Goal: Task Accomplishment & Management: Use online tool/utility

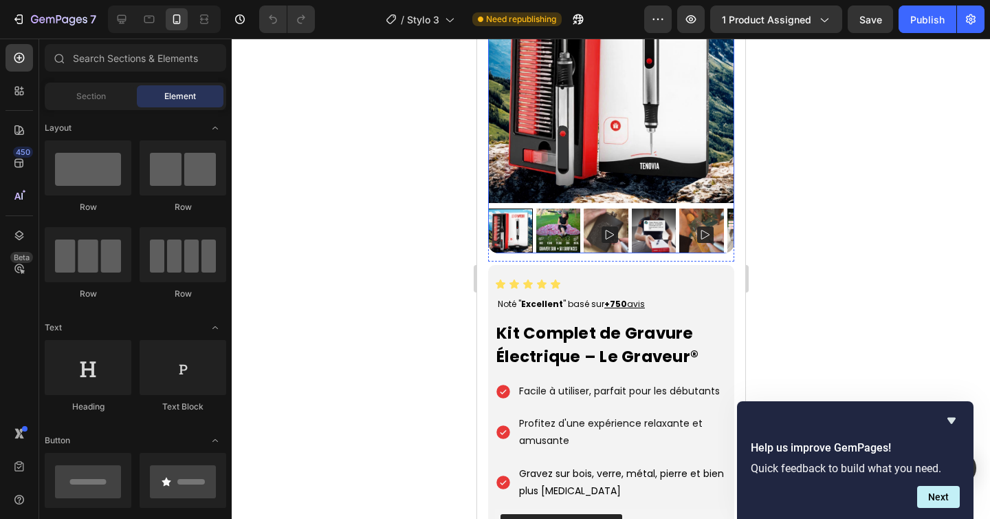
scroll to position [285, 0]
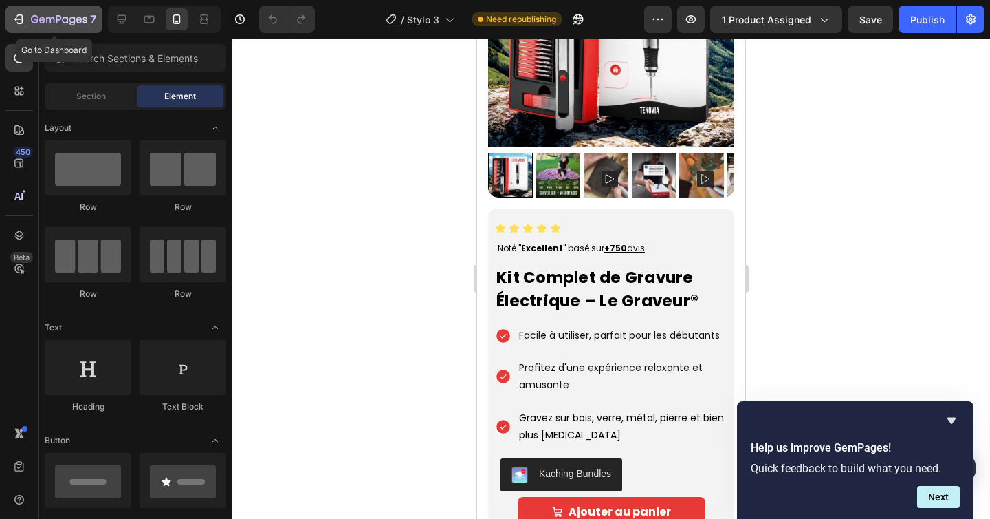
click at [21, 23] on icon "button" at bounding box center [20, 19] width 6 height 10
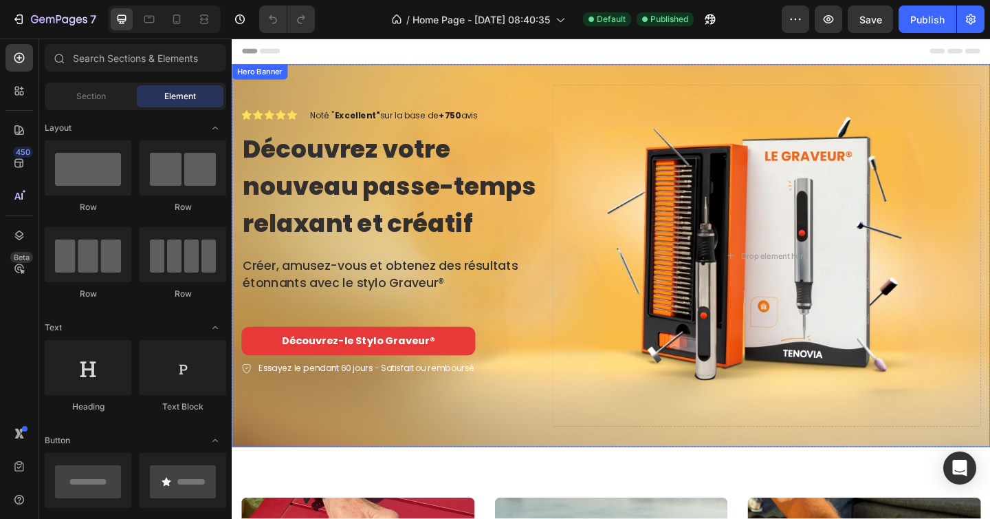
click at [561, 81] on div "Icon Icon Icon Icon Icon Icon List Noté " Excellent" sur la base de +750 avis T…" at bounding box center [644, 275] width 825 height 416
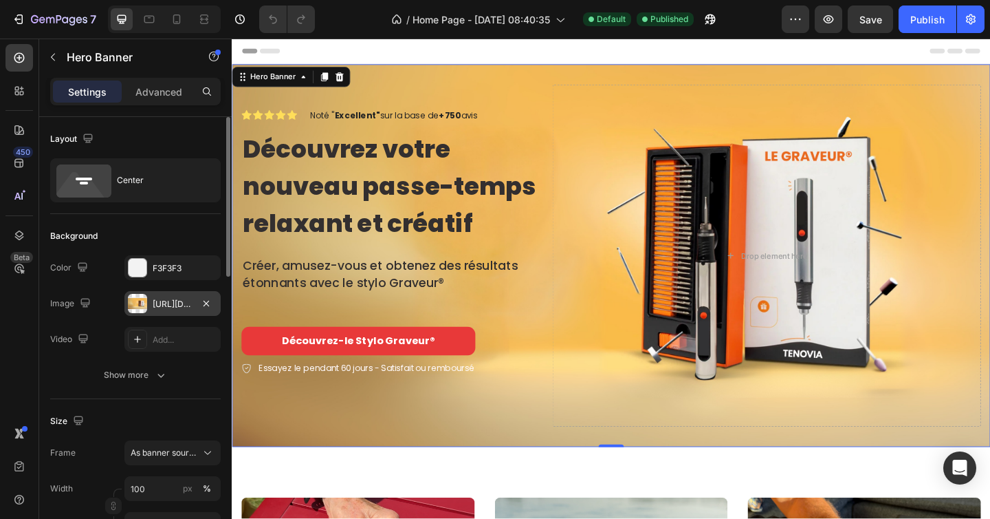
click at [171, 300] on div "https://cdn.shopify.com/s/files/1/0696/9353/8503/files/gempages_560741977759417…" at bounding box center [173, 304] width 40 height 12
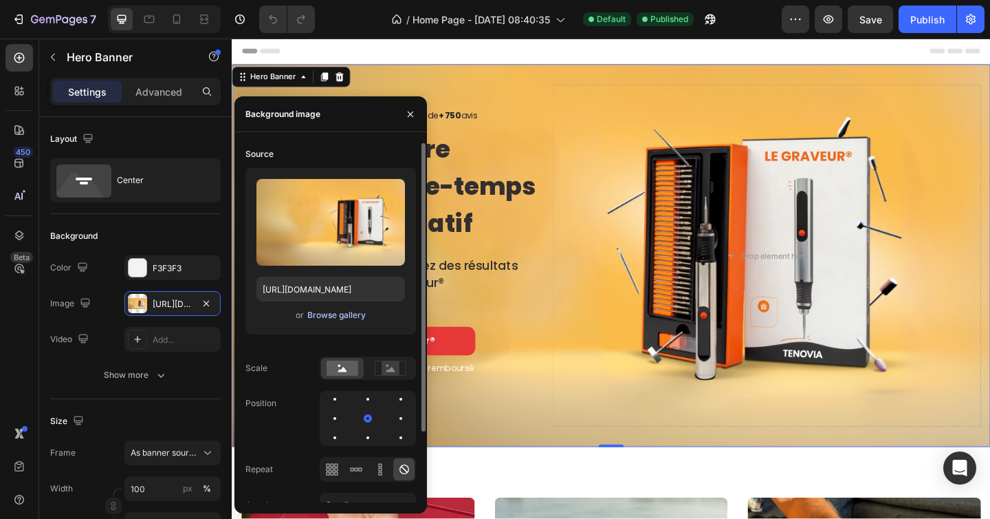
click at [332, 316] on div "Browse gallery" at bounding box center [336, 315] width 58 height 12
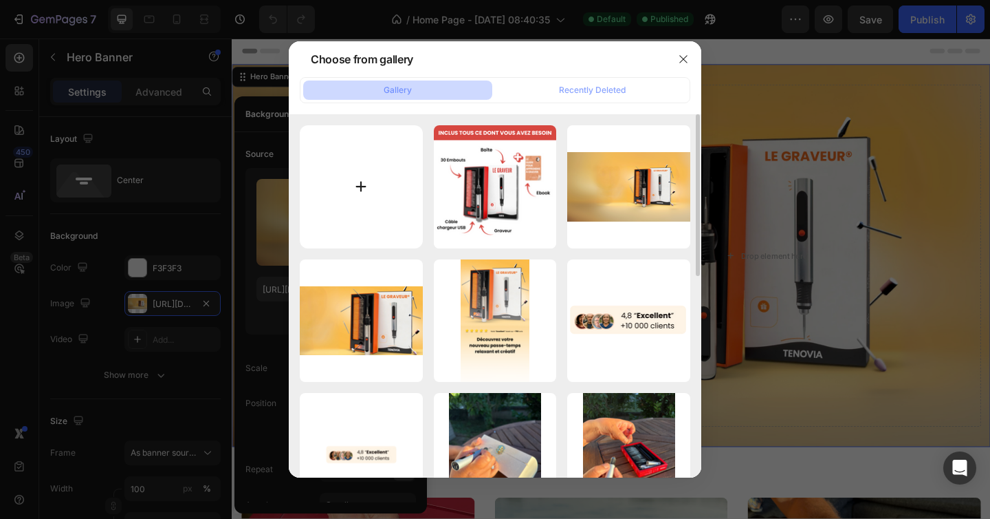
click at [374, 197] on input "file" at bounding box center [361, 186] width 123 height 123
type input "C:\fakepath\TENOVIA (19) rouge fond.png"
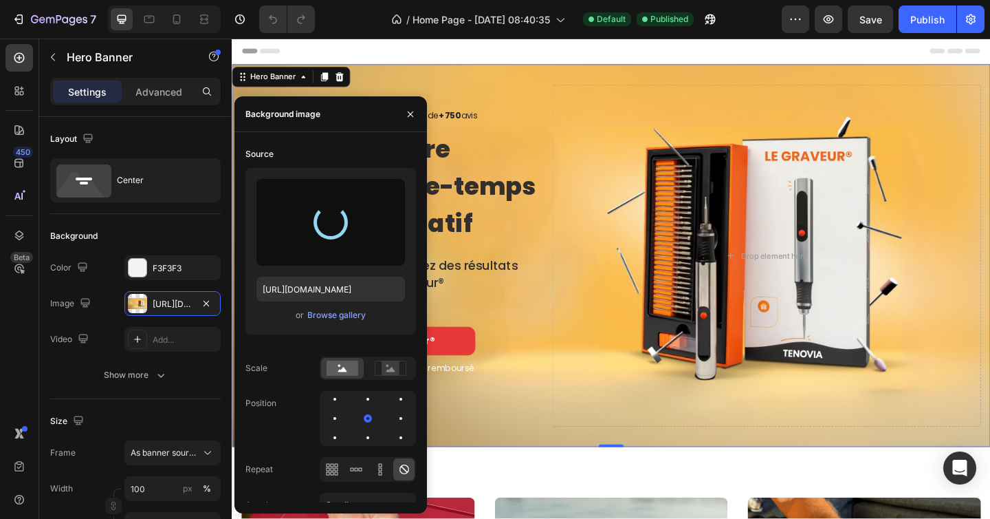
type input "https://cdn.shopify.com/s/files/1/0696/9353/8503/files/gempages_560741977759417…"
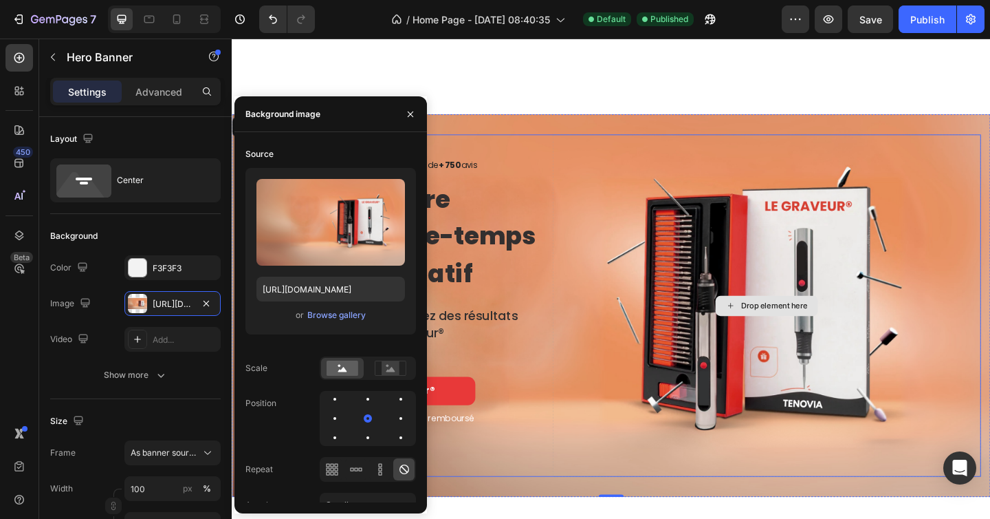
scroll to position [306, 0]
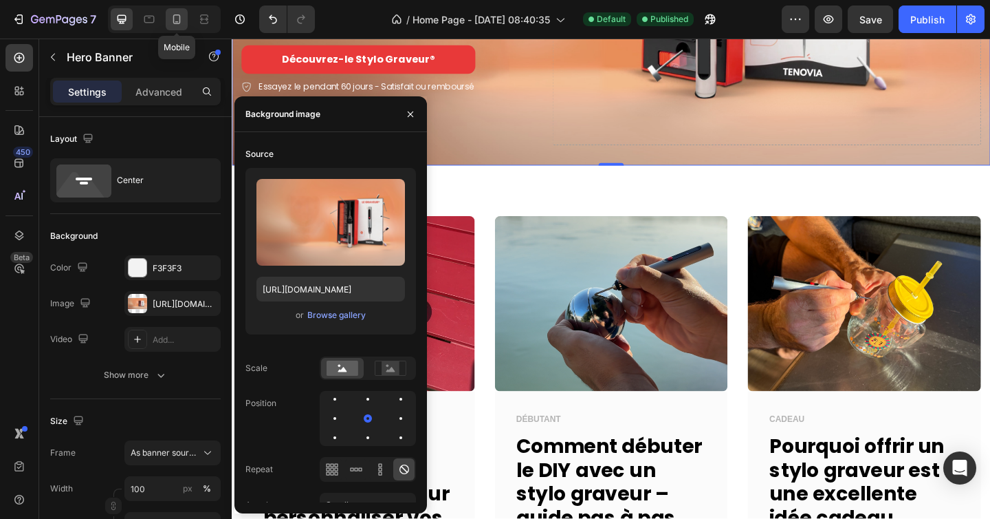
click at [175, 17] on icon at bounding box center [177, 19] width 14 height 14
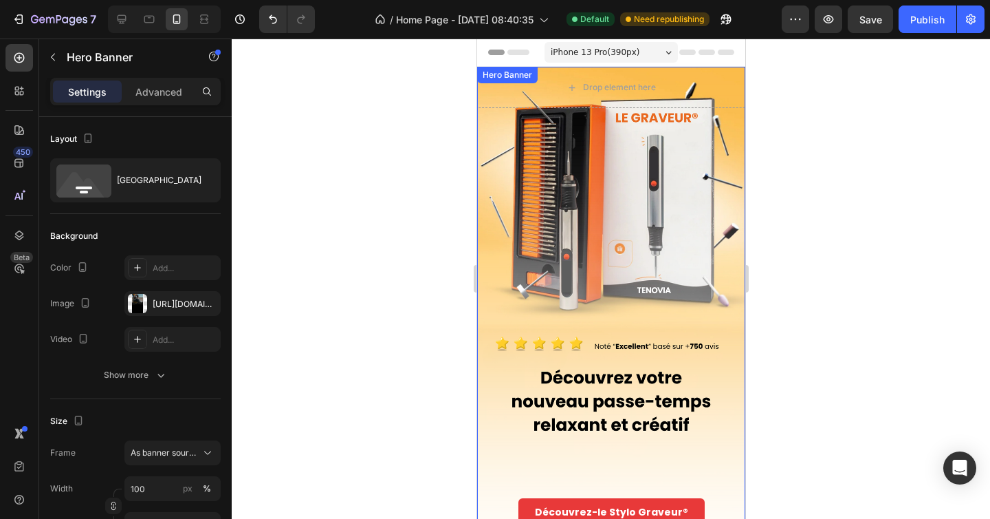
click at [492, 141] on div "Overlay" at bounding box center [611, 296] width 268 height 459
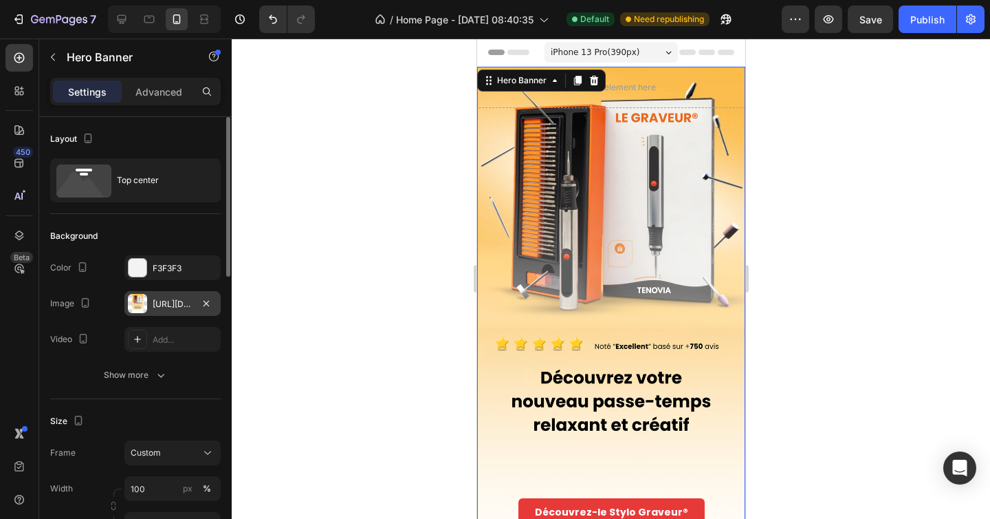
click at [181, 300] on div "https://cdn.shopify.com/s/files/1/0696/9353/8503/files/gempages_560741977759417…" at bounding box center [173, 304] width 40 height 12
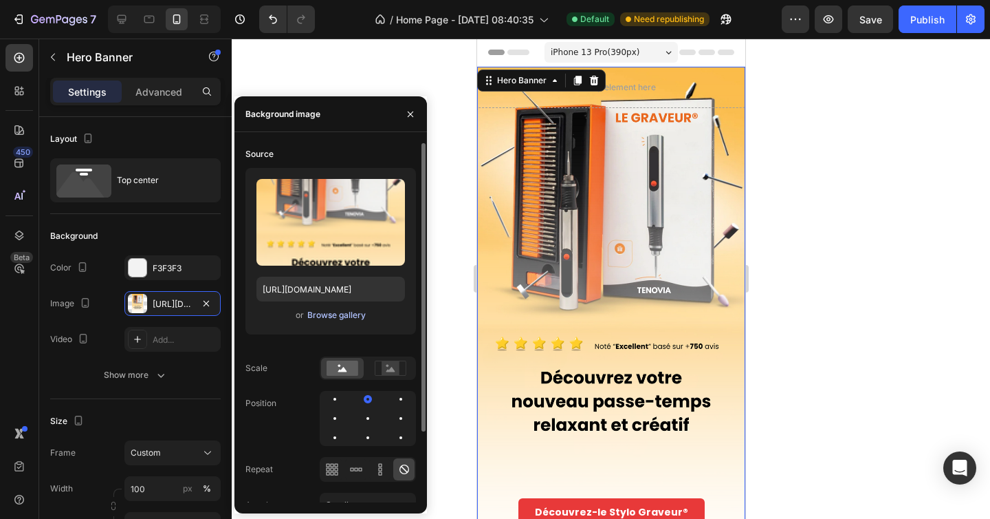
click at [338, 316] on div "Browse gallery" at bounding box center [336, 315] width 58 height 12
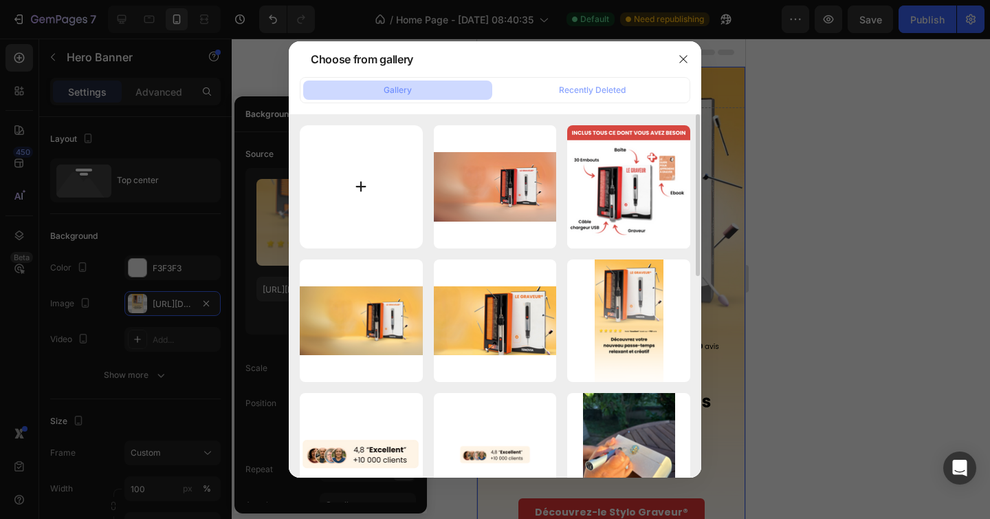
click at [353, 181] on input "file" at bounding box center [361, 186] width 123 height 123
type input "C:\fakepath\LE GRAVEUR (15).png"
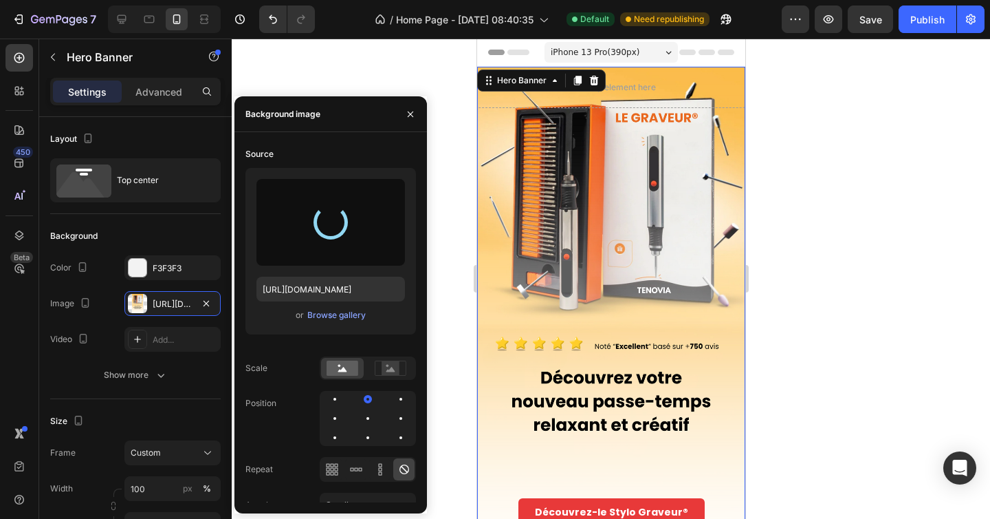
type input "https://cdn.shopify.com/s/files/1/0696/9353/8503/files/gempages_560741977759417…"
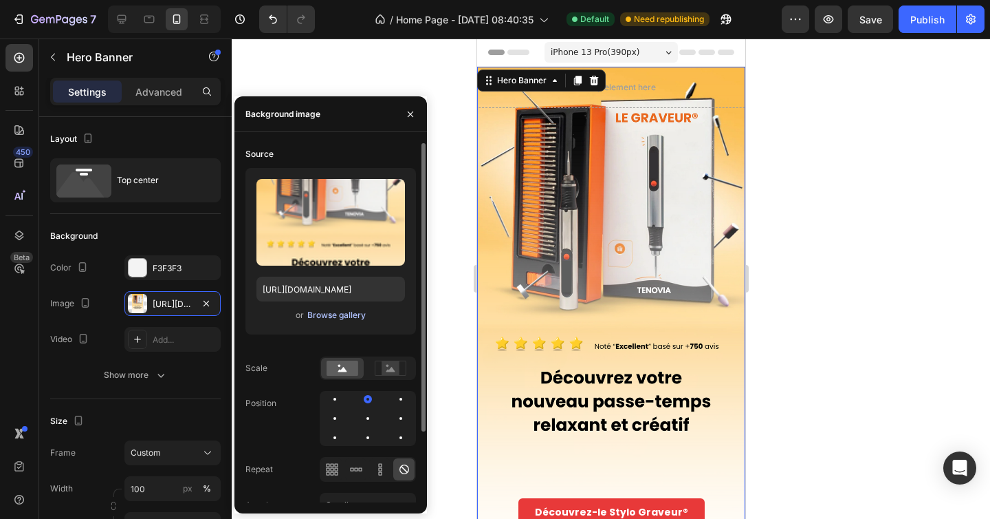
click at [341, 315] on div "Browse gallery" at bounding box center [336, 315] width 58 height 12
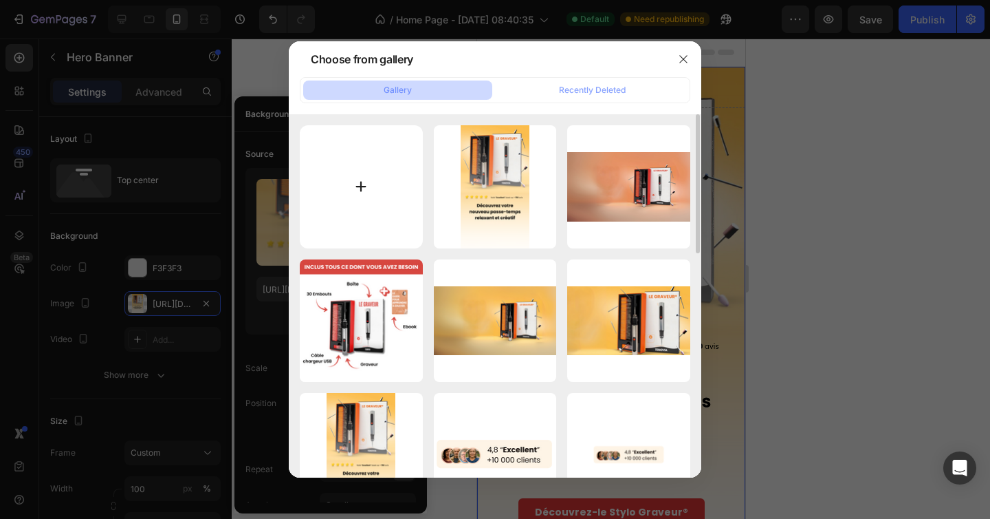
click at [349, 176] on input "file" at bounding box center [361, 186] width 123 height 123
type input "C:\fakepath\LE GRAVEUR (15) rouuuge.png"
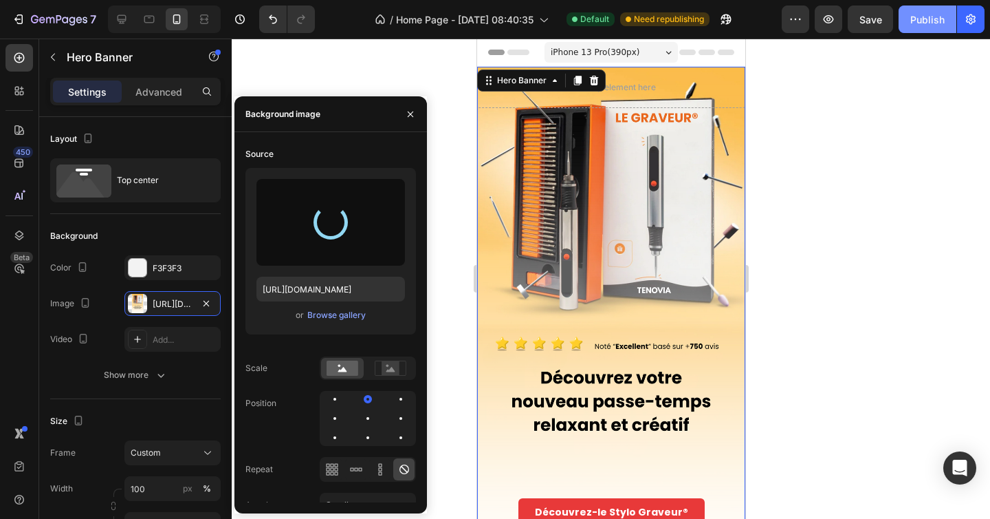
type input "https://cdn.shopify.com/s/files/1/0696/9353/8503/files/gempages_560741977759417…"
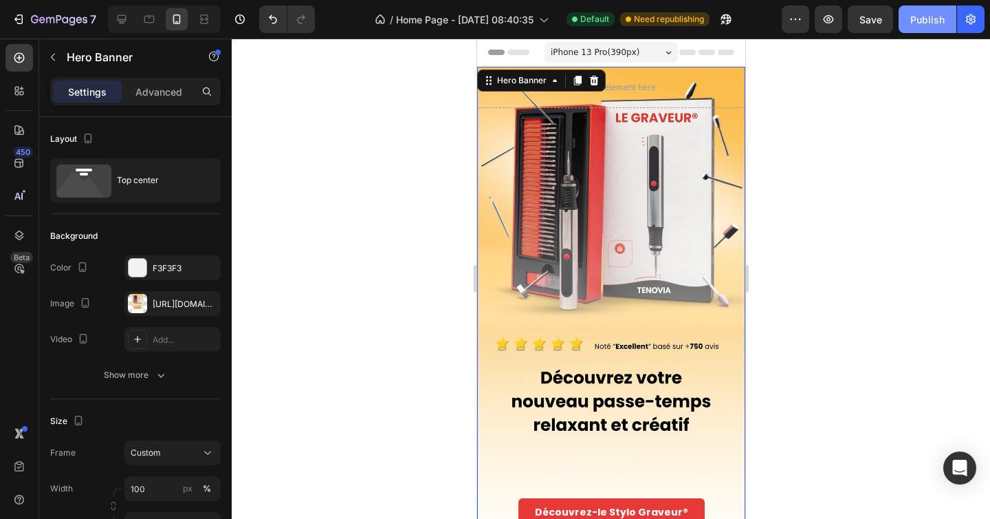
click at [931, 14] on div "Publish" at bounding box center [928, 19] width 34 height 14
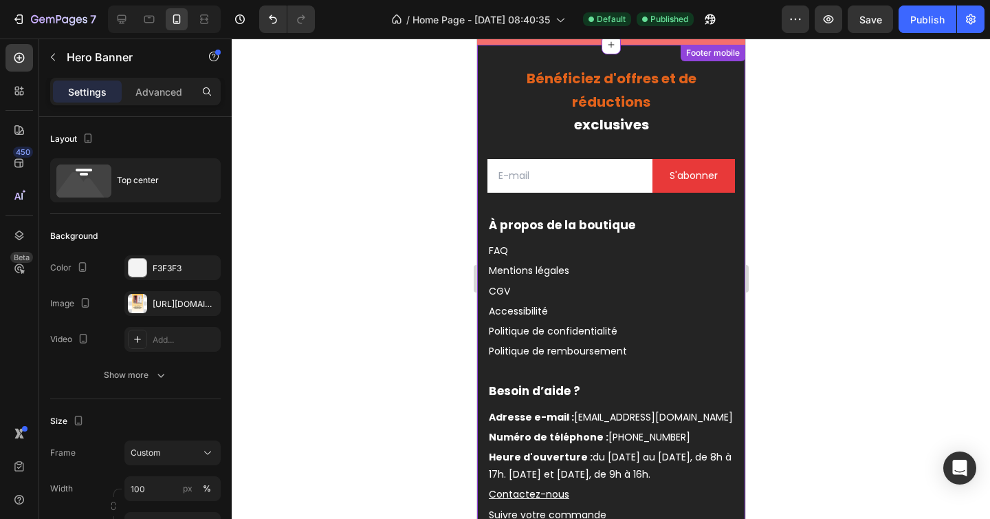
scroll to position [2478, 0]
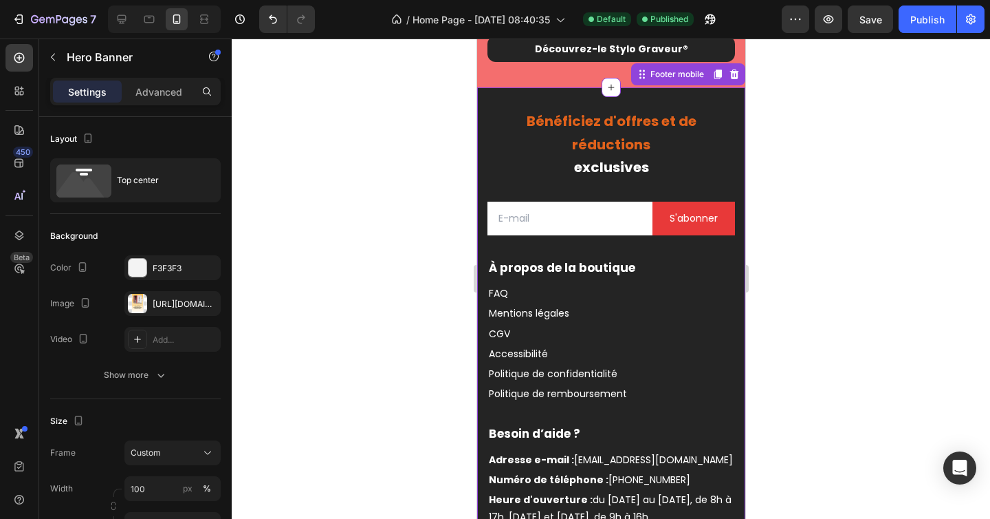
click at [574, 126] on span "Bénéficiez d'offres et de réductions" at bounding box center [611, 132] width 170 height 42
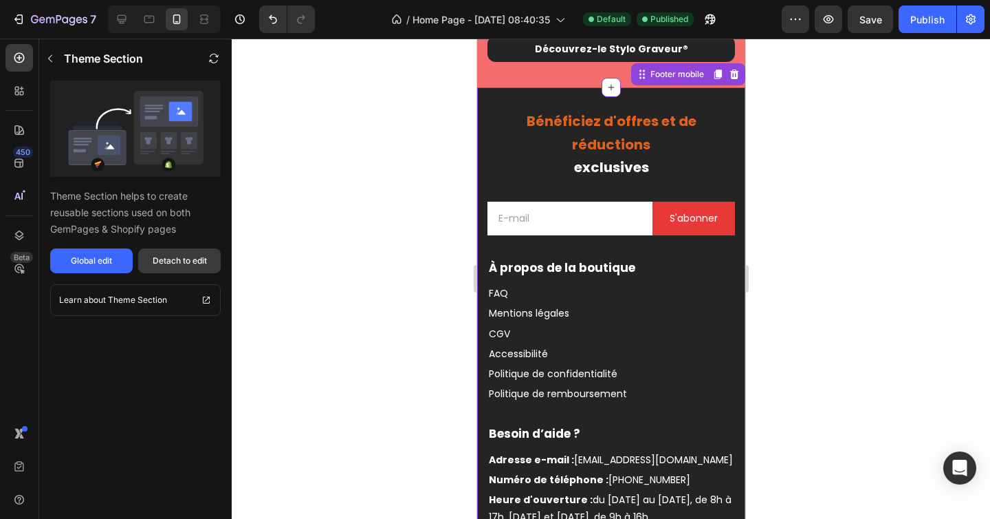
click at [173, 258] on div "Detach to edit" at bounding box center [180, 260] width 54 height 12
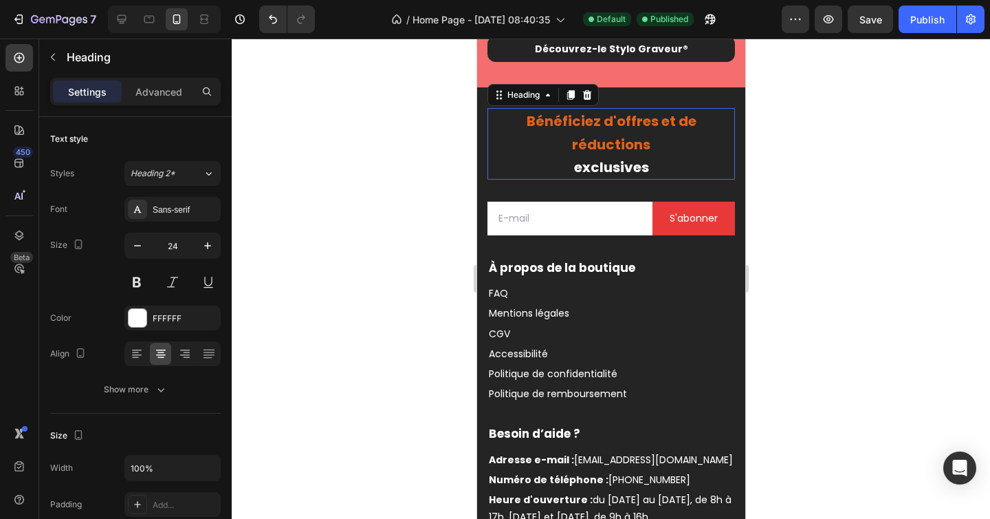
click at [601, 123] on span "Bénéficiez d'offres et de réductions" at bounding box center [611, 132] width 170 height 42
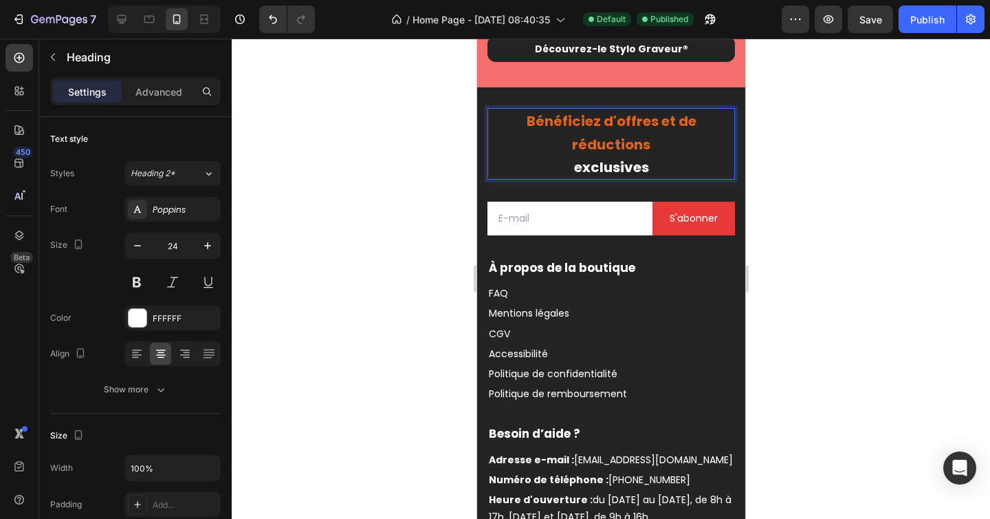
click at [658, 141] on p "Bénéficiez d'offres et de réductions exclusives" at bounding box center [610, 143] width 245 height 69
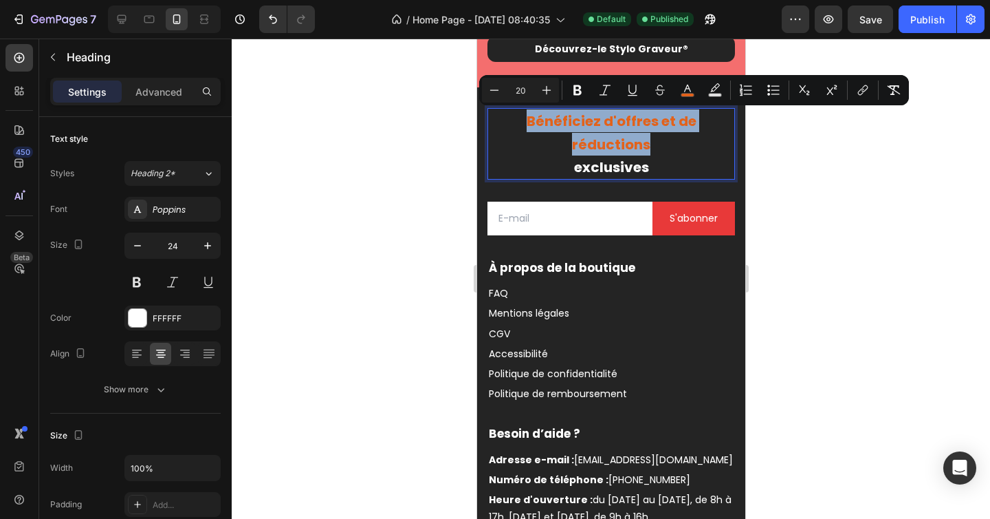
drag, startPoint x: 652, startPoint y: 143, endPoint x: 519, endPoint y: 126, distance: 133.9
click at [519, 126] on p "Bénéficiez d'offres et de réductions exclusives" at bounding box center [610, 143] width 245 height 69
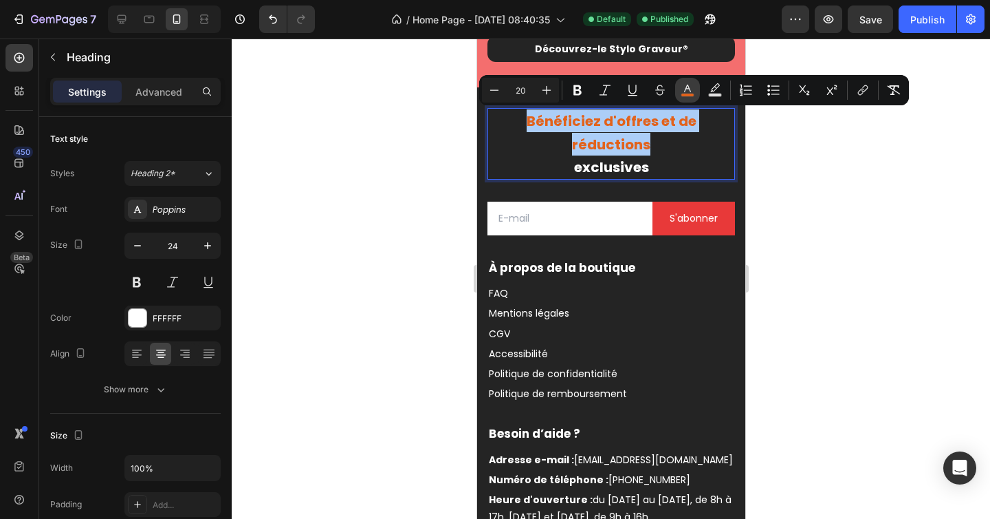
click at [689, 94] on rect "Editor contextual toolbar" at bounding box center [688, 95] width 13 height 3
type input "E2621B"
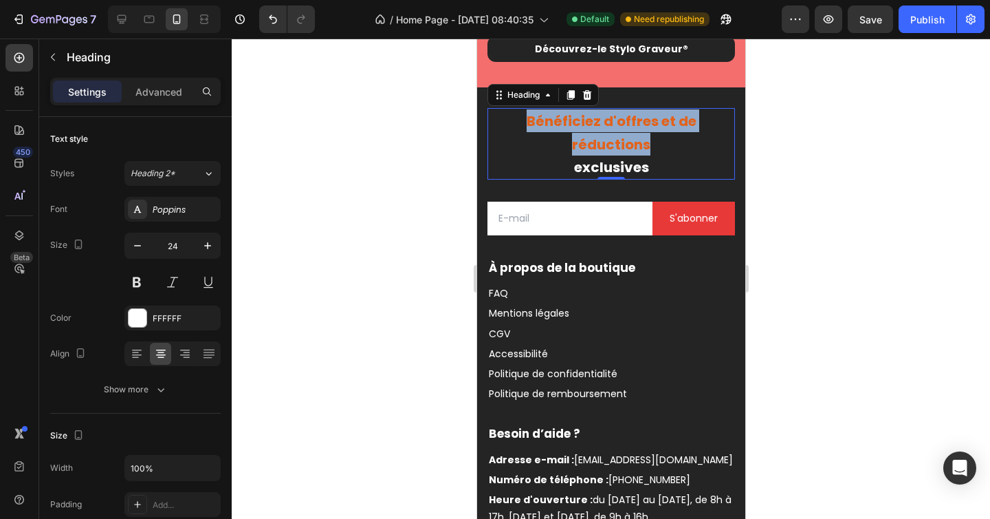
click at [623, 138] on span "Bénéficiez d'offres et de réductions" at bounding box center [611, 132] width 170 height 42
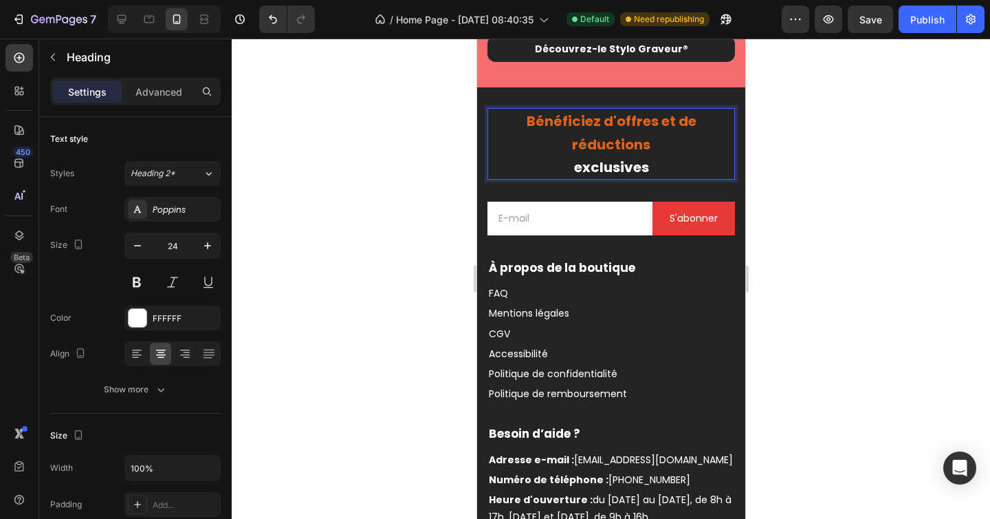
click at [650, 142] on p "Bénéficiez d'offres et de réductions exclusives" at bounding box center [610, 143] width 245 height 69
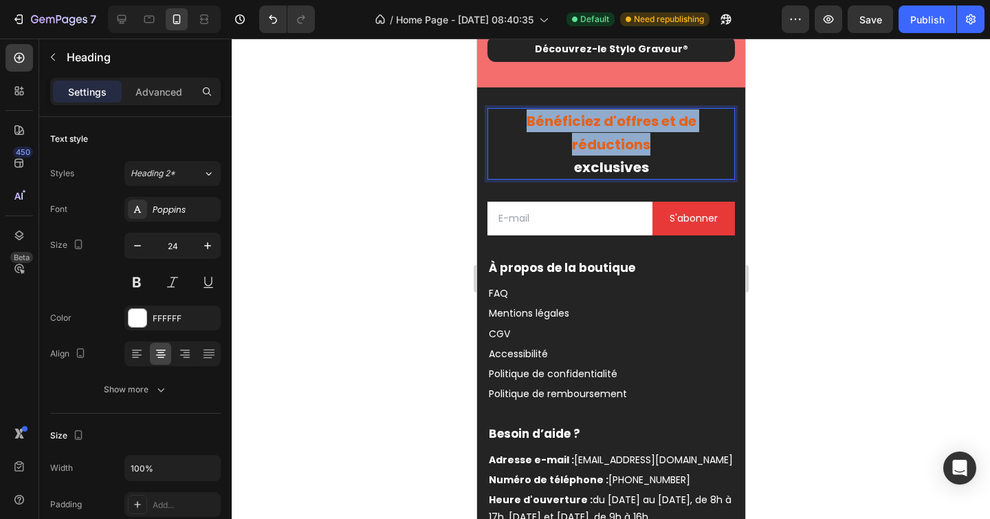
drag, startPoint x: 644, startPoint y: 143, endPoint x: 523, endPoint y: 122, distance: 123.6
click at [523, 122] on p "Bénéficiez d'offres et de réductions exclusives" at bounding box center [610, 143] width 245 height 69
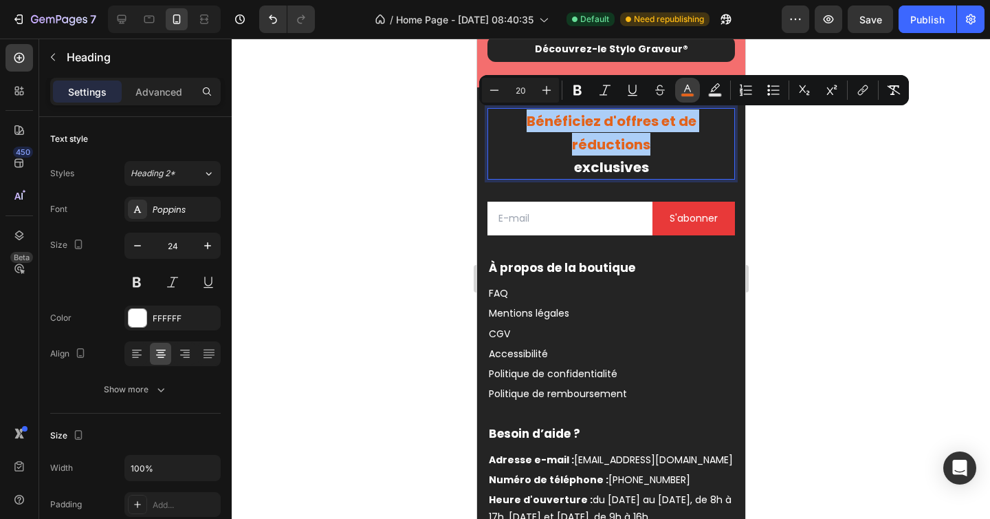
click at [686, 89] on icon "Editor contextual toolbar" at bounding box center [688, 90] width 14 height 14
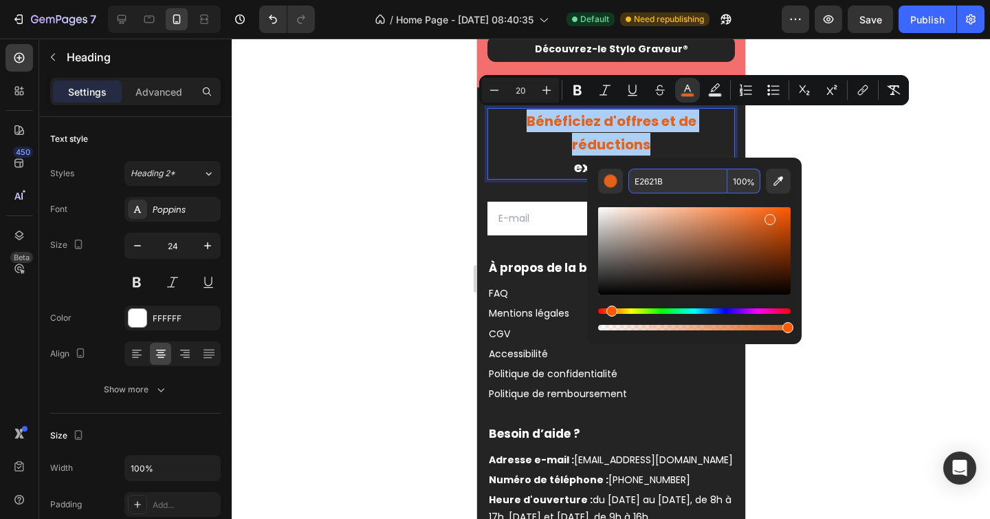
click at [664, 184] on input "E2621B" at bounding box center [678, 181] width 99 height 25
paste input "D63030"
type input "D63030"
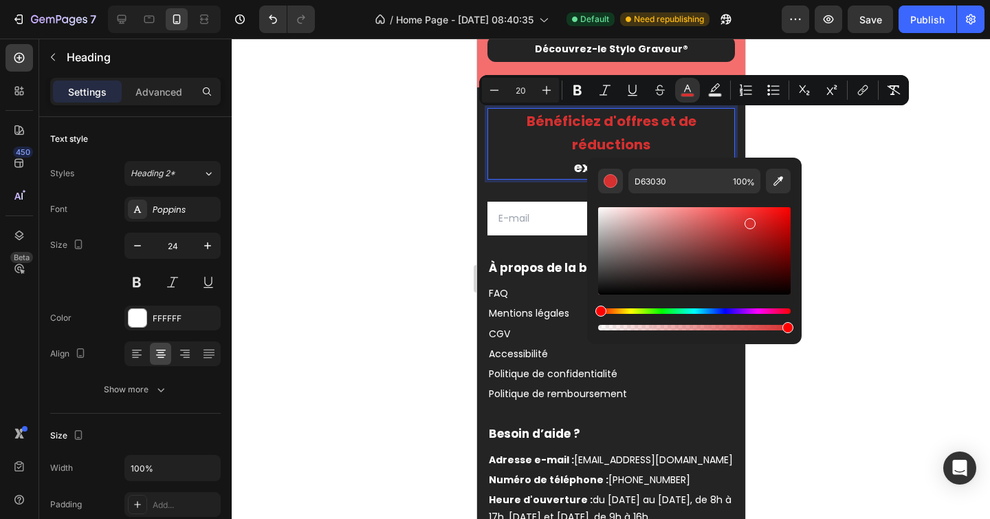
click at [387, 153] on div at bounding box center [611, 279] width 759 height 480
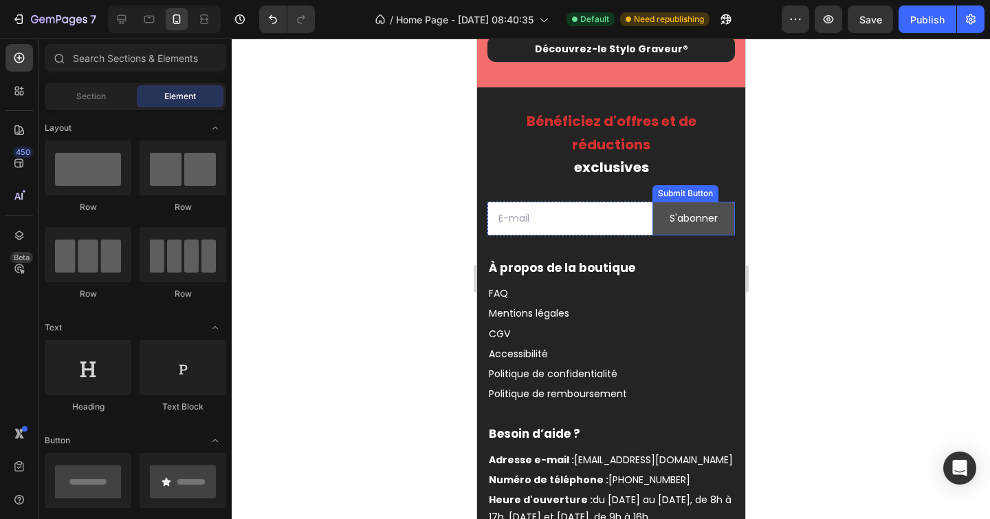
click at [655, 232] on button "S'abonner" at bounding box center [693, 219] width 83 height 34
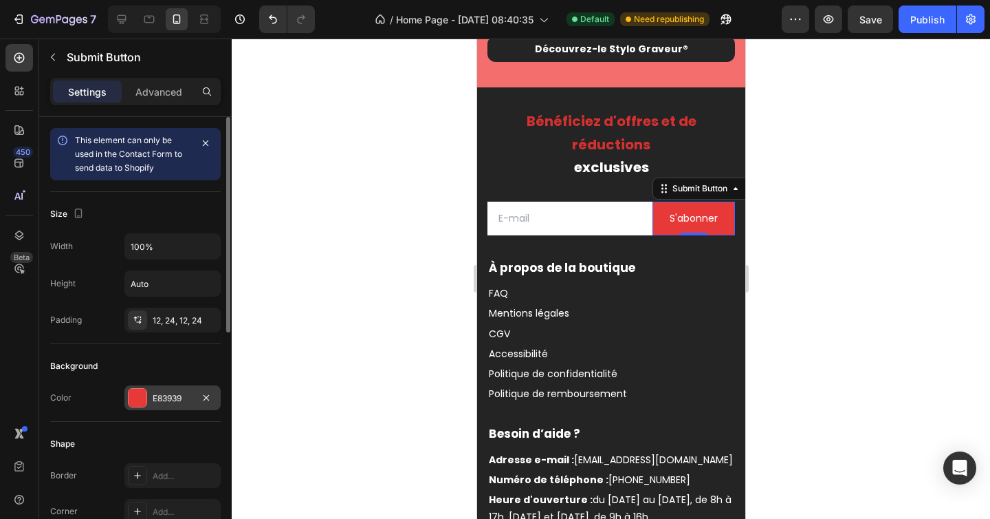
click at [187, 396] on div "E83939" at bounding box center [173, 398] width 40 height 12
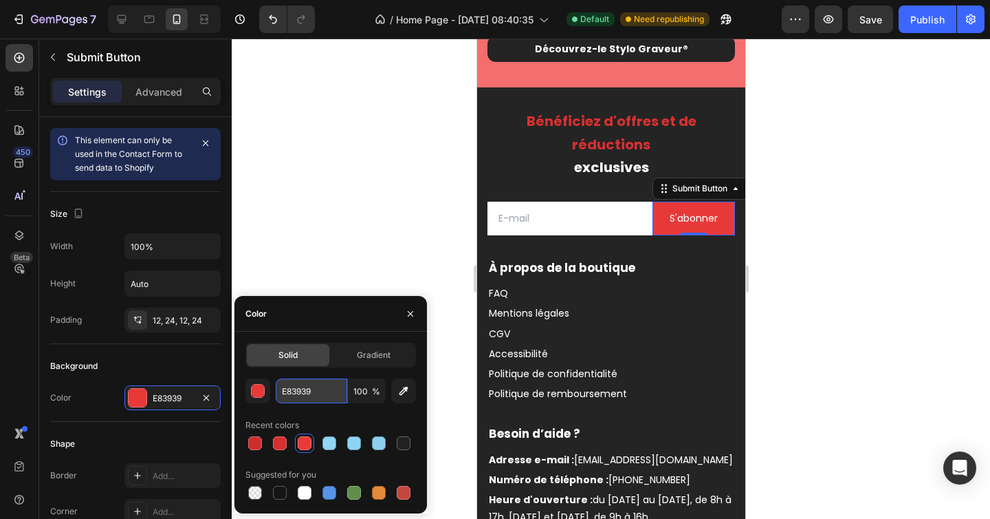
click at [316, 383] on input "E83939" at bounding box center [312, 390] width 72 height 25
paste input "D63030"
type input "D63030"
click at [335, 184] on div at bounding box center [611, 279] width 759 height 480
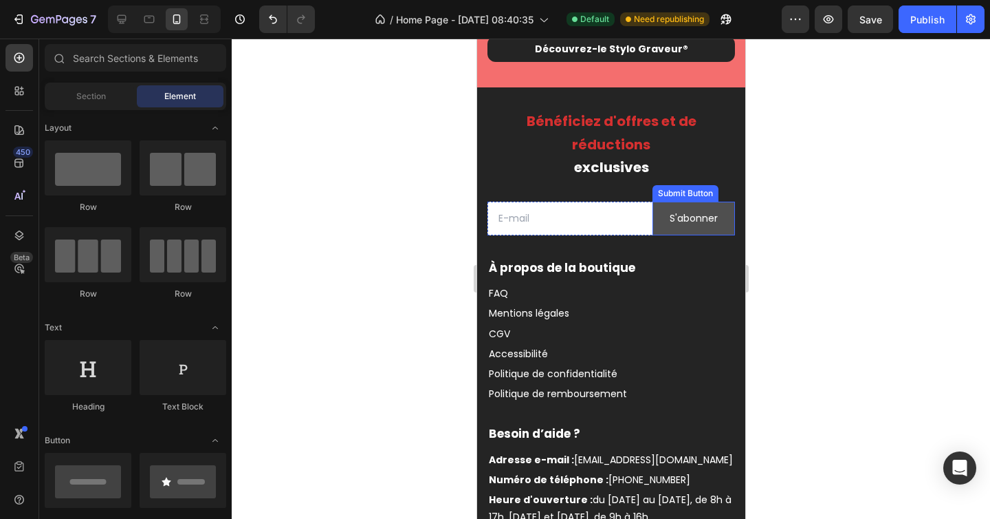
click at [657, 226] on button "S'abonner" at bounding box center [693, 219] width 83 height 34
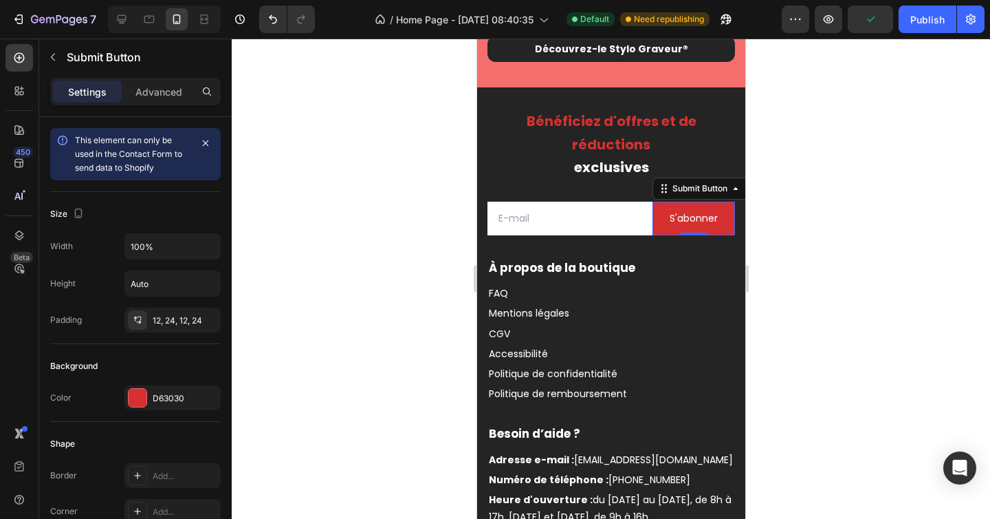
click at [378, 301] on div at bounding box center [611, 279] width 759 height 480
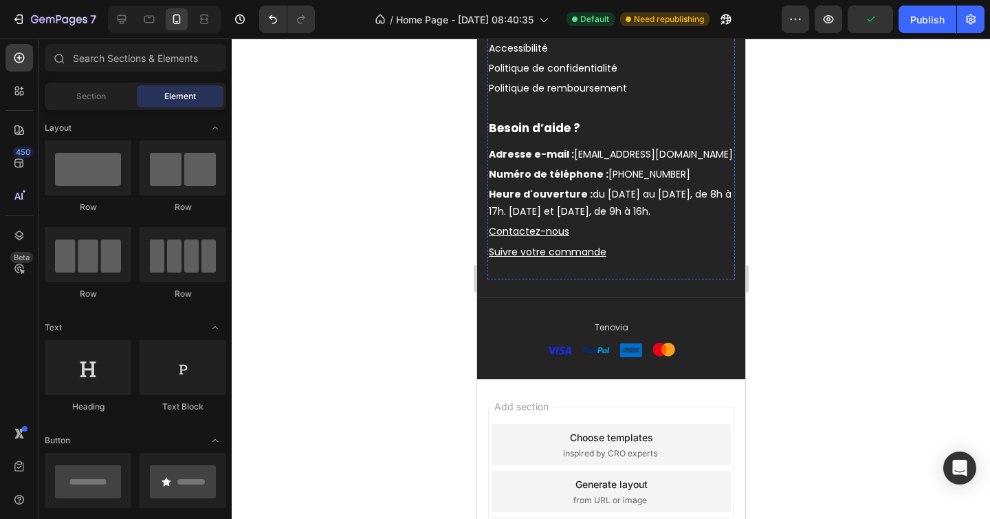
scroll to position [2471, 0]
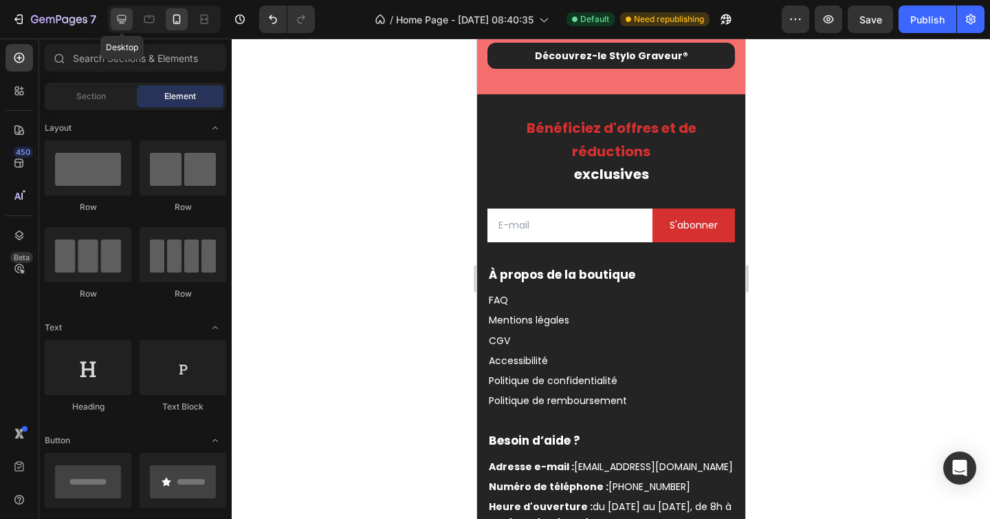
click at [121, 23] on icon at bounding box center [122, 19] width 9 height 9
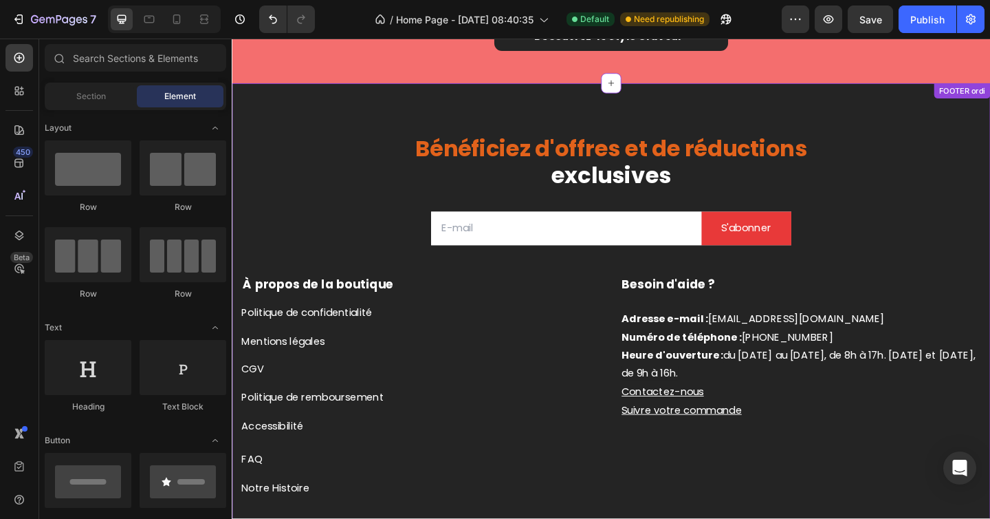
scroll to position [2826, 0]
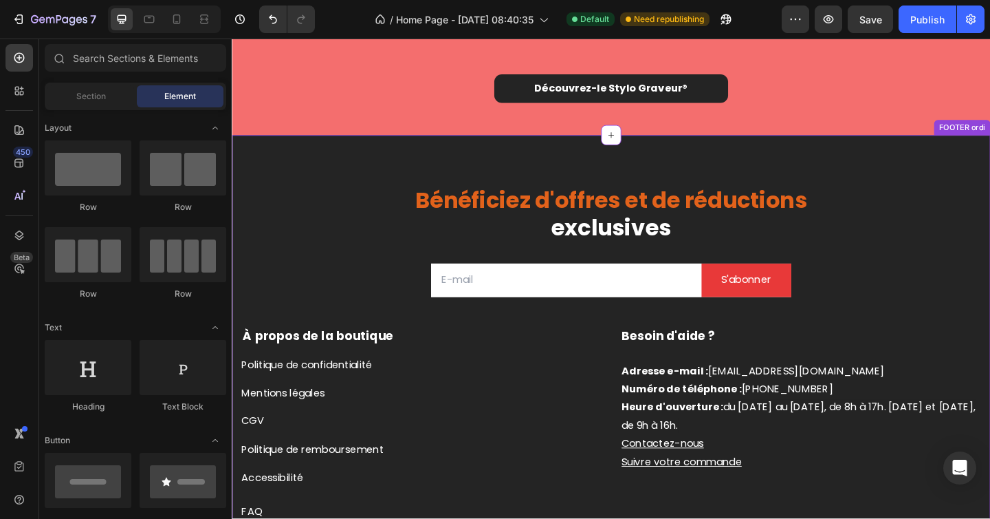
click at [462, 198] on span "Bénéficiez d'offres et de réductions" at bounding box center [644, 214] width 426 height 34
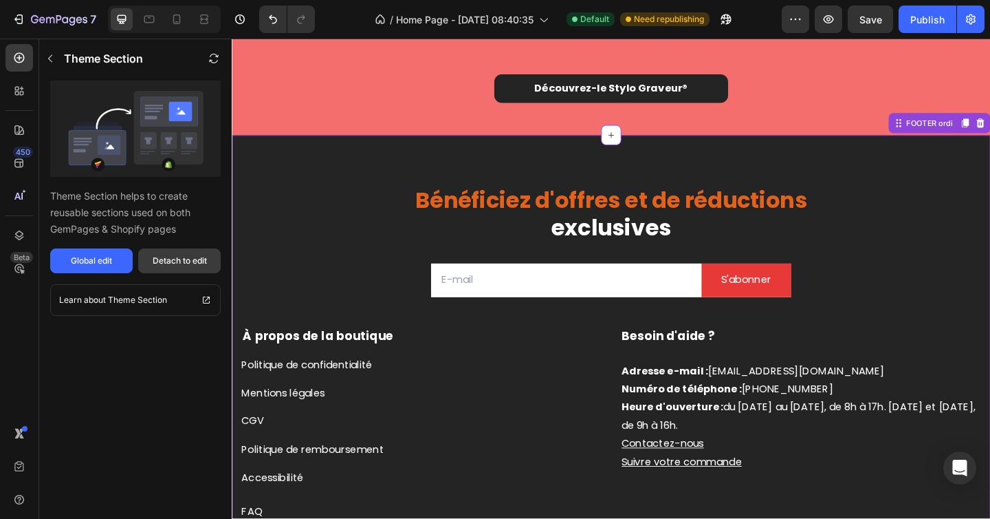
click at [182, 266] on div "Detach to edit" at bounding box center [180, 260] width 54 height 12
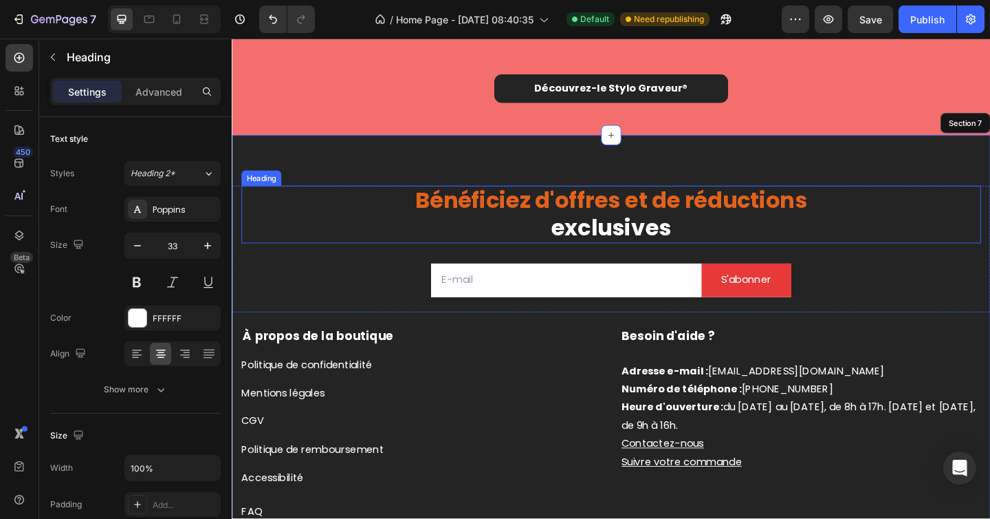
click at [512, 216] on span "Bénéficiez d'offres et de réductions" at bounding box center [644, 214] width 426 height 34
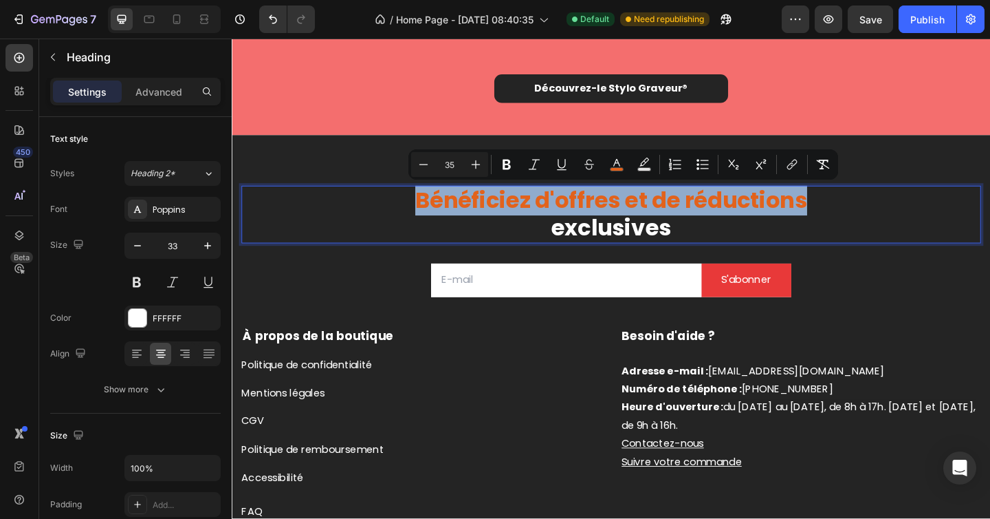
drag, startPoint x: 865, startPoint y: 219, endPoint x: 426, endPoint y: 216, distance: 438.8
click at [426, 216] on p "Bénéficiez d'offres et de réductions exclusives" at bounding box center [644, 230] width 802 height 61
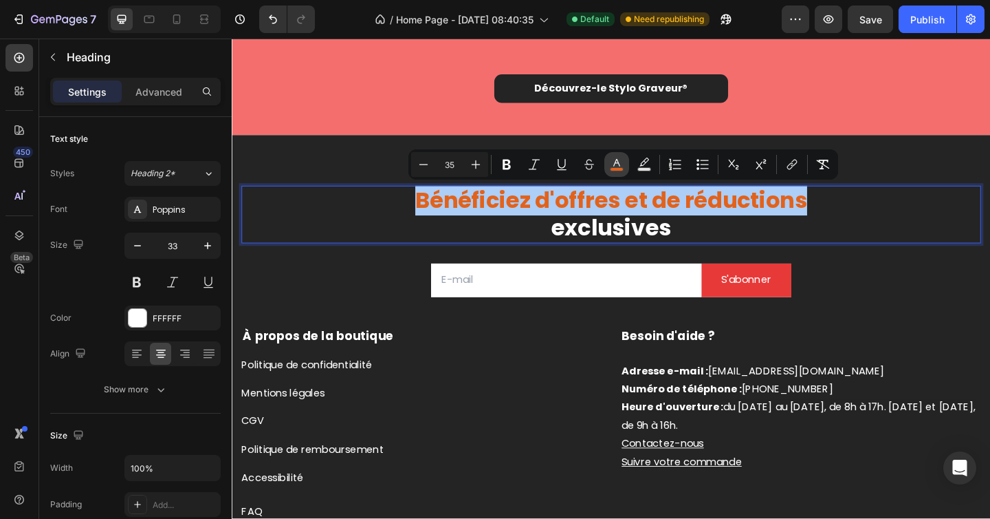
click at [611, 164] on icon "Editor contextual toolbar" at bounding box center [617, 165] width 14 height 14
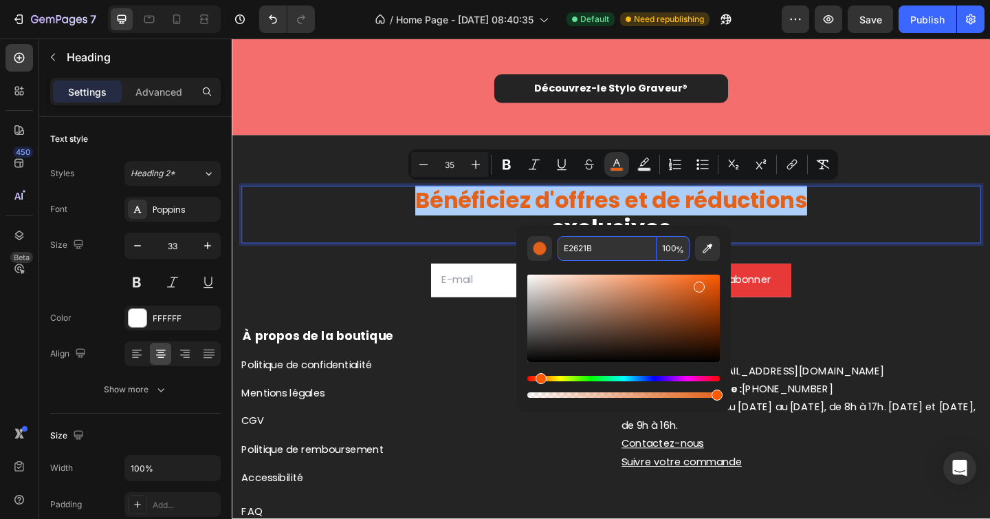
click at [589, 252] on input "E2621B" at bounding box center [607, 248] width 99 height 25
paste input "D63030"
type input "D63030"
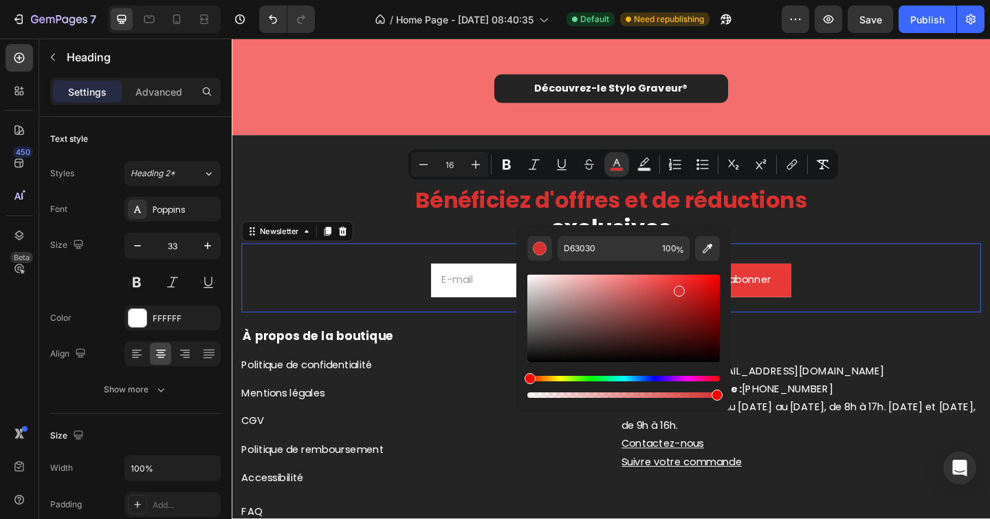
click at [913, 293] on div "Email Field S'abonner Submit Button Row Newsletter 0" at bounding box center [644, 298] width 805 height 75
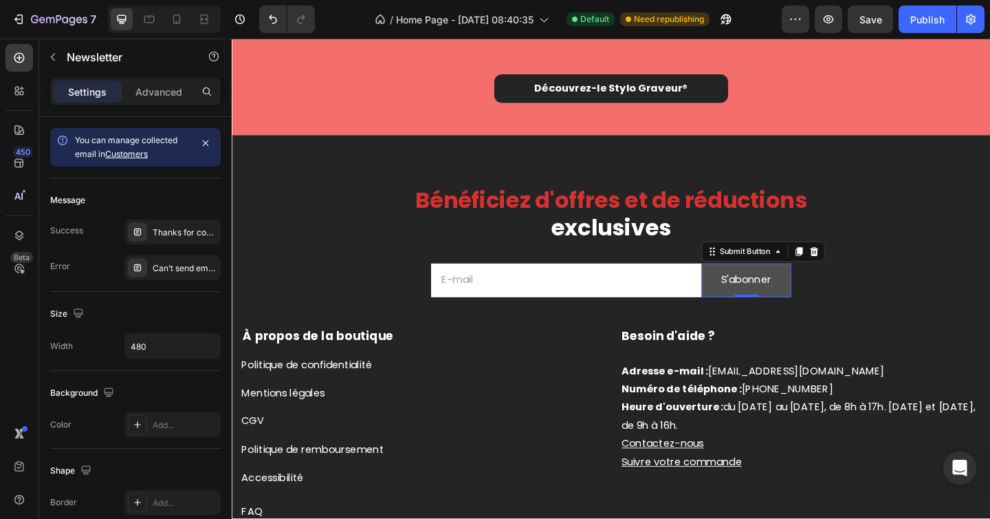
click at [831, 288] on button "S'abonner" at bounding box center [792, 301] width 98 height 36
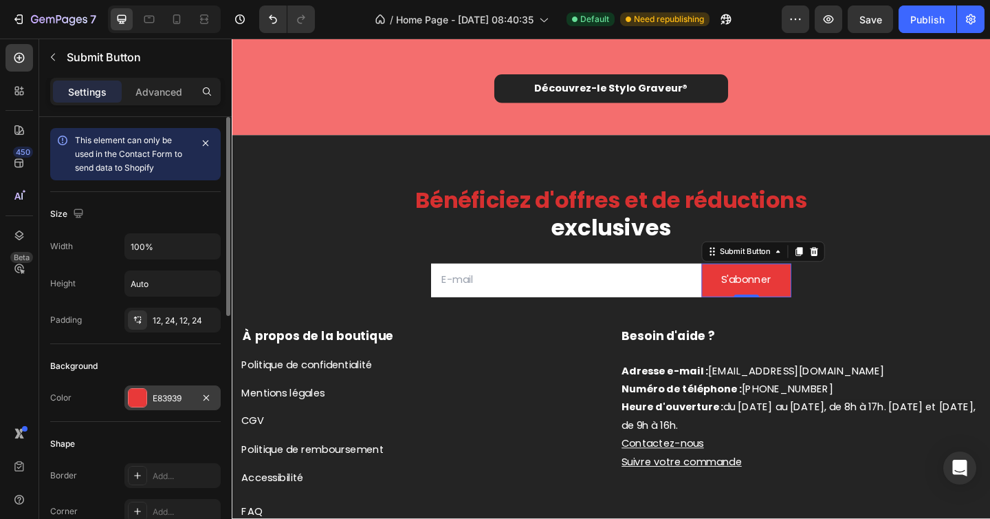
click at [182, 398] on div "E83939" at bounding box center [173, 398] width 40 height 12
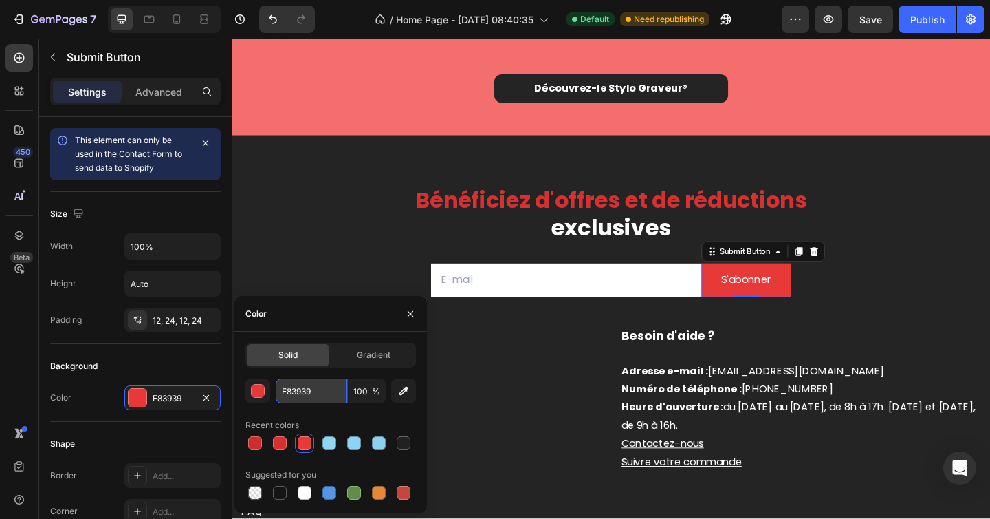
click at [296, 381] on input "E83939" at bounding box center [312, 390] width 72 height 25
paste input "D63030"
type input "D63030"
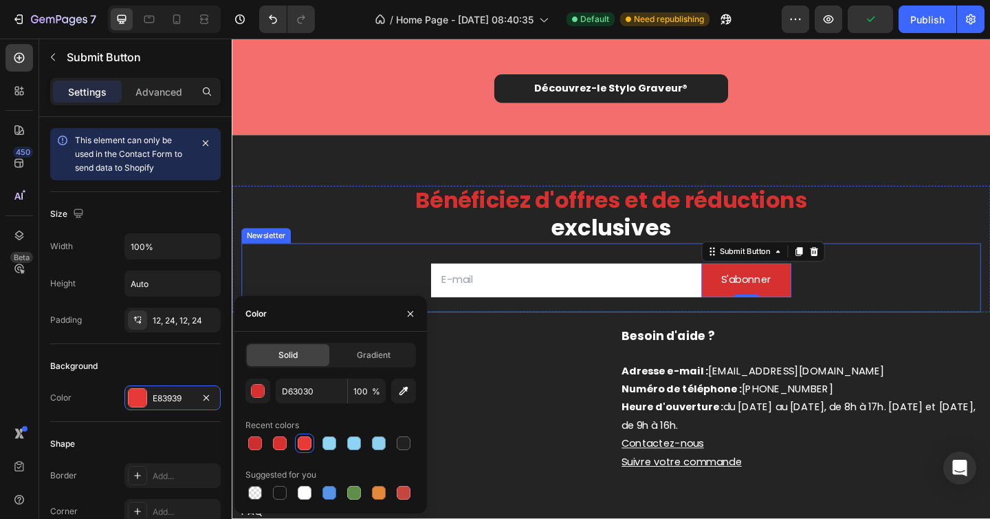
click at [340, 227] on p "⁠⁠⁠⁠⁠⁠⁠ Bénéficiez d'offres et de réductions exclusives" at bounding box center [644, 230] width 802 height 61
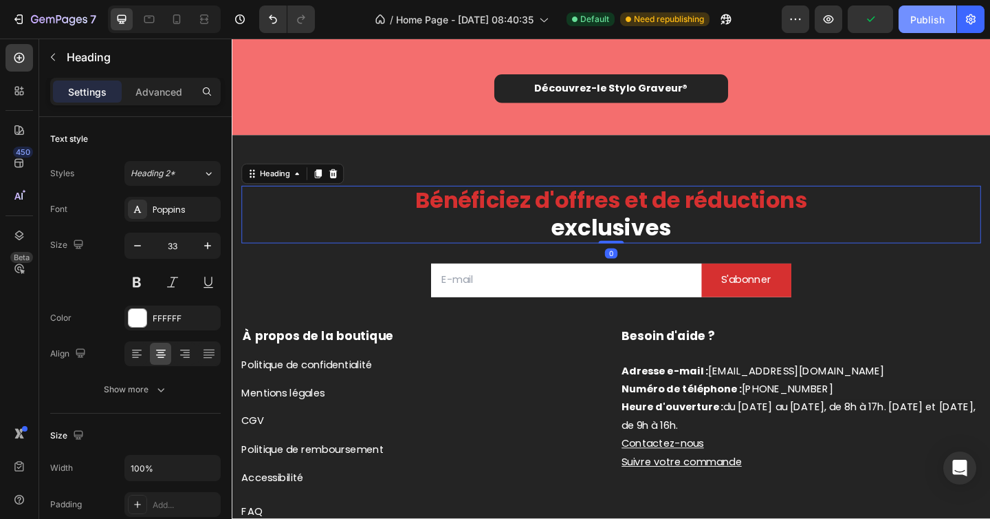
click at [923, 22] on div "Publish" at bounding box center [928, 19] width 34 height 14
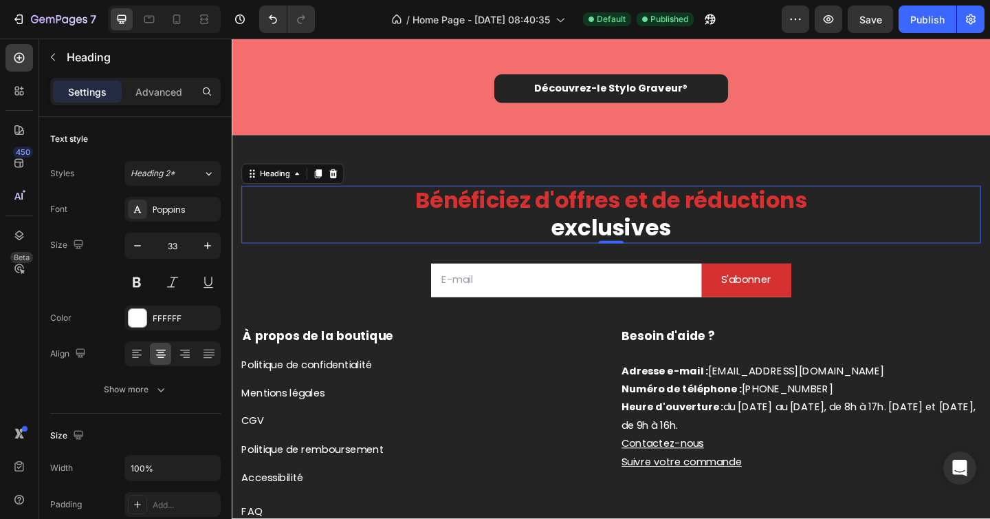
scroll to position [2756, 0]
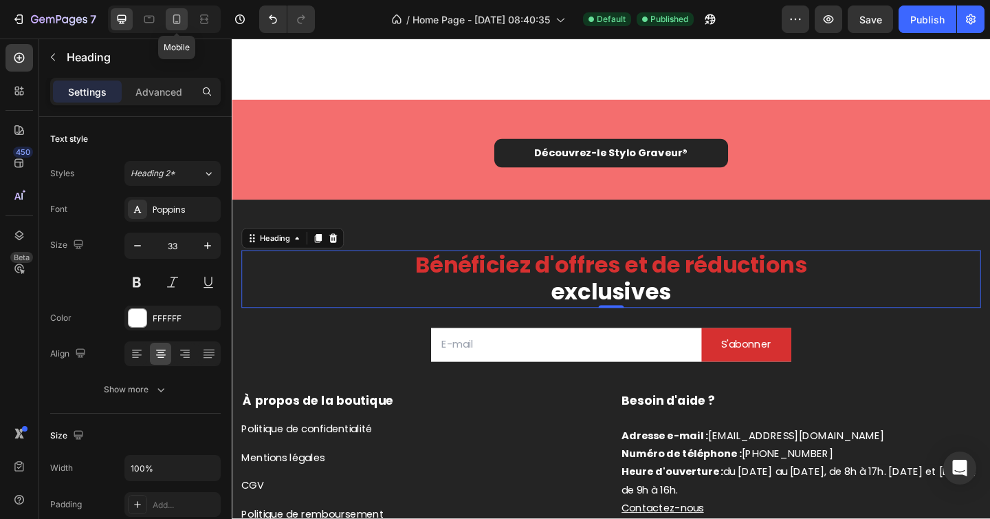
click at [177, 23] on icon at bounding box center [177, 19] width 8 height 10
type input "25"
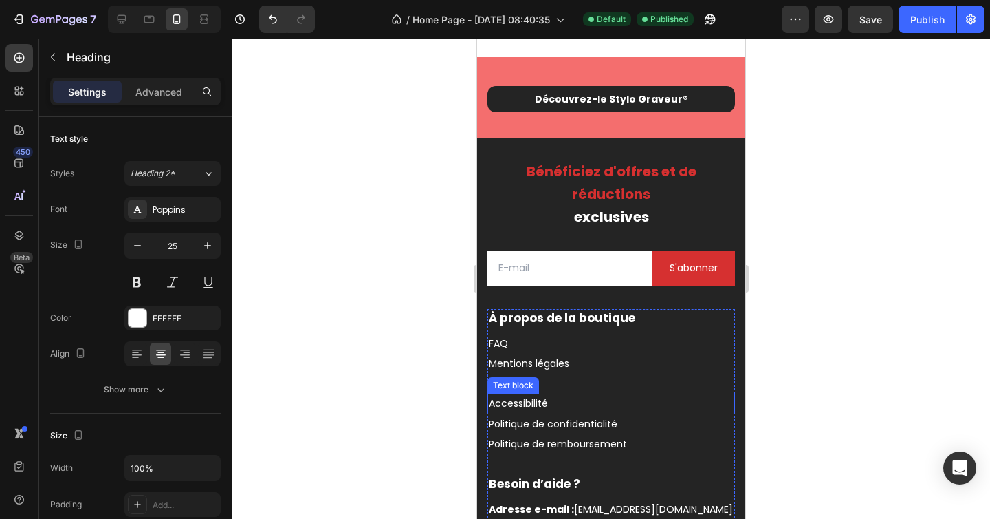
scroll to position [2508, 0]
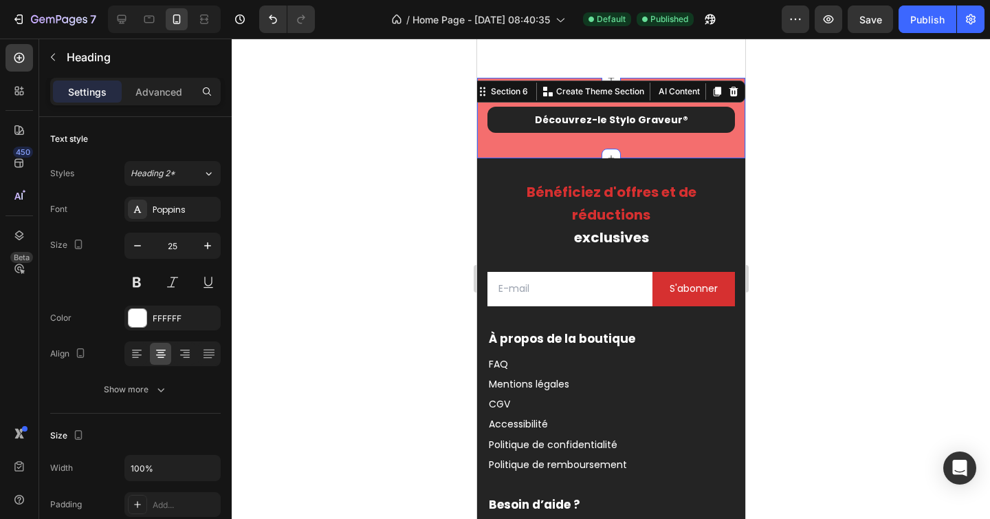
click at [530, 95] on div "Découvrez-le Stylo Graveur ® Button Row Section 6 Create Theme Section AI Conte…" at bounding box center [611, 118] width 268 height 80
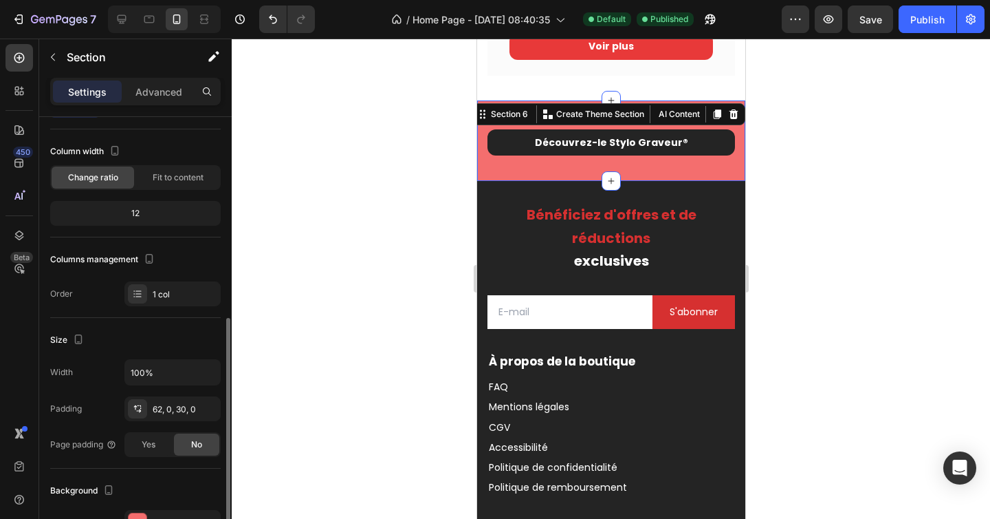
scroll to position [215, 0]
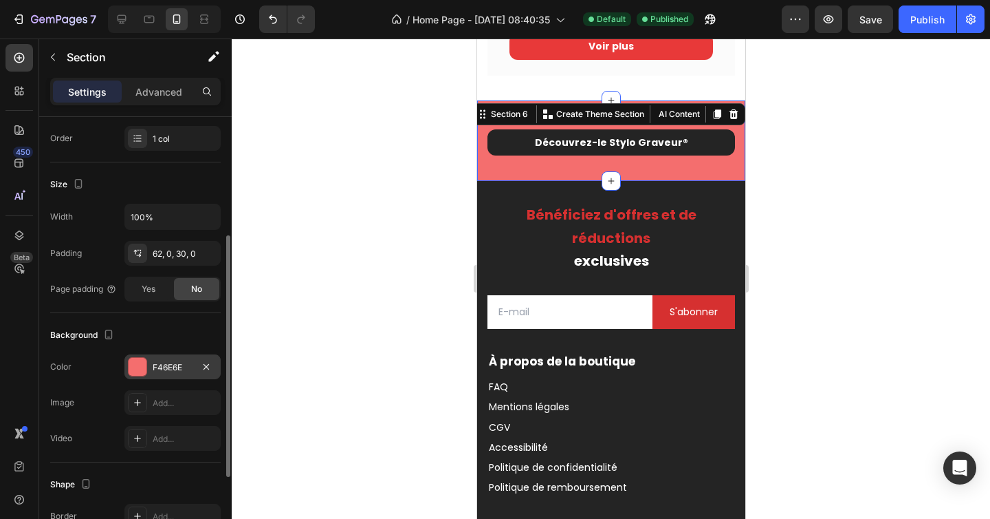
click at [169, 371] on div "F46E6E" at bounding box center [173, 367] width 40 height 12
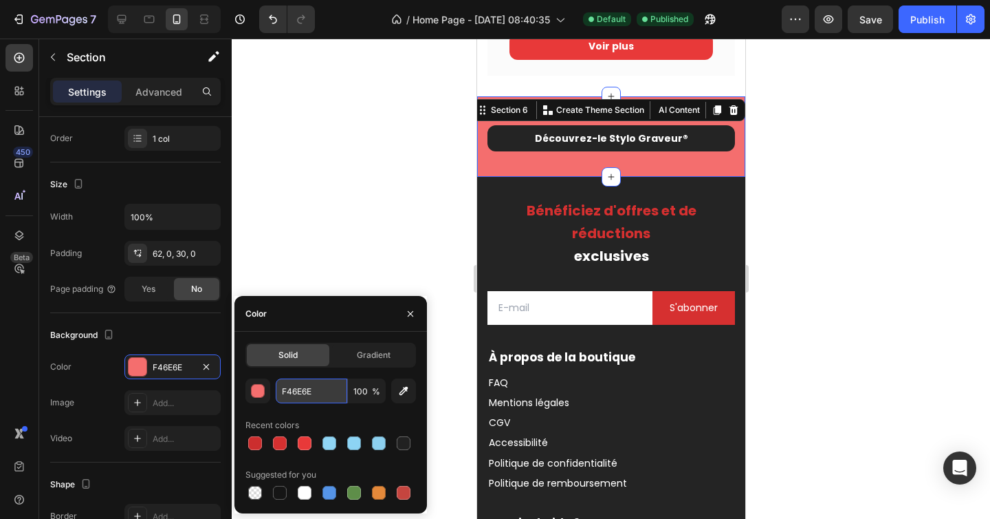
click at [298, 394] on input "F46E6E" at bounding box center [312, 390] width 72 height 25
paste input "D63030"
type input "D63030"
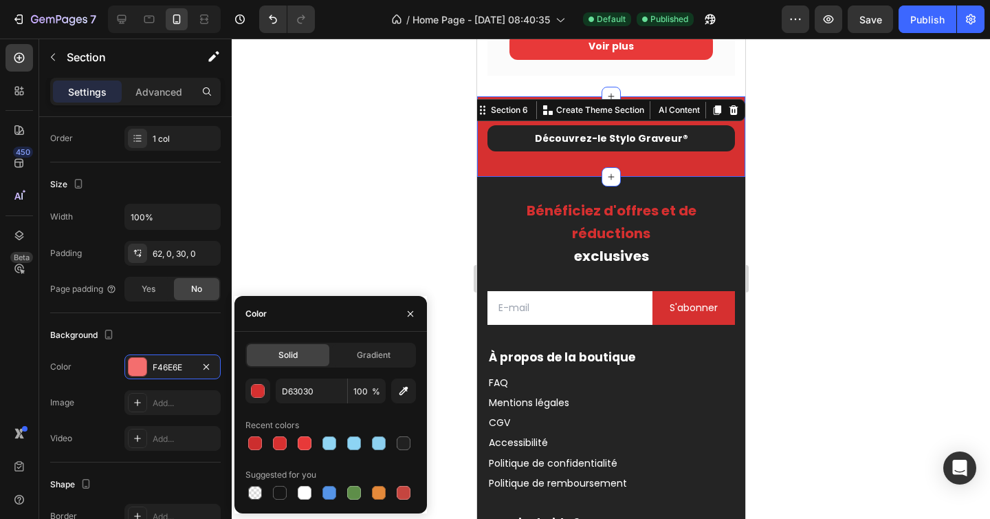
click at [402, 190] on div at bounding box center [611, 279] width 759 height 480
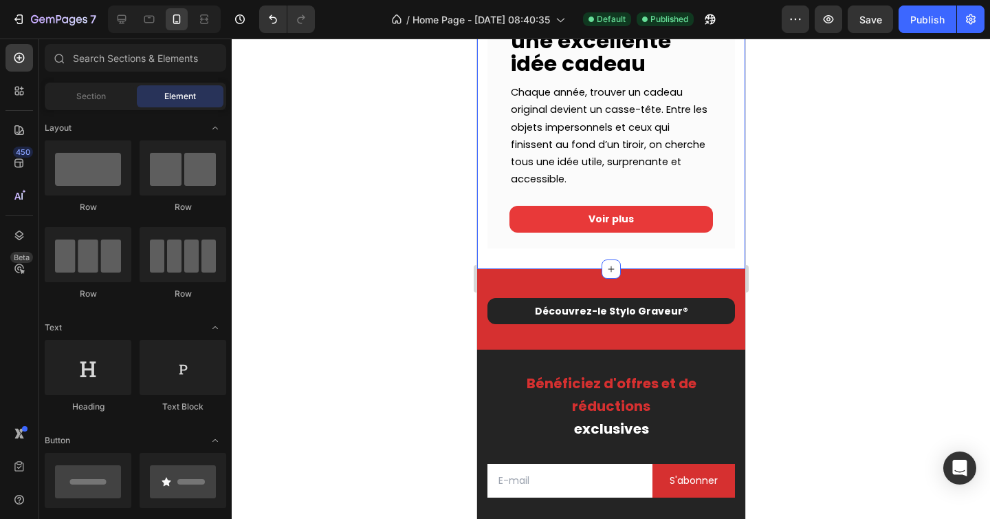
scroll to position [2199, 0]
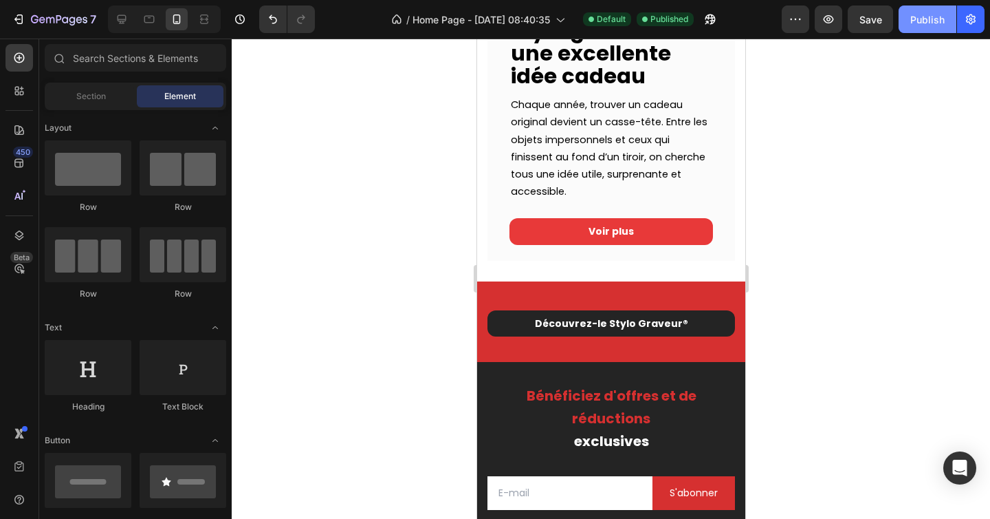
click at [919, 16] on div "Publish" at bounding box center [928, 19] width 34 height 14
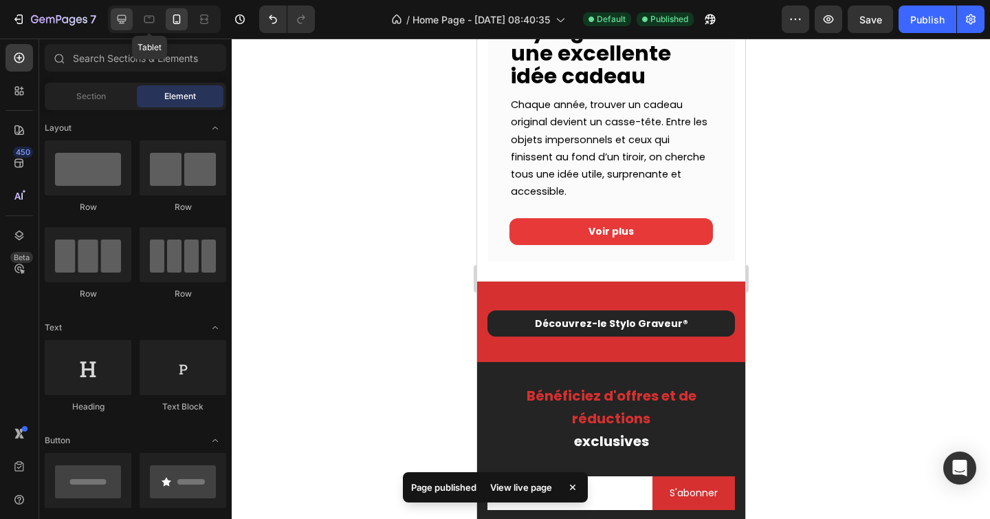
click at [128, 19] on div at bounding box center [122, 19] width 22 height 22
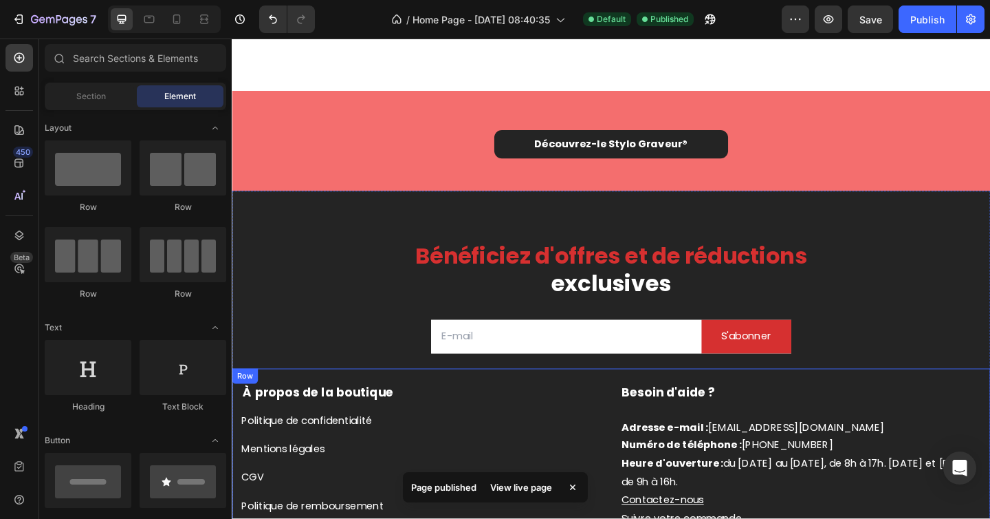
scroll to position [2743, 0]
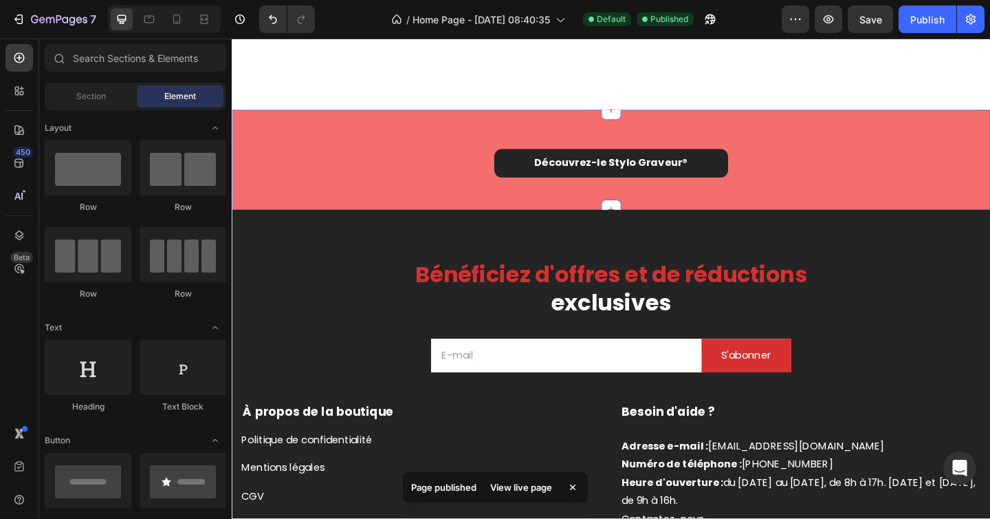
click at [402, 144] on div "Découvrez-le Stylo Graveur ® Button Row Section 5" at bounding box center [644, 170] width 825 height 109
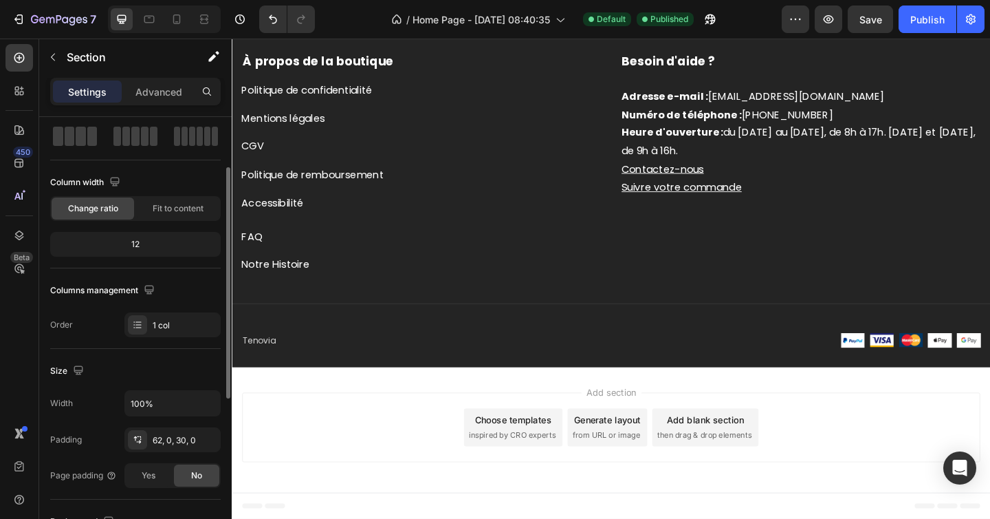
scroll to position [217, 0]
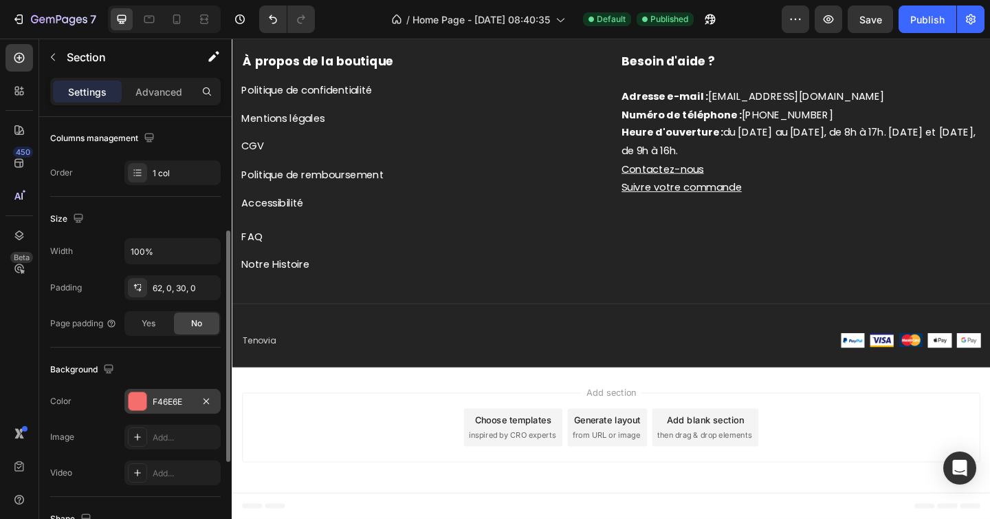
click at [171, 395] on div "F46E6E" at bounding box center [173, 401] width 40 height 12
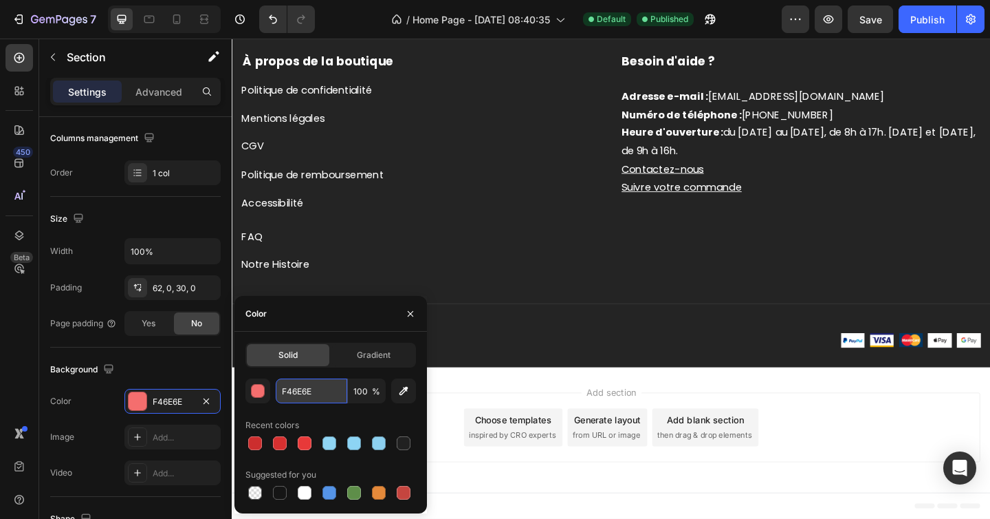
click at [301, 391] on input "F46E6E" at bounding box center [312, 390] width 72 height 25
paste input "D63030"
type input "D63030"
click at [521, 362] on p "Tenovia" at bounding box center [437, 367] width 389 height 14
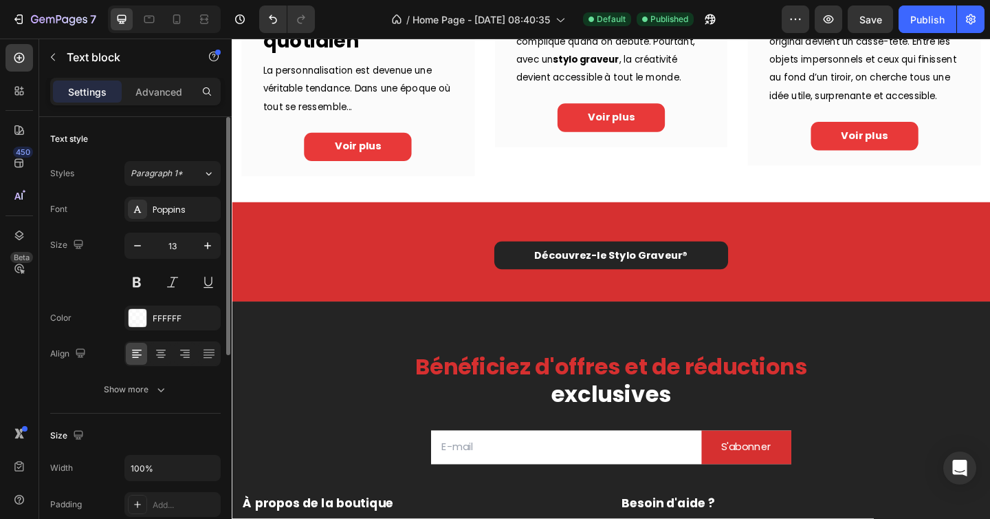
scroll to position [1260, 0]
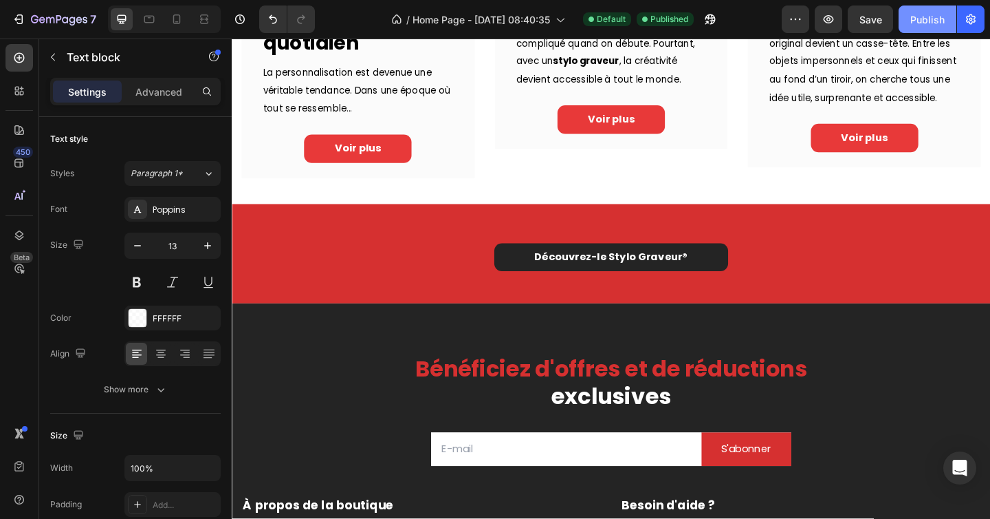
click at [922, 17] on div "Publish" at bounding box center [928, 19] width 34 height 14
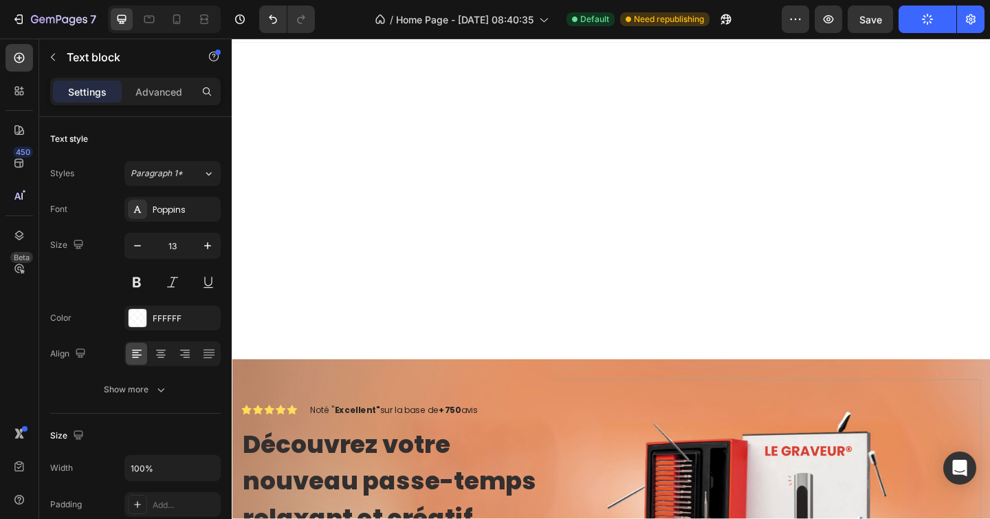
scroll to position [23, 0]
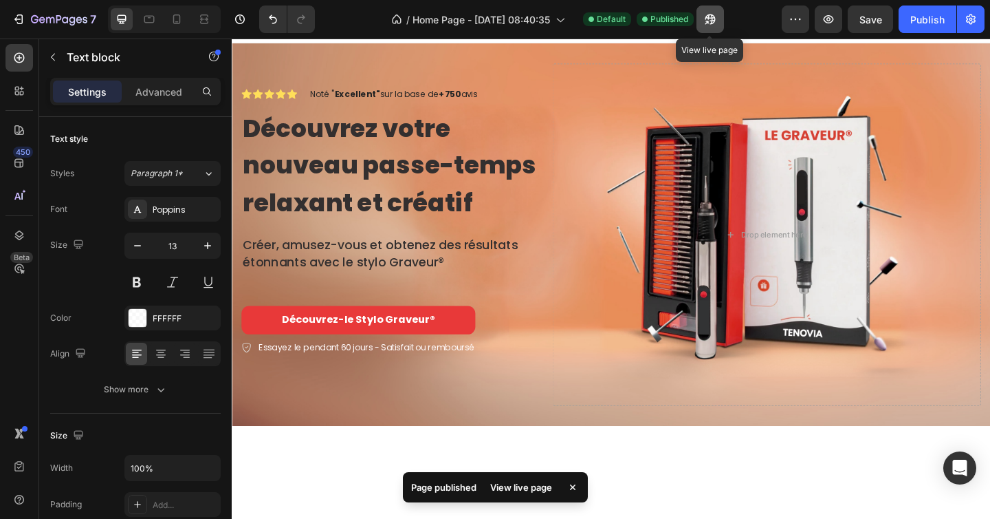
click at [713, 25] on icon "button" at bounding box center [711, 19] width 14 height 14
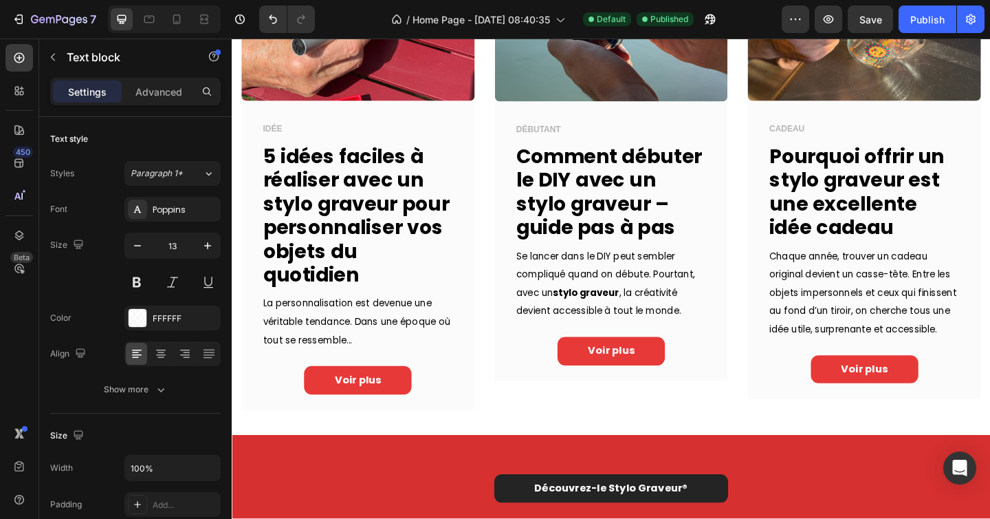
scroll to position [968, 0]
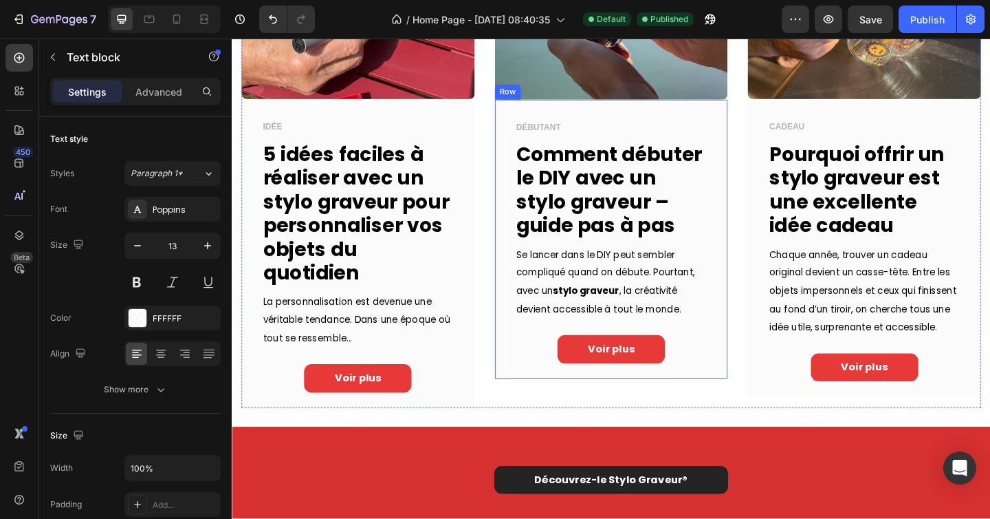
click at [741, 391] on div "Voir plus Button" at bounding box center [645, 379] width 210 height 36
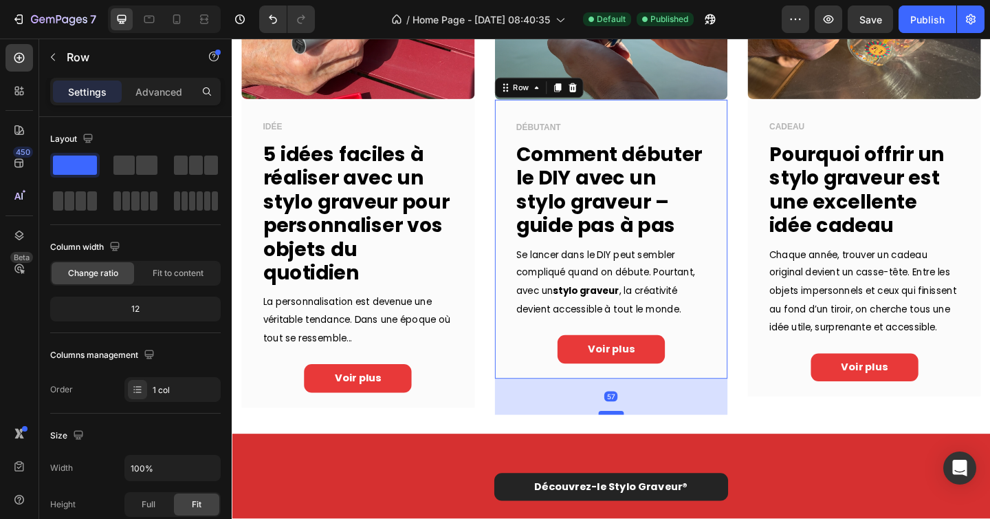
drag, startPoint x: 647, startPoint y: 406, endPoint x: 651, endPoint y: 445, distance: 39.4
click at [651, 445] on div at bounding box center [645, 446] width 28 height 4
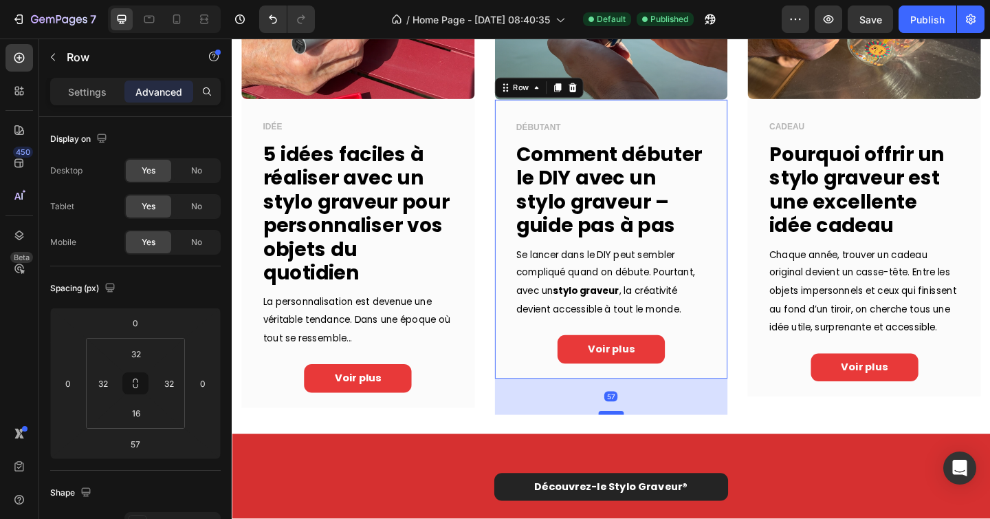
scroll to position [1045, 0]
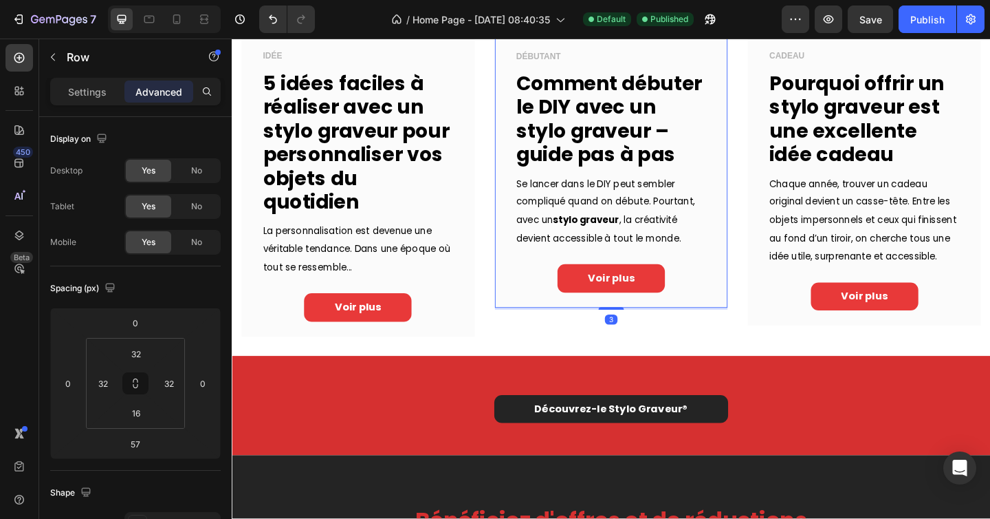
drag, startPoint x: 643, startPoint y: 368, endPoint x: 642, endPoint y: 319, distance: 48.8
click at [642, 319] on div "DÉBUTANT Text block Comment débuter le DIY avec un stylo graveur – guide pas à …" at bounding box center [645, 179] width 254 height 303
type input "0"
click at [730, 310] on div "Voir plus Button" at bounding box center [645, 299] width 210 height 31
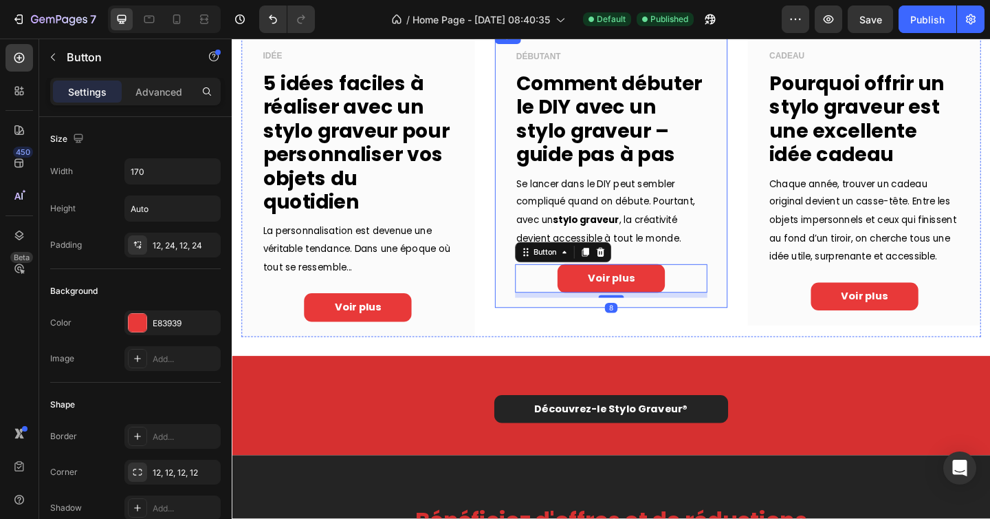
click at [757, 307] on div "DÉBUTANT Text block Comment débuter le DIY avec un stylo graveur – guide pas à …" at bounding box center [645, 179] width 254 height 303
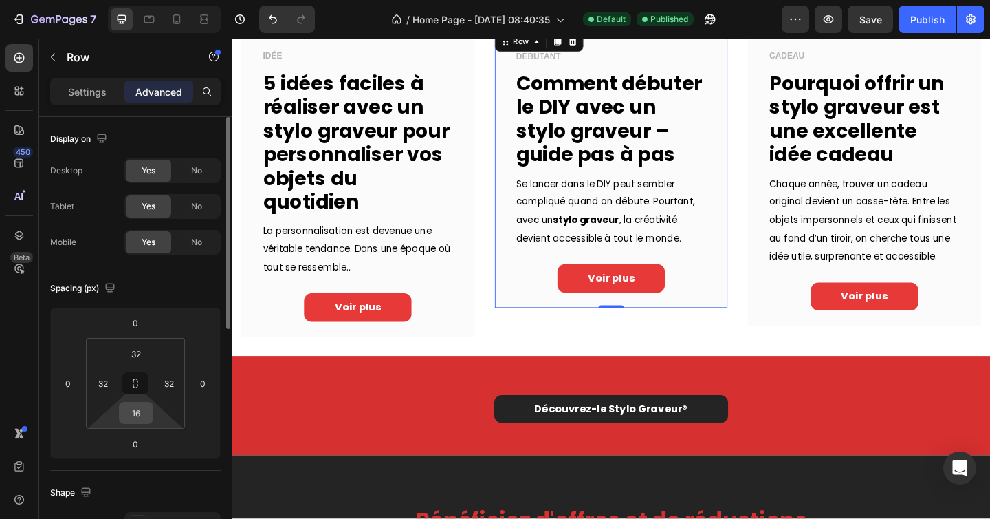
click at [142, 413] on input "16" at bounding box center [136, 412] width 28 height 21
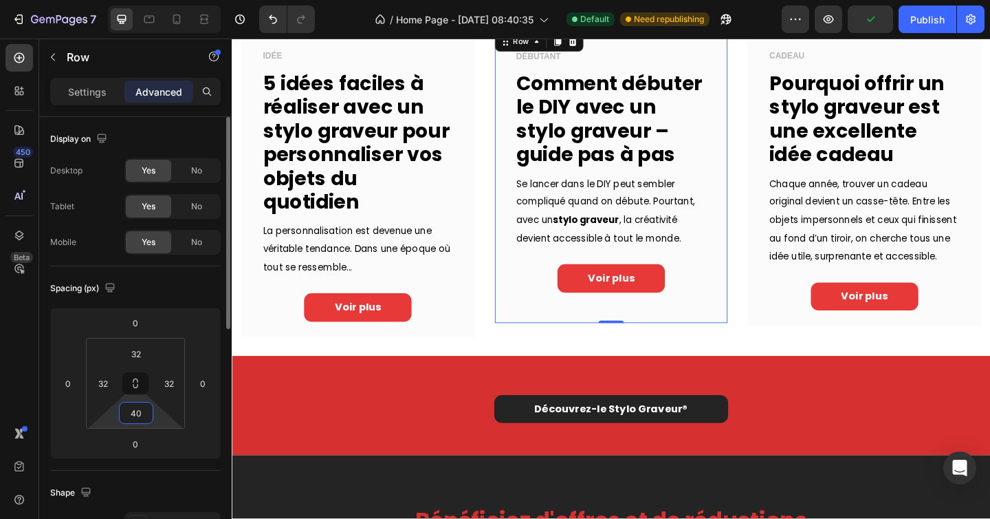
type input "4"
type input "80"
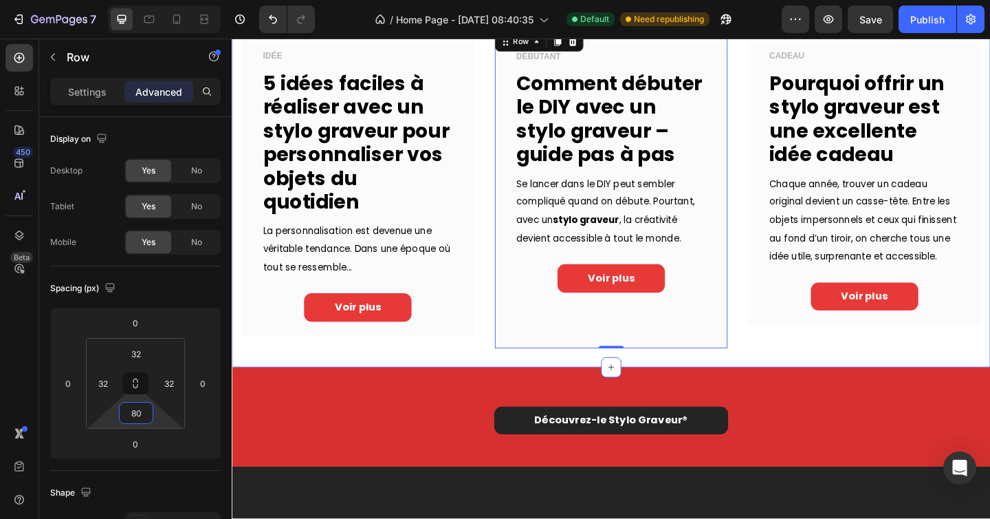
click at [830, 387] on div "Image IDÉE Text block 5 idées faciles à réaliser avec un stylo graveur pour per…" at bounding box center [644, 117] width 805 height 559
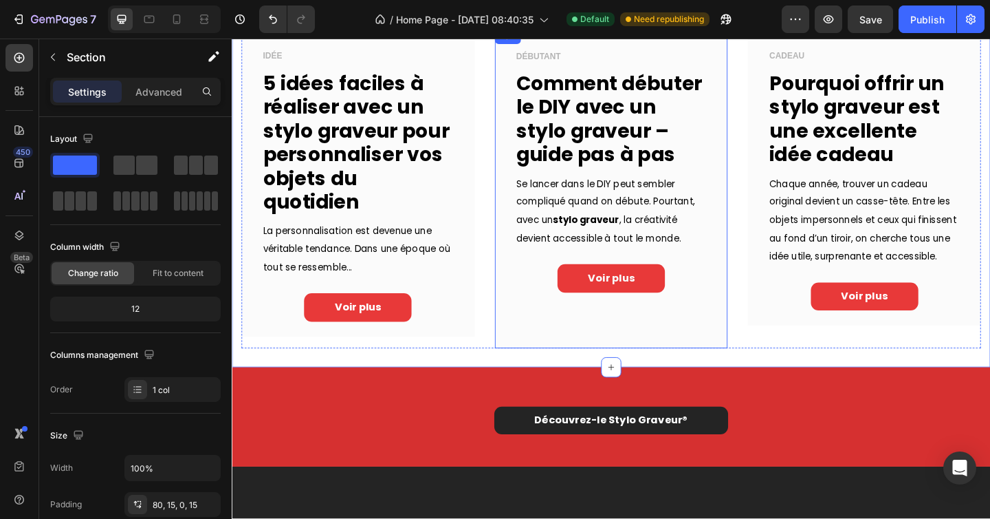
click at [737, 359] on div "DÉBUTANT Text block Comment débuter le DIY avec un stylo graveur – guide pas à …" at bounding box center [645, 201] width 254 height 347
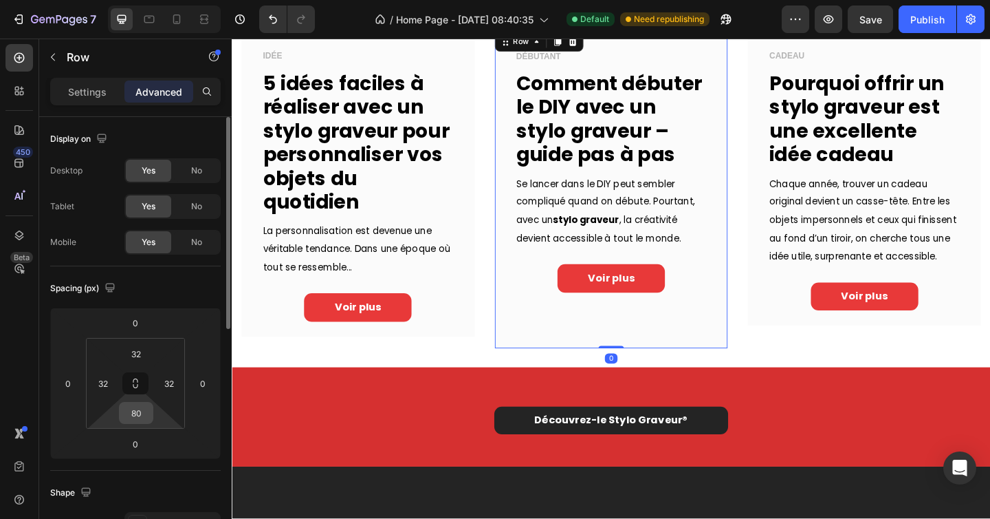
click at [136, 415] on input "80" at bounding box center [136, 412] width 28 height 21
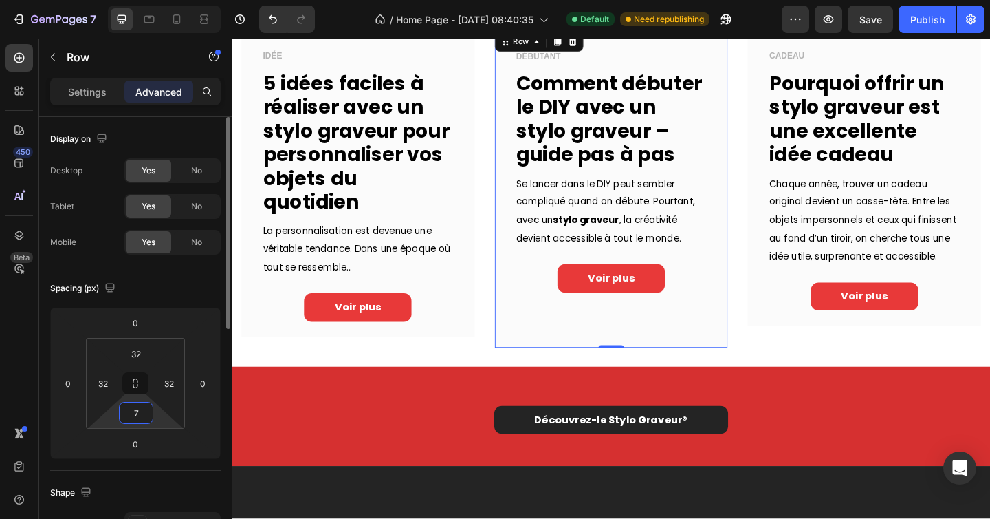
type input "76"
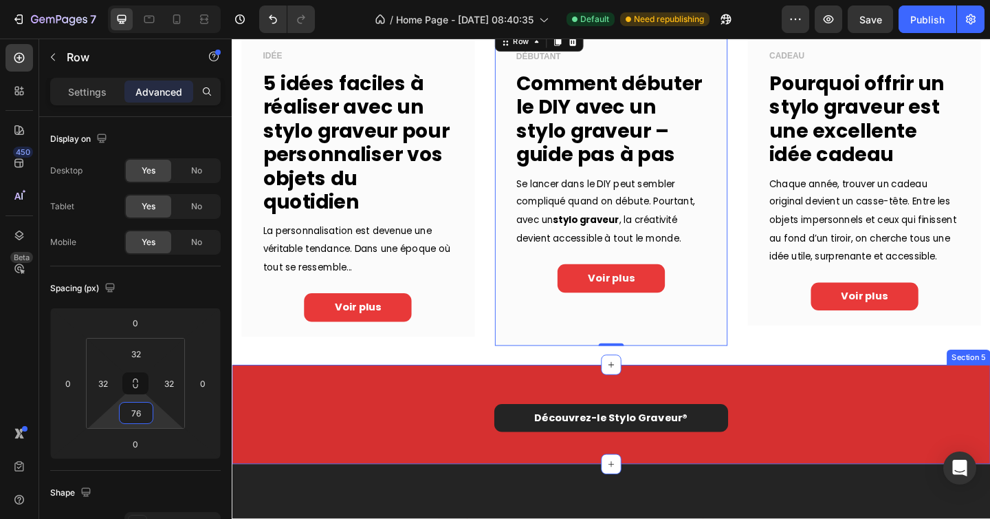
click at [792, 391] on div "Image IDÉE Text block 5 idées faciles à réaliser avec un stylo graveur pour per…" at bounding box center [644, 116] width 805 height 556
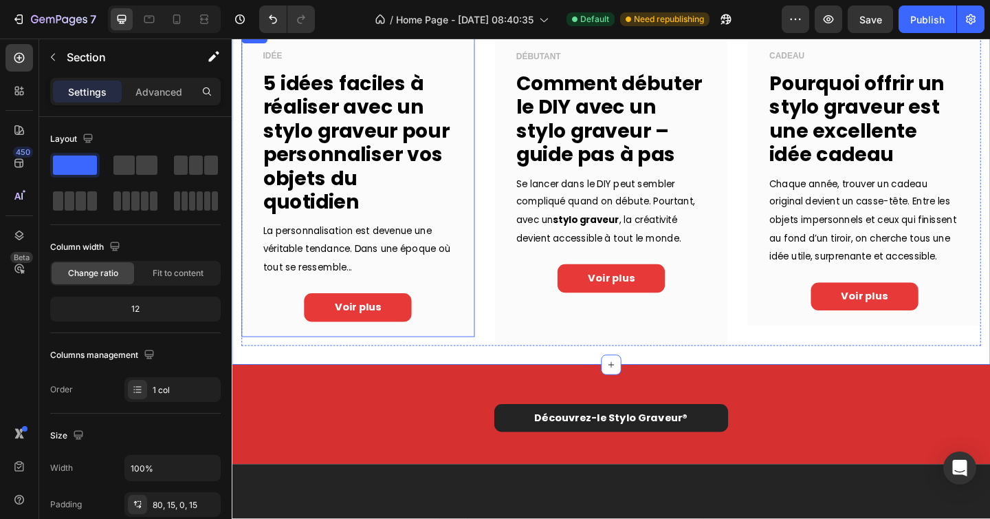
click at [471, 340] on div "IDÉE Text block 5 idées faciles à réaliser avec un stylo graveur pour personnal…" at bounding box center [369, 195] width 254 height 335
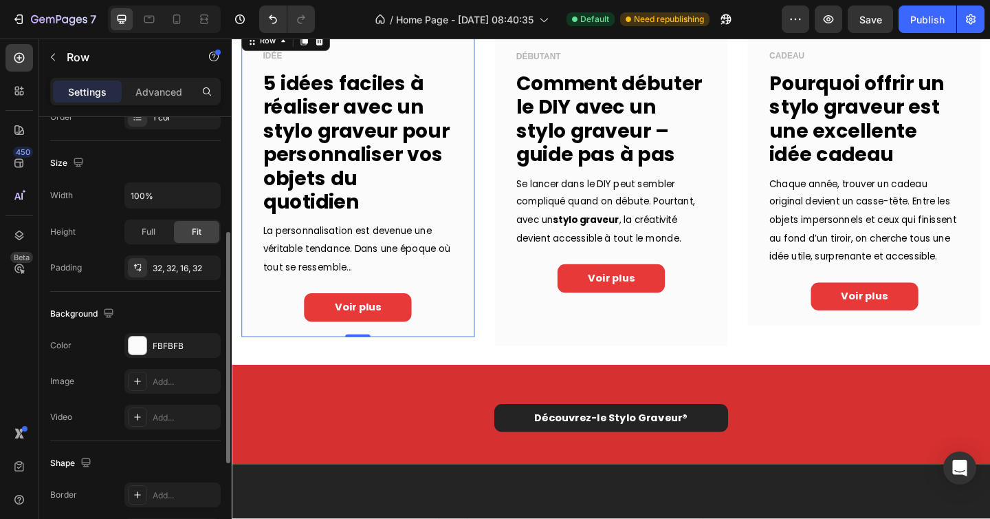
scroll to position [323, 0]
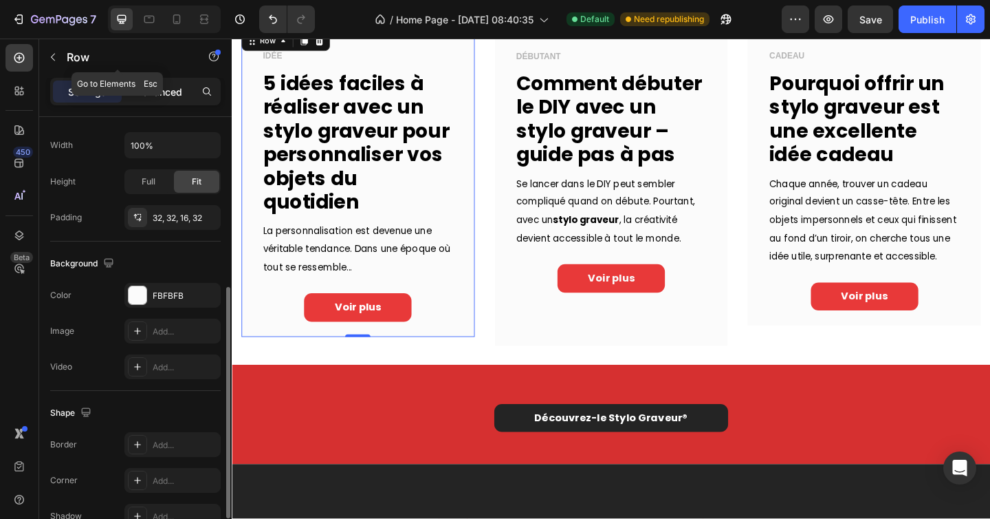
click at [154, 92] on p "Advanced" at bounding box center [159, 92] width 47 height 14
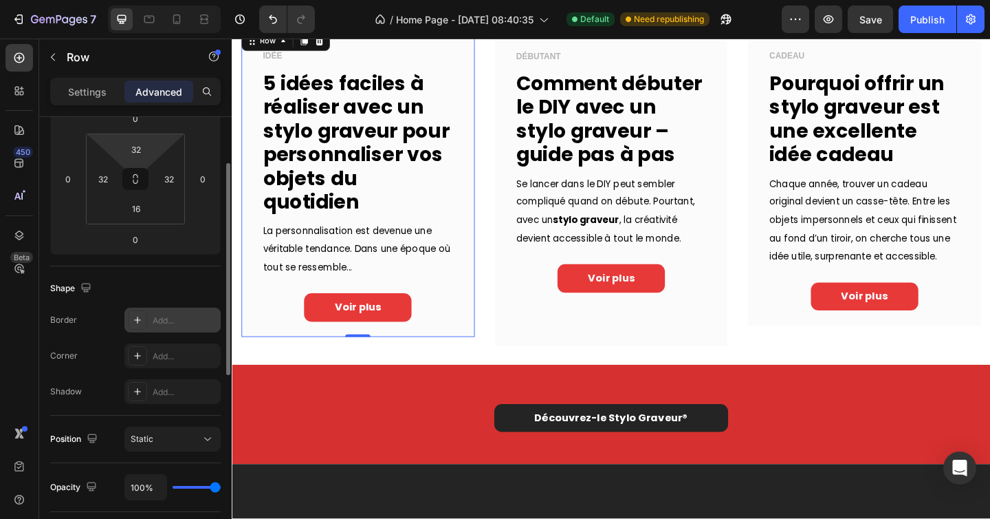
scroll to position [0, 0]
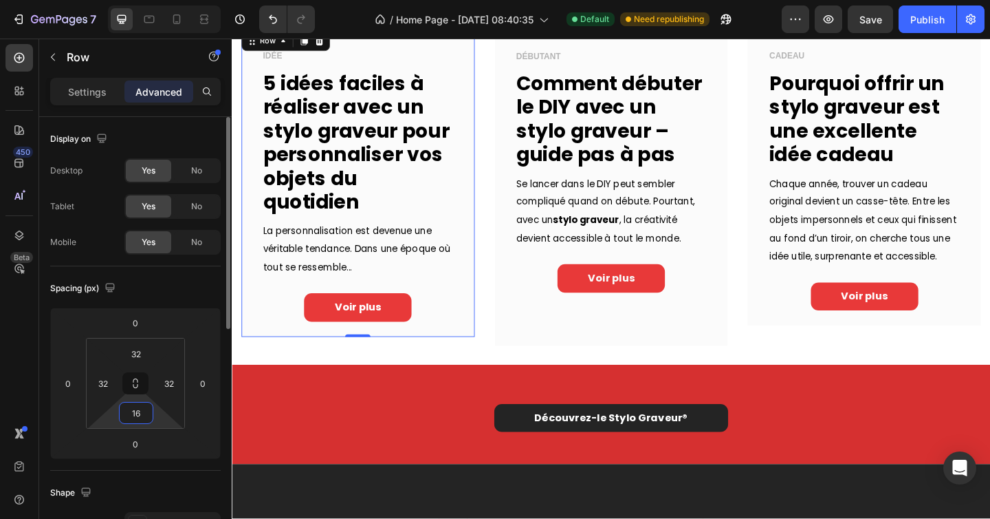
click at [141, 409] on input "16" at bounding box center [136, 412] width 28 height 21
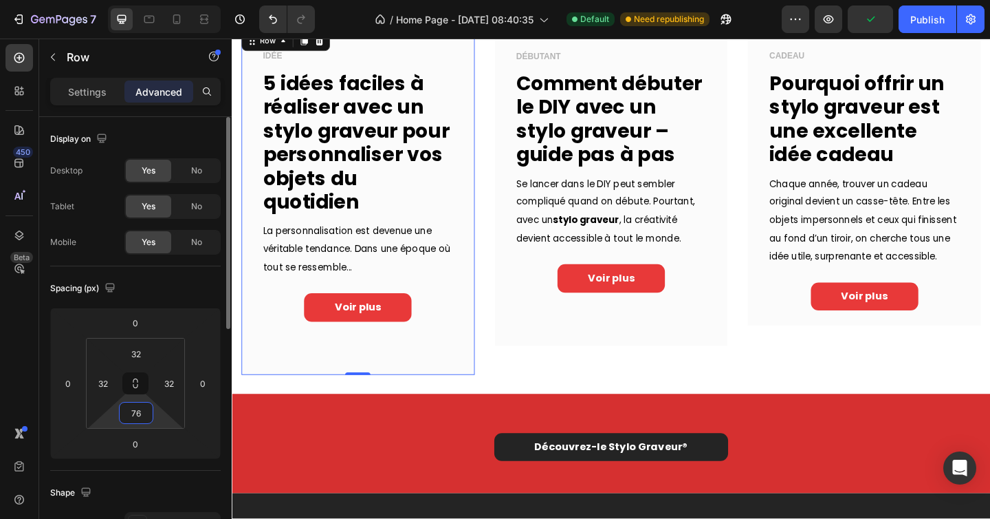
type input "7"
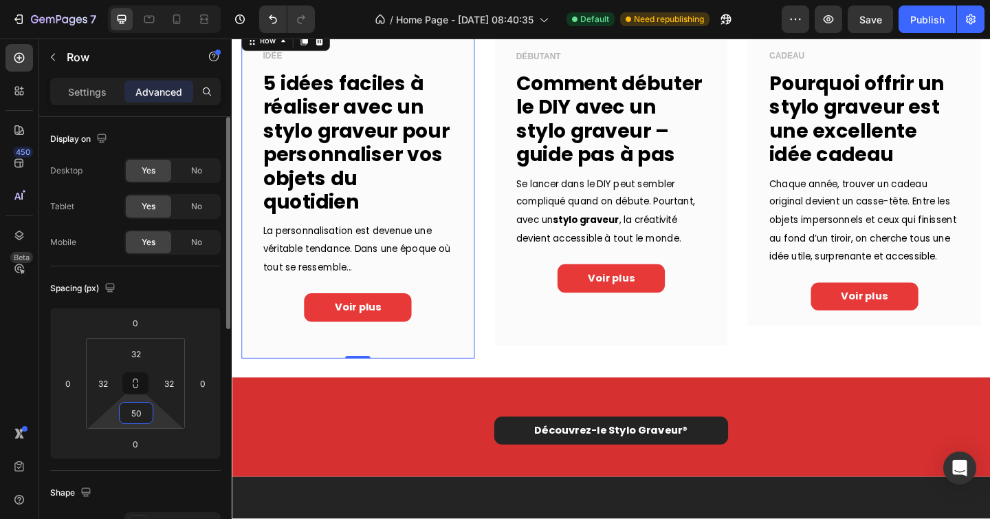
type input "5"
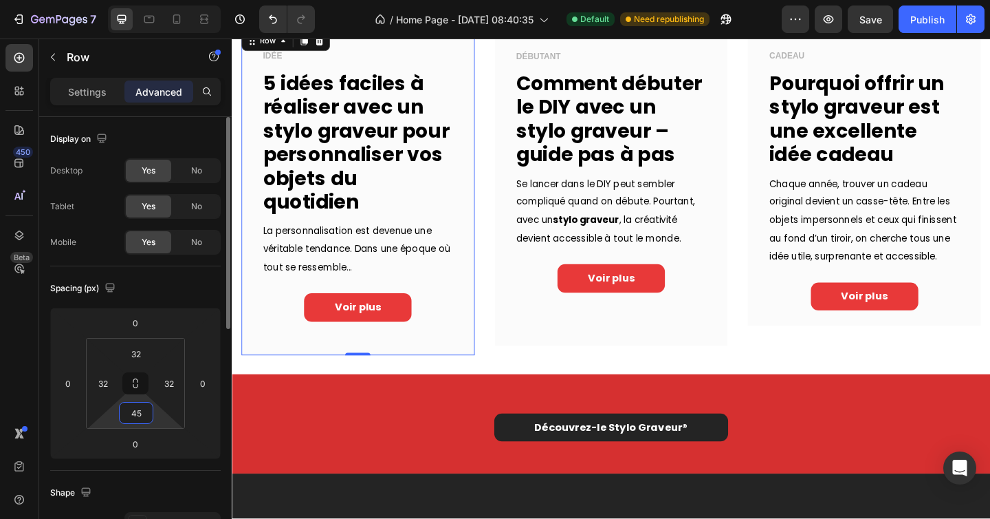
type input "4"
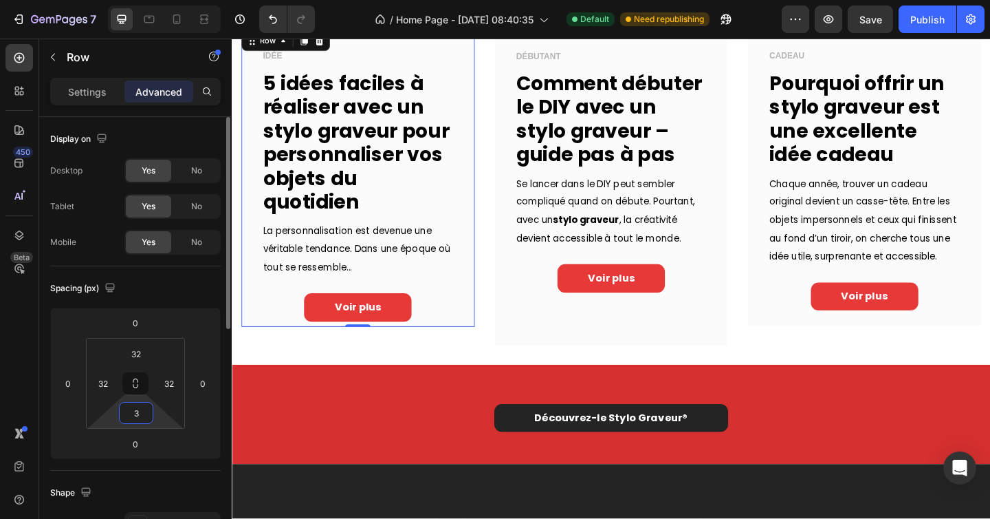
type input "30"
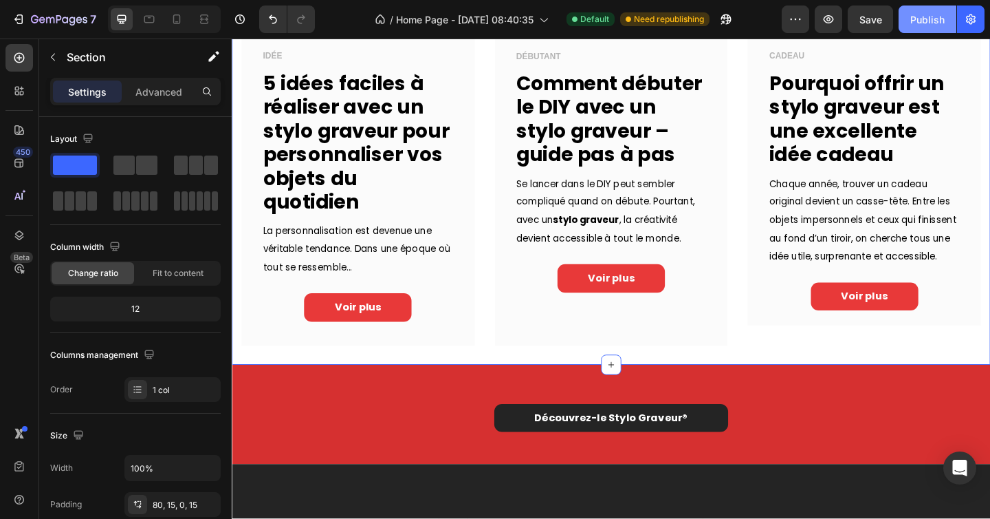
click at [920, 21] on div "Publish" at bounding box center [928, 19] width 34 height 14
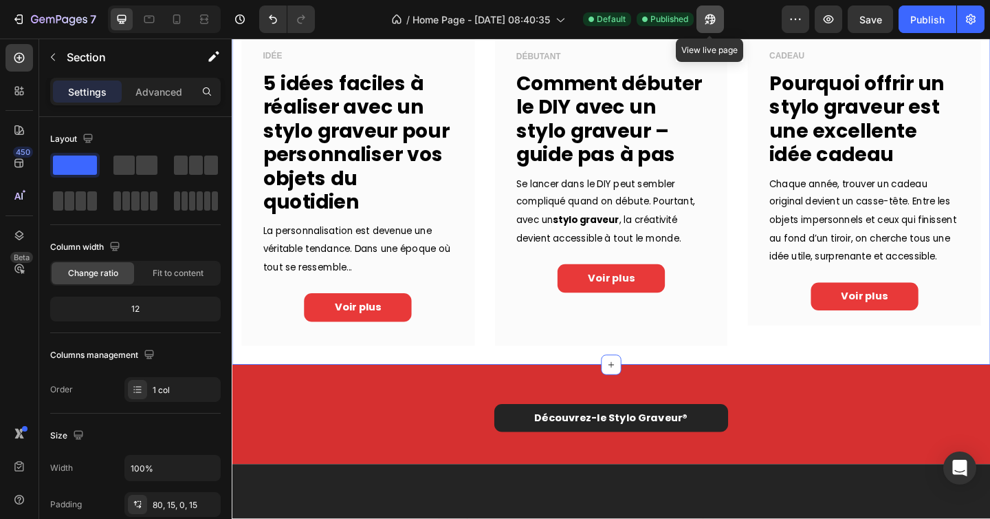
click at [709, 15] on icon "button" at bounding box center [711, 19] width 14 height 14
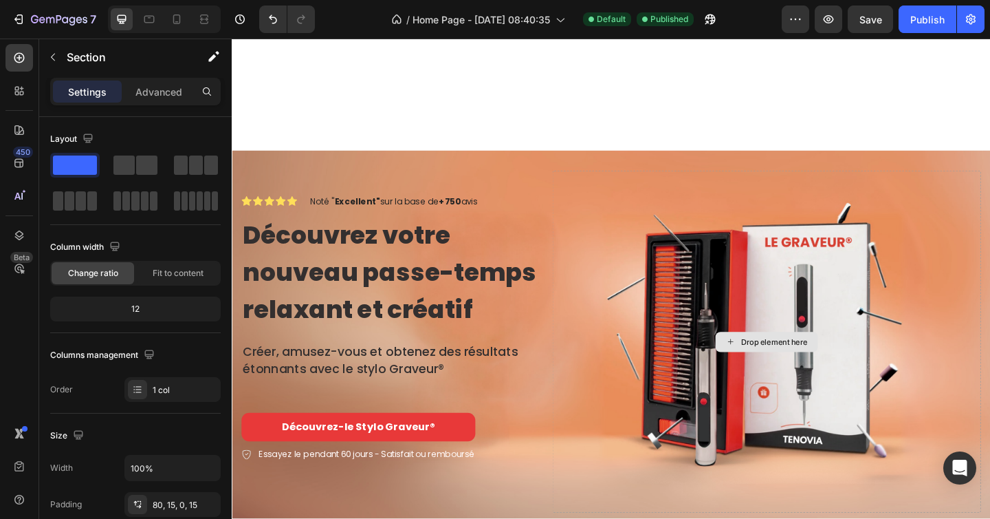
scroll to position [232, 0]
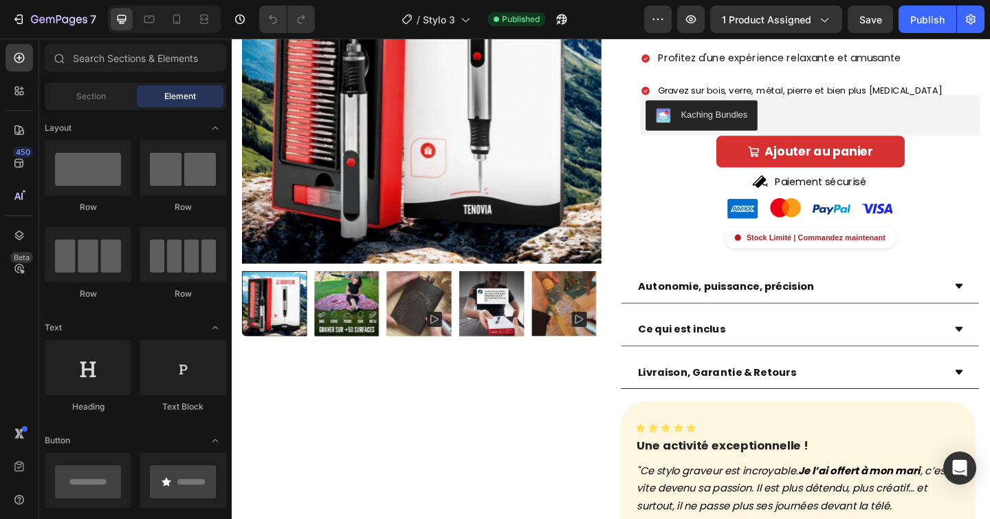
scroll to position [288, 0]
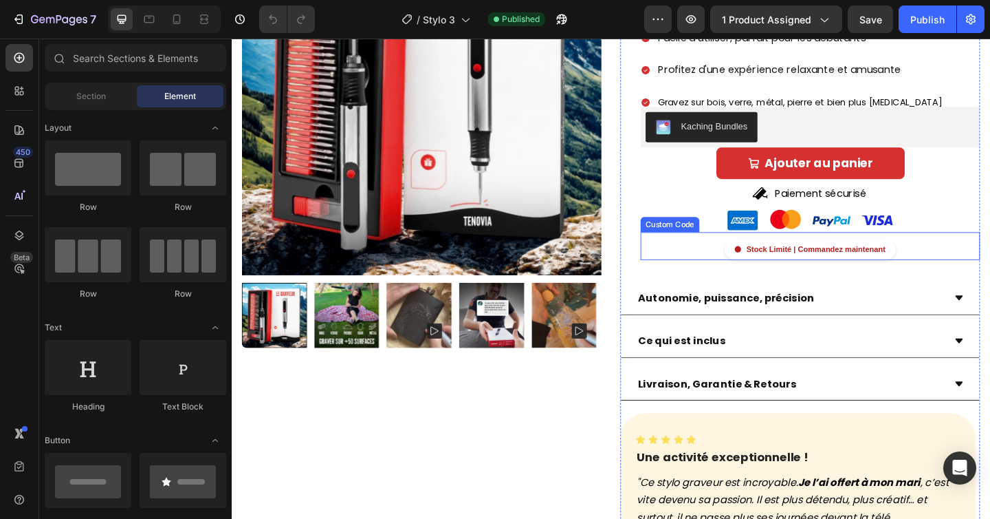
click at [744, 263] on div "Stock Limité | Commandez maintenant" at bounding box center [861, 268] width 369 height 23
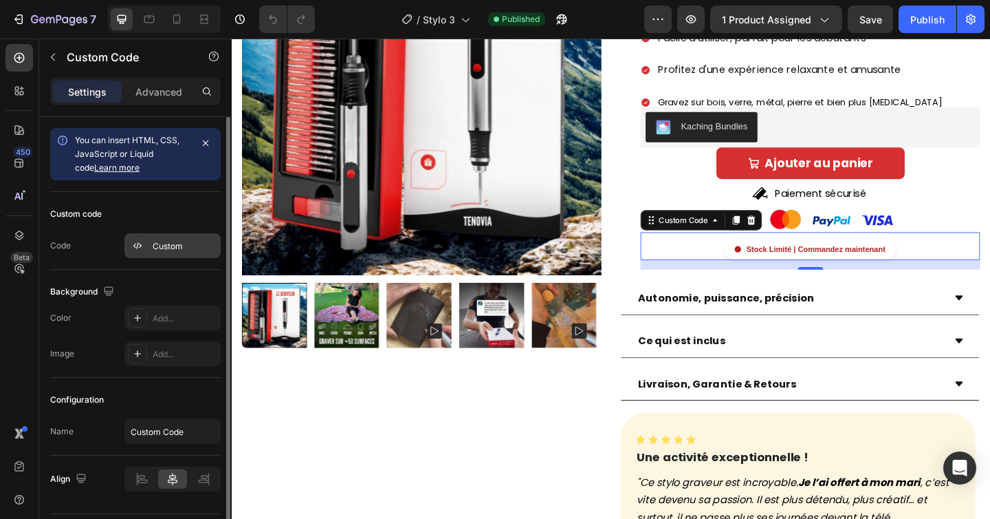
click at [174, 248] on div "Custom" at bounding box center [185, 246] width 65 height 12
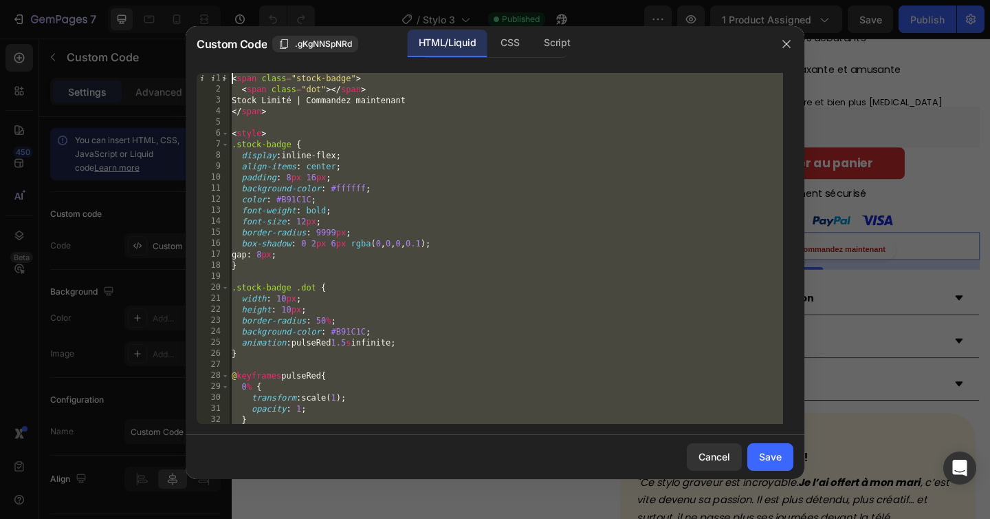
scroll to position [0, 0]
drag, startPoint x: 317, startPoint y: 407, endPoint x: 214, endPoint y: 28, distance: 393.4
click at [214, 27] on div "Custom Code .gKgNNSpNRd HTML/Liquid CSS Script </style> 1 2 3 4 5 6 7 8 9 10 11…" at bounding box center [495, 252] width 619 height 453
type textarea "<span class="stock-badge"> <span class="dot"></span>"
click at [782, 39] on icon "button" at bounding box center [786, 44] width 11 height 11
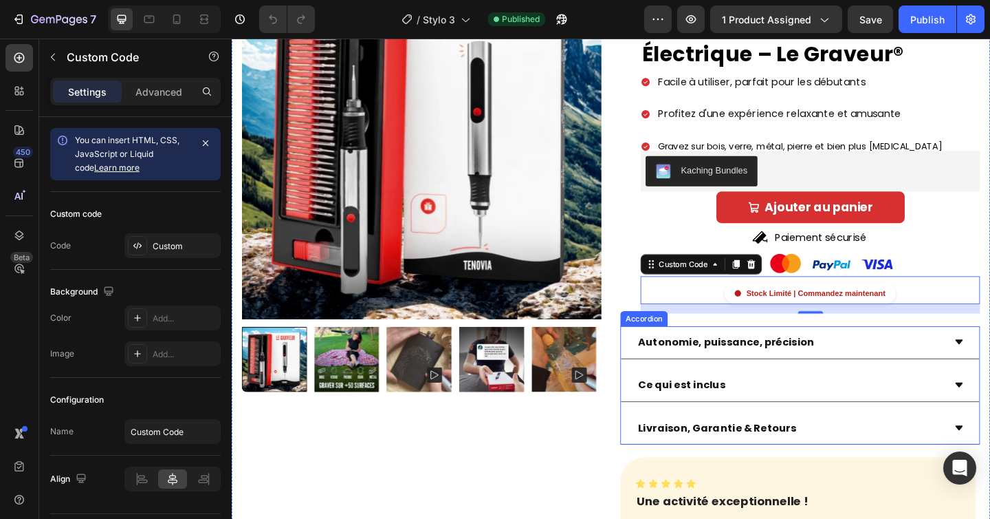
scroll to position [235, 0]
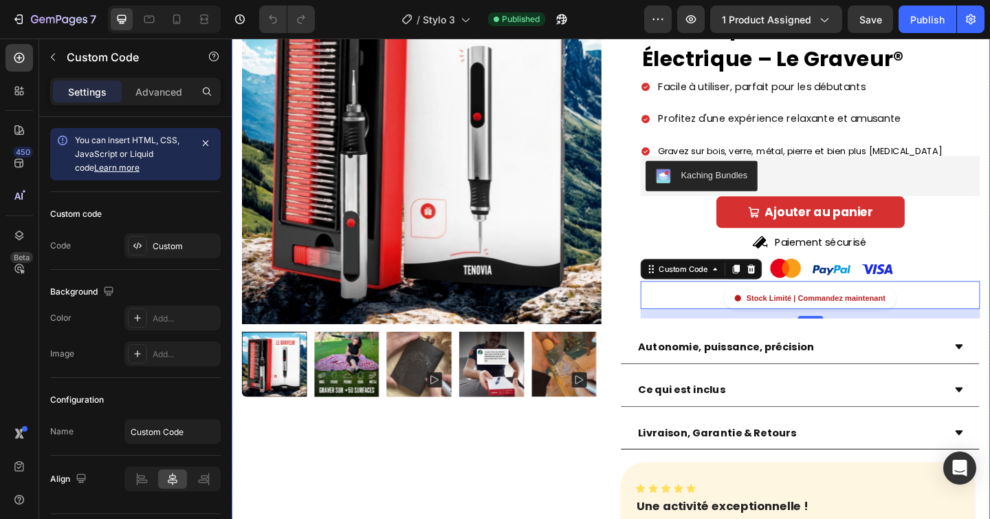
click at [642, 321] on div "Product Images Row Icon Icon Icon Icon Icon Icon List Noté " Excellent " basé s…" at bounding box center [644, 368] width 825 height 843
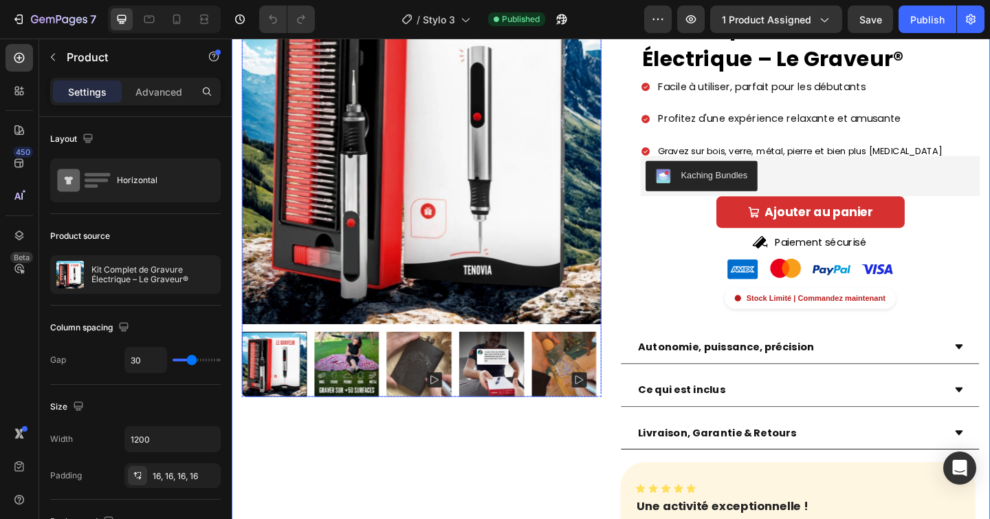
scroll to position [254, 0]
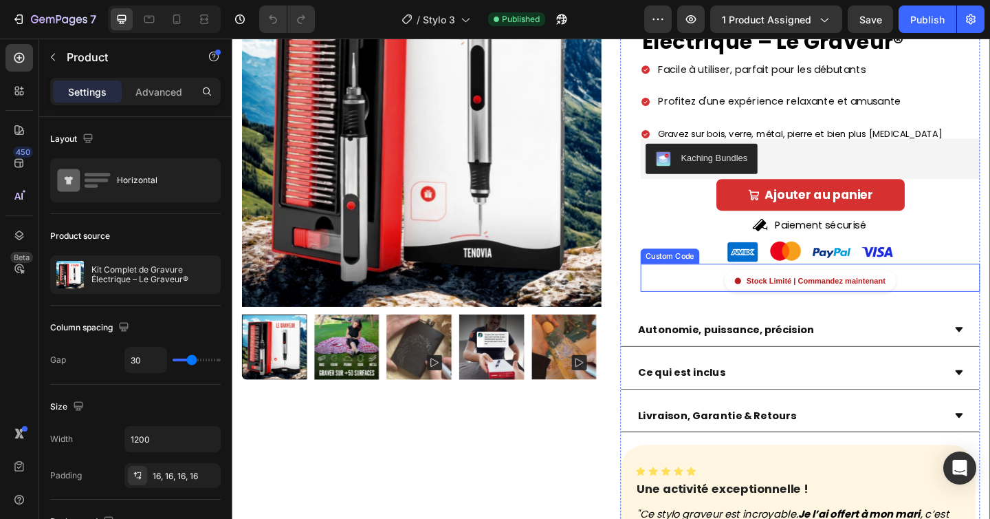
click at [735, 301] on div "Stock Limité | Commandez maintenant" at bounding box center [861, 301] width 369 height 23
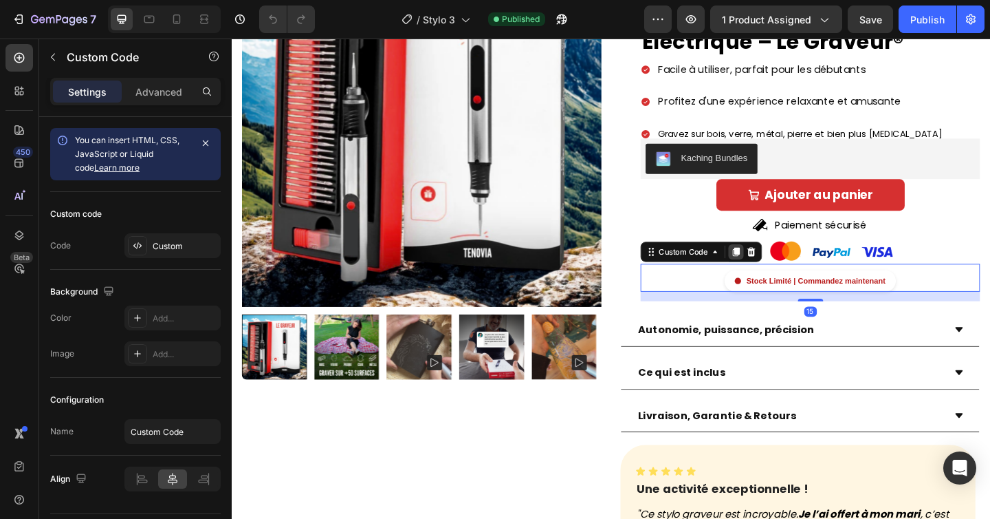
click at [777, 275] on icon at bounding box center [780, 270] width 11 height 11
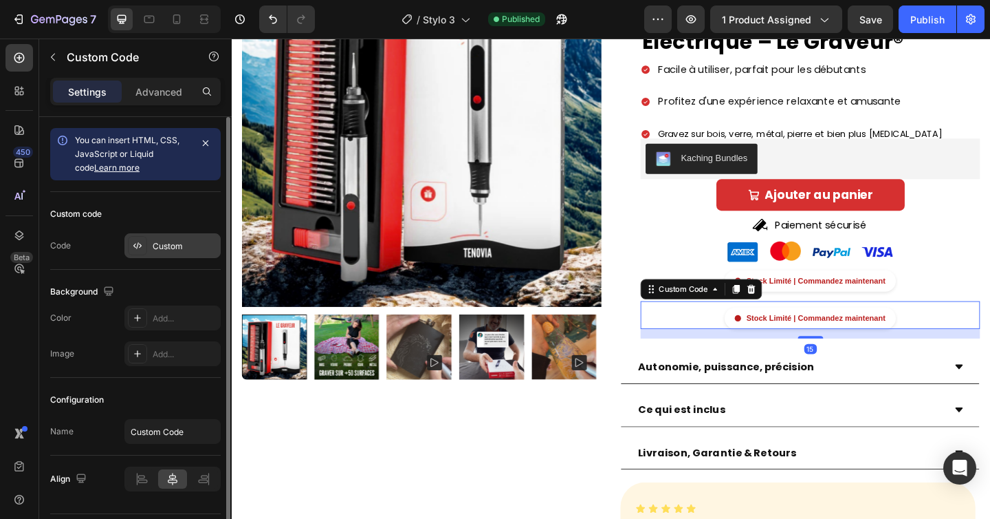
click at [171, 250] on div "Custom" at bounding box center [185, 246] width 65 height 12
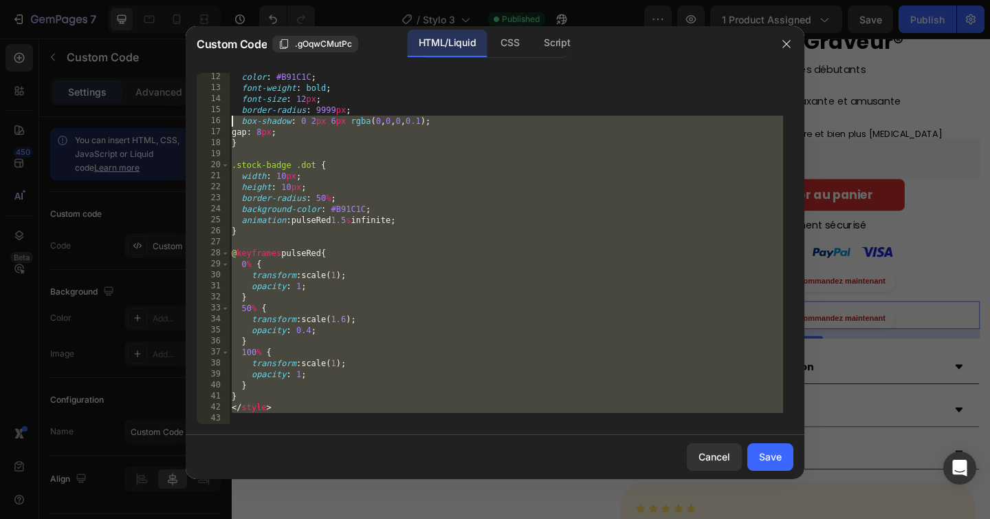
scroll to position [0, 0]
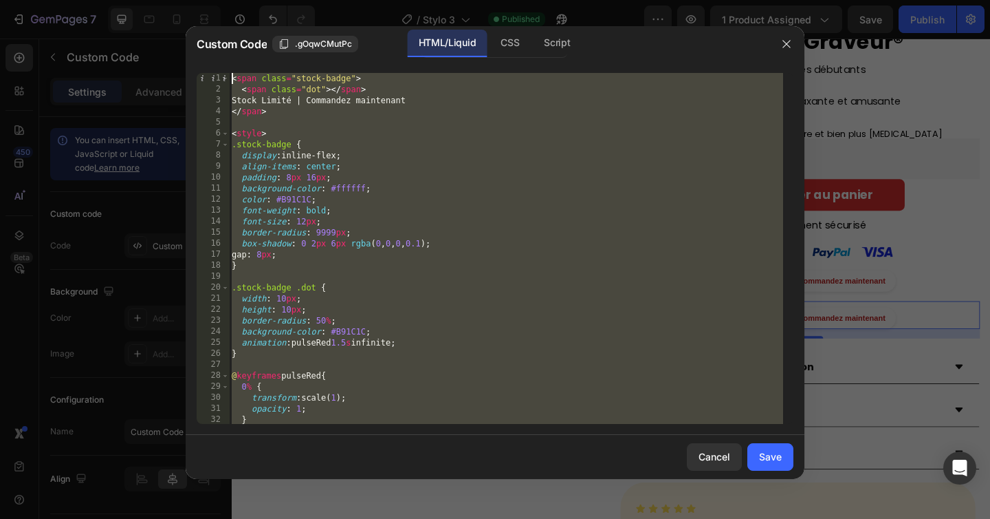
drag, startPoint x: 350, startPoint y: 415, endPoint x: 213, endPoint y: -36, distance: 471.7
click at [213, 0] on html "7 Version history / Stylo 3 Published Preview 1 product assigned Save Publish 4…" at bounding box center [495, 0] width 990 height 0
type textarea "<span class="stock-badge"> <span class="dot"></span>"
paste textarea
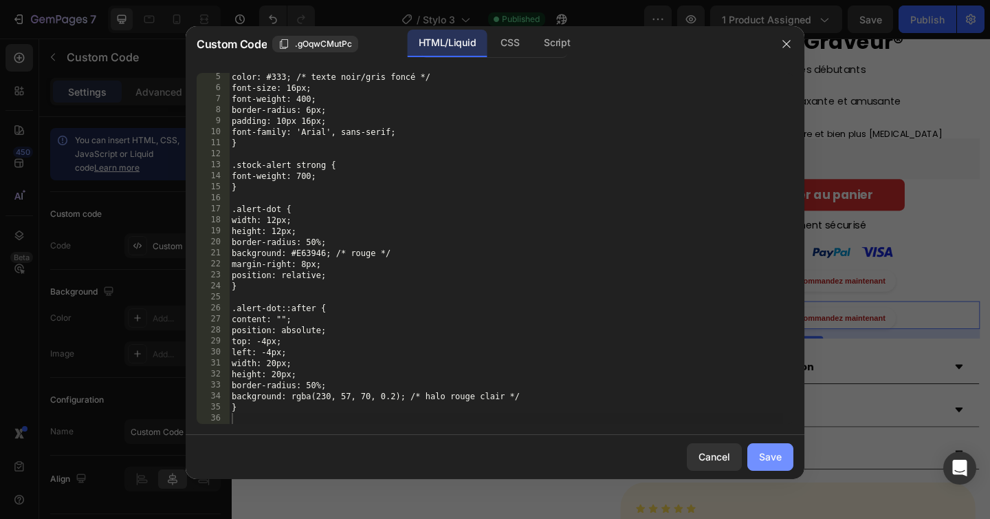
click at [789, 455] on button "Save" at bounding box center [771, 457] width 46 height 28
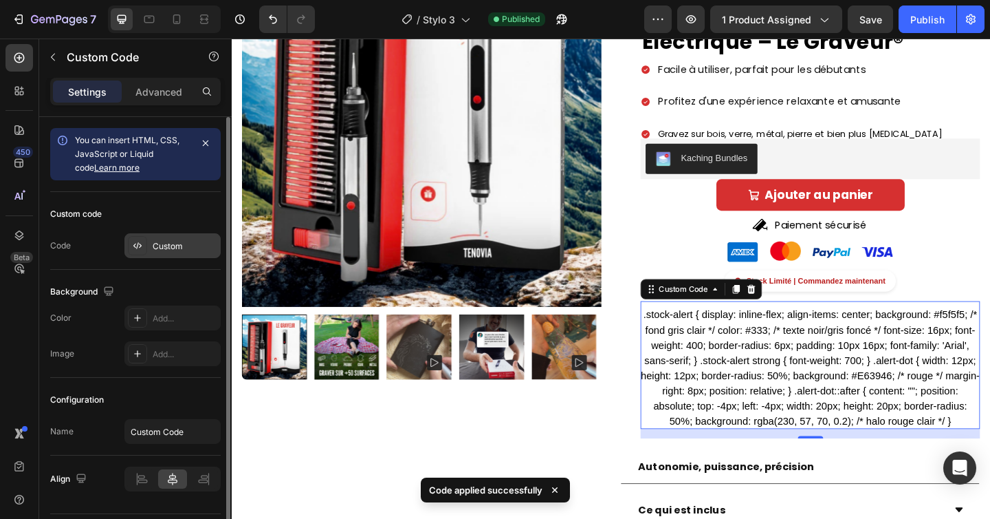
click at [179, 247] on div "Custom" at bounding box center [185, 246] width 65 height 12
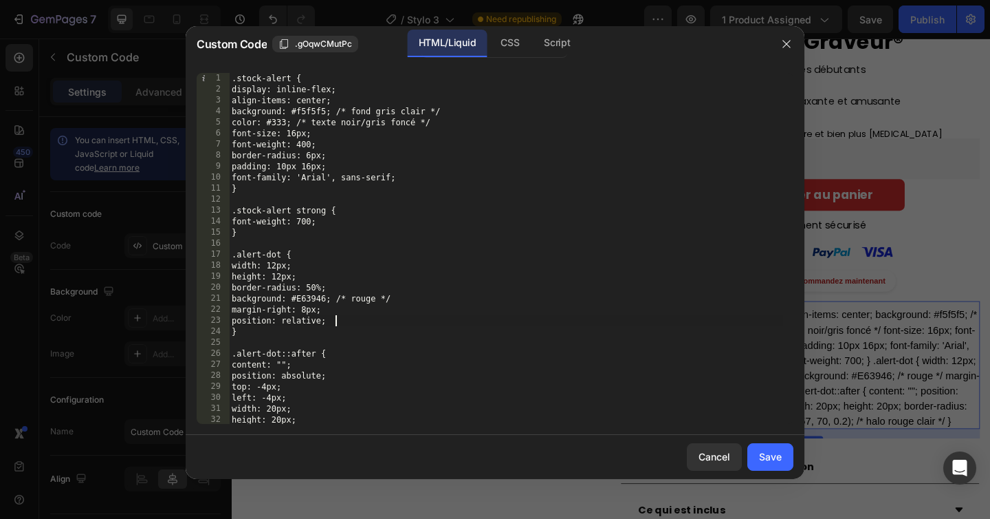
click at [472, 318] on div ".stock-alert { display: inline-flex; align-items: center; background: #f5f5f5; …" at bounding box center [506, 259] width 554 height 373
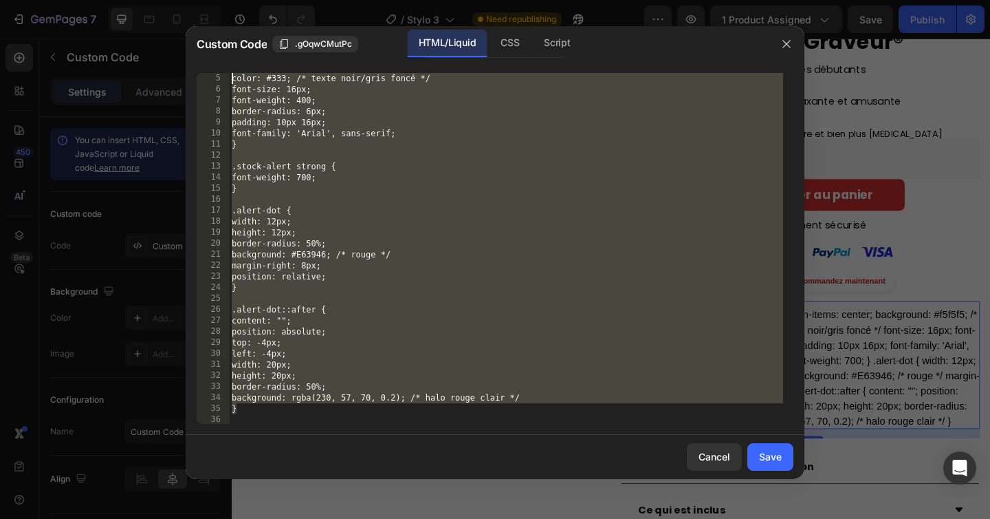
scroll to position [0, 0]
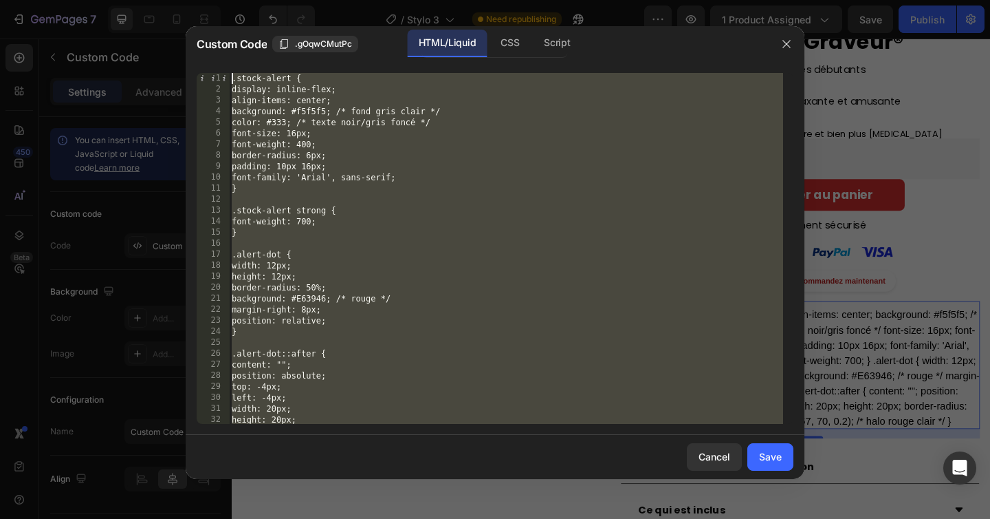
drag, startPoint x: 284, startPoint y: 411, endPoint x: 217, endPoint y: -72, distance: 488.2
click at [217, 0] on html "7 Version history / Stylo 3 Need republishing Preview 1 product assigned Save P…" at bounding box center [495, 0] width 990 height 0
type textarea ".stock-alert { display: inline-flex;"
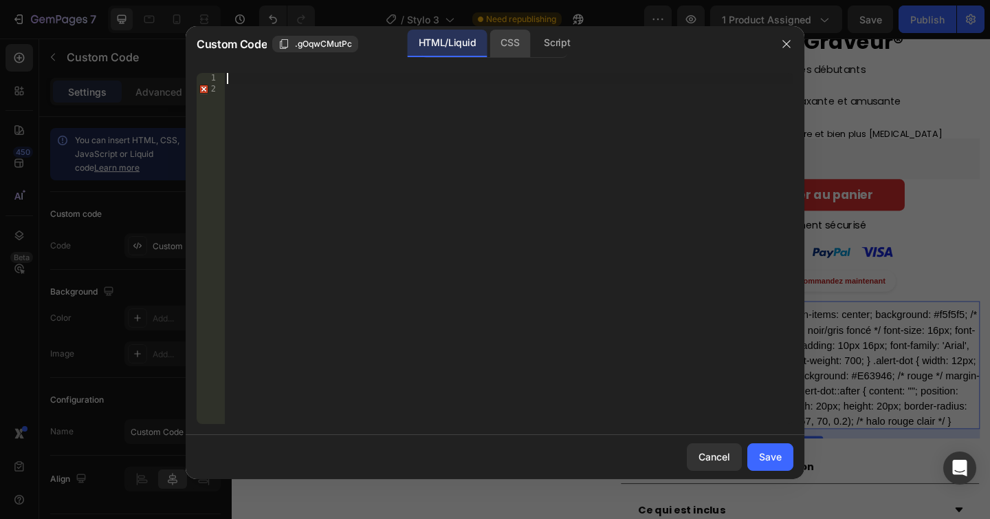
click at [502, 36] on div "CSS" at bounding box center [510, 44] width 41 height 28
click at [326, 80] on div "Insert the CSS code to style your content here." at bounding box center [480, 78] width 501 height 10
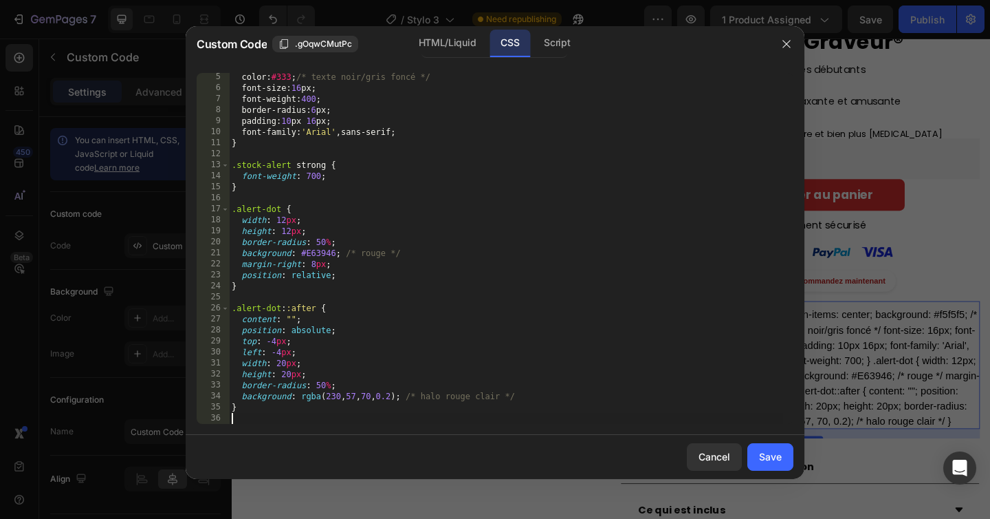
scroll to position [45, 0]
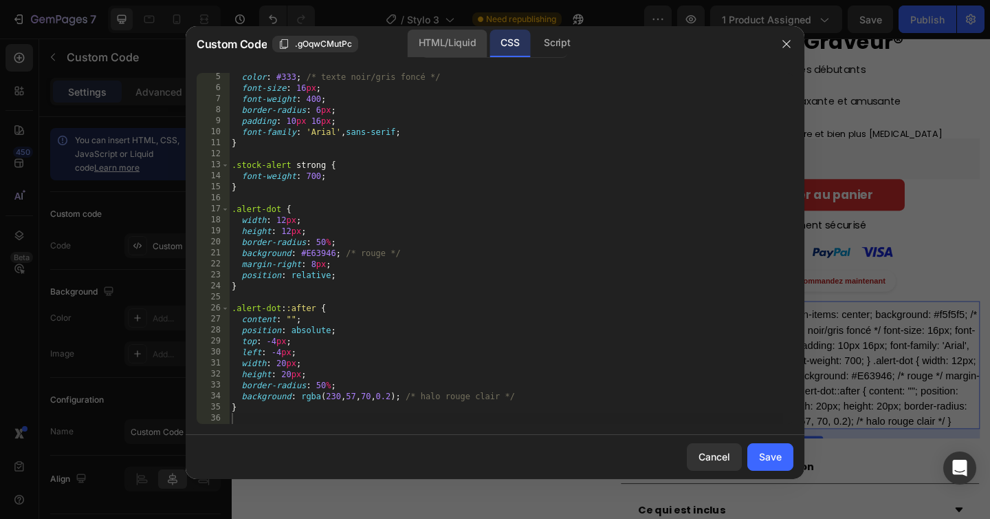
click at [471, 47] on div "HTML/Liquid" at bounding box center [447, 44] width 79 height 28
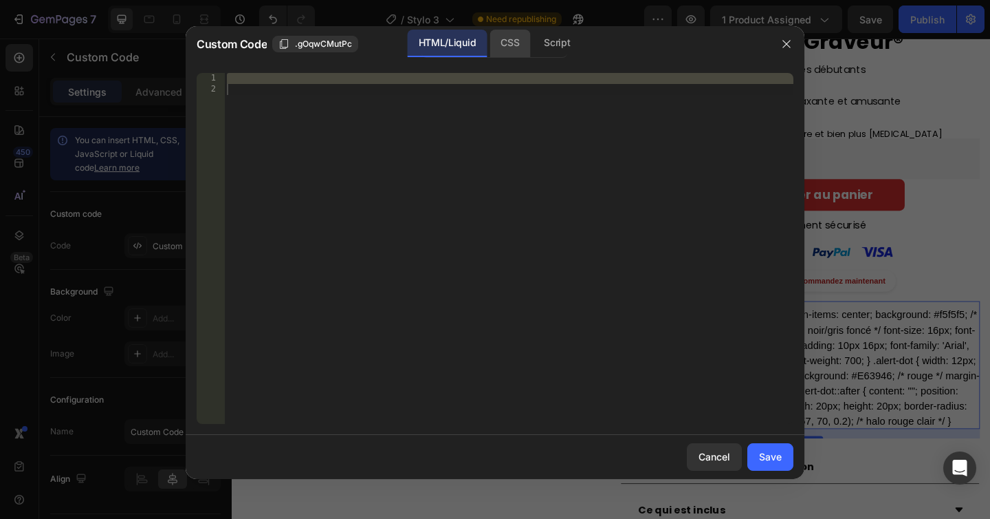
click at [510, 45] on div "CSS" at bounding box center [510, 44] width 41 height 28
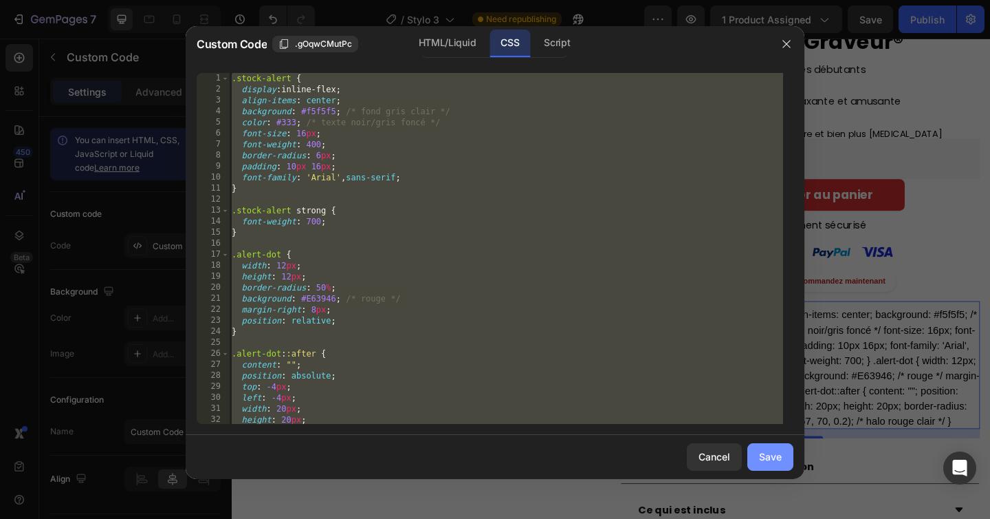
click at [777, 463] on div "Save" at bounding box center [770, 456] width 23 height 14
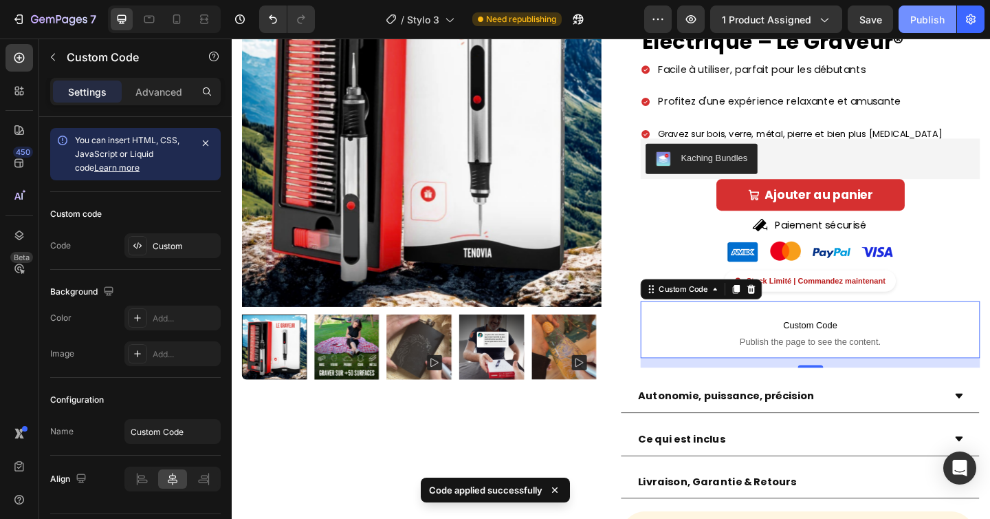
click at [921, 15] on div "Publish" at bounding box center [928, 19] width 34 height 14
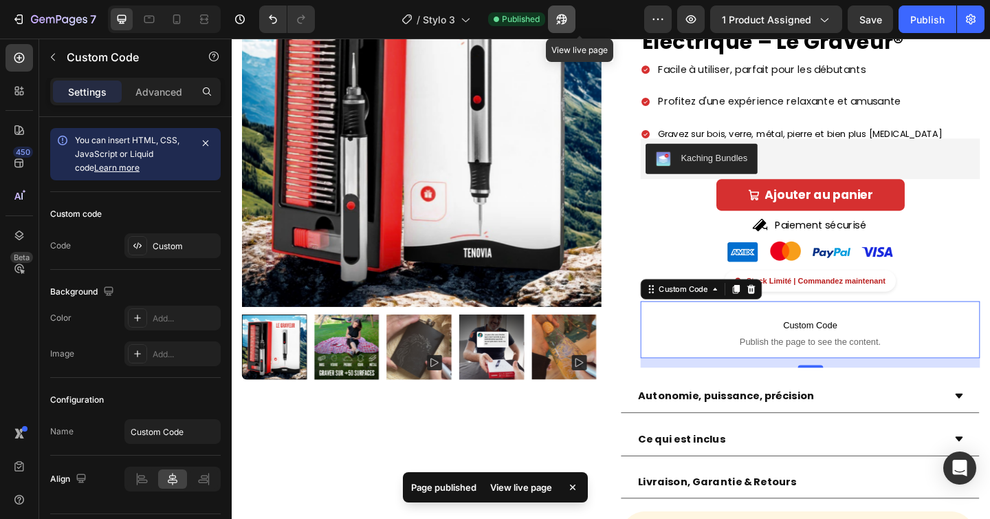
click at [576, 17] on button "button" at bounding box center [562, 20] width 28 height 28
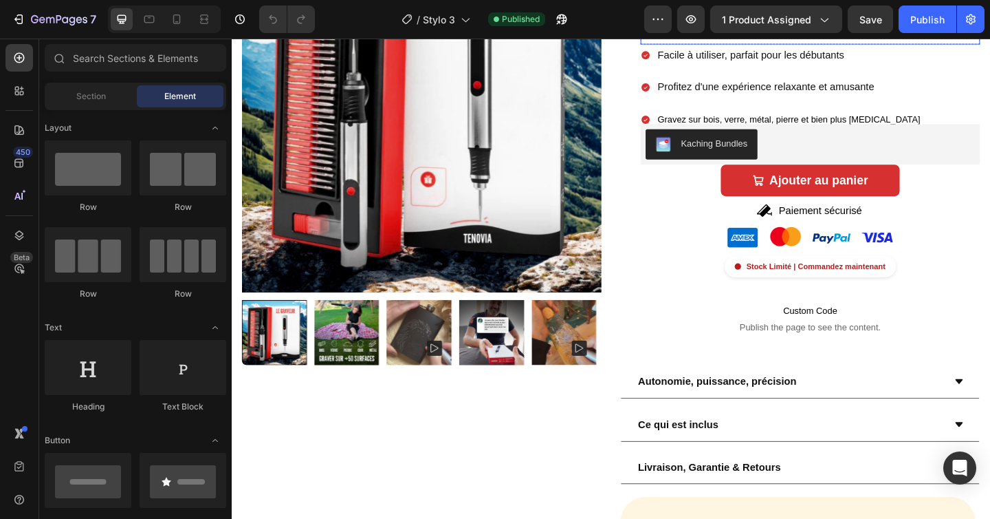
scroll to position [268, 0]
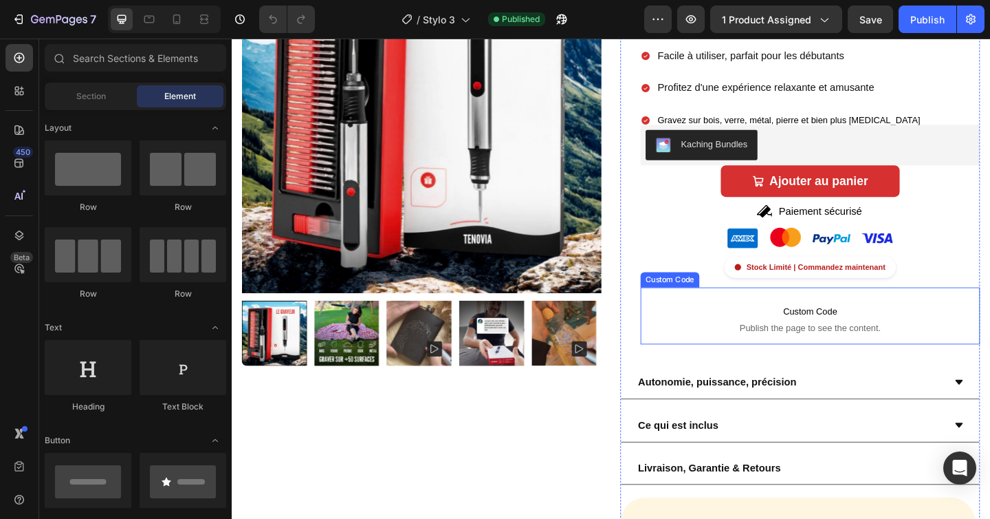
click at [824, 327] on p "Custom Code Publish the page to see the content." at bounding box center [861, 343] width 369 height 55
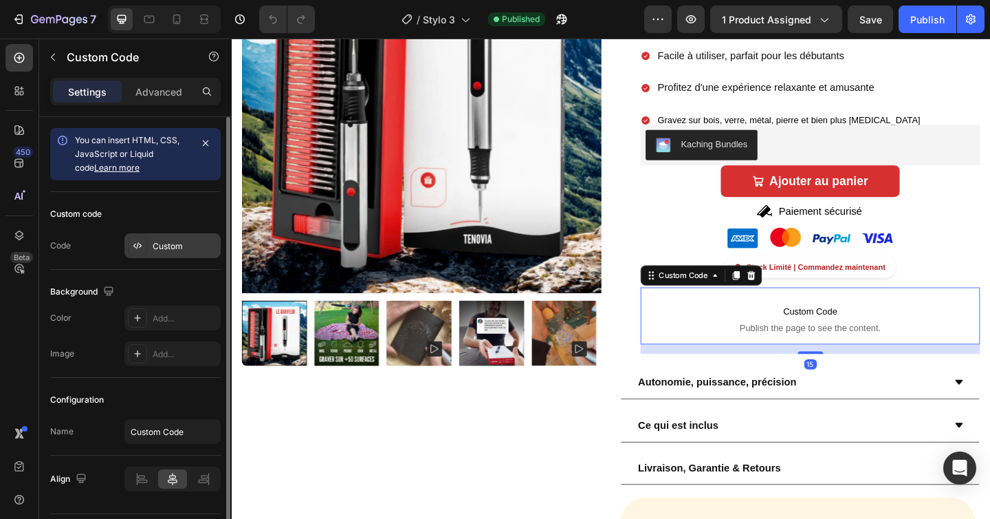
click at [197, 235] on div "Custom" at bounding box center [172, 245] width 96 height 25
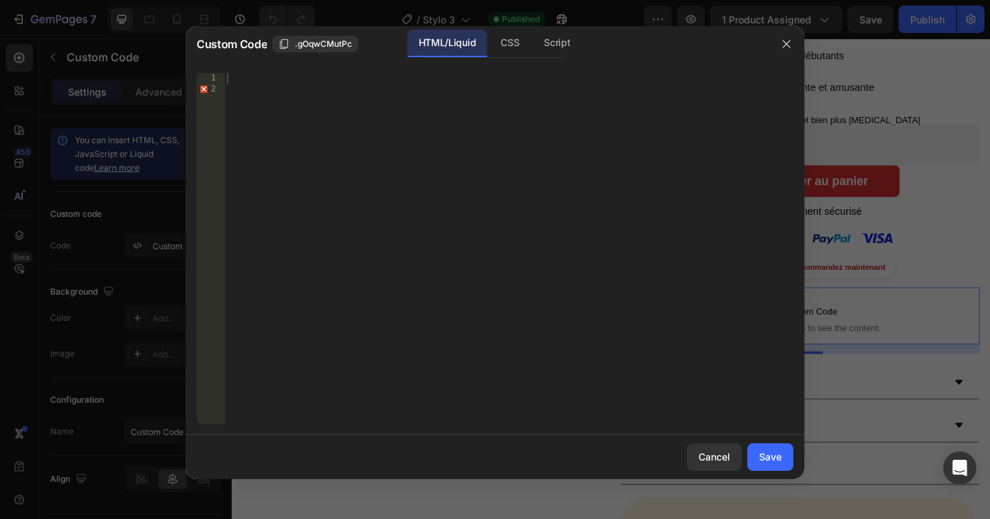
click at [343, 88] on div at bounding box center [509, 259] width 570 height 373
click at [331, 75] on div at bounding box center [509, 259] width 570 height 373
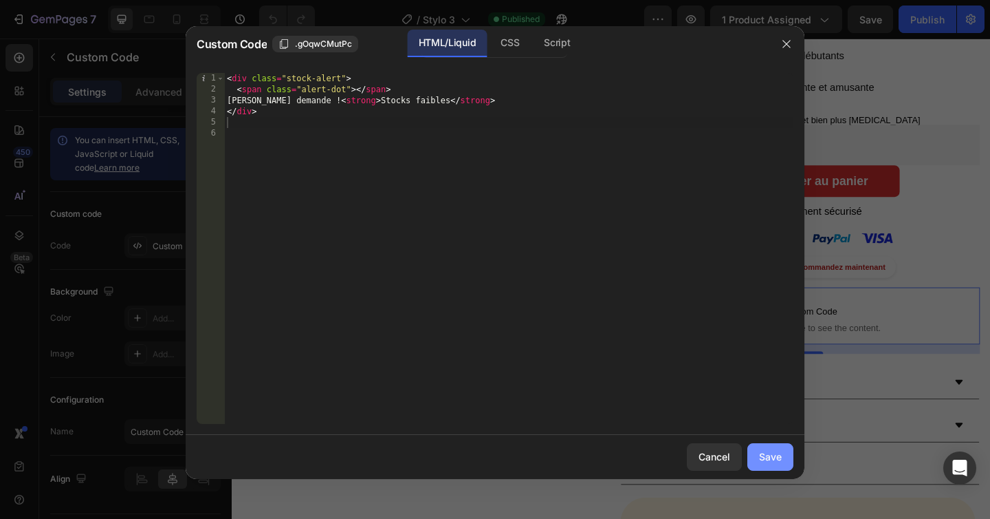
click at [768, 454] on div "Save" at bounding box center [770, 456] width 23 height 14
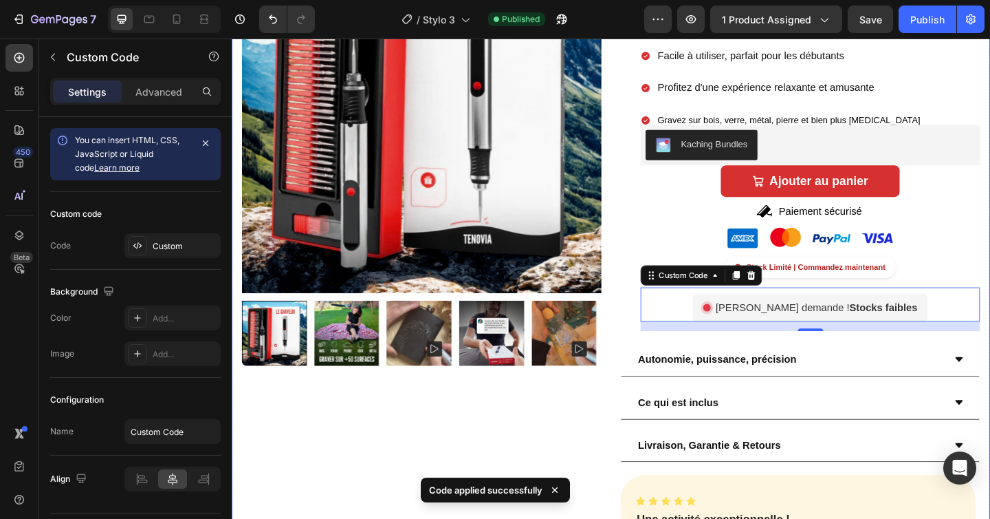
click at [646, 369] on div "Product Images Row Icon Icon Icon Icon Icon Icon List Noté " Excellent " basé s…" at bounding box center [644, 358] width 825 height 891
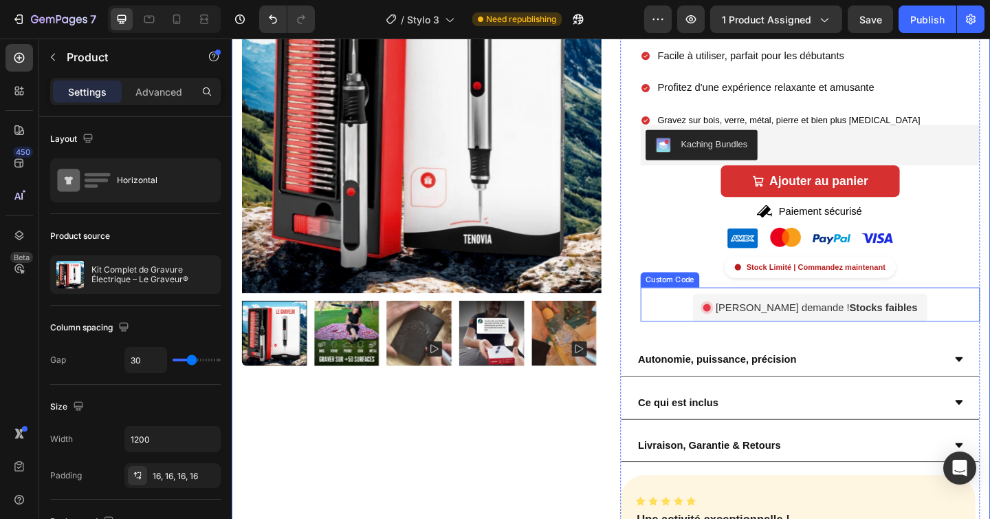
click at [768, 318] on div "Forte demande ! Stocks faibles" at bounding box center [861, 331] width 255 height 30
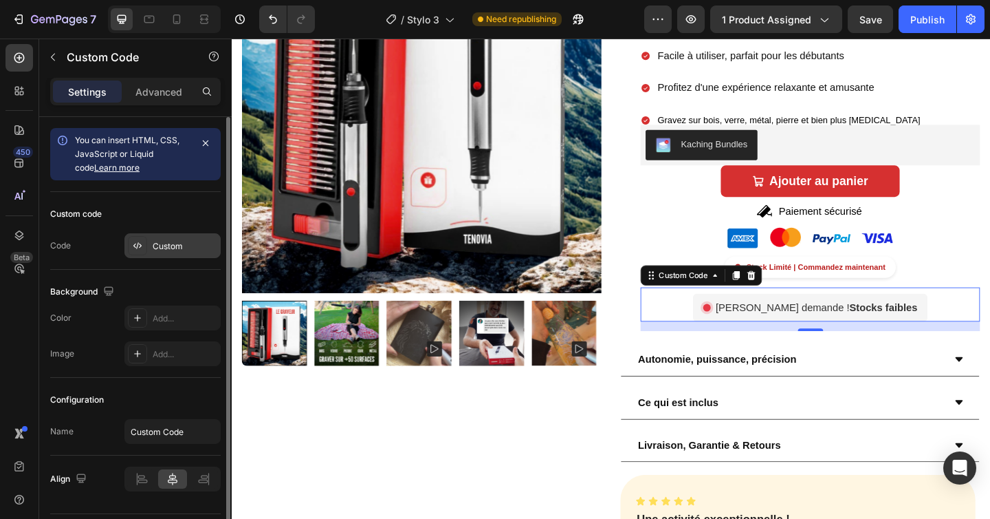
click at [182, 244] on div "Custom" at bounding box center [185, 246] width 65 height 12
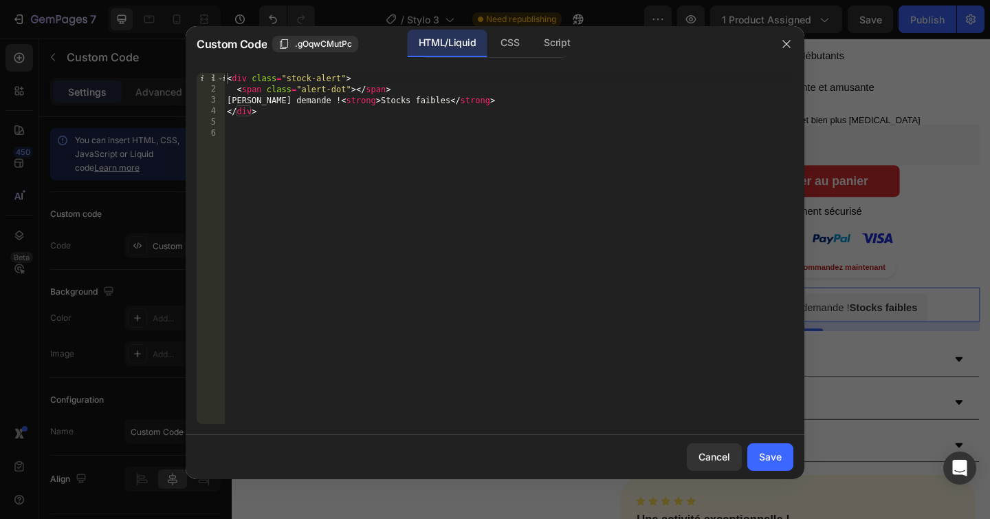
click at [424, 103] on div "< div class = "stock-alert" > < span class = "alert-dot" > </ span > Forte dema…" at bounding box center [509, 259] width 570 height 373
type textarea "Forte demande ! <strong>Stocks faibles </strong>"
click at [772, 456] on div "Save" at bounding box center [770, 456] width 23 height 14
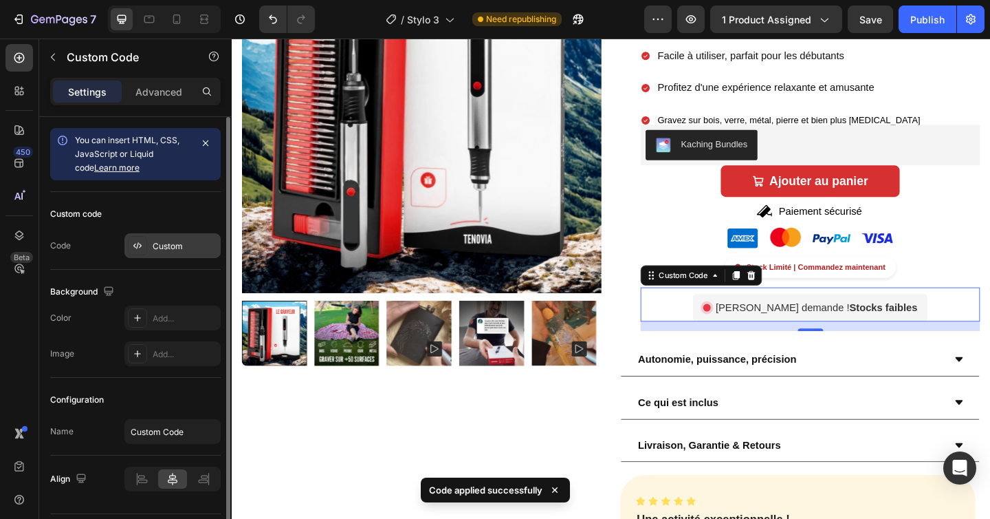
click at [175, 241] on div "Custom" at bounding box center [185, 246] width 65 height 12
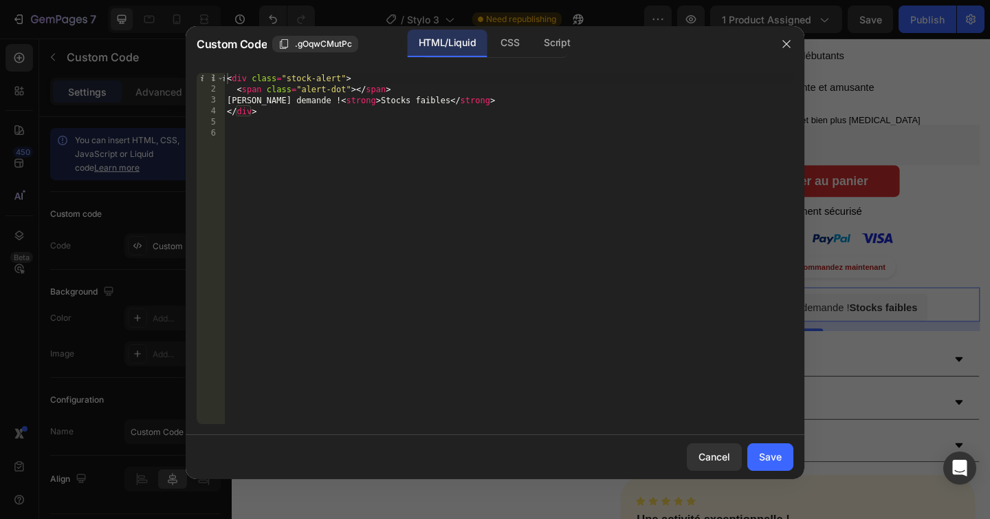
click at [315, 100] on div "< div class = "stock-alert" > < span class = "alert-dot" > </ span > Forte dema…" at bounding box center [509, 259] width 570 height 373
type textarea "Forte demande ! <strong>Stocks faibles </strong>"
click at [770, 453] on div "Save" at bounding box center [770, 456] width 23 height 14
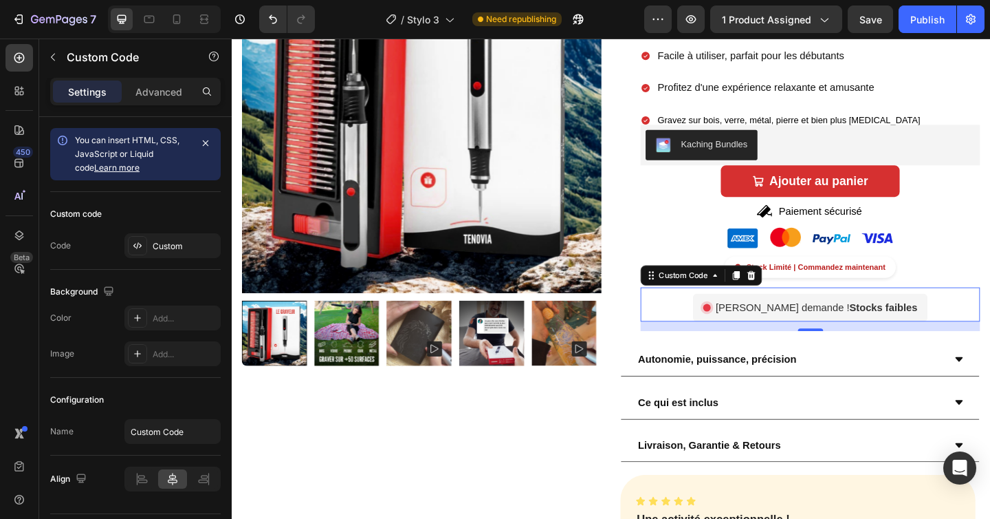
click at [766, 331] on div "Forte demande ! Stocks faibles" at bounding box center [861, 331] width 255 height 30
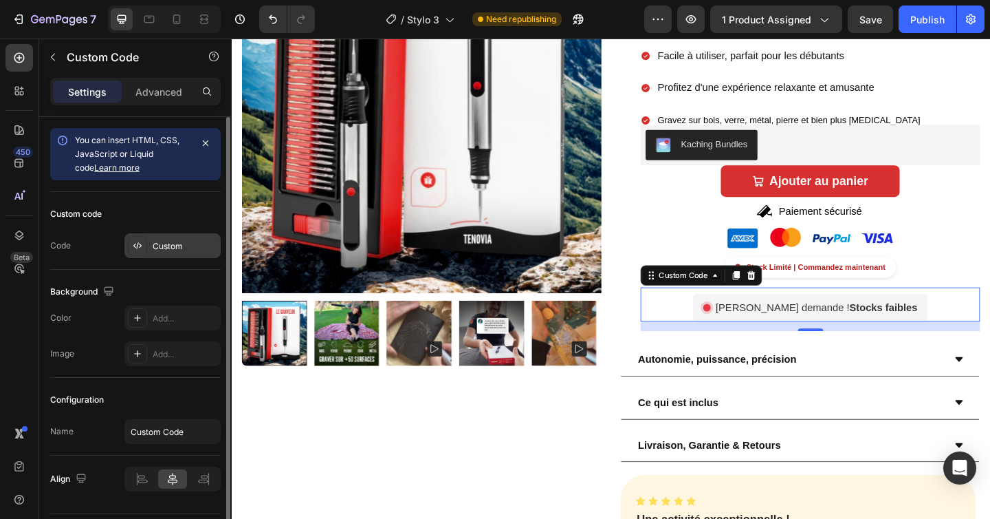
click at [157, 248] on div "Custom" at bounding box center [185, 246] width 65 height 12
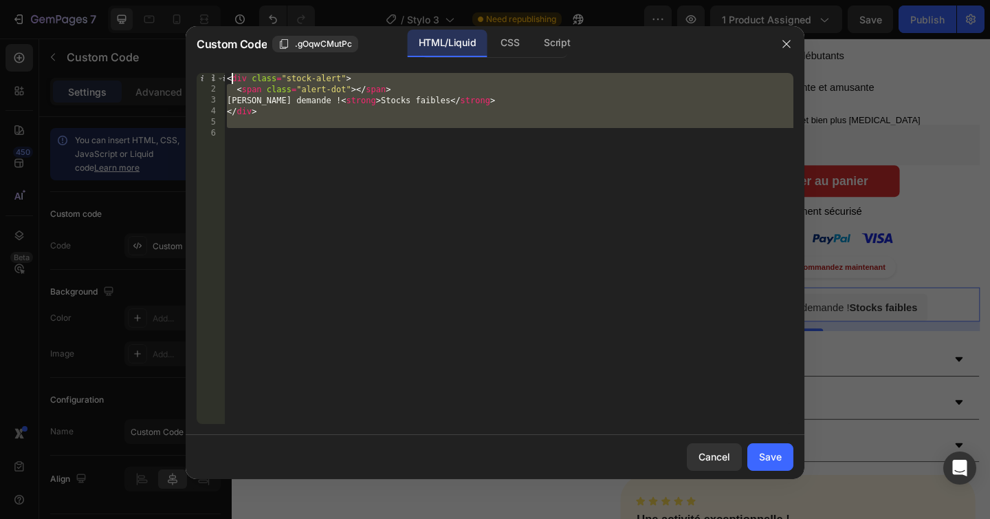
drag, startPoint x: 336, startPoint y: 175, endPoint x: 195, endPoint y: 36, distance: 197.0
click at [195, 36] on div "Custom Code .gOqwCMutPc HTML/Liquid CSS Script 1 2 3 4 5 6 < div class = "stock…" at bounding box center [495, 252] width 619 height 453
paste textarea "/div"
type textarea "</div>"
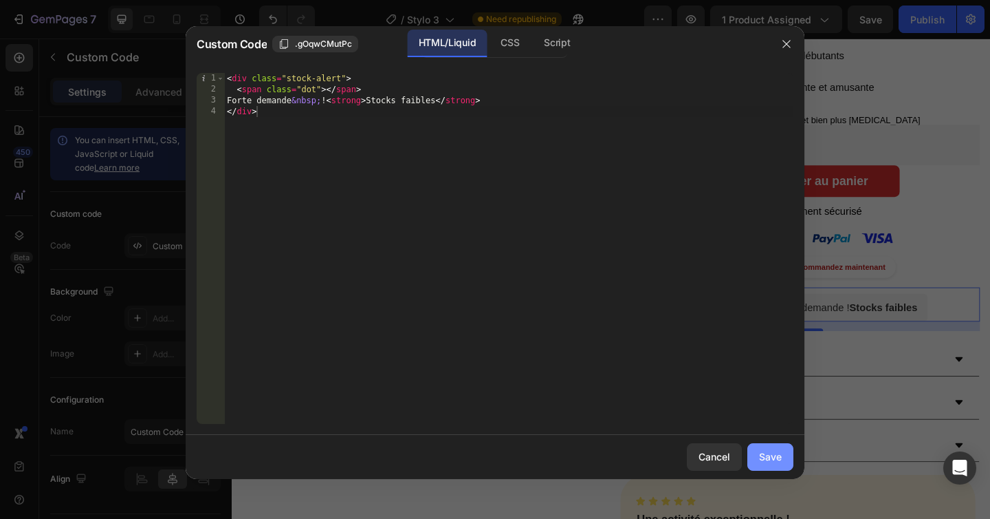
click at [775, 451] on div "Save" at bounding box center [770, 456] width 23 height 14
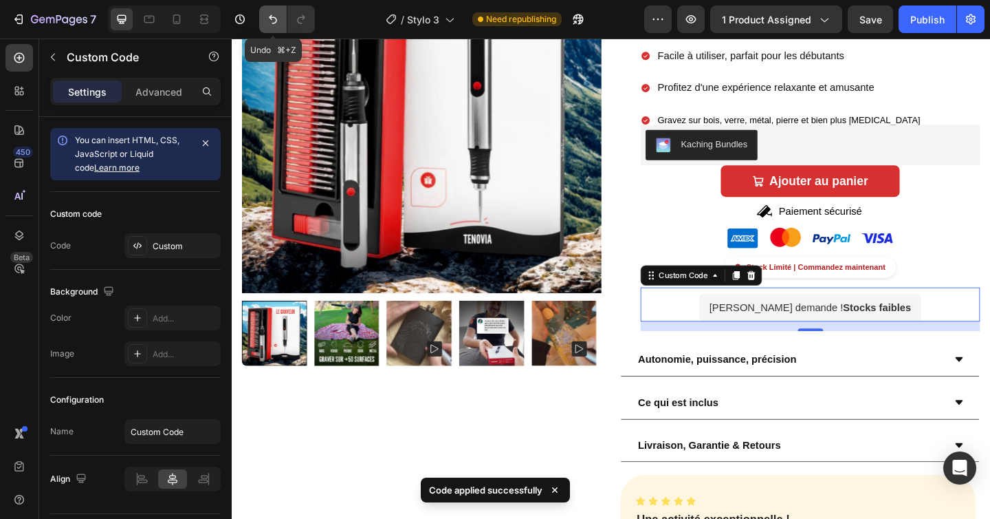
click at [277, 21] on icon "Undo/Redo" at bounding box center [273, 19] width 8 height 9
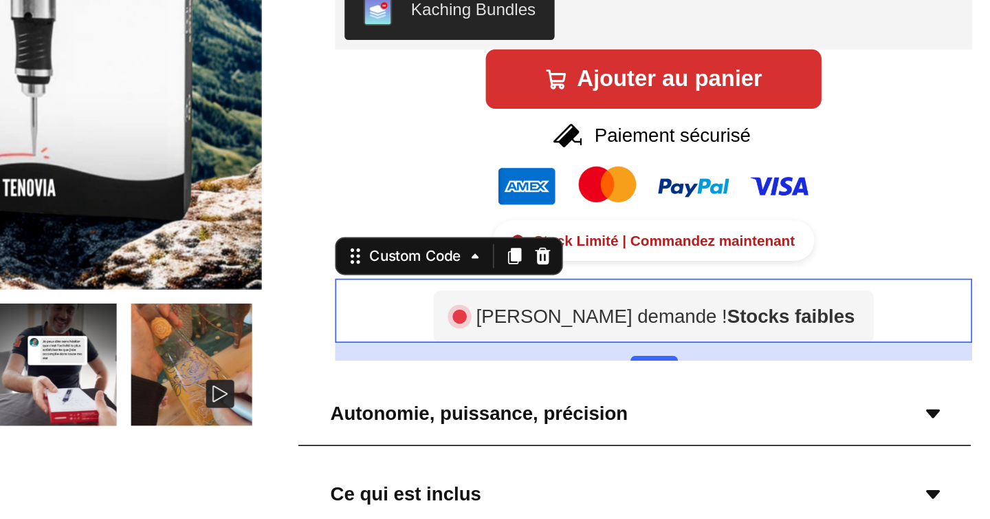
scroll to position [0, 0]
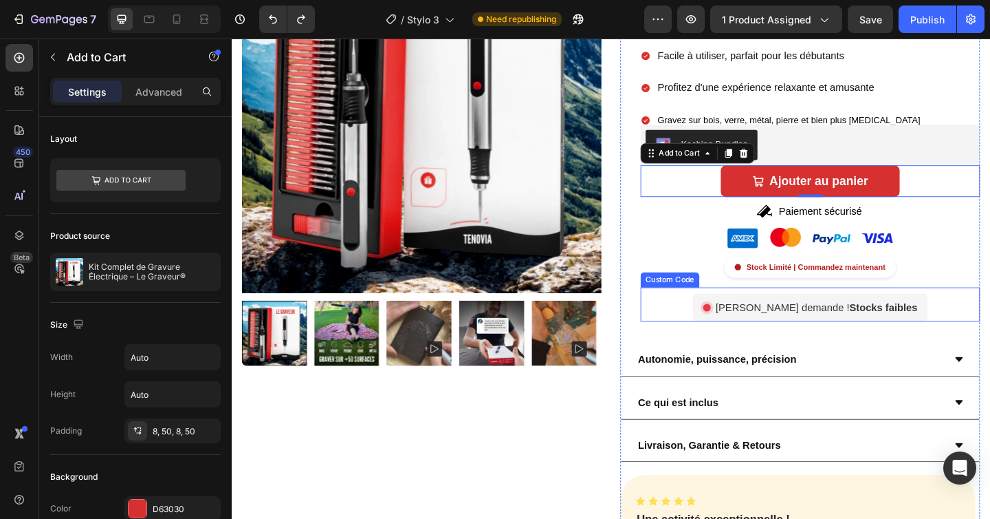
click at [744, 323] on div "Forte demande ! Stocks faibles" at bounding box center [861, 331] width 369 height 30
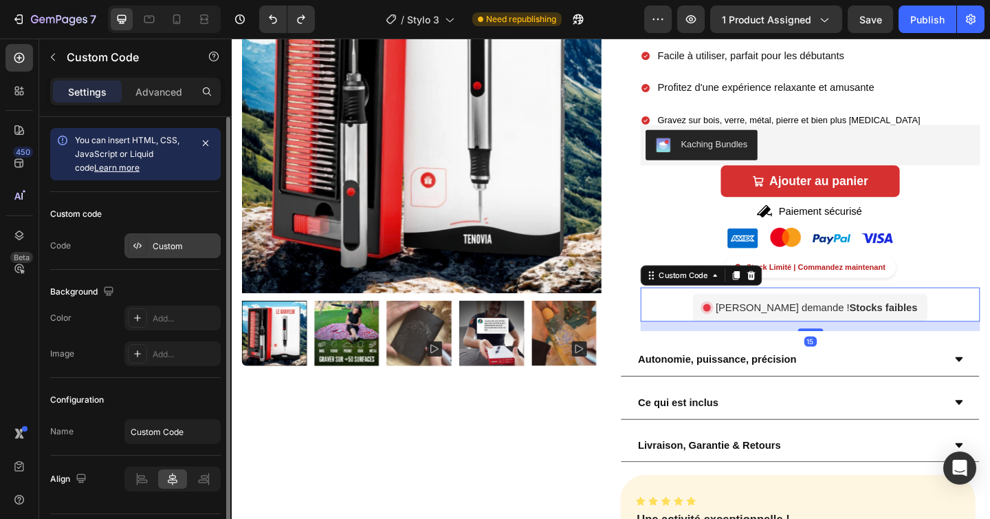
click at [167, 251] on div "Custom" at bounding box center [185, 246] width 65 height 12
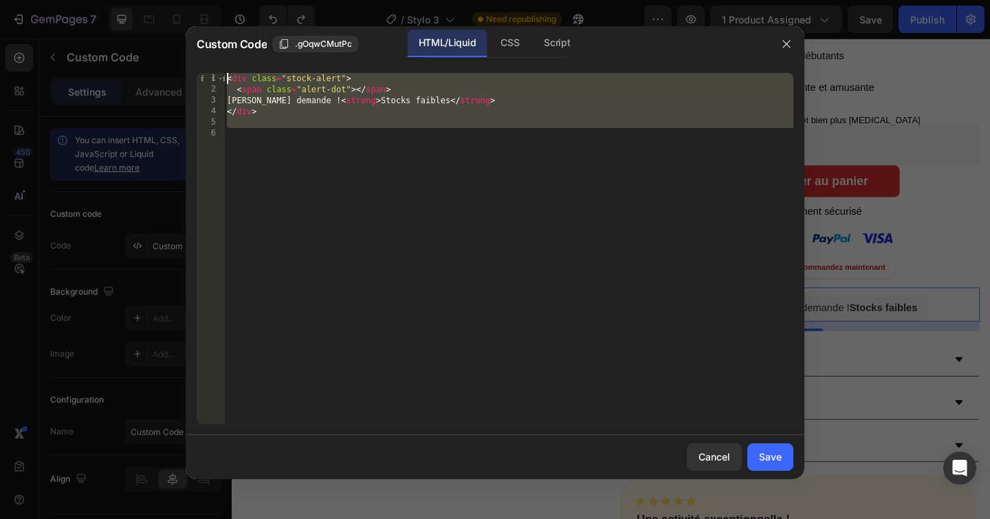
drag, startPoint x: 296, startPoint y: 177, endPoint x: 197, endPoint y: 49, distance: 161.8
click at [197, 49] on div "Custom Code .gOqwCMutPc HTML/Liquid CSS Script 1 2 3 4 5 6 < div class = "stock…" at bounding box center [495, 252] width 619 height 453
type textarea "<div class="stock-alert"> <span class="alert-dot"></span>"
paste textarea
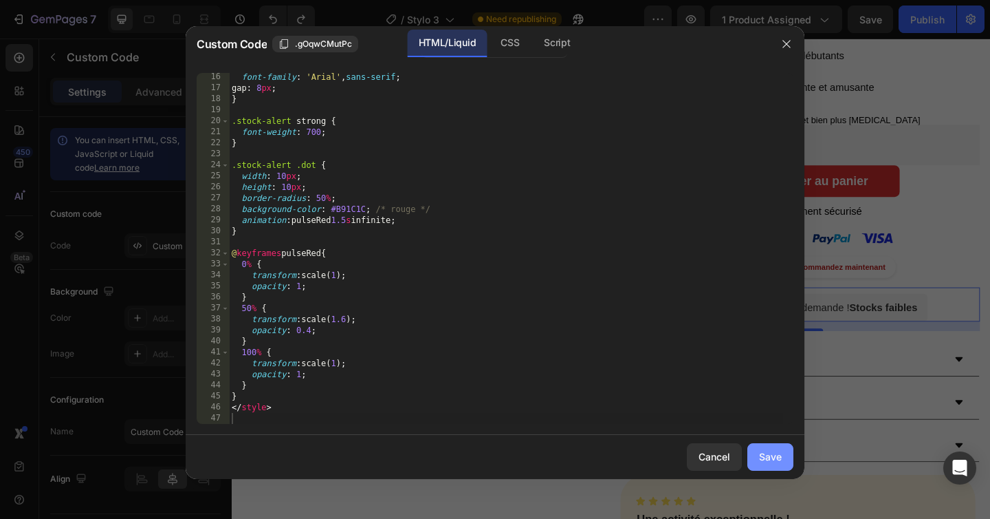
click at [771, 444] on button "Save" at bounding box center [771, 457] width 46 height 28
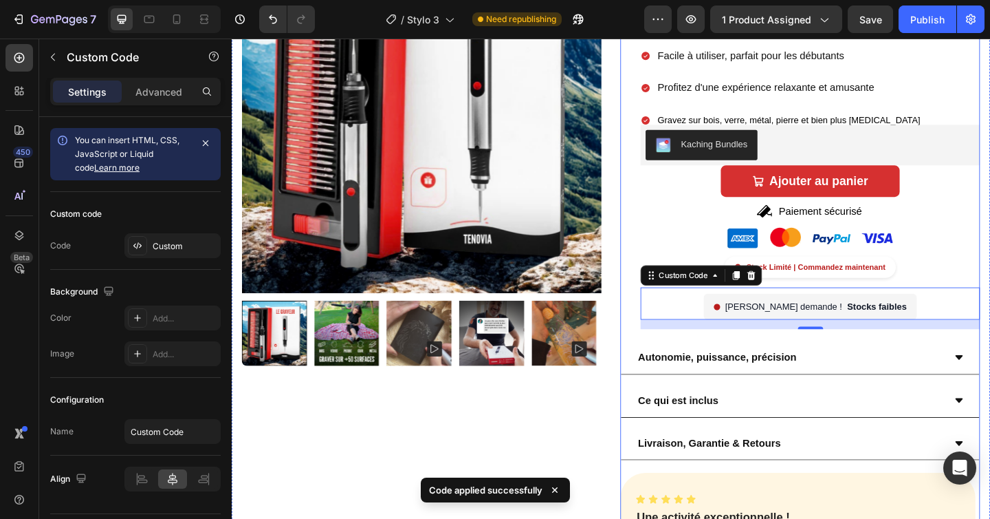
click at [655, 327] on div "Icon Icon Icon Icon Icon Icon List Noté " Excellent " basé sur +750 avis Button…" at bounding box center [850, 146] width 391 height 444
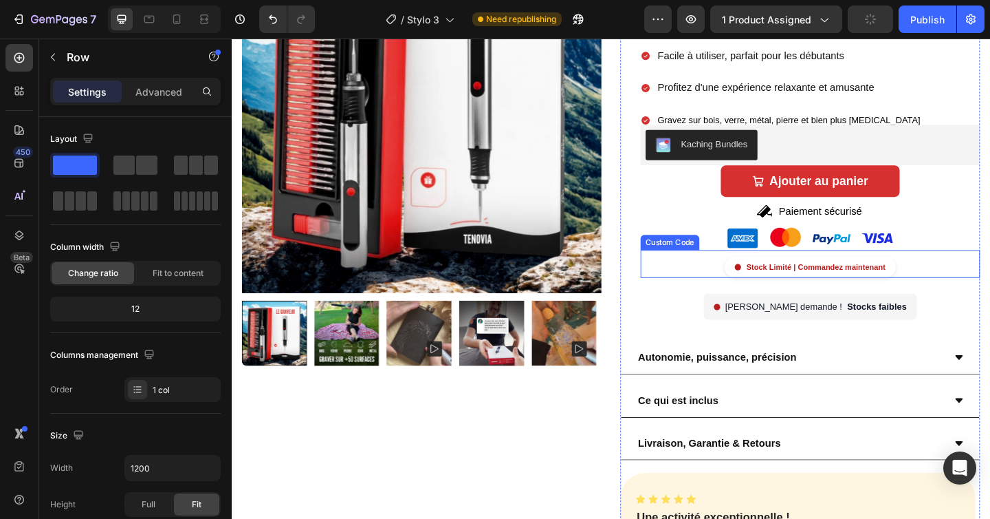
click at [731, 290] on div "Stock Limité | Commandez maintenant" at bounding box center [861, 287] width 369 height 23
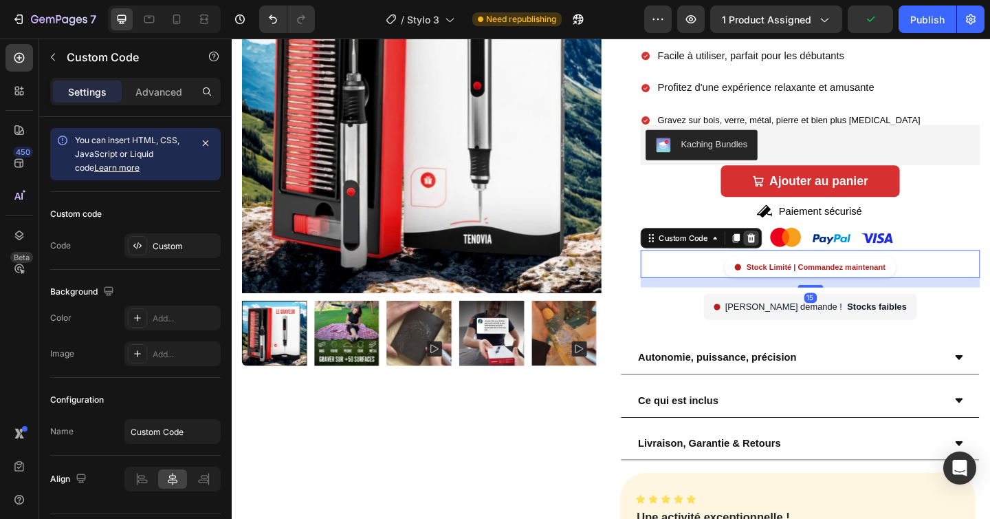
click at [794, 256] on icon at bounding box center [797, 255] width 11 height 11
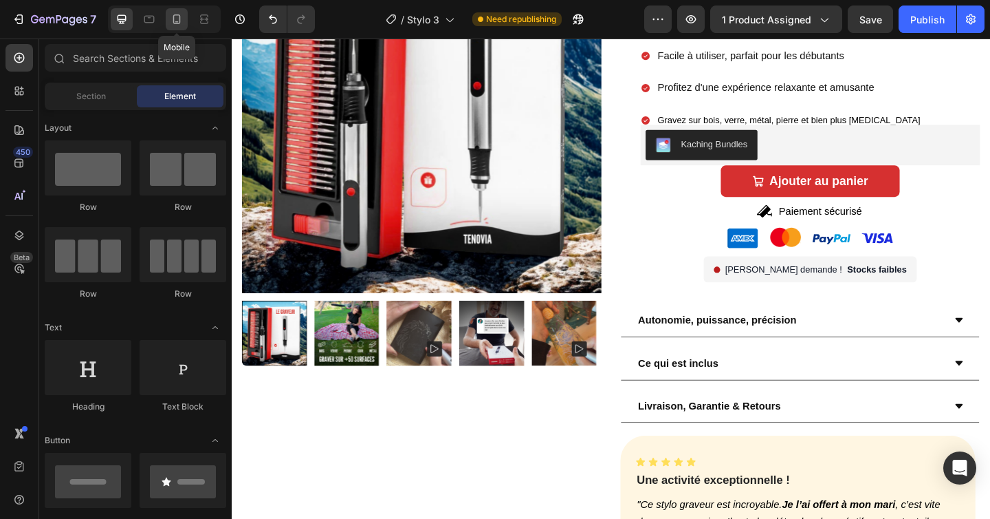
click at [175, 21] on icon at bounding box center [177, 19] width 14 height 14
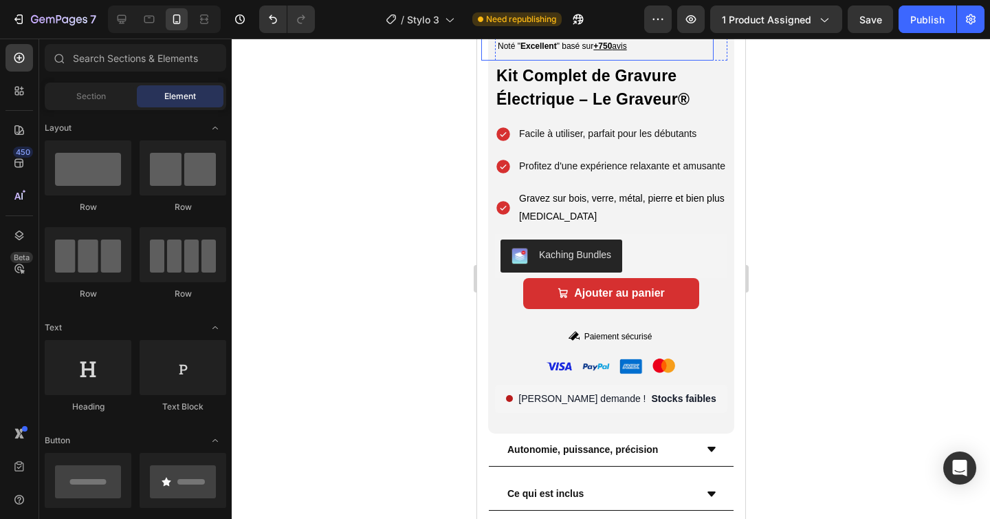
scroll to position [617, 0]
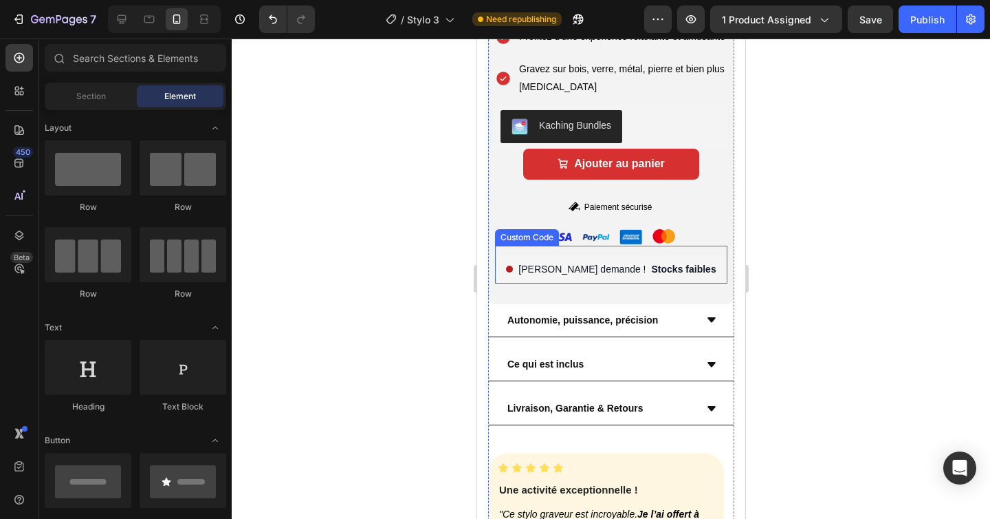
click at [508, 283] on div "Forte demande ! Stocks faibles" at bounding box center [611, 269] width 232 height 28
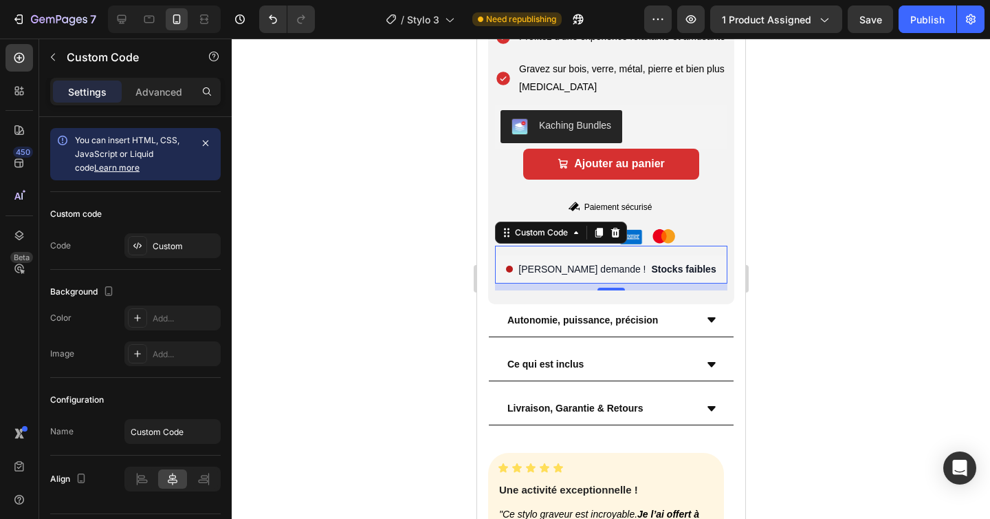
click at [514, 283] on div "Forte demande ! Stocks faibles" at bounding box center [611, 269] width 232 height 28
click at [600, 237] on icon at bounding box center [599, 233] width 8 height 10
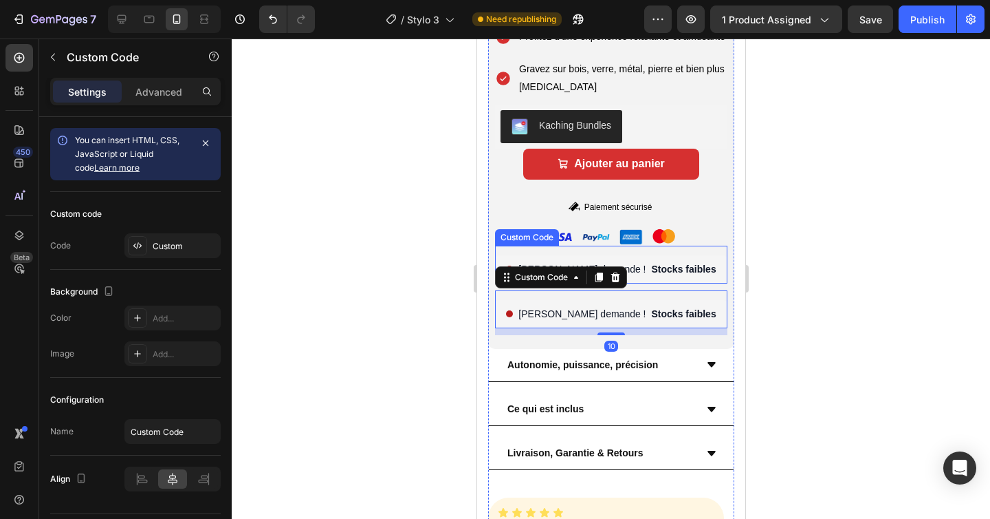
click at [682, 277] on div "Forte demande ! Stocks faibles Custom Code" at bounding box center [611, 265] width 232 height 38
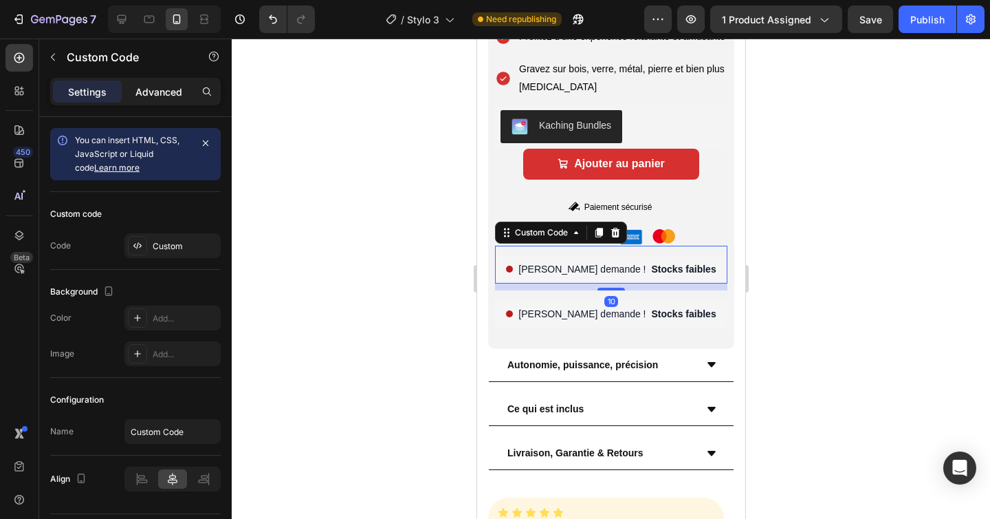
click at [165, 94] on p "Advanced" at bounding box center [159, 92] width 47 height 14
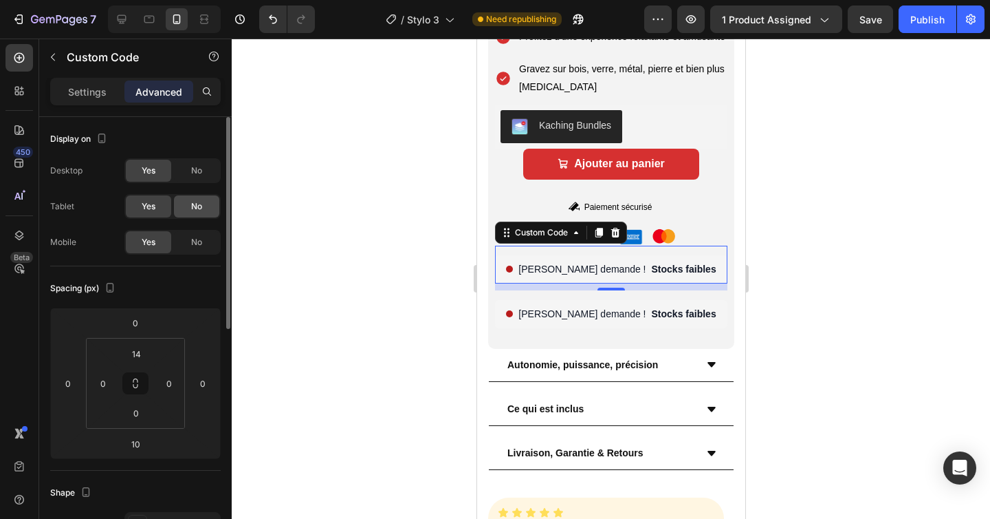
click at [192, 206] on span "No" at bounding box center [196, 206] width 11 height 12
click at [192, 234] on div "No" at bounding box center [196, 242] width 45 height 22
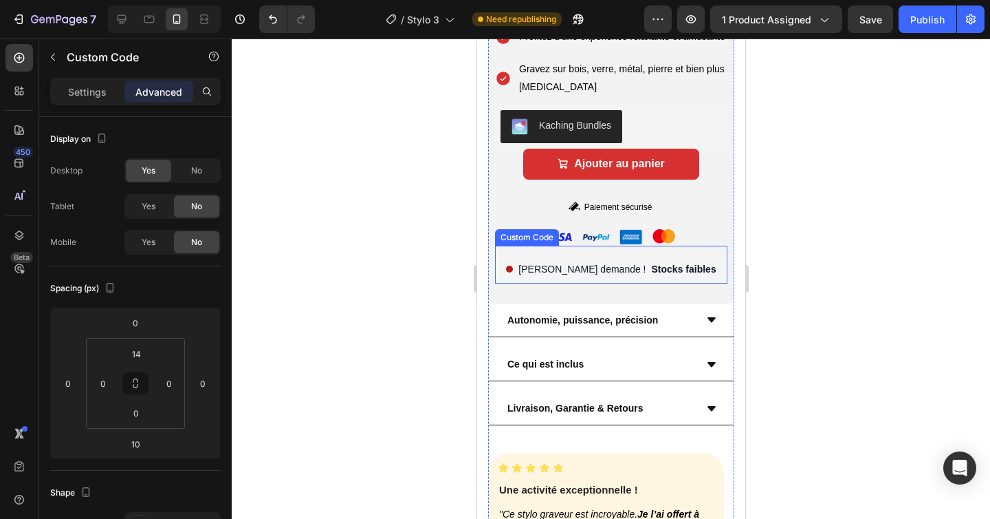
click at [511, 283] on div "Forte demande ! Stocks faibles" at bounding box center [611, 269] width 232 height 28
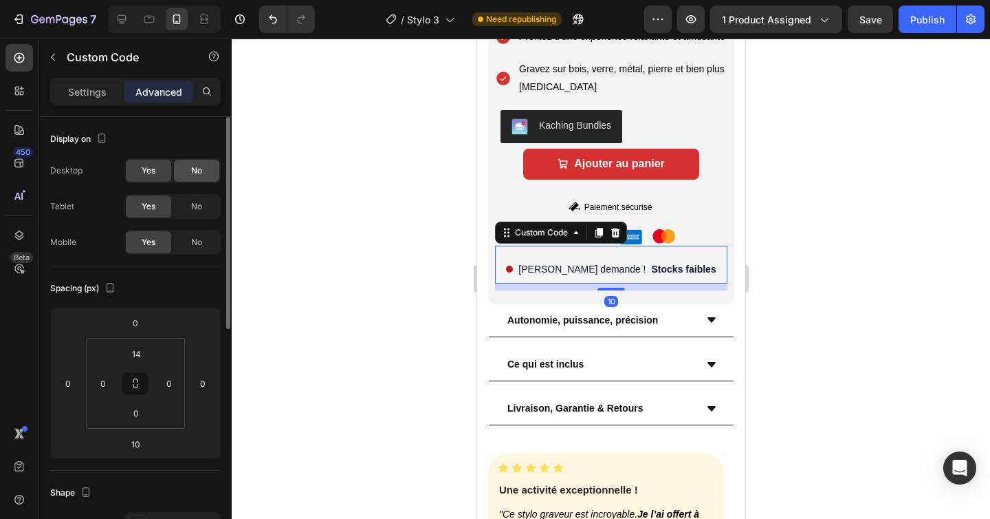
click at [187, 171] on div "No" at bounding box center [196, 171] width 45 height 22
click at [511, 283] on div "Forte demande ! Stocks faibles" at bounding box center [611, 269] width 232 height 28
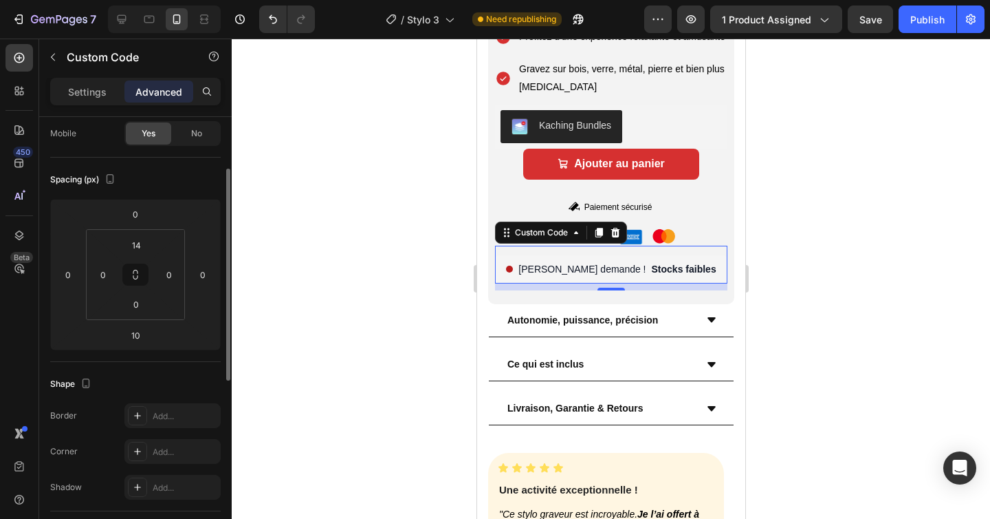
scroll to position [0, 0]
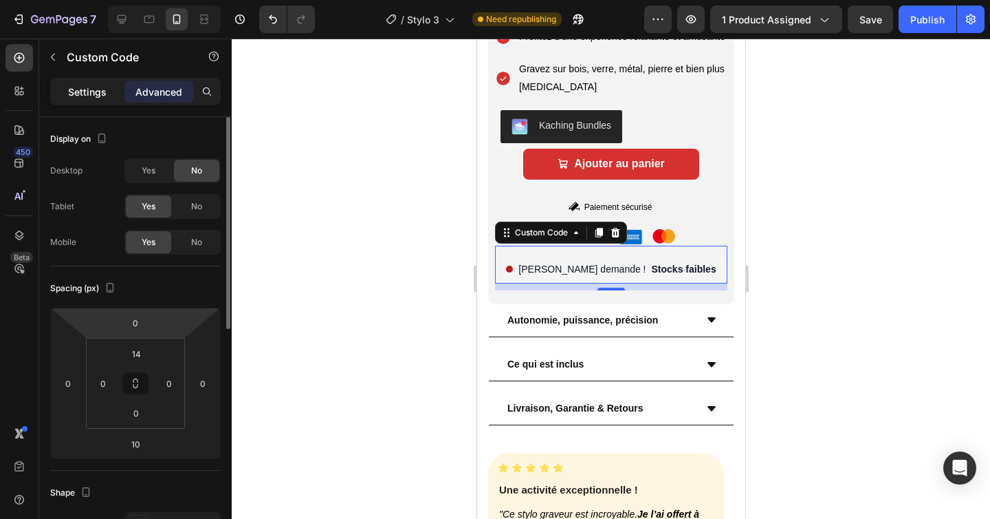
click at [81, 91] on p "Settings" at bounding box center [87, 92] width 39 height 14
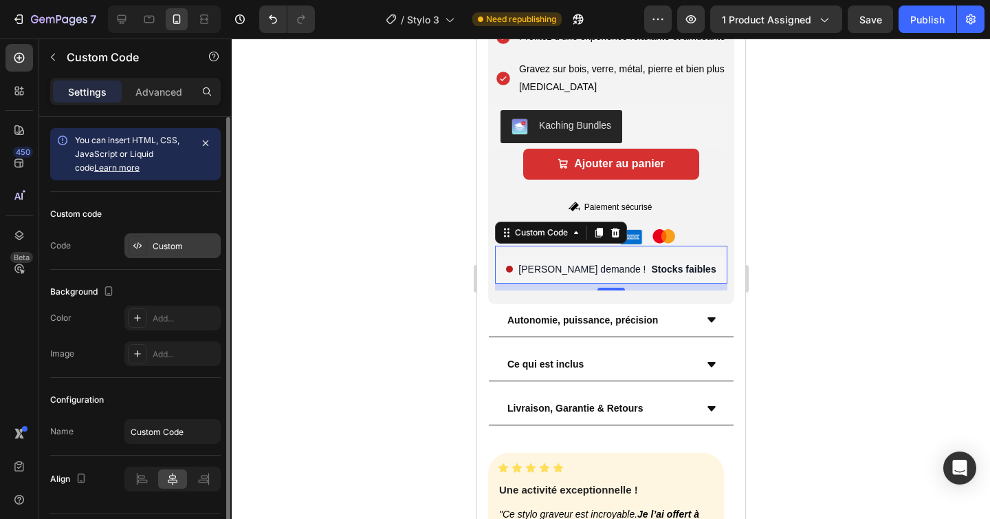
click at [180, 248] on div "Custom" at bounding box center [185, 246] width 65 height 12
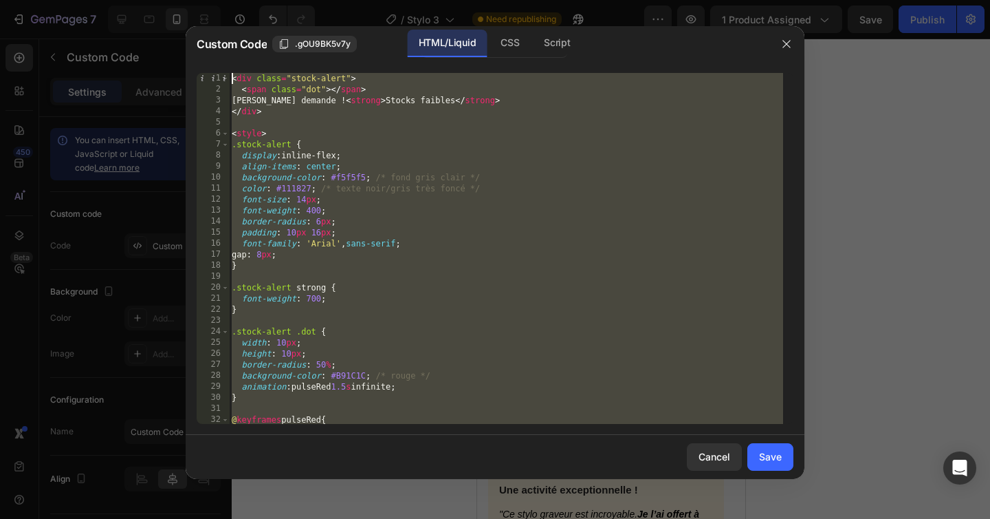
drag, startPoint x: 349, startPoint y: 375, endPoint x: 313, endPoint y: -17, distance: 393.1
click at [313, 0] on html "7 Version history / Stylo 3 Need republishing Preview 1 product assigned Save P…" at bounding box center [495, 0] width 990 height 0
type textarea "<div class="stock-alert"> <span class="dot"></span>"
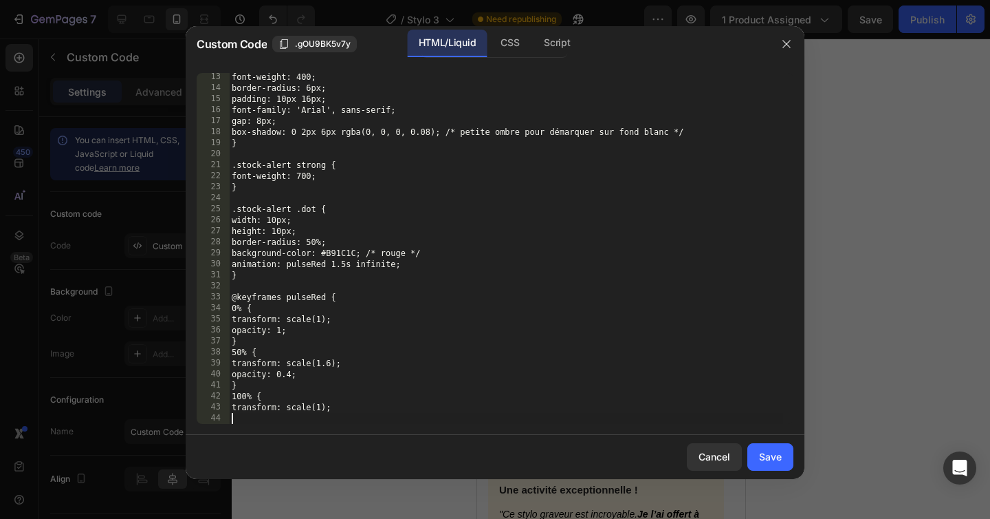
scroll to position [133, 0]
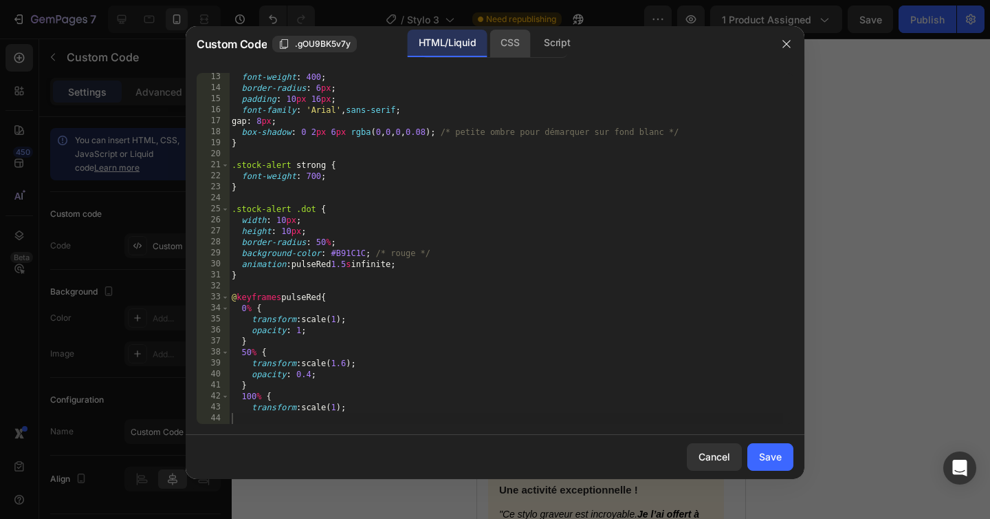
click at [524, 49] on div "CSS" at bounding box center [510, 44] width 41 height 28
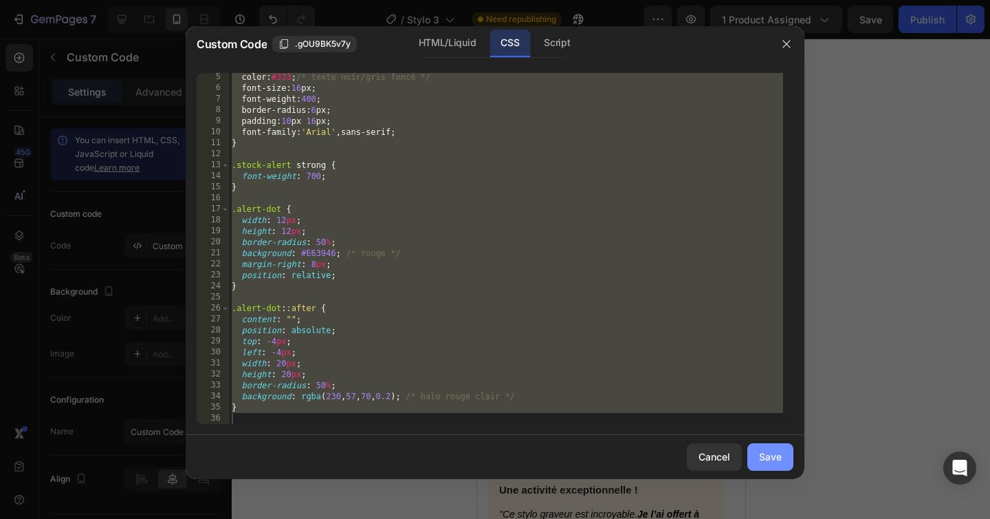
click at [772, 456] on div "Save" at bounding box center [770, 456] width 23 height 14
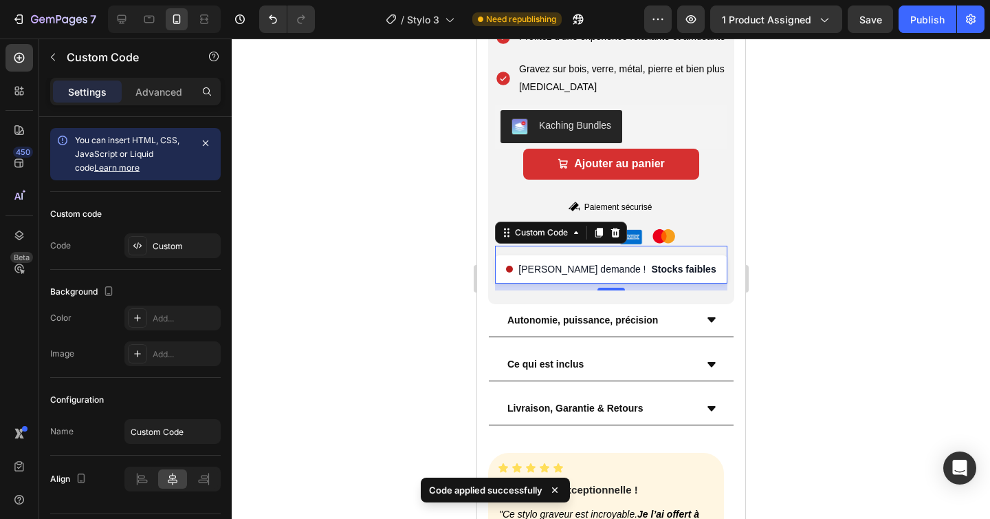
click at [826, 319] on div at bounding box center [611, 279] width 759 height 480
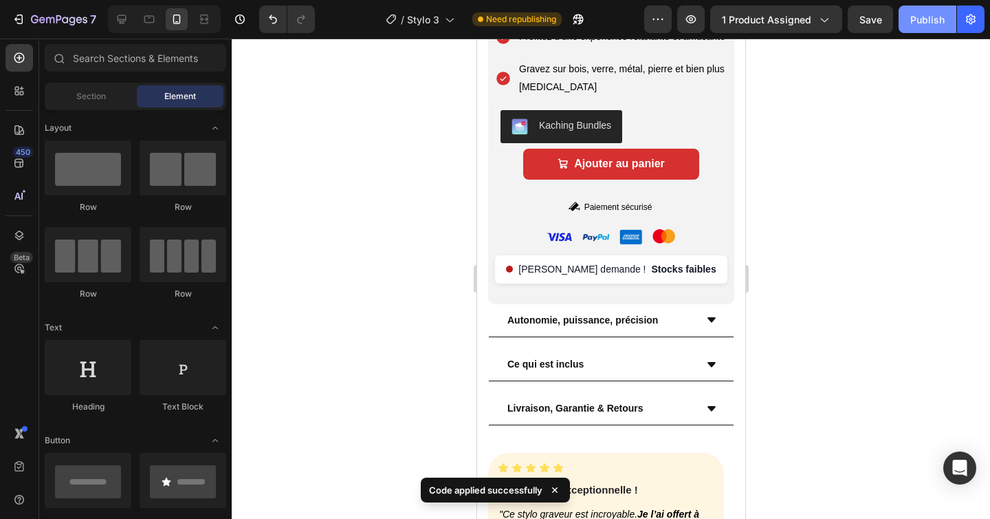
click at [920, 17] on div "Publish" at bounding box center [928, 19] width 34 height 14
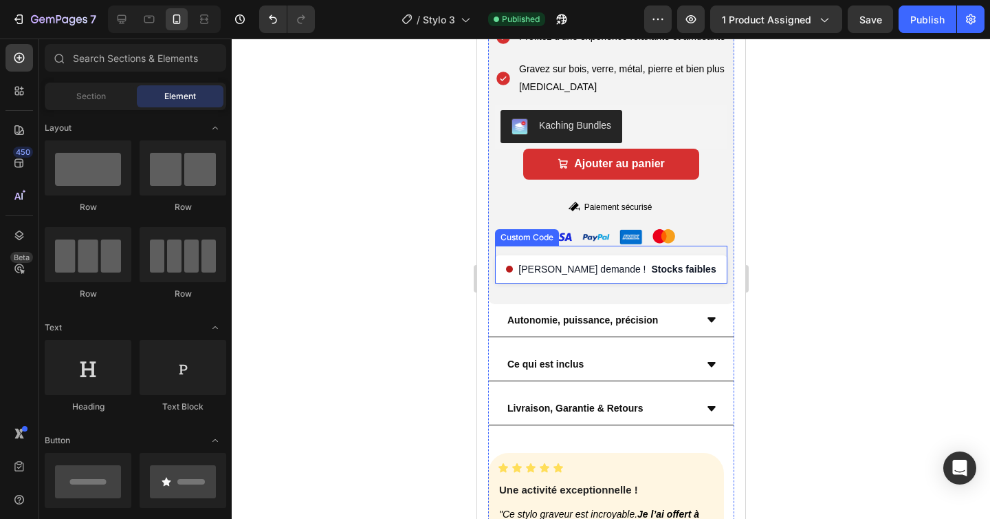
click at [510, 283] on div "Forte demande ! Stocks faibles" at bounding box center [611, 269] width 232 height 28
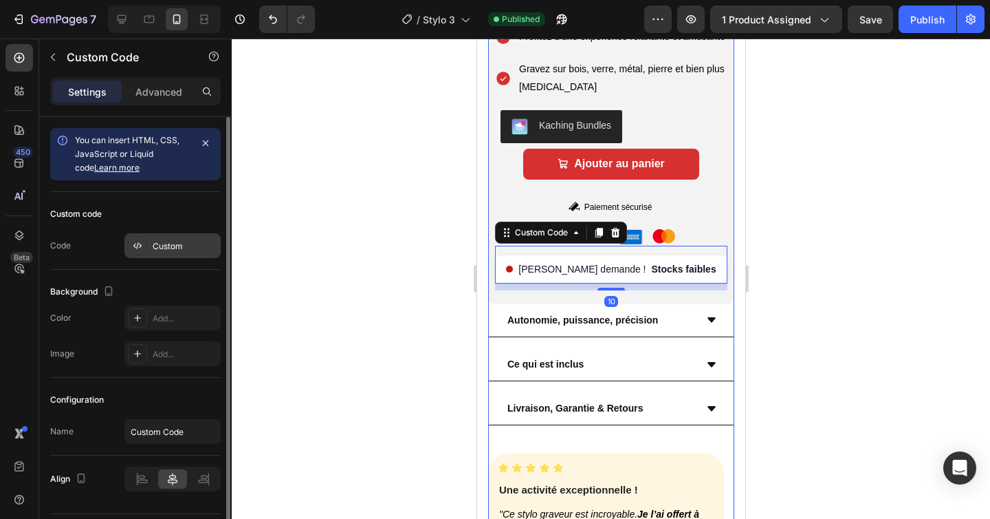
click at [173, 240] on div "Custom" at bounding box center [185, 246] width 65 height 12
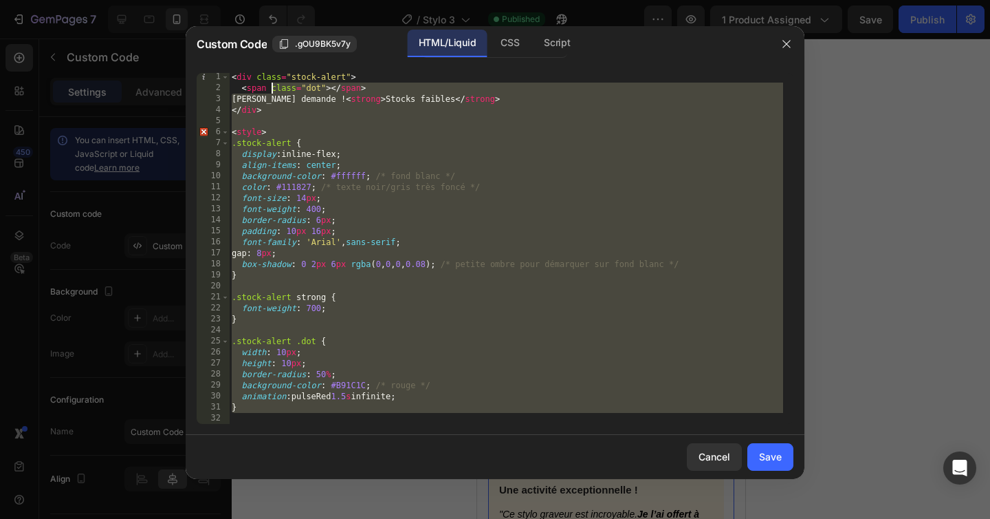
scroll to position [0, 0]
drag, startPoint x: 384, startPoint y: 419, endPoint x: 257, endPoint y: -19, distance: 455.6
click at [257, 0] on html "7 Version history / Stylo 3 Published Preview 1 product assigned Save Publish 4…" at bounding box center [495, 0] width 990 height 0
type textarea "<div class="stock-alert"> <span class="dot"></span>"
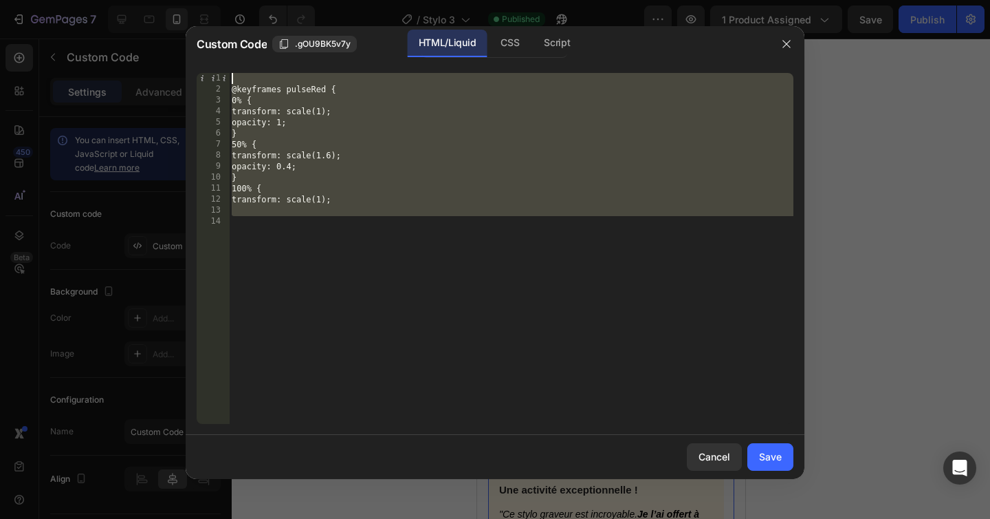
drag, startPoint x: 334, startPoint y: 232, endPoint x: 167, endPoint y: -19, distance: 301.6
click at [167, 0] on html "7 Version history / Stylo 3 Published Preview 1 product assigned Save Publish 4…" at bounding box center [495, 0] width 990 height 0
type textarea "@keyframes pulseRed {"
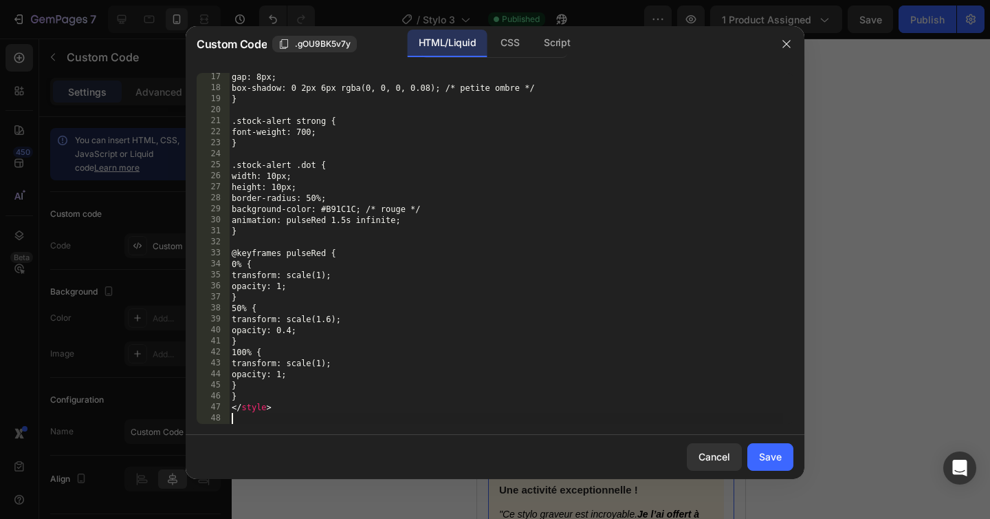
scroll to position [177, 0]
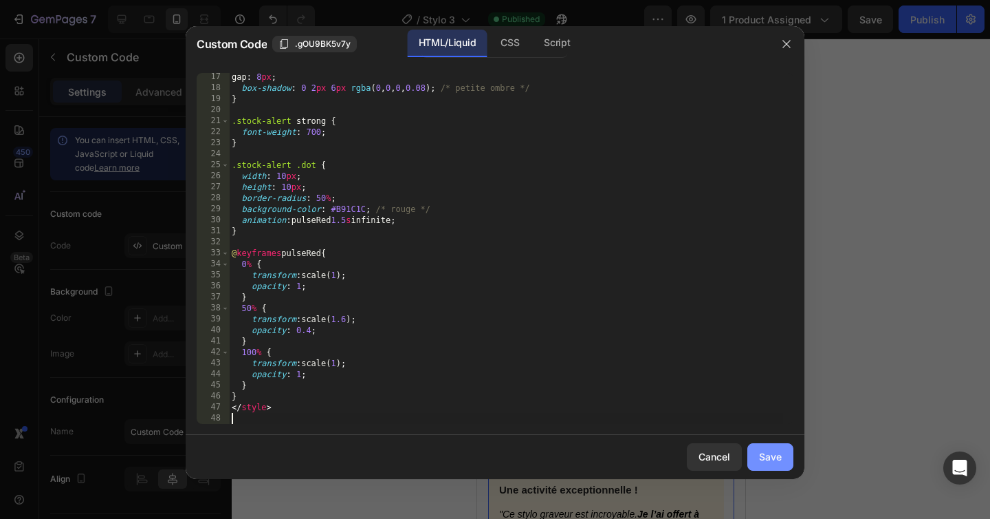
click at [772, 453] on div "Save" at bounding box center [770, 456] width 23 height 14
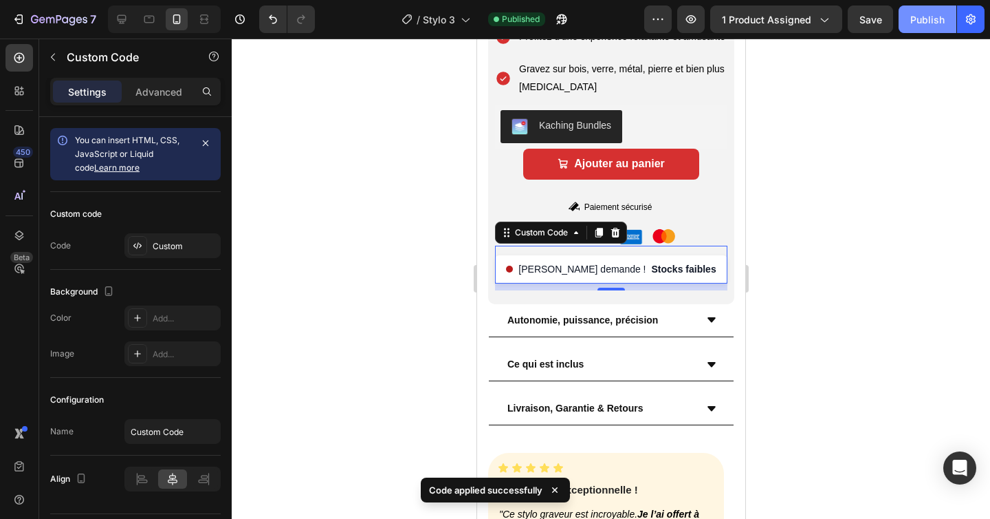
click at [922, 18] on div "Publish" at bounding box center [928, 19] width 34 height 14
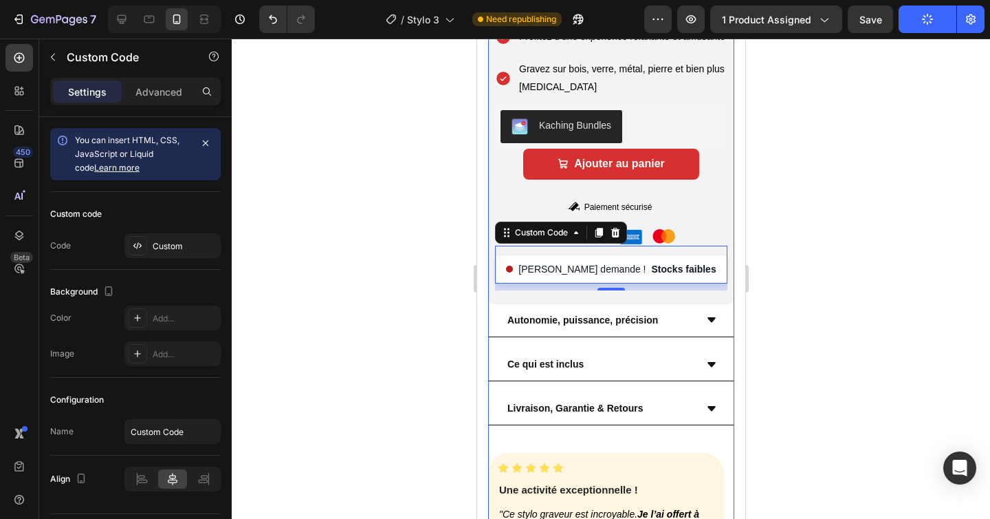
click at [639, 304] on div "Icon Icon Icon Icon Icon Icon List Noté " Excellent " basé sur +750 avis Button…" at bounding box center [611, 91] width 246 height 426
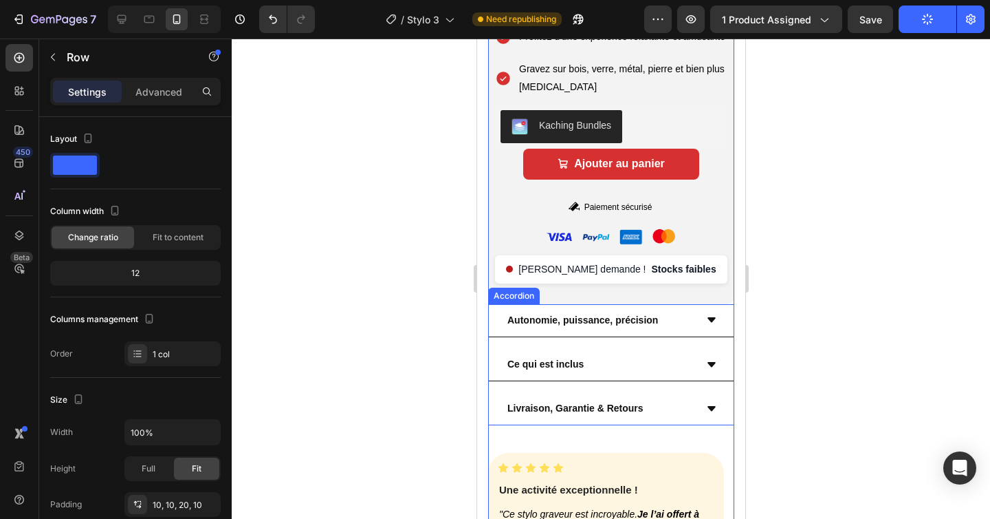
click at [627, 329] on div "Autonomie, puissance, précision" at bounding box center [610, 320] width 245 height 33
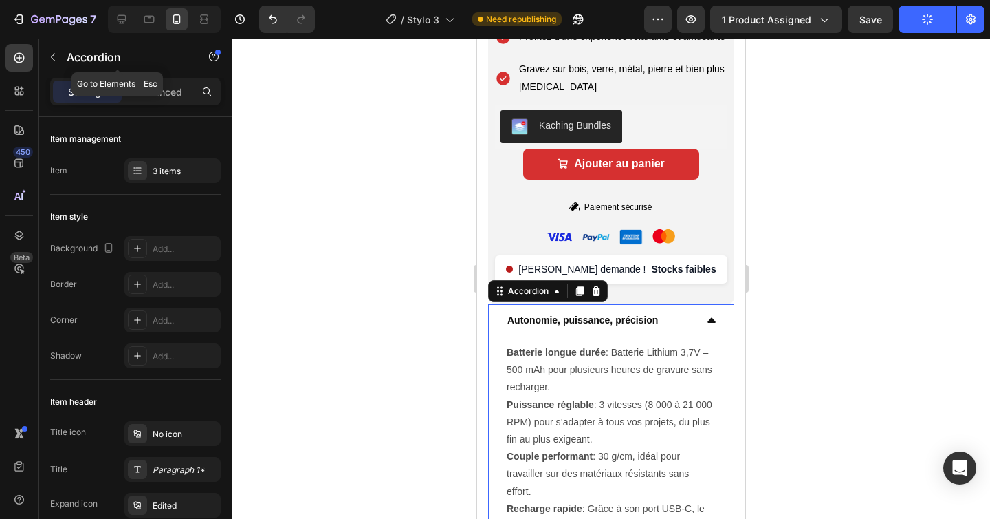
click at [163, 76] on div "Accordion" at bounding box center [117, 58] width 157 height 39
click at [164, 89] on p "Advanced" at bounding box center [159, 92] width 47 height 14
type input "100%"
type input "100"
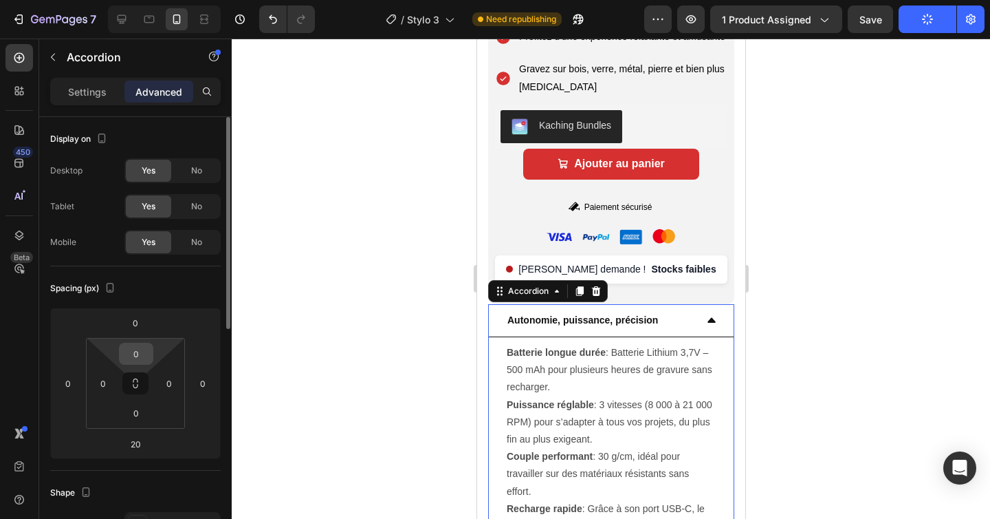
click at [144, 351] on input "0" at bounding box center [136, 353] width 28 height 21
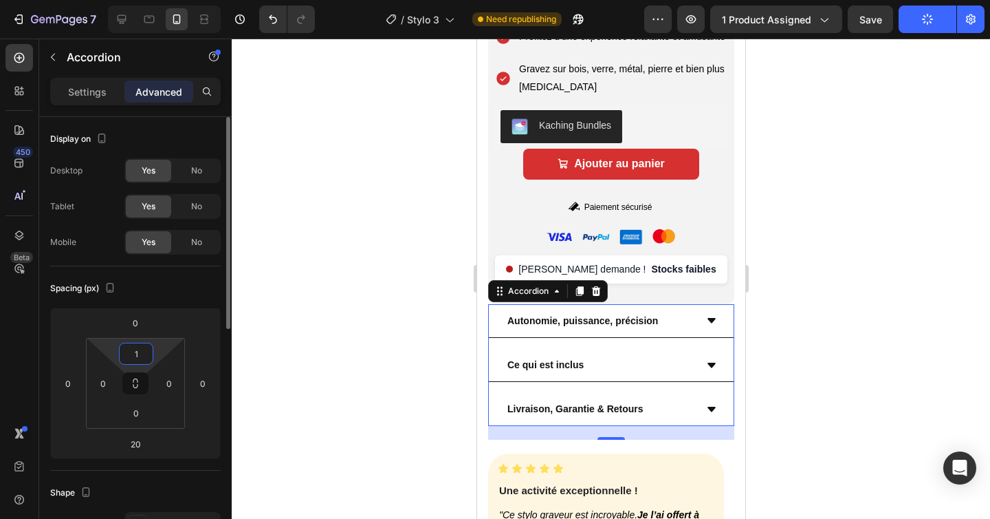
type input "15"
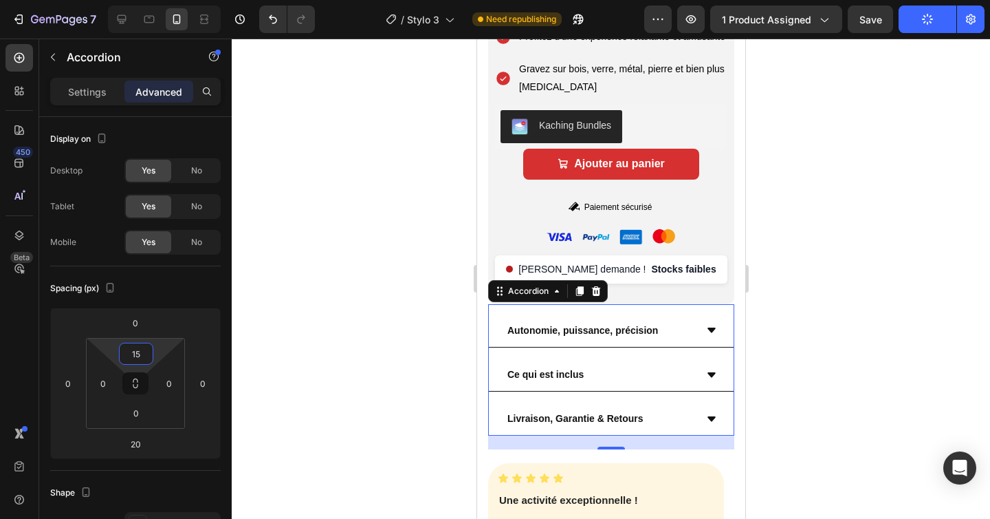
click at [403, 316] on div at bounding box center [611, 279] width 759 height 480
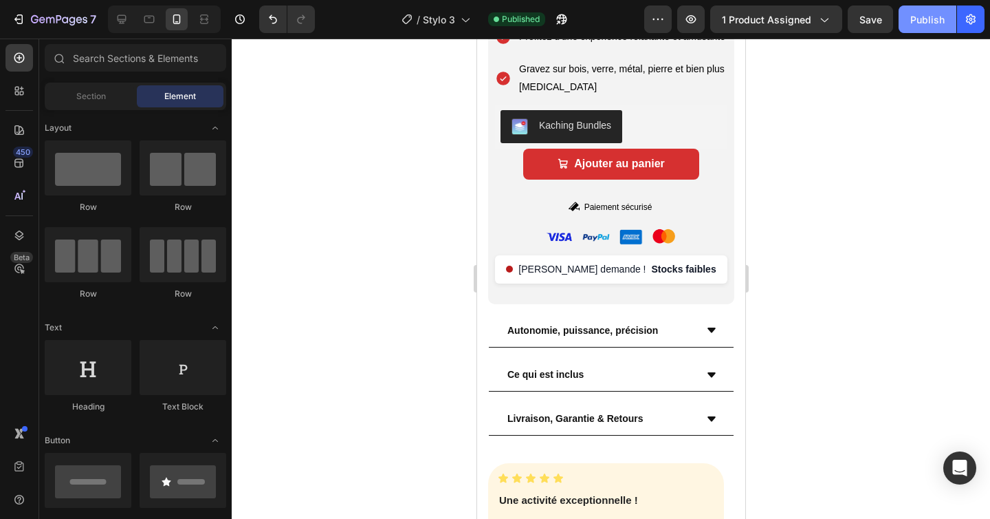
click at [924, 18] on div "Publish" at bounding box center [928, 19] width 34 height 14
click at [538, 283] on div "Forte demande ! Stocks faibles" at bounding box center [611, 269] width 232 height 28
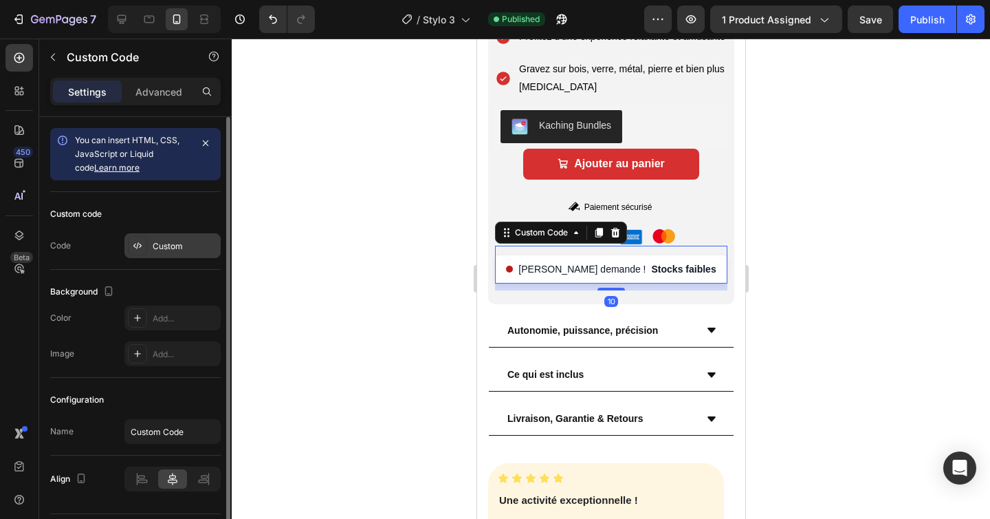
click at [177, 248] on div "Custom" at bounding box center [185, 246] width 65 height 12
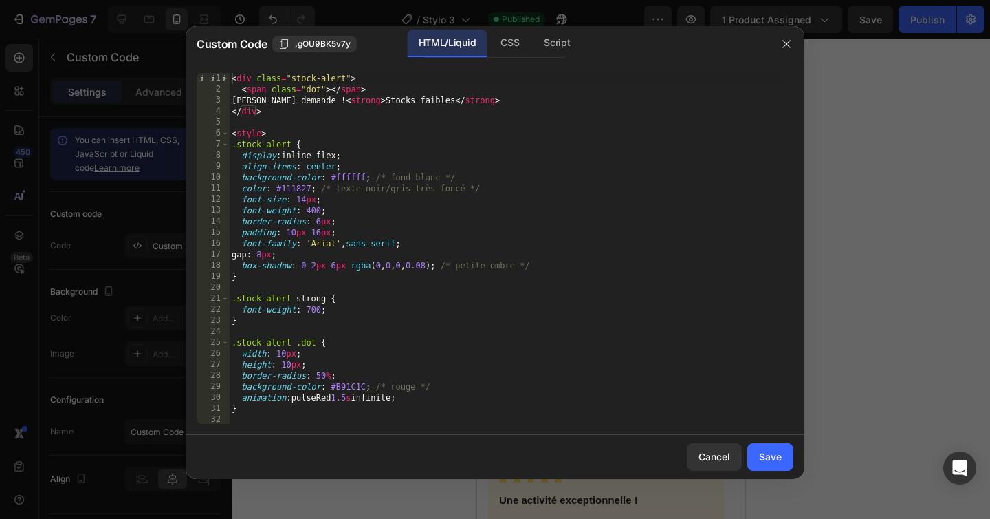
click at [360, 100] on div "< div class = "stock-alert" > < span class = "dot" > </ span > Forte demande ! …" at bounding box center [506, 259] width 554 height 373
type textarea "Forte demande !<strong>Stocks faibles</strong>"
click at [777, 453] on div "Save" at bounding box center [770, 456] width 23 height 14
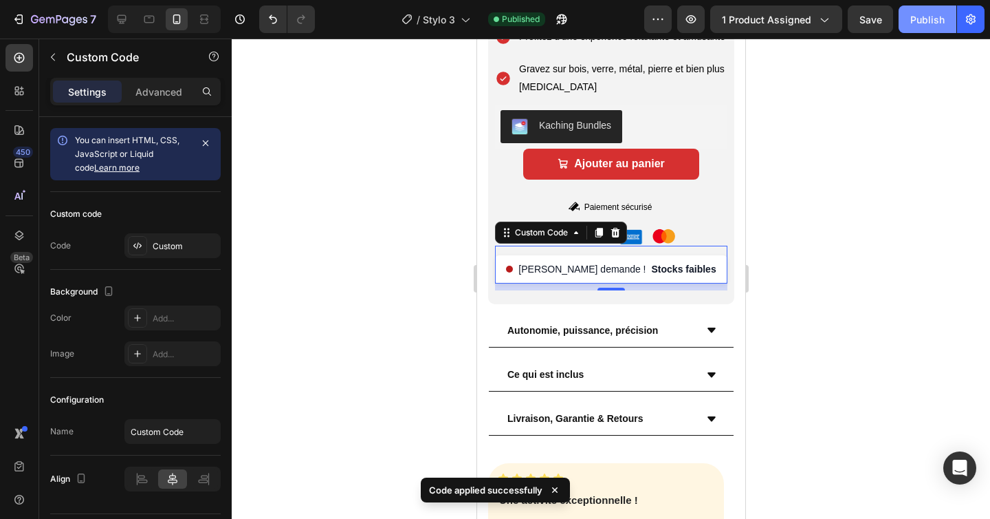
click at [929, 17] on div "Publish" at bounding box center [928, 19] width 34 height 14
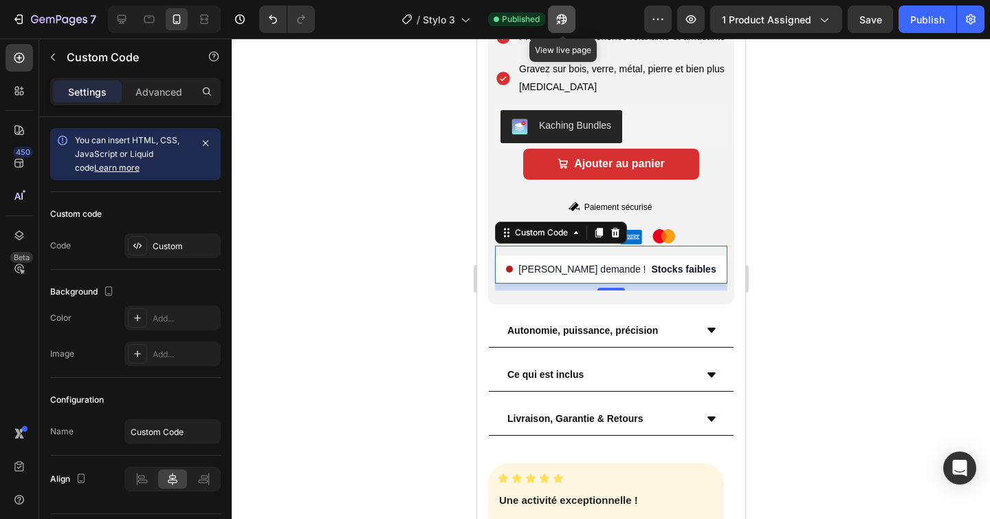
click at [565, 17] on icon "button" at bounding box center [562, 19] width 14 height 14
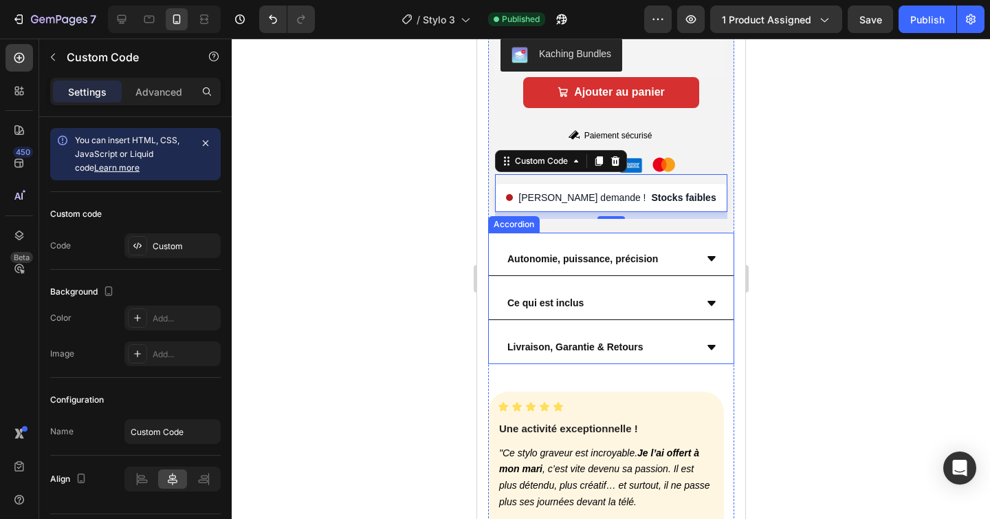
scroll to position [781, 0]
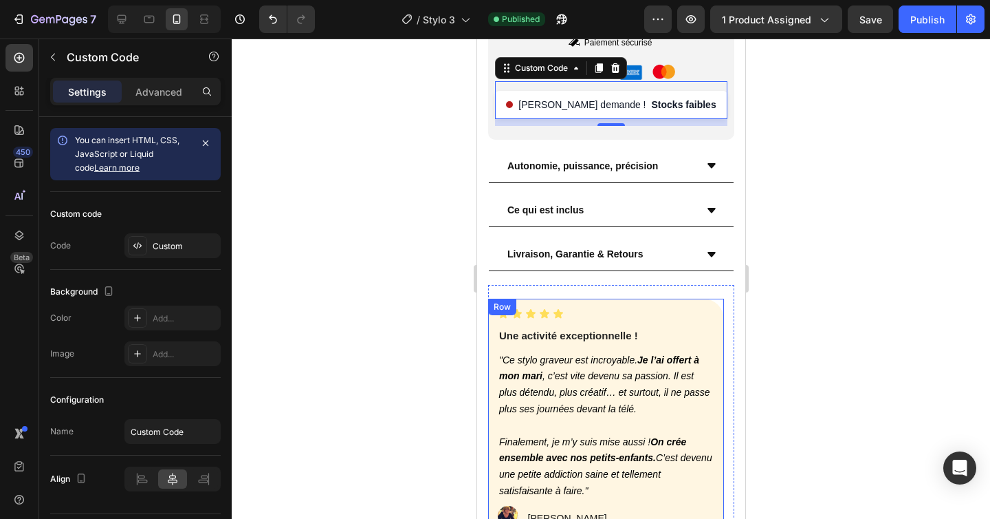
click at [703, 351] on div "Icon Icon Icon Icon Icon Icon List Une activité exceptionnelle ! Text Block "Ce…" at bounding box center [605, 421] width 217 height 226
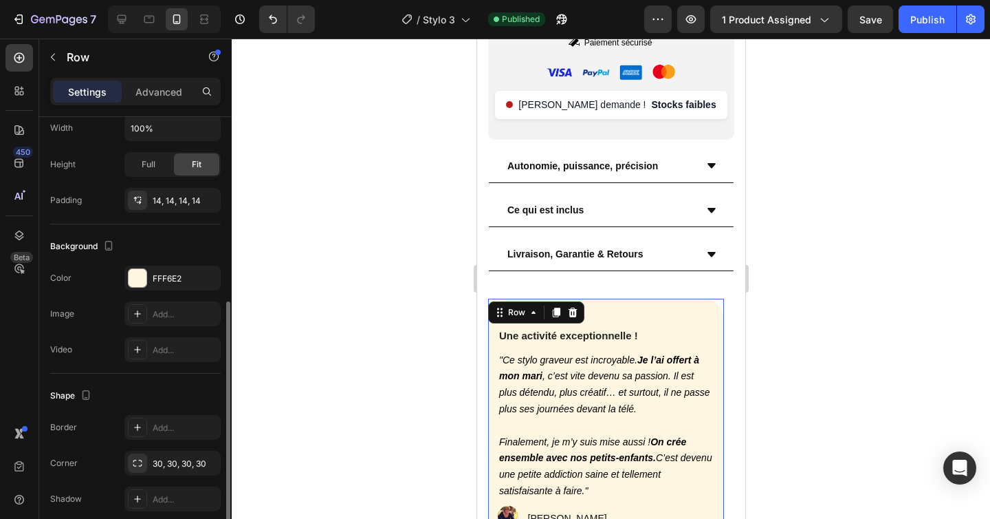
scroll to position [362, 0]
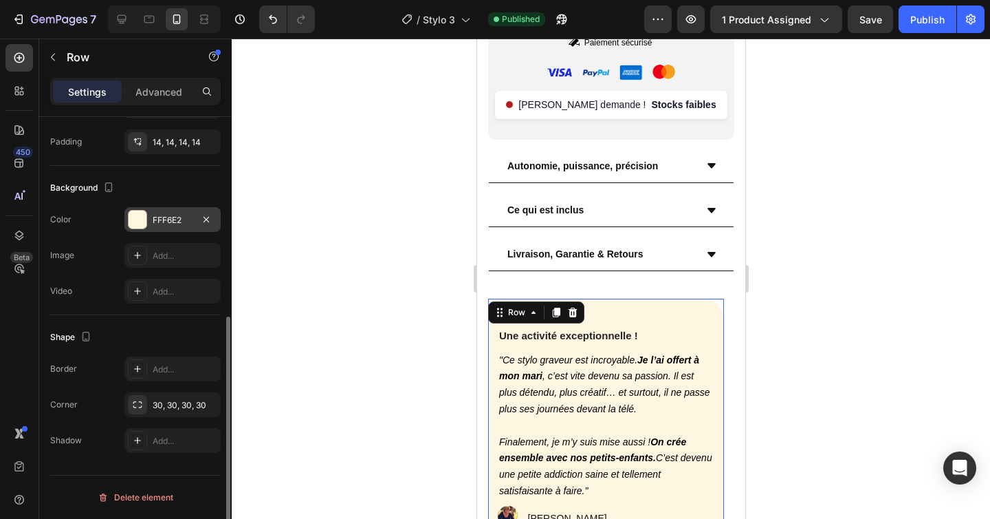
click at [171, 214] on div "FFF6E2" at bounding box center [173, 220] width 40 height 12
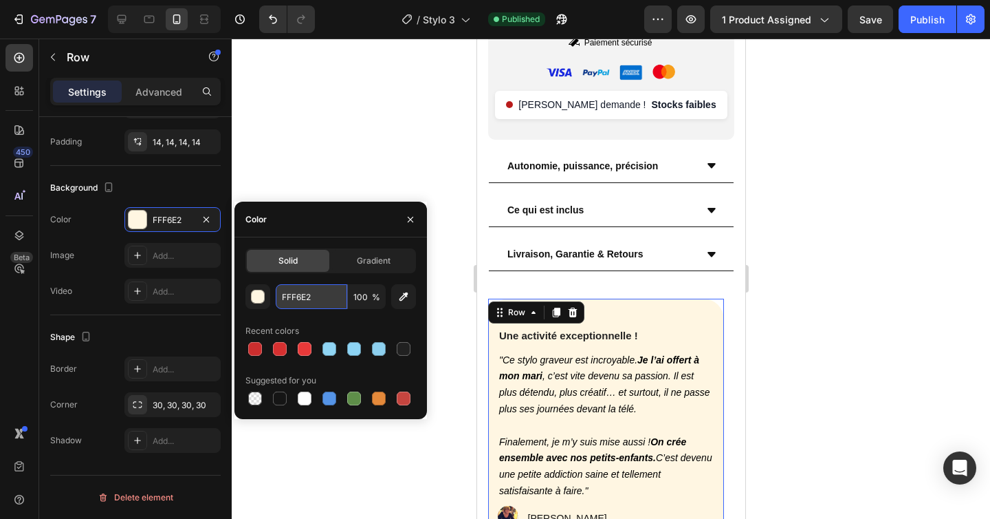
click at [302, 300] on input "FFF6E2" at bounding box center [312, 296] width 72 height 25
click at [301, 300] on input "FFF6E2" at bounding box center [312, 296] width 72 height 25
click at [345, 162] on div at bounding box center [611, 279] width 759 height 480
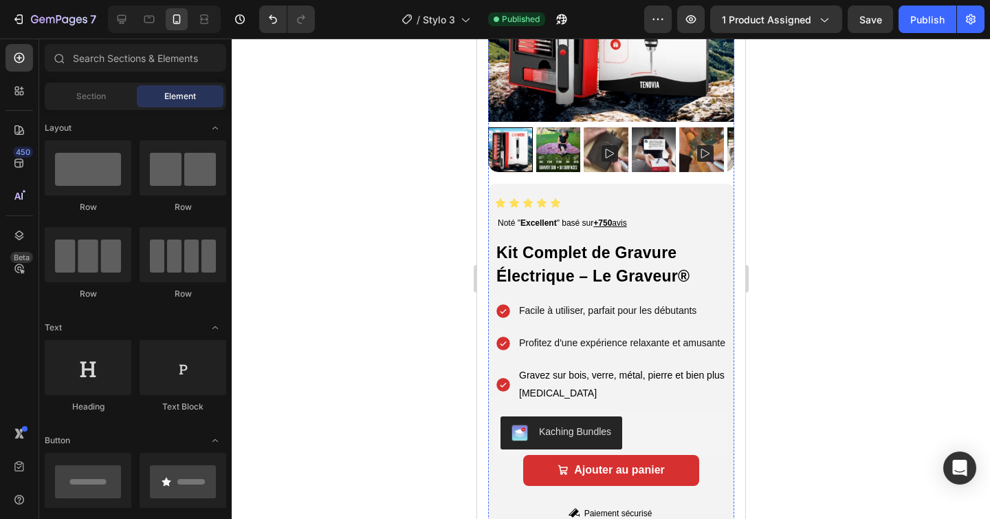
scroll to position [0, 0]
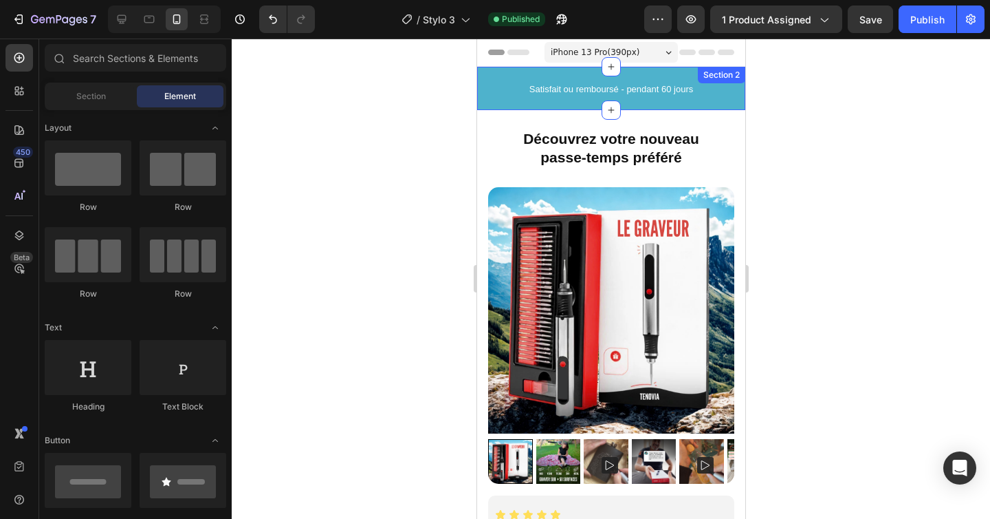
click at [536, 102] on div "Satisfait ou remboursé - pendant 60 jours Heading Row" at bounding box center [611, 88] width 268 height 43
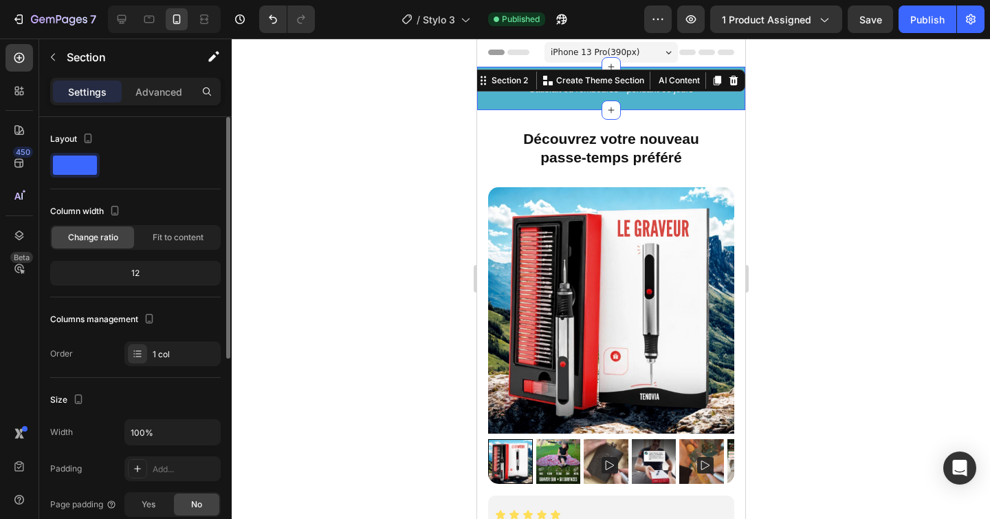
scroll to position [254, 0]
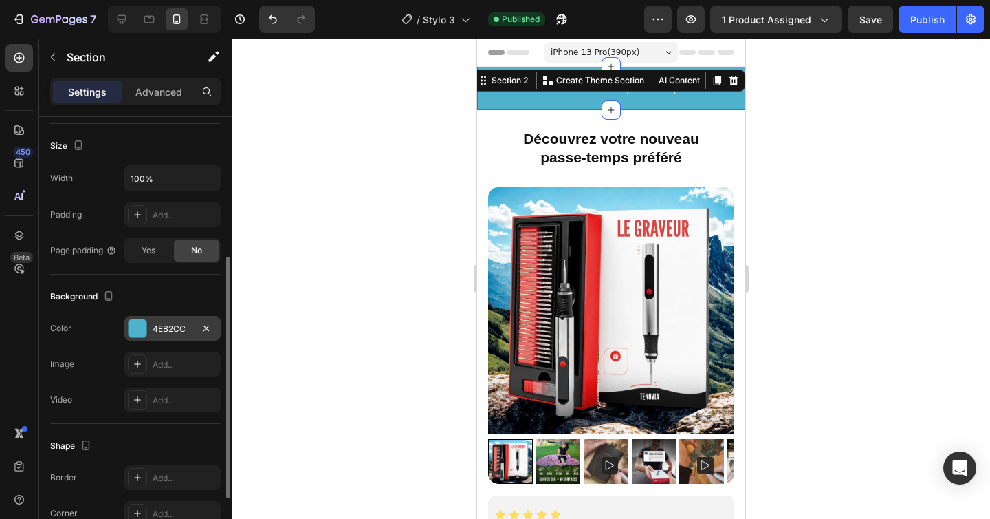
click at [186, 328] on div "4EB2CC" at bounding box center [173, 329] width 40 height 12
click at [171, 328] on div "4EB2CC" at bounding box center [173, 329] width 40 height 12
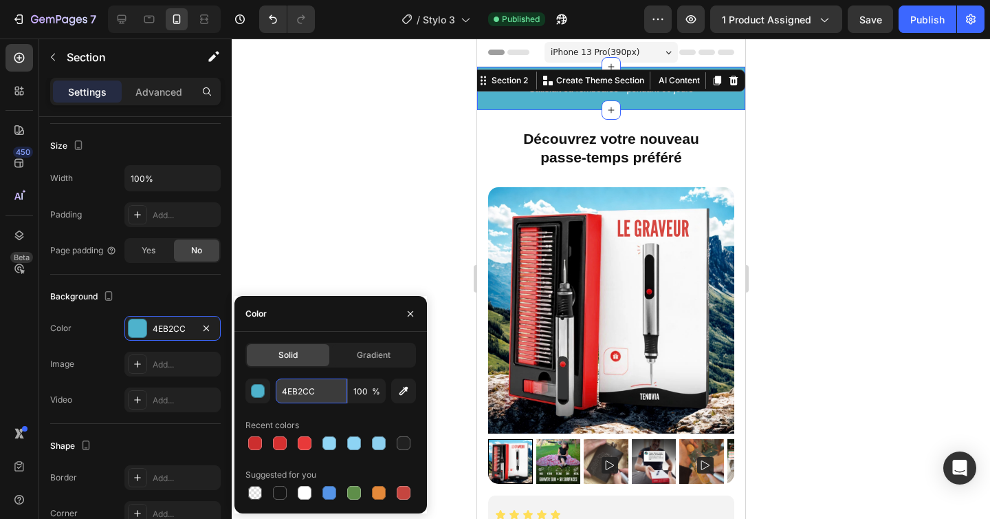
click at [314, 387] on input "4EB2CC" at bounding box center [312, 390] width 72 height 25
click at [314, 388] on input "4EB2CC" at bounding box center [312, 390] width 72 height 25
click at [257, 442] on div at bounding box center [255, 443] width 14 height 14
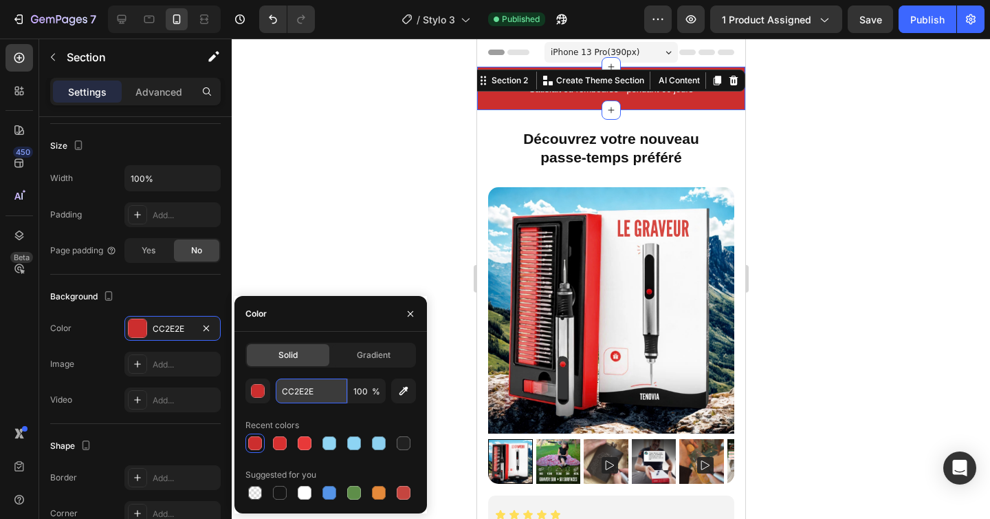
click at [304, 389] on input "CC2E2E" at bounding box center [312, 390] width 72 height 25
paste input "D63030"
type input "D63030"
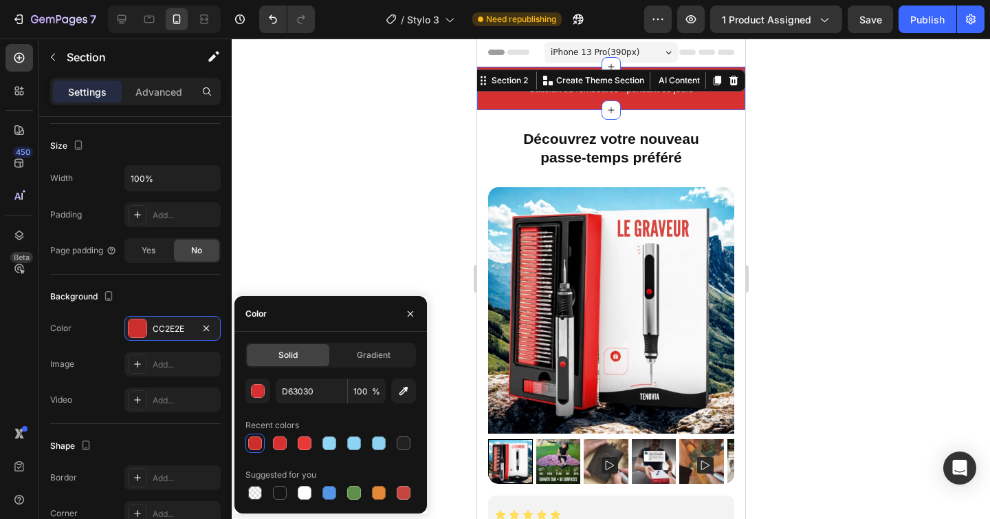
click at [358, 282] on div at bounding box center [611, 279] width 759 height 480
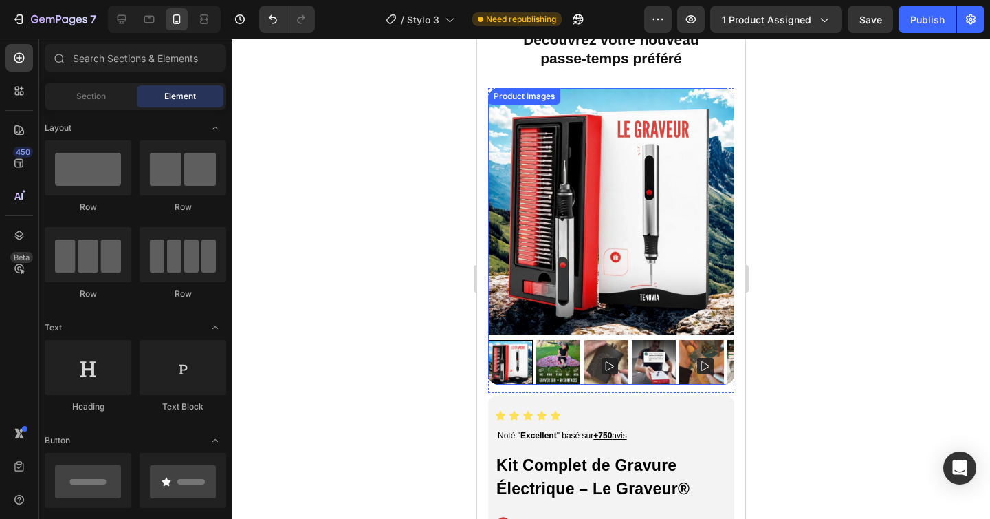
scroll to position [104, 0]
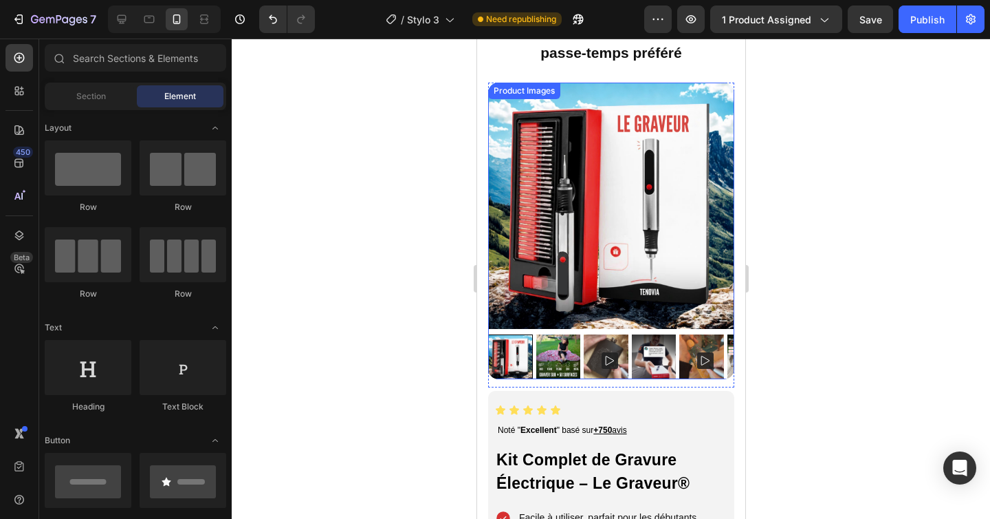
click at [558, 345] on img at bounding box center [558, 356] width 45 height 45
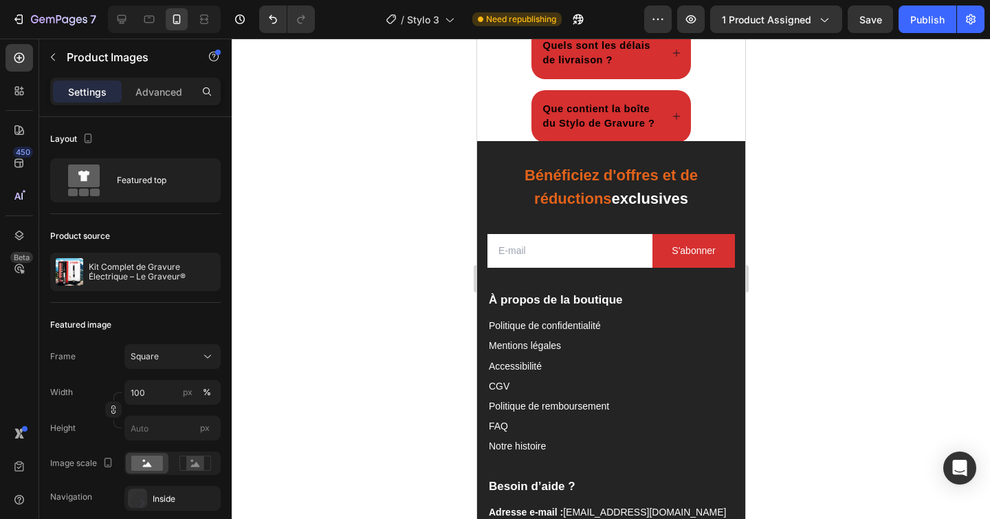
scroll to position [4330, 0]
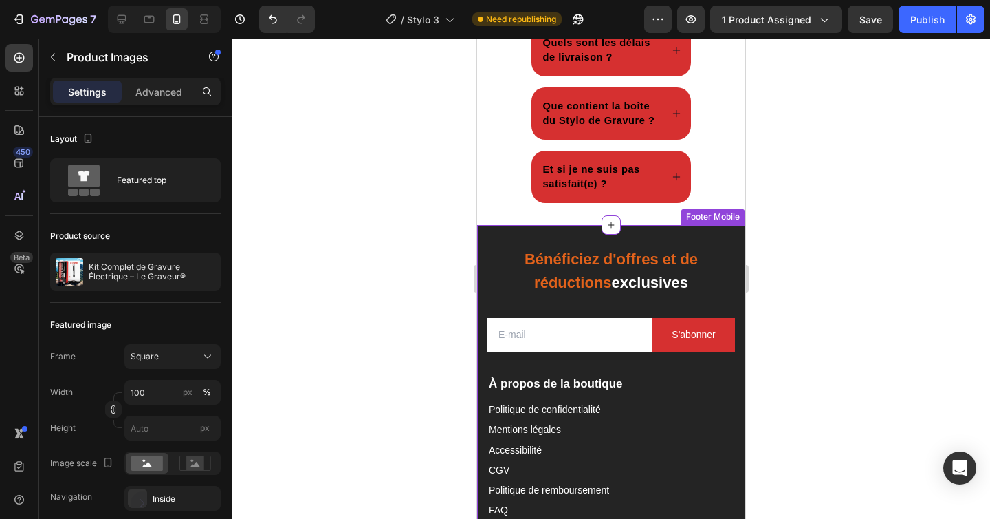
click at [635, 292] on span "Bénéficiez d'offres et de réductions" at bounding box center [610, 270] width 173 height 41
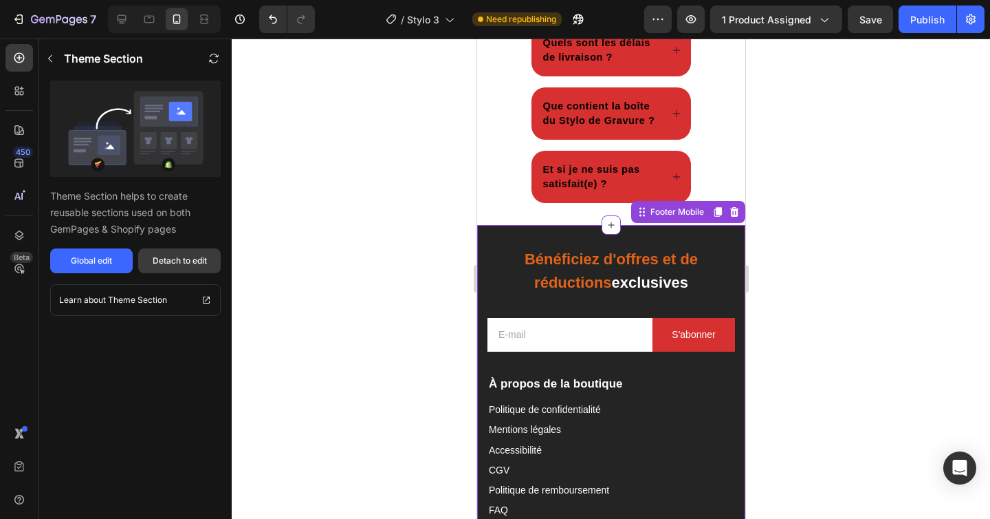
click at [187, 263] on div "Detach to edit" at bounding box center [180, 260] width 54 height 12
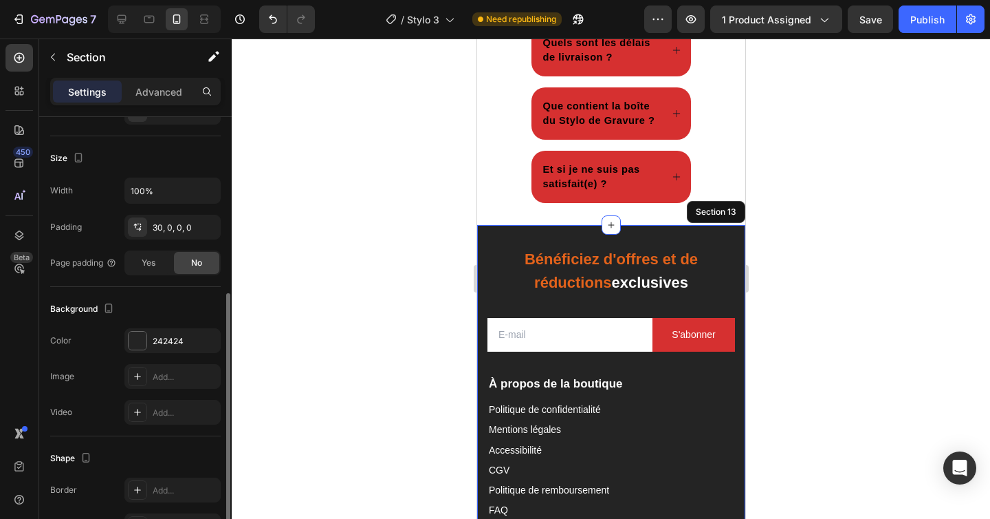
scroll to position [362, 0]
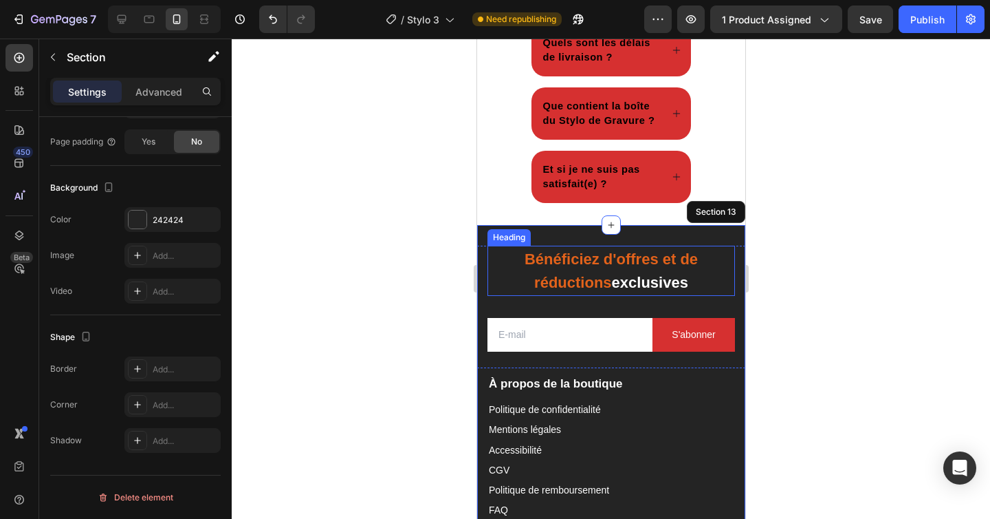
click at [571, 296] on h2 "Bénéficiez d'offres et de réductions exclusives" at bounding box center [611, 271] width 248 height 50
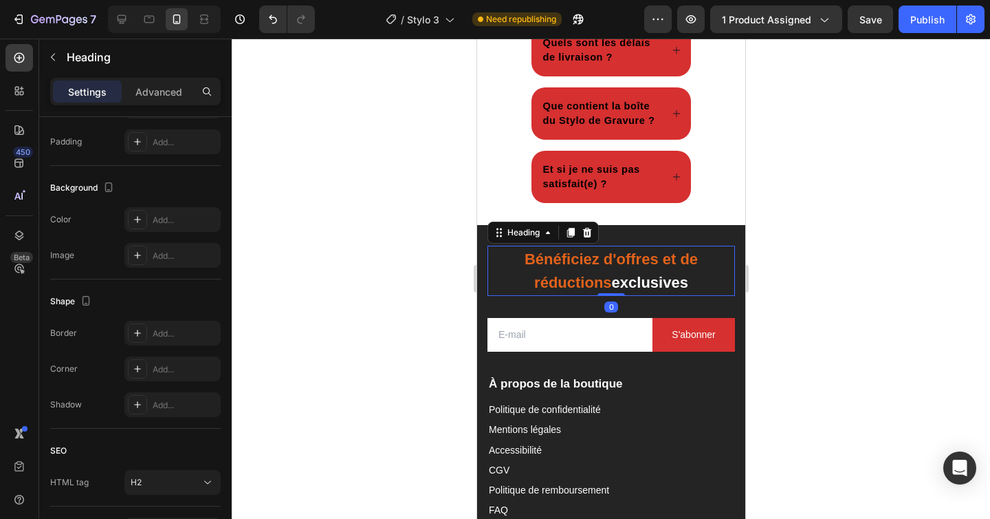
scroll to position [0, 0]
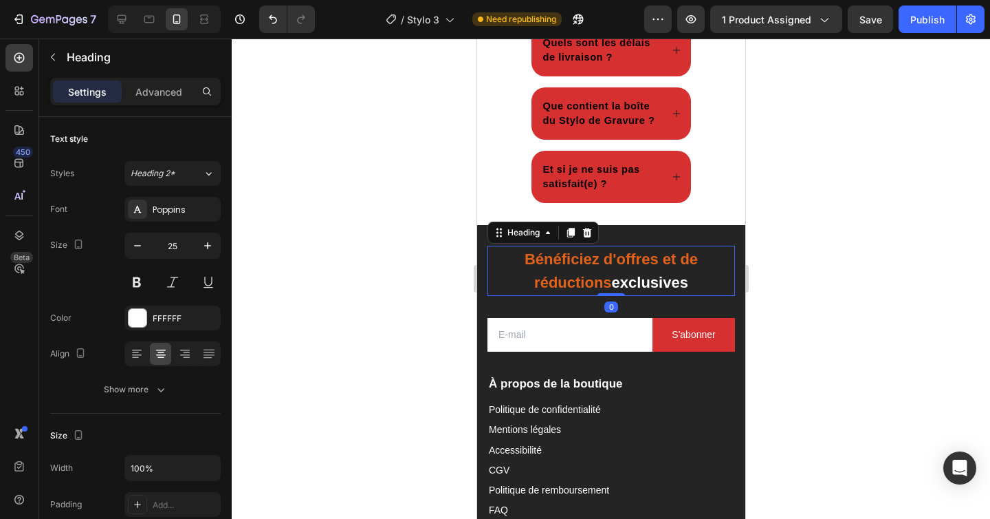
click at [571, 296] on h2 "Bénéficiez d'offres et de réductions exclusives" at bounding box center [611, 271] width 248 height 50
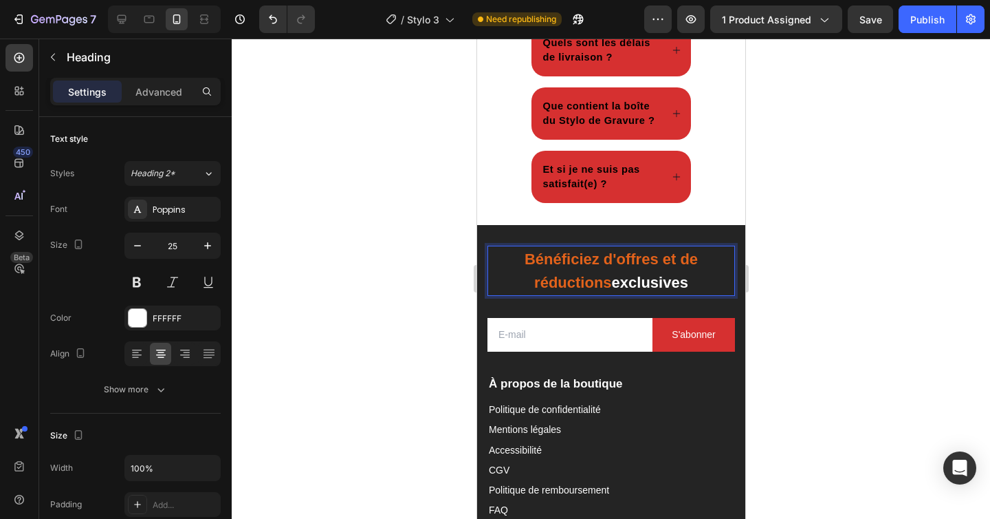
click at [604, 292] on span "Bénéficiez d'offres et de réductions" at bounding box center [610, 270] width 173 height 41
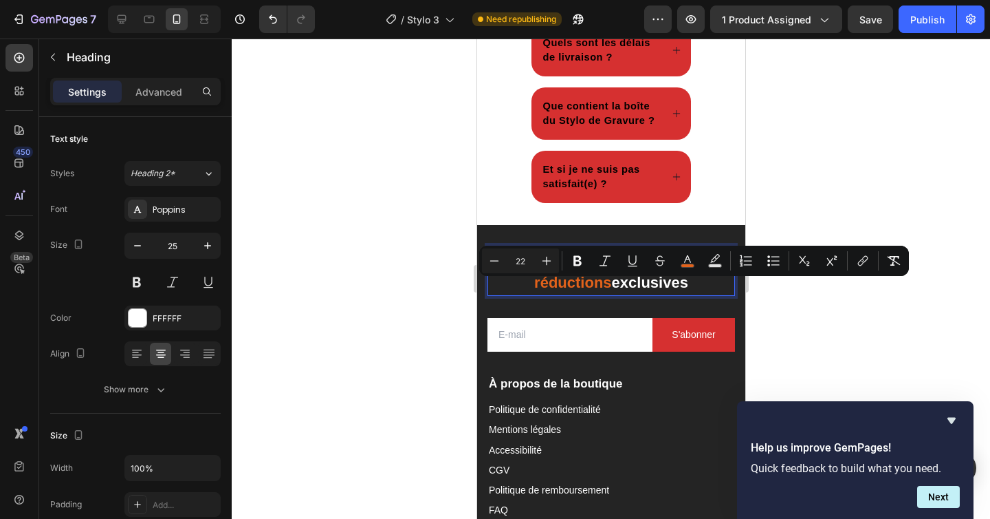
drag, startPoint x: 607, startPoint y: 317, endPoint x: 516, endPoint y: 296, distance: 93.8
click at [524, 292] on span "Bénéficiez d'offres et de réductions" at bounding box center [610, 270] width 173 height 41
click at [692, 262] on icon "Editor contextual toolbar" at bounding box center [688, 261] width 14 height 14
type input "E2621B"
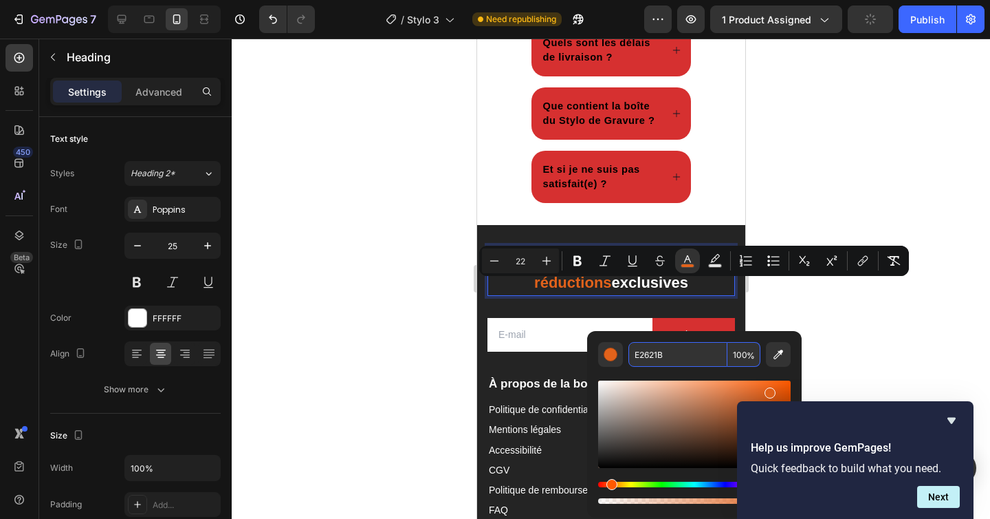
click at [660, 355] on input "E2621B" at bounding box center [678, 354] width 99 height 25
paste input "<!-- Import Google Fonts --> <link href="https://fonts.googleapis.com/css2?fami…"
type input "<!-- Import Google Fonts --> <link href="https://fonts.googleapis.com/css2?fami…"
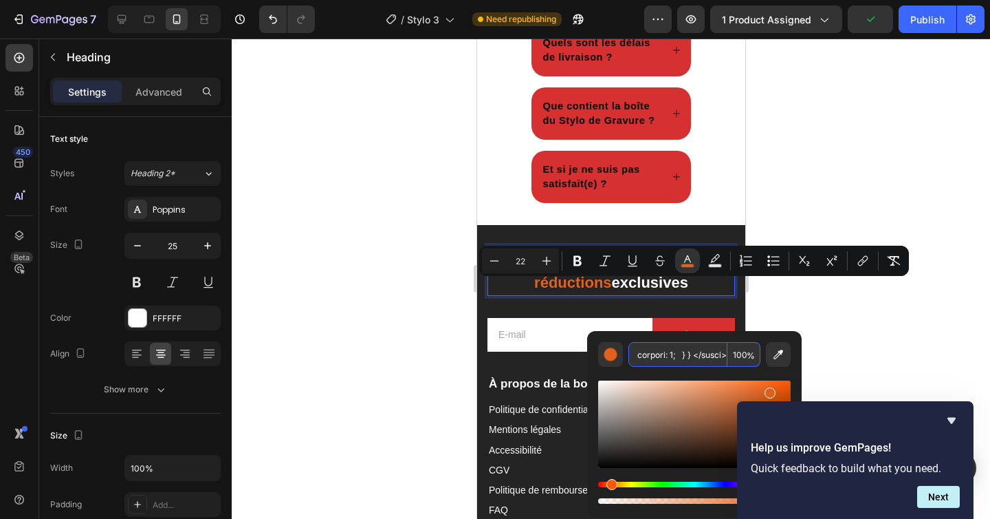
click at [660, 355] on input "Editor contextual toolbar" at bounding box center [678, 354] width 99 height 25
type input "E2621B"
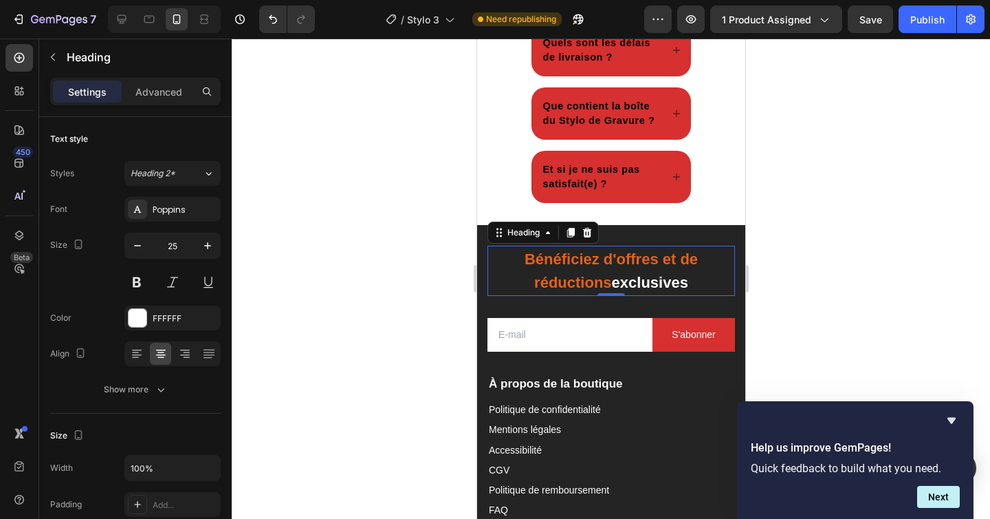
click at [597, 292] on span "Bénéficiez d'offres et de réductions" at bounding box center [610, 270] width 173 height 41
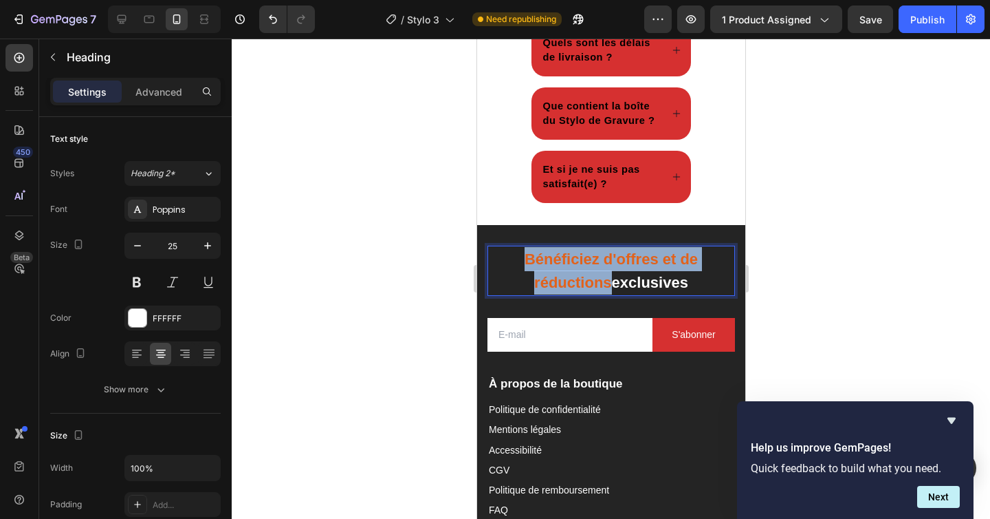
drag, startPoint x: 604, startPoint y: 317, endPoint x: 510, endPoint y: 293, distance: 96.6
click at [510, 293] on p "Bénéficiez d'offres et de réductions exclusives" at bounding box center [610, 270] width 245 height 47
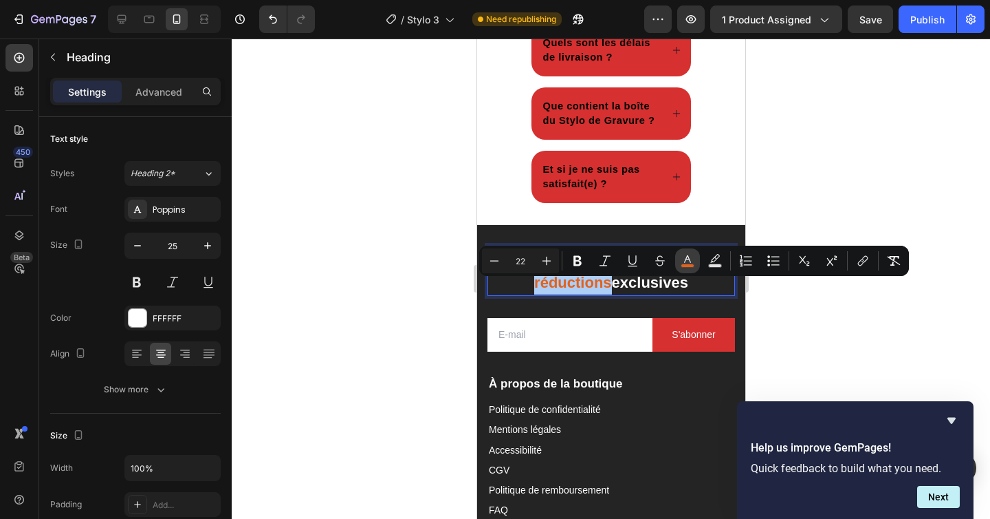
click at [684, 262] on icon "Editor contextual toolbar" at bounding box center [687, 259] width 7 height 8
click at [598, 292] on span "Bénéficiez d'offres et de réductions" at bounding box center [610, 270] width 173 height 41
click at [604, 292] on span "Bénéficiez d'offres et de réductions" at bounding box center [610, 270] width 173 height 41
drag, startPoint x: 604, startPoint y: 316, endPoint x: 516, endPoint y: 297, distance: 90.1
click at [524, 292] on span "Bénéficiez d'offres et de réductions" at bounding box center [610, 270] width 173 height 41
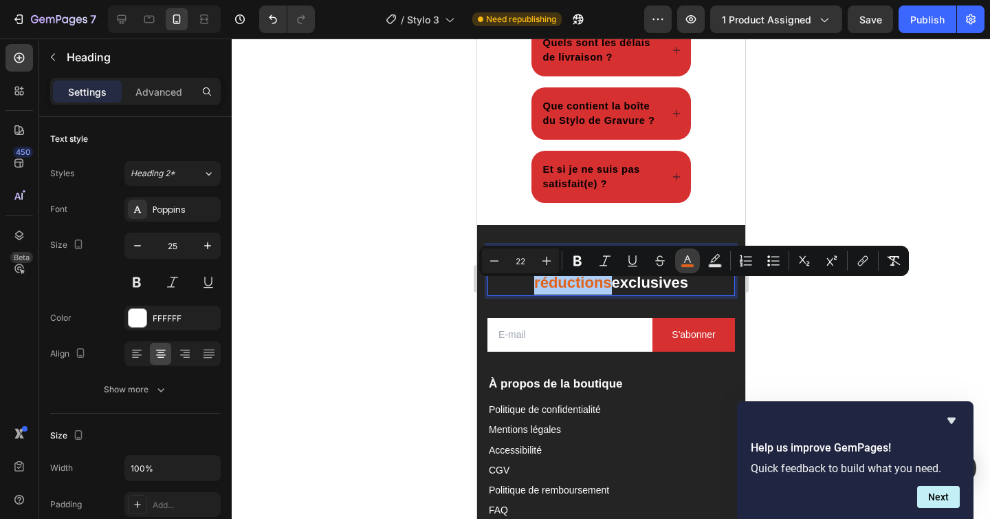
click at [690, 263] on icon "Editor contextual toolbar" at bounding box center [688, 261] width 14 height 14
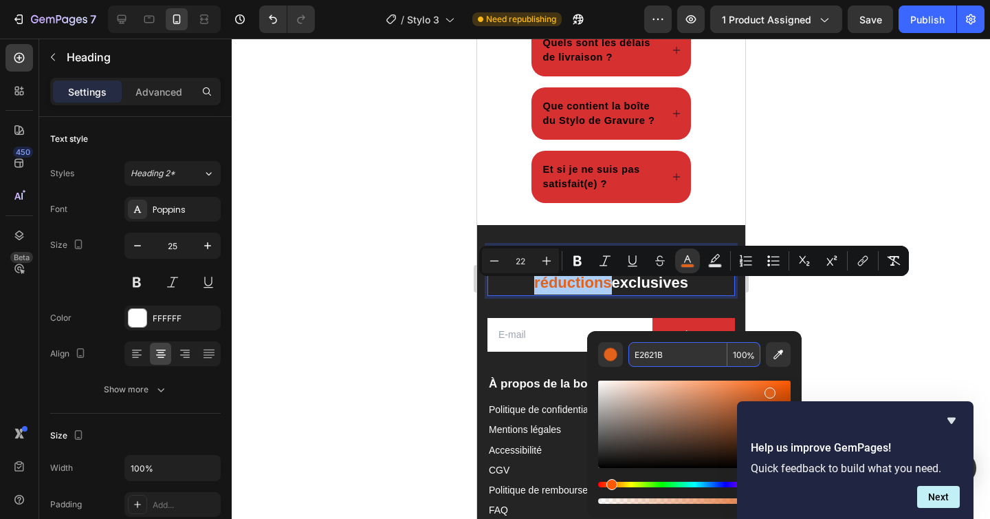
click at [659, 360] on input "E2621B" at bounding box center [678, 354] width 99 height 25
paste input "D63030"
type input "D63030"
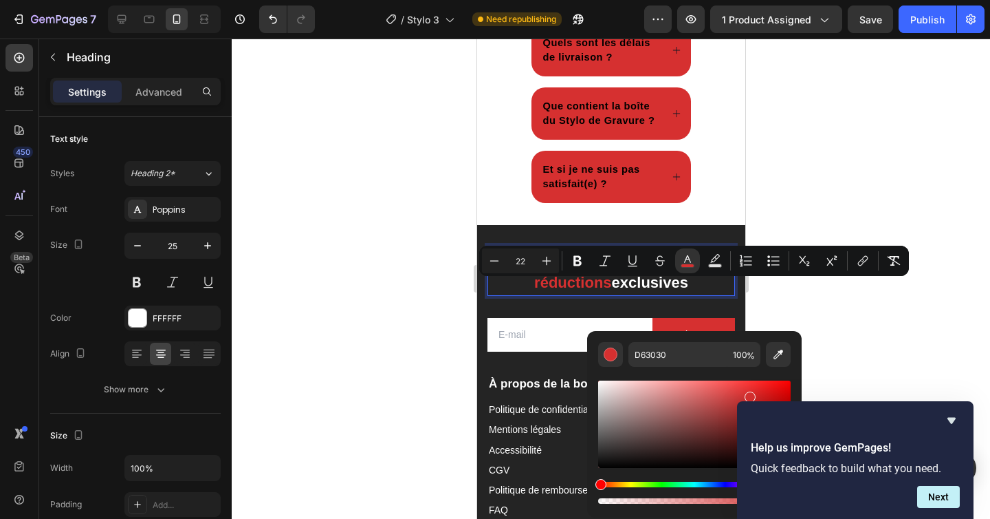
click at [419, 292] on div at bounding box center [611, 279] width 759 height 480
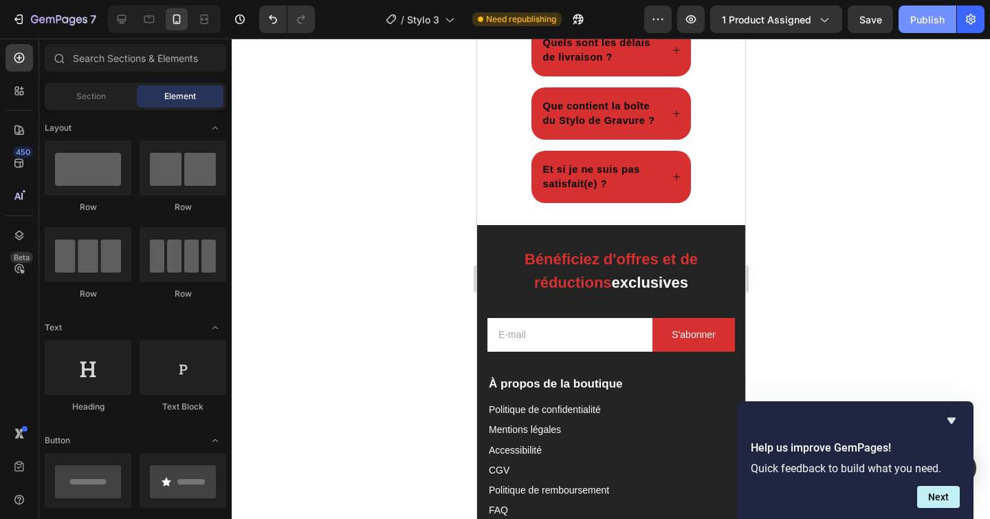
click at [934, 12] on div "Publish" at bounding box center [928, 19] width 34 height 14
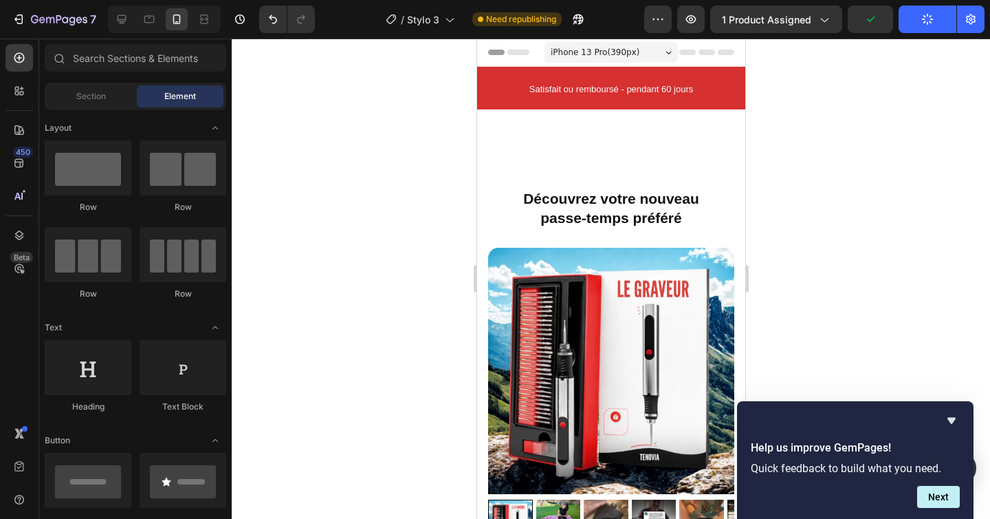
scroll to position [51, 0]
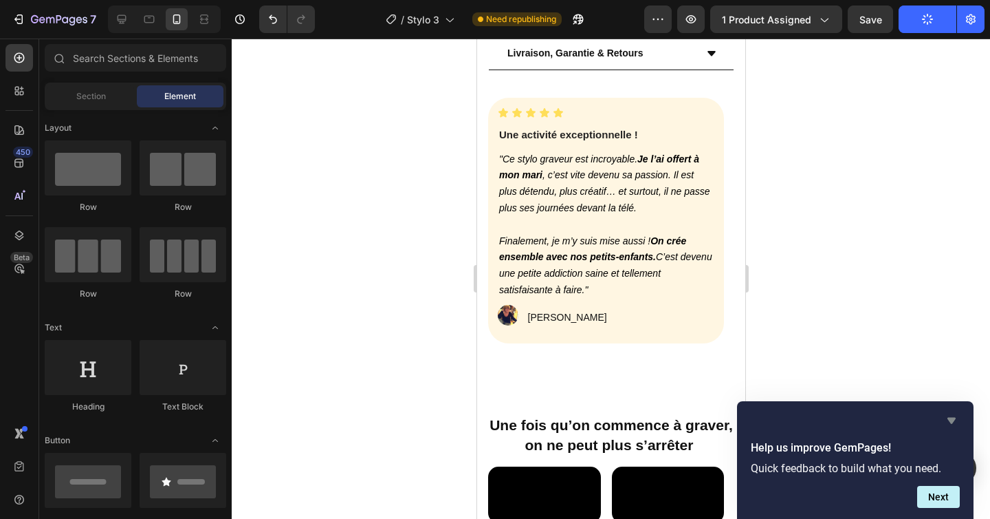
click at [951, 418] on icon "Hide survey" at bounding box center [952, 421] width 8 height 6
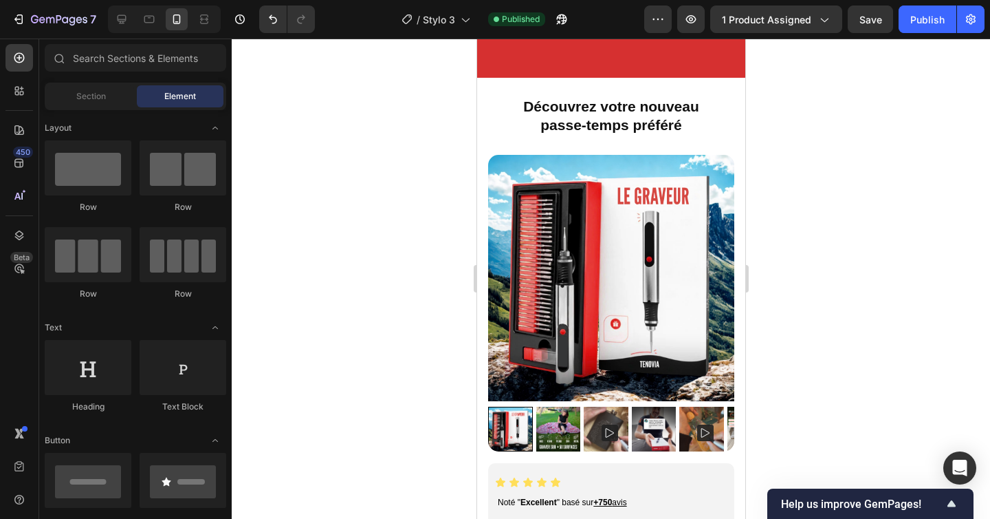
scroll to position [601, 0]
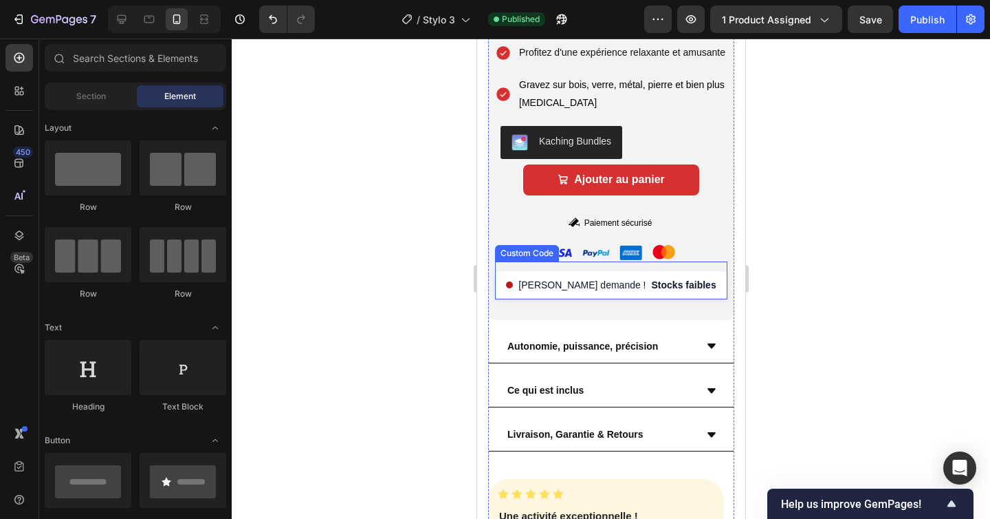
click at [542, 299] on div "Forte demande ! Stocks faibles" at bounding box center [611, 285] width 232 height 28
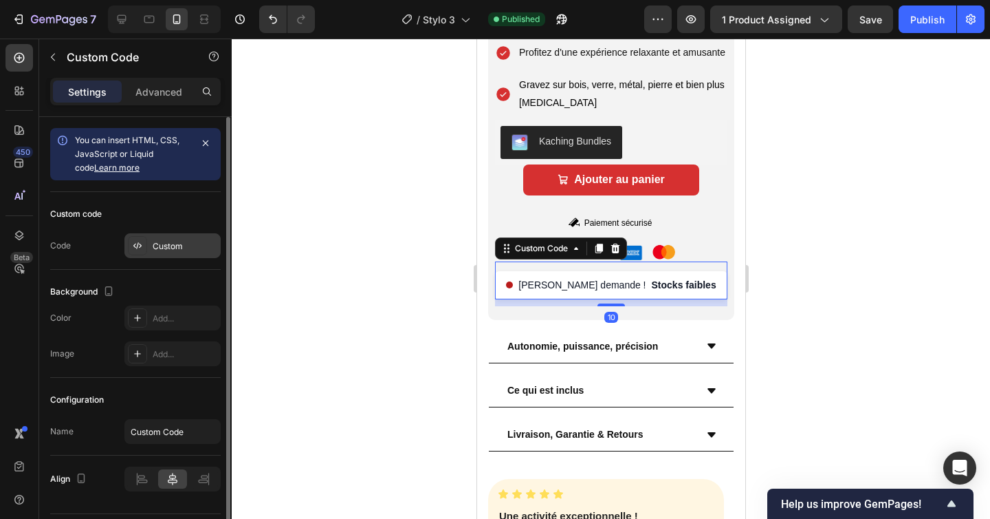
click at [188, 248] on div "Custom" at bounding box center [185, 246] width 65 height 12
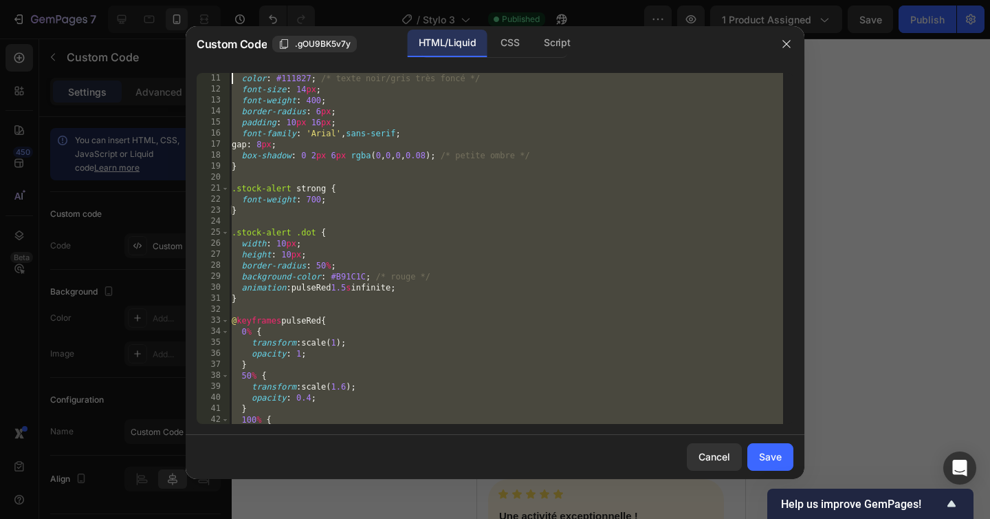
scroll to position [0, 0]
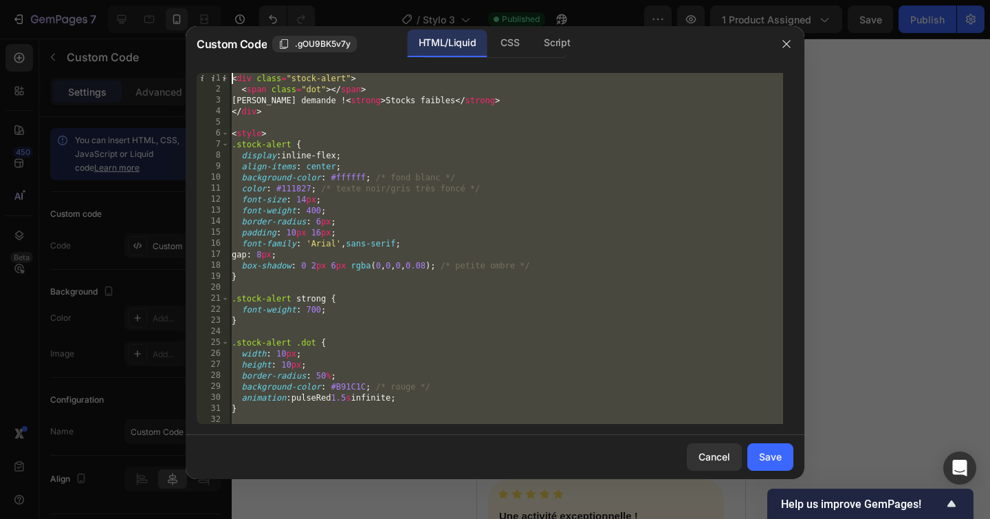
drag, startPoint x: 305, startPoint y: 415, endPoint x: 200, endPoint y: -100, distance: 526.5
click at [200, 0] on html "7 Version history / Stylo 3 Published Preview 1 product assigned Save Publish 4…" at bounding box center [495, 0] width 990 height 0
type textarea "<div class="stock-alert"> <span class="dot"></span>"
paste textarea
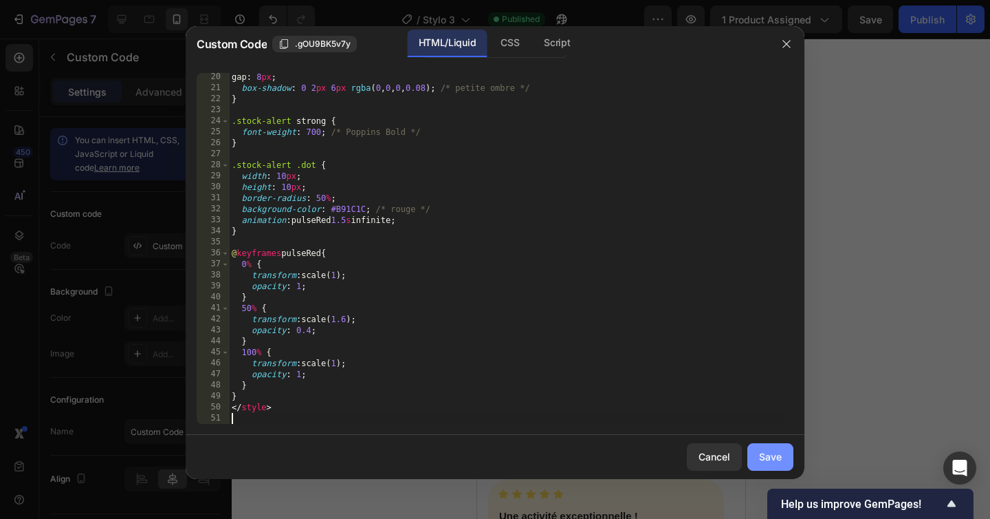
click at [785, 450] on button "Save" at bounding box center [771, 457] width 46 height 28
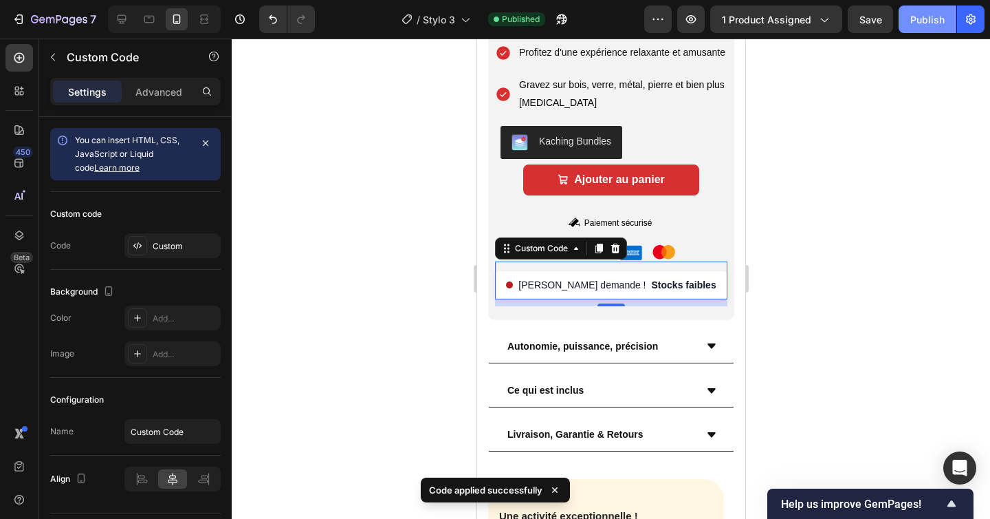
click at [929, 11] on button "Publish" at bounding box center [928, 20] width 58 height 28
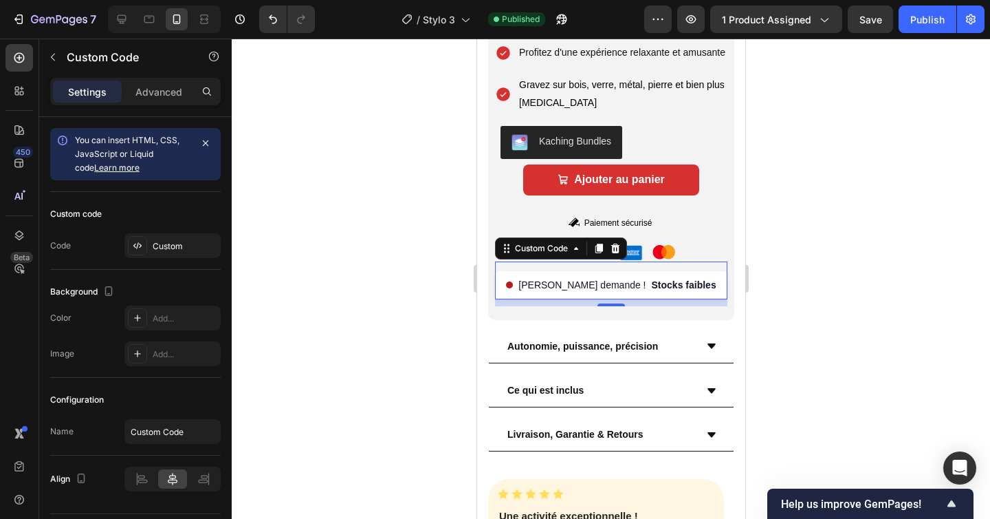
click at [537, 299] on div "Forte demande ! Stocks faibles" at bounding box center [611, 285] width 232 height 28
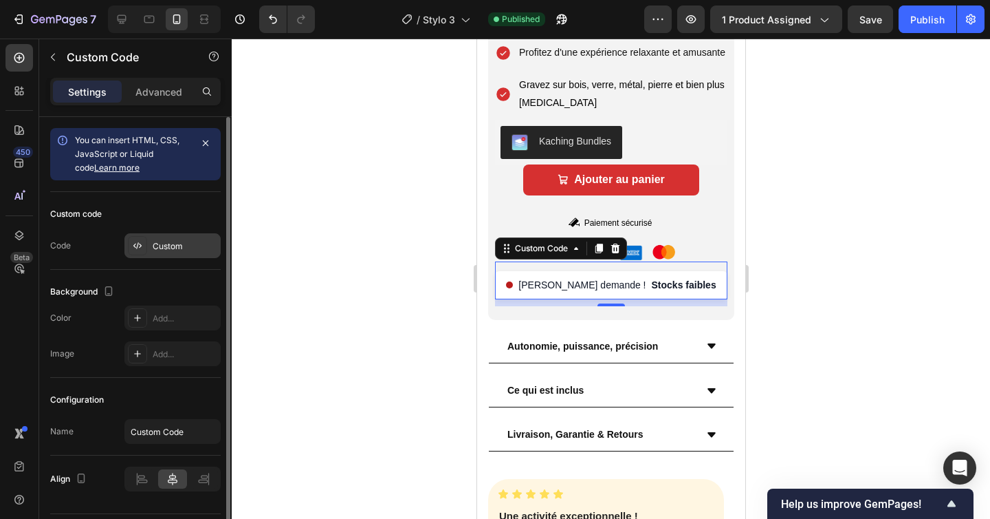
click at [158, 248] on div "Custom" at bounding box center [185, 246] width 65 height 12
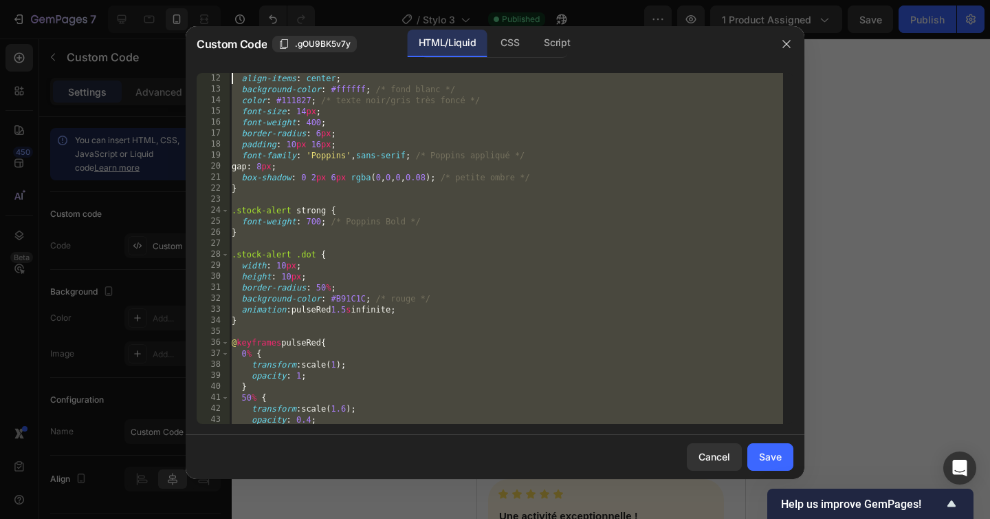
scroll to position [0, 0]
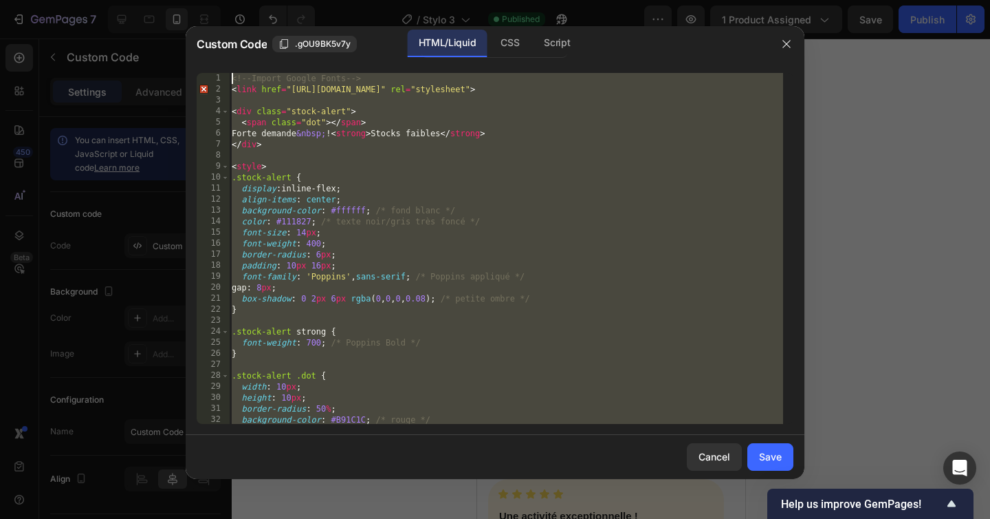
drag, startPoint x: 329, startPoint y: 414, endPoint x: 192, endPoint y: -1, distance: 437.4
click at [192, 0] on html "7 Version history / Stylo 3 Published Preview 1 product assigned Save Publish 4…" at bounding box center [495, 0] width 990 height 0
type textarea "<!-- Import Google Fonts --> <link href="https://fonts.googleapis.com/css2?fami…"
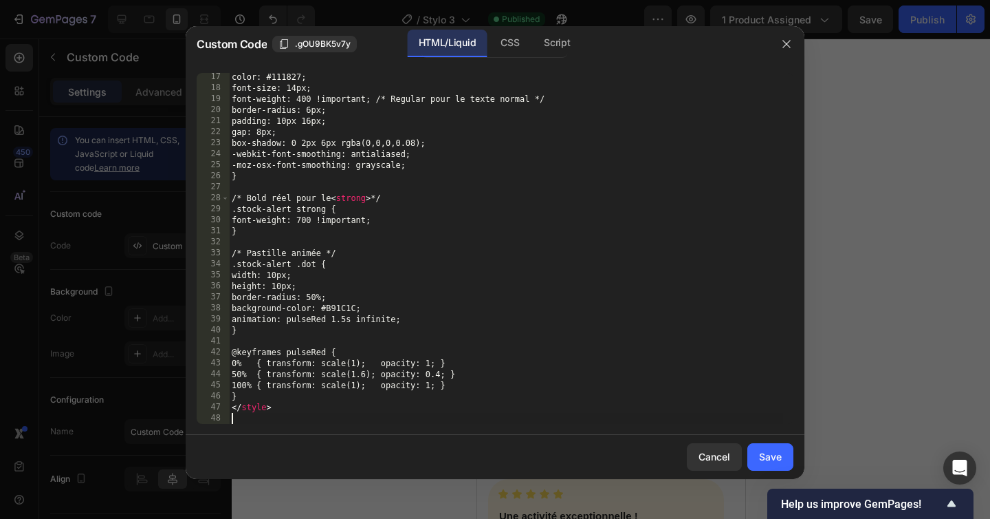
scroll to position [177, 0]
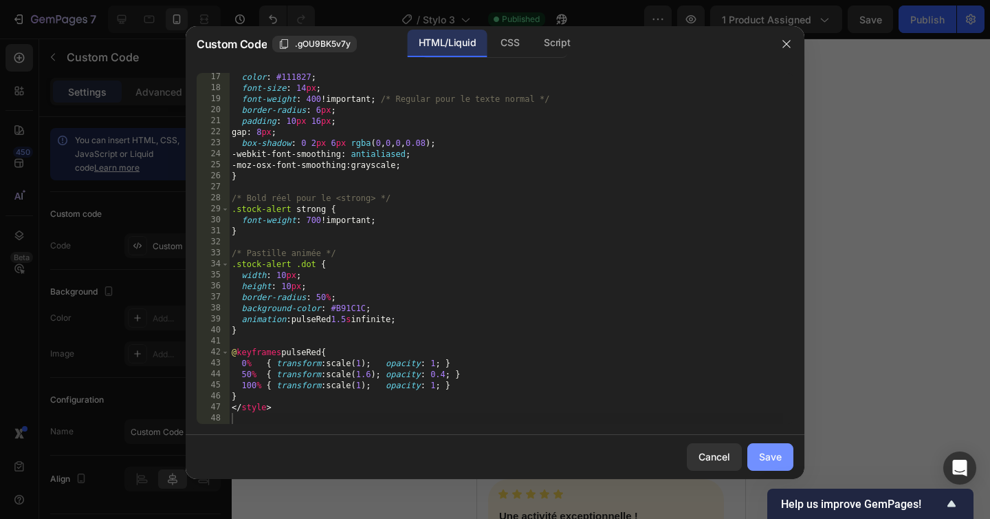
click at [772, 457] on div "Save" at bounding box center [770, 456] width 23 height 14
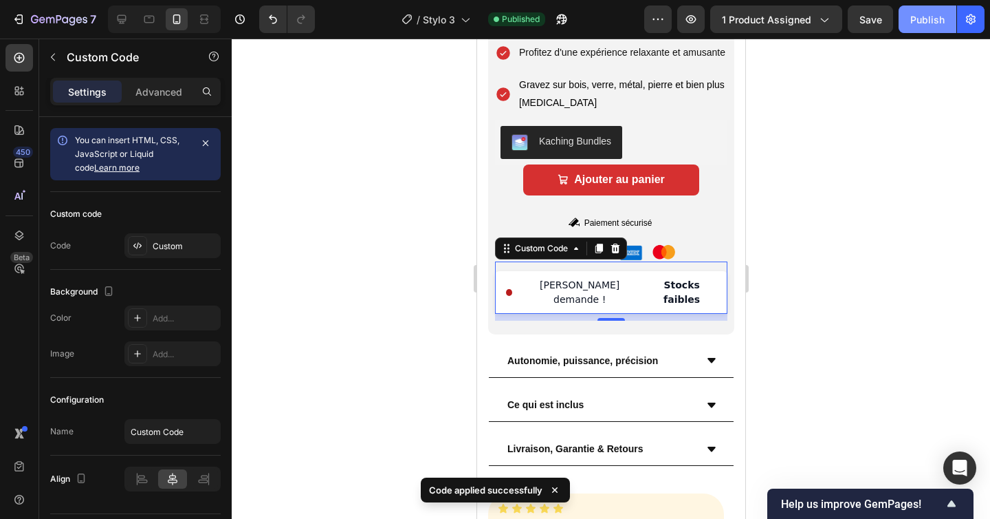
click at [920, 22] on div "Publish" at bounding box center [928, 19] width 34 height 14
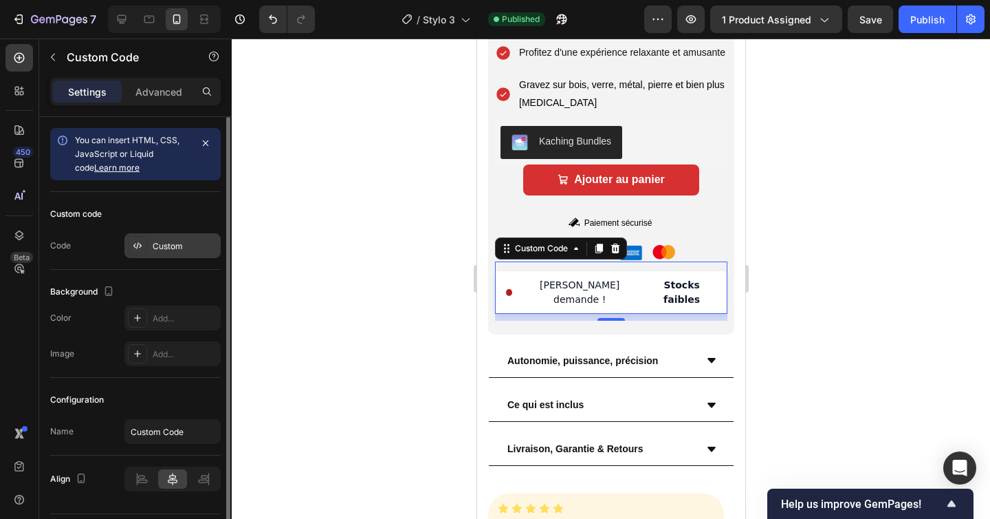
click at [181, 241] on div "Custom" at bounding box center [185, 246] width 65 height 12
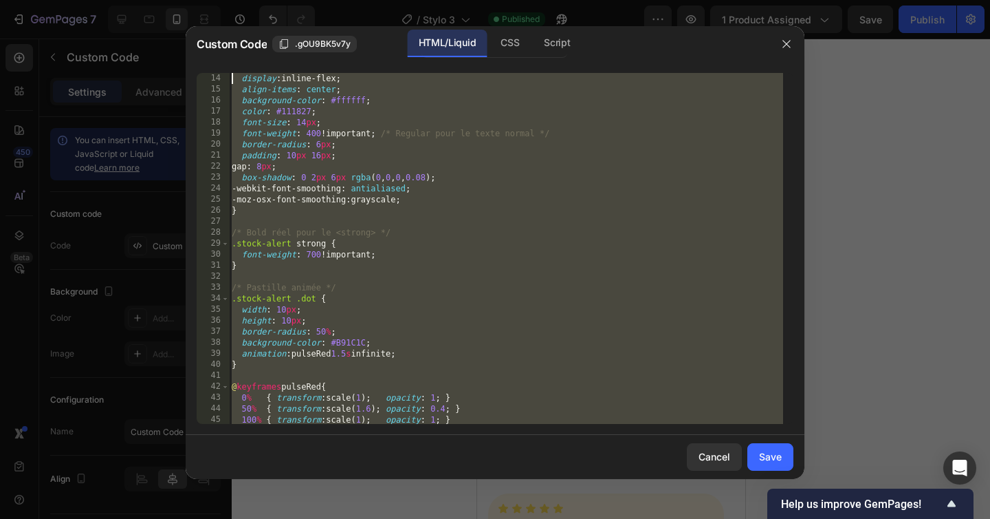
scroll to position [0, 0]
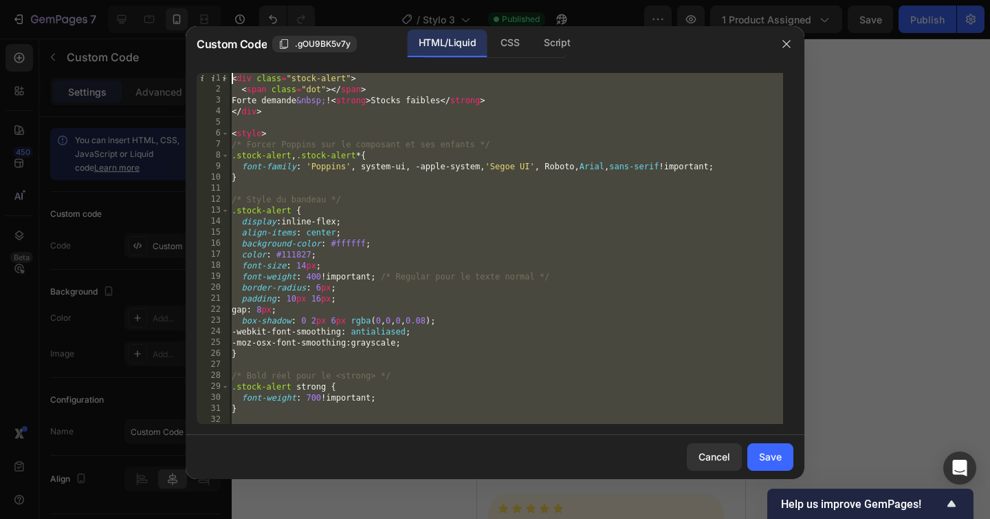
drag, startPoint x: 290, startPoint y: 413, endPoint x: 202, endPoint y: -80, distance: 500.8
click at [202, 0] on html "7 Version history / Stylo 3 Published Preview 1 product assigned Save Publish 4…" at bounding box center [495, 0] width 990 height 0
type textarea "<div class="stock-alert"> <span class="dot"></span>"
paste textarea
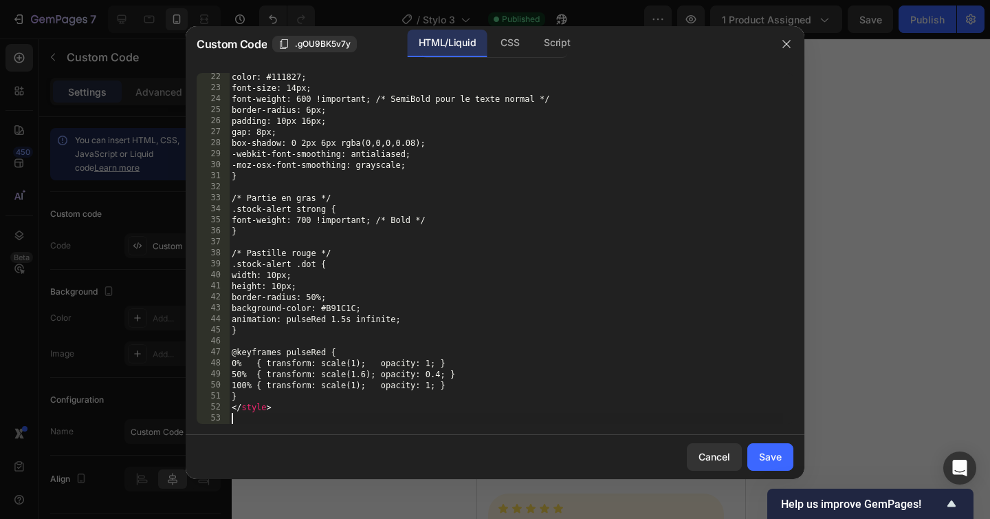
scroll to position [232, 0]
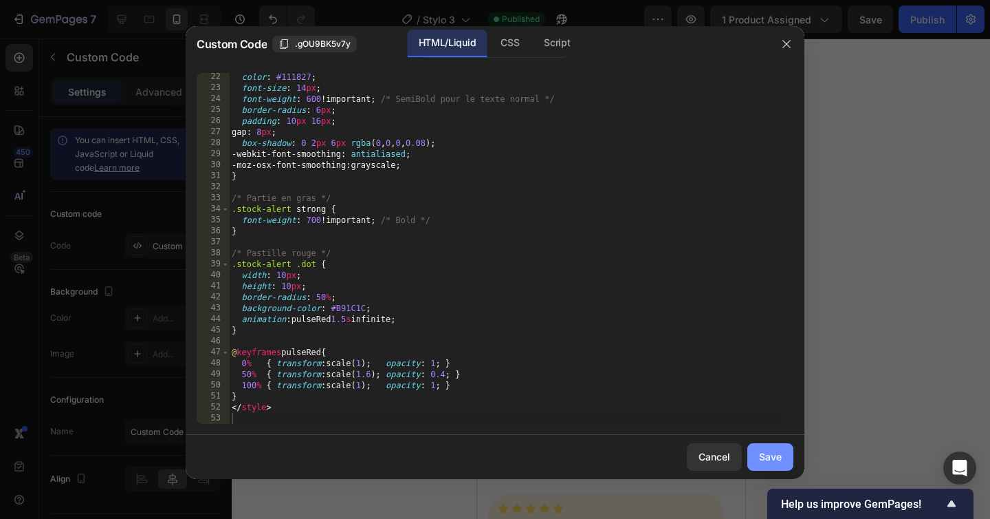
click at [771, 448] on button "Save" at bounding box center [771, 457] width 46 height 28
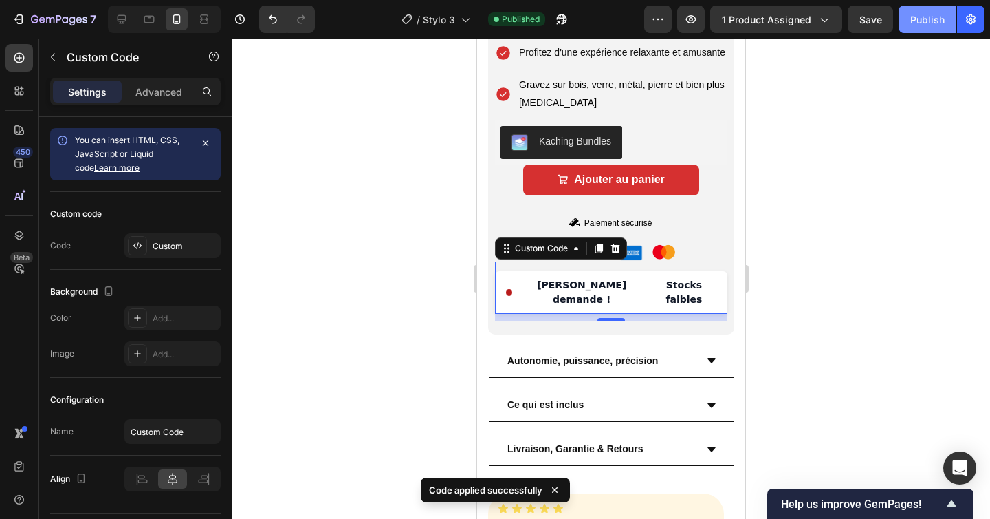
click at [920, 14] on div "Publish" at bounding box center [928, 19] width 34 height 14
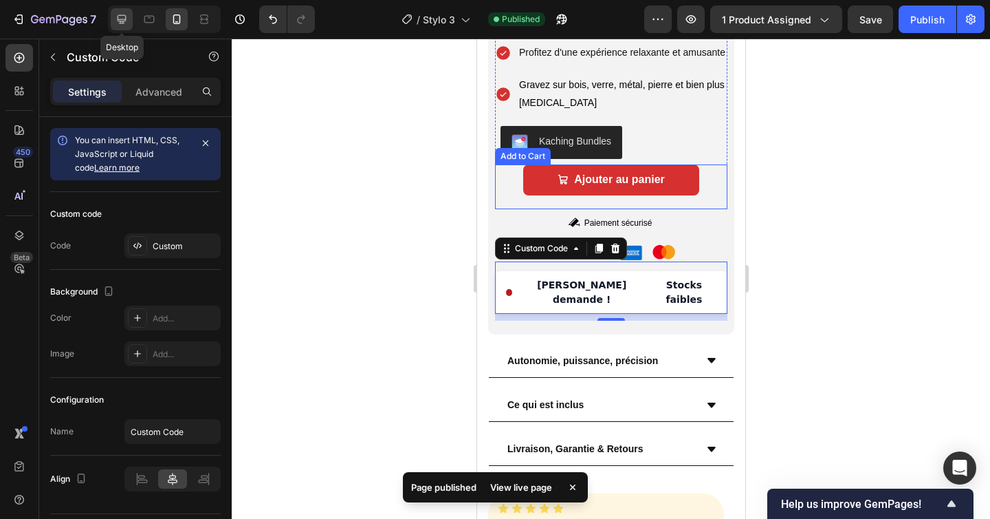
click at [121, 21] on icon at bounding box center [122, 19] width 9 height 9
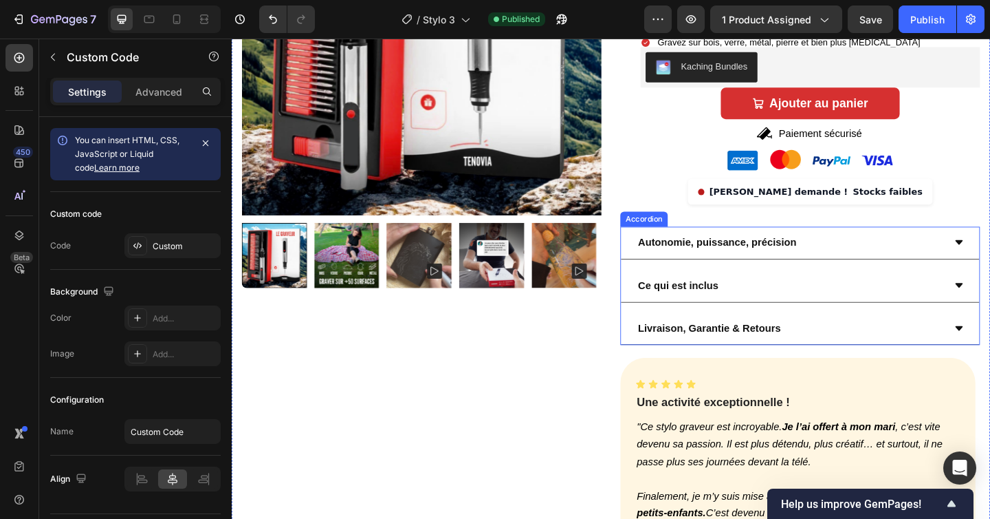
scroll to position [343, 0]
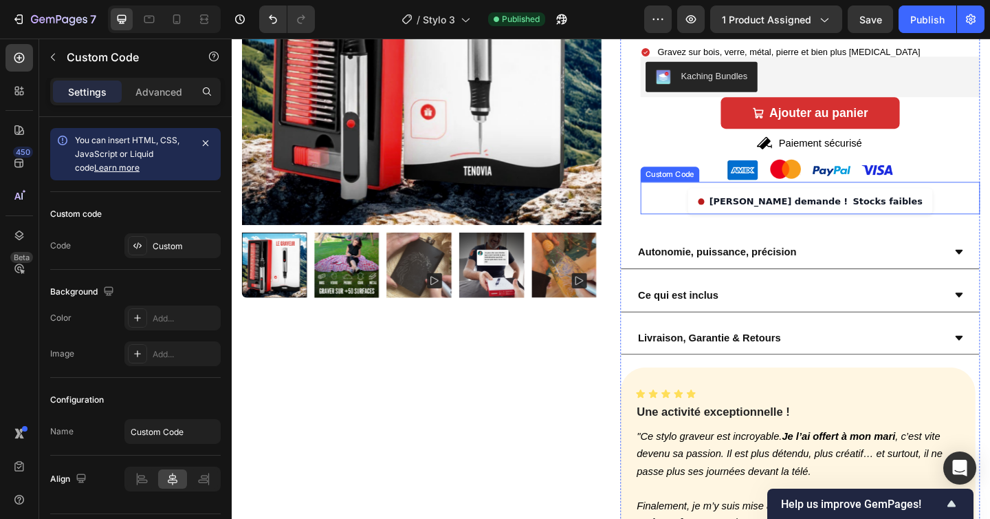
click at [789, 216] on div "Forte demande ! Stocks faibles" at bounding box center [861, 216] width 267 height 28
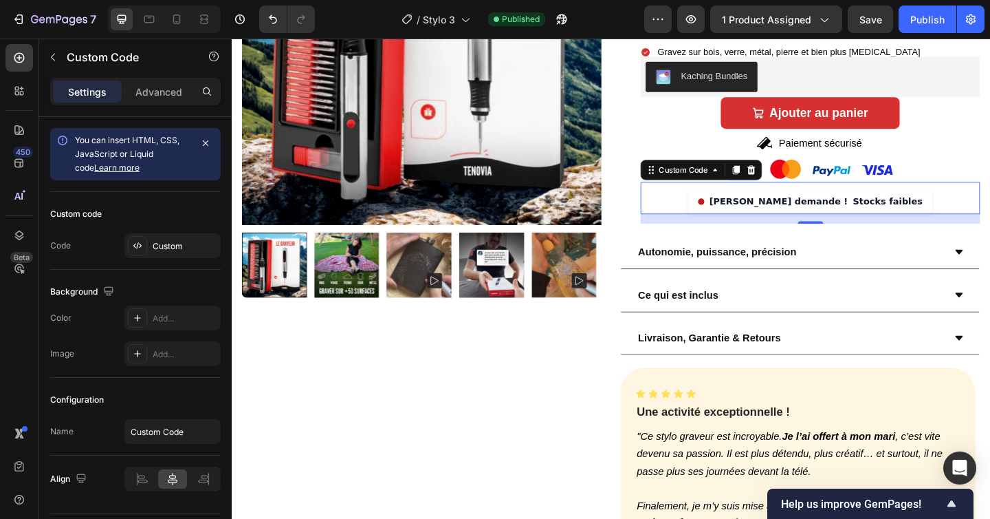
click at [746, 214] on span at bounding box center [742, 215] width 7 height 7
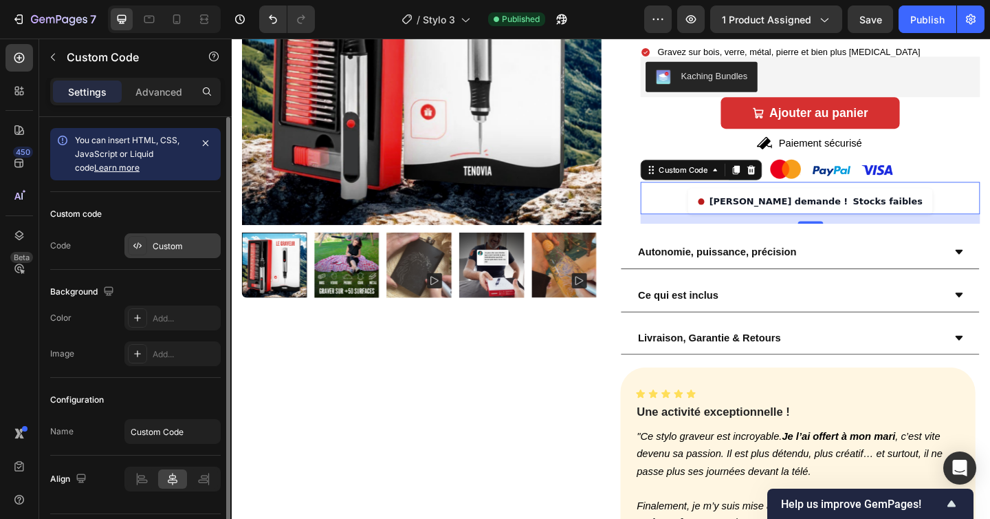
click at [153, 244] on div "Custom" at bounding box center [185, 246] width 65 height 12
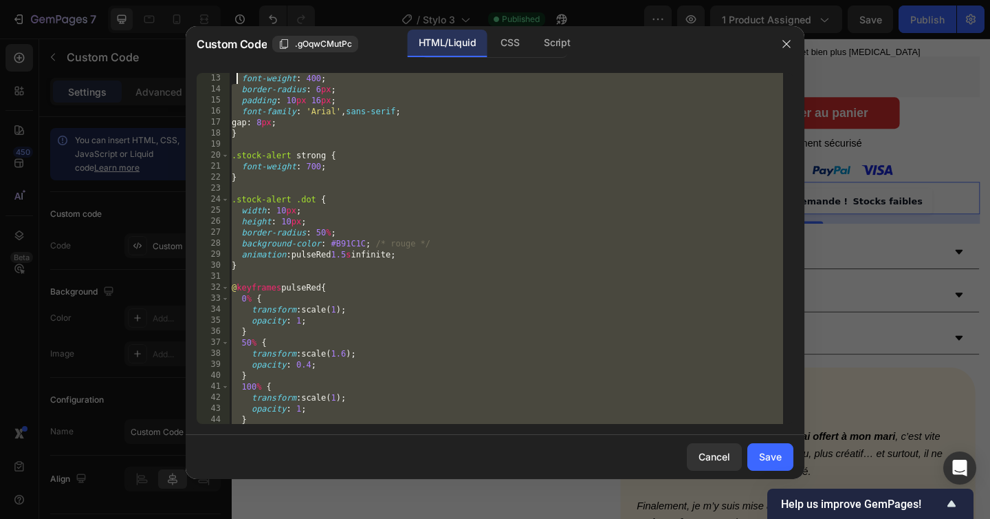
scroll to position [0, 0]
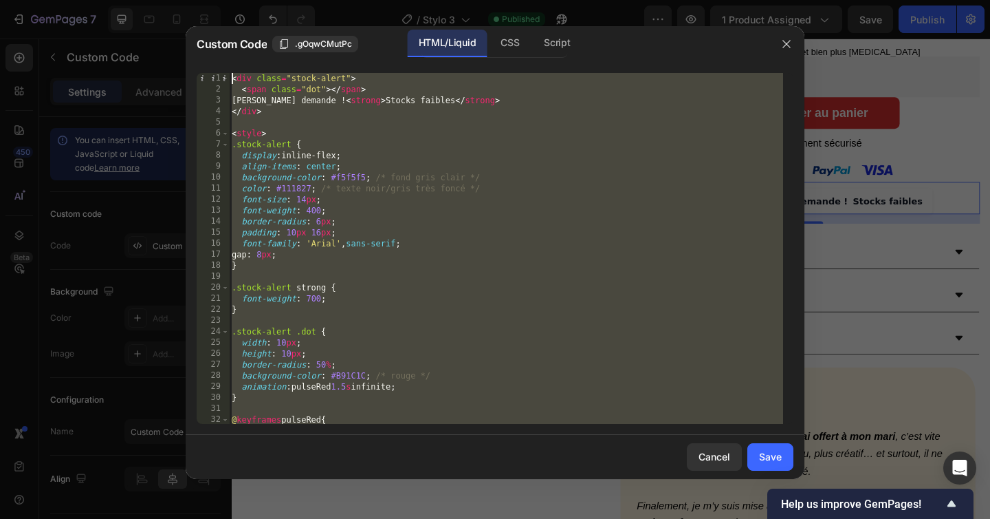
drag, startPoint x: 356, startPoint y: 414, endPoint x: 234, endPoint y: 26, distance: 406.8
click at [234, 26] on div "Custom Code .gOqwCMutPc HTML/Liquid CSS Script 1 2 3 4 5 6 7 8 9 10 11 12 13 14…" at bounding box center [495, 252] width 619 height 453
type textarea "<div class="stock-alert"> <span class="dot"></span>"
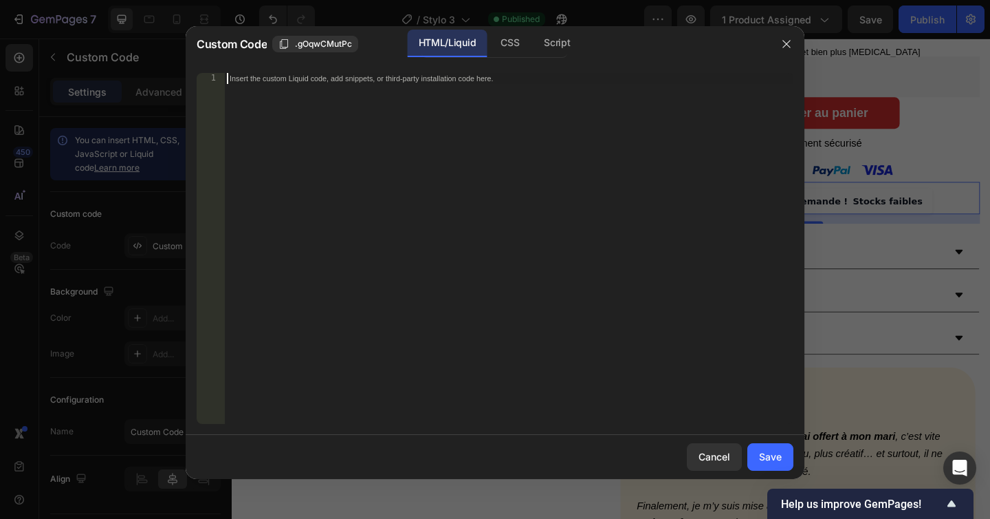
scroll to position [232, 0]
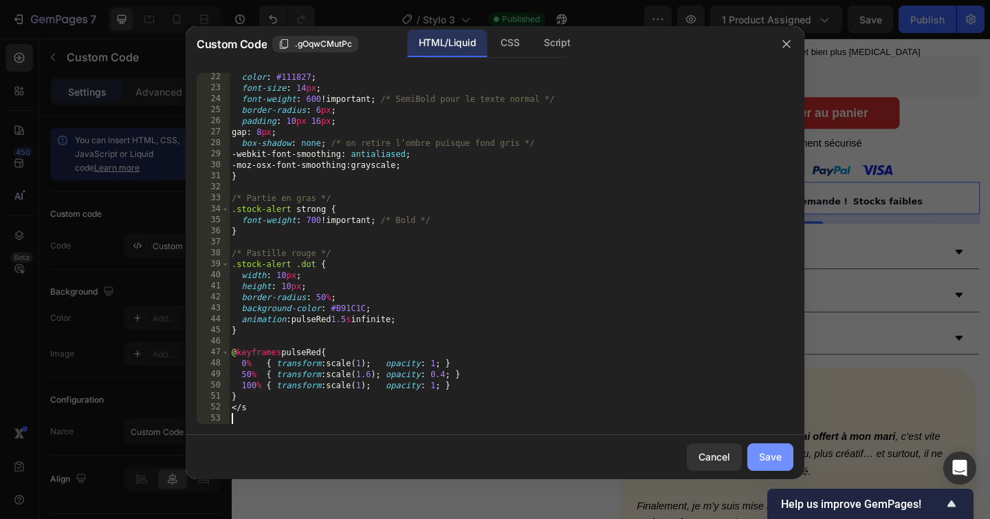
click at [766, 458] on div "Save" at bounding box center [770, 456] width 23 height 14
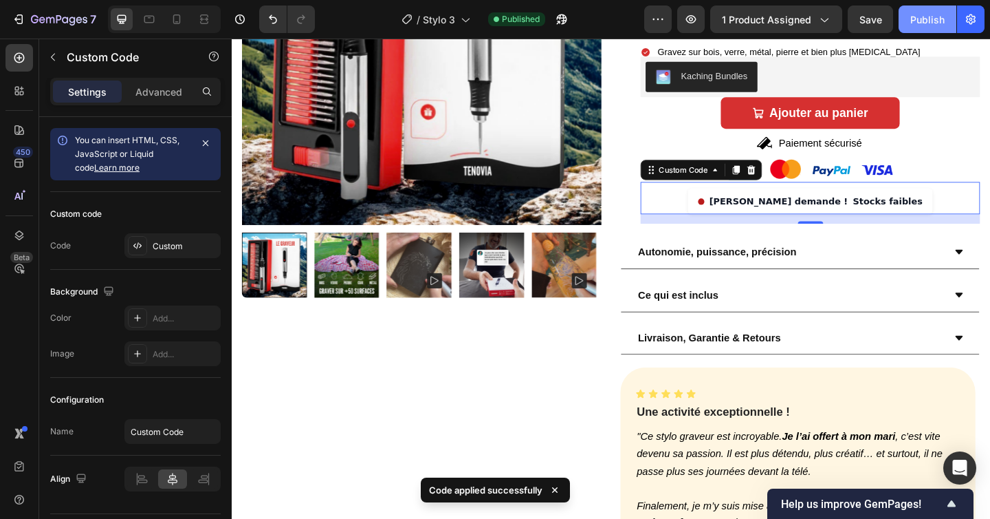
click at [922, 15] on div "Publish" at bounding box center [928, 19] width 34 height 14
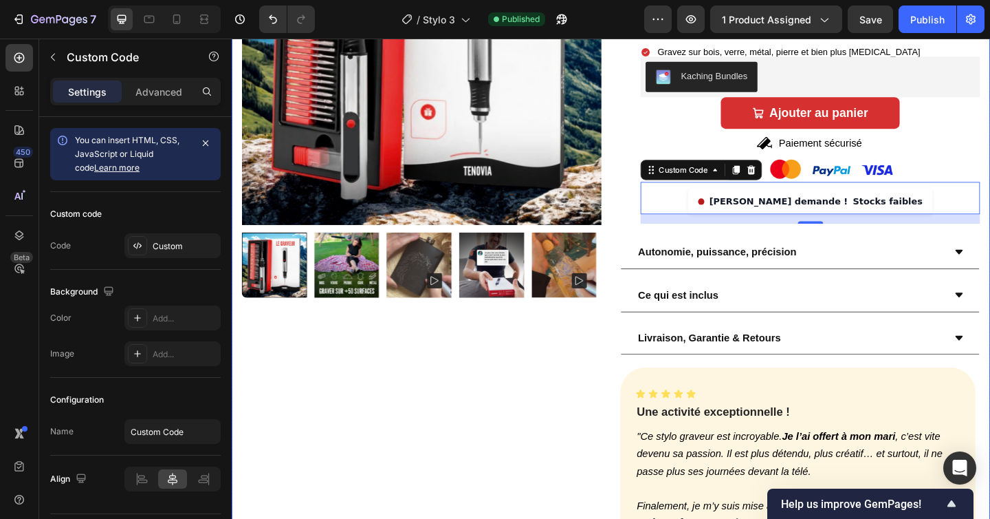
scroll to position [0, 0]
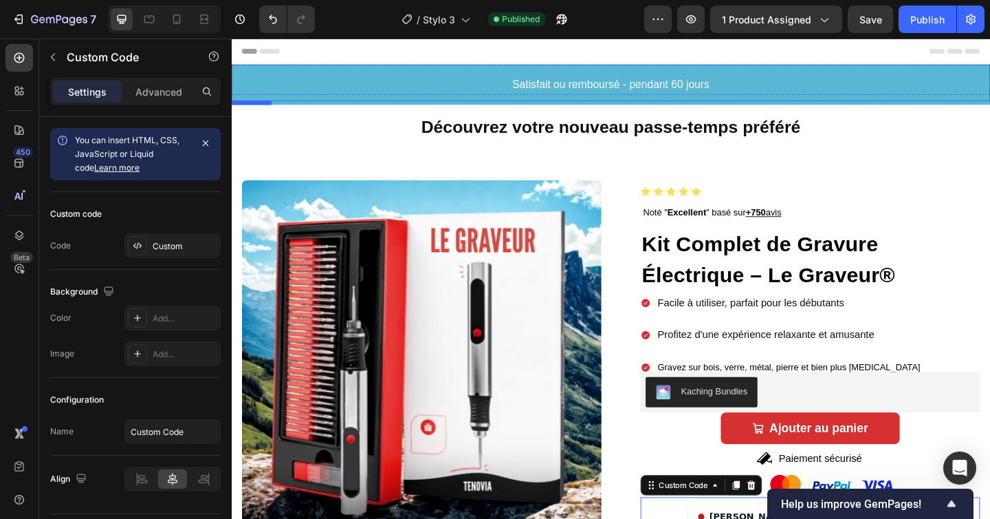
click at [370, 87] on h2 "Satisfait ou remboursé - pendant 60 jours" at bounding box center [644, 87] width 825 height 40
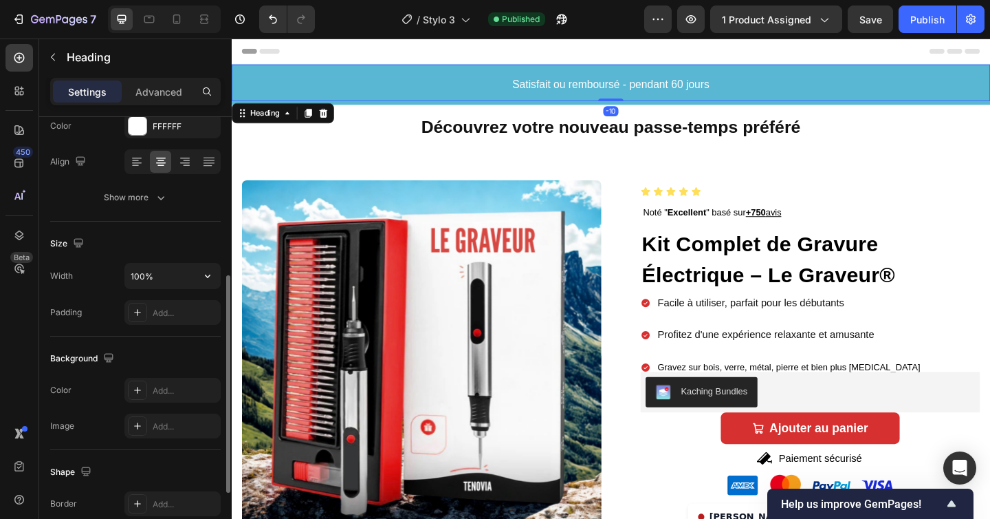
scroll to position [344, 0]
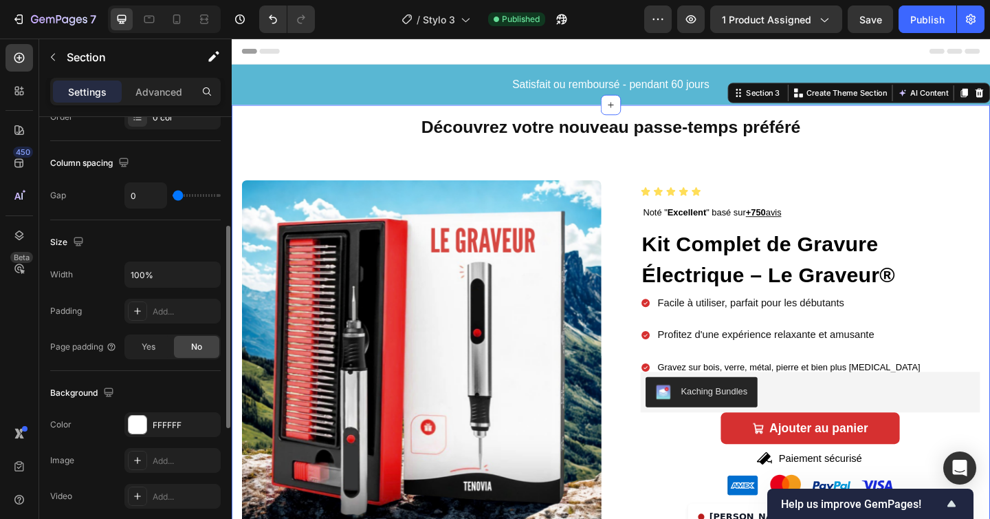
scroll to position [321, 0]
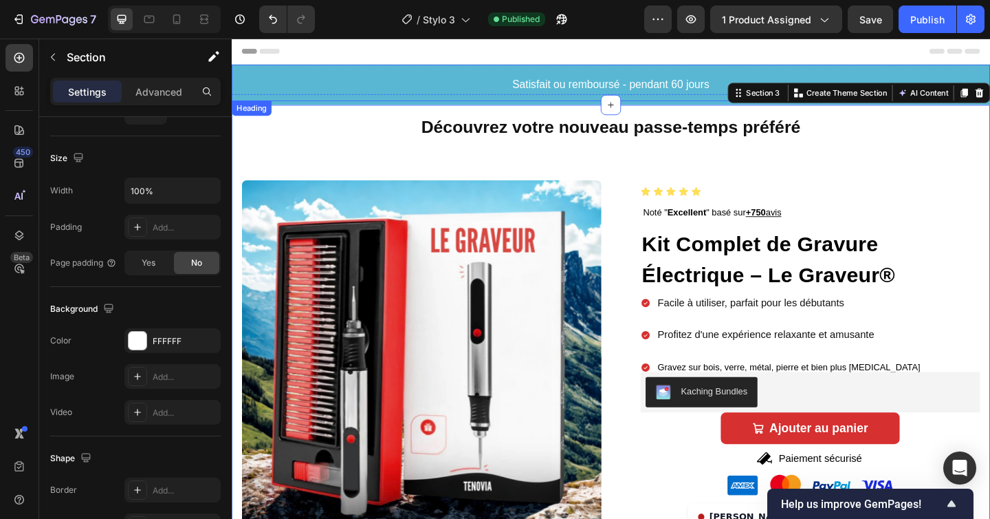
click at [332, 88] on h2 "Satisfait ou remboursé - pendant 60 jours" at bounding box center [644, 87] width 825 height 40
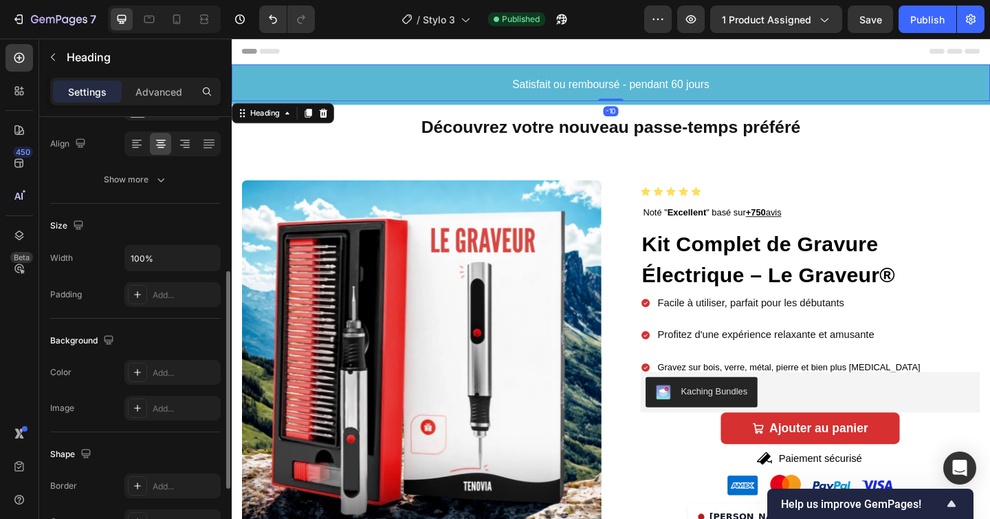
scroll to position [244, 0]
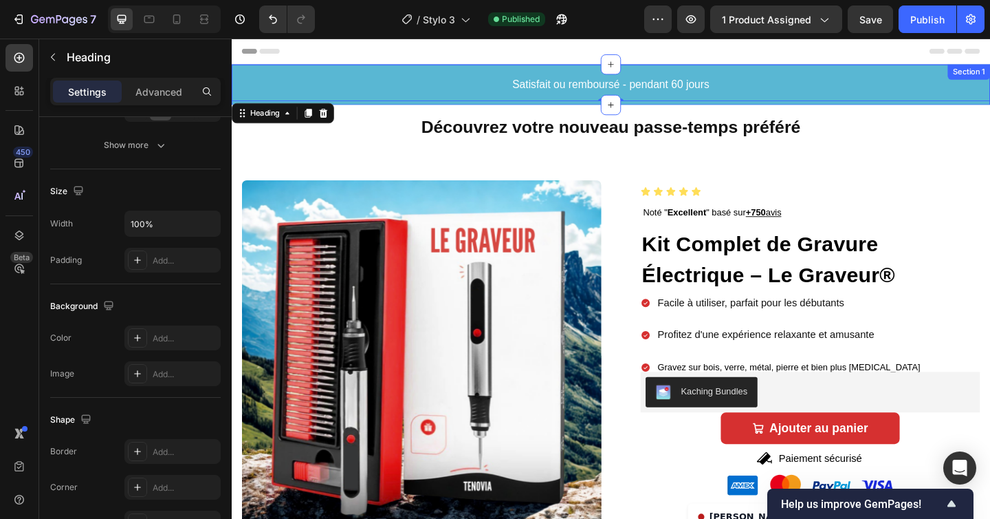
click at [357, 109] on div "Satisfait ou remboursé - pendant 60 jours Heading -10 Row" at bounding box center [644, 89] width 825 height 44
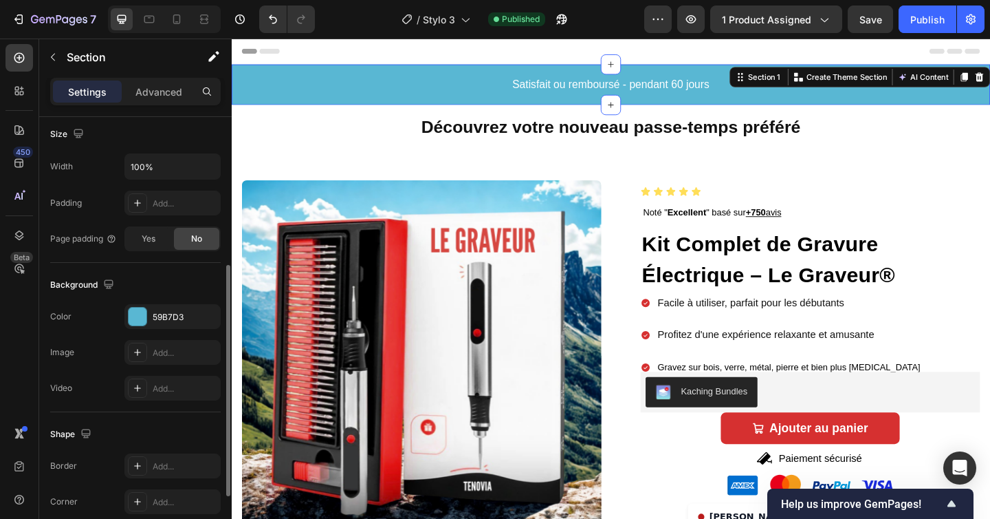
scroll to position [321, 0]
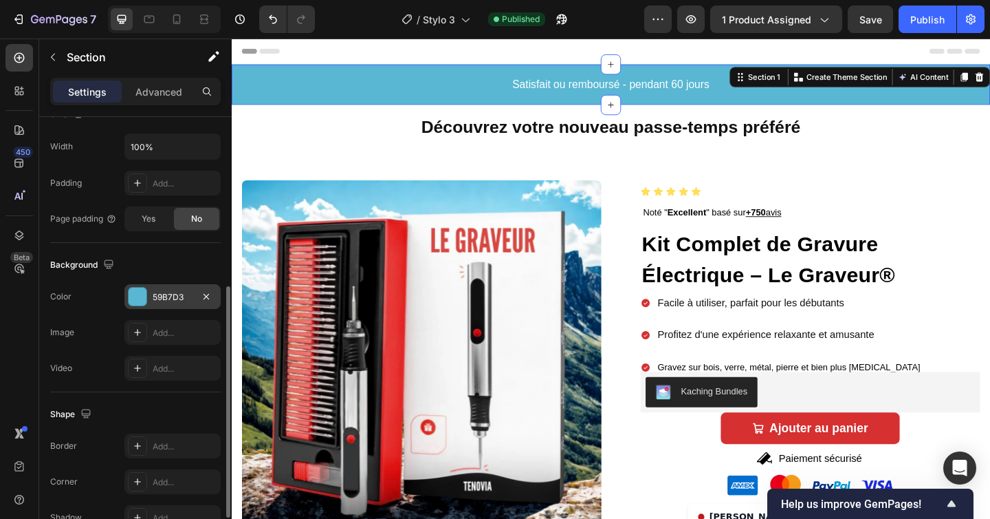
click at [169, 302] on div "59B7D3" at bounding box center [173, 297] width 40 height 12
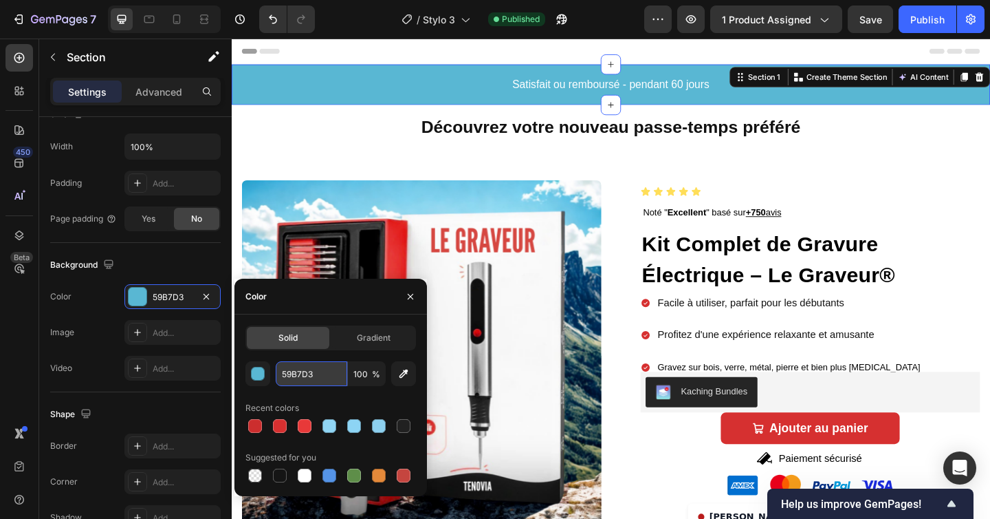
click at [301, 373] on input "59B7D3" at bounding box center [312, 373] width 72 height 25
click at [302, 373] on input "59B7D3" at bounding box center [312, 373] width 72 height 25
paste input "TE"
type input "T"
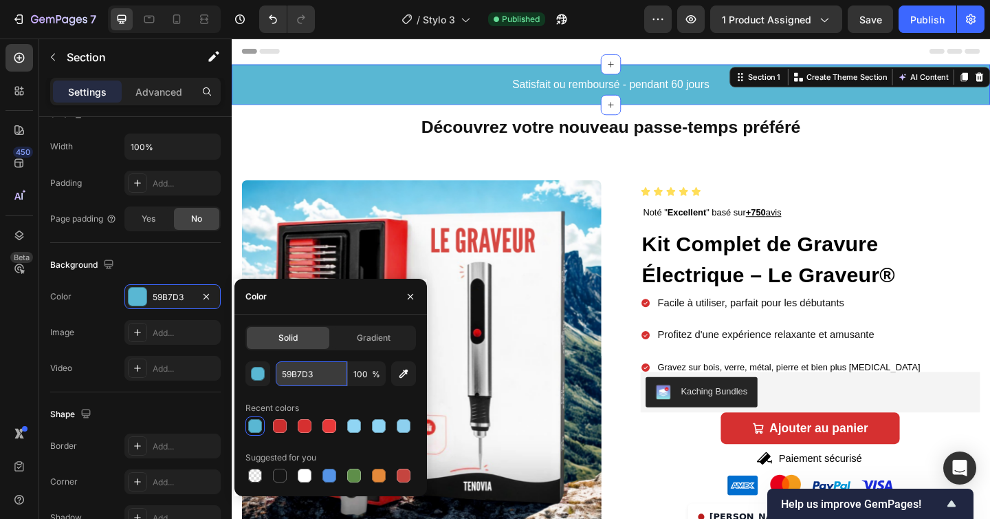
paste input "d63030"
type input "d63030"
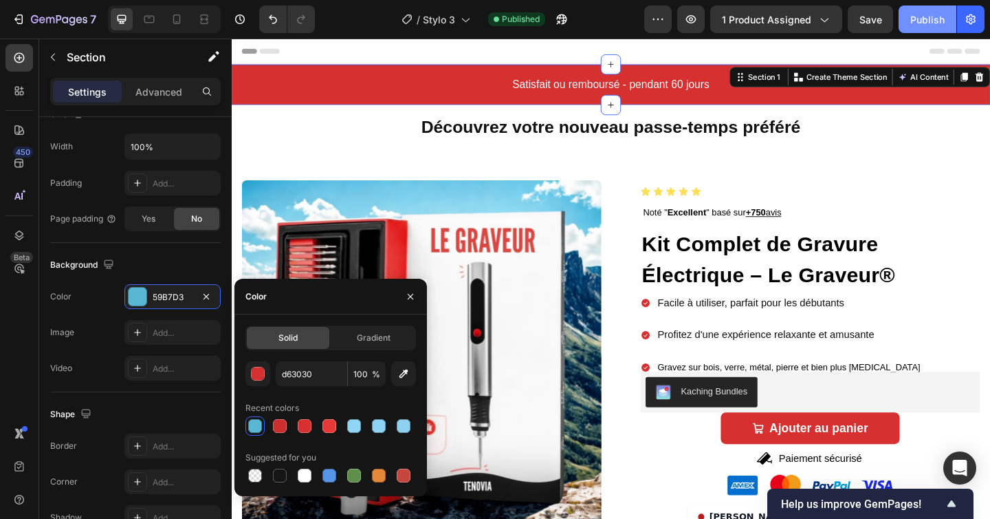
click at [922, 14] on div "Publish" at bounding box center [928, 19] width 34 height 14
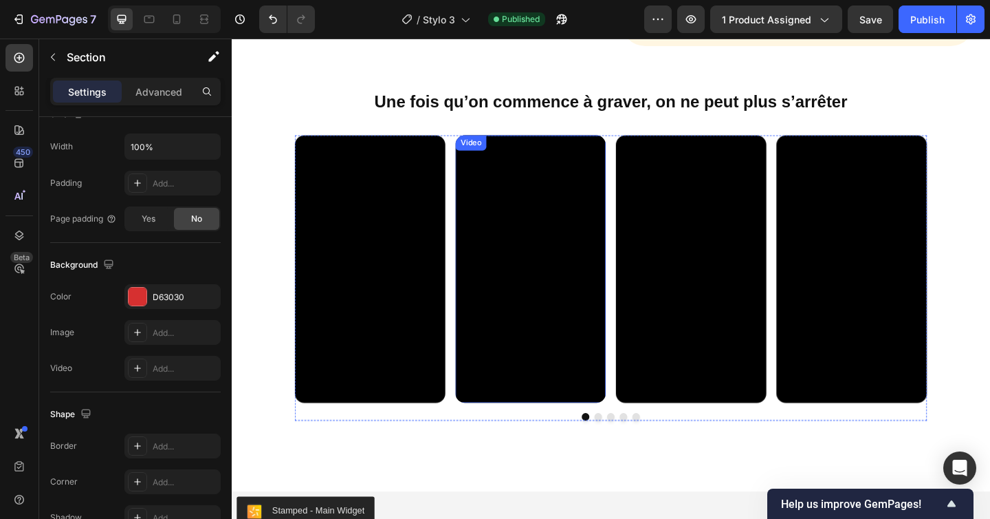
scroll to position [955, 0]
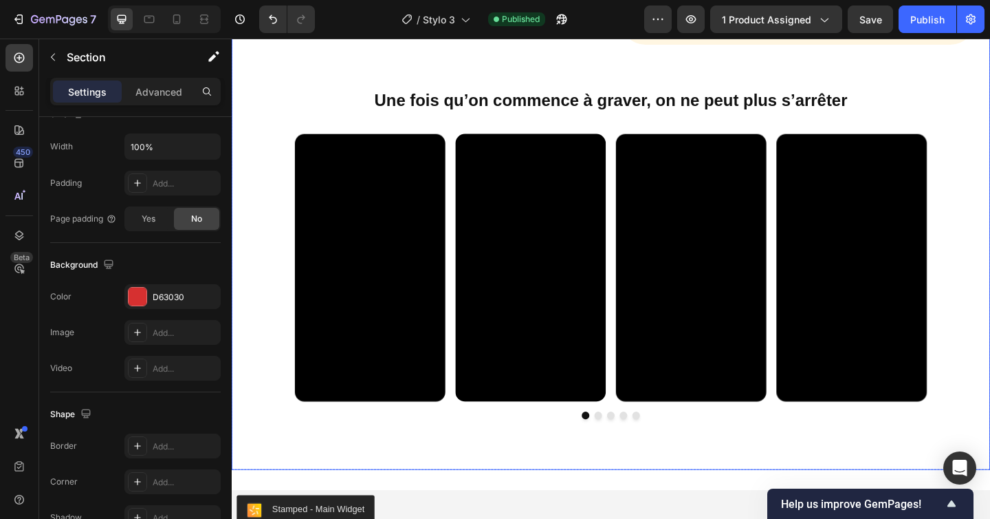
click at [285, 164] on div "Video Video Video Video Video Carousel" at bounding box center [644, 297] width 825 height 310
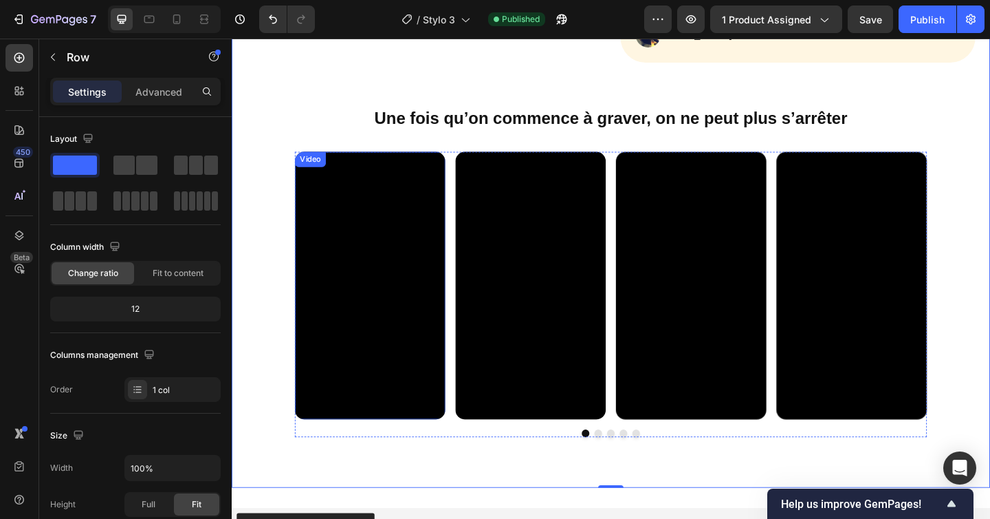
scroll to position [933, 0]
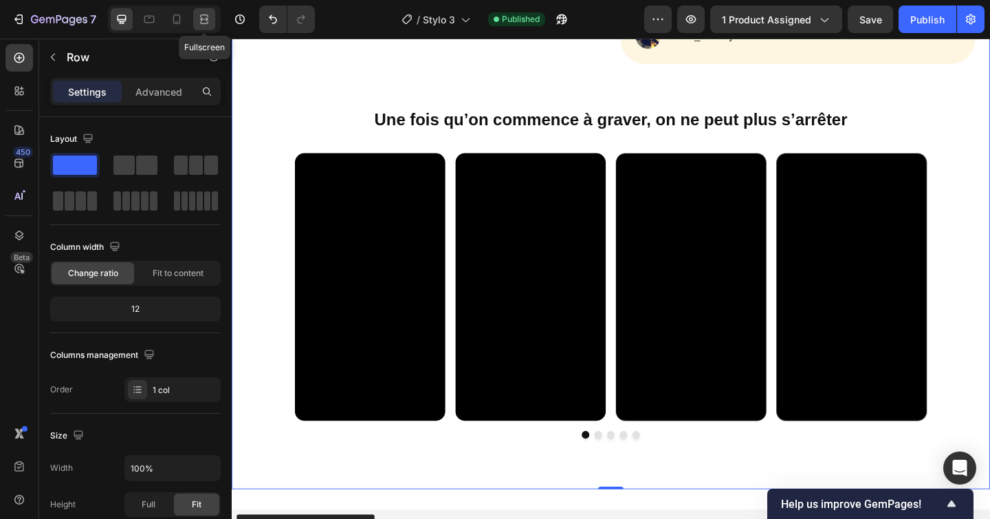
click at [208, 24] on icon at bounding box center [204, 19] width 14 height 14
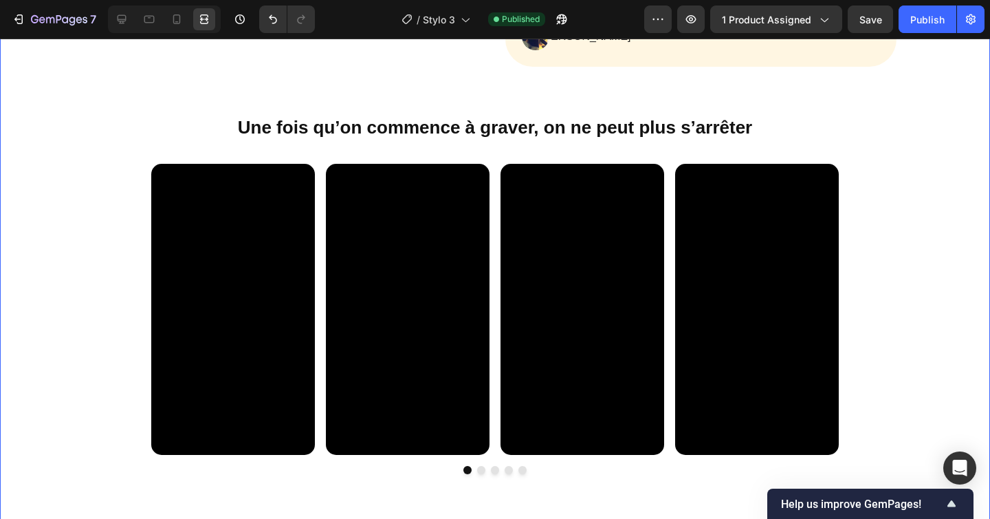
click at [110, 191] on div "Video Video Video Video Video Carousel" at bounding box center [495, 319] width 990 height 310
click at [129, 21] on div at bounding box center [122, 19] width 22 height 22
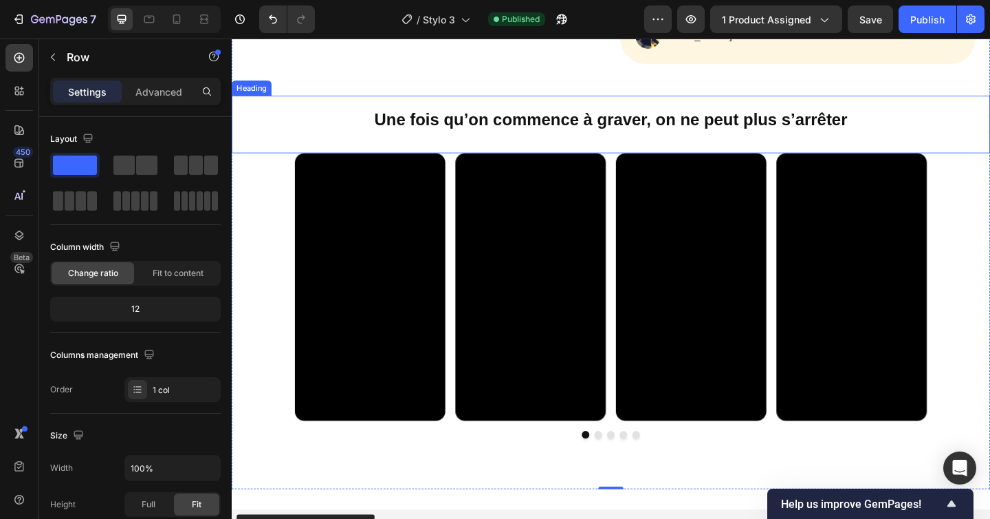
click at [268, 162] on div "Une fois qu’on commence à graver, on ne peut plus s’arrêter Heading" at bounding box center [644, 132] width 825 height 63
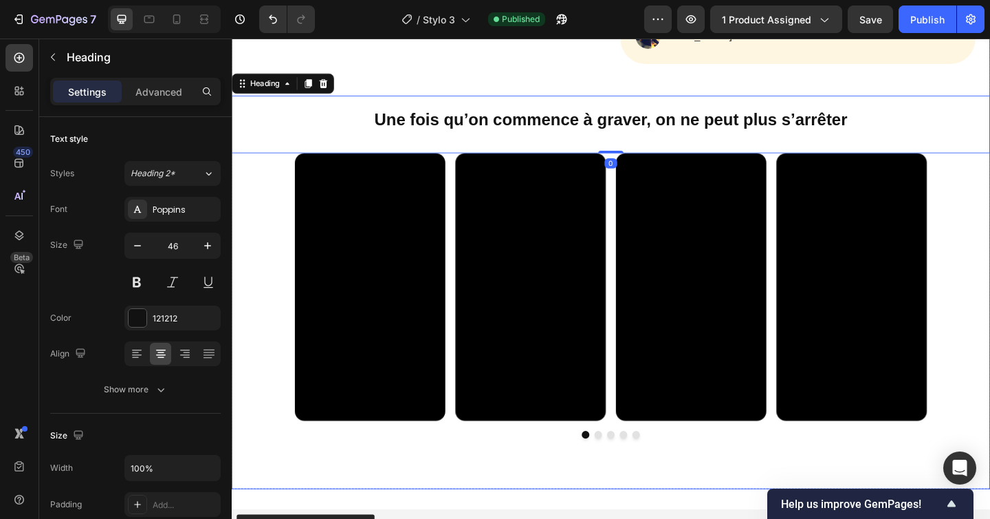
click at [268, 188] on div "Video Video Video Video Video Carousel" at bounding box center [644, 319] width 825 height 310
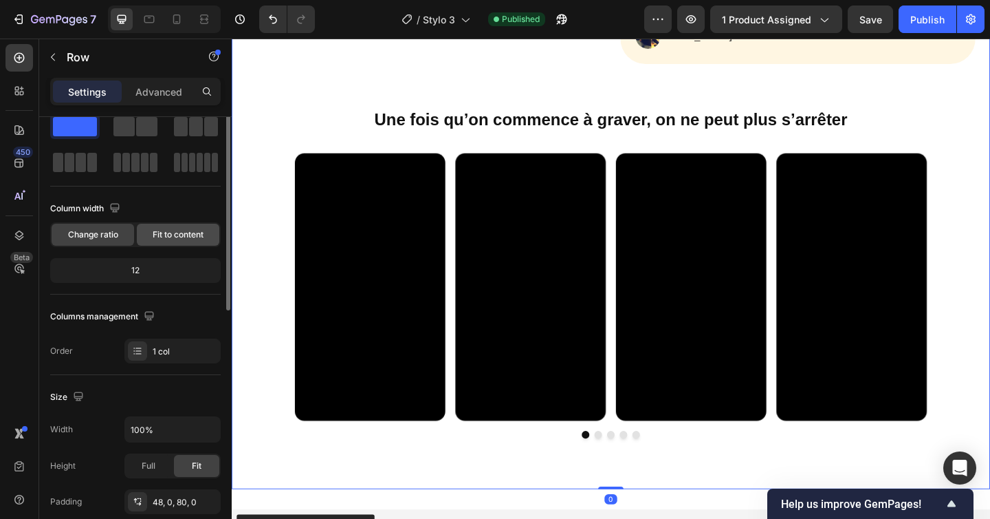
scroll to position [61, 0]
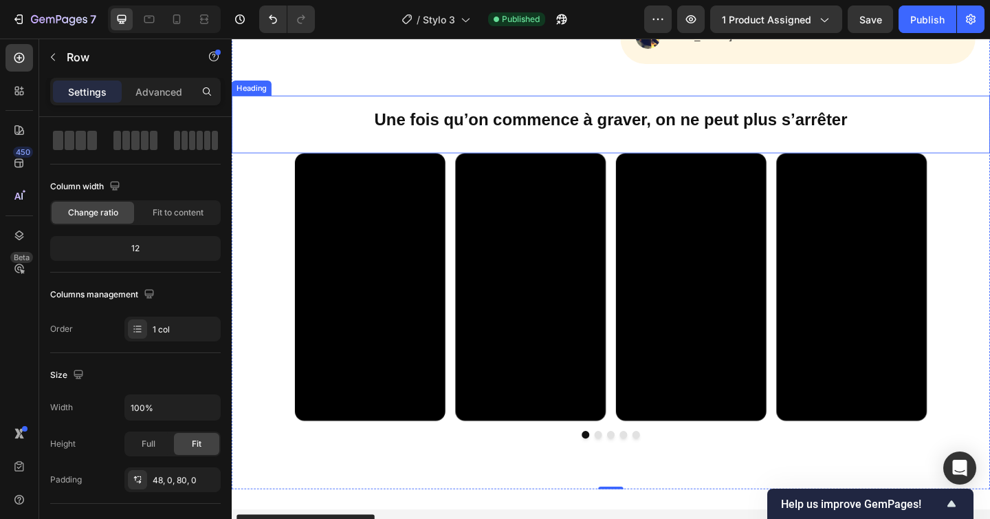
click at [270, 124] on h2 "Une fois qu’on commence à graver, on ne peut plus s’arrêter" at bounding box center [644, 125] width 825 height 49
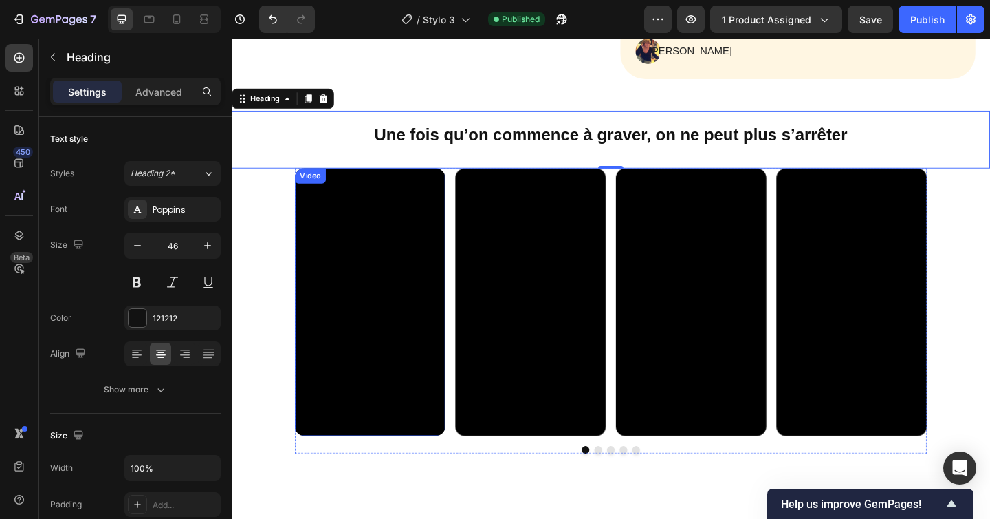
scroll to position [900, 0]
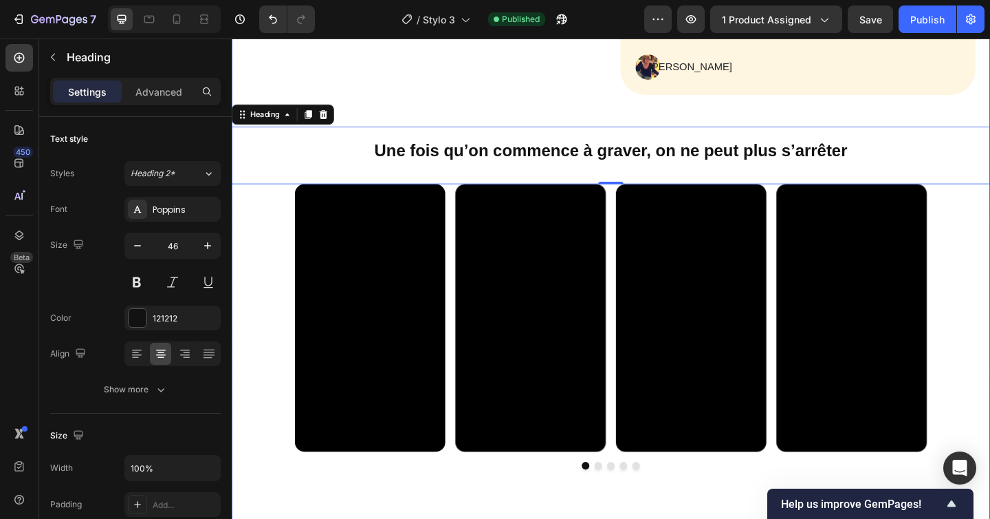
click at [244, 250] on div "Video Video Video Video Video Carousel" at bounding box center [644, 352] width 825 height 310
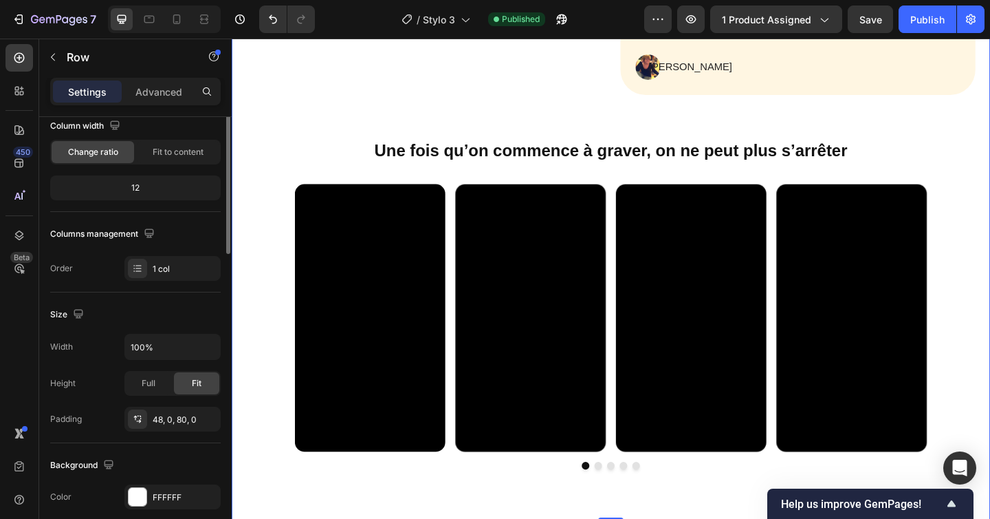
scroll to position [144, 0]
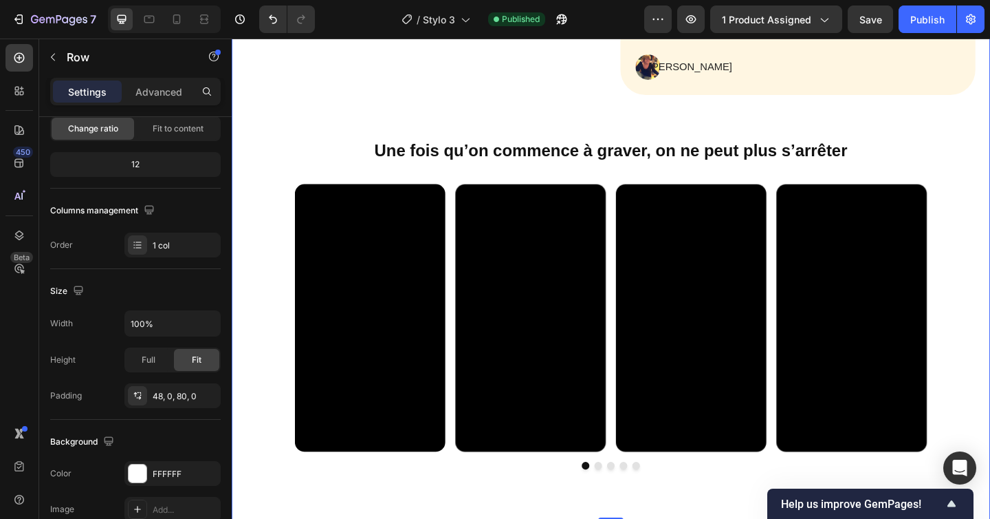
click at [276, 221] on div "Video Video Video Video Video Carousel" at bounding box center [644, 352] width 825 height 310
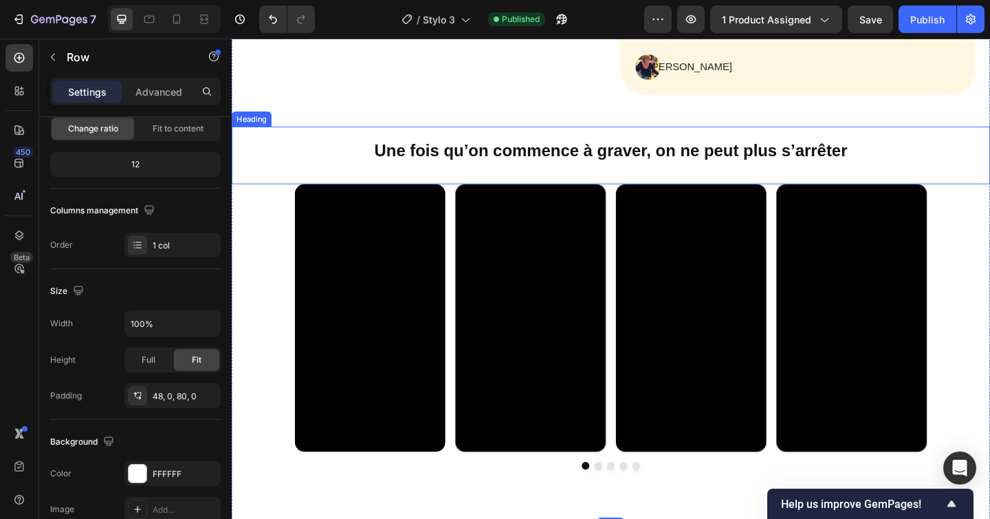
click at [289, 179] on h2 "Une fois qu’on commence à graver, on ne peut plus s’arrêter" at bounding box center [644, 159] width 825 height 49
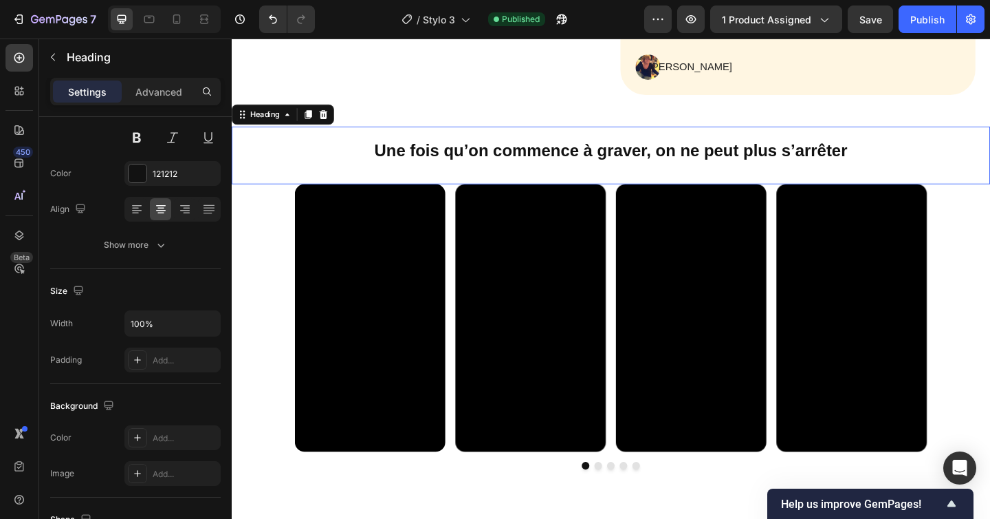
scroll to position [0, 0]
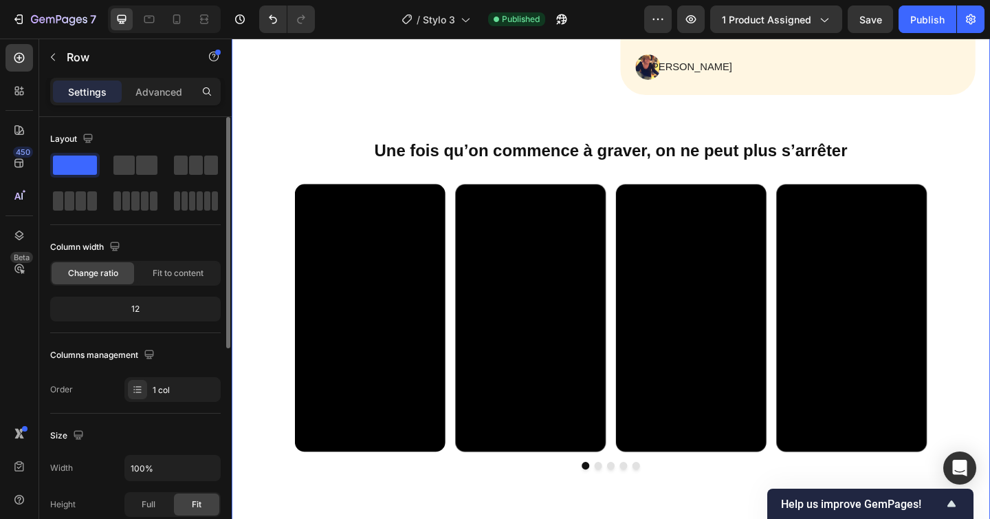
click at [269, 211] on div "Video Video Video Video Video Carousel" at bounding box center [644, 352] width 825 height 310
click at [264, 248] on div "Video Video Video Video Video Carousel" at bounding box center [644, 352] width 825 height 310
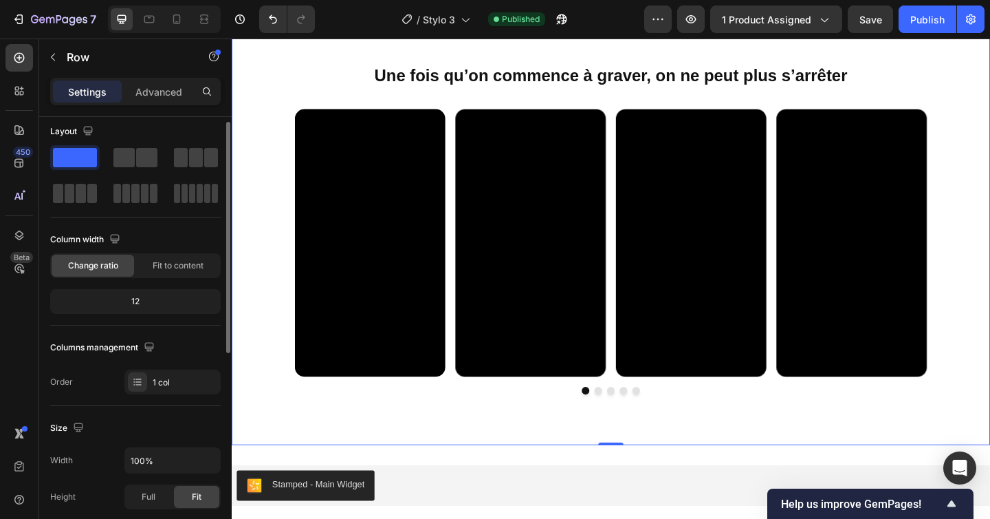
scroll to position [6, 0]
click at [264, 171] on div "Video Video Video Video Video Carousel" at bounding box center [644, 271] width 825 height 310
click at [137, 79] on div "Settings Advanced" at bounding box center [135, 92] width 171 height 28
click at [140, 86] on p "Advanced" at bounding box center [159, 92] width 47 height 14
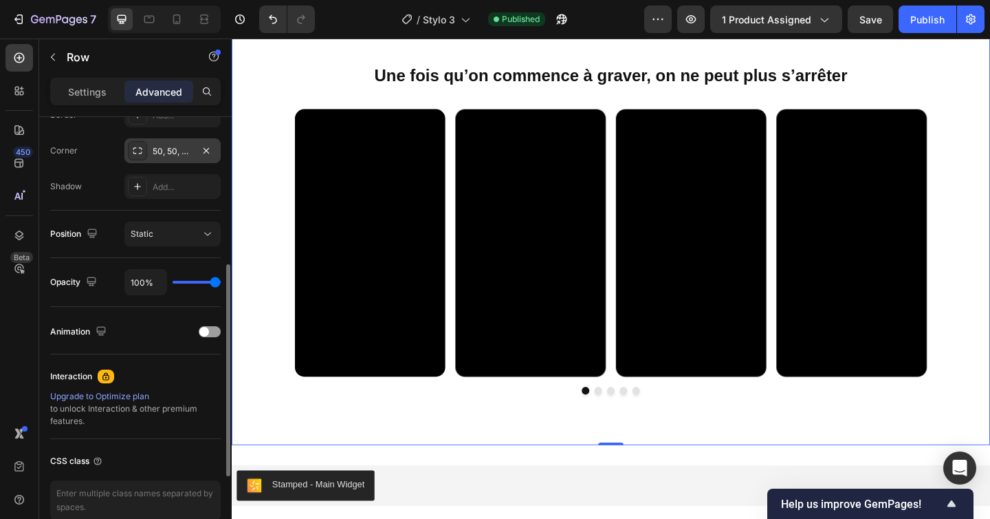
scroll to position [411, 0]
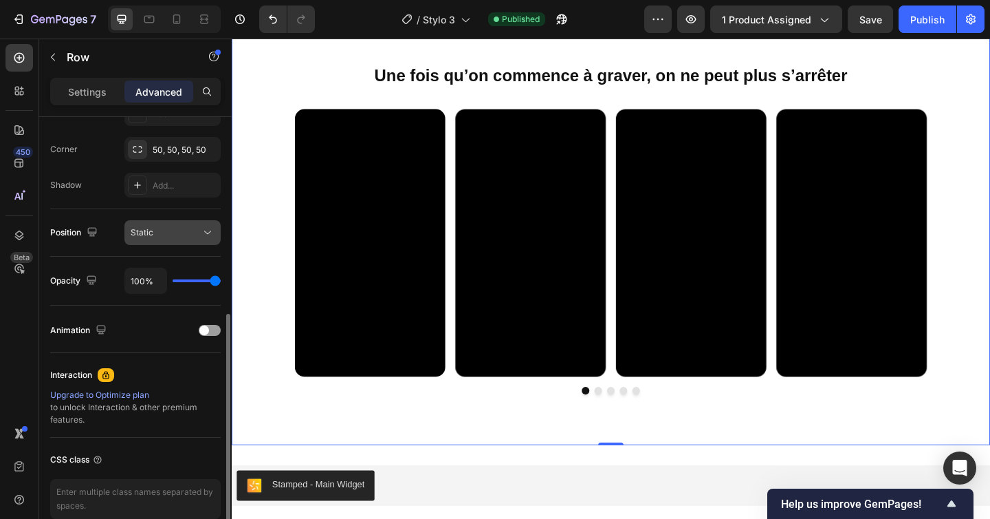
click at [200, 237] on div "Static" at bounding box center [166, 232] width 70 height 12
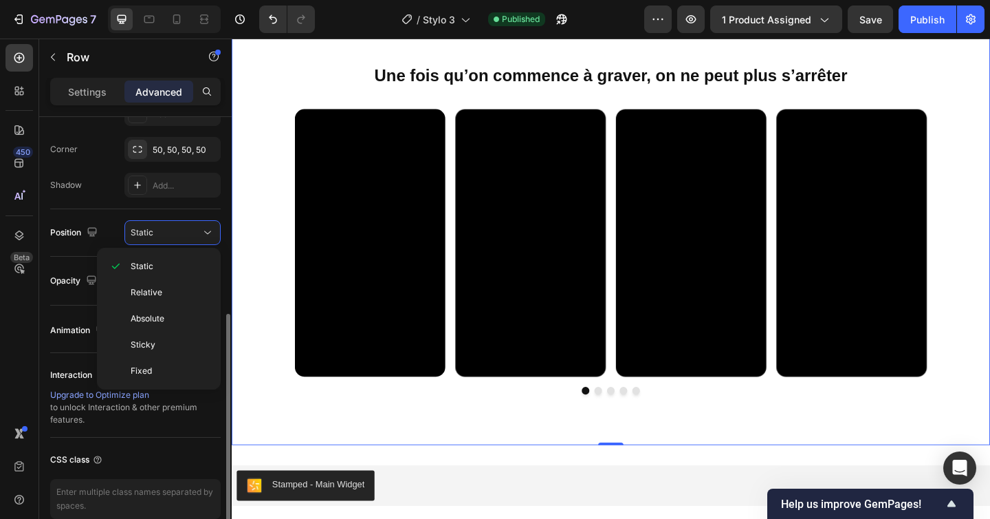
click at [111, 219] on div "Position Static" at bounding box center [135, 232] width 171 height 47
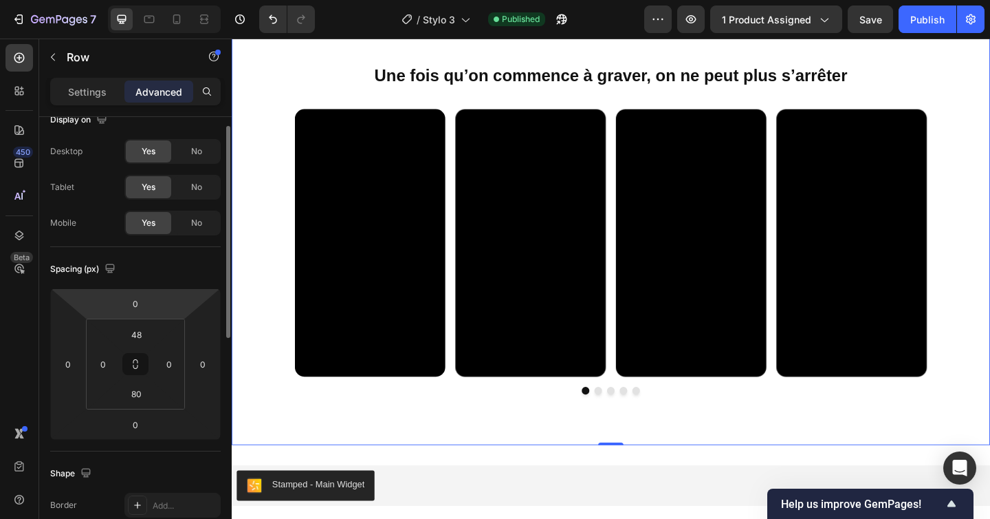
scroll to position [0, 0]
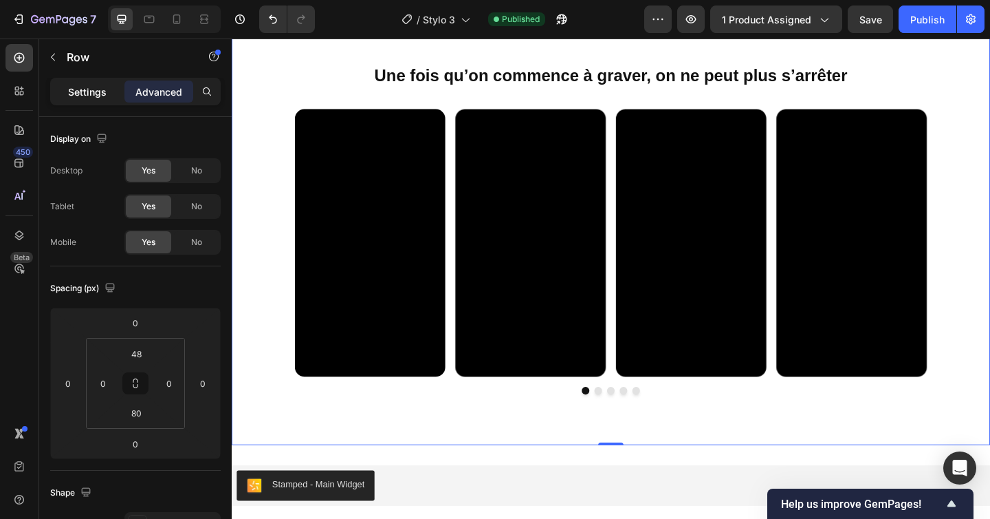
click at [102, 86] on p "Settings" at bounding box center [87, 92] width 39 height 14
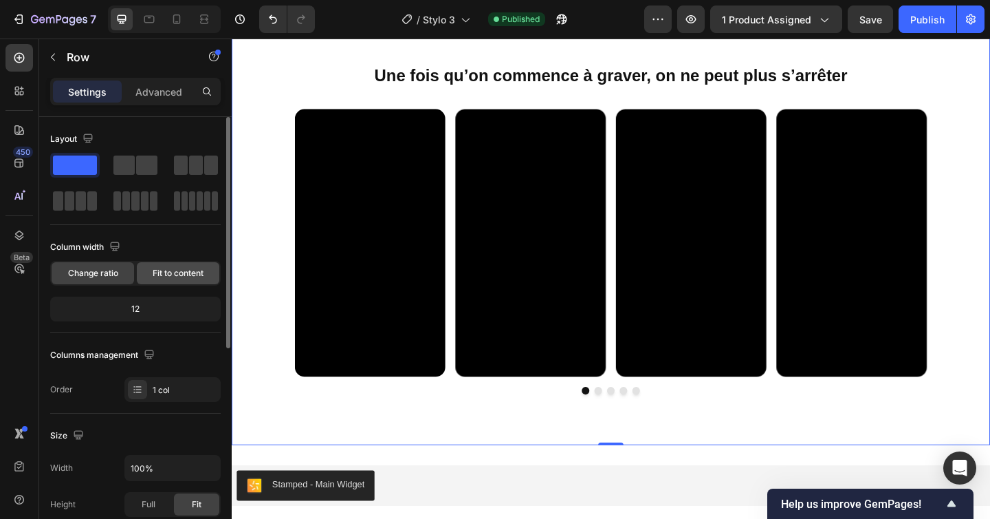
click at [176, 271] on span "Fit to content" at bounding box center [178, 273] width 51 height 12
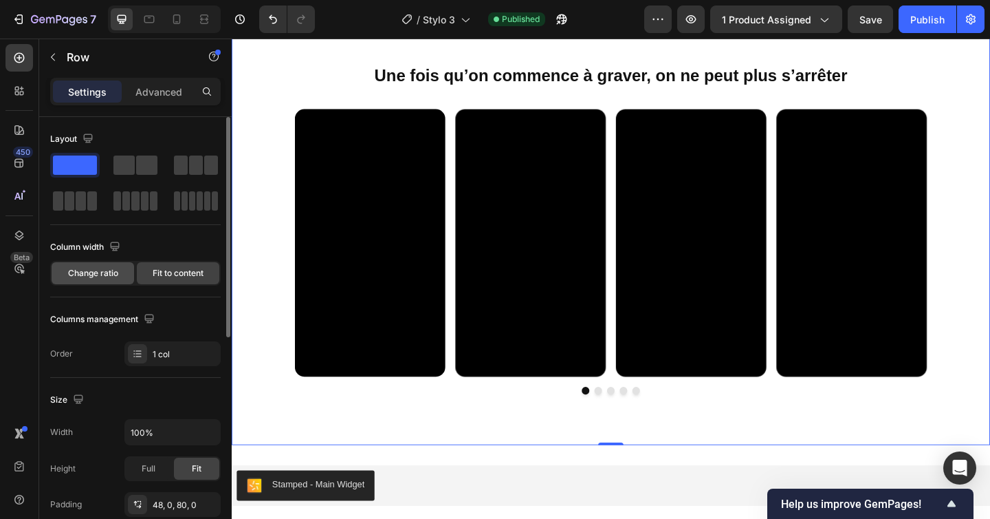
click at [87, 264] on div "Change ratio" at bounding box center [93, 273] width 83 height 22
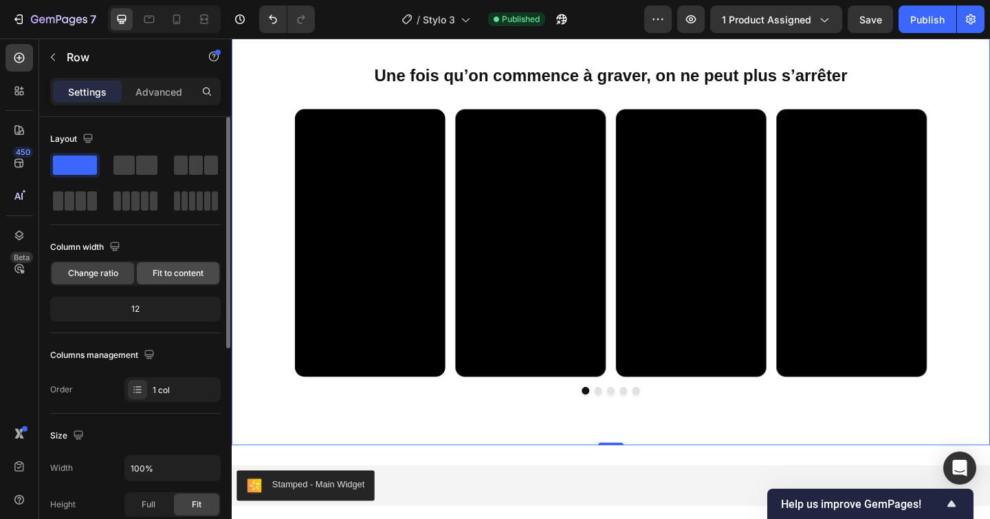
click at [147, 271] on div "Fit to content" at bounding box center [178, 273] width 83 height 22
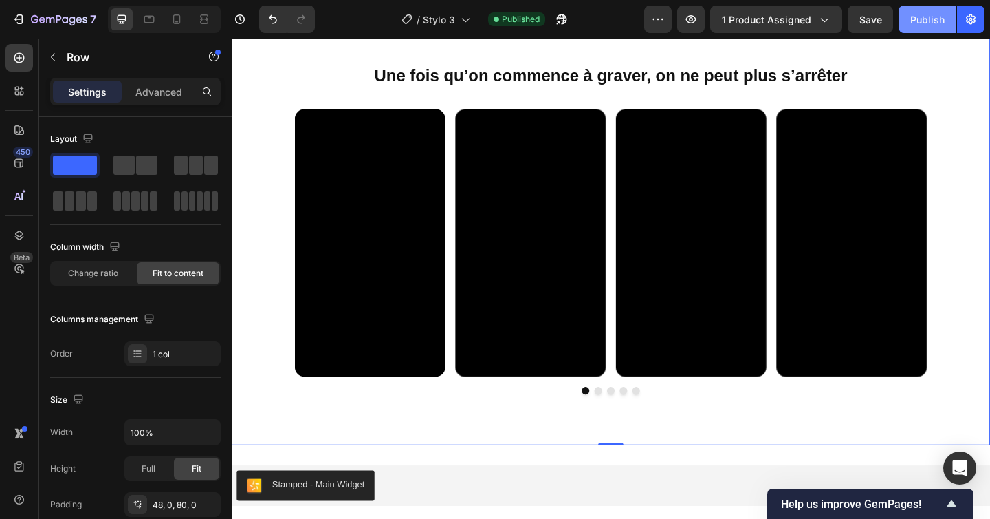
click at [922, 17] on div "Publish" at bounding box center [928, 19] width 34 height 14
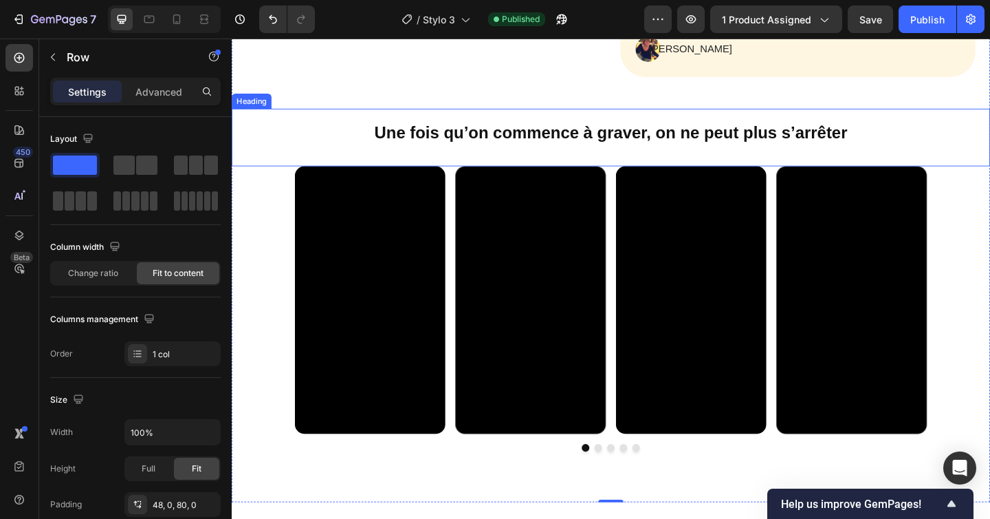
scroll to position [873, 0]
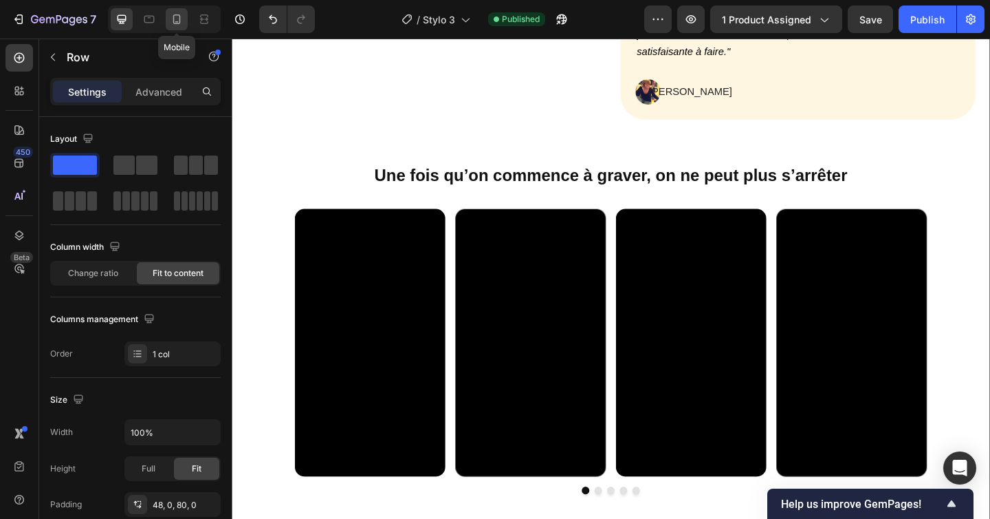
drag, startPoint x: 177, startPoint y: 21, endPoint x: 174, endPoint y: 191, distance: 169.9
click at [177, 21] on icon at bounding box center [176, 21] width 3 height 1
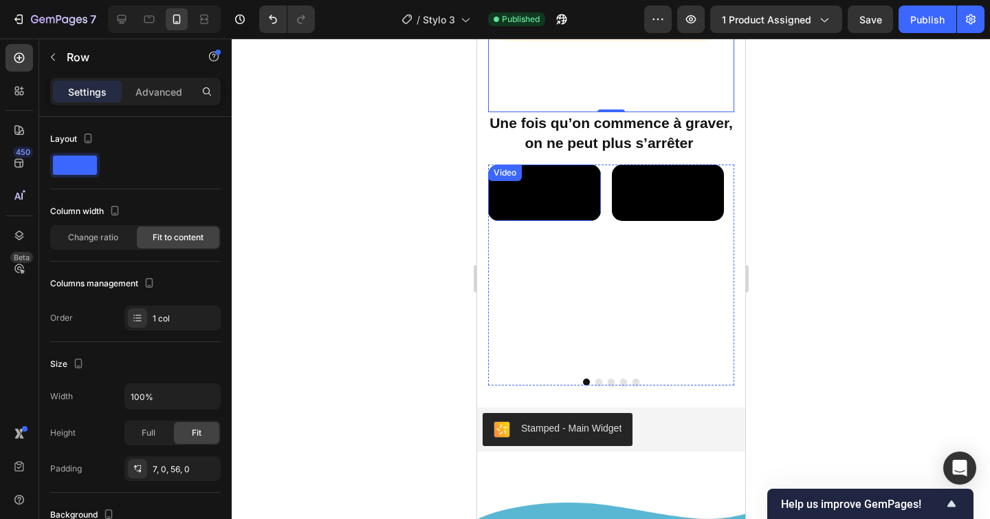
scroll to position [1325, 0]
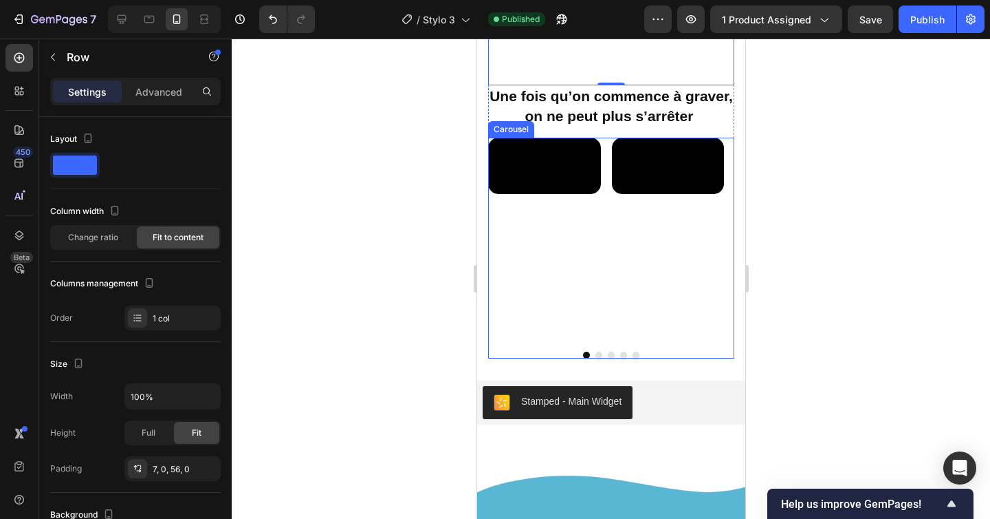
click at [607, 189] on div "Video Video Video Video Video" at bounding box center [611, 238] width 246 height 200
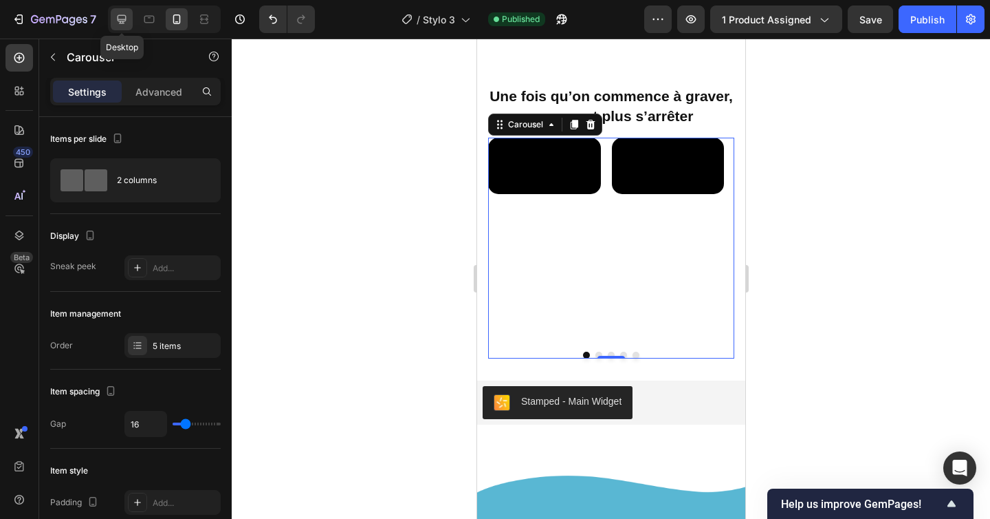
drag, startPoint x: 124, startPoint y: 23, endPoint x: 253, endPoint y: 162, distance: 190.3
click at [124, 23] on icon at bounding box center [122, 19] width 9 height 9
type input "1200"
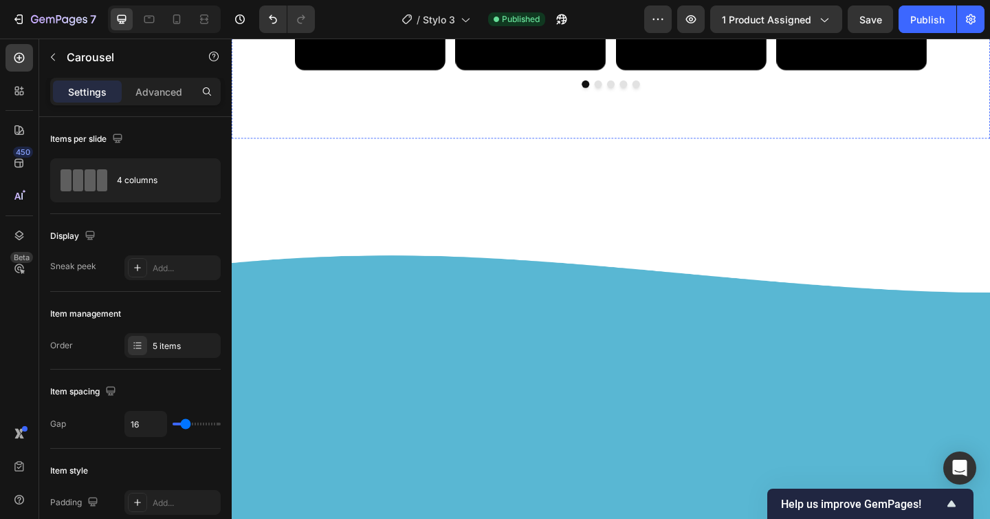
scroll to position [836, 0]
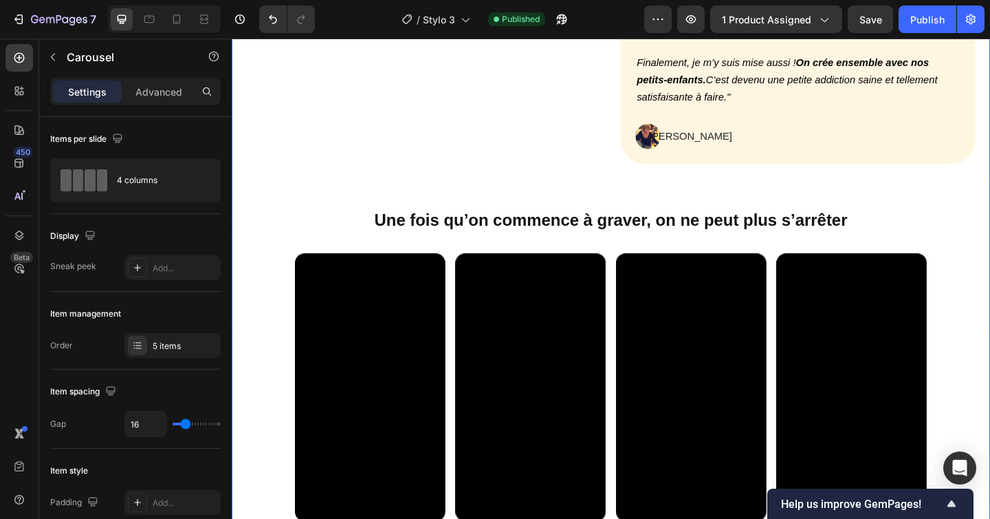
click at [265, 299] on div "Video Video Video Video Video Carousel" at bounding box center [644, 427] width 825 height 310
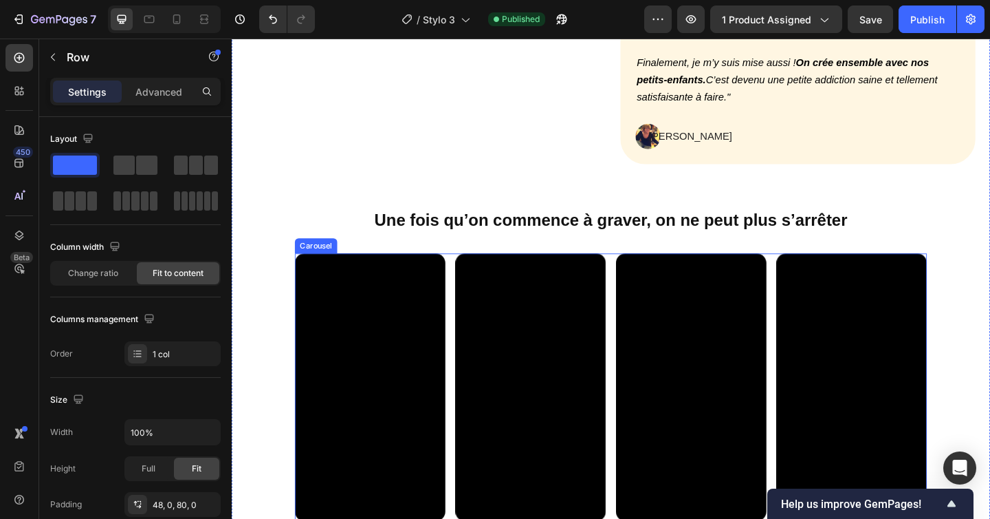
click at [463, 282] on div "Video Video Video Video Video" at bounding box center [645, 417] width 688 height 291
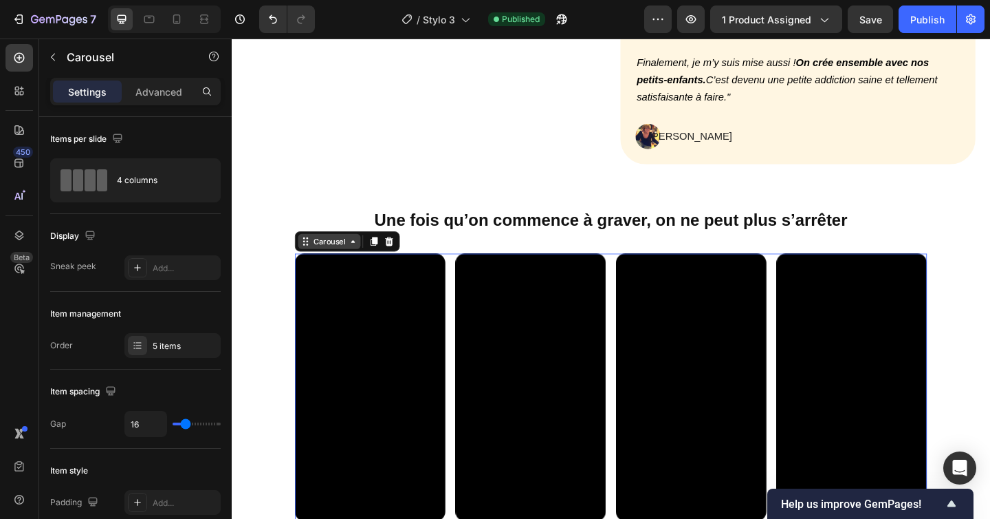
click at [350, 259] on div "Carousel" at bounding box center [338, 259] width 41 height 12
click at [133, 226] on div "Display" at bounding box center [135, 236] width 171 height 22
click at [25, 56] on icon at bounding box center [19, 58] width 14 height 14
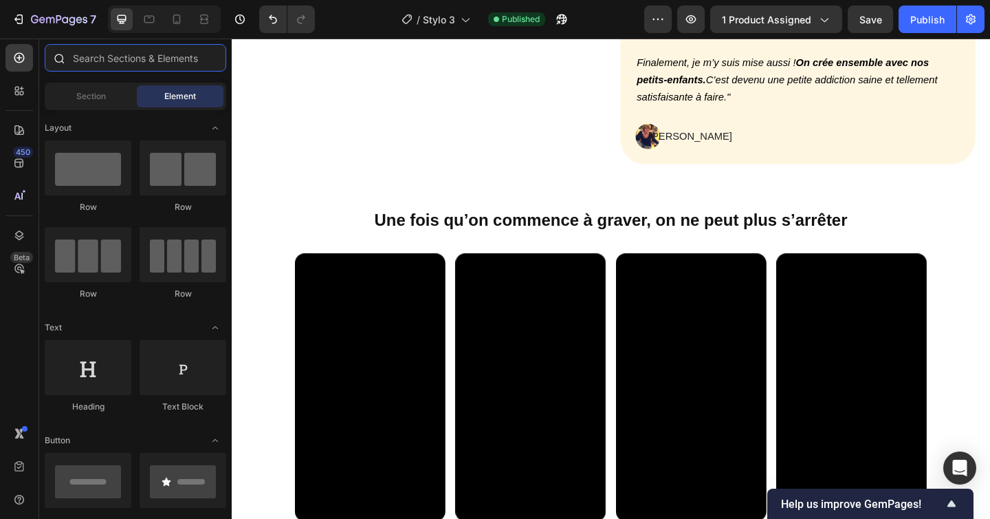
click at [113, 64] on input "text" at bounding box center [136, 58] width 182 height 28
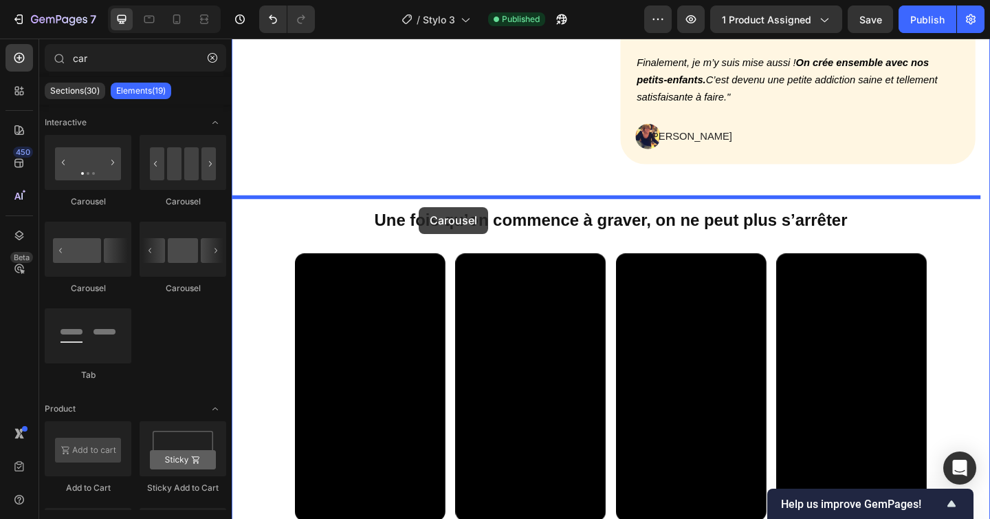
drag, startPoint x: 409, startPoint y: 204, endPoint x: 435, endPoint y: 221, distance: 31.1
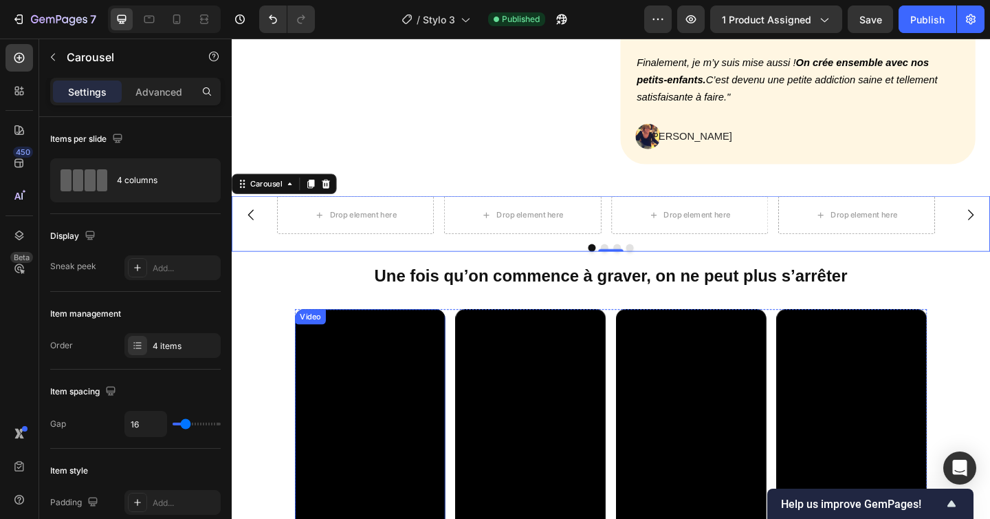
click at [356, 403] on video at bounding box center [383, 478] width 164 height 291
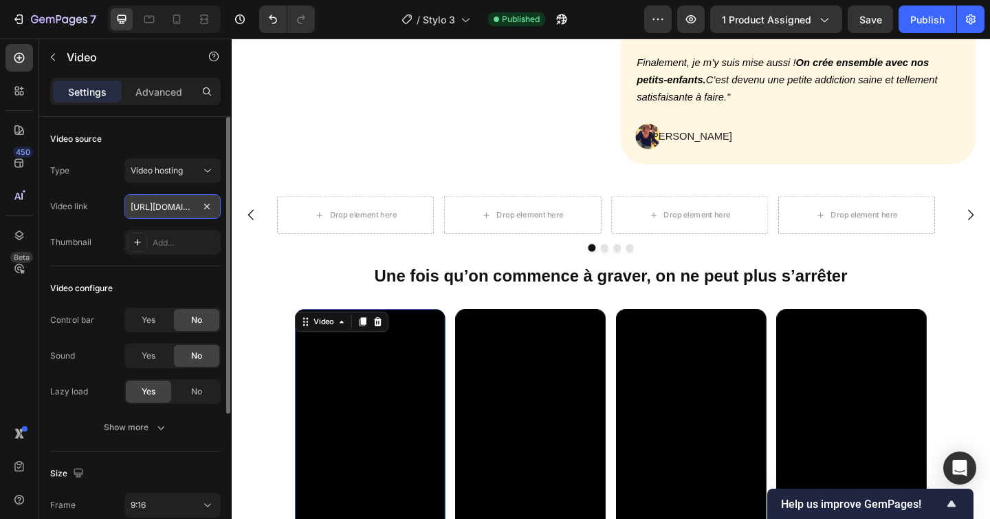
click at [158, 204] on input "https://cdn.shopify.com/videos/c/o/v/792ef482b80d48ef8fa968eb0df2db52.mp4" at bounding box center [172, 206] width 96 height 25
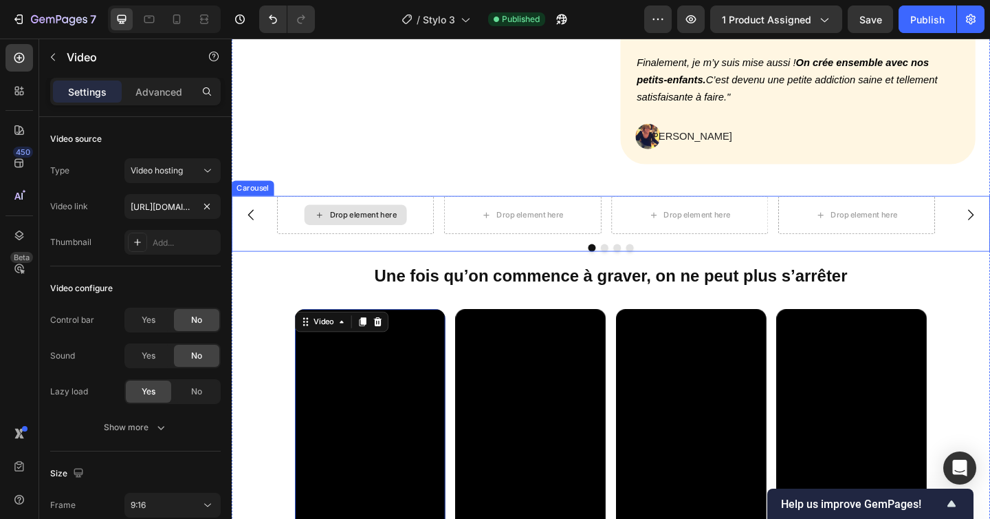
click at [308, 235] on div "Drop element here" at bounding box center [366, 230] width 171 height 41
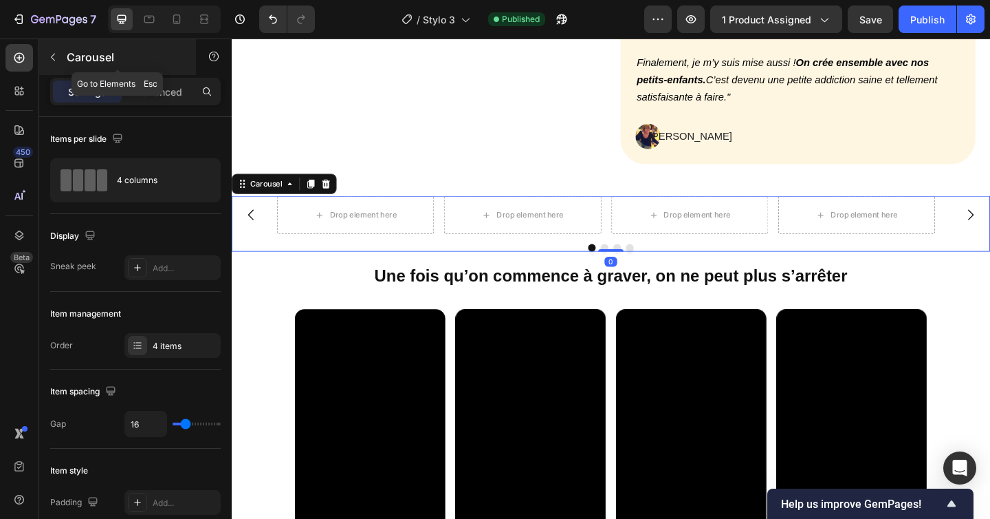
click at [67, 59] on p "Carousel" at bounding box center [125, 57] width 117 height 17
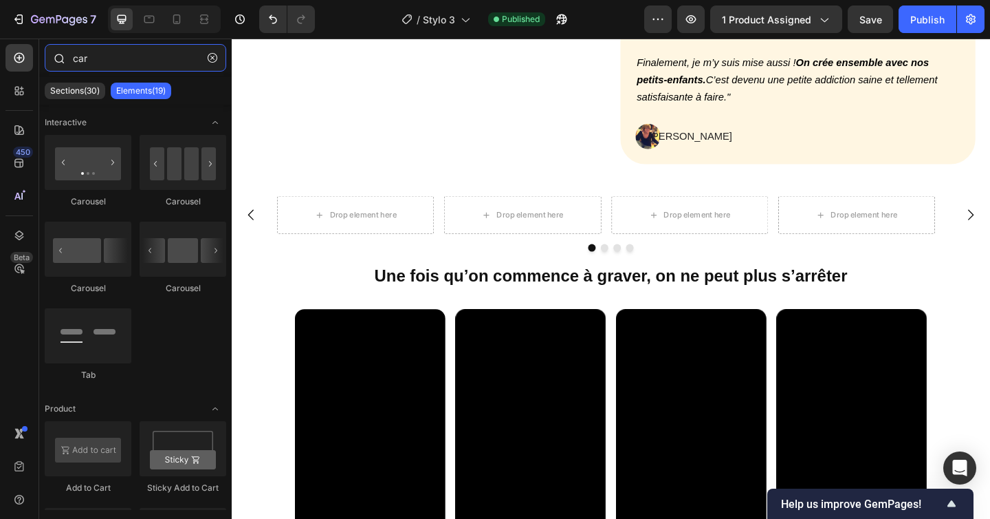
click at [96, 69] on input "car" at bounding box center [136, 58] width 182 height 28
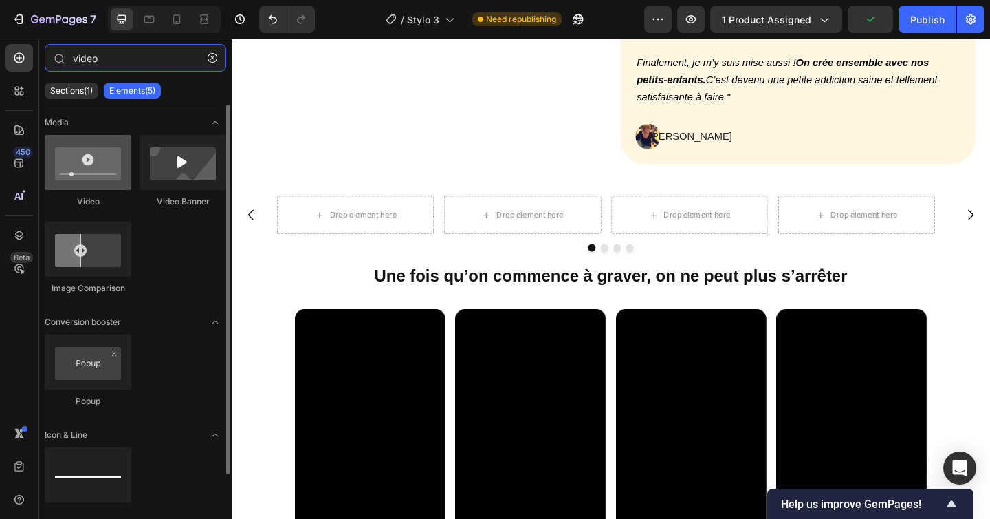
type input "video"
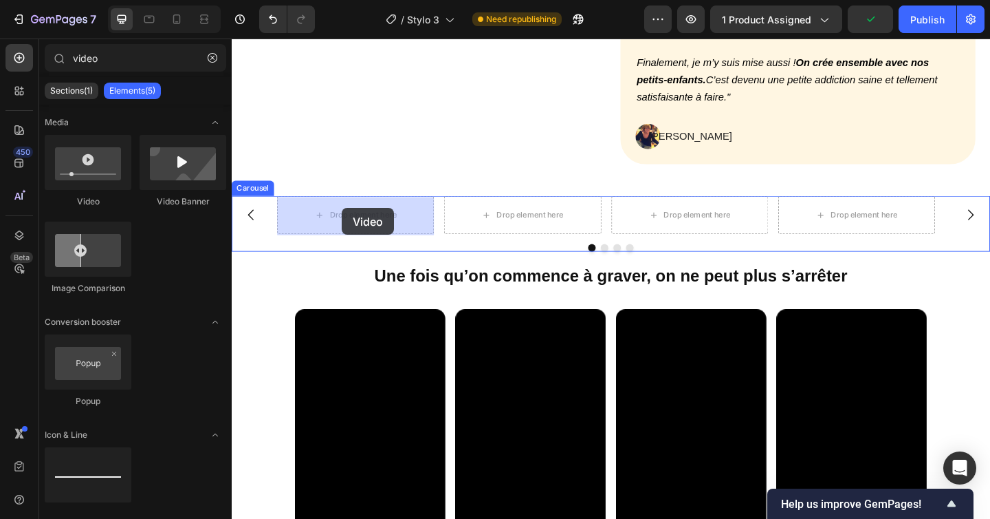
drag, startPoint x: 323, startPoint y: 201, endPoint x: 351, endPoint y: 223, distance: 35.8
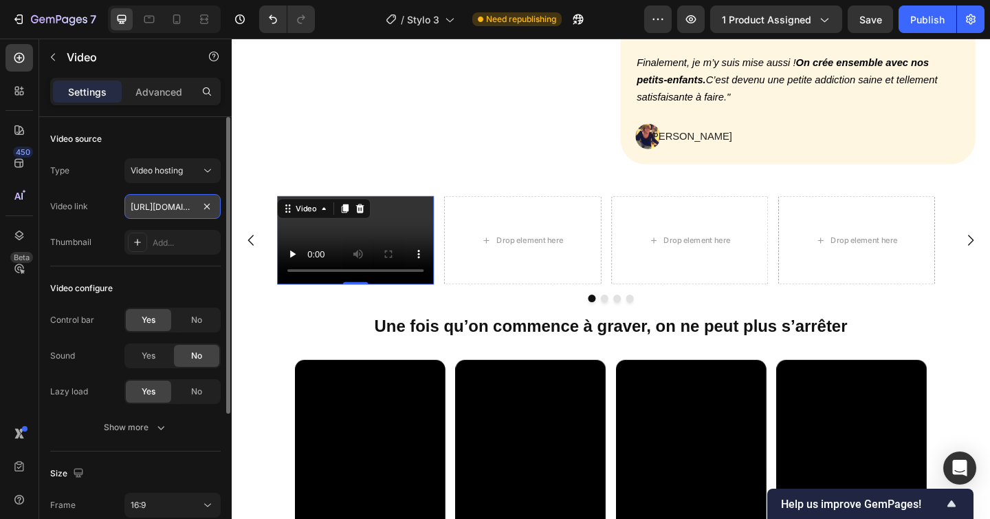
click at [157, 210] on input "https://cdn.shopify.com/videos/c/o/v/2cd3deb506b54b009063f7270ab5cf2e.mp4" at bounding box center [172, 206] width 96 height 25
paste input "792ef482b80d48ef8fa968eb0df2db52"
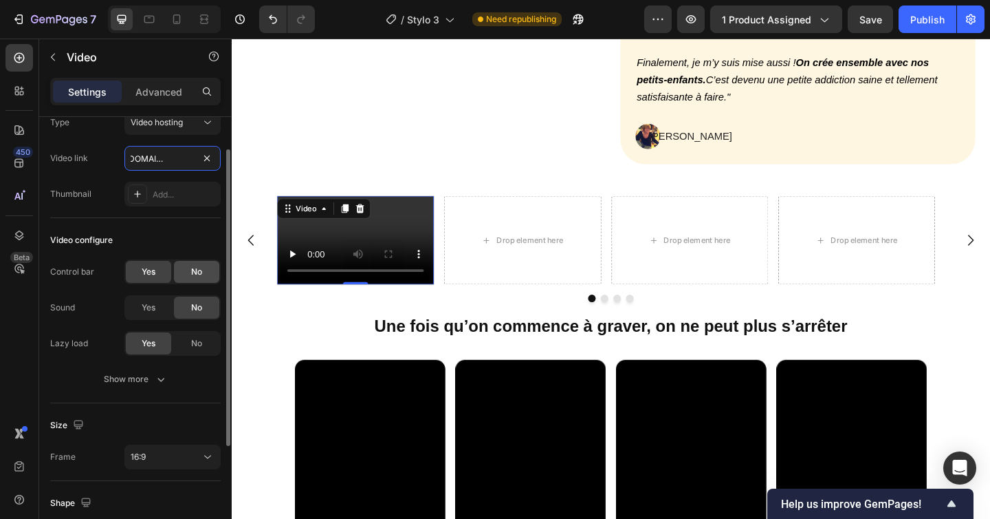
type input "https://cdn.shopify.com/videos/c/o/v/792ef482b80d48ef8fa968eb0df2db52.mp4"
click at [194, 274] on span "No" at bounding box center [196, 271] width 11 height 12
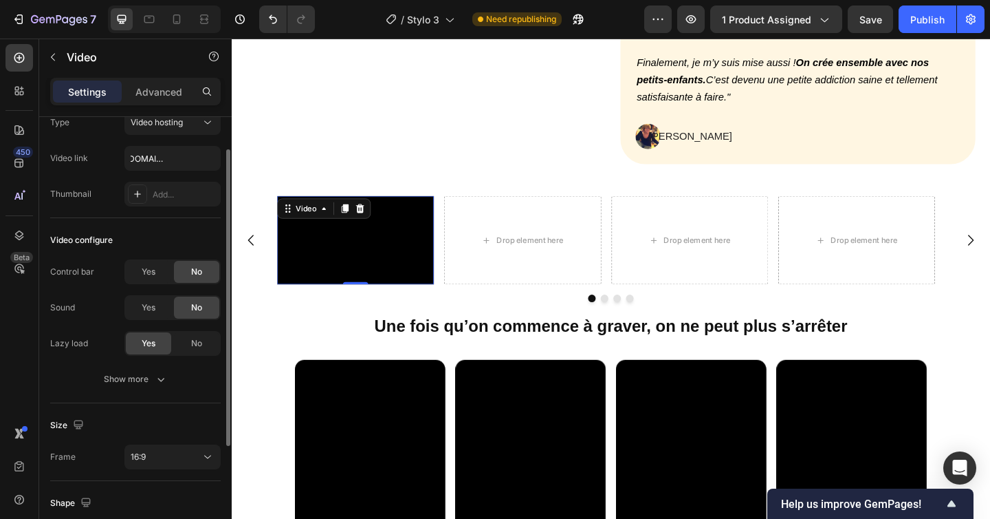
scroll to position [0, 0]
click at [159, 385] on button "Show more" at bounding box center [135, 379] width 171 height 25
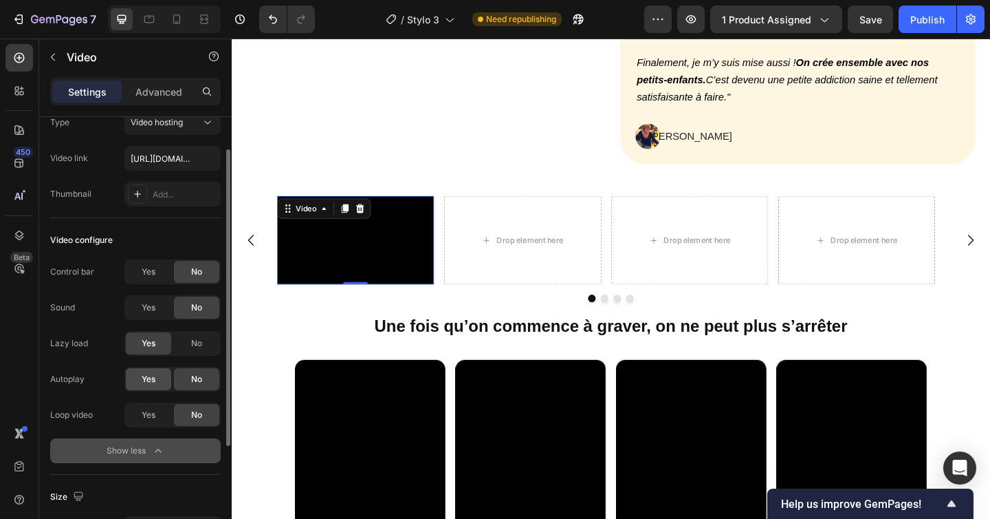
click at [136, 373] on div "Yes" at bounding box center [148, 379] width 45 height 22
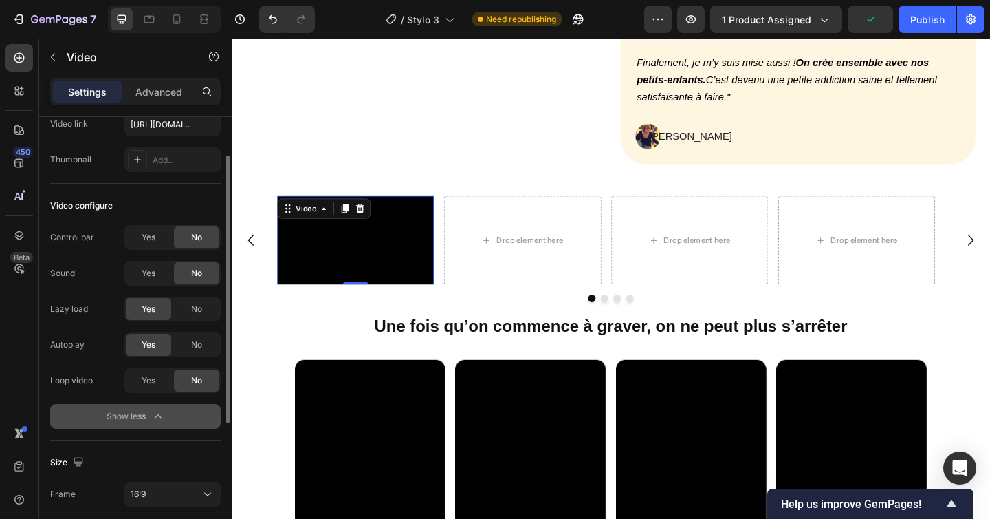
scroll to position [82, 0]
click at [153, 383] on span "Yes" at bounding box center [149, 381] width 14 height 12
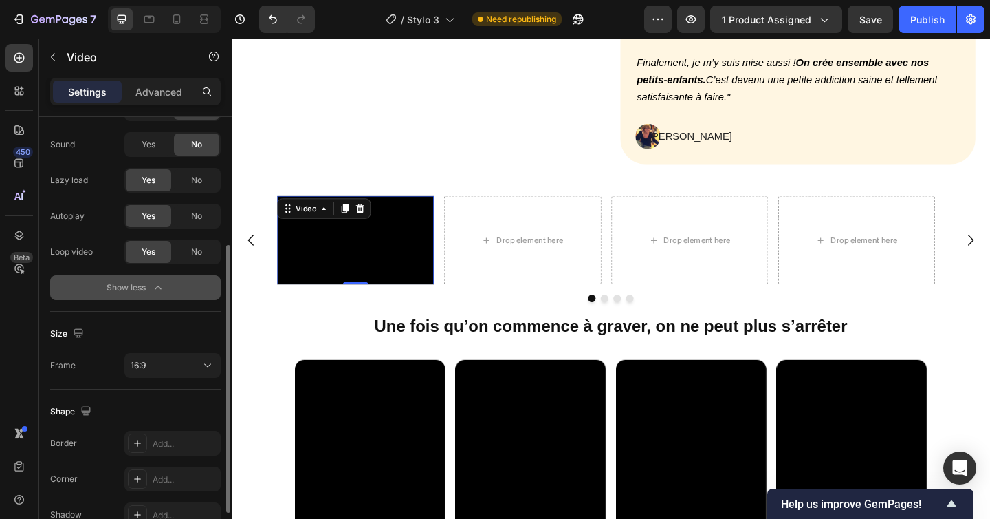
scroll to position [239, 0]
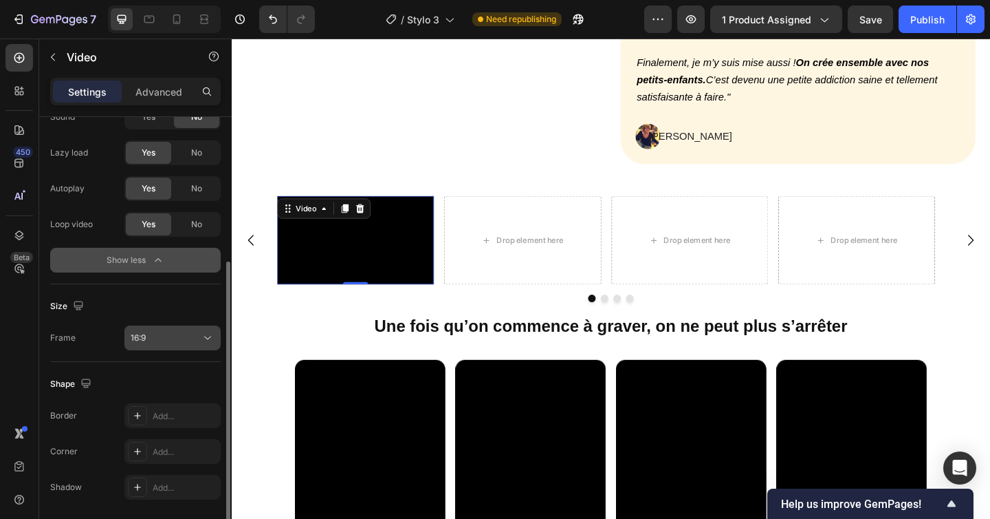
click at [168, 330] on button "16:9" at bounding box center [172, 337] width 96 height 25
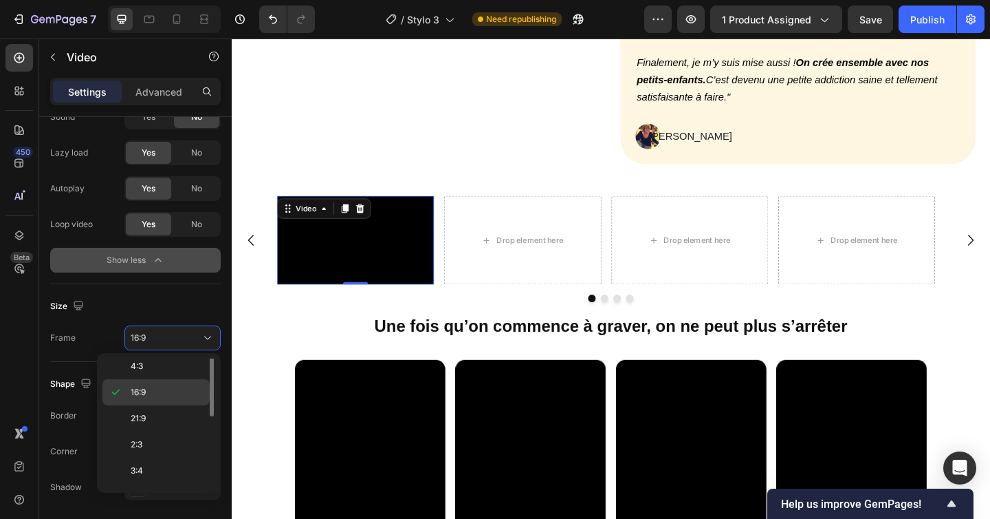
scroll to position [111, 0]
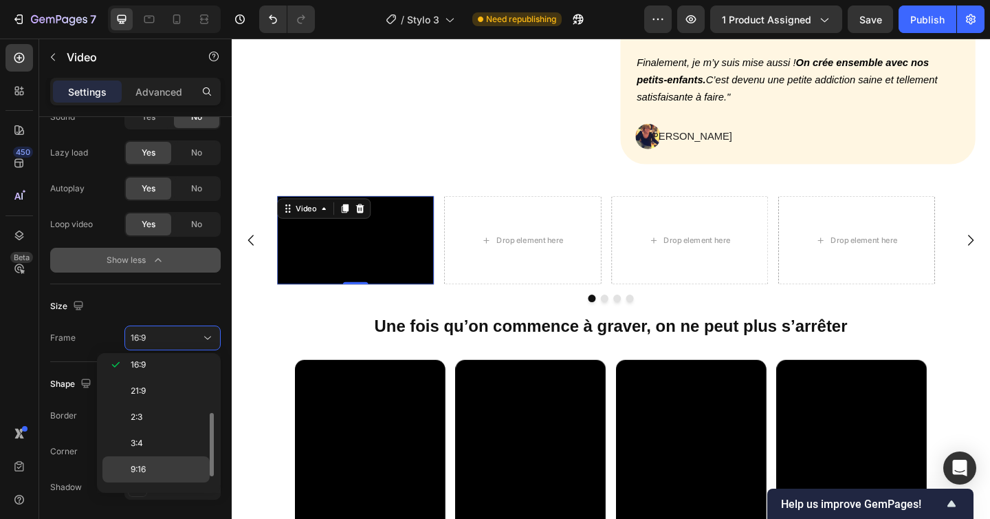
click at [140, 471] on span "9:16" at bounding box center [138, 469] width 15 height 12
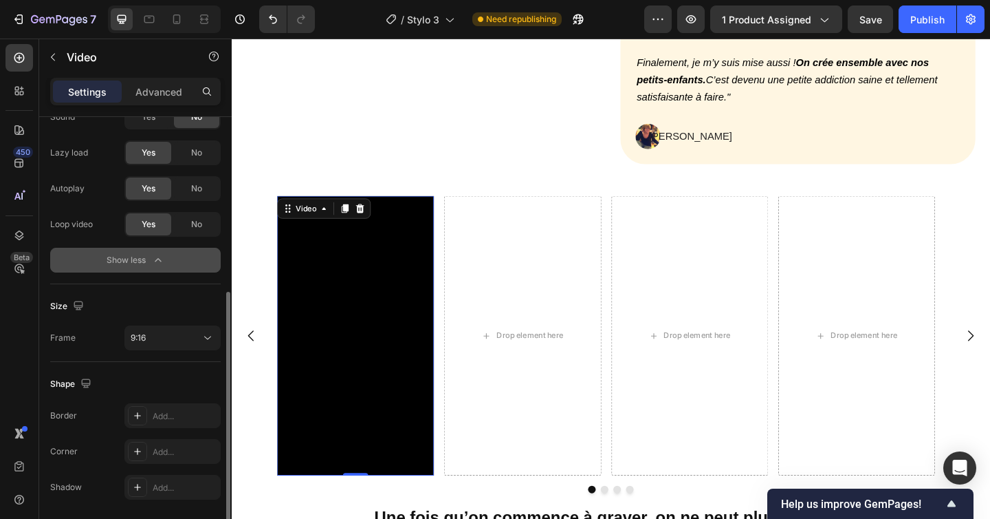
scroll to position [285, 0]
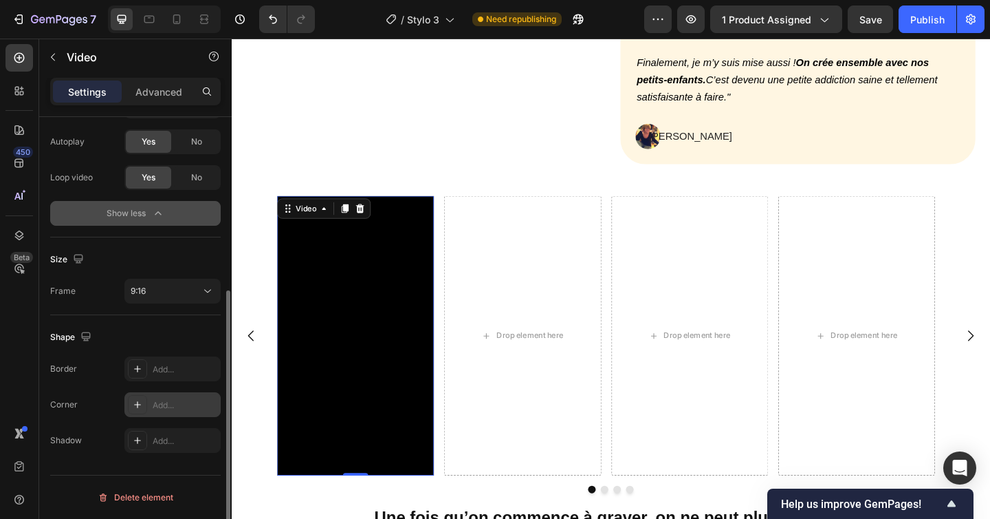
click at [139, 400] on icon at bounding box center [137, 404] width 11 height 11
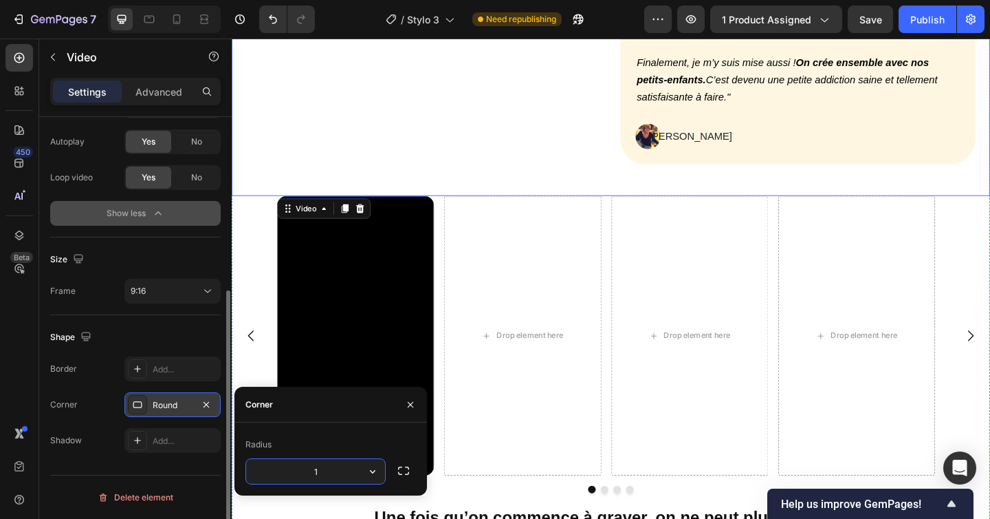
type input "13"
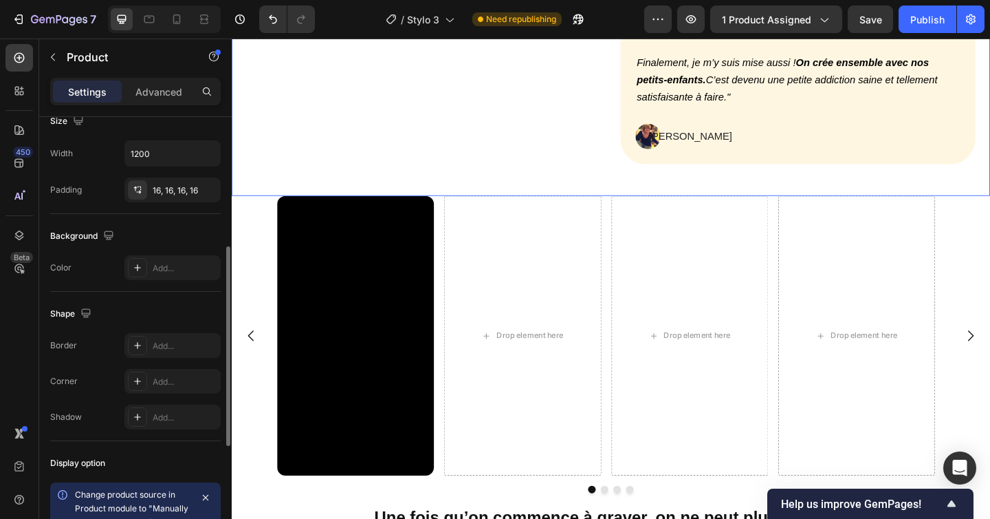
scroll to position [0, 0]
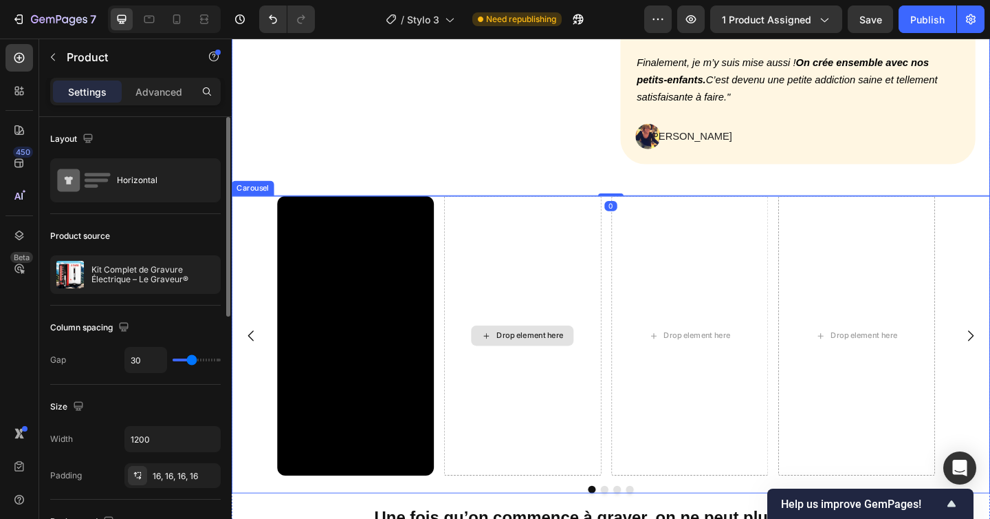
click at [525, 245] on div "Drop element here" at bounding box center [548, 361] width 171 height 303
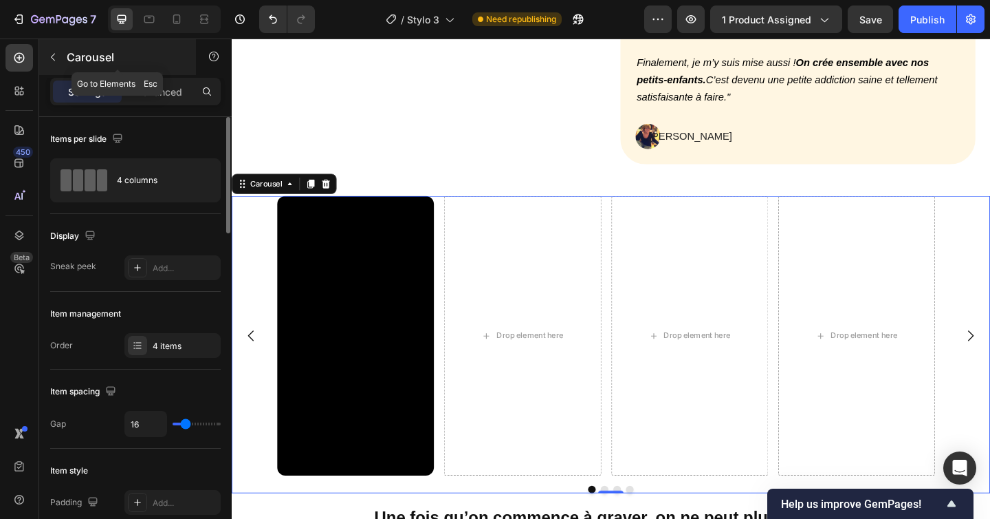
click at [62, 54] on button "button" at bounding box center [53, 57] width 22 height 22
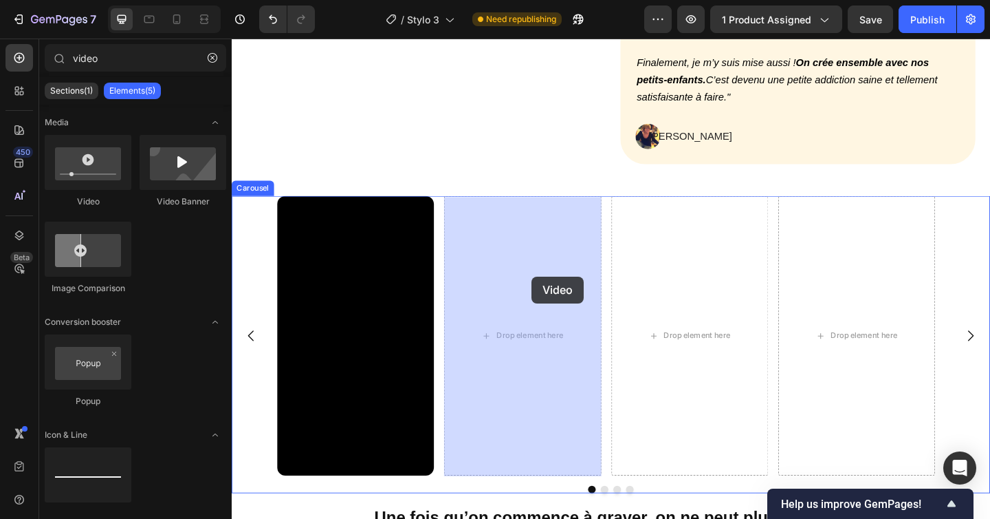
drag, startPoint x: 321, startPoint y: 197, endPoint x: 557, endPoint y: 296, distance: 255.9
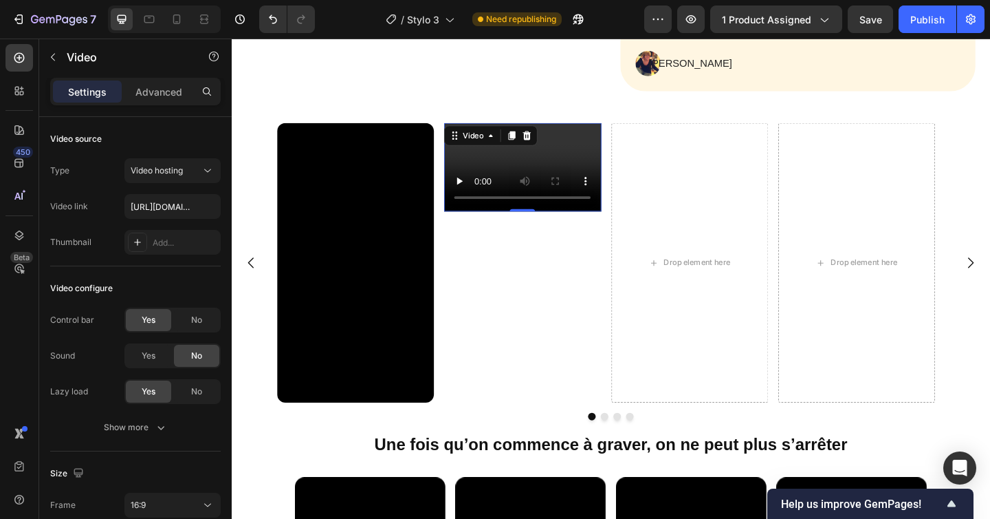
scroll to position [930, 0]
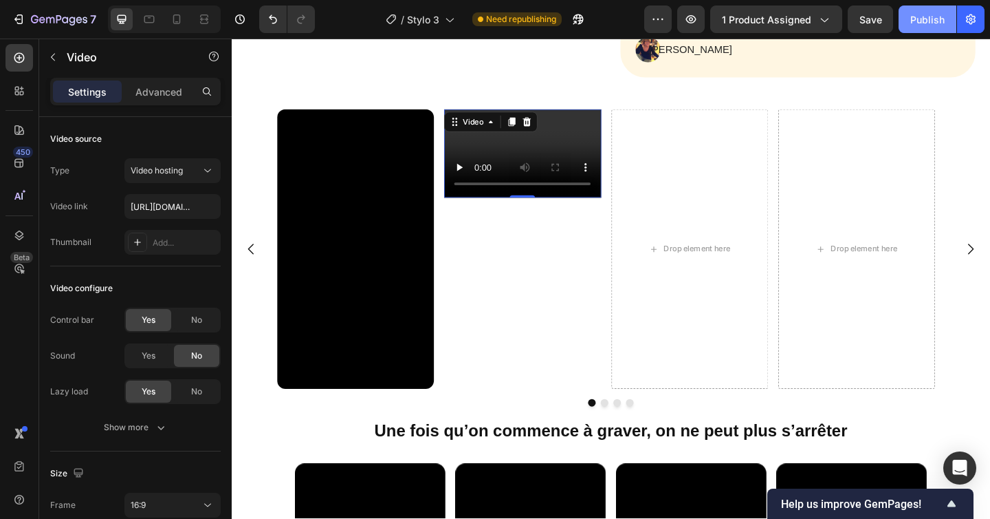
click at [934, 24] on div "Publish" at bounding box center [928, 19] width 34 height 14
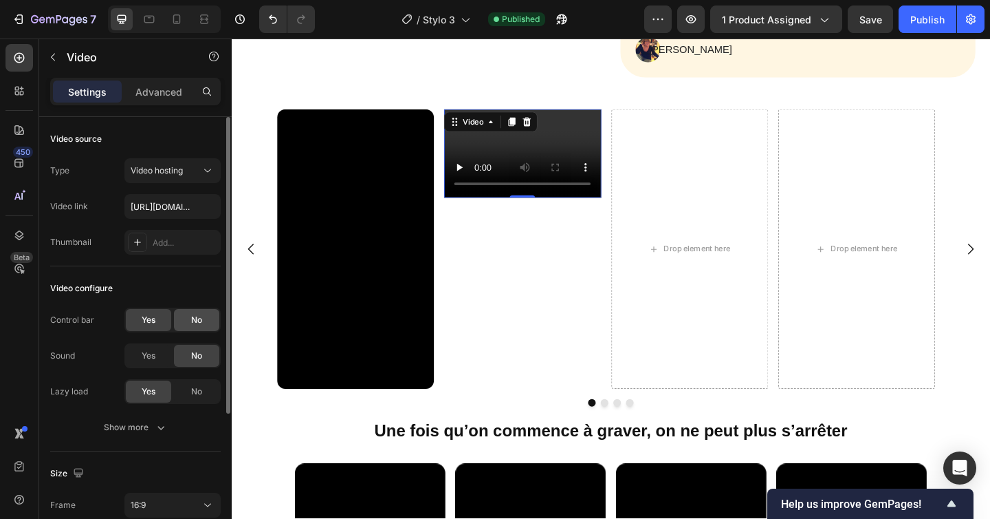
click at [206, 317] on div "No" at bounding box center [196, 320] width 45 height 22
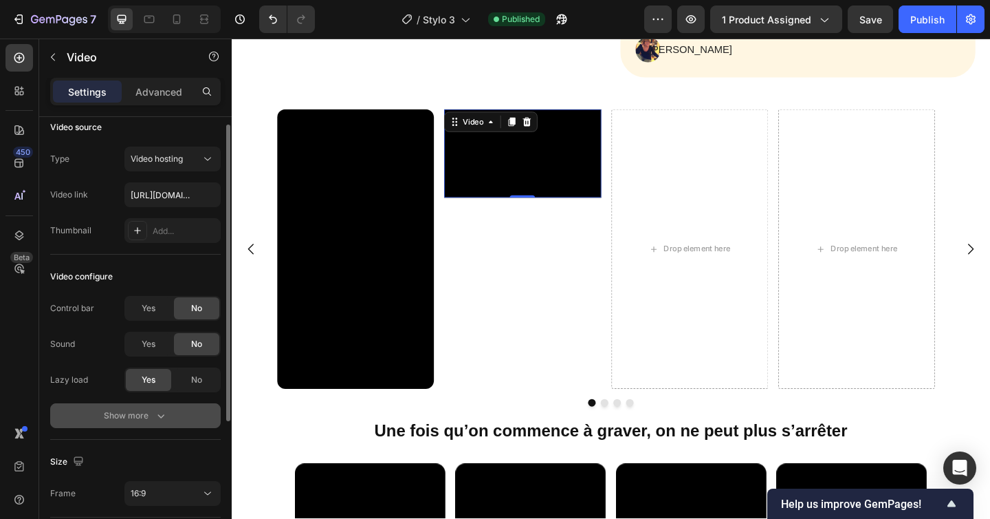
click at [144, 410] on div "Show more" at bounding box center [136, 416] width 64 height 14
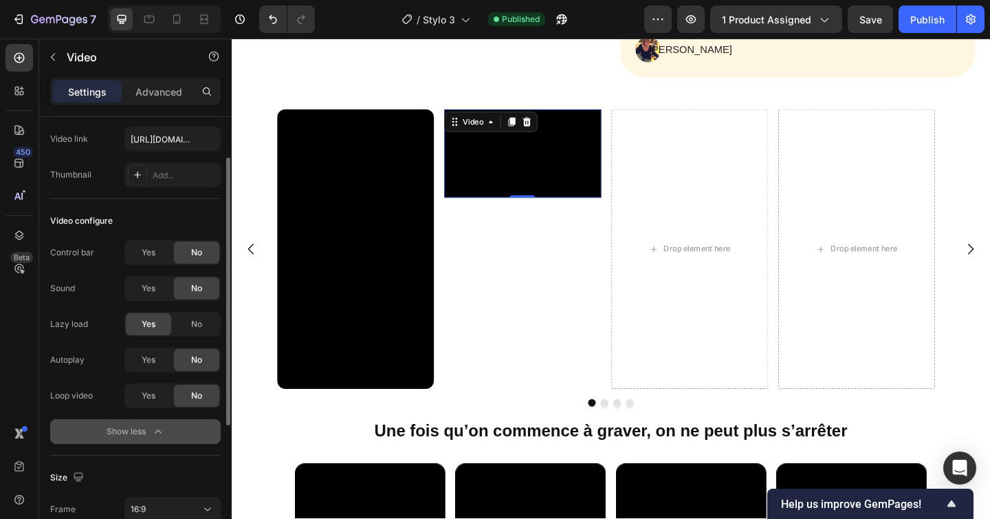
scroll to position [83, 0]
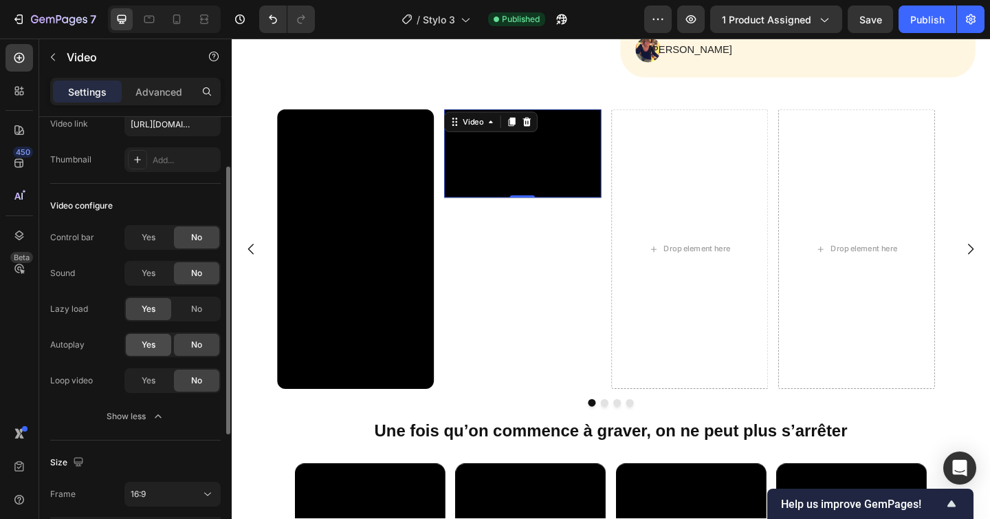
click at [151, 349] on span "Yes" at bounding box center [149, 344] width 14 height 12
click at [150, 378] on span "Yes" at bounding box center [149, 380] width 14 height 12
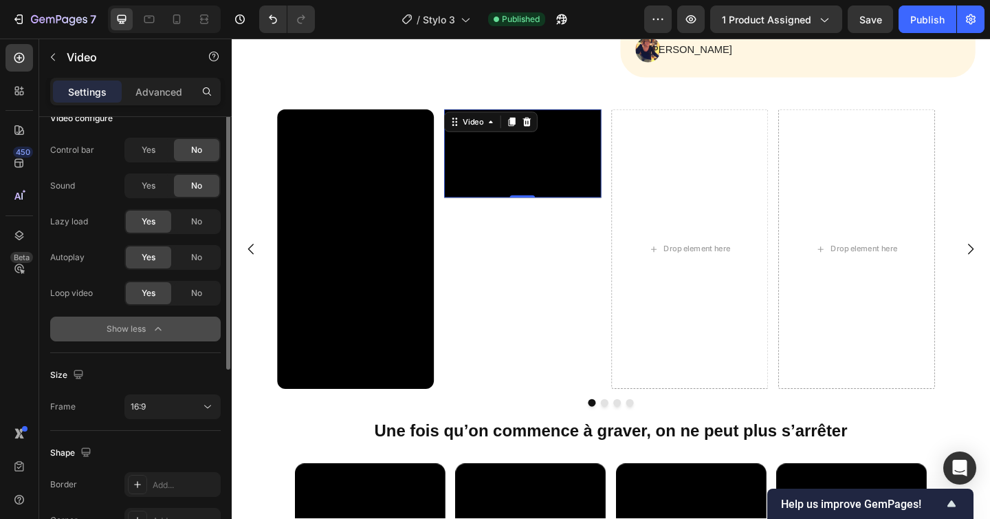
scroll to position [201, 0]
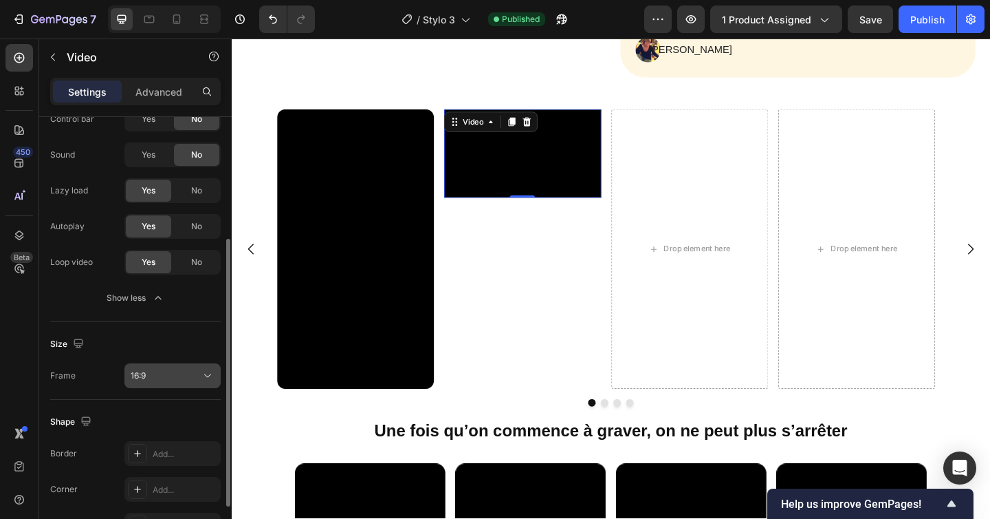
click at [164, 366] on button "16:9" at bounding box center [172, 375] width 96 height 25
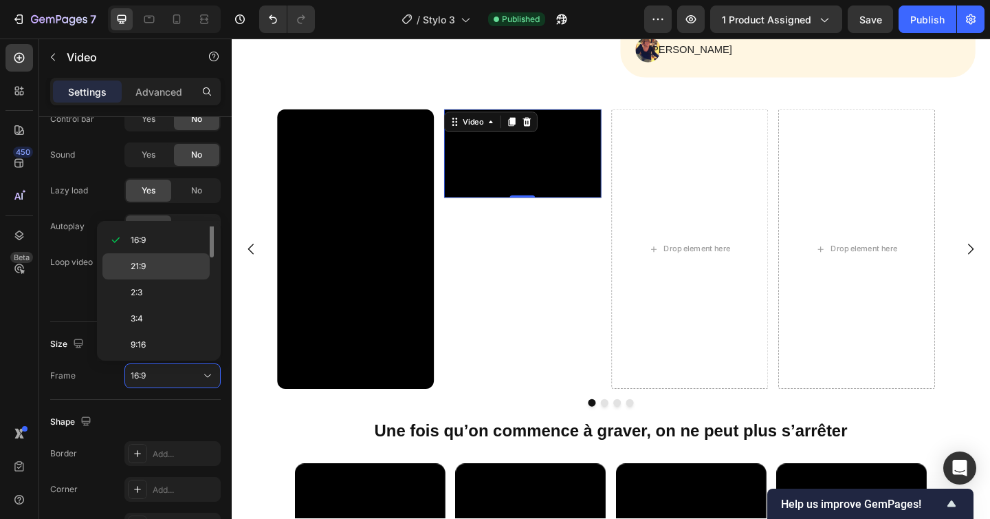
scroll to position [133, 0]
click at [156, 336] on span "Custom" at bounding box center [146, 342] width 30 height 12
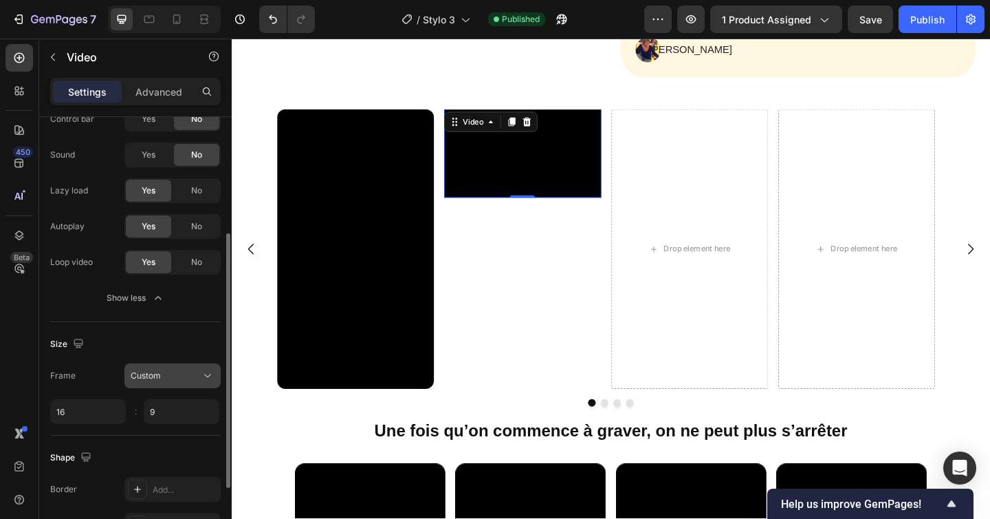
click at [168, 375] on div "Custom" at bounding box center [166, 375] width 70 height 12
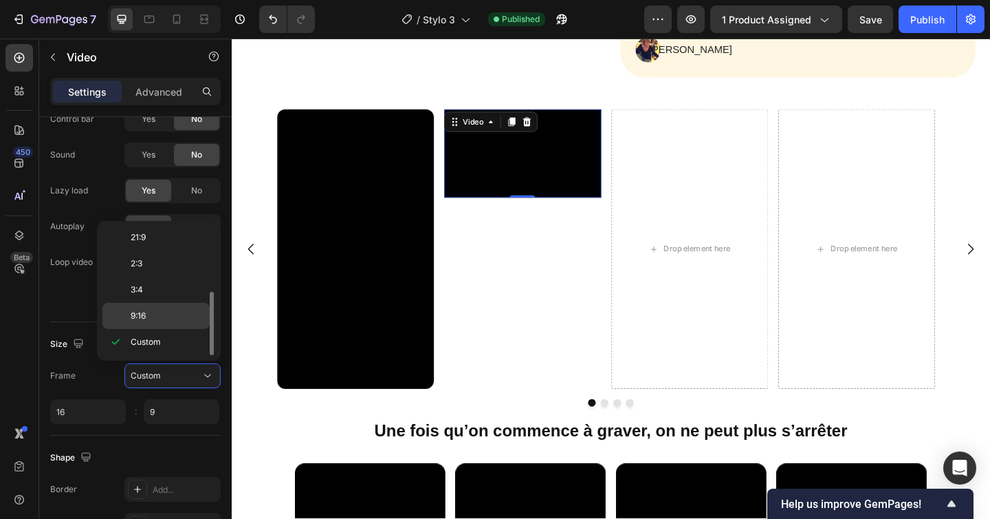
click at [160, 306] on div "9:16" at bounding box center [155, 316] width 107 height 26
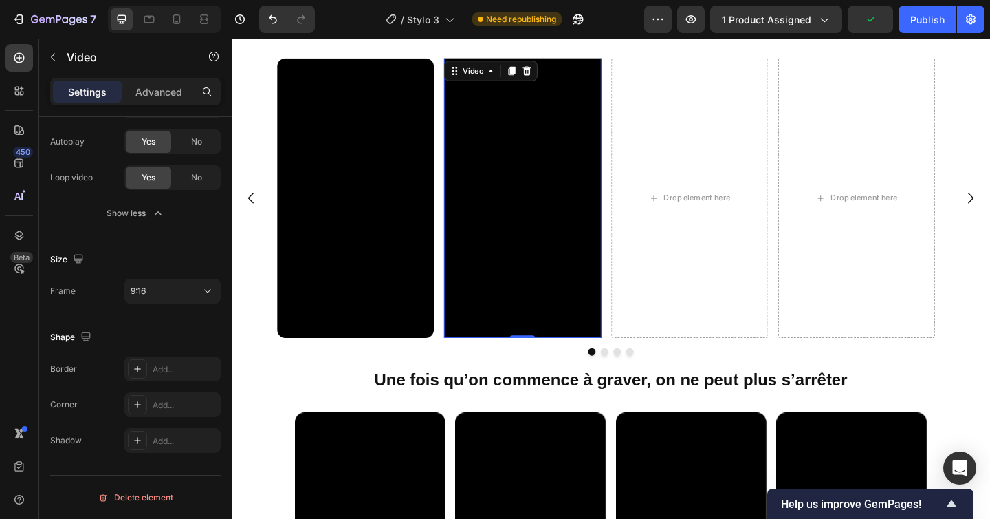
scroll to position [988, 0]
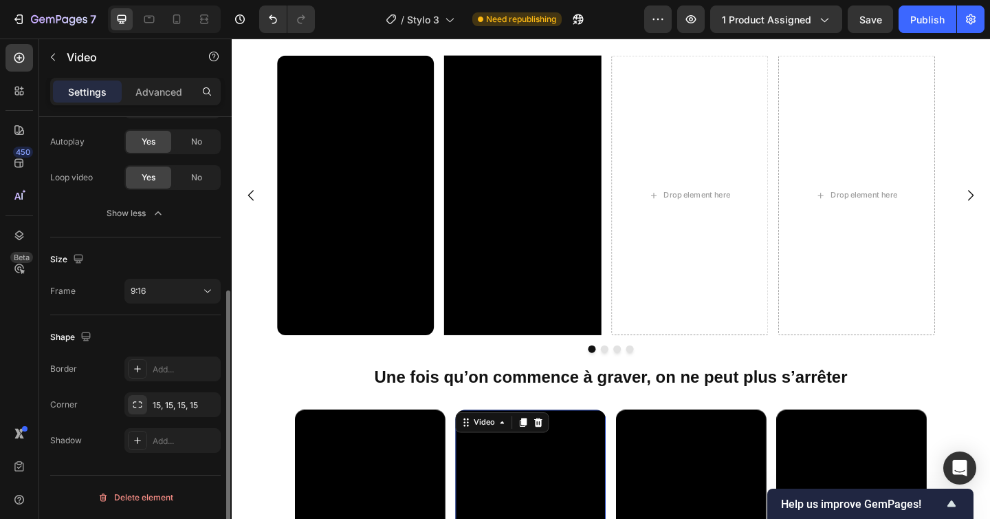
scroll to position [0, 0]
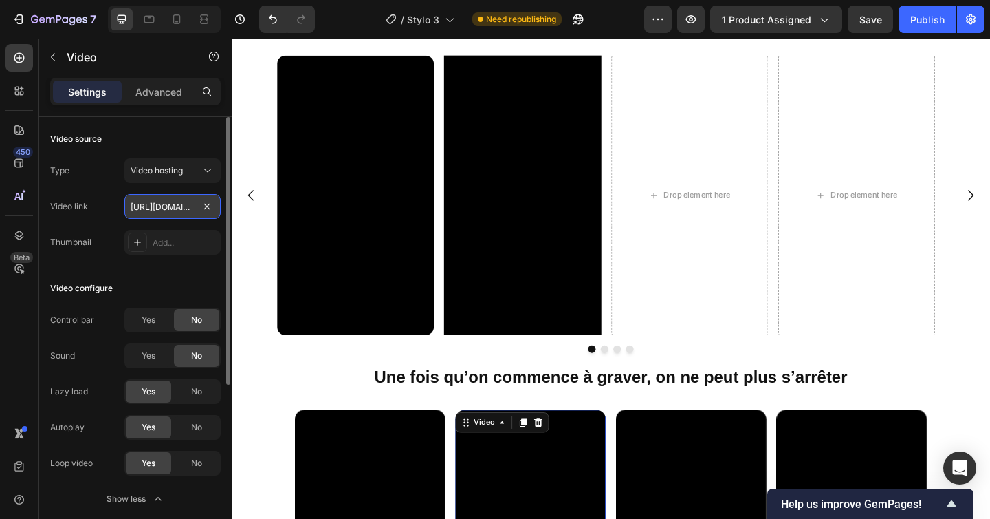
click at [160, 202] on input "https://cdn.shopify.com/videos/c/o/v/6a59866cdb0e4239908c9f073ddc9882.mp4" at bounding box center [172, 206] width 96 height 25
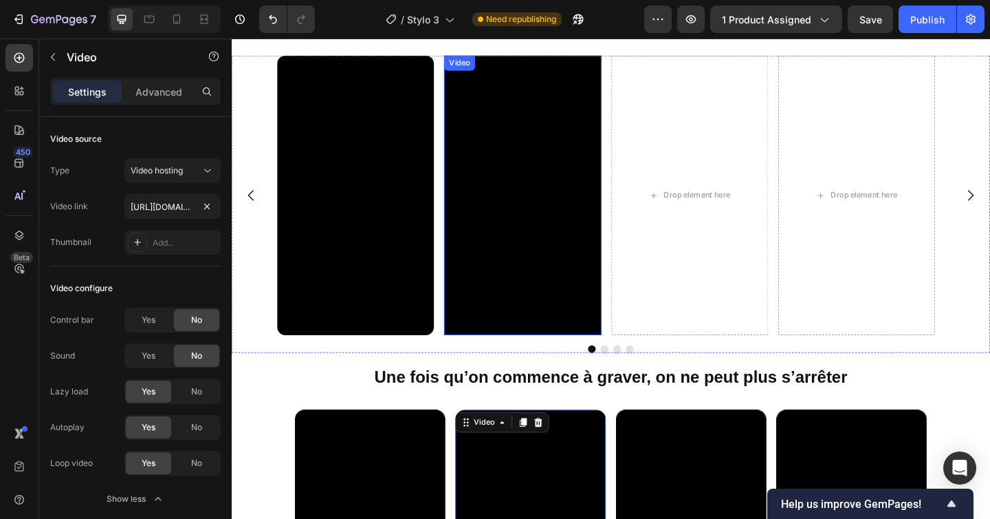
click at [510, 207] on video at bounding box center [548, 208] width 171 height 303
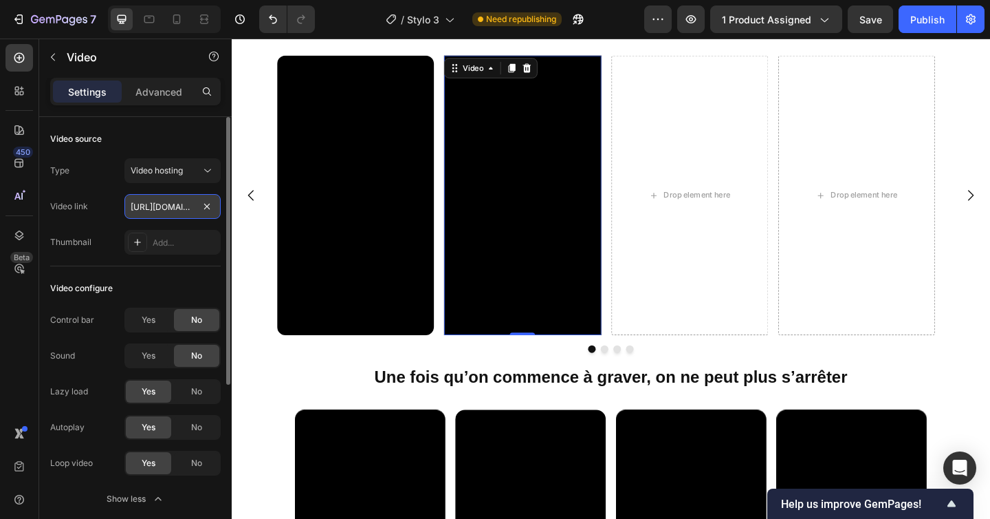
click at [175, 208] on input "https://cdn.shopify.com/videos/c/o/v/2cd3deb506b54b009063f7270ab5cf2e.mp4" at bounding box center [172, 206] width 96 height 25
paste input "6a59866cdb0e4239908c9f073ddc9882"
type input "https://cdn.shopify.com/videos/c/o/v/6a59866cdb0e4239908c9f073ddc9882.mp4"
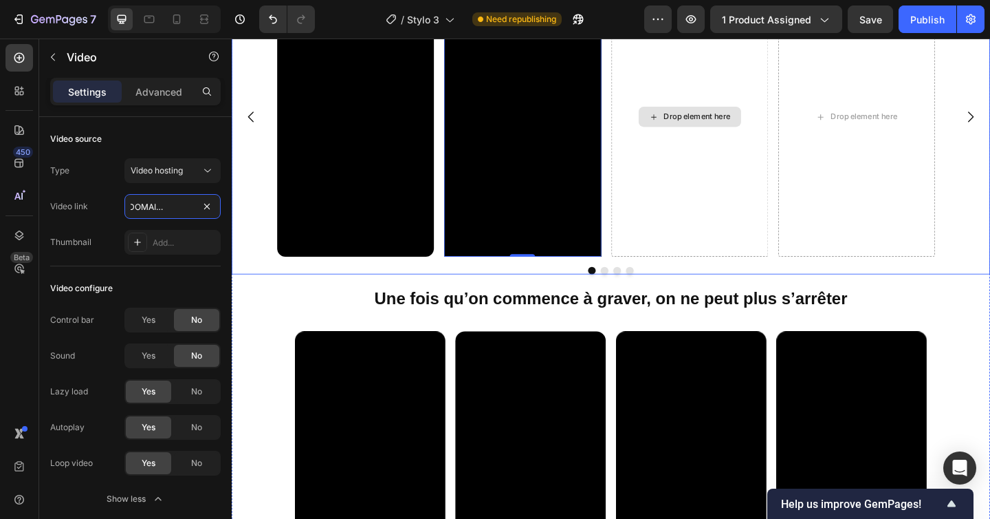
scroll to position [1117, 0]
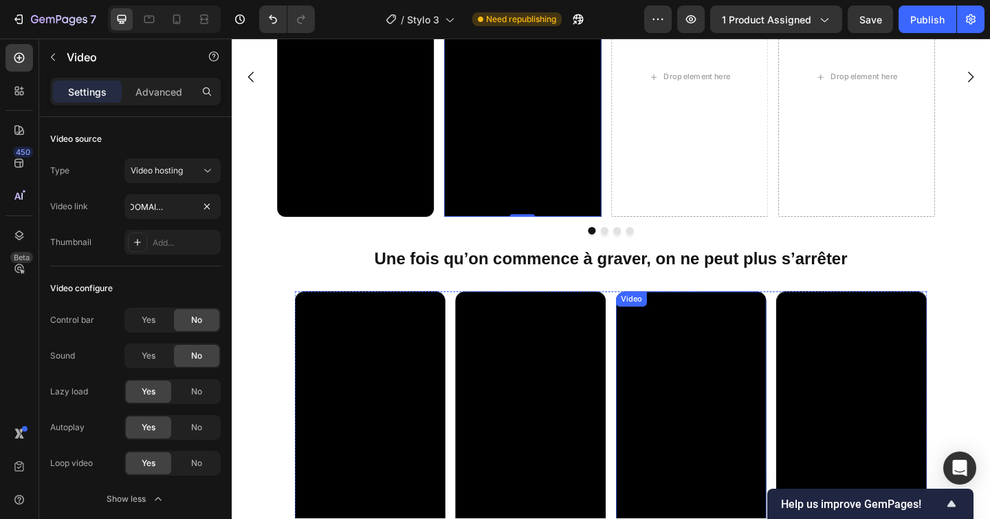
click at [708, 362] on video at bounding box center [732, 459] width 164 height 291
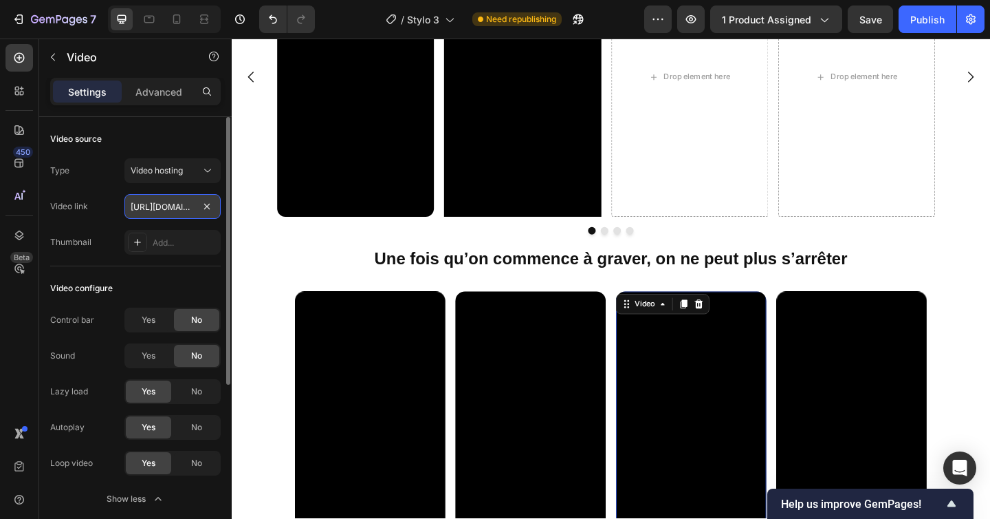
click at [163, 207] on input "https://cdn.shopify.com/videos/c/o/v/d48248738b4f4f81b9ea5e16976ba888.mp4" at bounding box center [172, 206] width 96 height 25
click at [163, 208] on input "https://cdn.shopify.com/videos/c/o/v/d48248738b4f4f81b9ea5e16976ba888.mp4" at bounding box center [172, 206] width 96 height 25
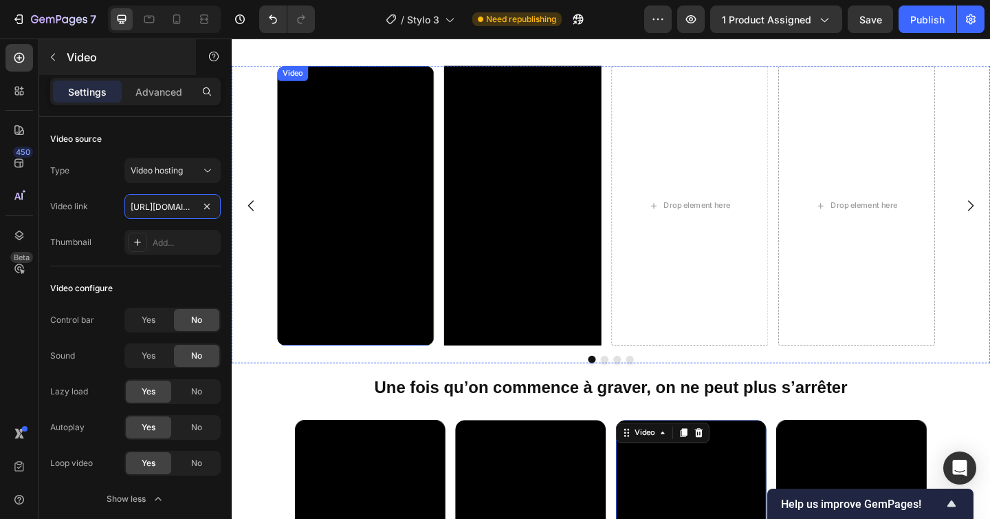
scroll to position [948, 0]
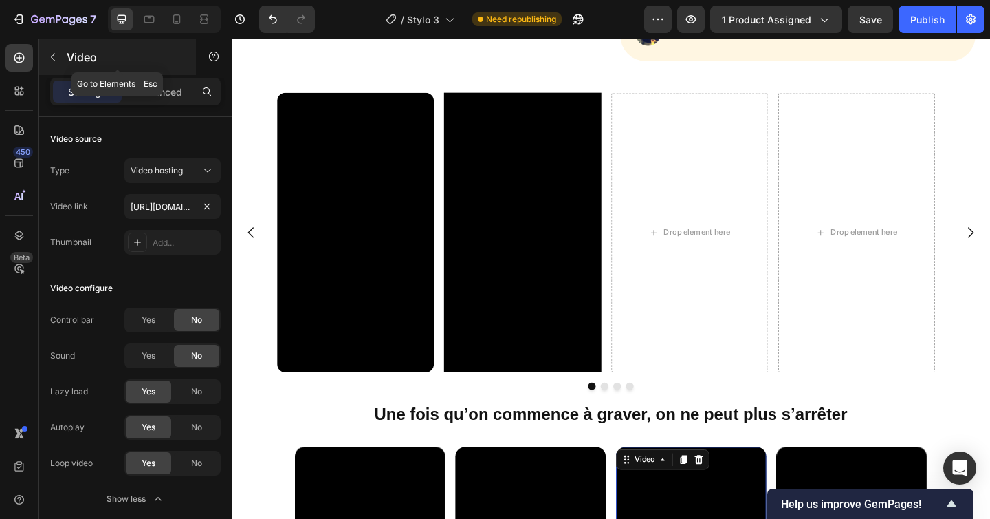
click at [53, 53] on icon "button" at bounding box center [52, 57] width 11 height 11
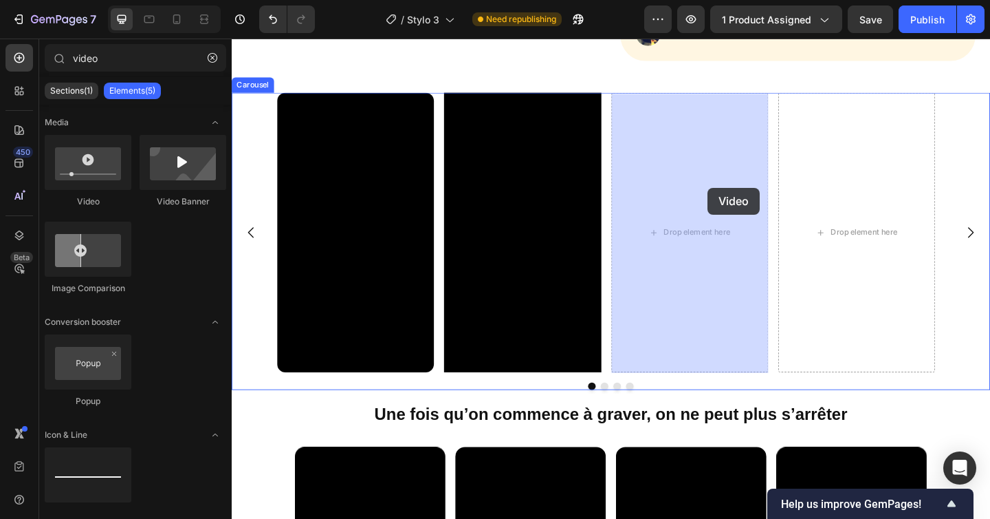
drag, startPoint x: 301, startPoint y: 186, endPoint x: 749, endPoint y: 201, distance: 448.0
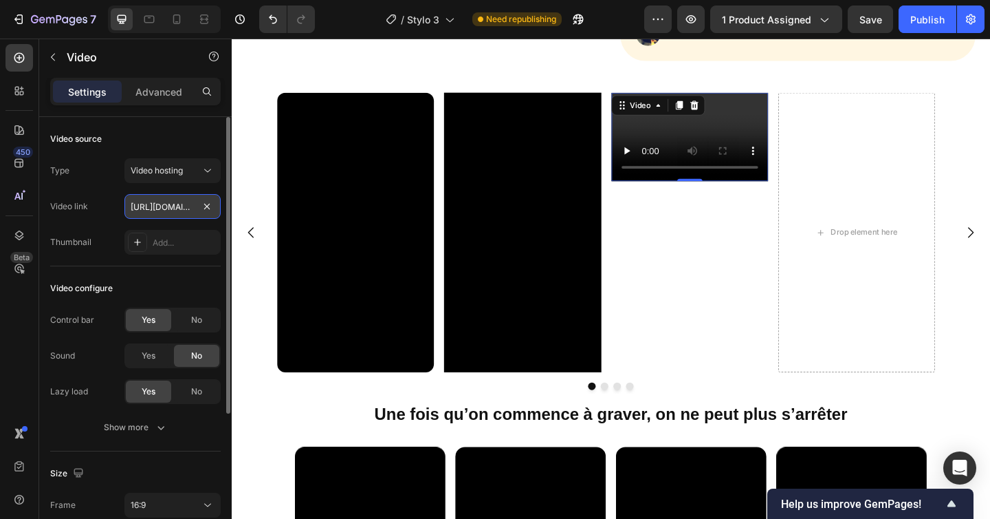
click at [161, 208] on input "https://cdn.shopify.com/videos/c/o/v/2cd3deb506b54b009063f7270ab5cf2e.mp4" at bounding box center [172, 206] width 96 height 25
paste input "d48248738b4f4f81b9ea5e16976ba888"
type input "https://cdn.shopify.com/videos/c/o/v/d48248738b4f4f81b9ea5e16976ba888.mp4"
click at [206, 324] on div "No" at bounding box center [196, 320] width 45 height 22
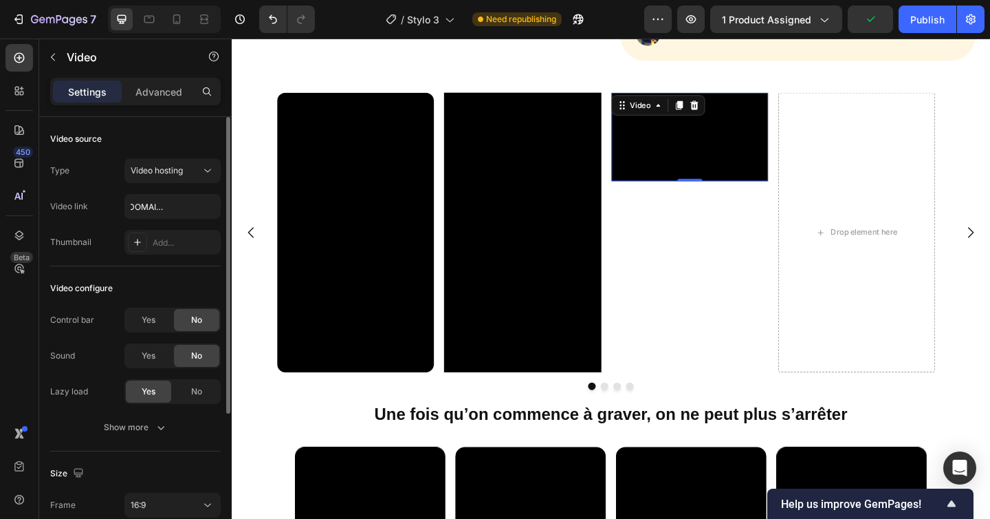
scroll to position [0, 0]
click at [146, 430] on div "Show more" at bounding box center [136, 427] width 64 height 14
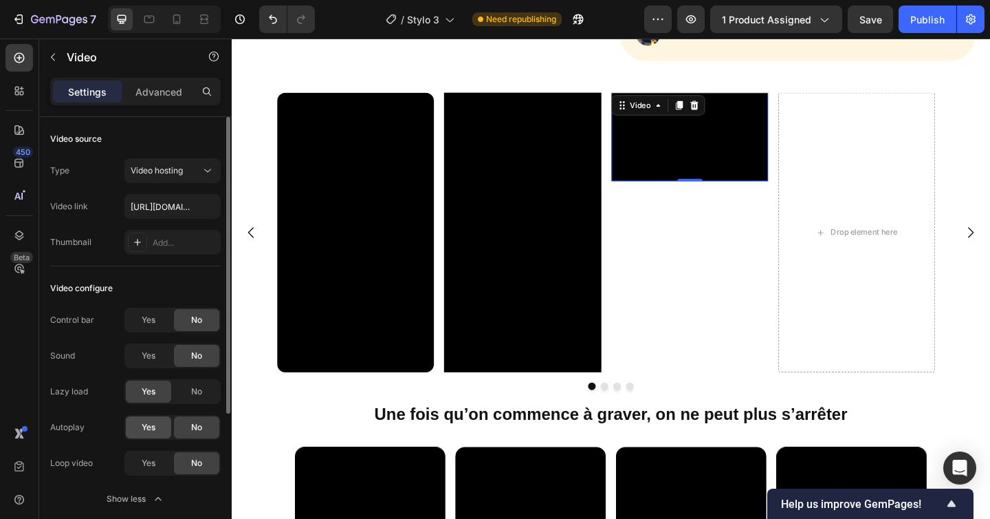
click at [140, 430] on div "Yes" at bounding box center [148, 427] width 45 height 22
click at [140, 453] on div "Yes" at bounding box center [148, 463] width 45 height 22
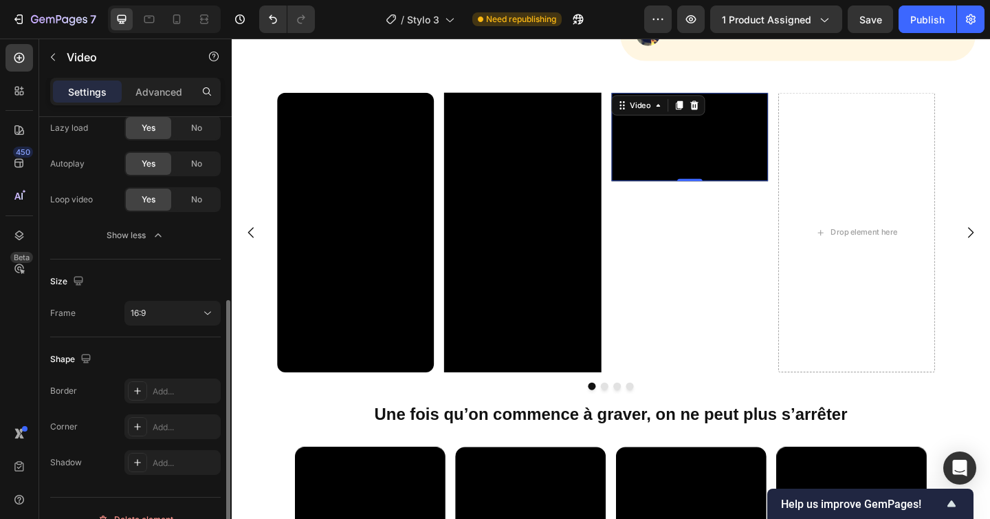
scroll to position [285, 0]
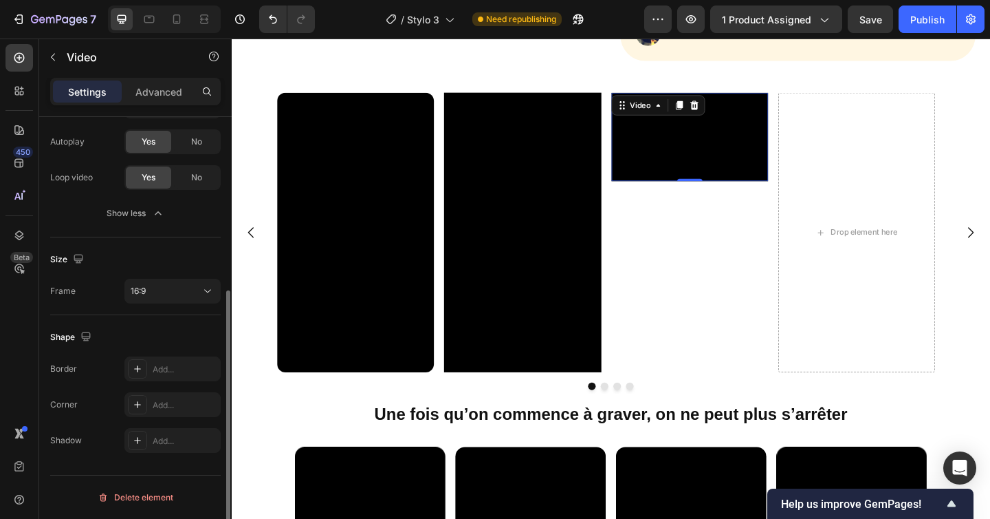
click at [147, 309] on div "Size Frame 16:9" at bounding box center [135, 276] width 171 height 78
click at [155, 295] on div "16:9" at bounding box center [166, 291] width 70 height 12
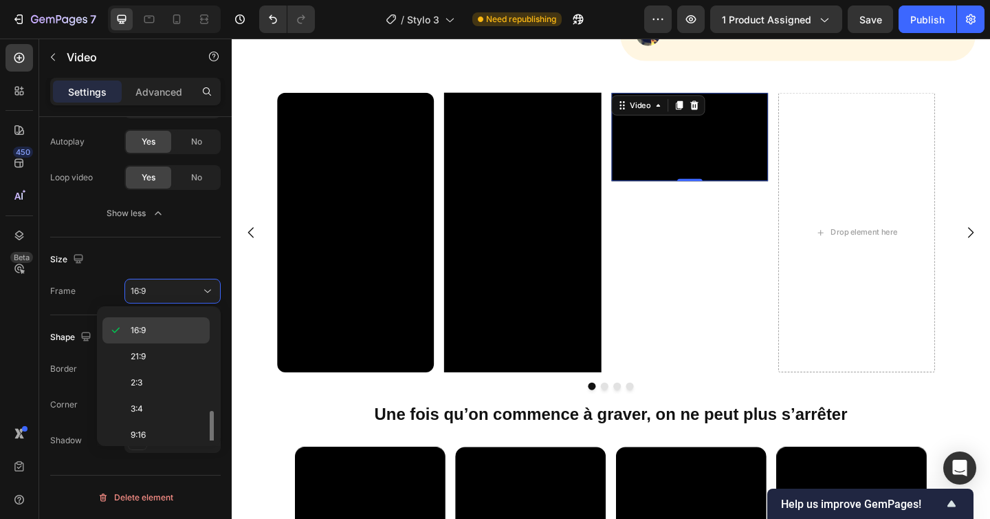
scroll to position [133, 0]
click at [142, 404] on span "9:16" at bounding box center [138, 401] width 15 height 12
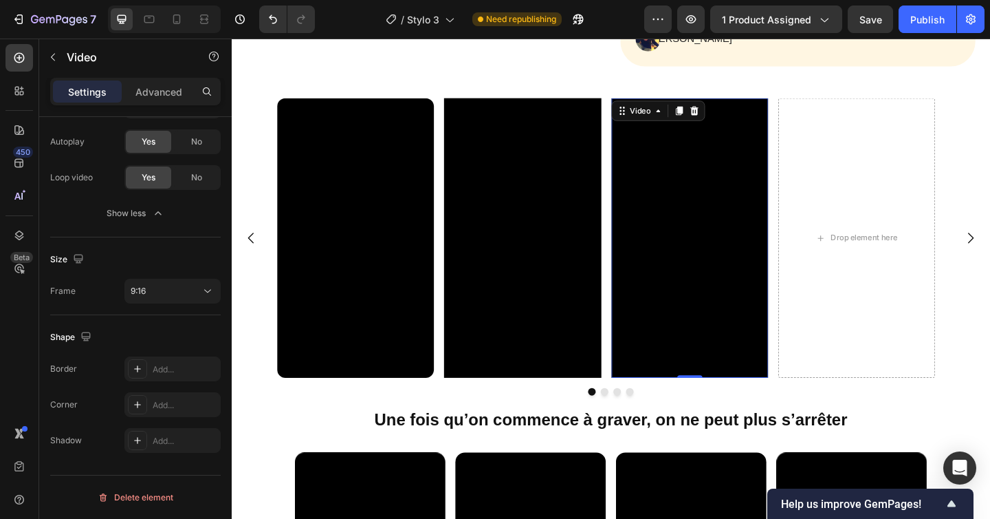
click at [748, 367] on video at bounding box center [730, 255] width 171 height 303
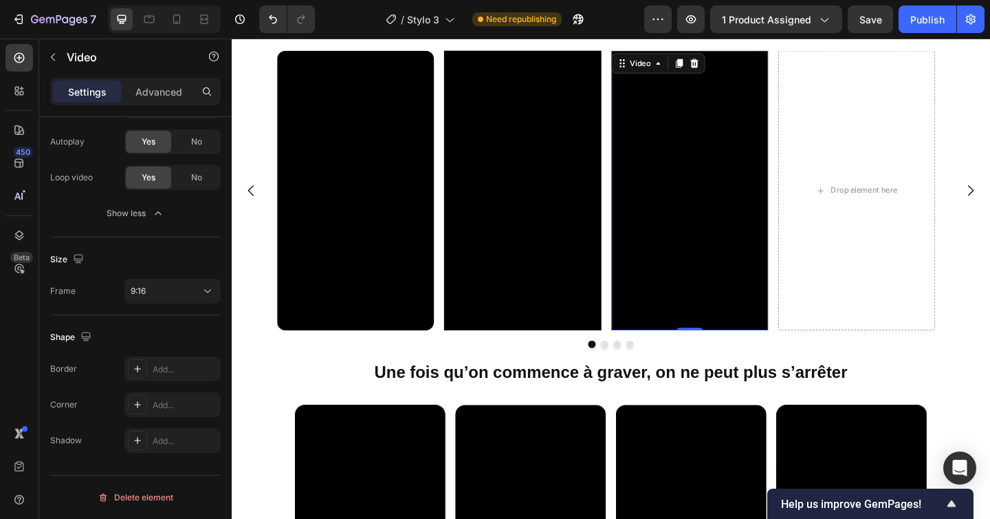
scroll to position [997, 0]
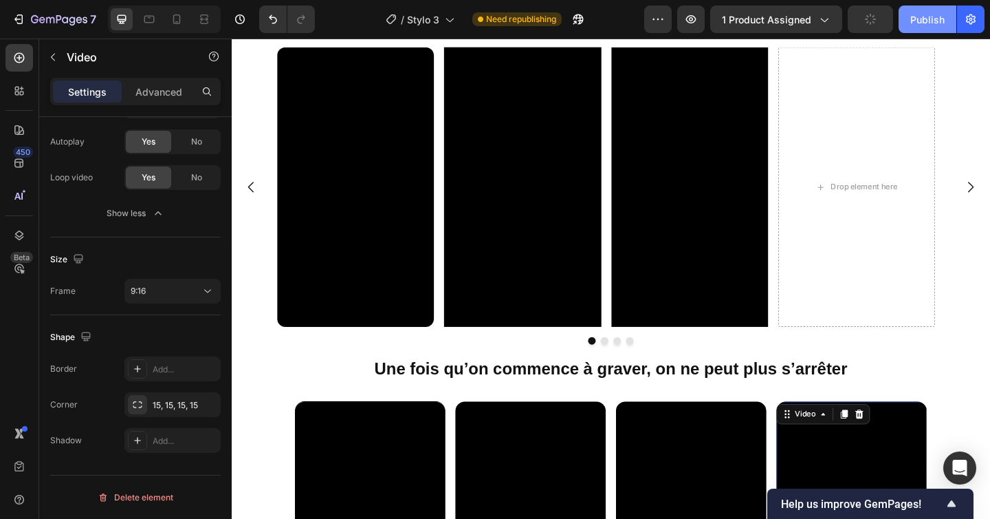
click at [920, 15] on div "Publish" at bounding box center [928, 19] width 34 height 14
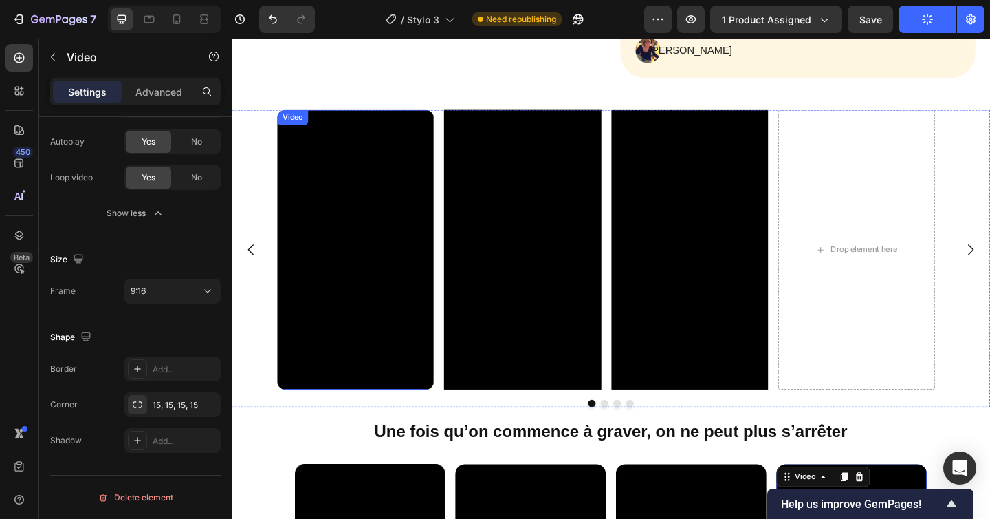
scroll to position [921, 0]
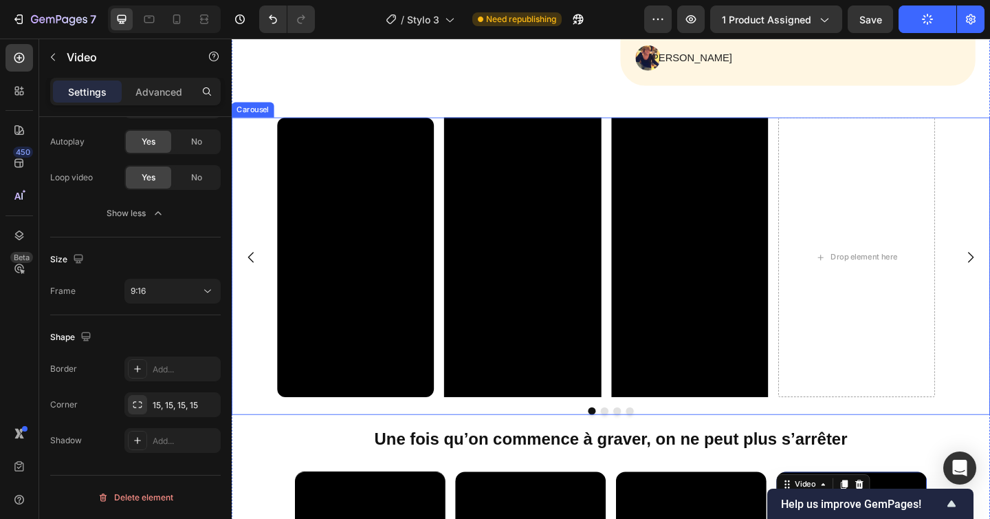
click at [255, 149] on div "Video Video Video Drop element here" at bounding box center [644, 275] width 825 height 303
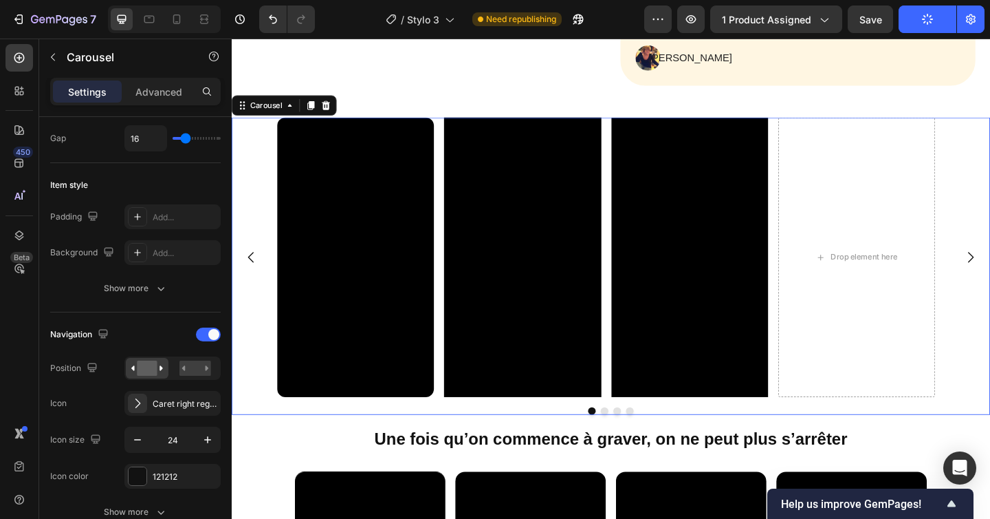
scroll to position [0, 0]
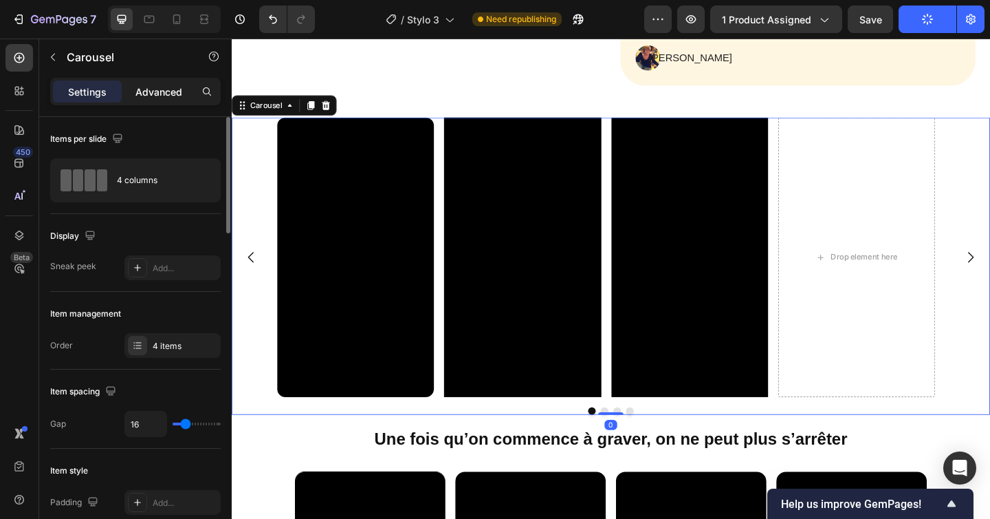
click at [164, 96] on p "Advanced" at bounding box center [159, 92] width 47 height 14
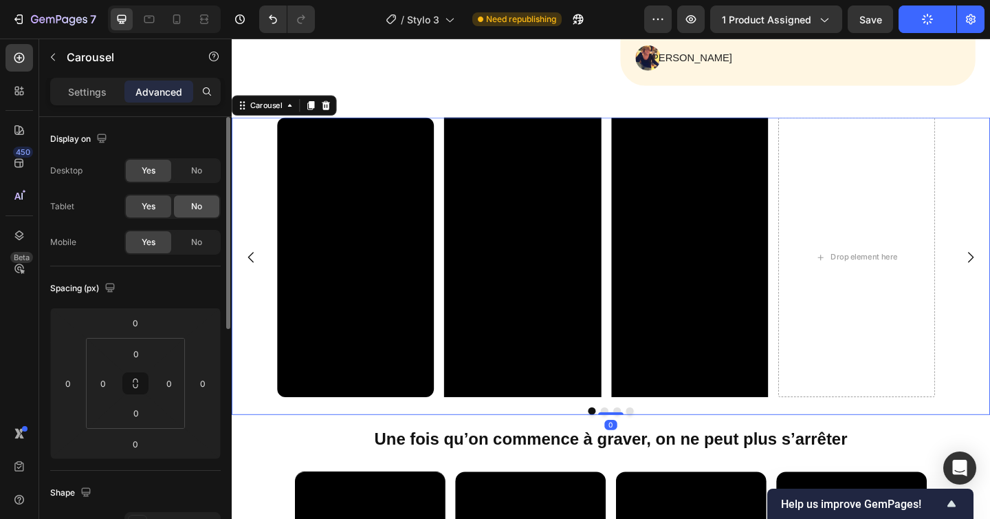
drag, startPoint x: 188, startPoint y: 240, endPoint x: 188, endPoint y: 210, distance: 30.3
click at [188, 240] on div "No" at bounding box center [196, 242] width 45 height 22
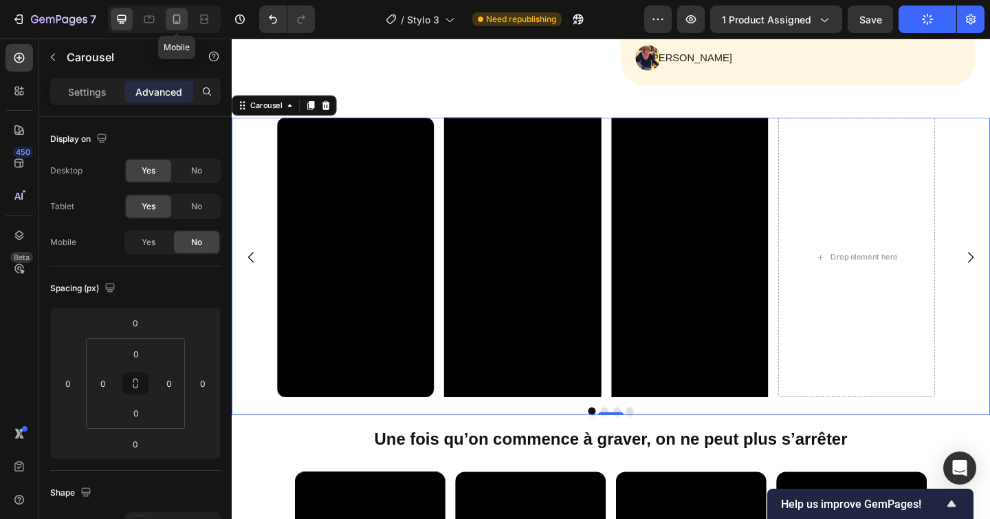
click at [174, 22] on icon at bounding box center [177, 19] width 14 height 14
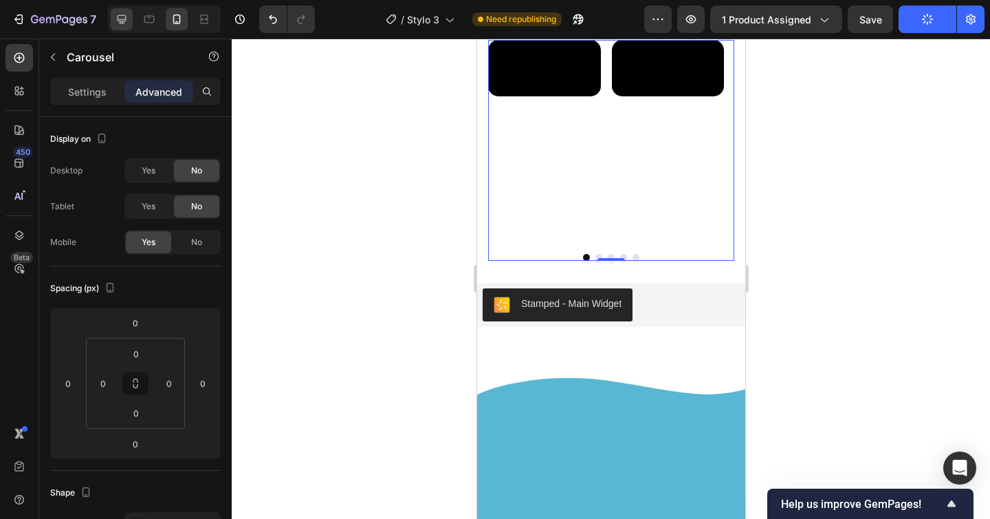
click at [116, 16] on icon at bounding box center [122, 19] width 14 height 14
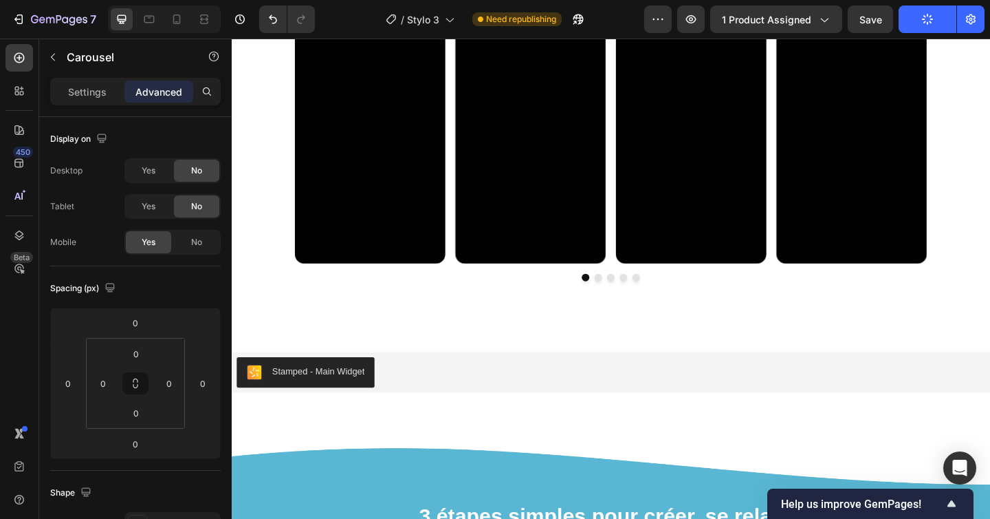
type input "10"
type input "30"
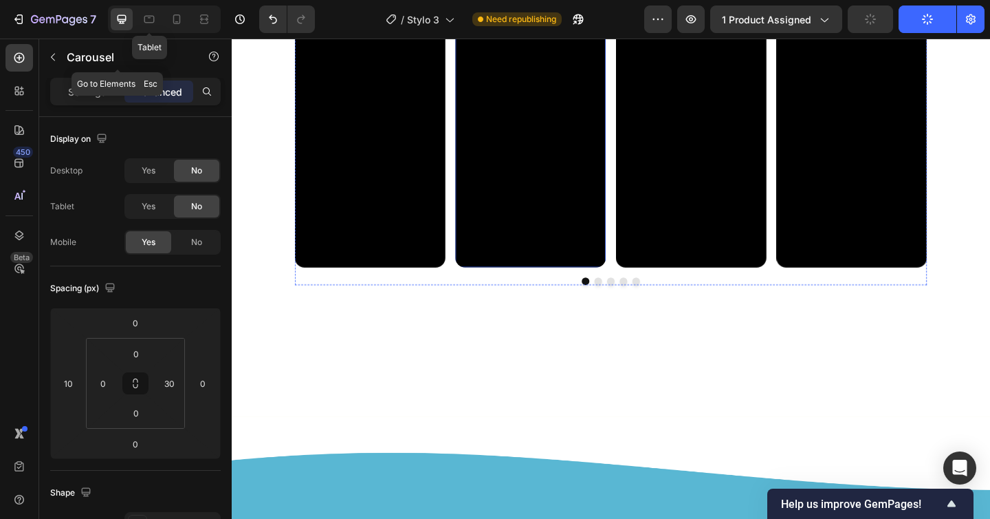
scroll to position [988, 0]
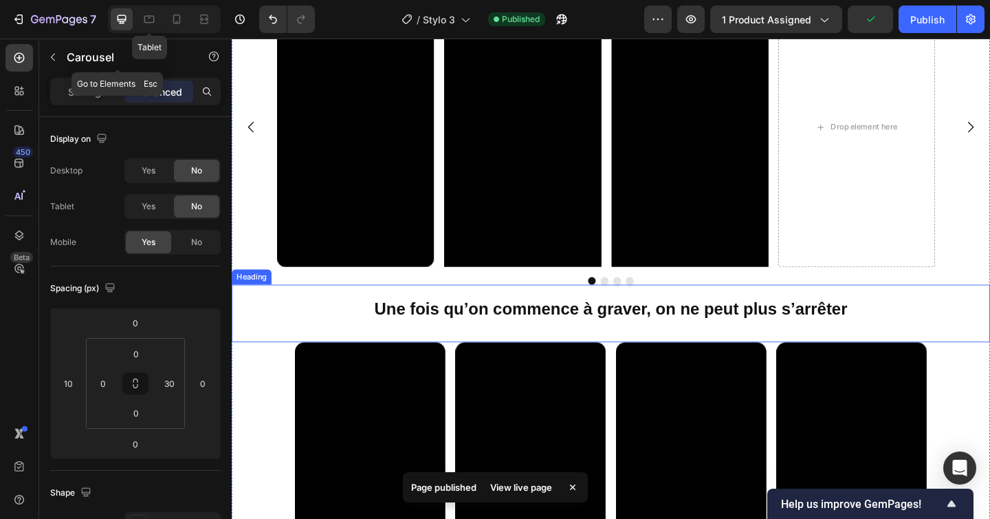
scroll to position [1068, 0]
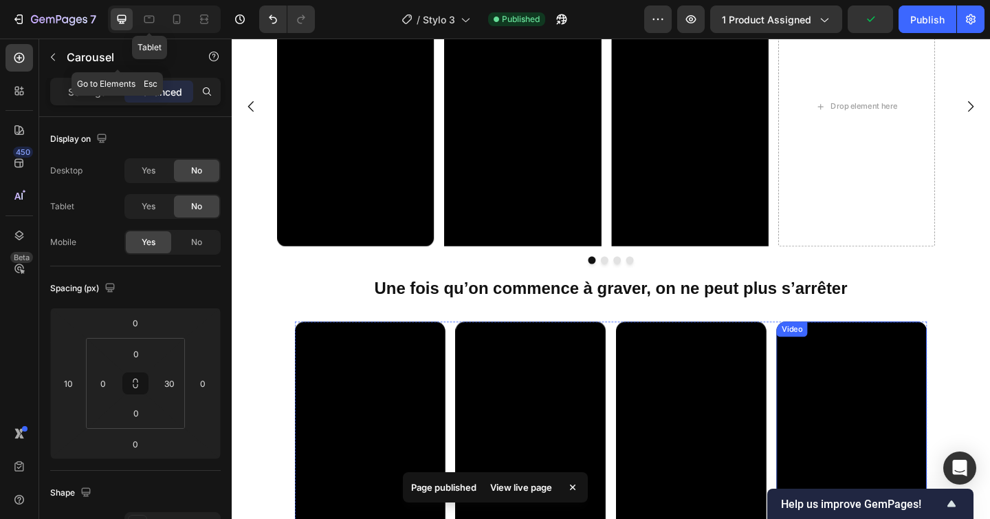
click at [912, 412] on video at bounding box center [907, 492] width 164 height 291
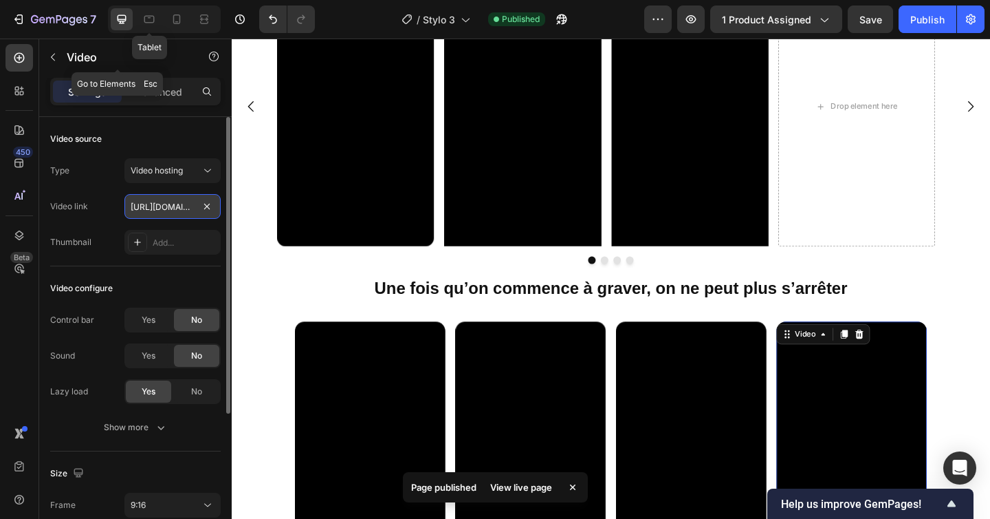
click at [152, 213] on input "[URL][DOMAIN_NAME]" at bounding box center [172, 206] width 96 height 25
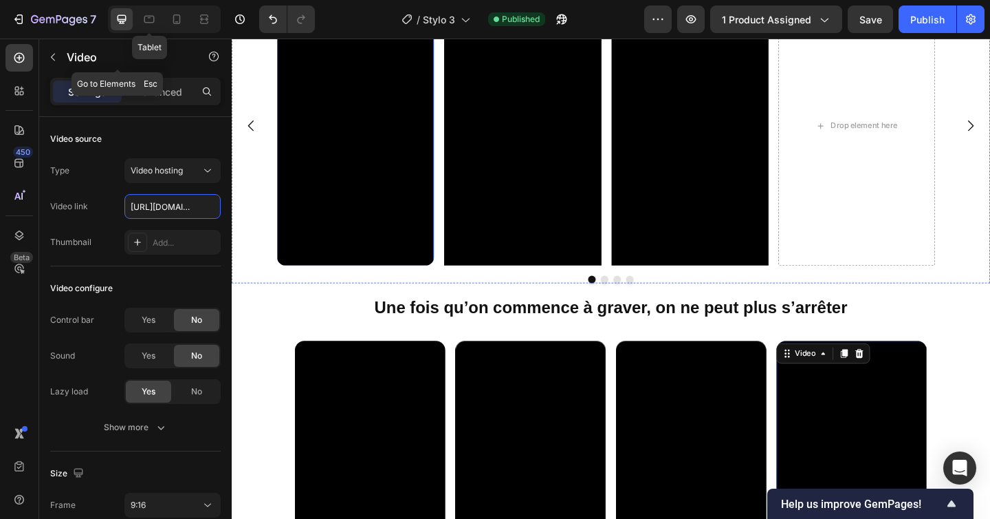
scroll to position [1028, 0]
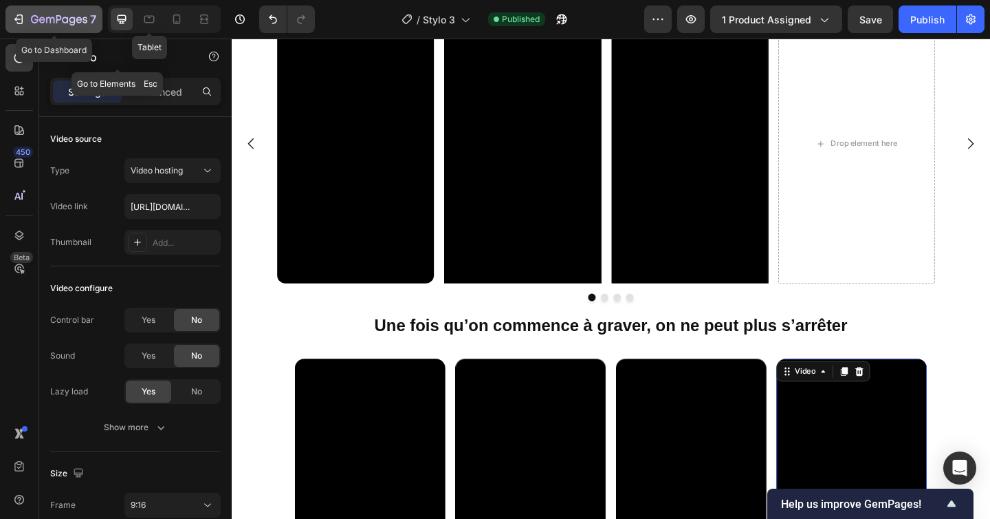
click at [19, 17] on icon "button" at bounding box center [19, 19] width 14 height 14
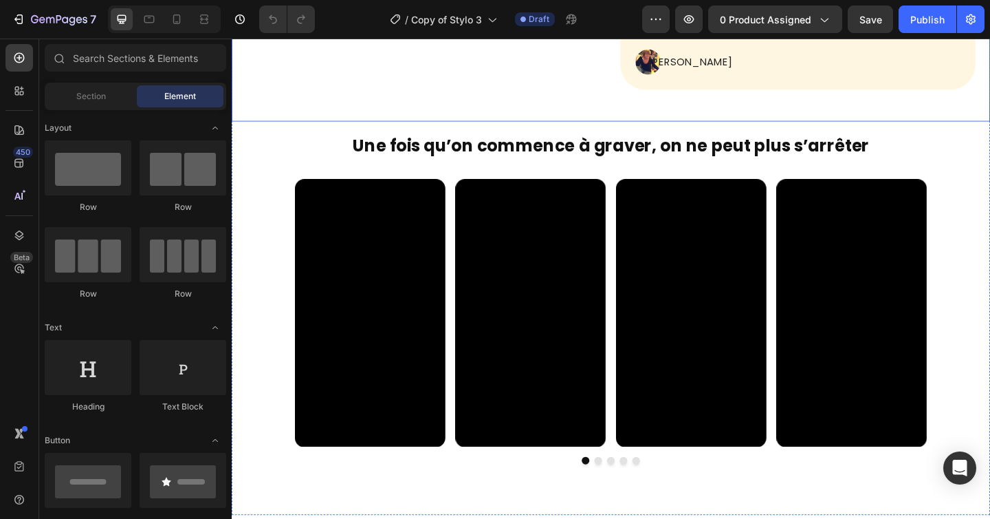
scroll to position [859, 0]
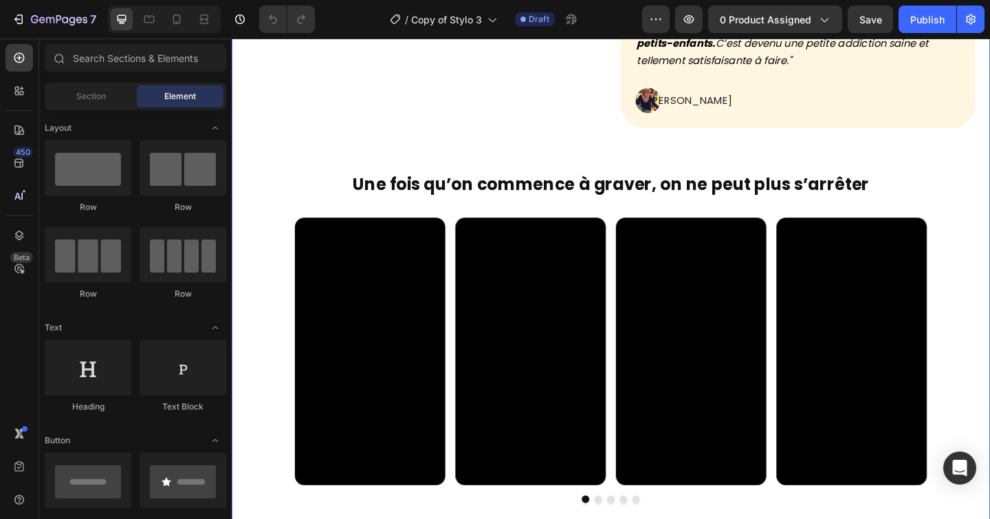
click at [258, 277] on div "Video Video Video Video Video Carousel" at bounding box center [644, 388] width 825 height 310
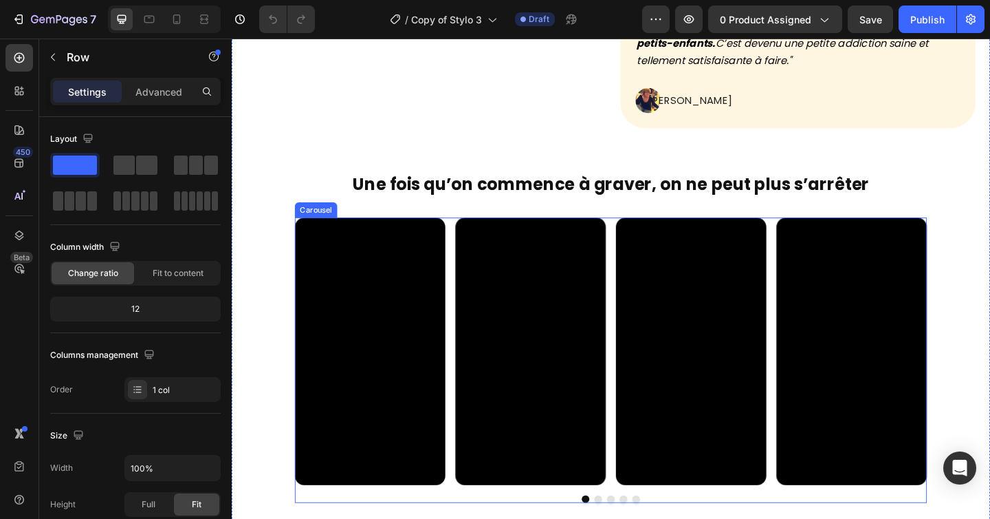
click at [467, 257] on div "Video Video Video Video Video" at bounding box center [645, 378] width 688 height 291
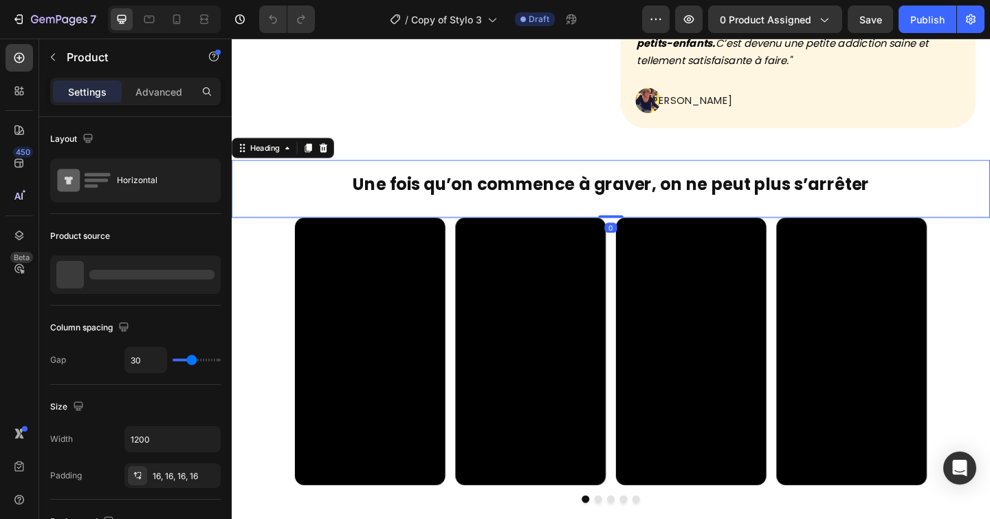
click at [312, 172] on h2 "Une fois qu’on commence à graver, on ne peut plus s’arrêter" at bounding box center [644, 195] width 825 height 49
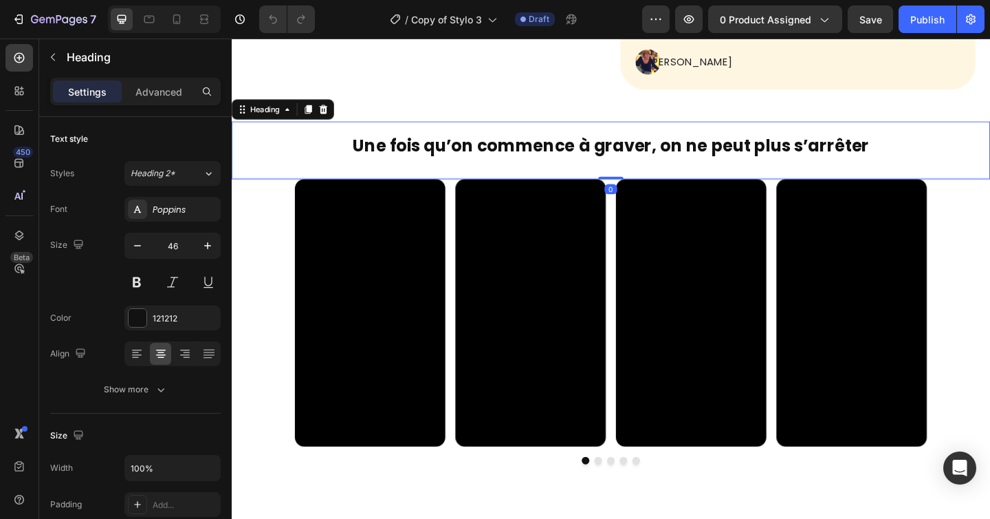
scroll to position [904, 0]
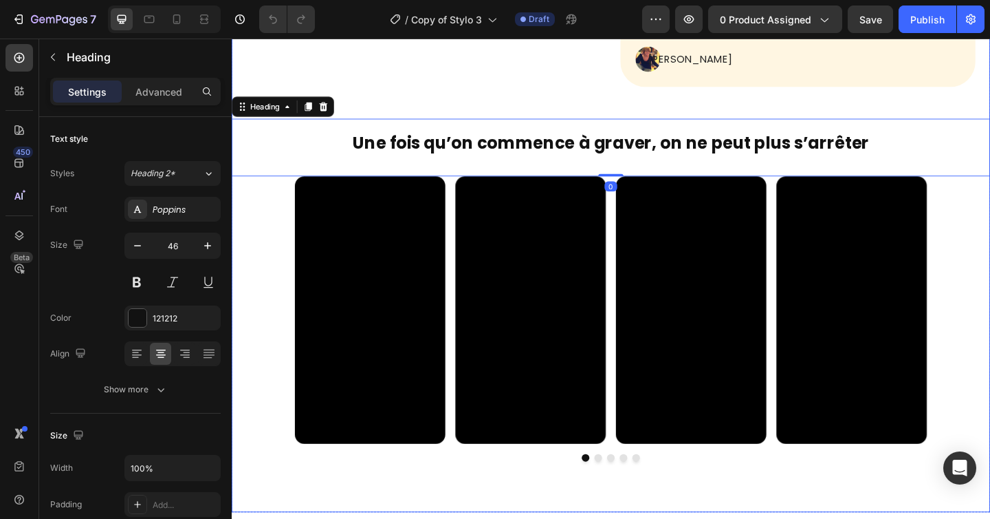
click at [256, 230] on div "Video Video Video Video Video Carousel" at bounding box center [644, 343] width 825 height 310
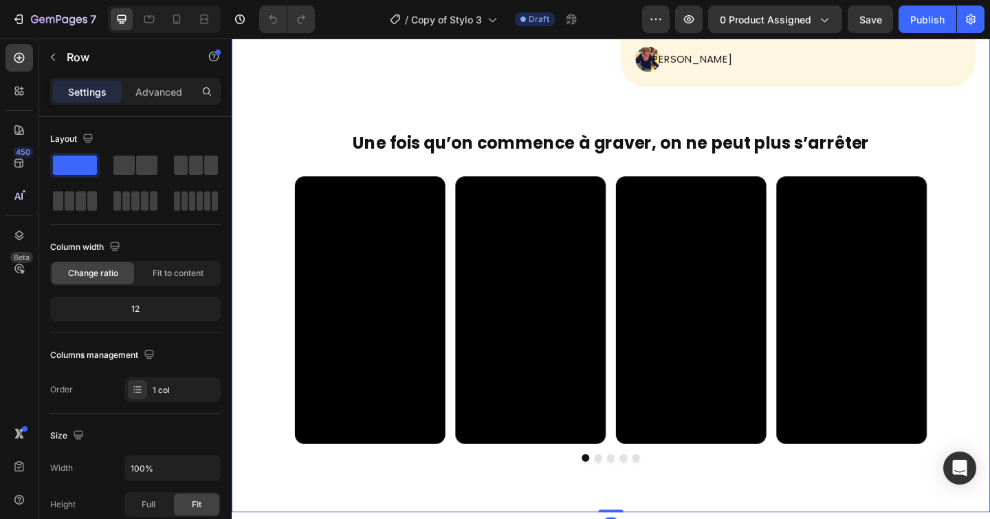
click at [256, 230] on div "Video Video Video Video Video Carousel" at bounding box center [644, 343] width 825 height 310
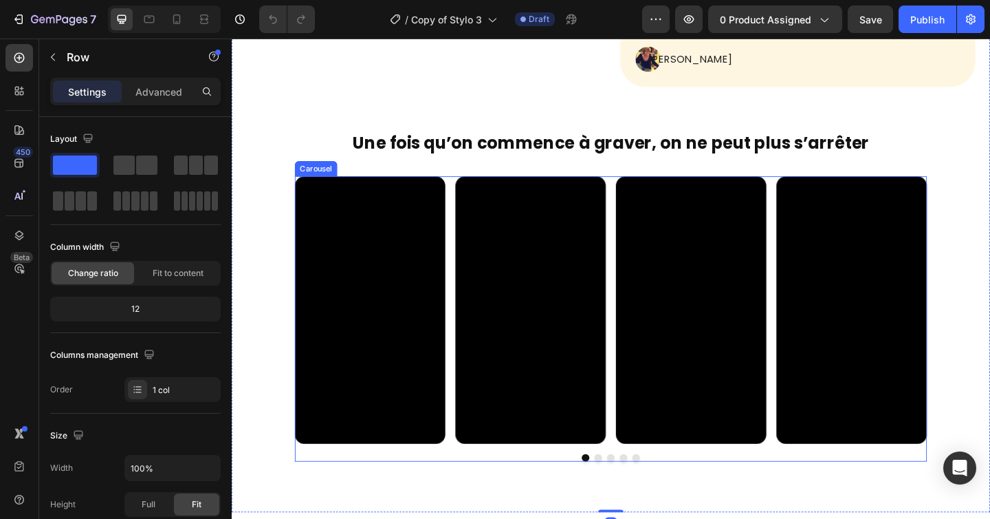
click at [461, 218] on div "Video Video Video Video Video" at bounding box center [645, 333] width 688 height 291
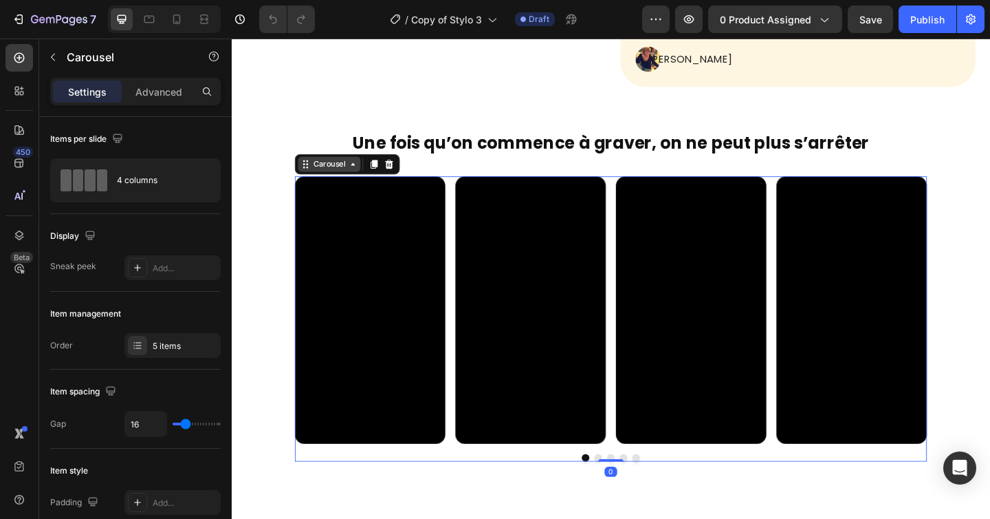
click at [347, 178] on div "Carousel" at bounding box center [338, 175] width 41 height 12
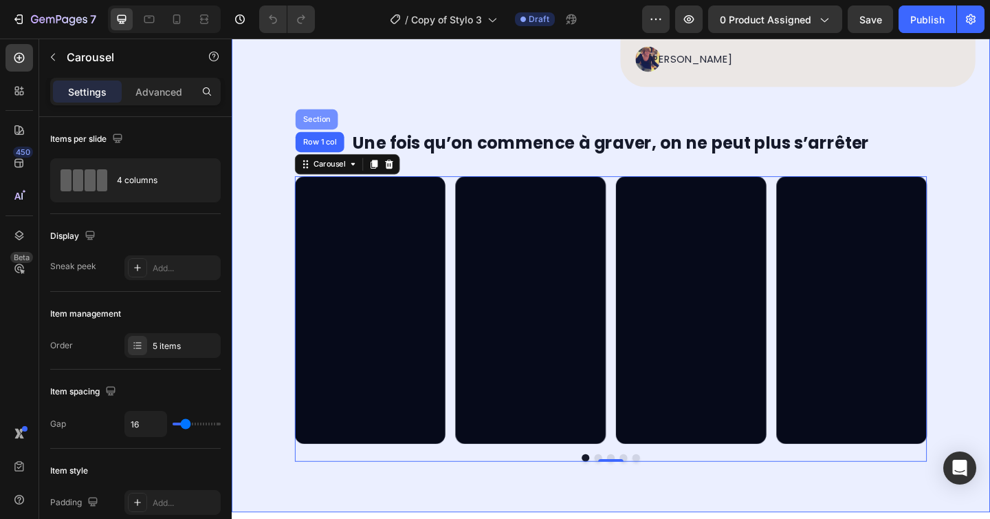
click at [329, 130] on div "Section" at bounding box center [324, 126] width 35 height 8
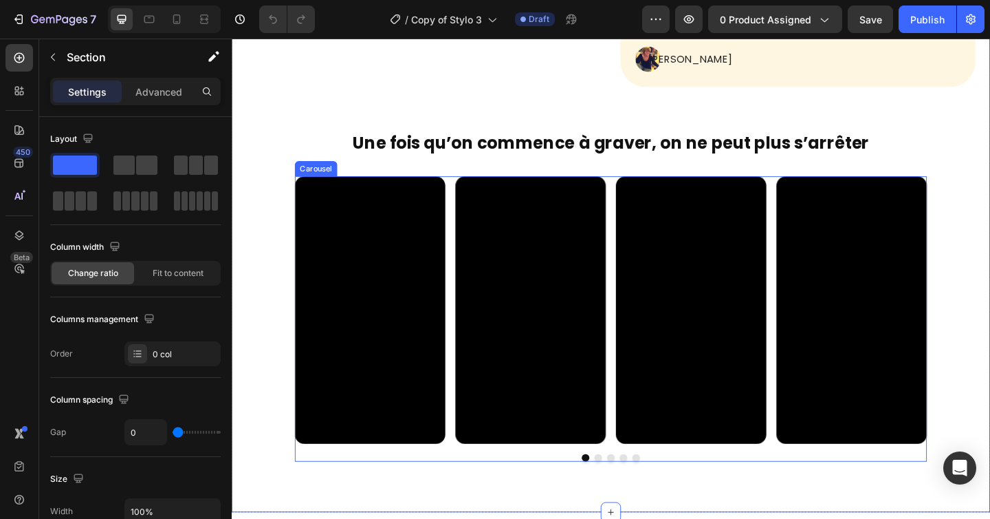
click at [463, 205] on div "Video Video Video Video Video" at bounding box center [645, 333] width 688 height 291
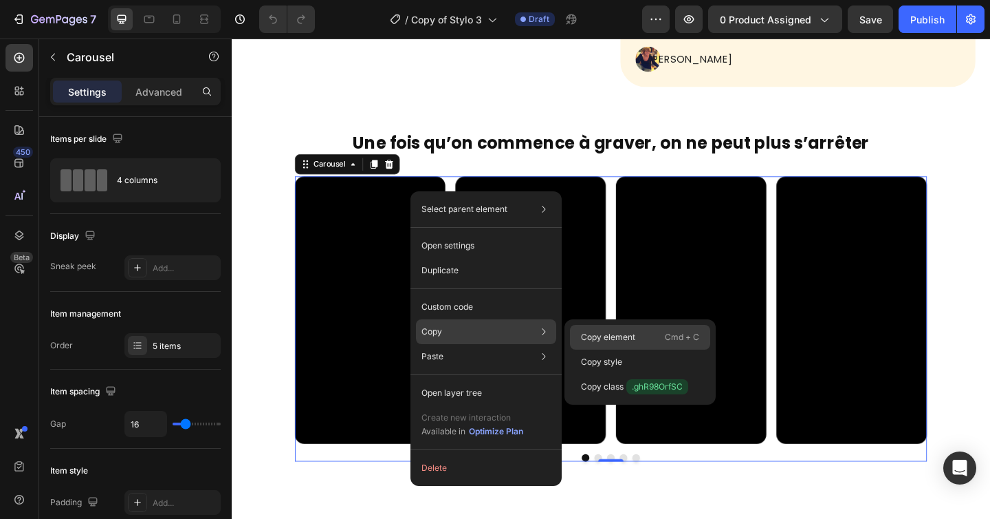
click at [608, 342] on p "Copy element" at bounding box center [608, 337] width 54 height 12
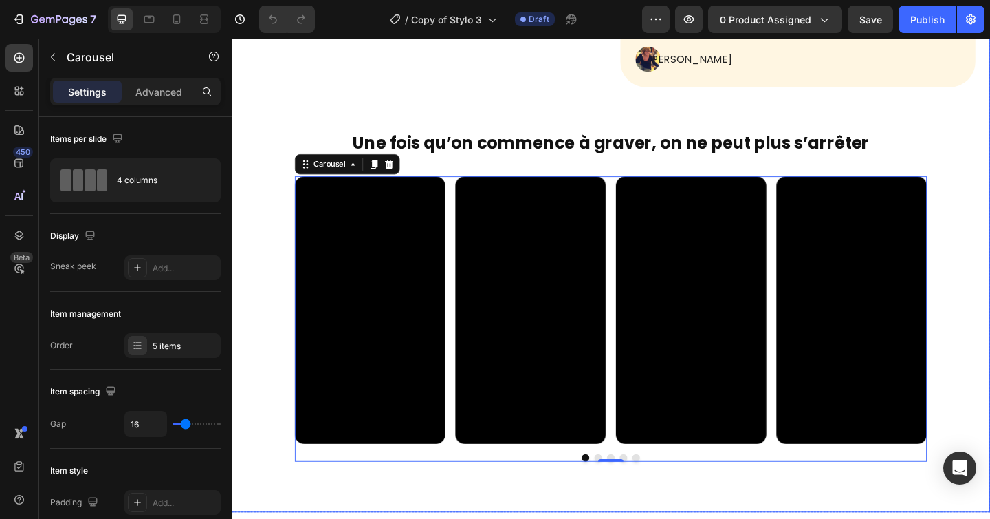
click at [271, 210] on div "Video Video Video Video Video Carousel 0" at bounding box center [644, 343] width 825 height 310
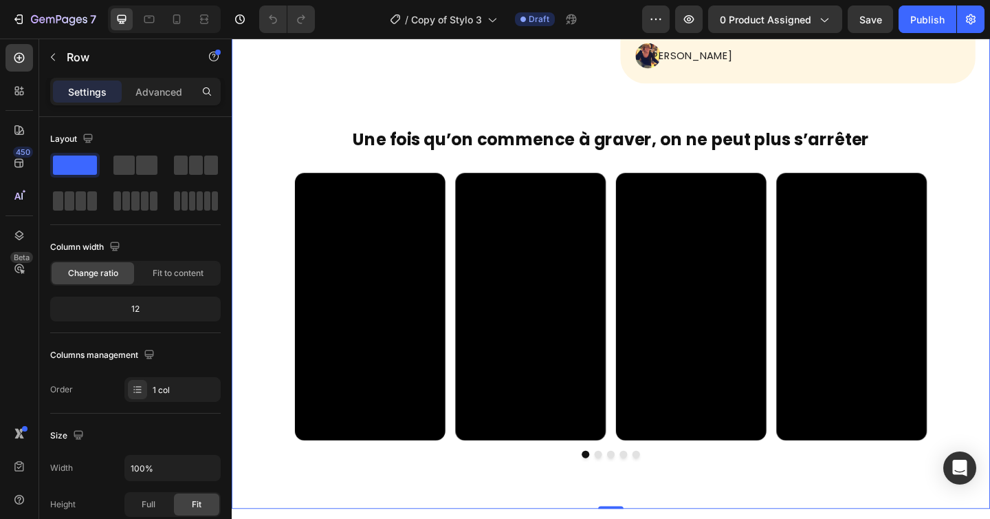
scroll to position [919, 0]
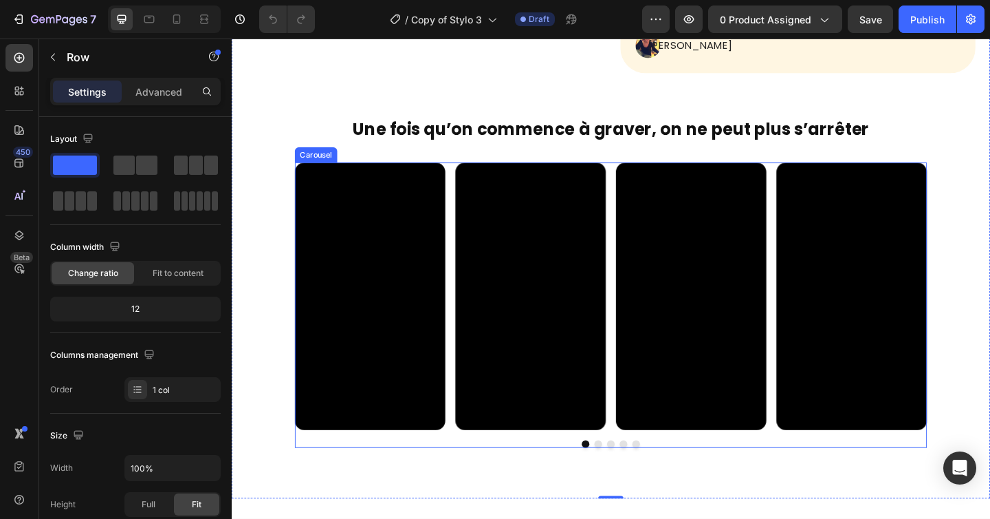
click at [463, 188] on div "Video Video Video Video Video" at bounding box center [645, 318] width 688 height 291
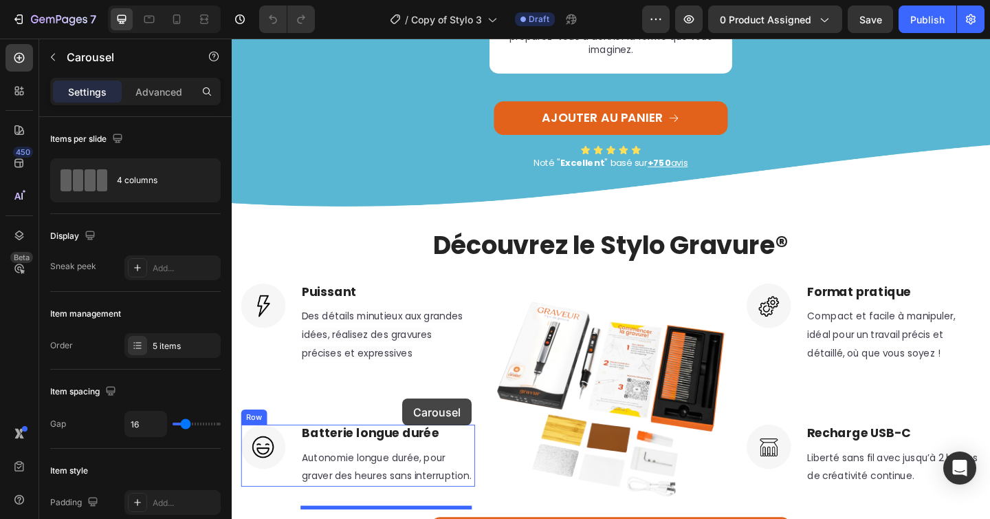
scroll to position [2088, 0]
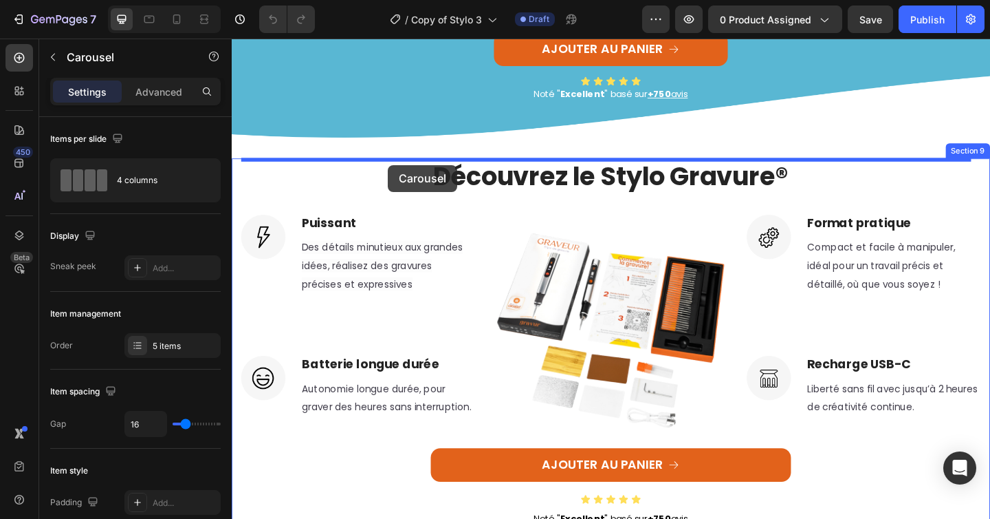
drag, startPoint x: 307, startPoint y: 157, endPoint x: 402, endPoint y: 176, distance: 96.2
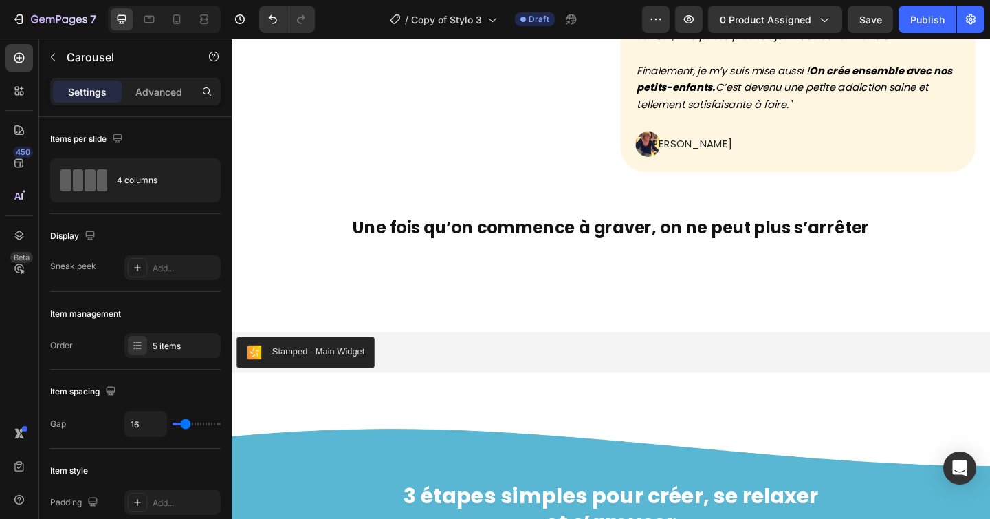
scroll to position [1108, 0]
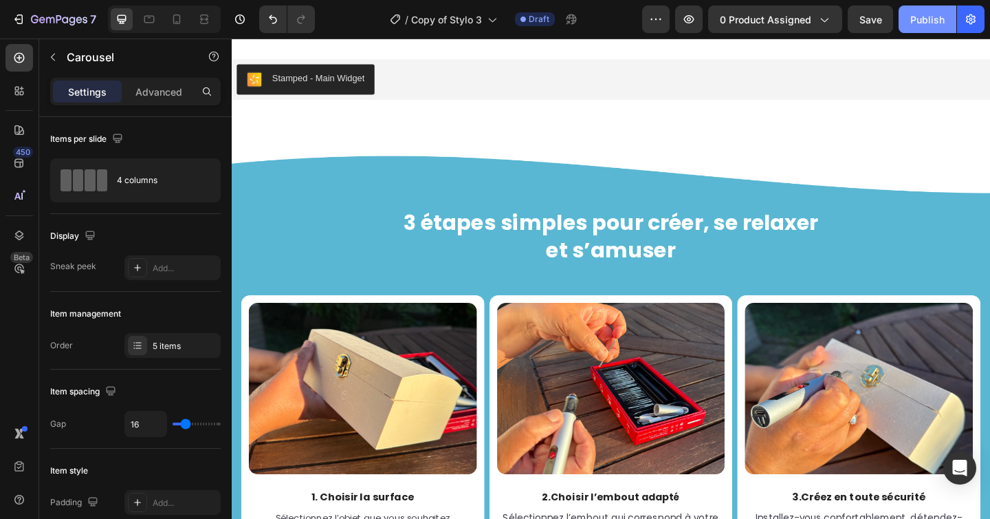
click at [910, 21] on button "Publish" at bounding box center [928, 20] width 58 height 28
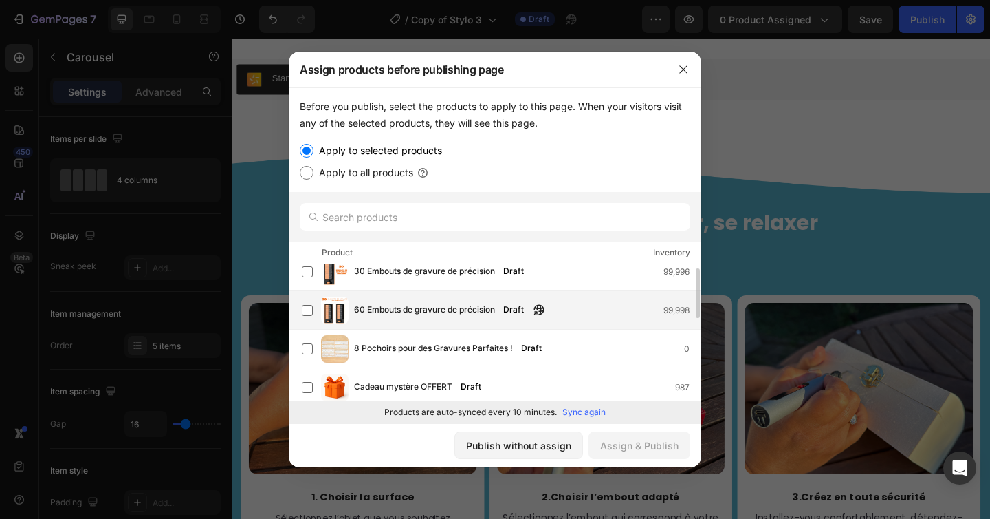
scroll to position [0, 0]
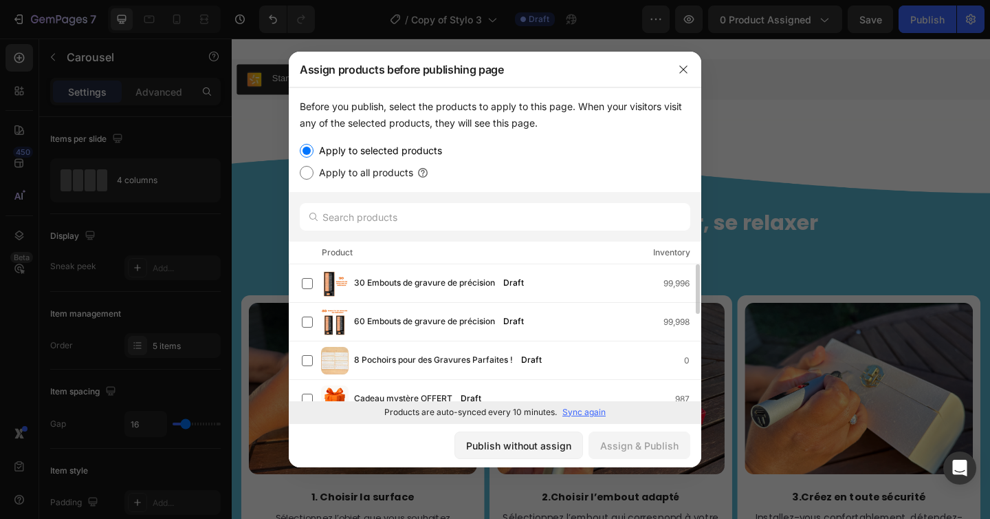
click at [376, 177] on label "Apply to all products" at bounding box center [364, 172] width 100 height 17
click at [314, 177] on input "Apply to all products" at bounding box center [307, 173] width 14 height 14
radio input "true"
click at [631, 444] on div "Assign & Publish" at bounding box center [639, 445] width 78 height 14
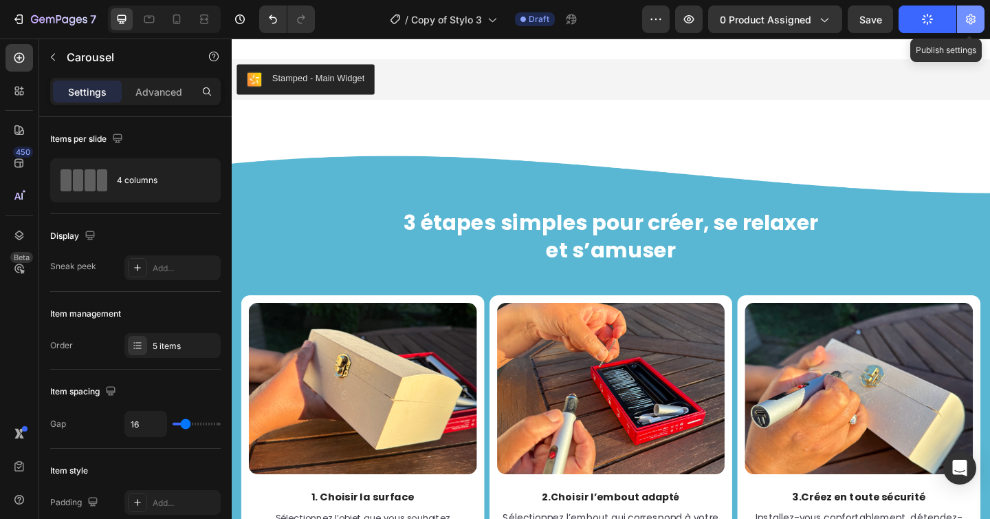
click at [967, 22] on icon "button" at bounding box center [971, 19] width 10 height 10
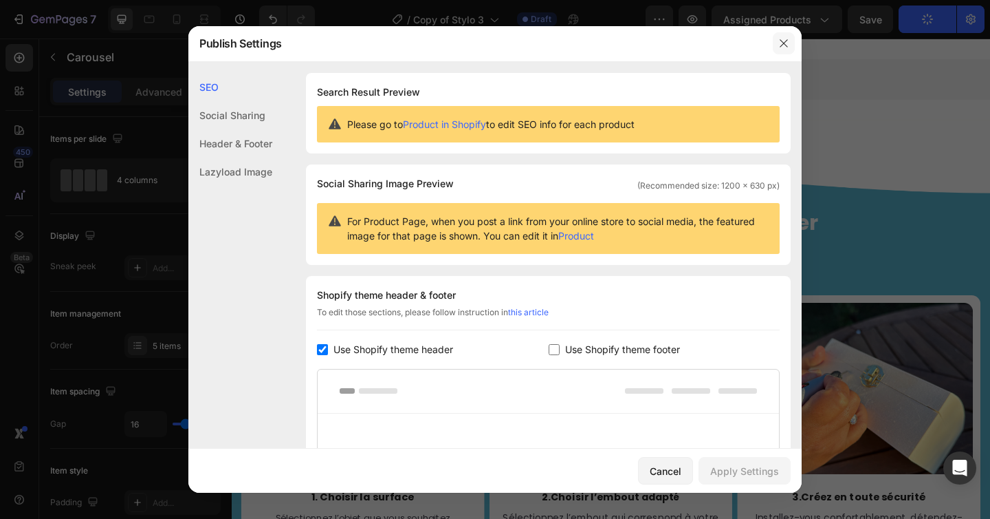
click at [781, 44] on icon "button" at bounding box center [784, 43] width 11 height 11
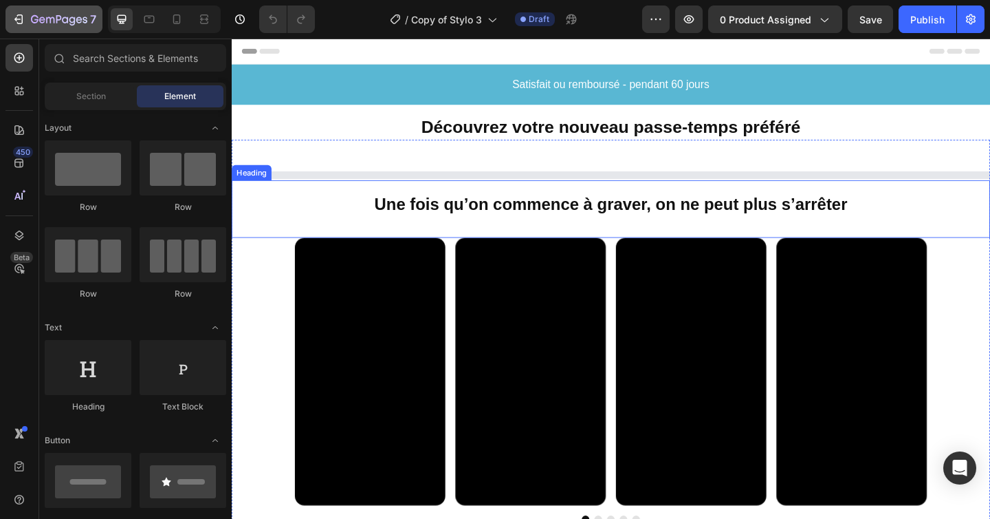
click at [31, 23] on icon "button" at bounding box center [59, 20] width 56 height 12
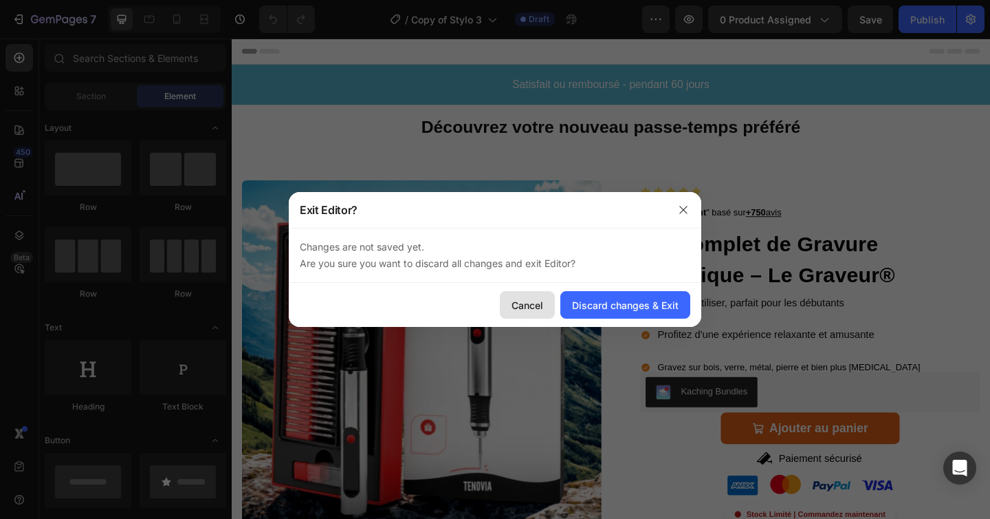
click at [536, 304] on div "Cancel" at bounding box center [528, 305] width 32 height 14
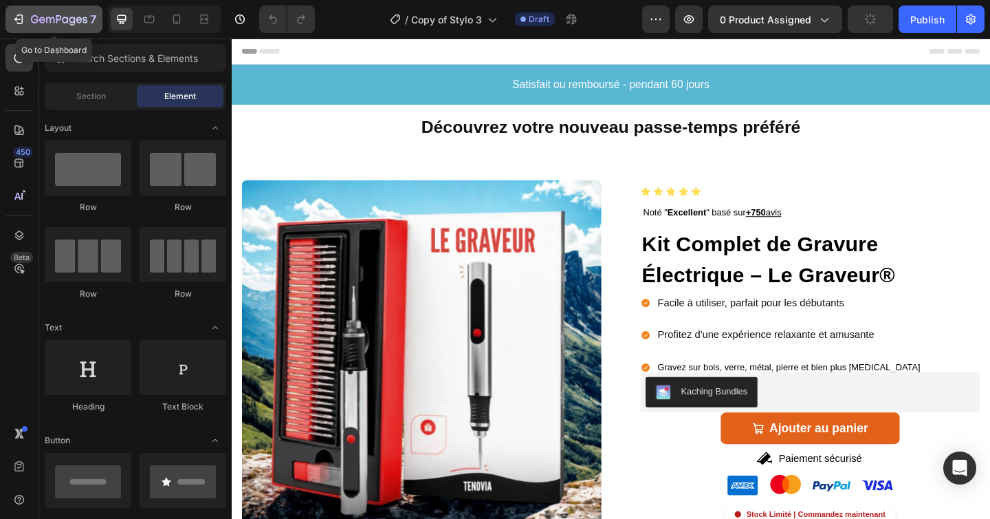
click at [48, 9] on button "7" at bounding box center [54, 20] width 97 height 28
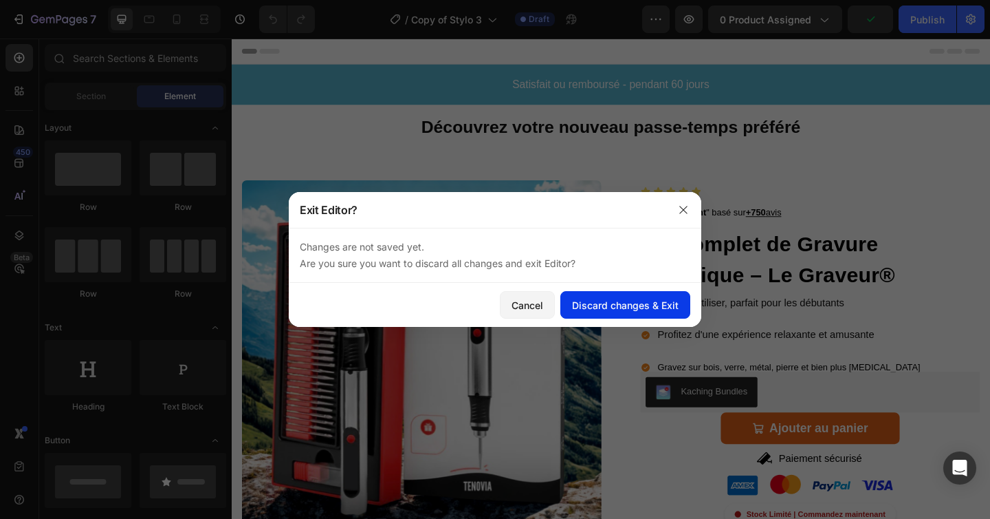
click at [622, 294] on button "Discard changes & Exit" at bounding box center [626, 305] width 130 height 28
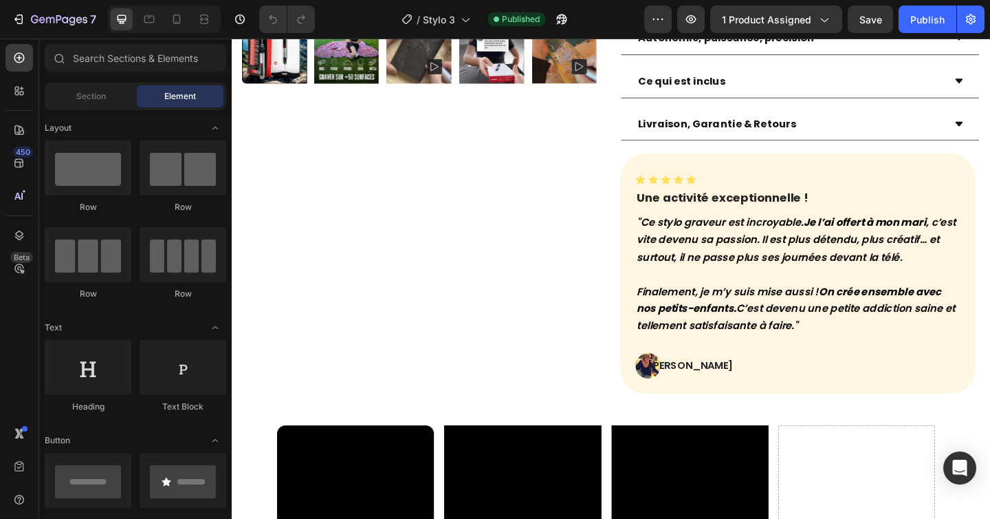
scroll to position [801, 0]
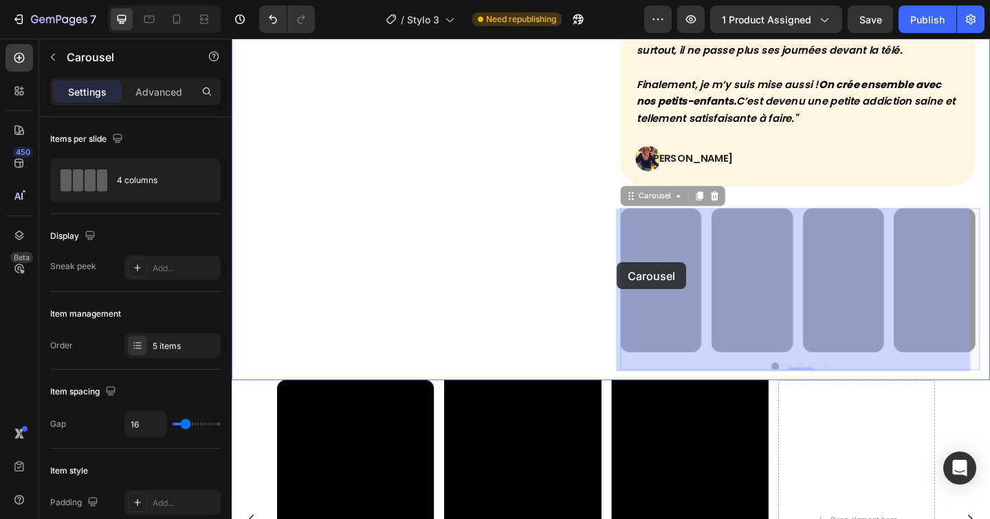
drag, startPoint x: 744, startPoint y: 231, endPoint x: 651, endPoint y: 282, distance: 105.9
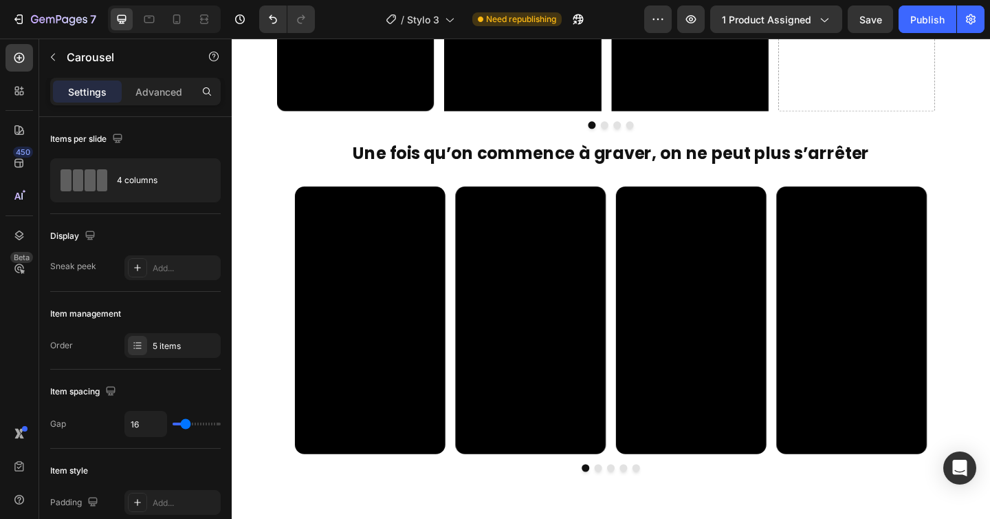
scroll to position [1399, 0]
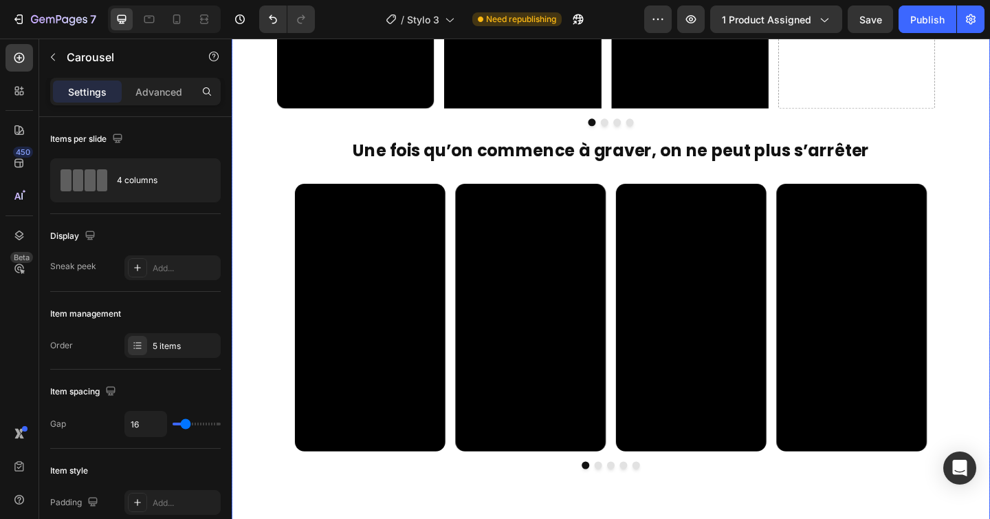
click at [268, 228] on div "Video Video Video Video Video Carousel" at bounding box center [644, 352] width 825 height 310
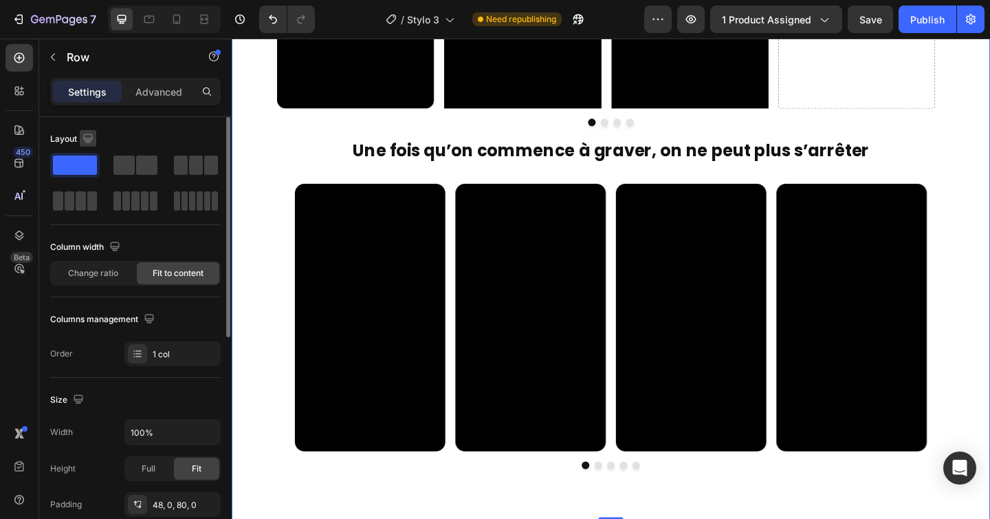
click at [89, 133] on icon "button" at bounding box center [88, 138] width 14 height 14
click at [118, 272] on div "Change ratio" at bounding box center [93, 273] width 83 height 22
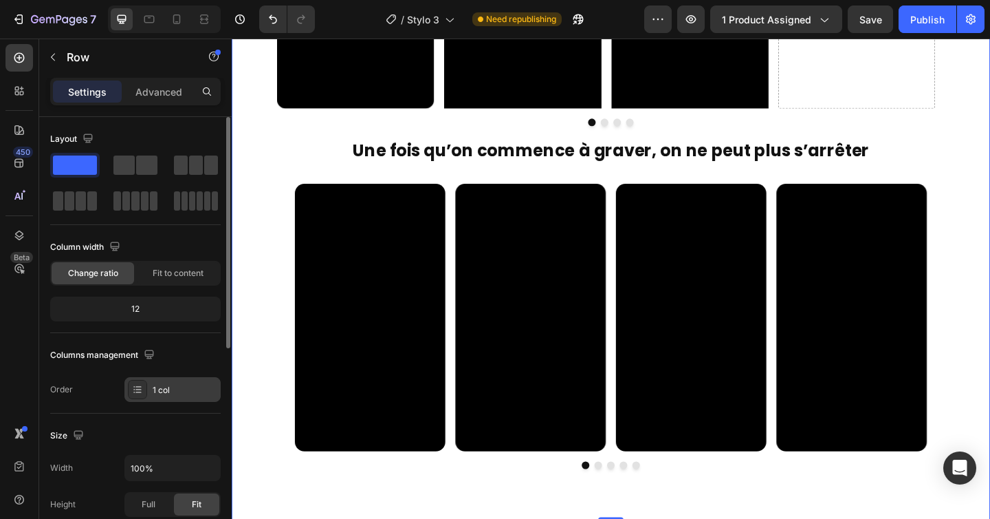
click at [159, 392] on div "1 col" at bounding box center [185, 390] width 65 height 12
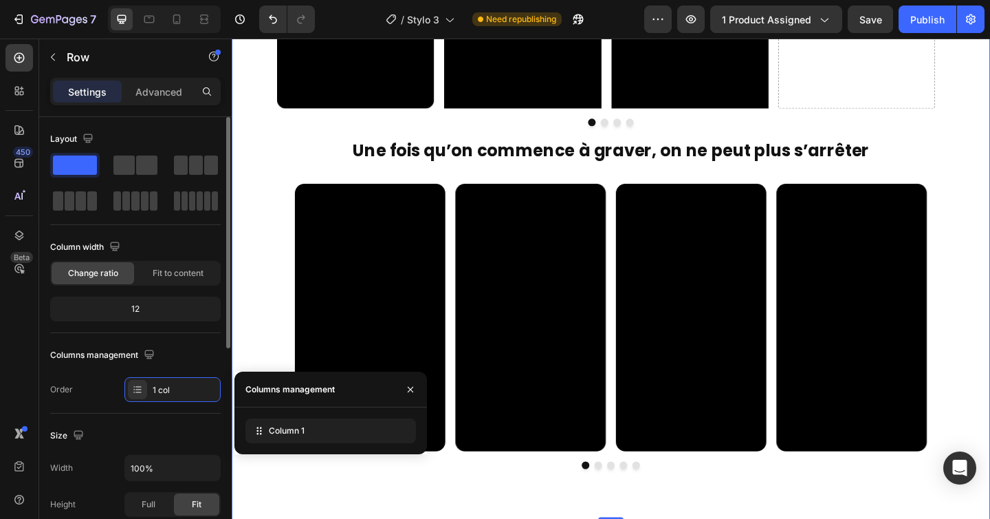
click at [183, 356] on div "Columns management" at bounding box center [135, 355] width 171 height 22
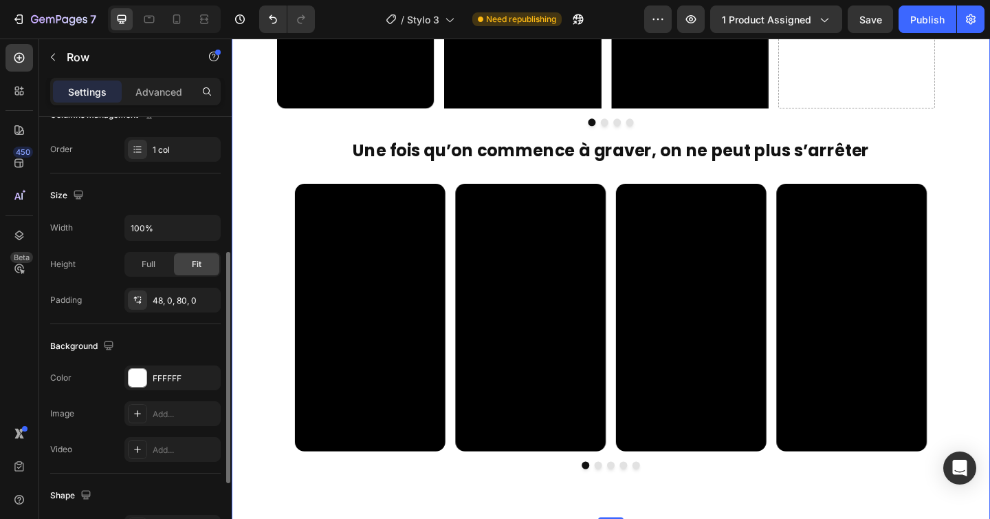
scroll to position [246, 0]
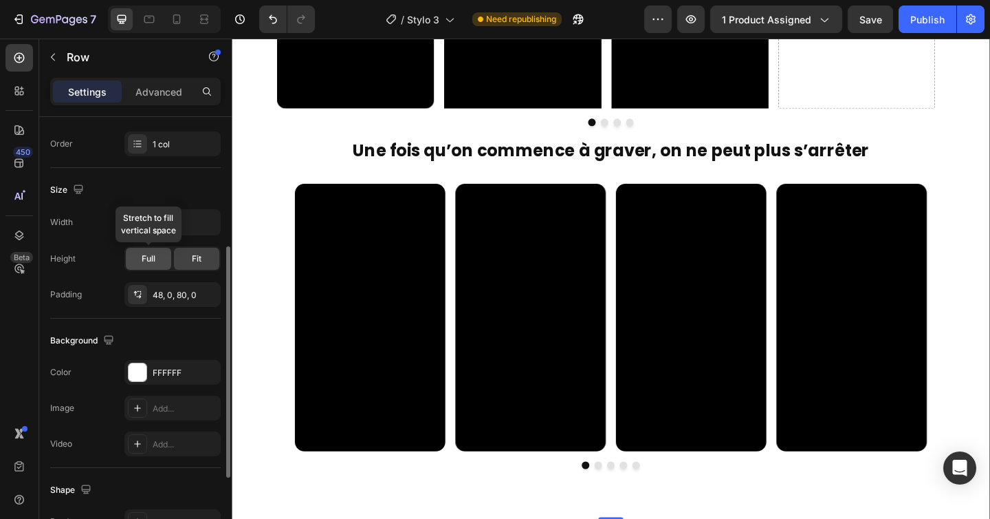
click at [149, 256] on span "Full" at bounding box center [149, 258] width 14 height 12
click at [190, 259] on div "Fit" at bounding box center [196, 259] width 45 height 22
click at [156, 259] on div "Full" at bounding box center [148, 259] width 45 height 22
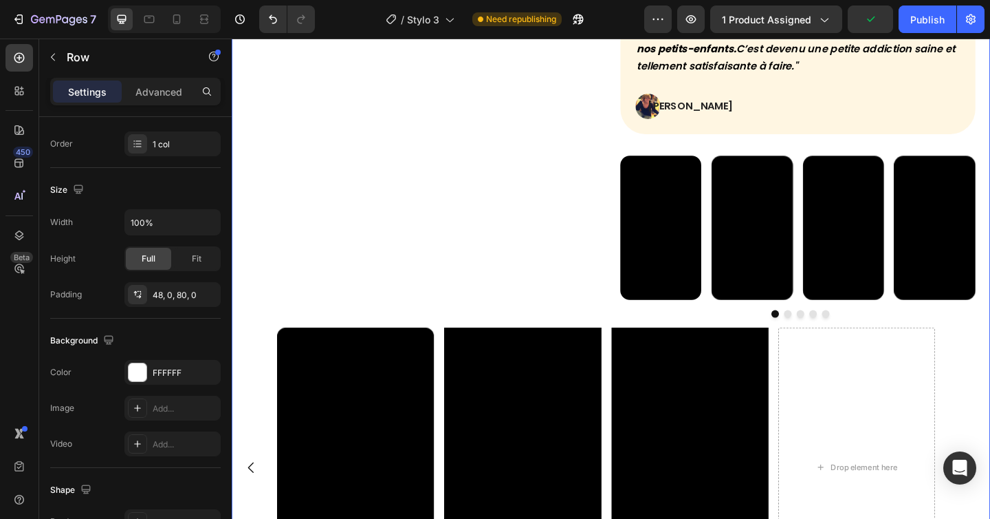
scroll to position [856, 0]
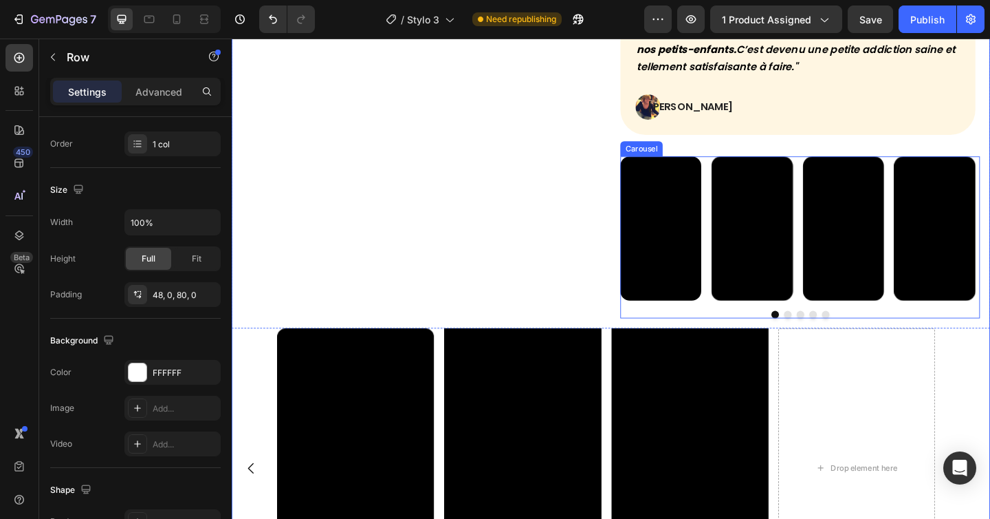
click at [741, 172] on div "Video Video Video Video Video" at bounding box center [850, 245] width 391 height 157
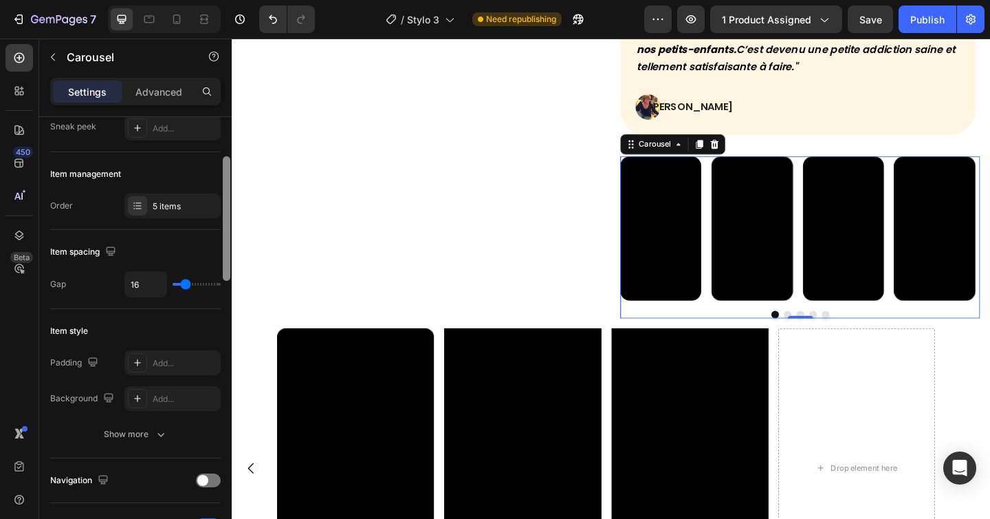
scroll to position [119, 0]
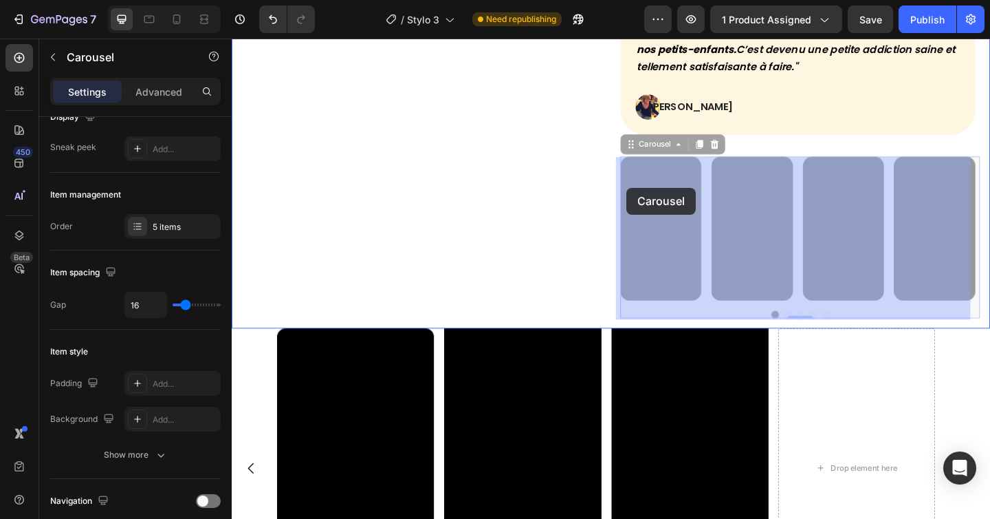
drag, startPoint x: 683, startPoint y: 158, endPoint x: 675, endPoint y: 196, distance: 39.3
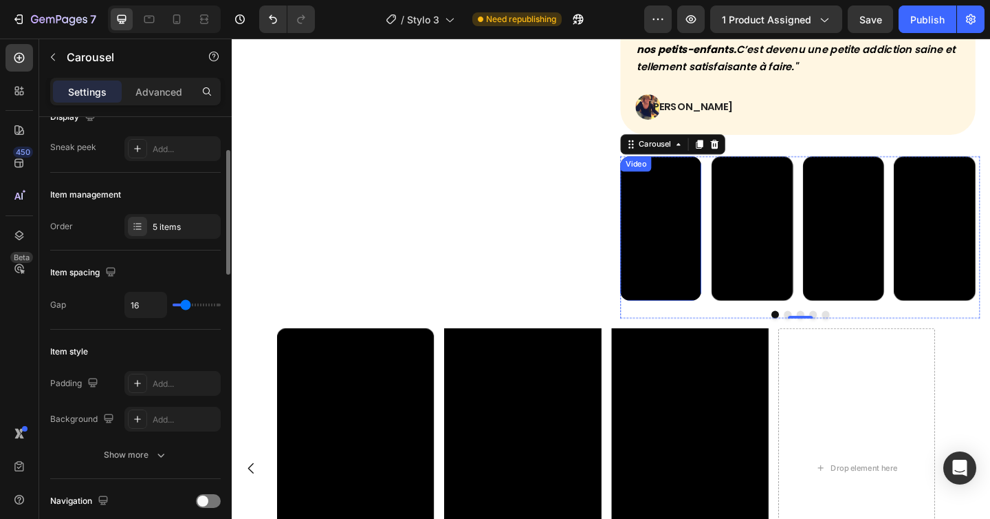
scroll to position [1015, 0]
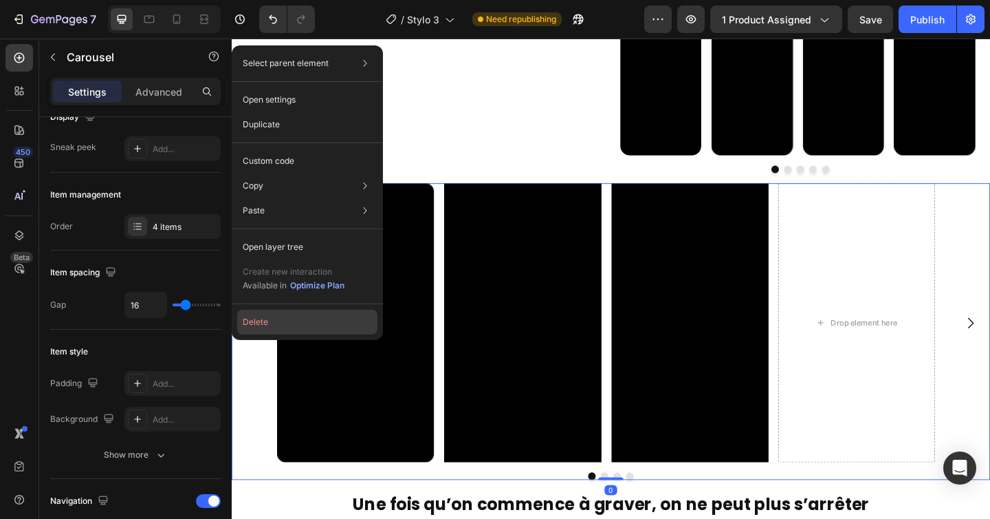
click at [270, 323] on button "Delete" at bounding box center [307, 322] width 140 height 25
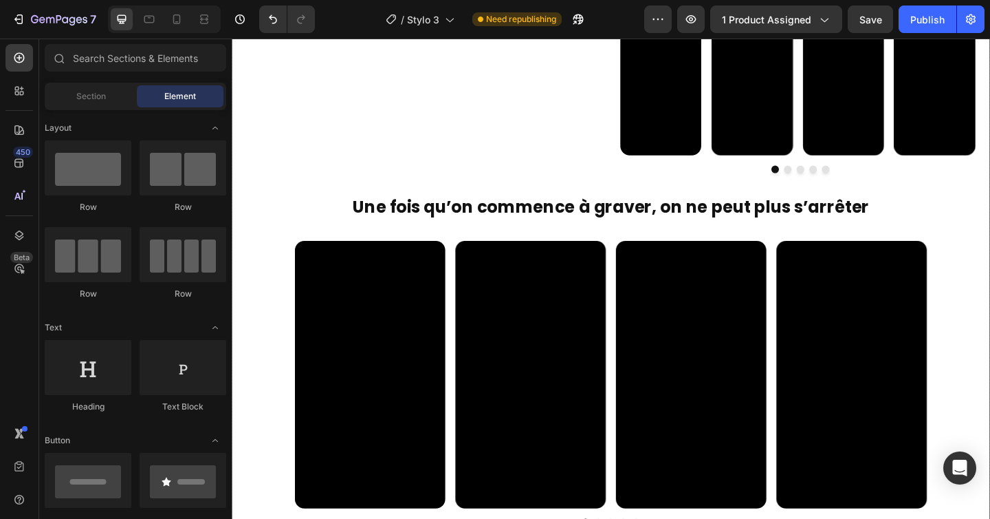
click at [270, 296] on div "Video Video Video Video Video Carousel" at bounding box center [644, 414] width 825 height 310
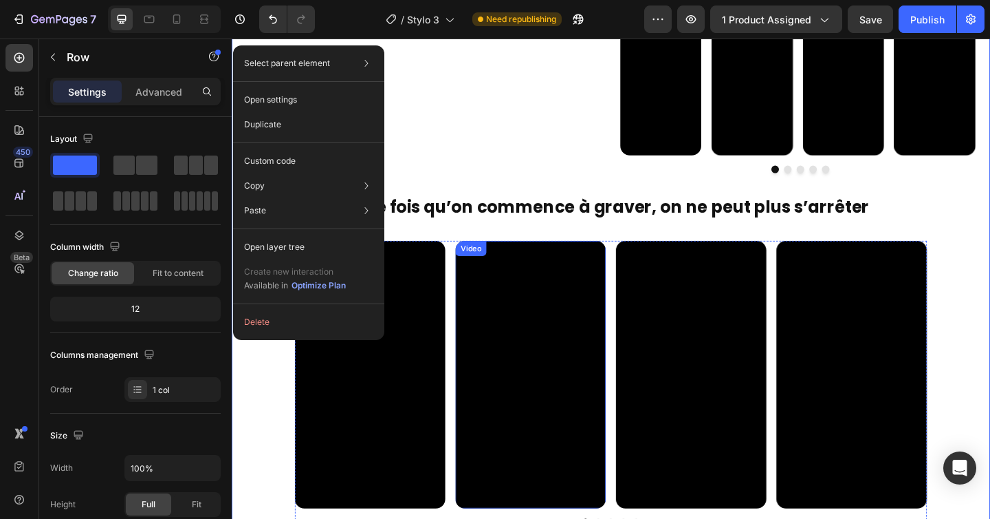
click at [634, 273] on div "Video Video Video Video Video" at bounding box center [645, 404] width 688 height 291
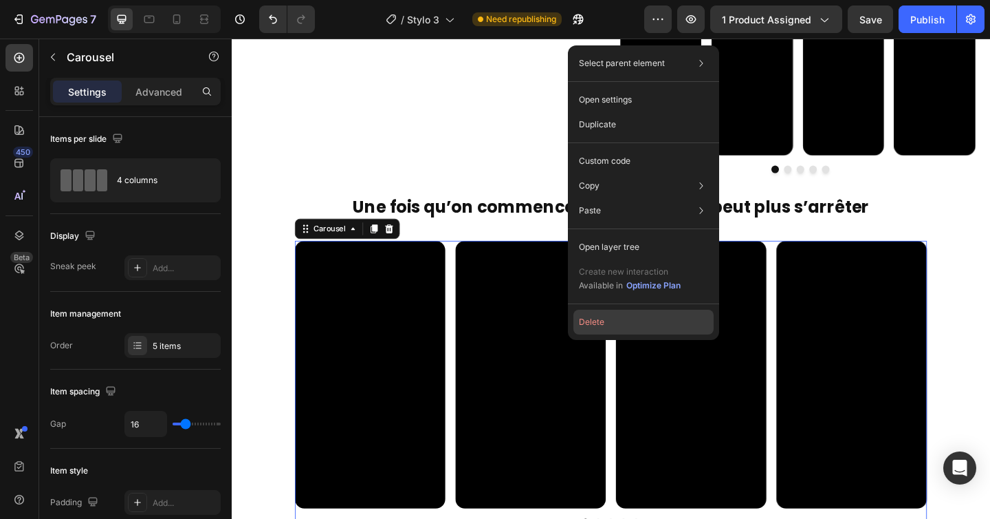
click at [602, 319] on button "Delete" at bounding box center [644, 322] width 140 height 25
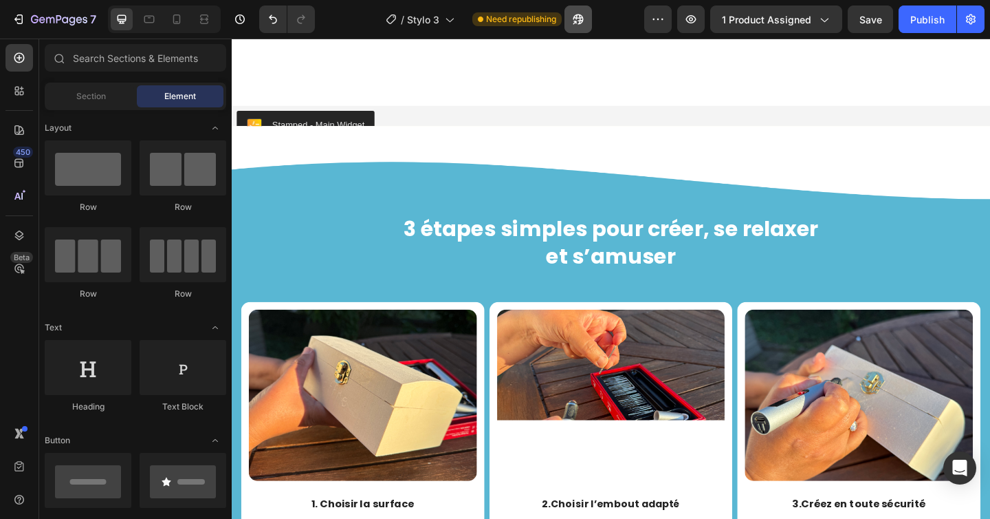
scroll to position [1008, 0]
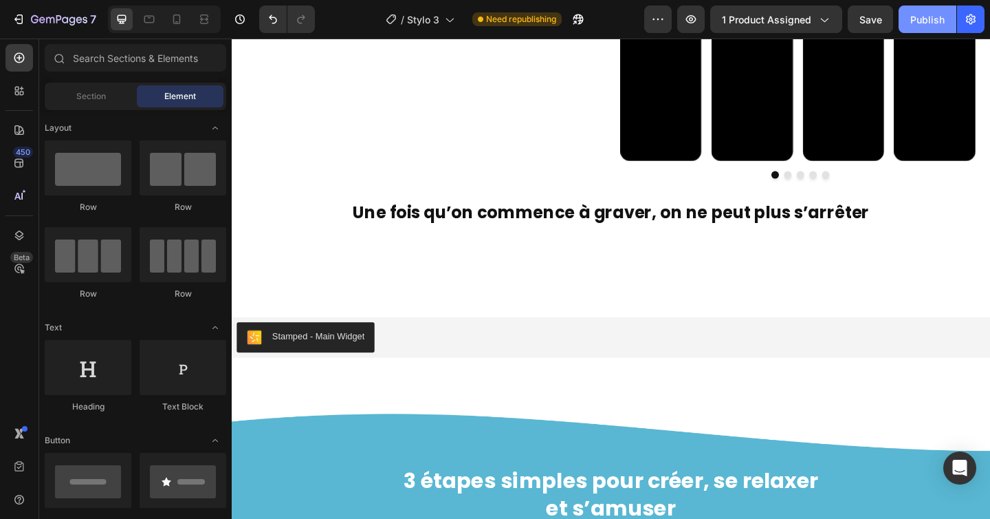
click at [920, 17] on div "Publish" at bounding box center [928, 19] width 34 height 14
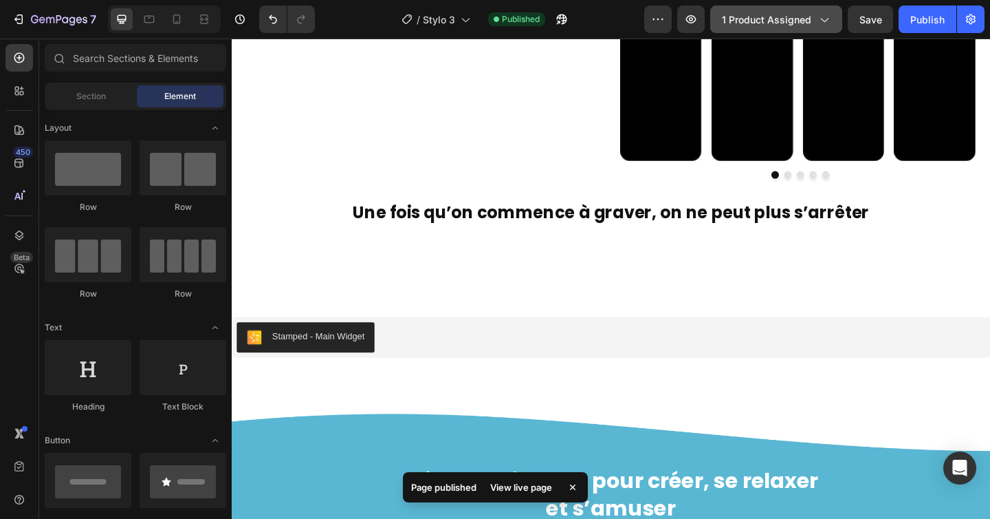
click at [770, 19] on span "1 product assigned" at bounding box center [766, 19] width 89 height 14
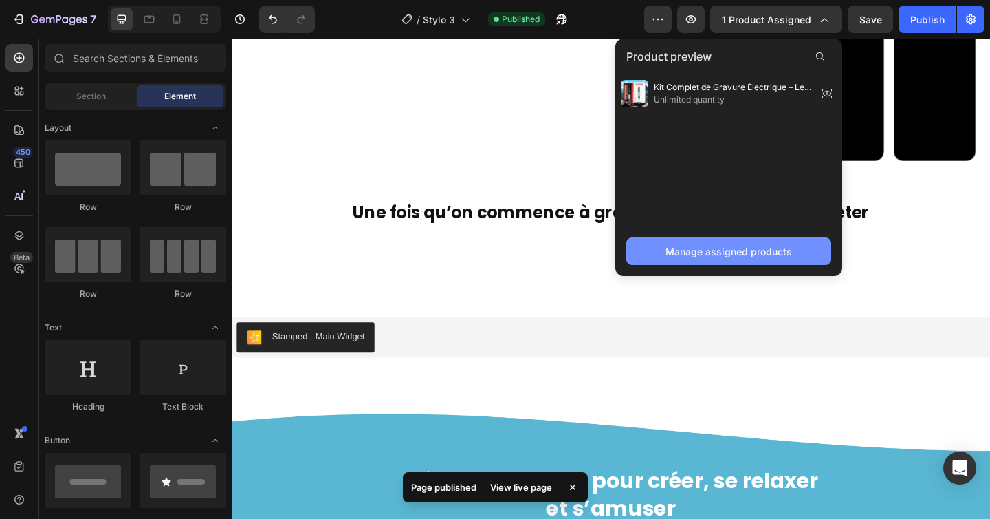
click at [707, 244] on div "Manage assigned products" at bounding box center [729, 251] width 127 height 14
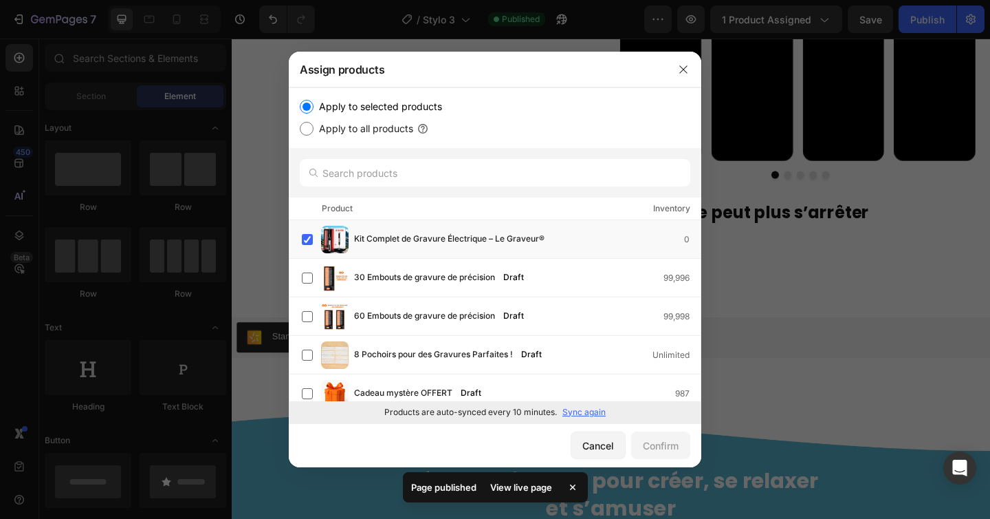
click at [345, 128] on label "Apply to all products" at bounding box center [364, 128] width 100 height 17
click at [314, 128] on input "Apply to all products" at bounding box center [307, 129] width 14 height 14
radio input "true"
click at [673, 448] on div "Confirm" at bounding box center [661, 445] width 36 height 14
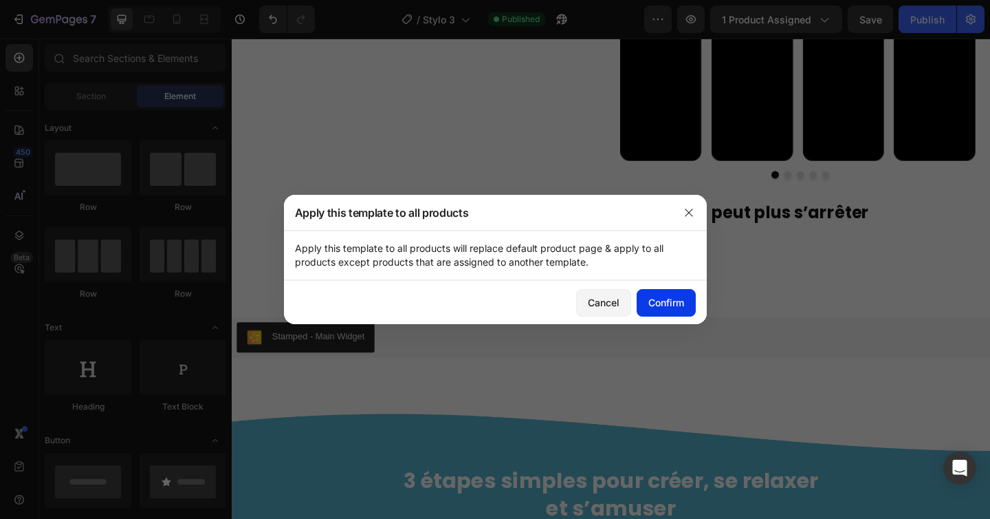
click at [667, 298] on div "Confirm" at bounding box center [667, 302] width 36 height 14
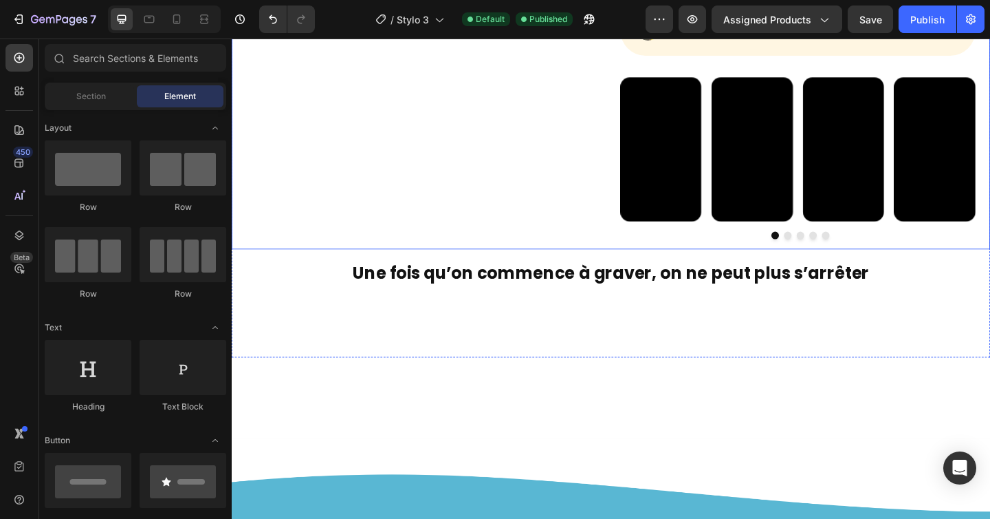
scroll to position [450, 0]
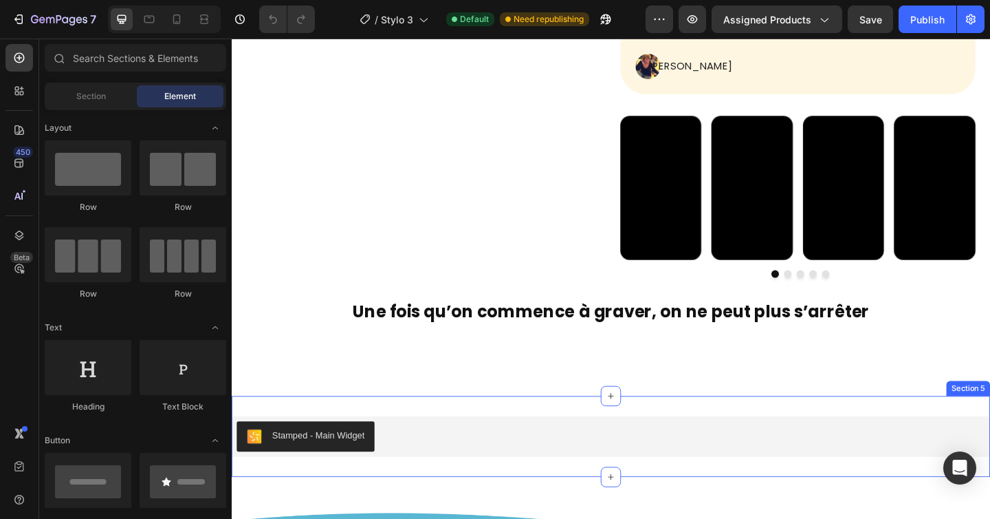
scroll to position [810, 0]
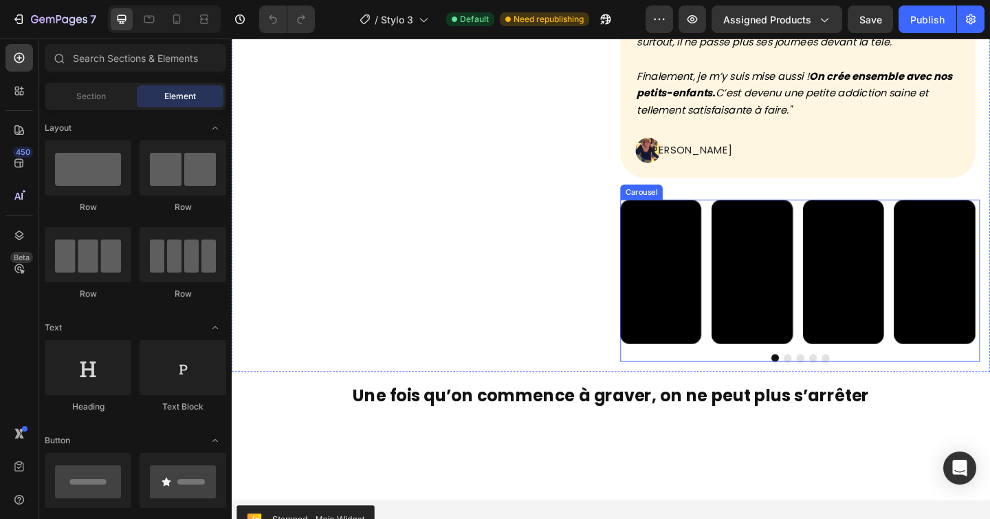
click at [743, 230] on div "Video Video Video Video Video" at bounding box center [850, 292] width 391 height 157
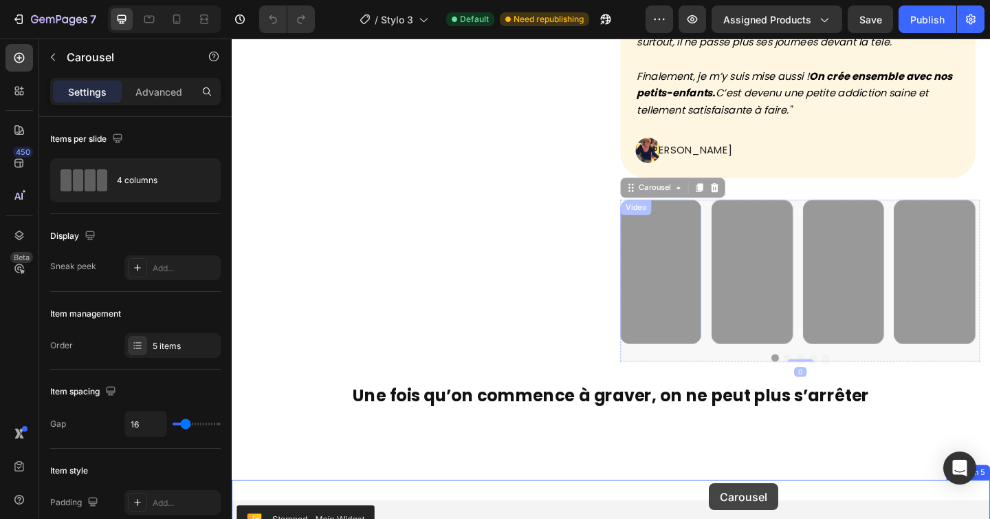
scroll to position [841, 0]
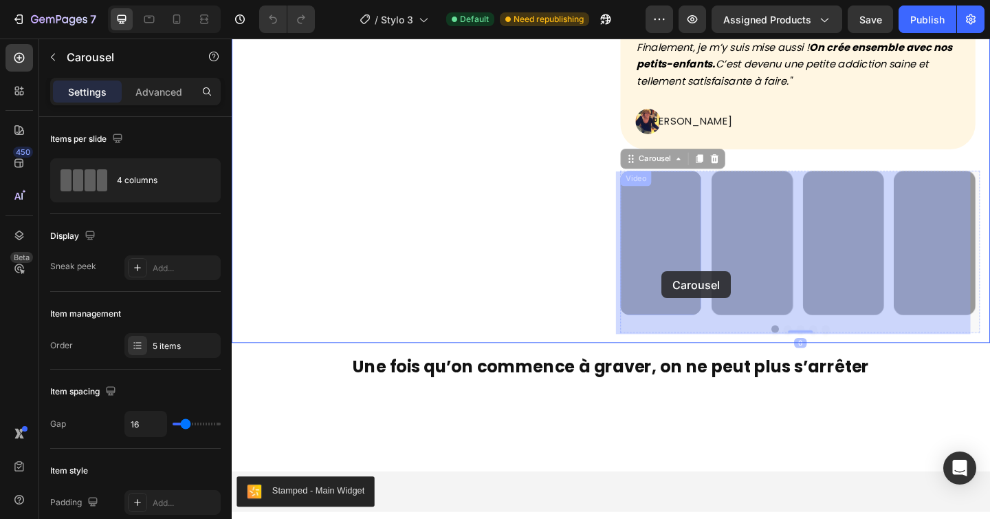
drag, startPoint x: 664, startPoint y: 202, endPoint x: 704, endPoint y: 311, distance: 116.4
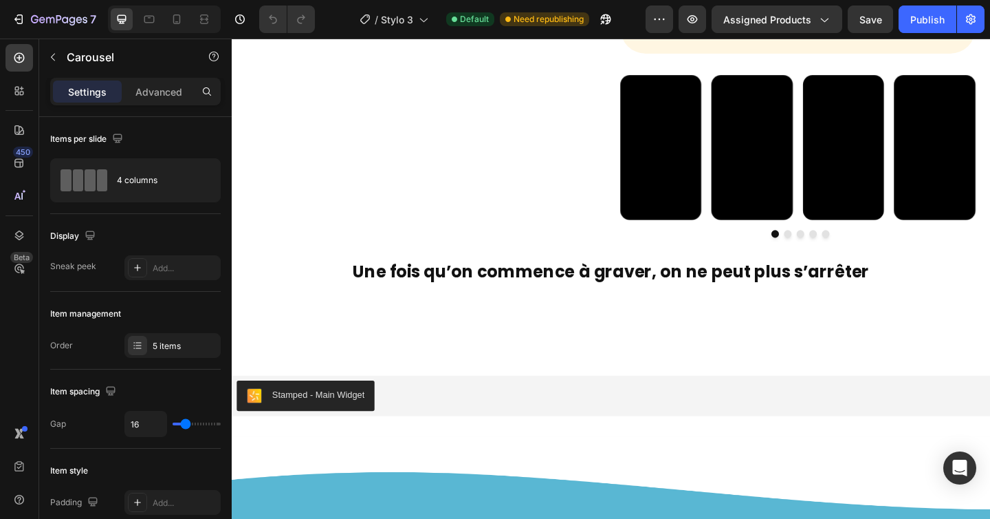
scroll to position [933, 0]
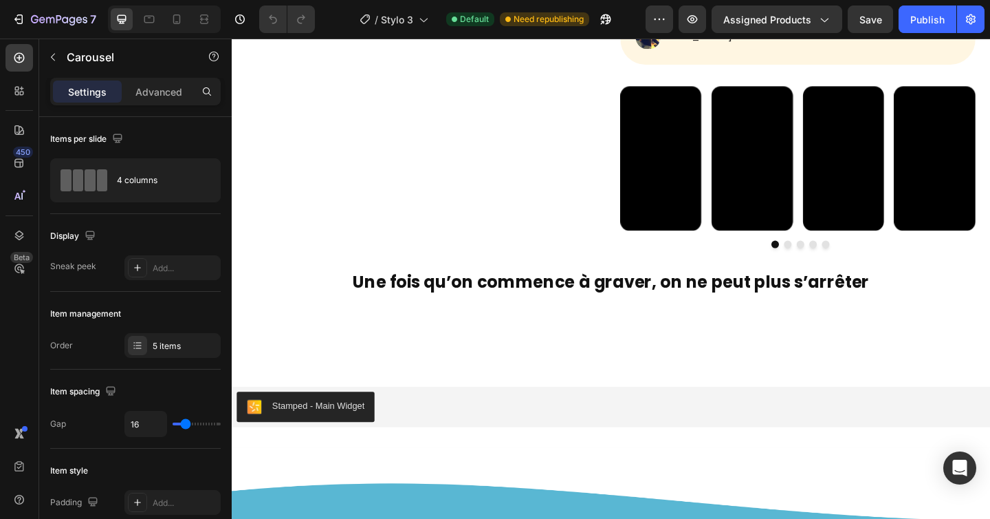
click at [744, 112] on div "Video Video Video Video Video" at bounding box center [850, 169] width 391 height 157
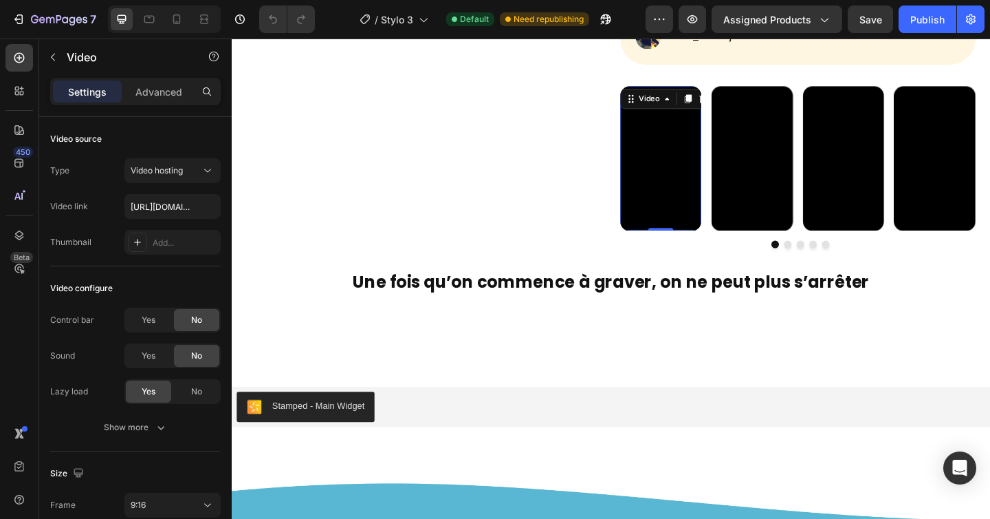
click at [737, 96] on div "Video 0" at bounding box center [699, 169] width 88 height 157
click at [743, 107] on div "Video 0 Video Video Video Video" at bounding box center [850, 169] width 391 height 157
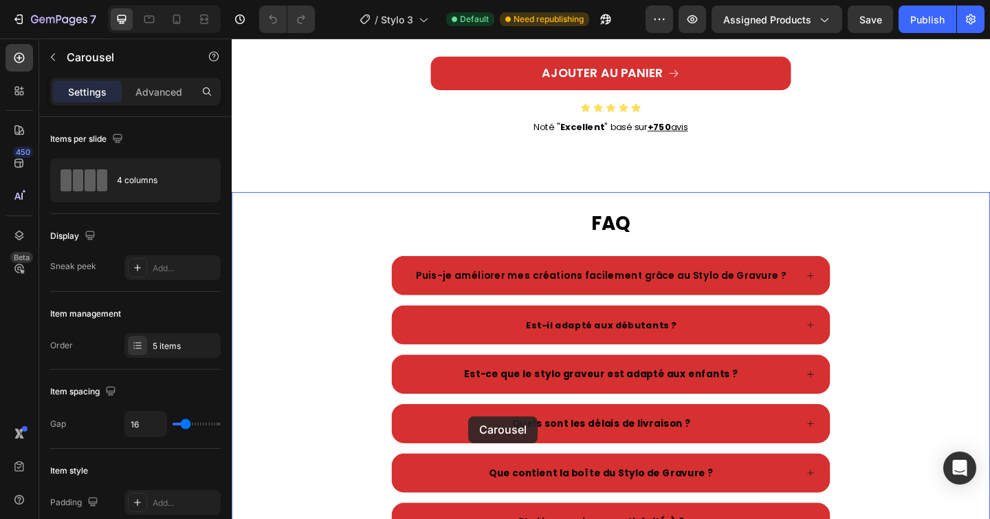
scroll to position [2469, 0]
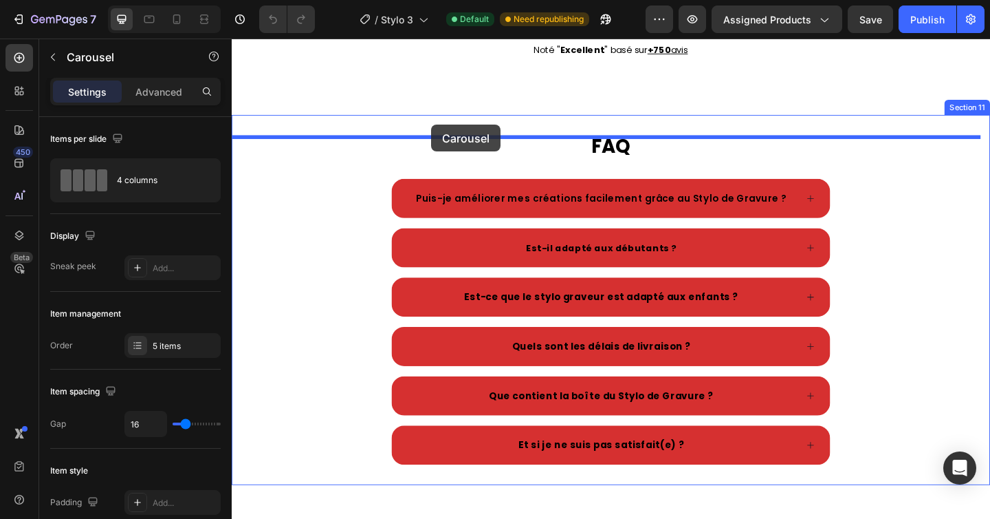
drag, startPoint x: 662, startPoint y: 82, endPoint x: 448, endPoint y: 134, distance: 219.5
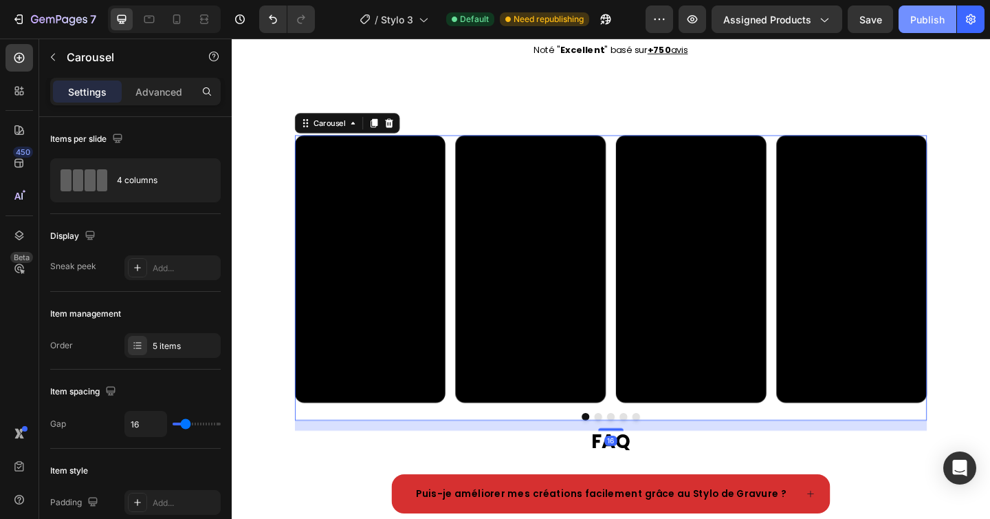
click at [926, 13] on div "Publish" at bounding box center [928, 19] width 34 height 14
click at [182, 21] on icon at bounding box center [177, 19] width 14 height 14
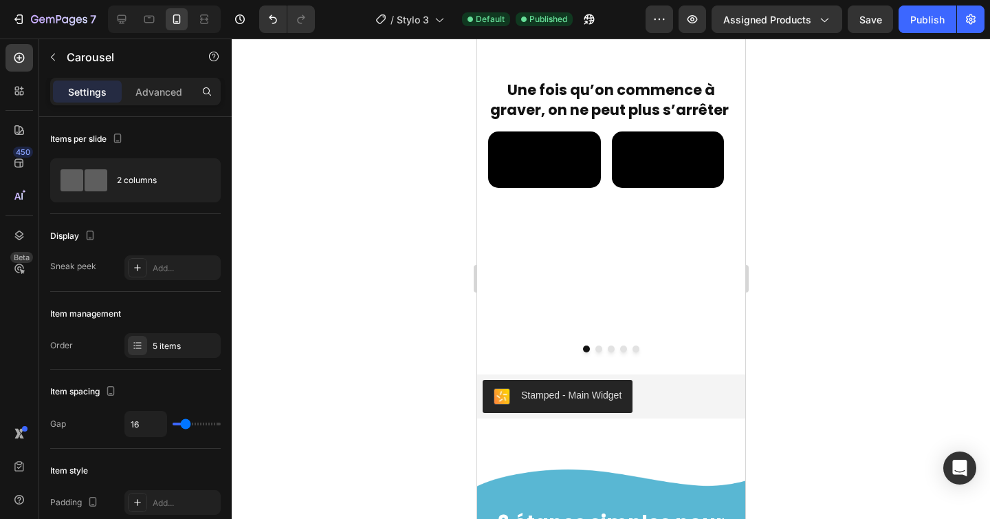
scroll to position [1357, 0]
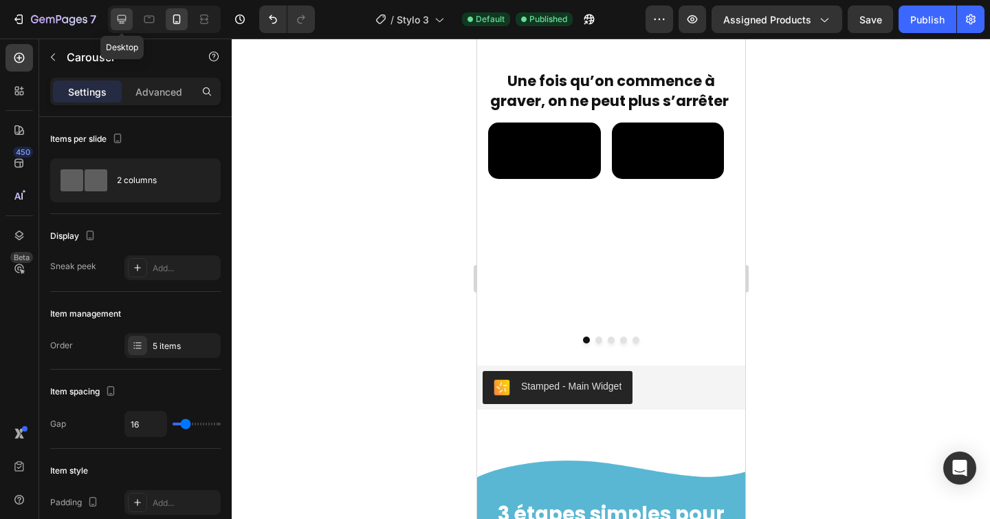
click at [124, 20] on icon at bounding box center [122, 19] width 14 height 14
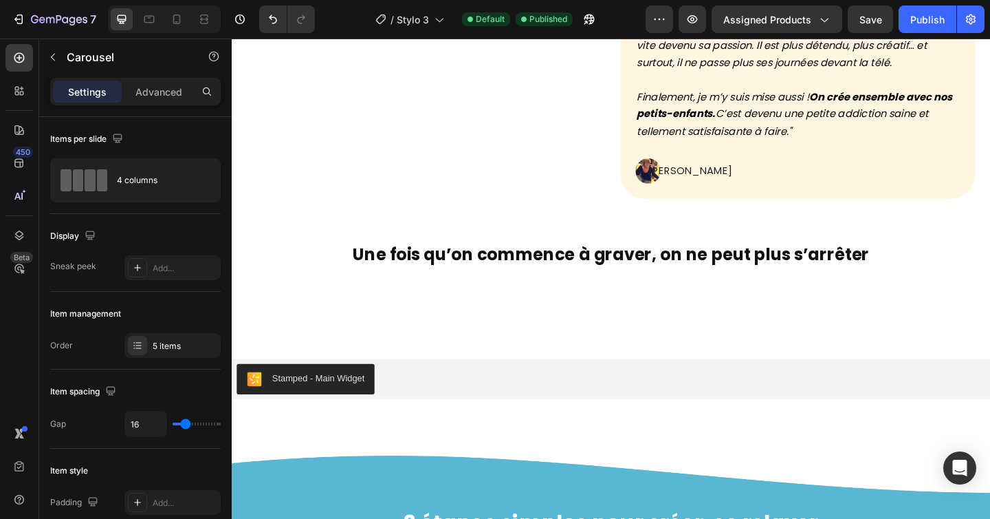
scroll to position [754, 0]
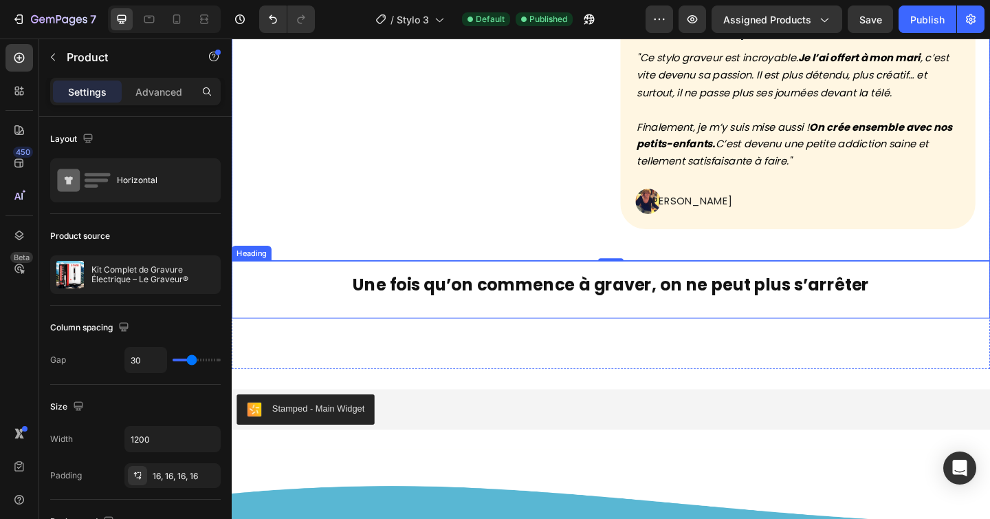
click at [360, 295] on h2 "Une fois qu’on commence à graver, on ne peut plus s’arrêter" at bounding box center [644, 305] width 825 height 49
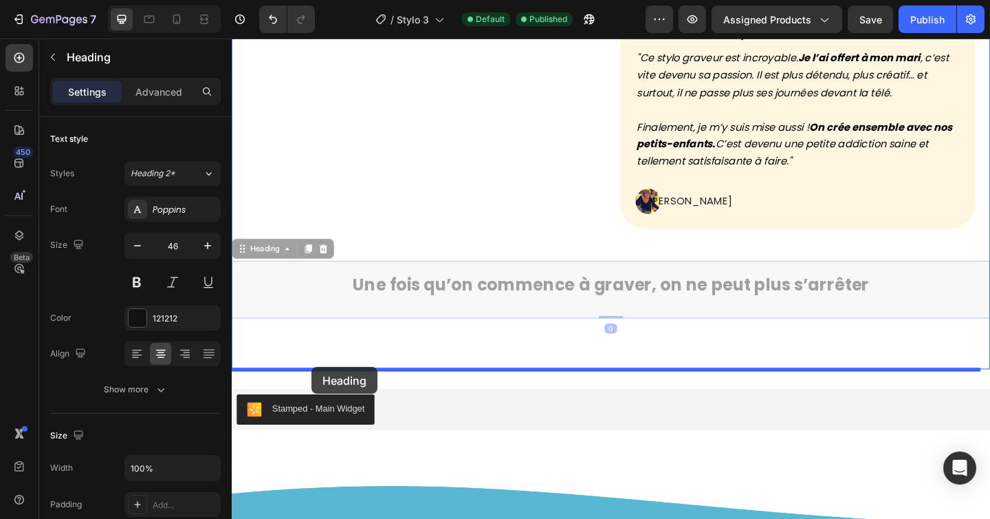
drag, startPoint x: 247, startPoint y: 274, endPoint x: 318, endPoint y: 395, distance: 140.6
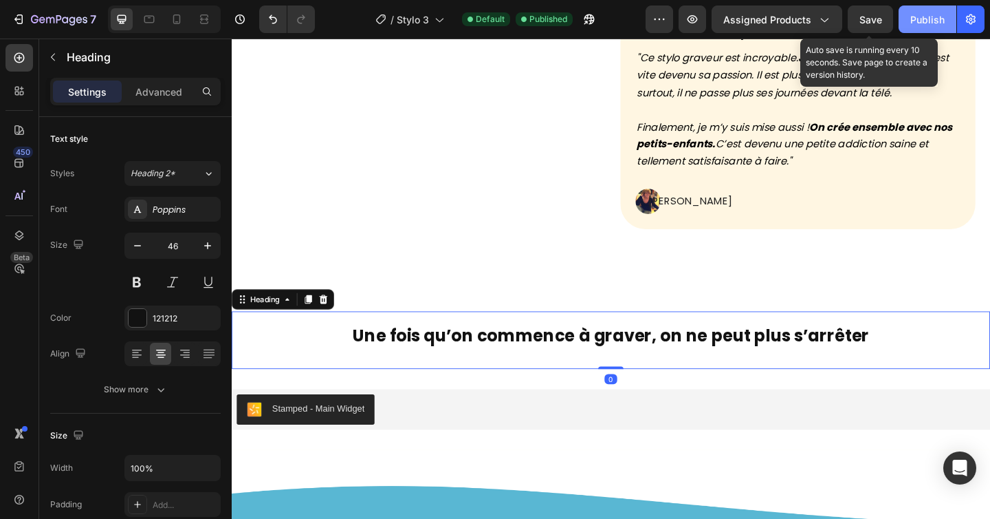
click at [916, 19] on div "Publish" at bounding box center [928, 19] width 34 height 14
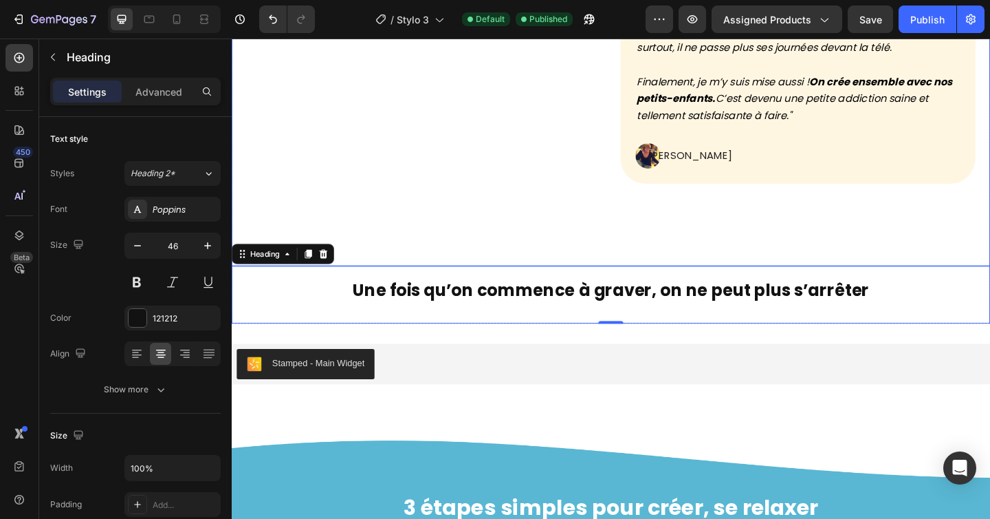
scroll to position [882, 0]
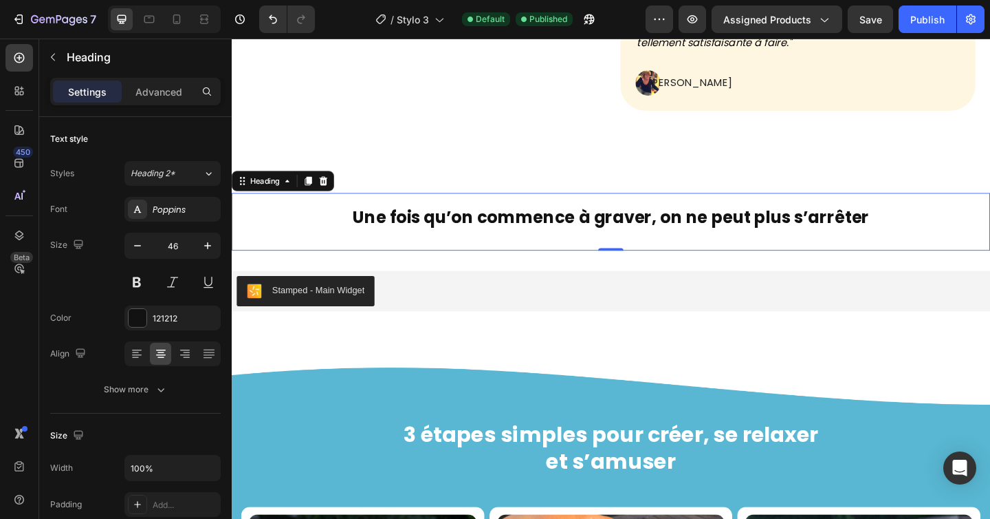
click at [320, 219] on h2 "Une fois qu’on commence à graver, on ne peut plus s’arrêter" at bounding box center [644, 231] width 825 height 49
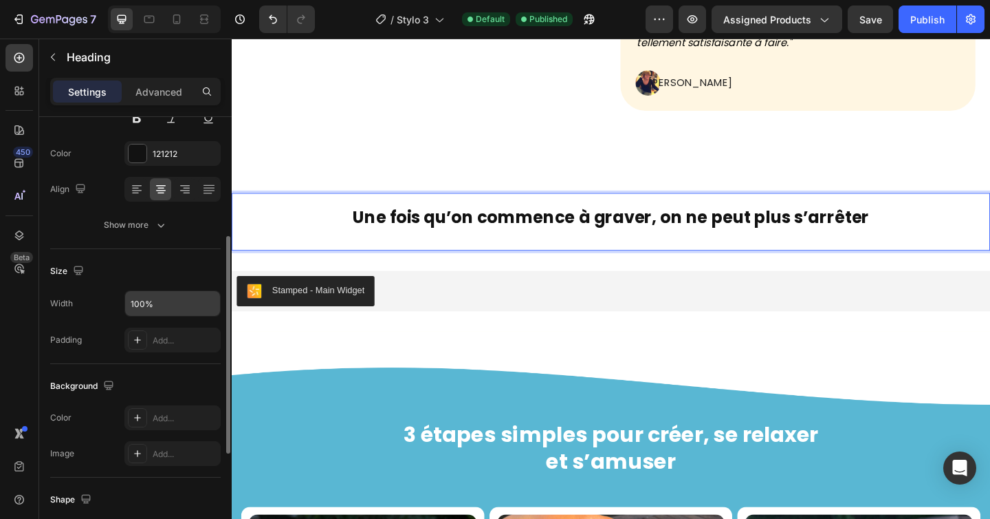
scroll to position [274, 0]
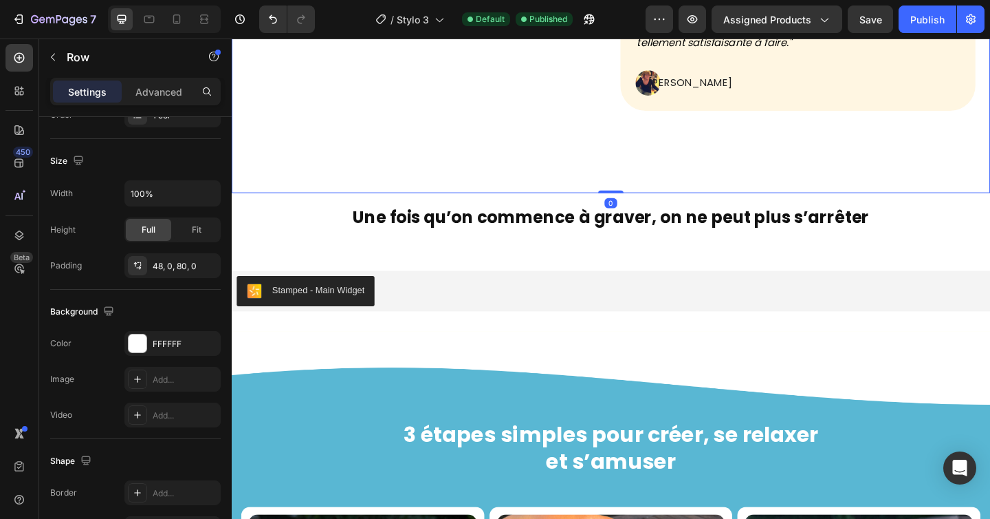
scroll to position [0, 0]
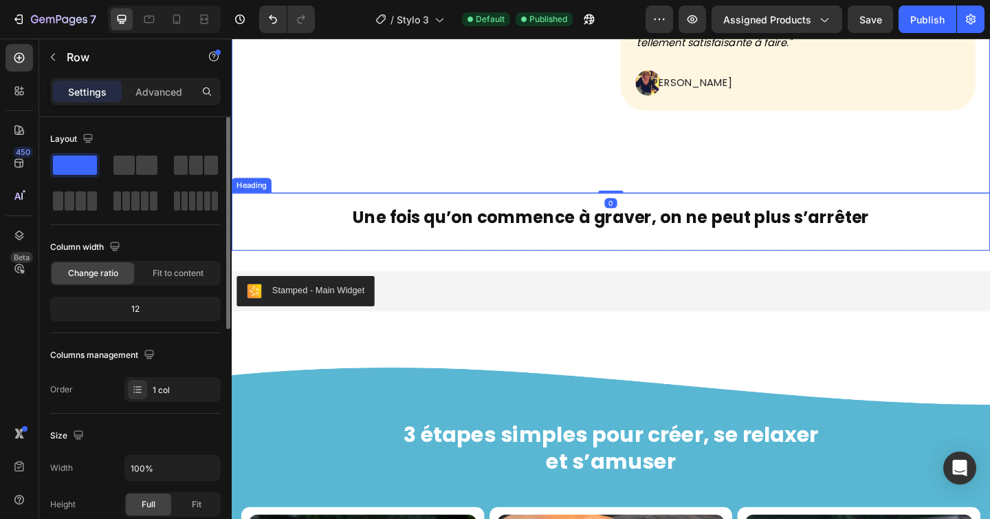
click at [320, 227] on p "⁠⁠⁠⁠⁠⁠⁠ Une fois qu’on commence à graver, on ne peut plus s’arrêter" at bounding box center [644, 231] width 823 height 46
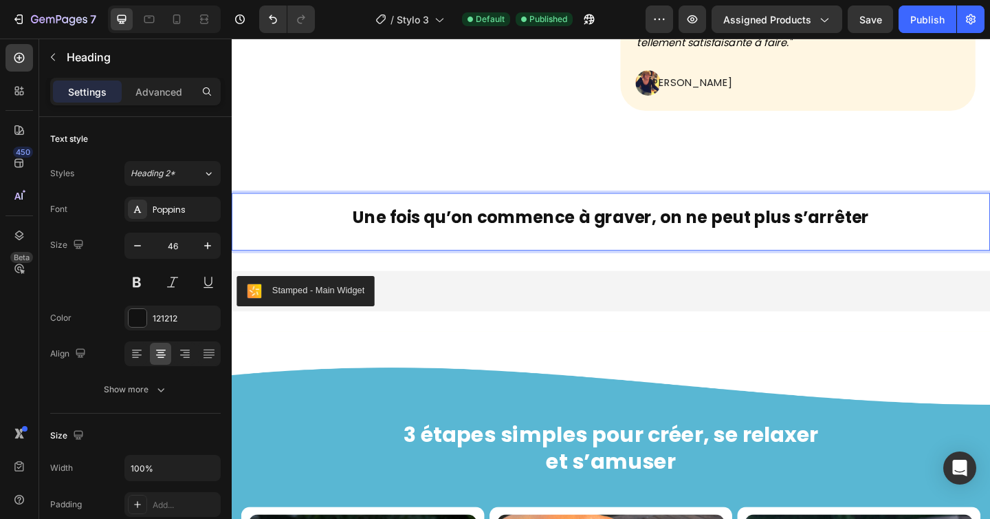
click at [417, 233] on strong "Une fois qu’on commence à graver, on ne peut plus s’arrêter" at bounding box center [644, 233] width 563 height 25
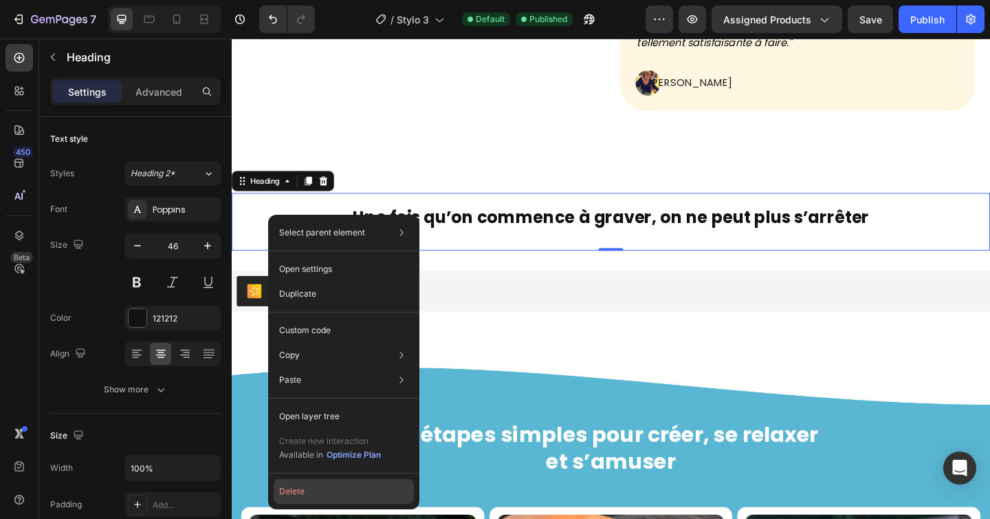
click at [321, 493] on button "Delete" at bounding box center [344, 491] width 140 height 25
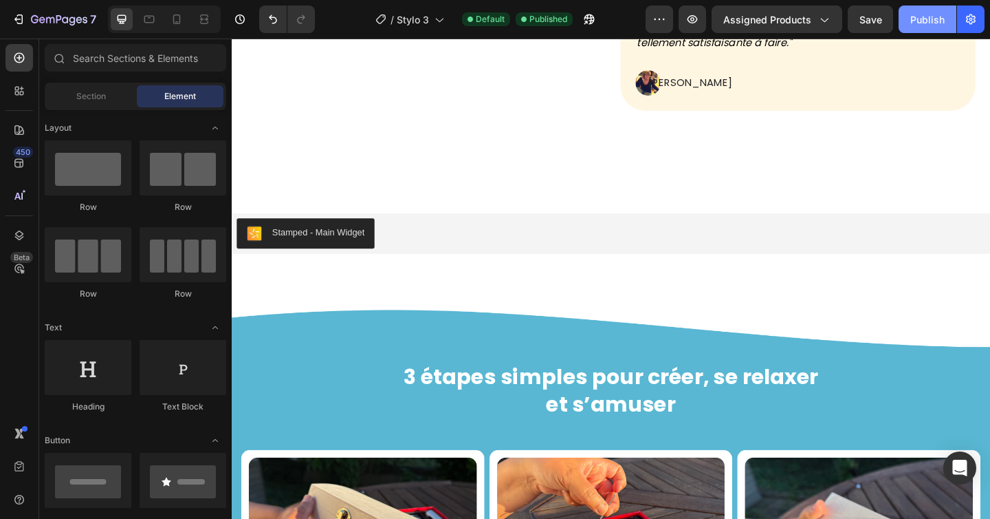
click at [922, 21] on div "Publish" at bounding box center [928, 19] width 34 height 14
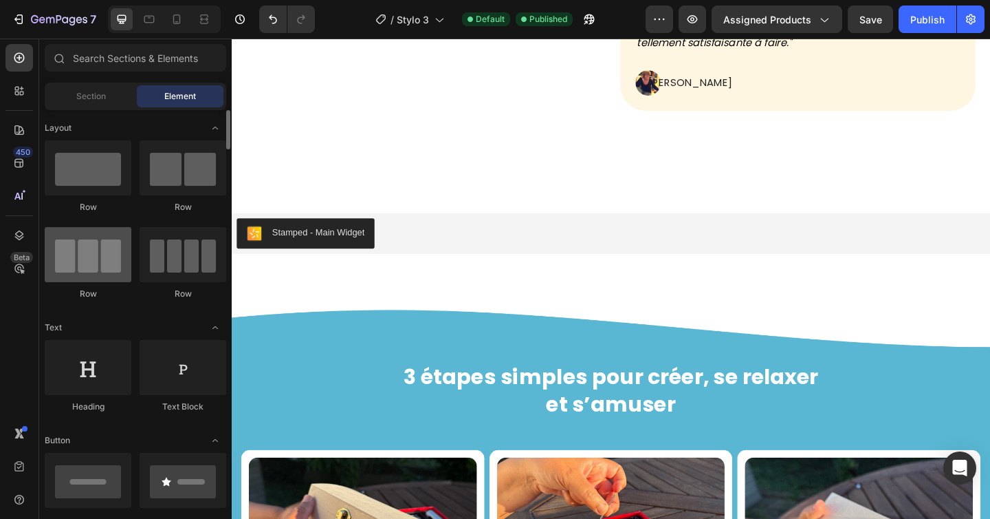
scroll to position [28, 0]
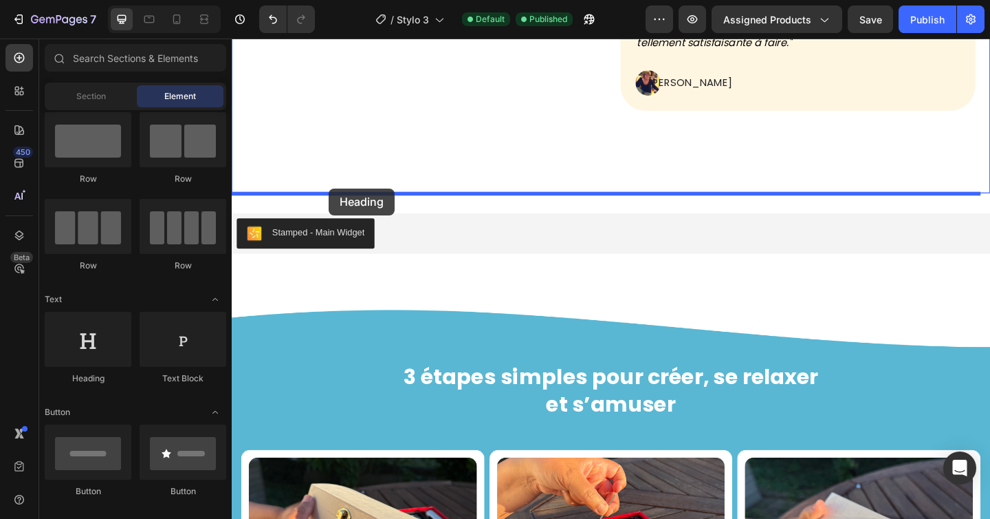
drag, startPoint x: 327, startPoint y: 382, endPoint x: 337, endPoint y: 202, distance: 180.5
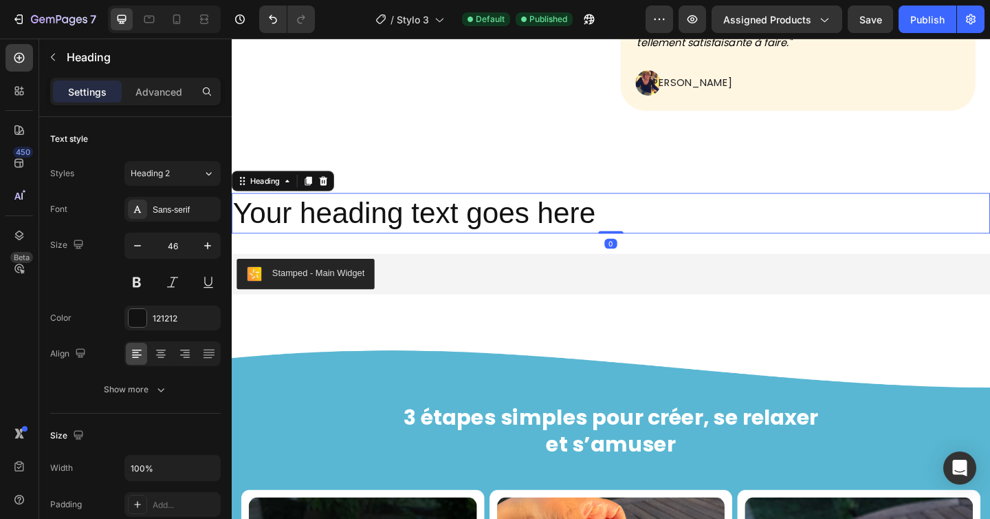
click at [364, 228] on h2 "Your heading text goes here" at bounding box center [644, 229] width 825 height 44
click at [364, 228] on p "Your heading text goes here" at bounding box center [644, 228] width 823 height 41
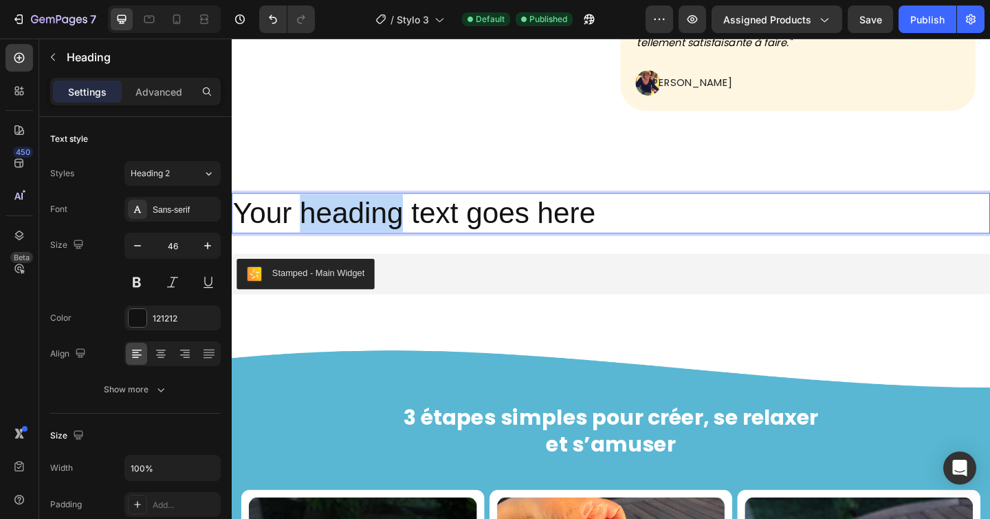
click at [364, 228] on p "Your heading text goes here" at bounding box center [644, 228] width 823 height 41
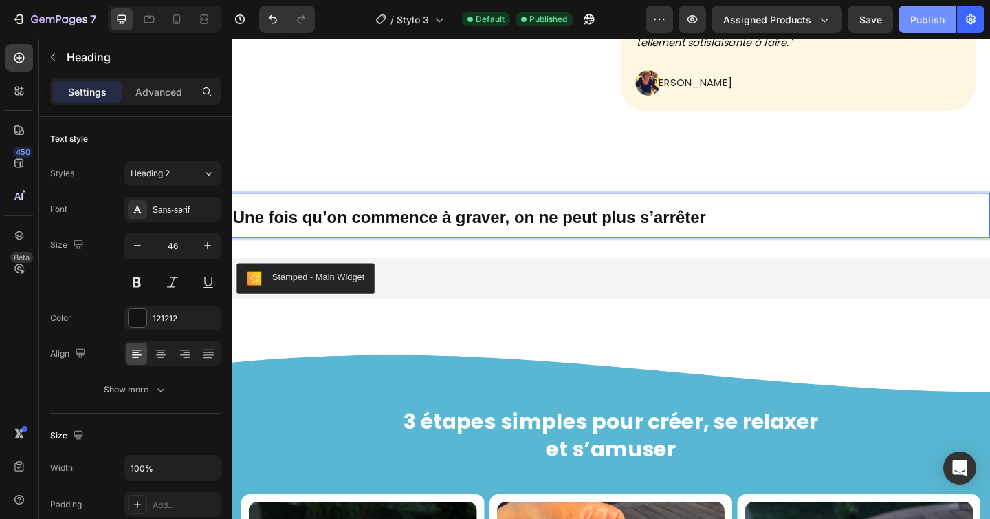
click at [926, 11] on button "Publish" at bounding box center [928, 20] width 58 height 28
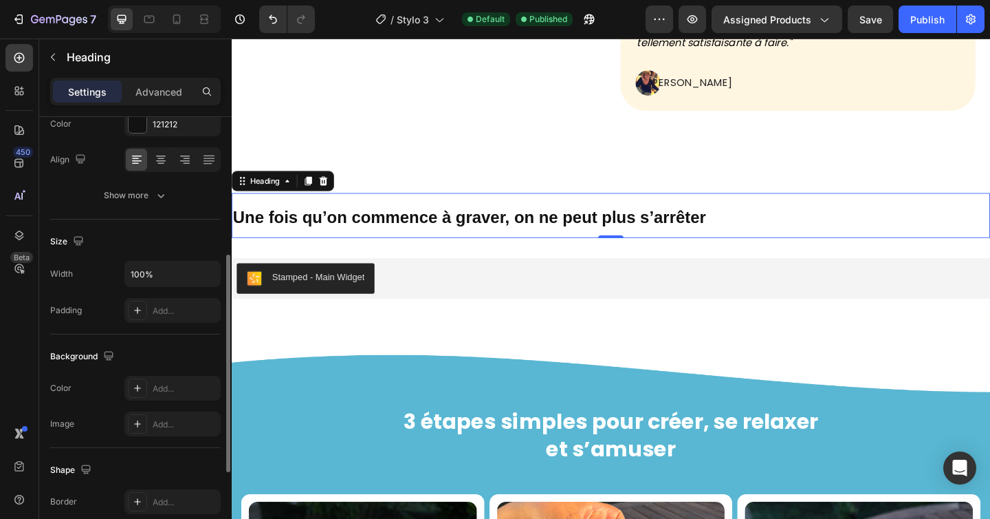
scroll to position [222, 0]
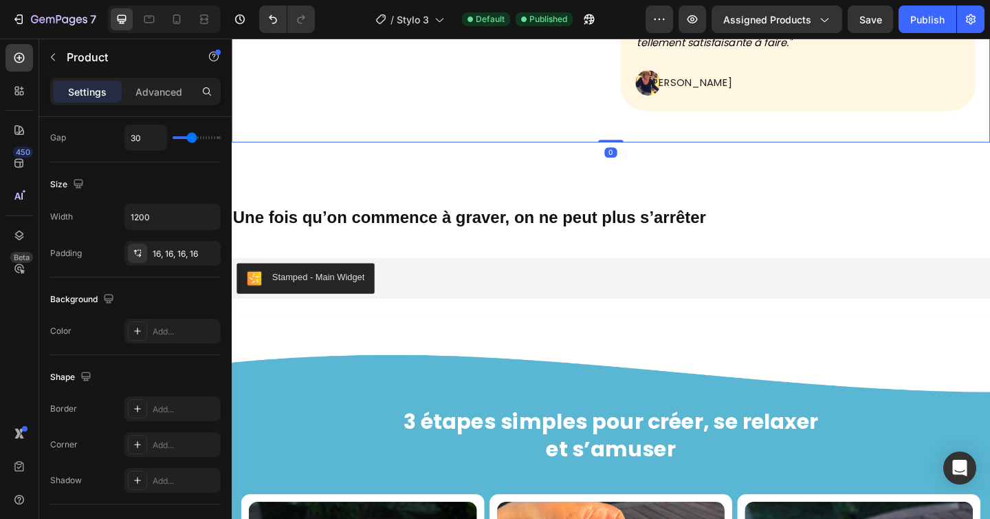
scroll to position [0, 0]
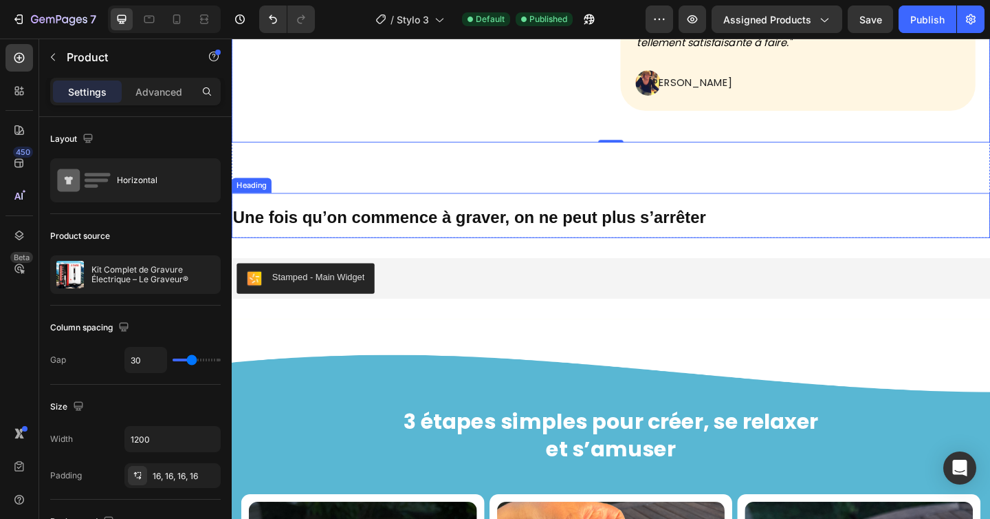
click at [420, 235] on strong "Une fois qu’on commence à graver, on ne peut plus s’arrêter" at bounding box center [490, 233] width 514 height 21
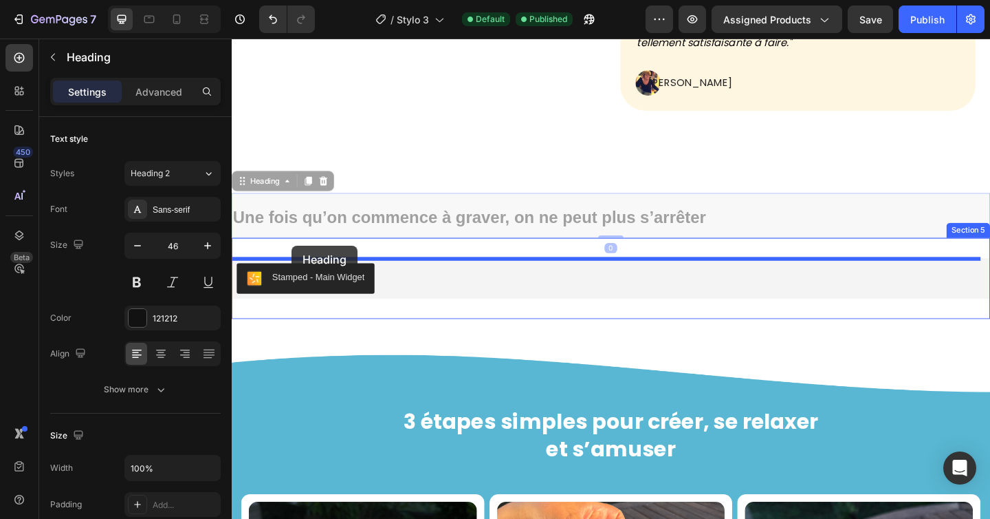
drag, startPoint x: 246, startPoint y: 199, endPoint x: 297, endPoint y: 264, distance: 82.8
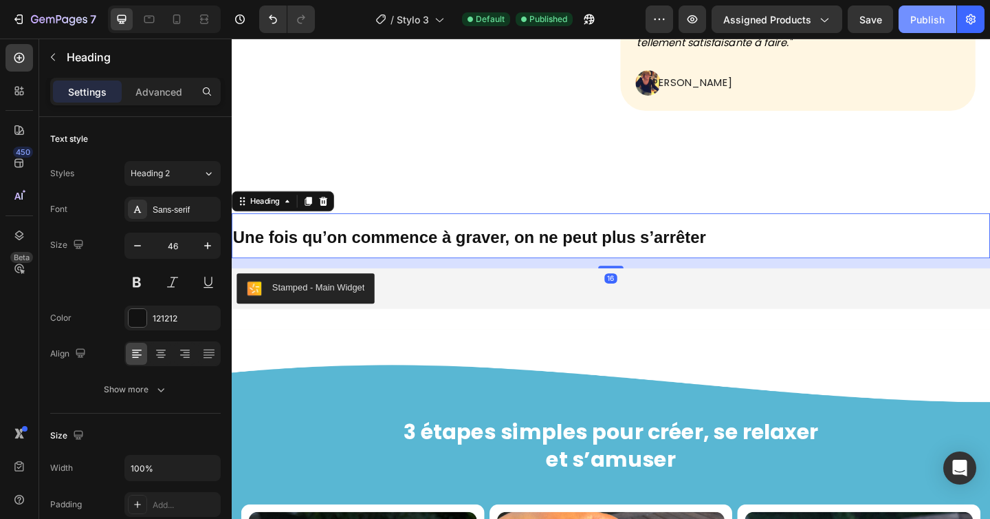
click at [933, 18] on div "Publish" at bounding box center [928, 19] width 34 height 14
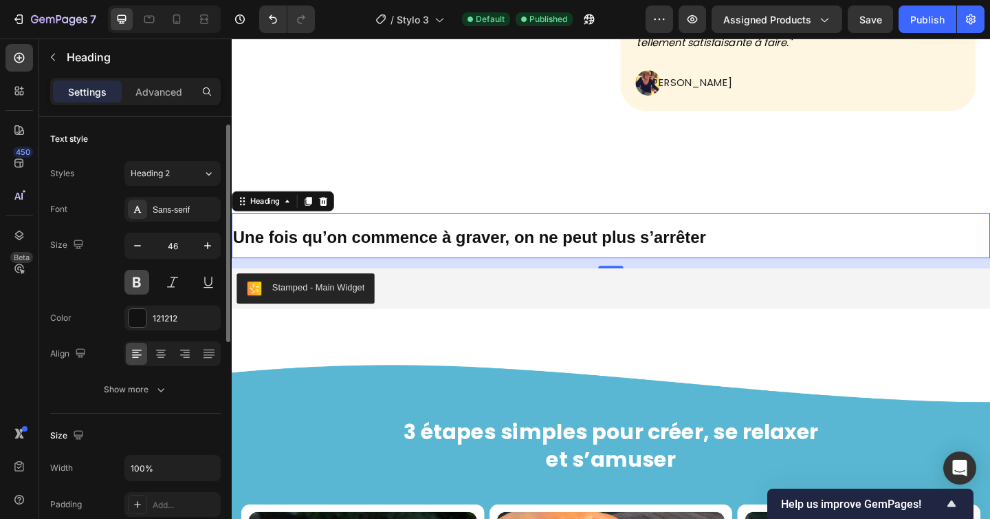
scroll to position [39, 0]
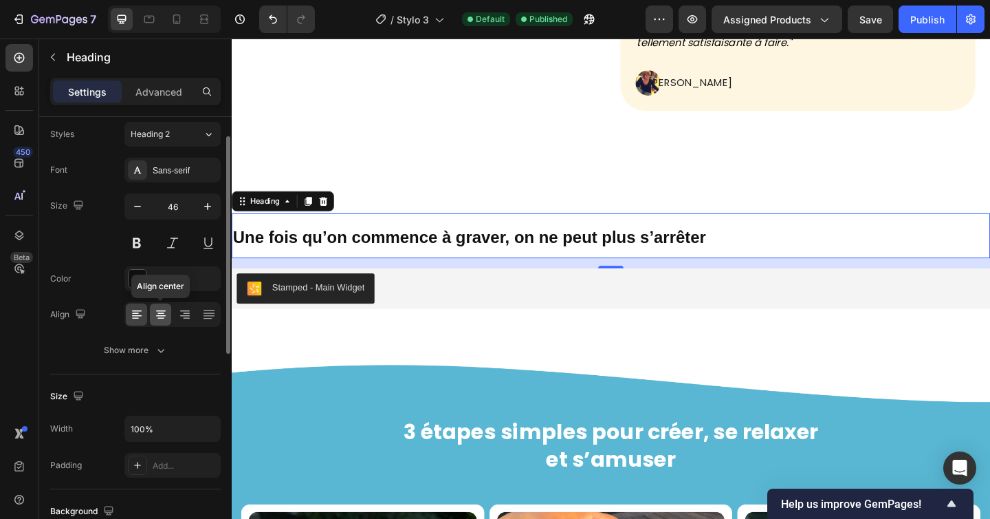
click at [155, 316] on icon at bounding box center [161, 314] width 14 height 14
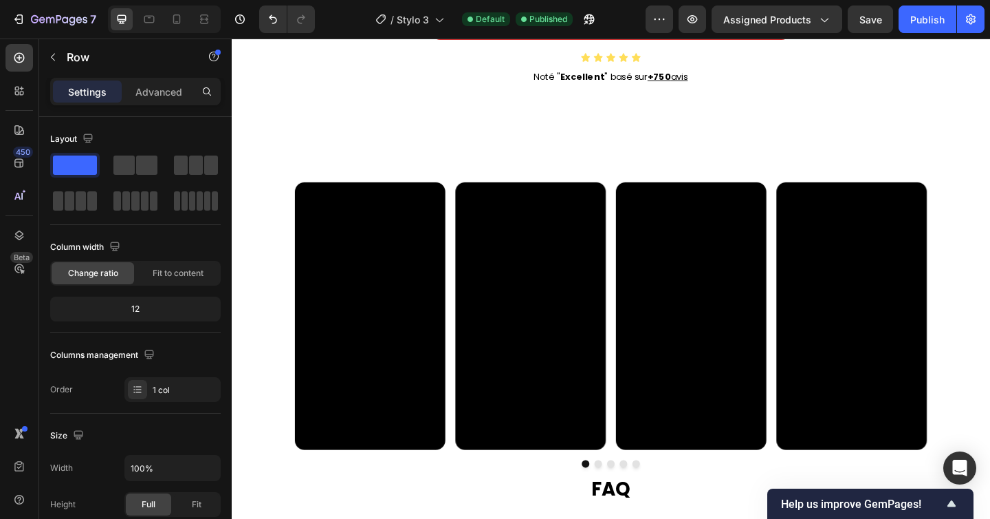
scroll to position [2240, 0]
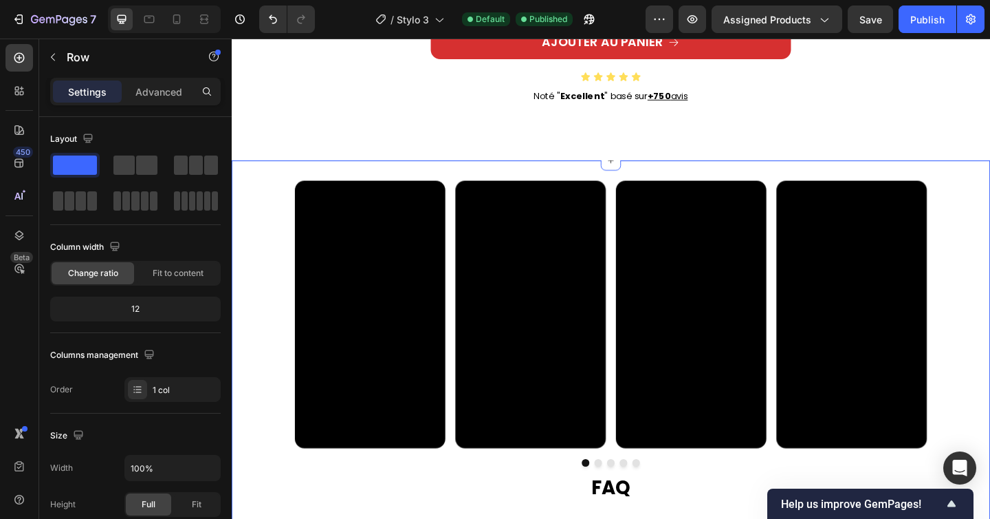
click at [264, 289] on div "Video Video Video Video Video Carousel" at bounding box center [644, 353] width 825 height 321
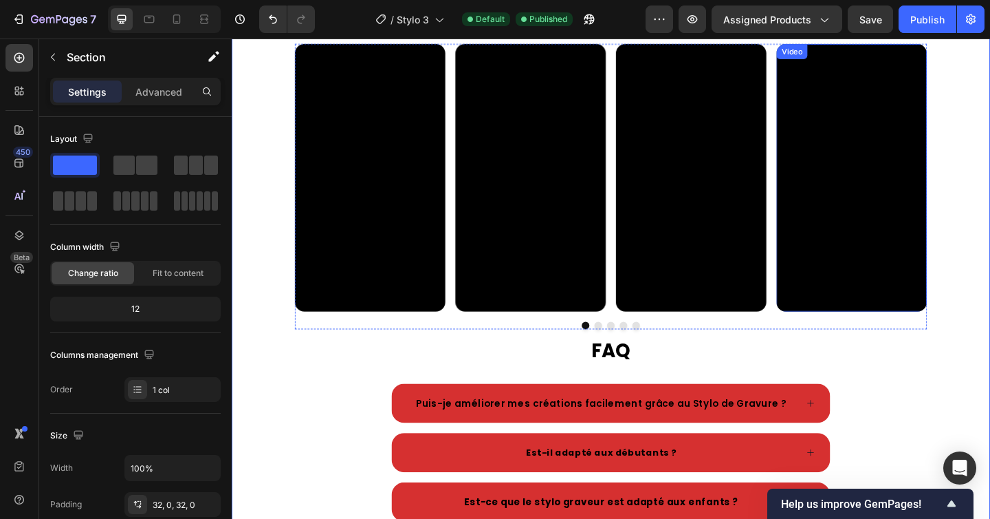
scroll to position [2262, 0]
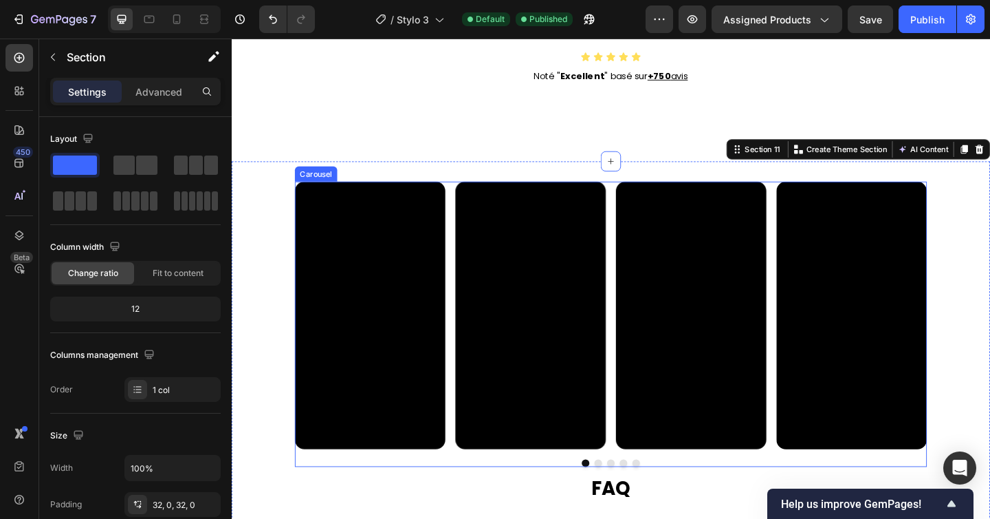
click at [642, 207] on div "Video Video Video Video Video" at bounding box center [645, 339] width 688 height 291
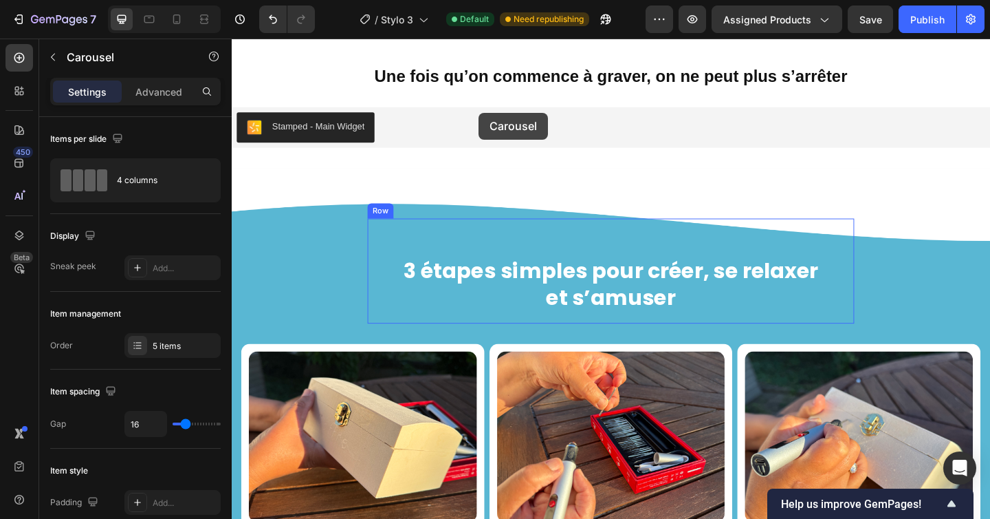
scroll to position [914, 0]
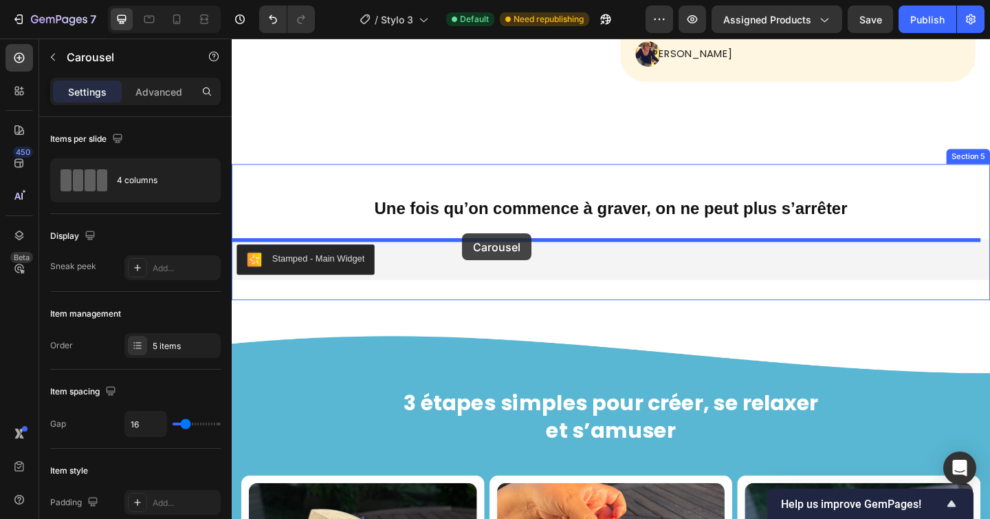
drag, startPoint x: 319, startPoint y: 184, endPoint x: 483, endPoint y: 250, distance: 176.5
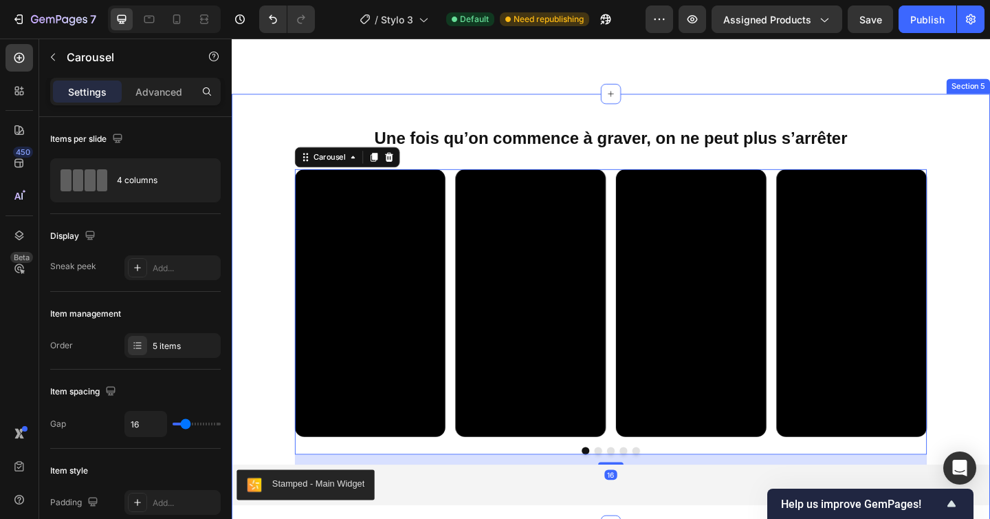
scroll to position [1010, 0]
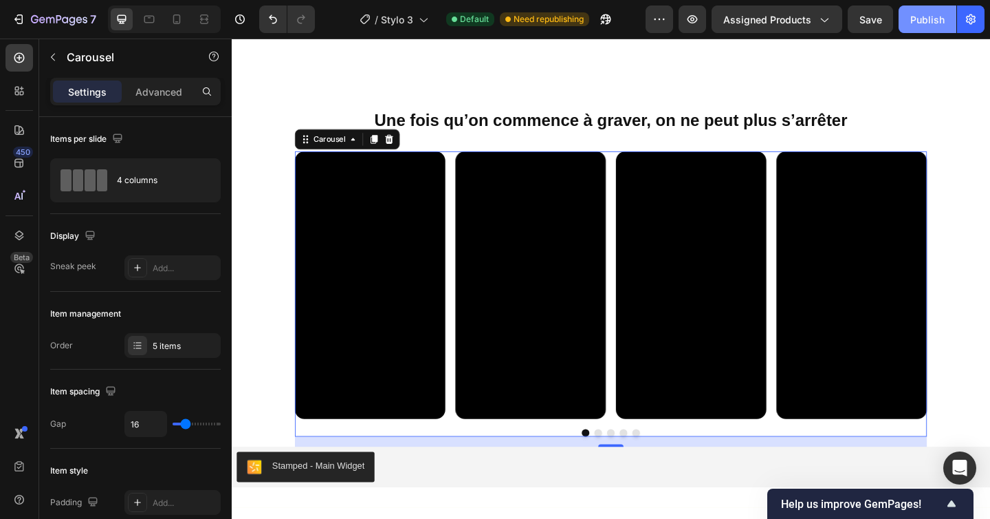
click at [924, 25] on div "Publish" at bounding box center [928, 19] width 34 height 14
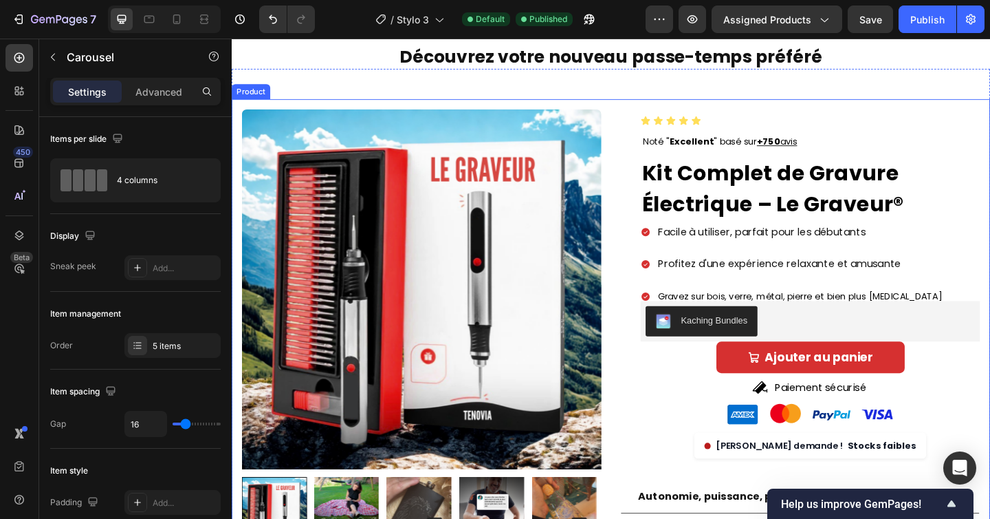
scroll to position [67, 0]
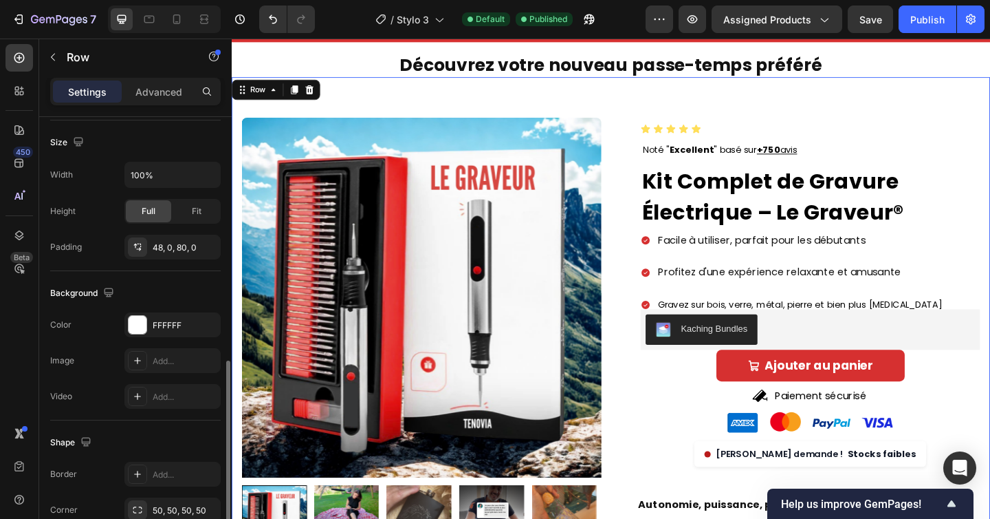
scroll to position [50, 0]
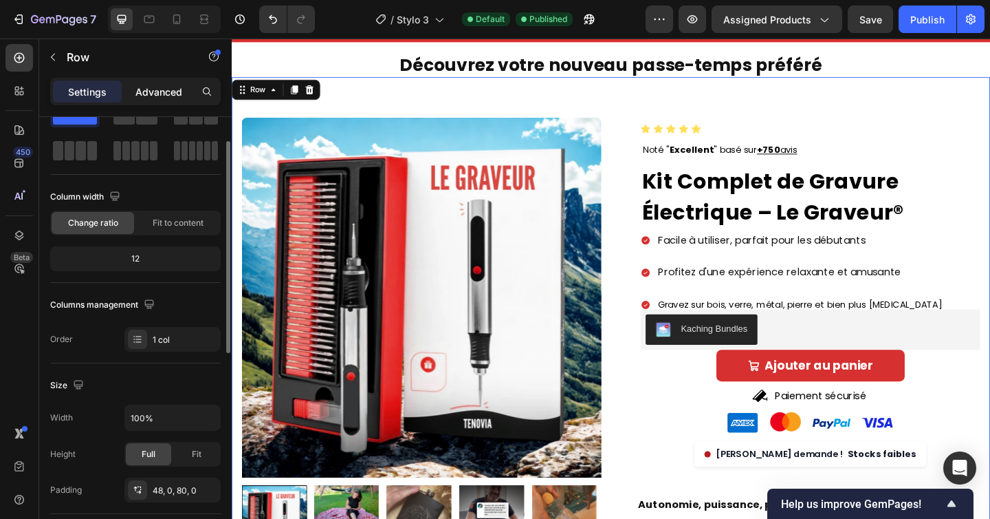
click at [142, 89] on p "Advanced" at bounding box center [159, 92] width 47 height 14
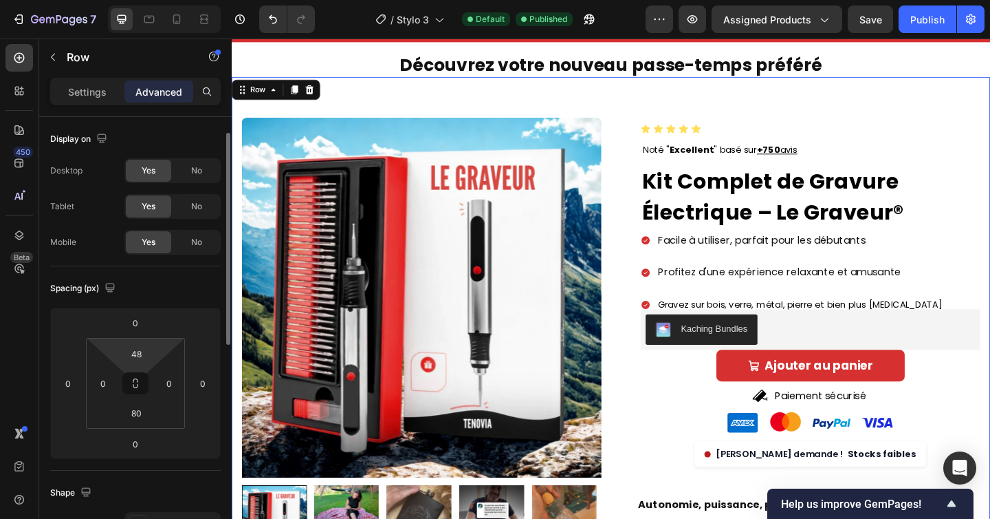
scroll to position [477, 0]
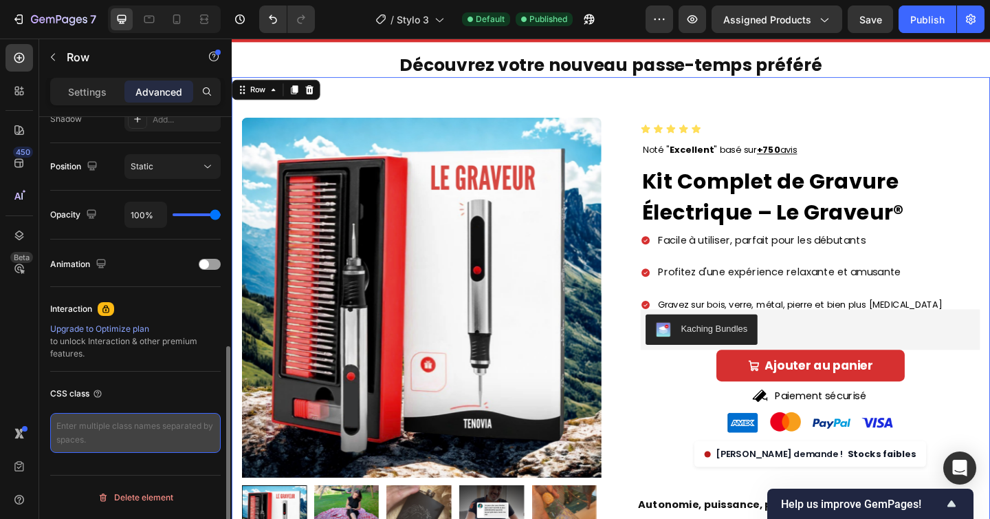
click at [123, 431] on textarea at bounding box center [135, 433] width 171 height 40
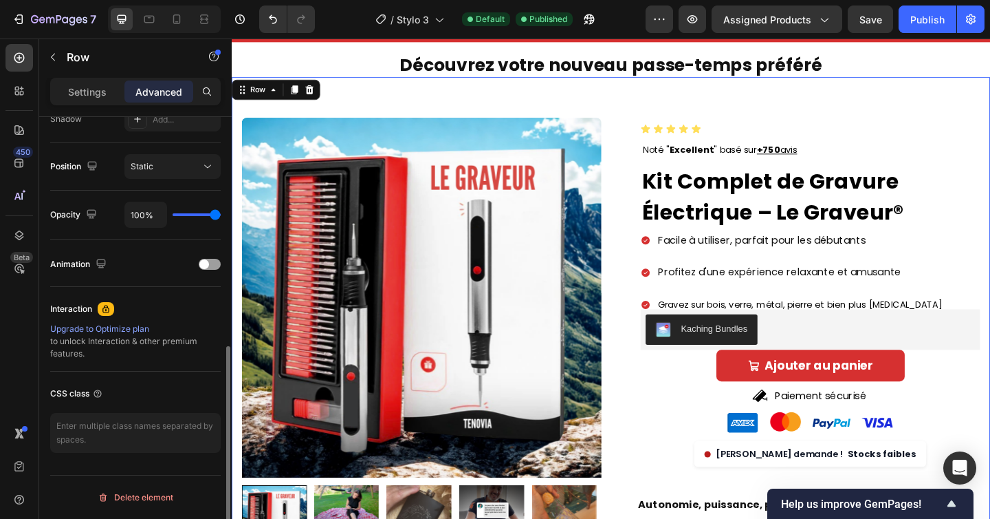
click at [139, 387] on div "CSS class" at bounding box center [135, 393] width 171 height 22
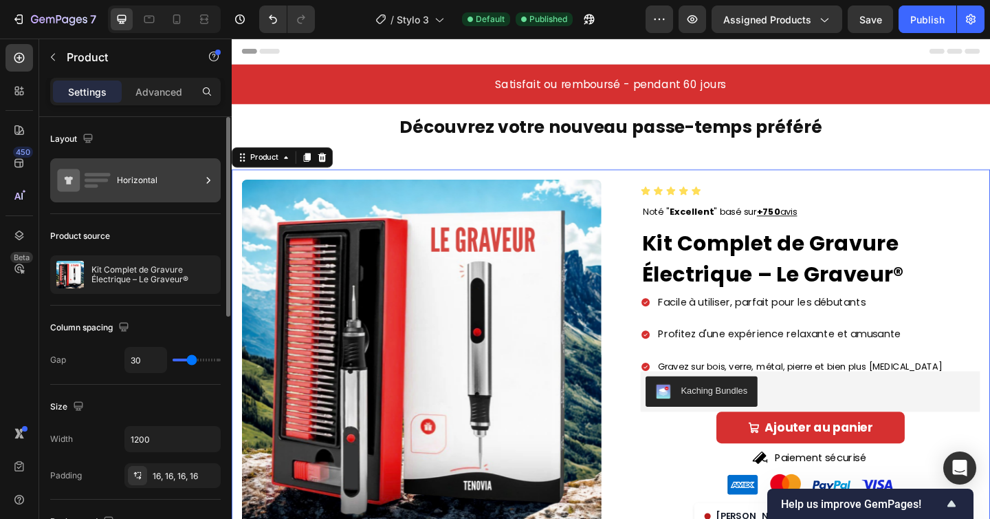
click at [205, 175] on icon at bounding box center [209, 180] width 14 height 14
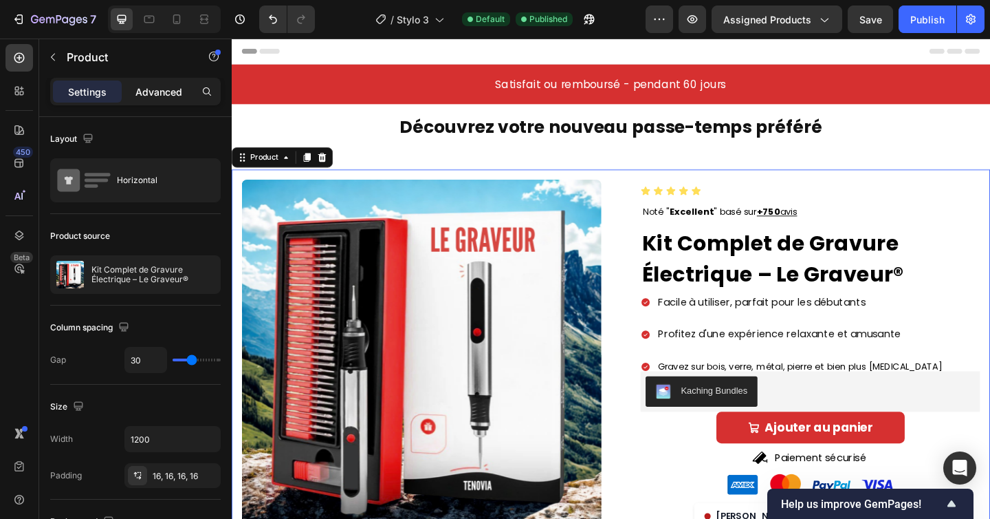
click at [162, 89] on p "Advanced" at bounding box center [159, 92] width 47 height 14
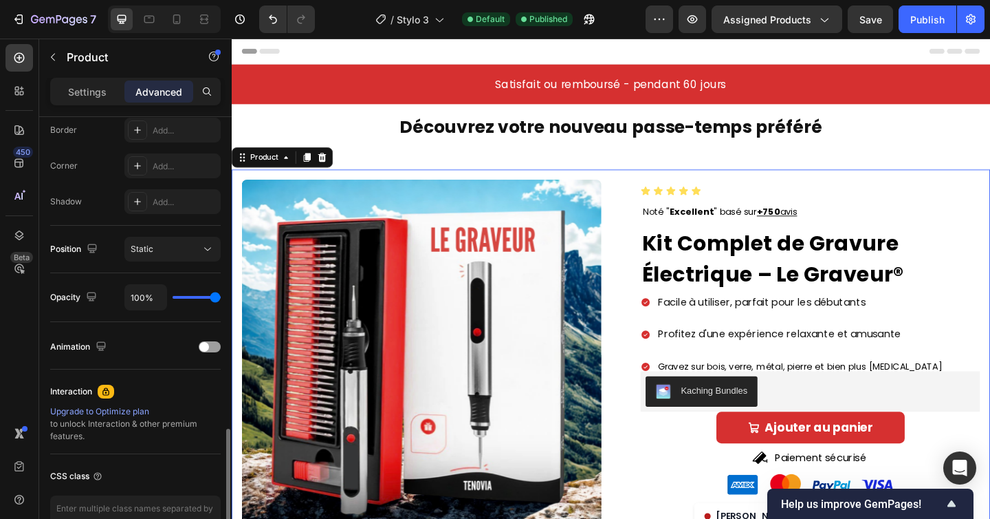
scroll to position [477, 0]
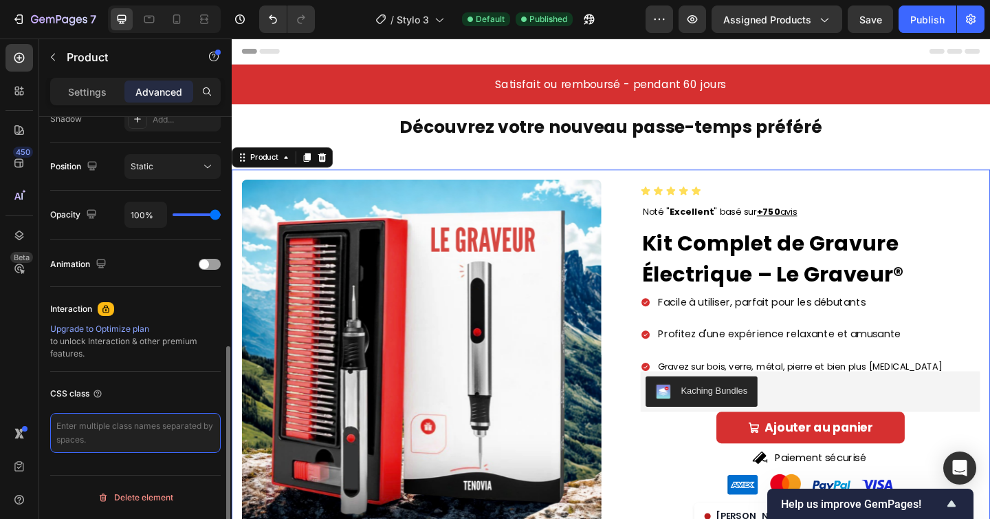
click at [130, 437] on textarea at bounding box center [135, 433] width 171 height 40
paste textarea "/* Layout de base */ #gp-product.product-layout { display: grid; grid-template-…"
type textarea "/* Layout de base */ #gp-product.product-layout { display: grid; grid-template-…"
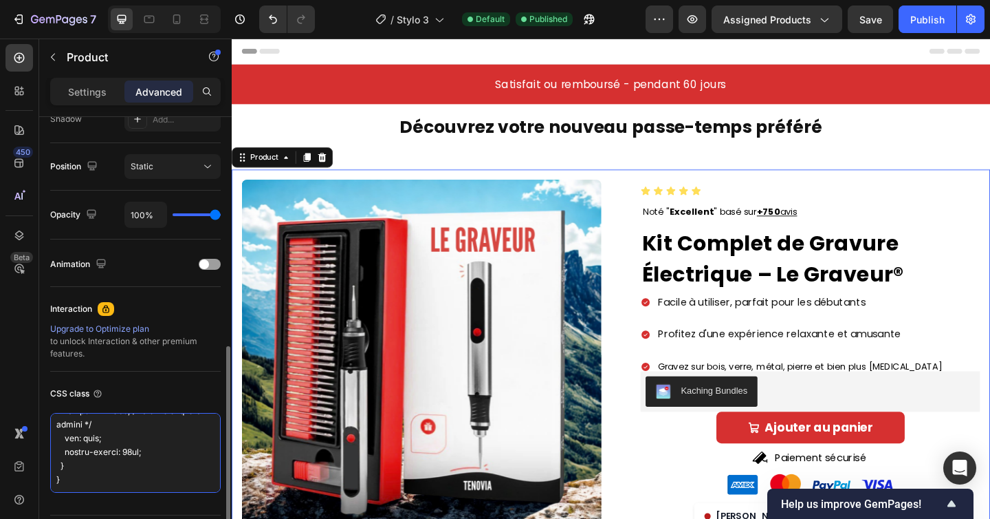
scroll to position [517, 0]
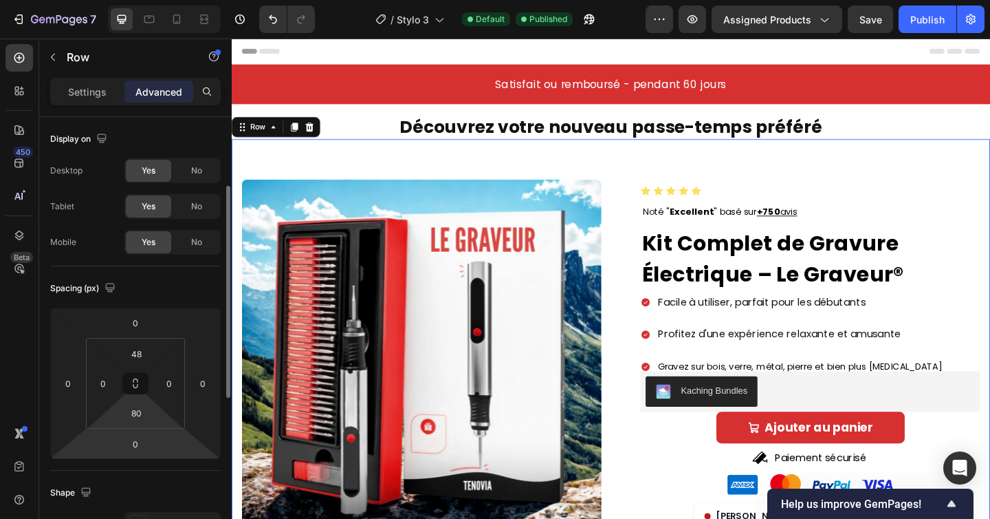
scroll to position [477, 0]
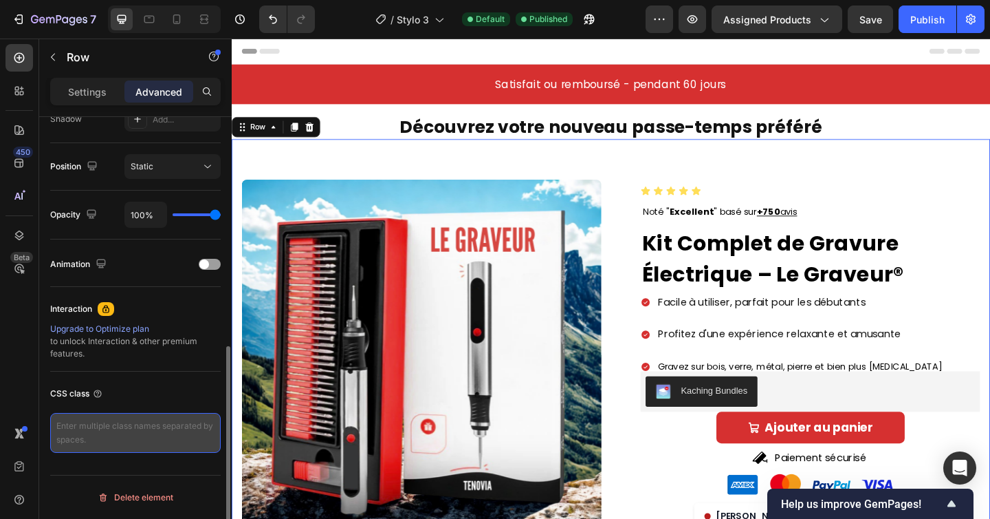
click at [109, 432] on textarea at bounding box center [135, 433] width 171 height 40
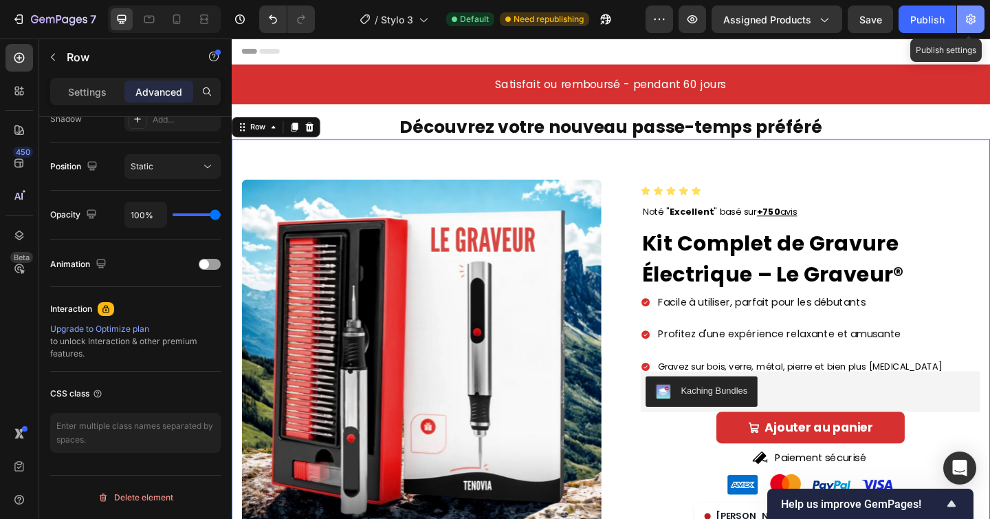
click at [968, 10] on button "button" at bounding box center [971, 20] width 28 height 28
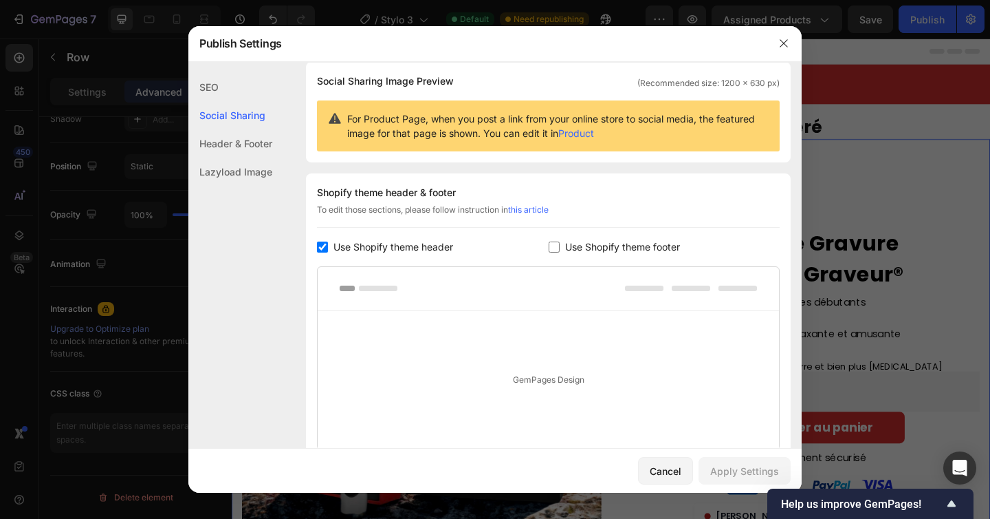
scroll to position [0, 0]
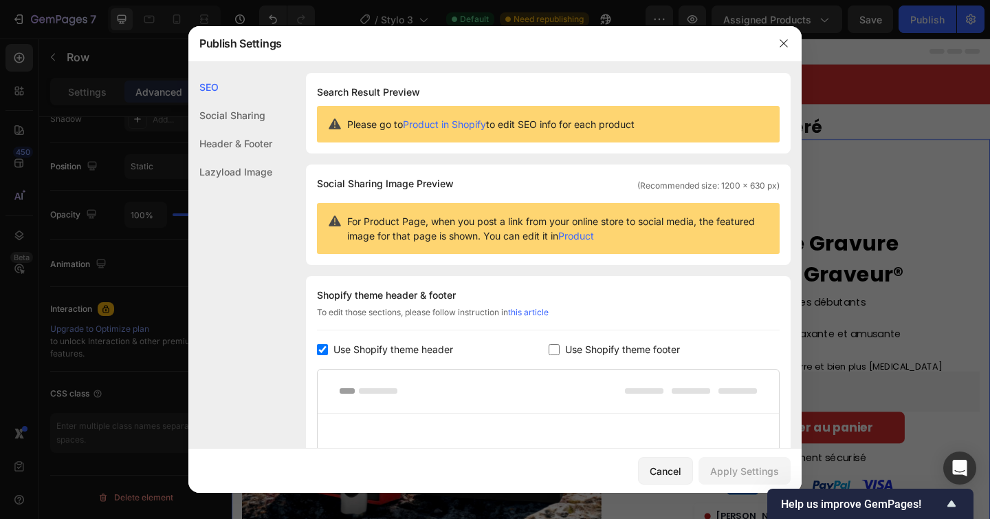
click at [248, 164] on div "Lazyload Image" at bounding box center [230, 172] width 84 height 28
click at [784, 42] on icon "button" at bounding box center [784, 43] width 11 height 11
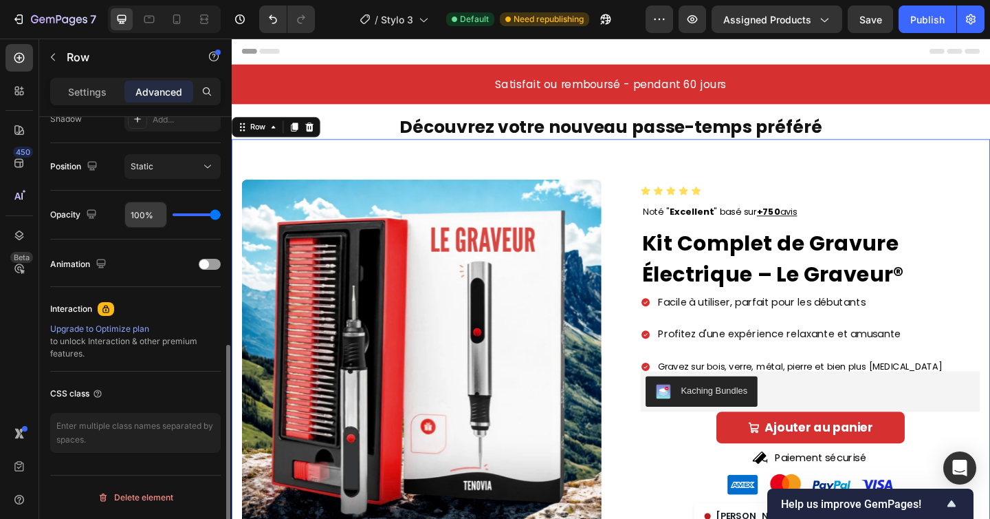
scroll to position [476, 0]
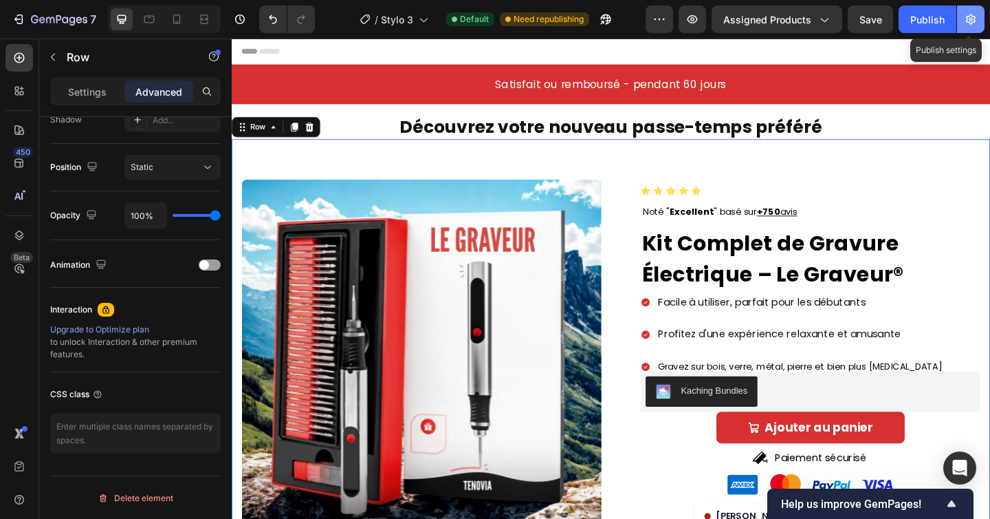
click at [964, 18] on icon "button" at bounding box center [971, 19] width 14 height 14
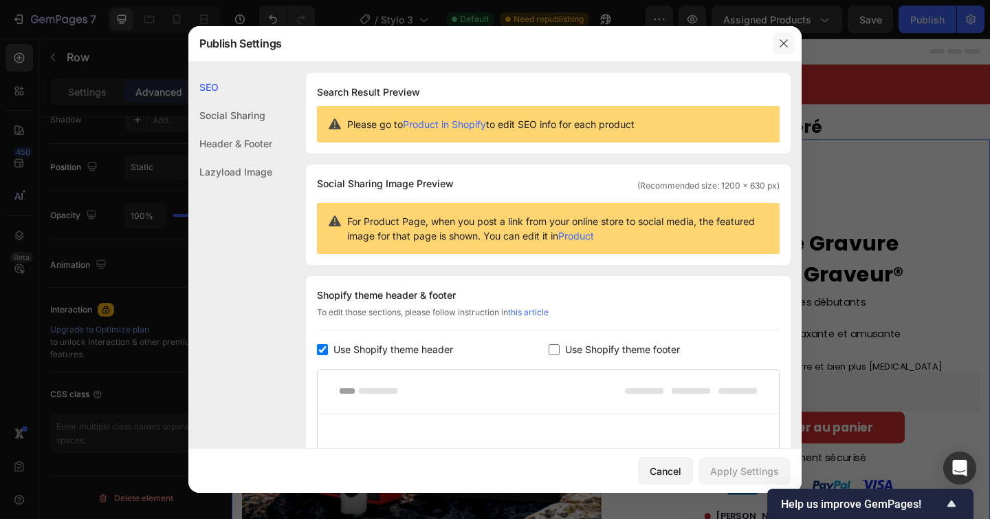
drag, startPoint x: 787, startPoint y: 48, endPoint x: 315, endPoint y: 135, distance: 479.7
click at [787, 48] on icon "button" at bounding box center [784, 43] width 11 height 11
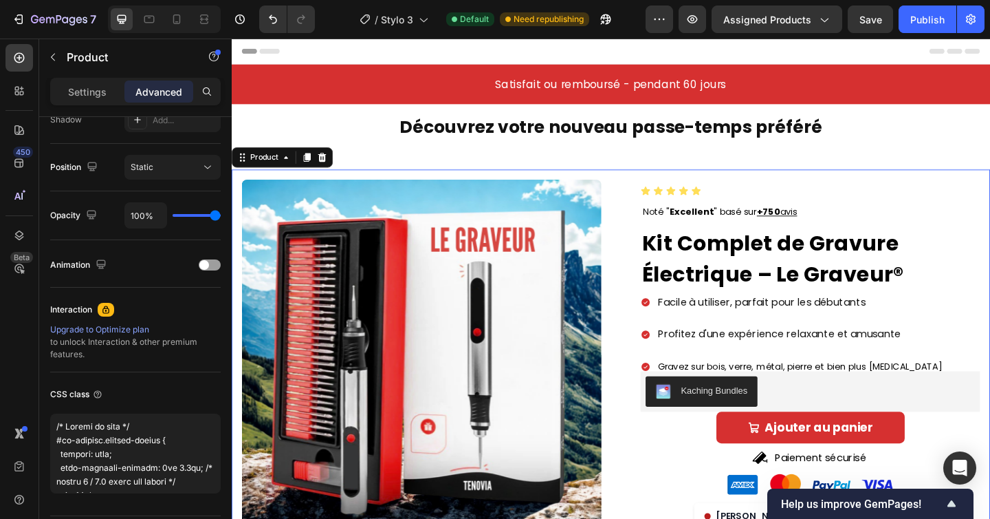
scroll to position [0, 0]
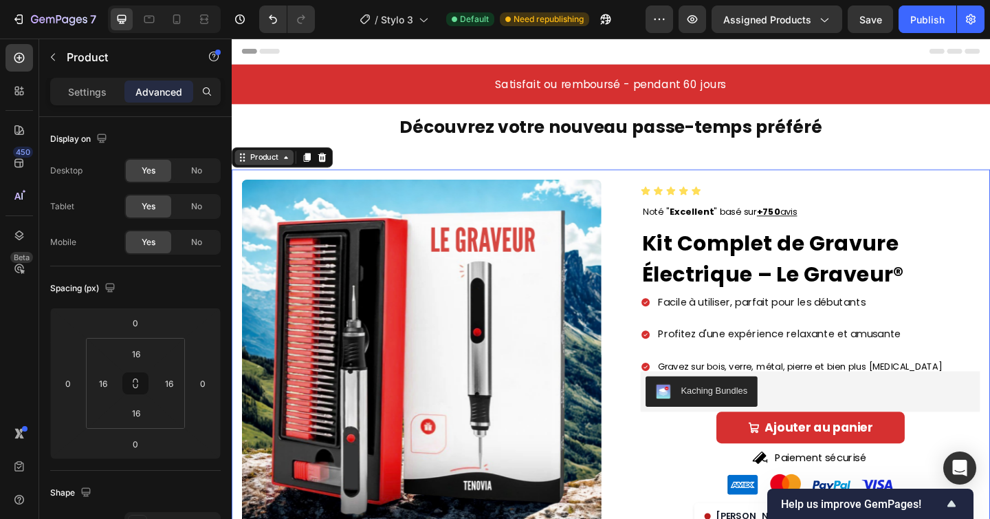
click at [262, 171] on div "Product" at bounding box center [267, 168] width 36 height 12
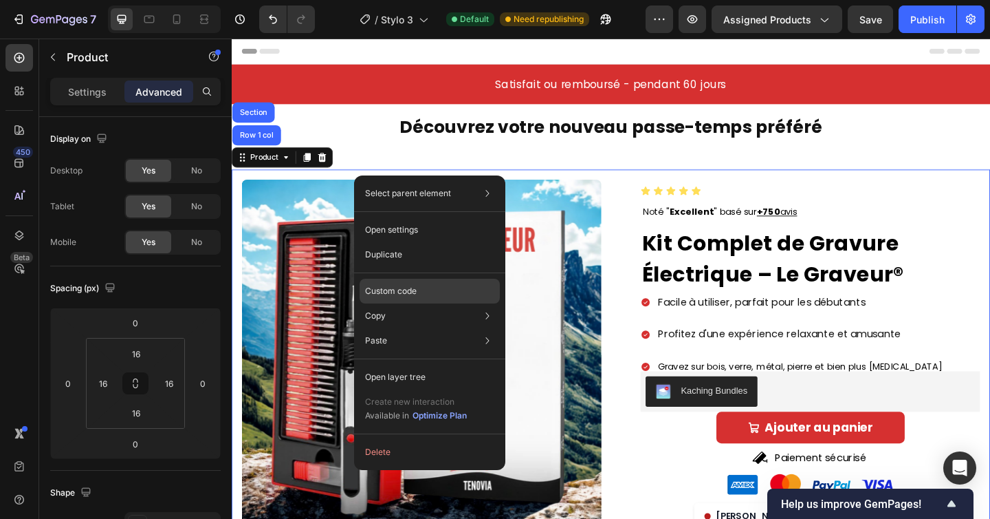
click at [392, 291] on p "Custom code" at bounding box center [391, 291] width 52 height 12
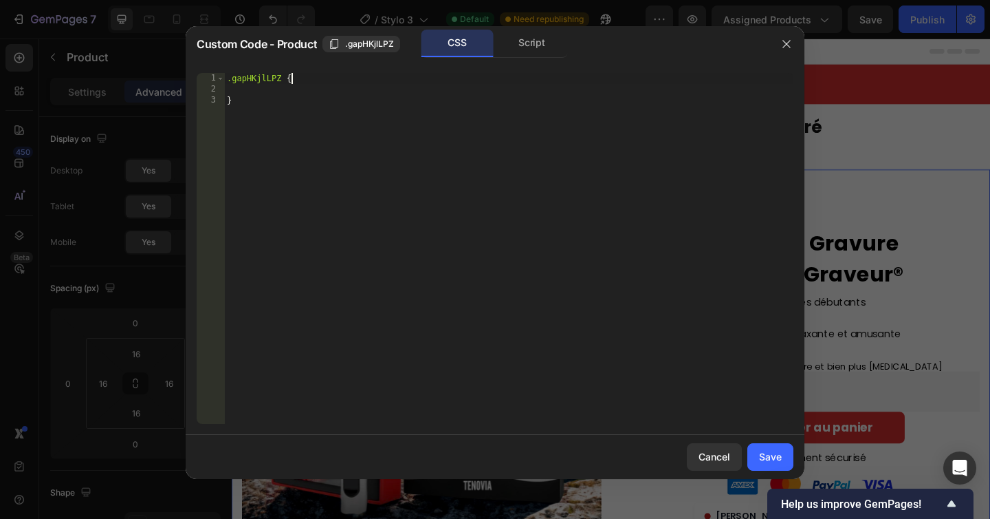
click at [332, 80] on div ".gapHKjlLPZ { }" at bounding box center [509, 259] width 570 height 373
type textarea ".gapHKjlLPZ {"
paste textarea
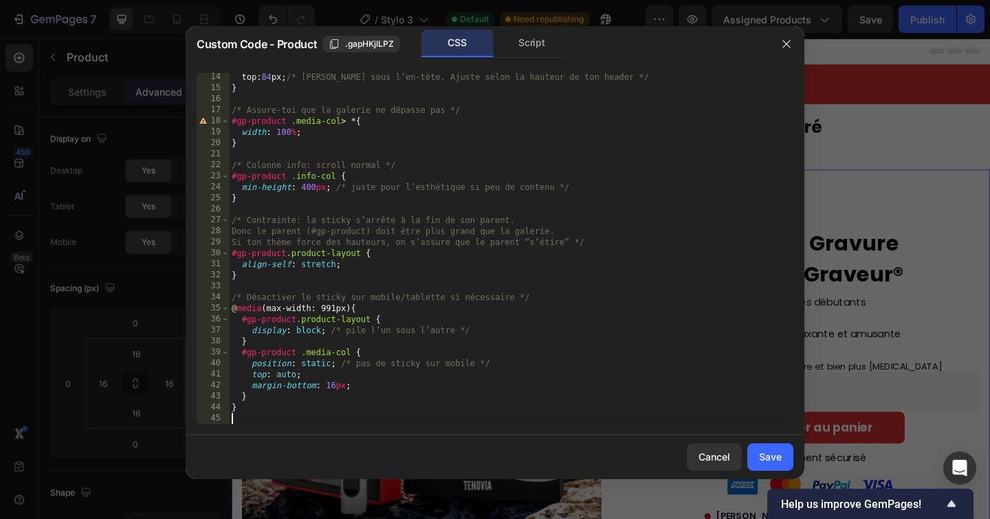
scroll to position [0, 0]
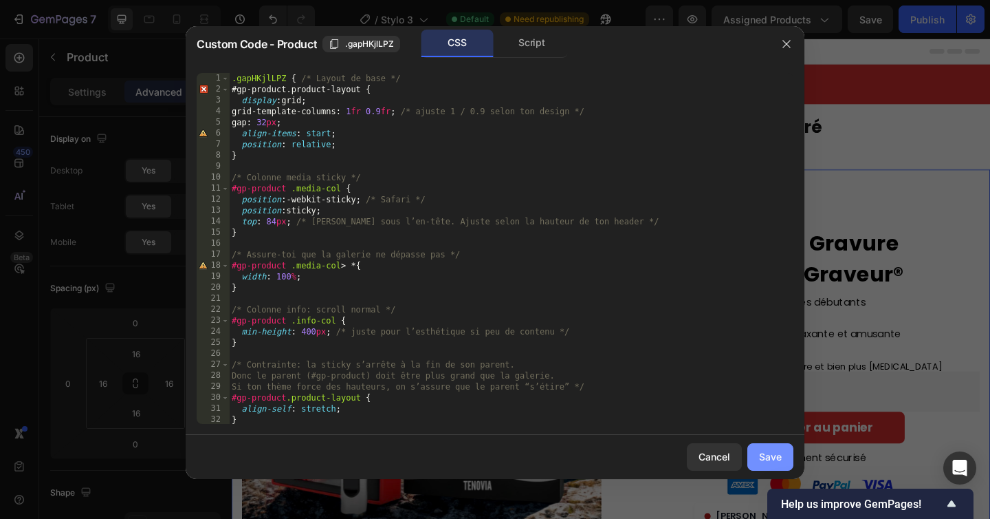
click at [766, 457] on div "Save" at bounding box center [770, 456] width 23 height 14
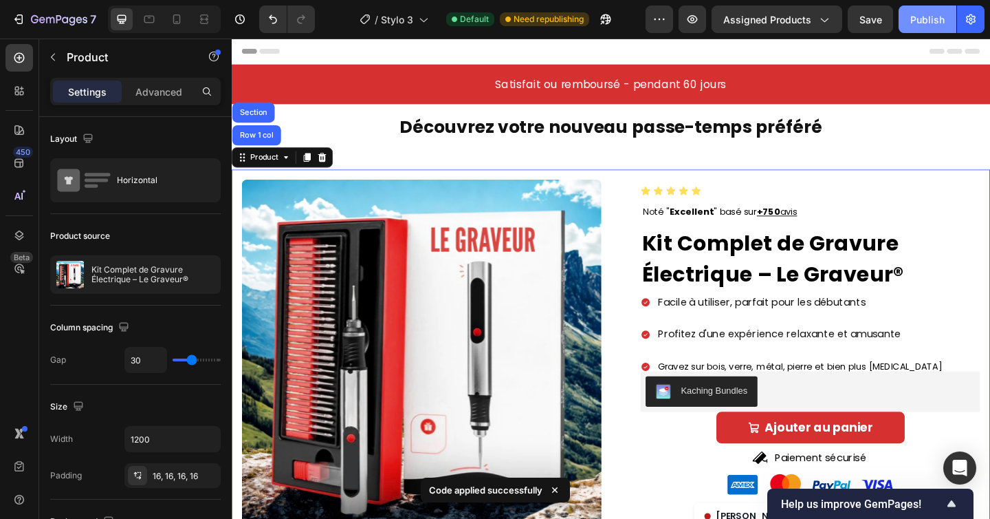
click at [930, 22] on div "Publish" at bounding box center [928, 19] width 34 height 14
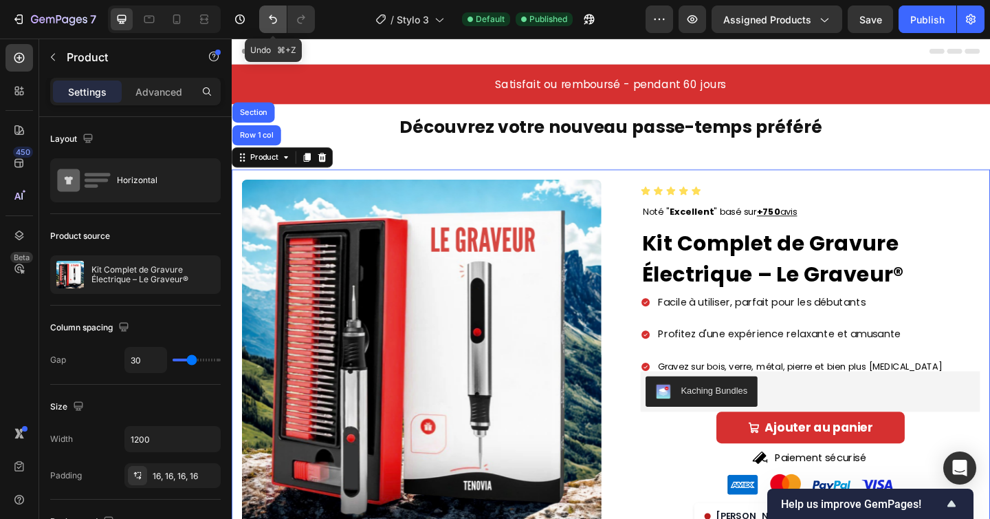
click at [277, 15] on icon "Undo/Redo" at bounding box center [273, 19] width 14 height 14
click at [922, 19] on div "Publish" at bounding box center [928, 19] width 34 height 14
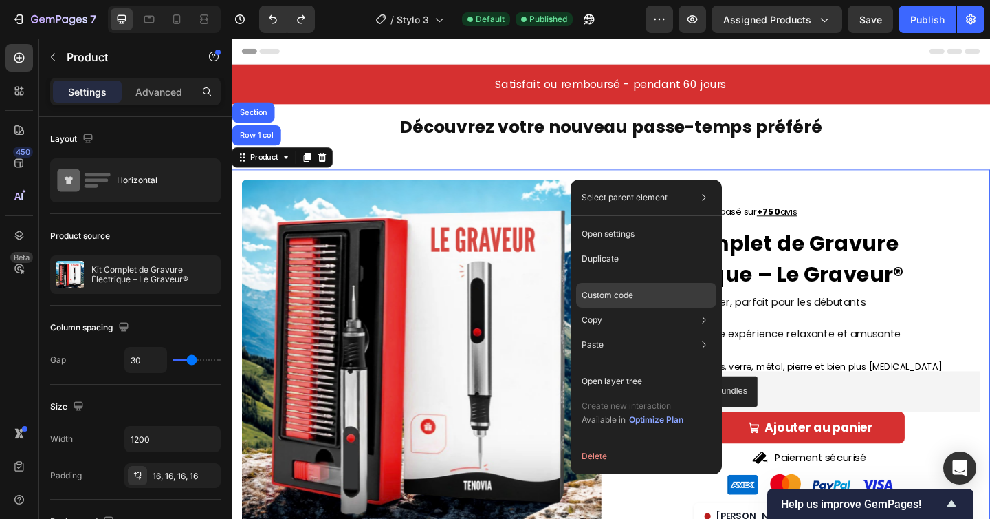
click at [603, 292] on p "Custom code" at bounding box center [608, 295] width 52 height 12
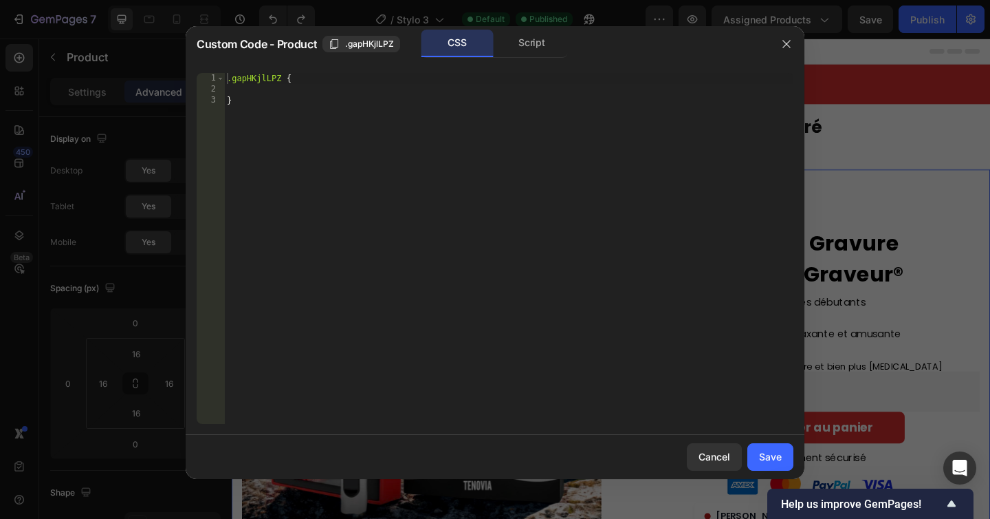
type textarea "}"
click at [306, 100] on div ".gapHKjlLPZ { }" at bounding box center [509, 259] width 570 height 373
click at [783, 45] on icon "button" at bounding box center [786, 44] width 11 height 11
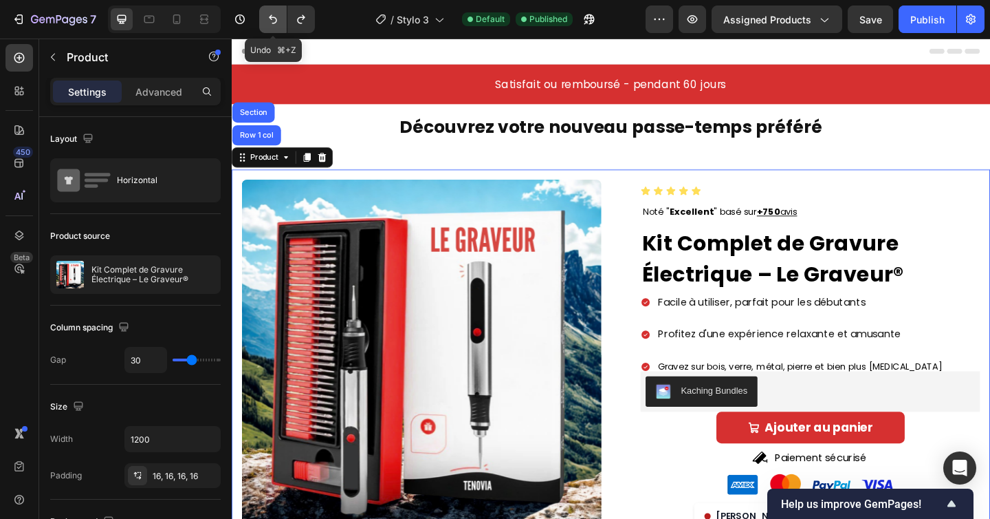
click at [272, 15] on icon "Undo/Redo" at bounding box center [273, 19] width 8 height 9
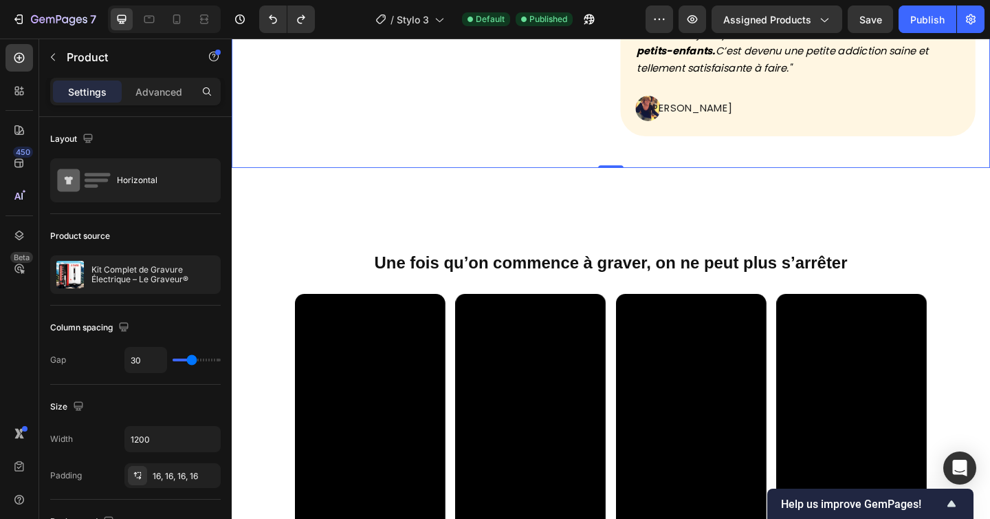
scroll to position [873, 0]
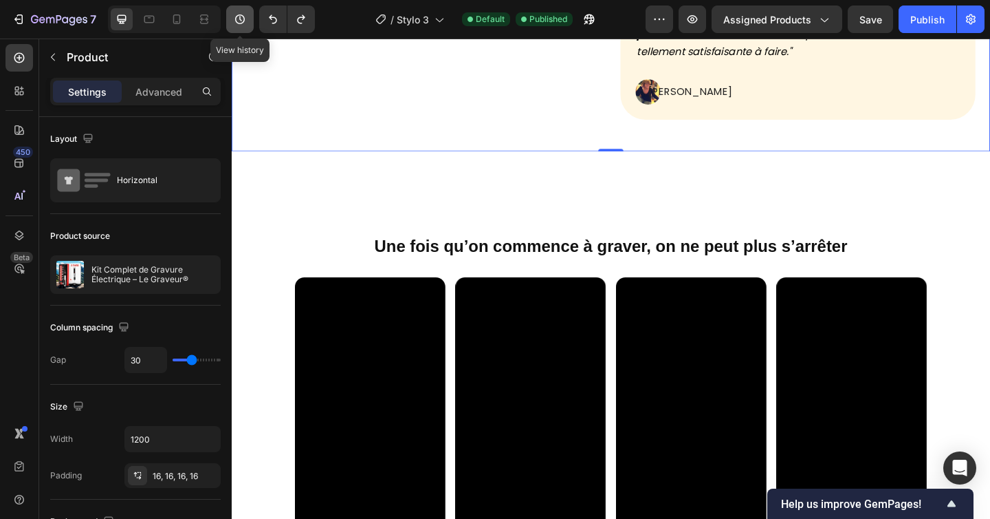
click at [240, 20] on icon "button" at bounding box center [240, 18] width 2 height 5
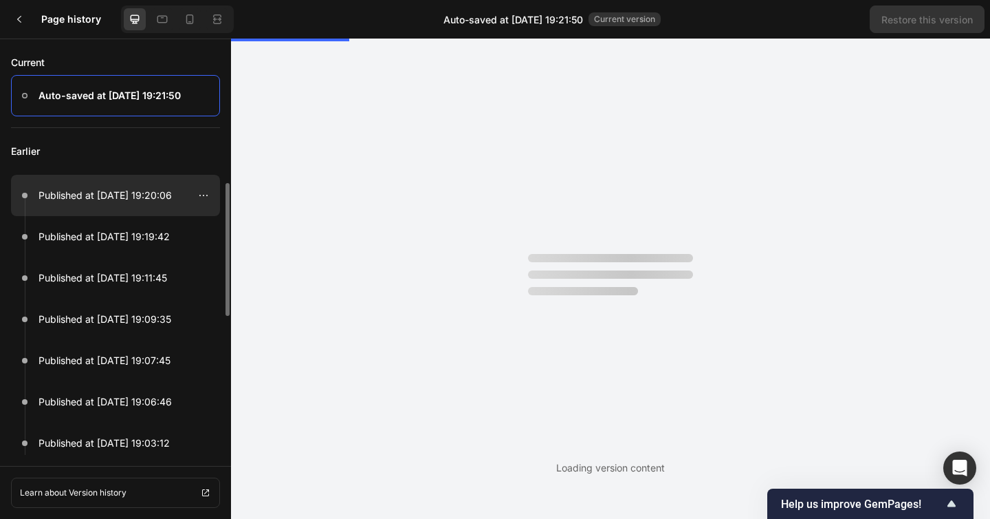
scroll to position [0, 0]
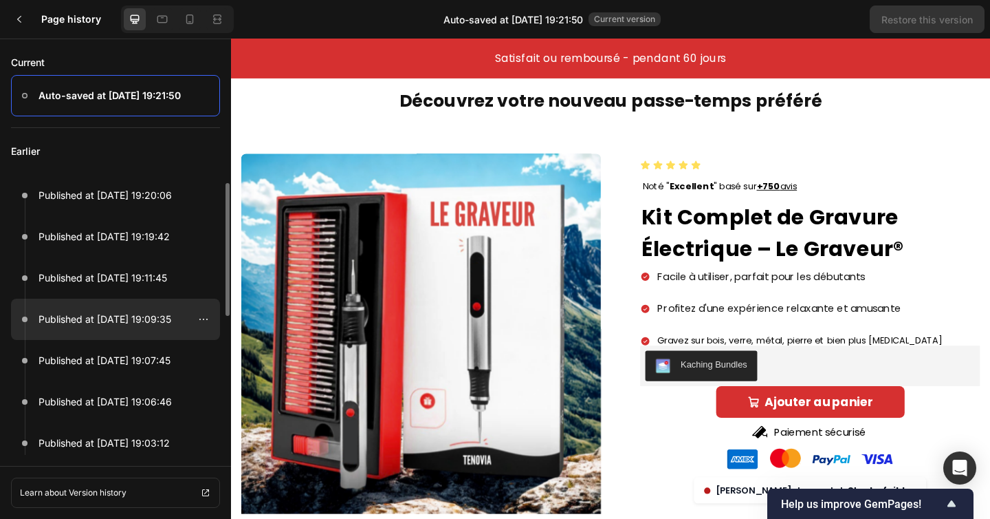
click at [122, 321] on p "Published at Sep 27, 19:09:35" at bounding box center [105, 319] width 133 height 17
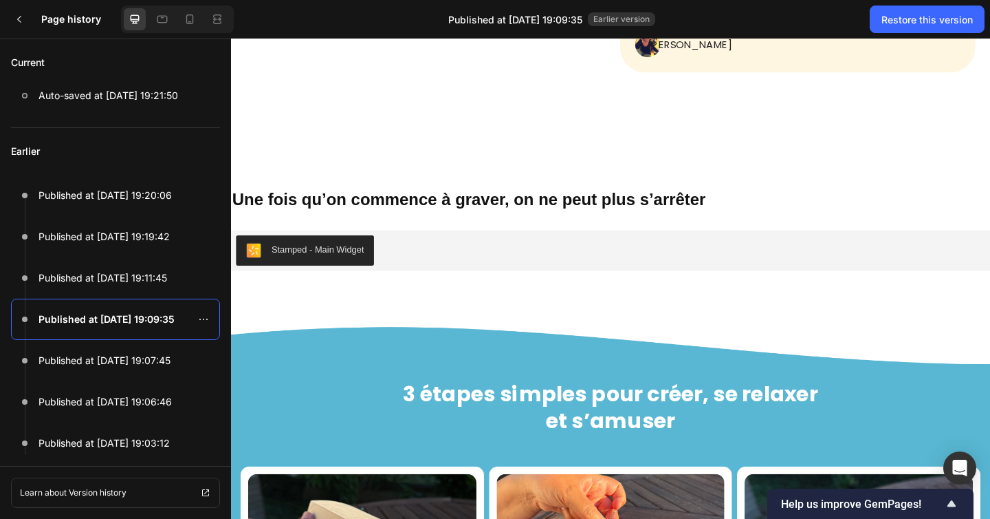
scroll to position [896, 0]
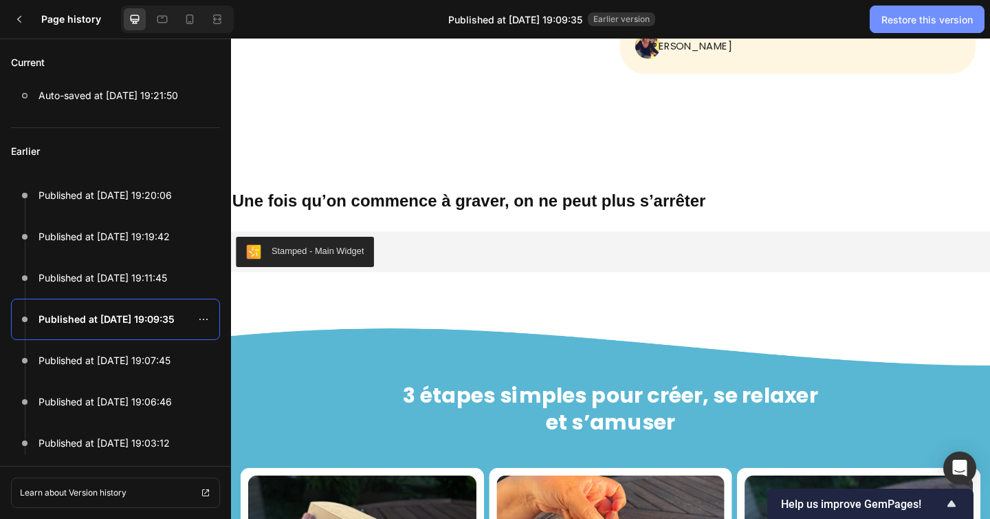
click at [903, 30] on button "Restore this version" at bounding box center [927, 20] width 115 height 28
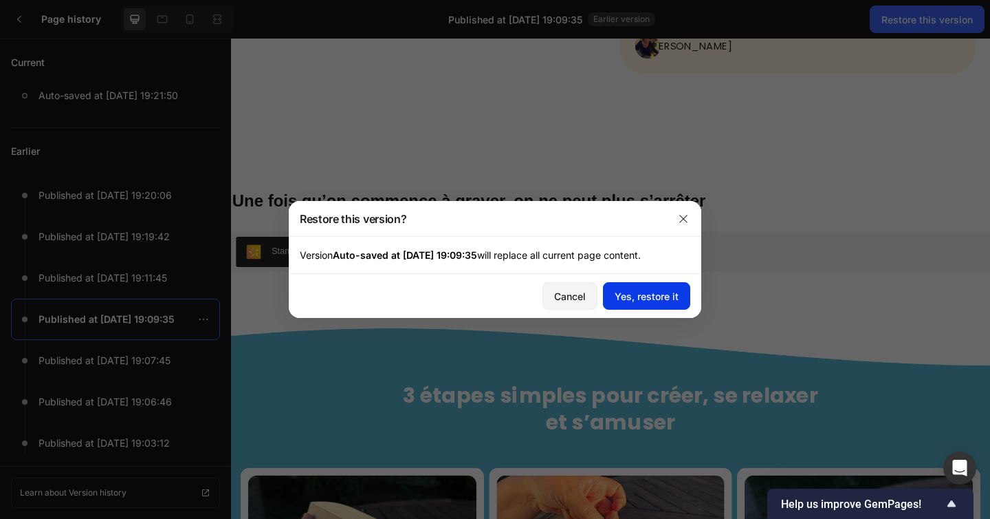
click at [649, 298] on div "Yes, restore it" at bounding box center [647, 296] width 64 height 14
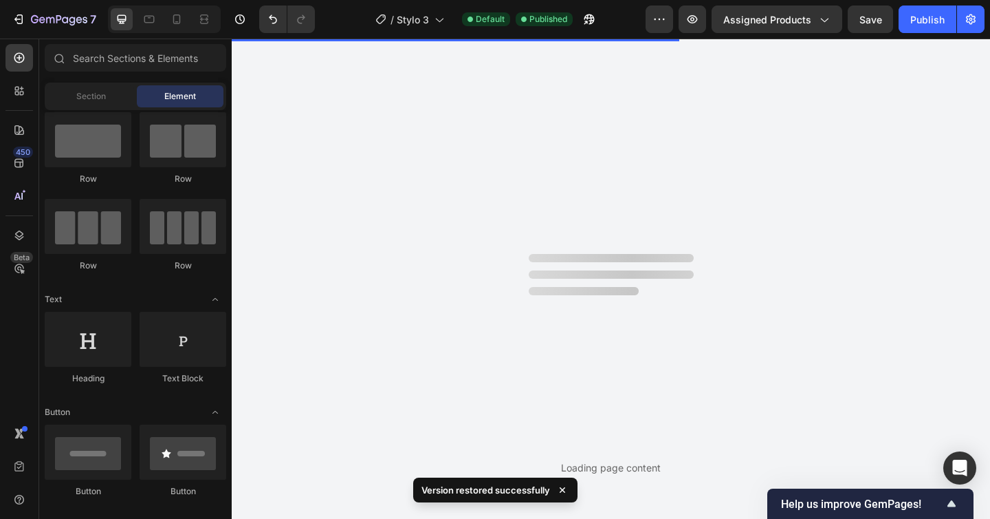
scroll to position [0, 0]
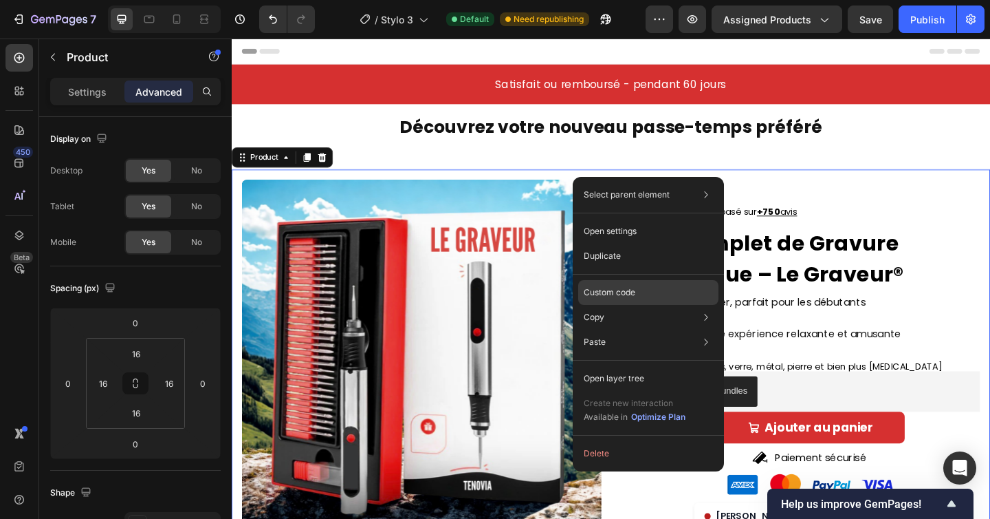
click at [611, 289] on p "Custom code" at bounding box center [610, 292] width 52 height 12
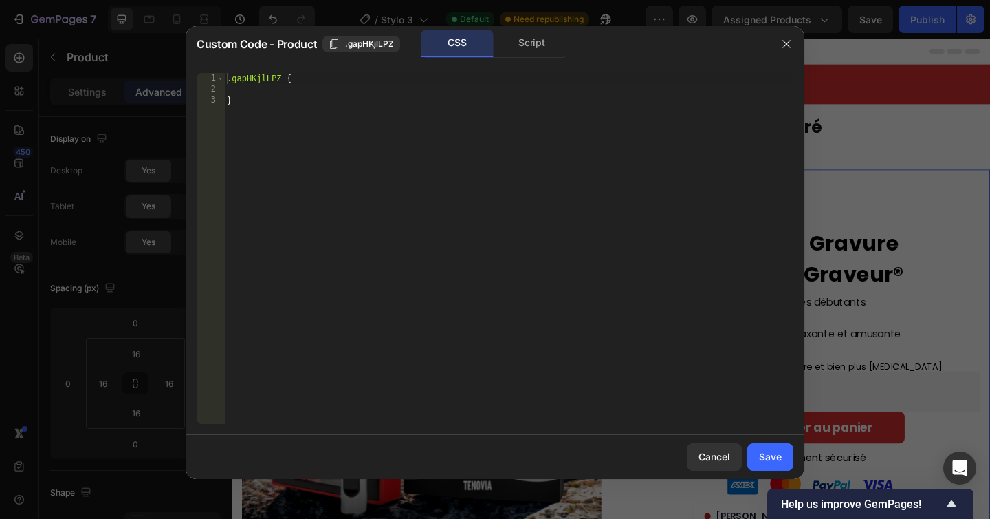
click at [334, 76] on div ".gapHKjlLPZ { }" at bounding box center [509, 259] width 570 height 373
type textarea ".gapHKjlLPZ {"
paste textarea
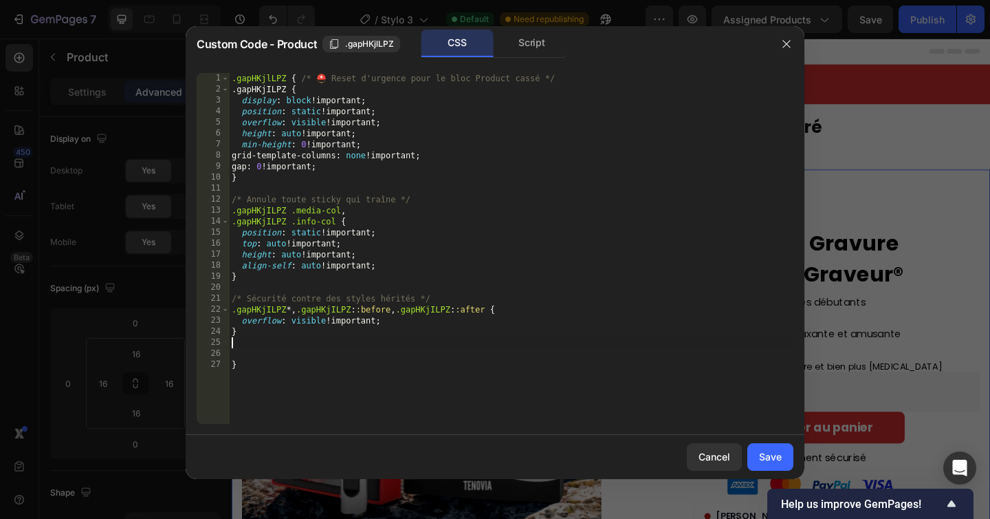
scroll to position [0, 0]
click at [768, 454] on div "Save" at bounding box center [770, 456] width 23 height 14
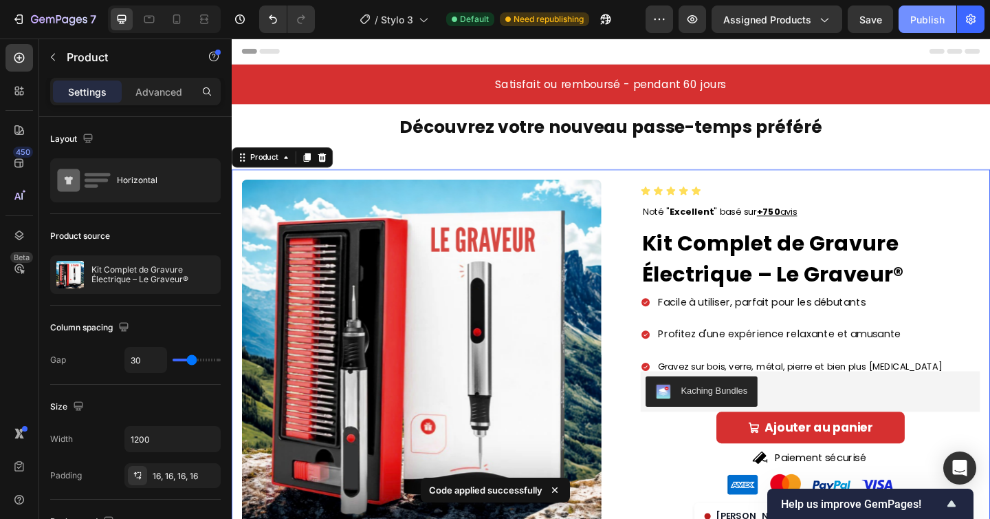
click at [935, 12] on div "Publish" at bounding box center [928, 19] width 34 height 14
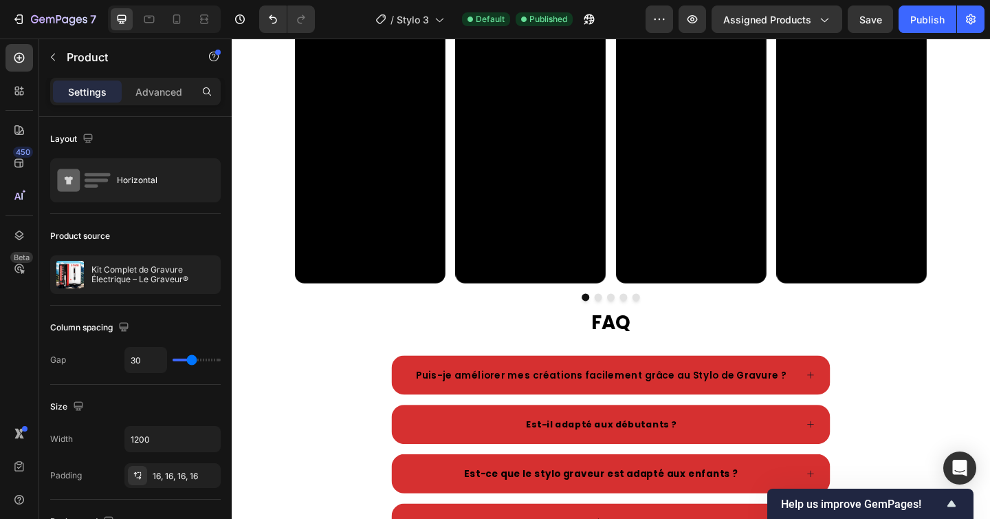
scroll to position [2112, 0]
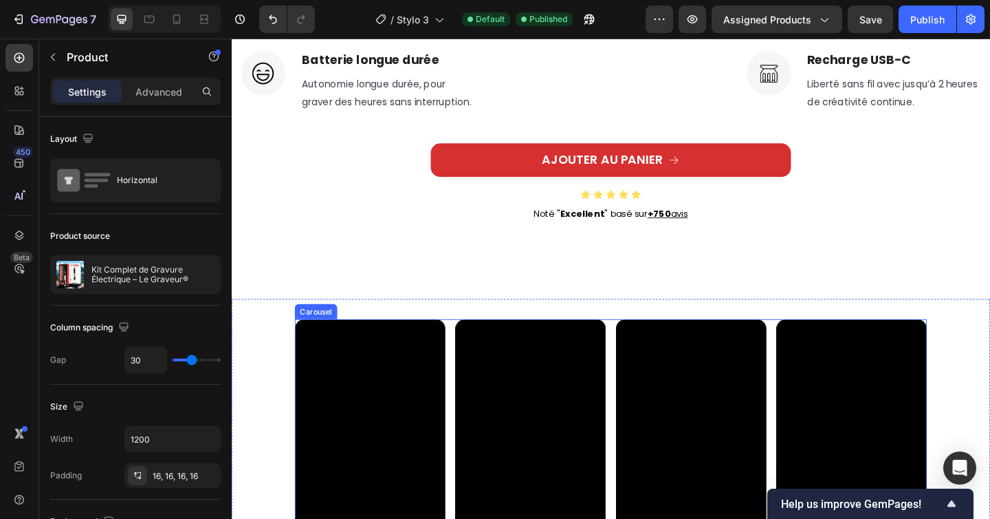
click at [465, 359] on div "Video Video Video Video Video" at bounding box center [645, 489] width 688 height 291
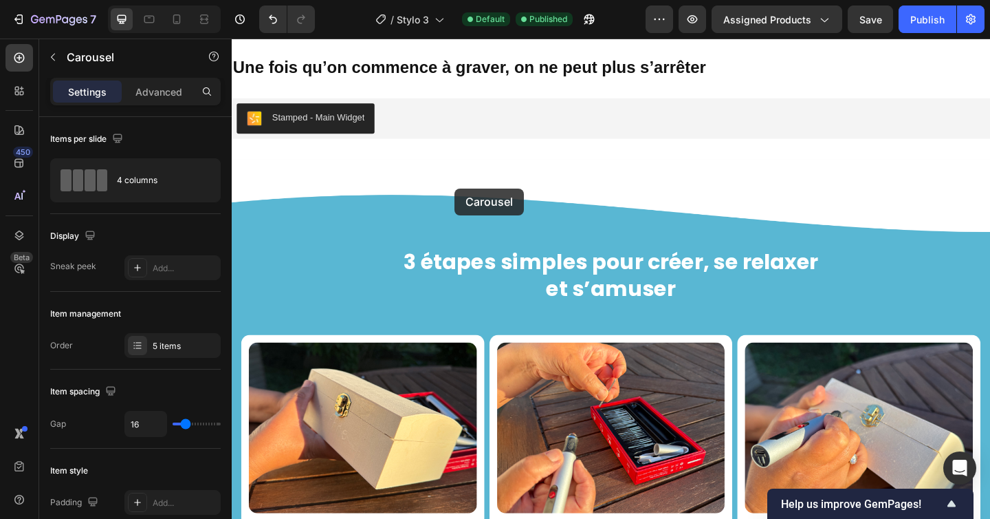
scroll to position [973, 0]
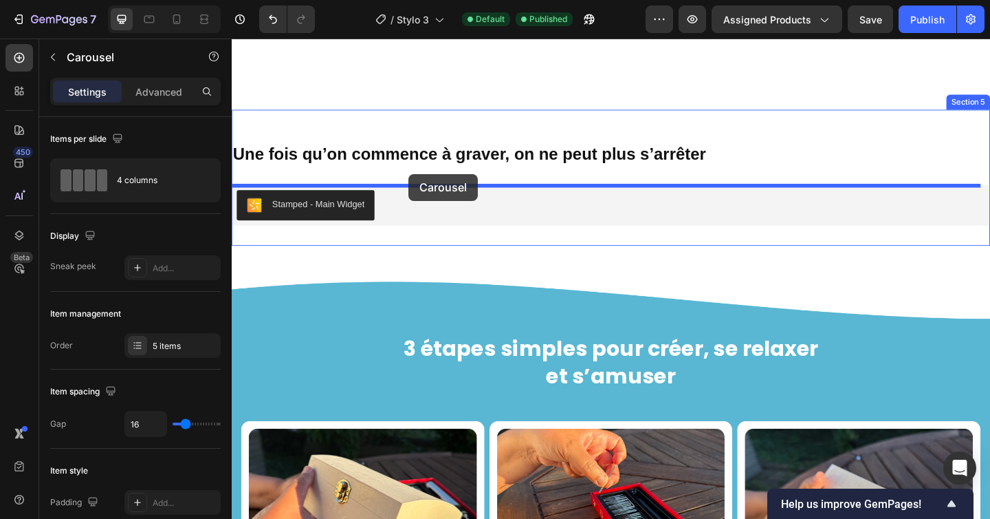
drag, startPoint x: 312, startPoint y: 336, endPoint x: 424, endPoint y: 187, distance: 186.1
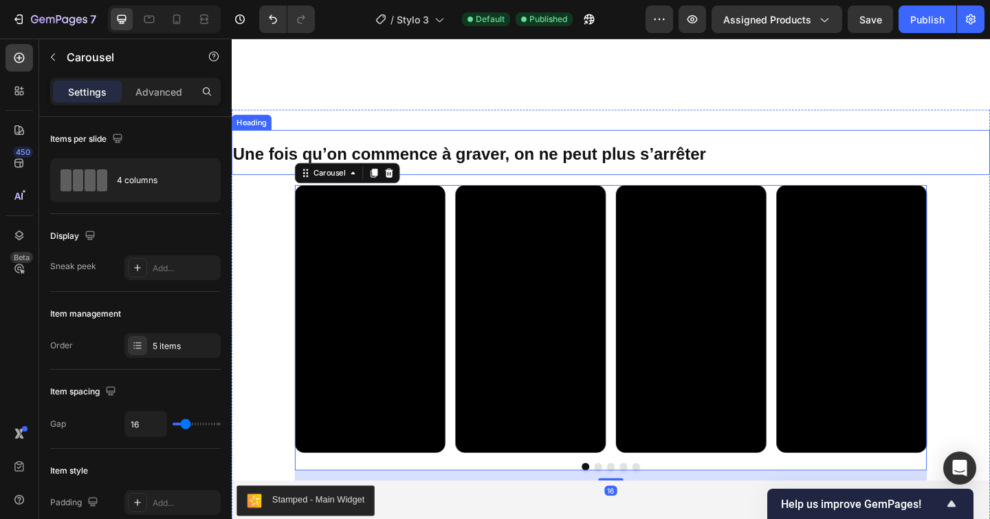
click at [411, 164] on strong "Une fois qu’on commence à graver, on ne peut plus s’arrêter" at bounding box center [490, 164] width 514 height 21
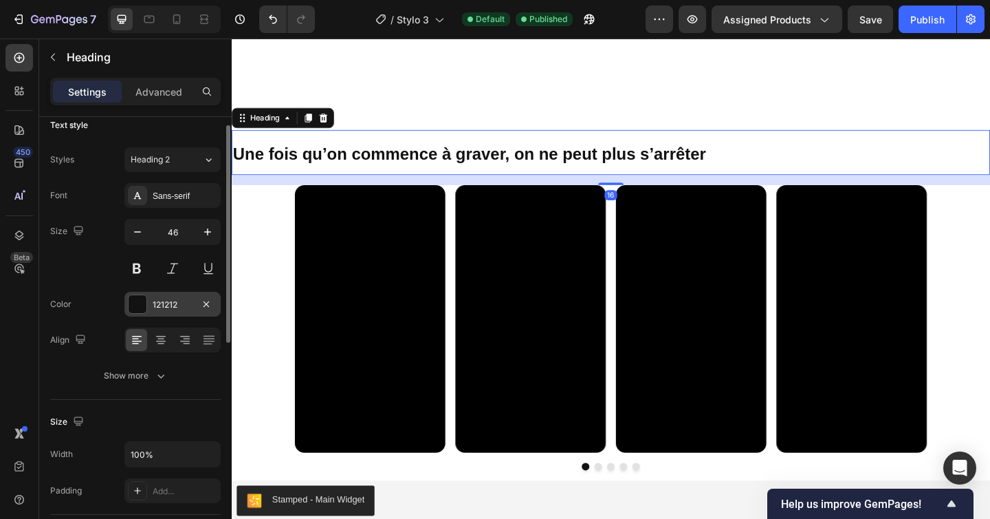
scroll to position [15, 0]
click at [162, 332] on icon at bounding box center [161, 339] width 14 height 14
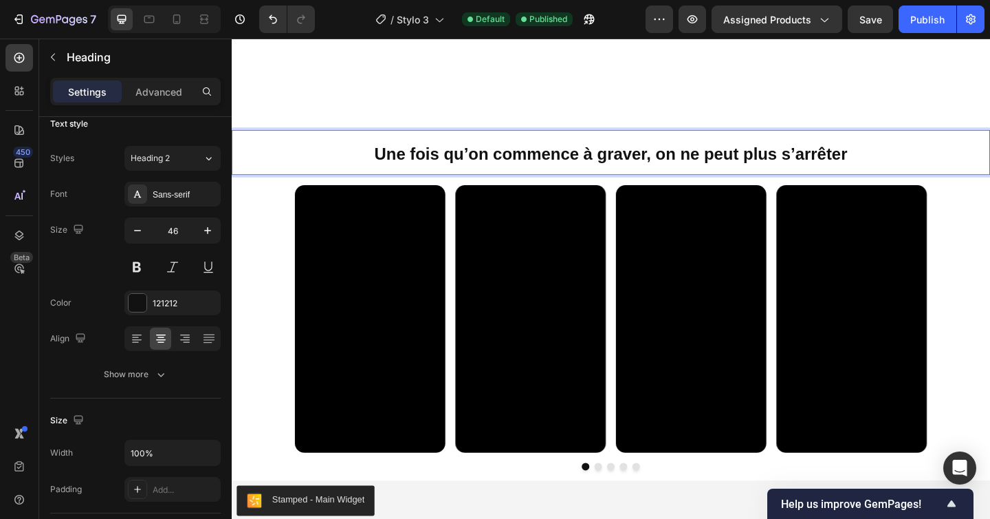
click at [410, 169] on strong "Une fois qu’on commence à graver, on ne peut plus s’arrêter" at bounding box center [644, 164] width 514 height 21
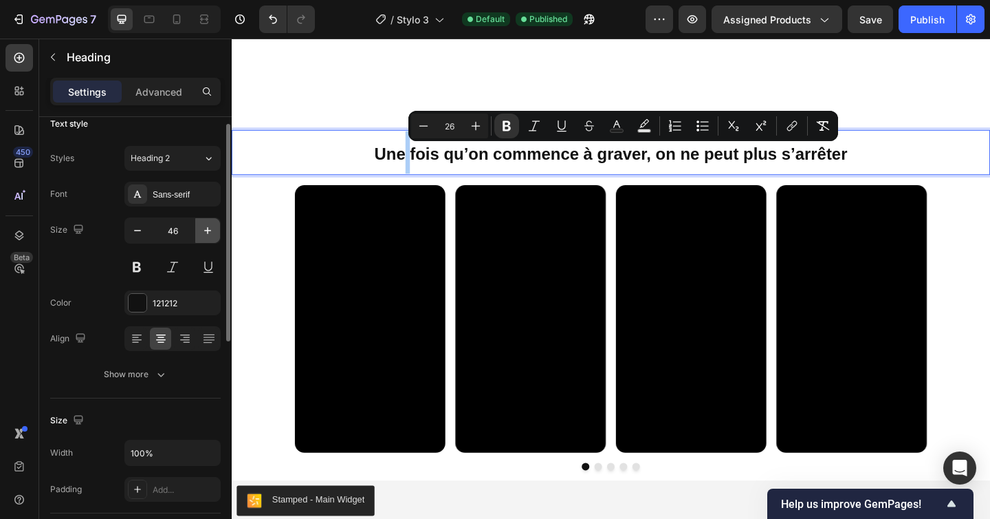
click at [206, 226] on icon "button" at bounding box center [208, 231] width 14 height 14
type input "47"
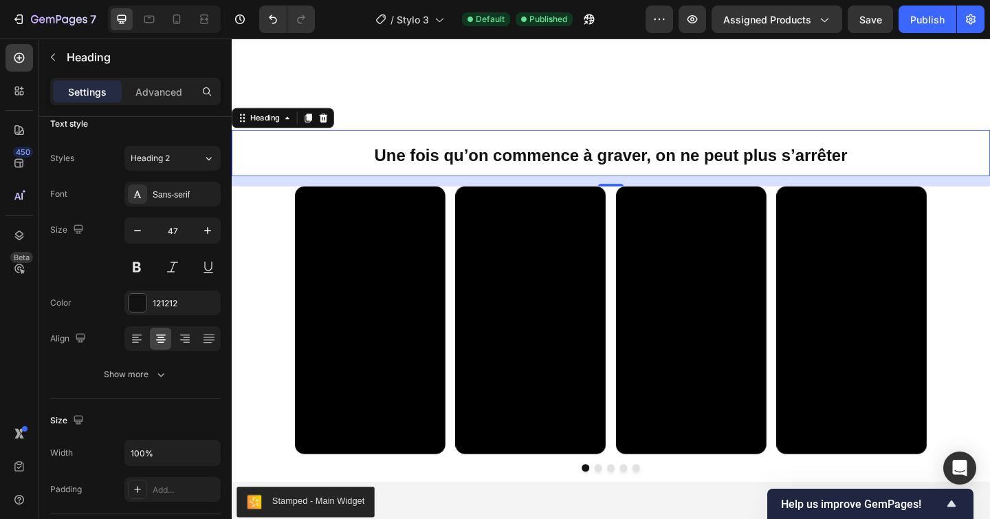
click at [402, 166] on strong "Une fois qu’on commence à graver, on ne peut plus s’arrêter" at bounding box center [644, 165] width 514 height 21
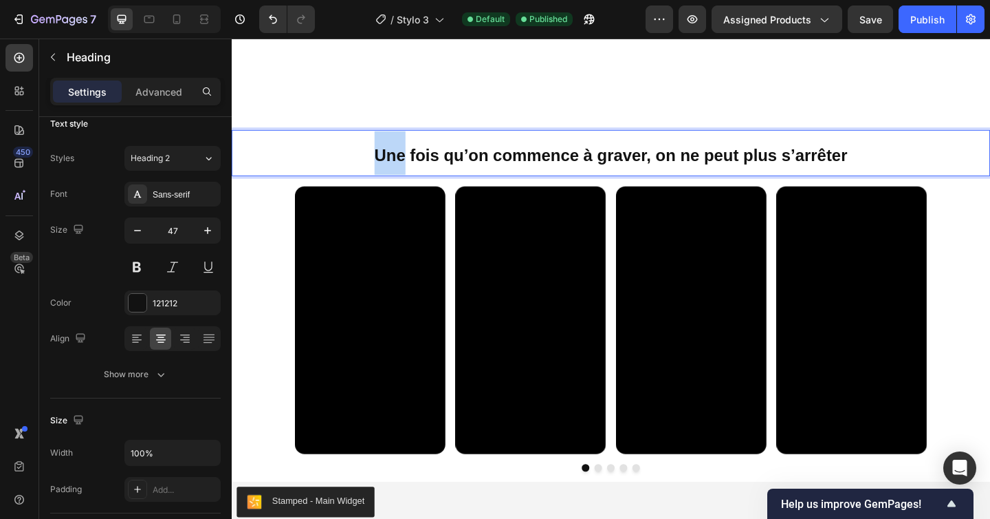
click at [402, 166] on strong "Une fois qu’on commence à graver, on ne peut plus s’arrêter" at bounding box center [644, 165] width 514 height 21
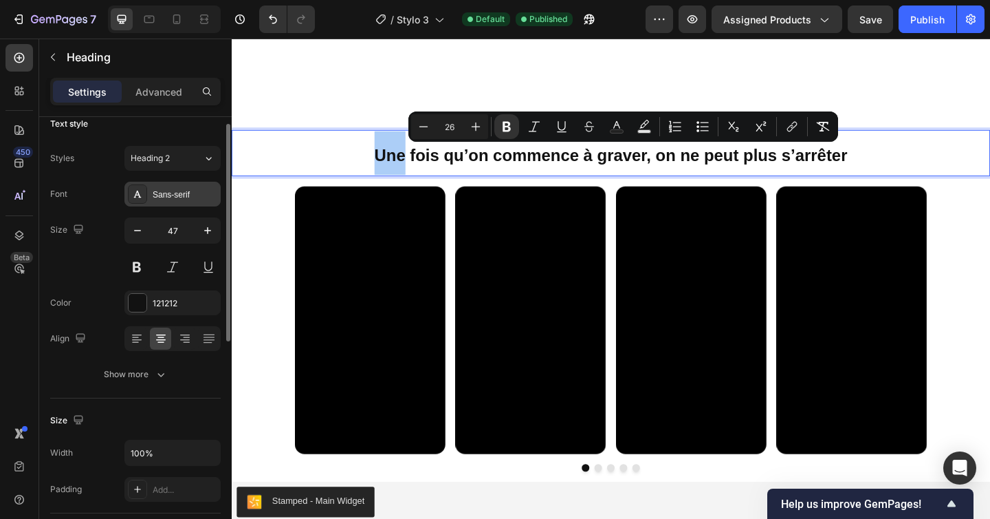
click at [183, 193] on div "Sans-serif" at bounding box center [185, 194] width 65 height 12
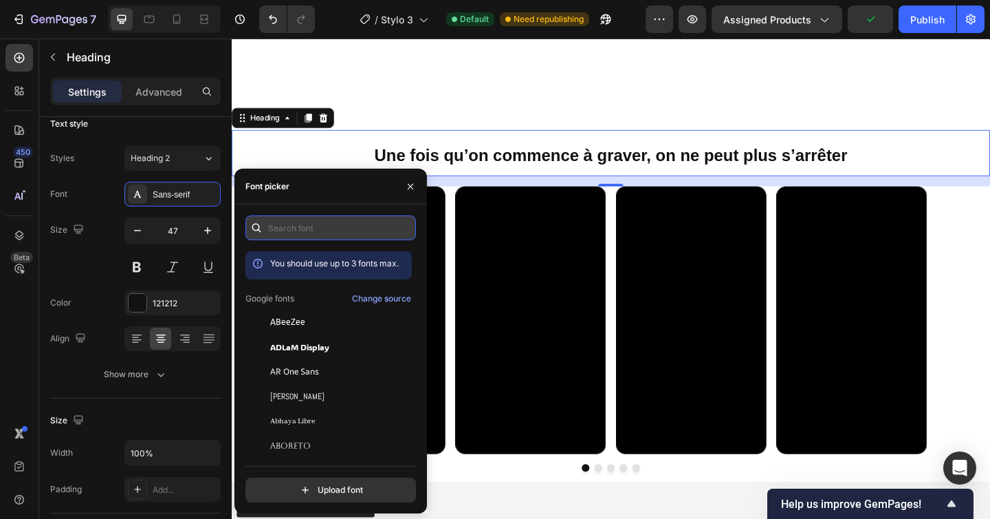
click at [295, 233] on input "text" at bounding box center [331, 227] width 171 height 25
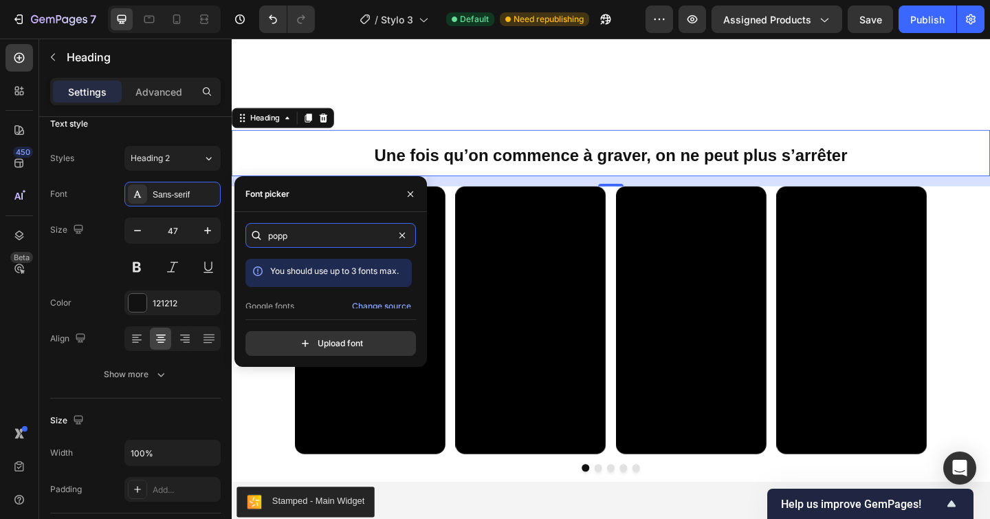
scroll to position [34, 0]
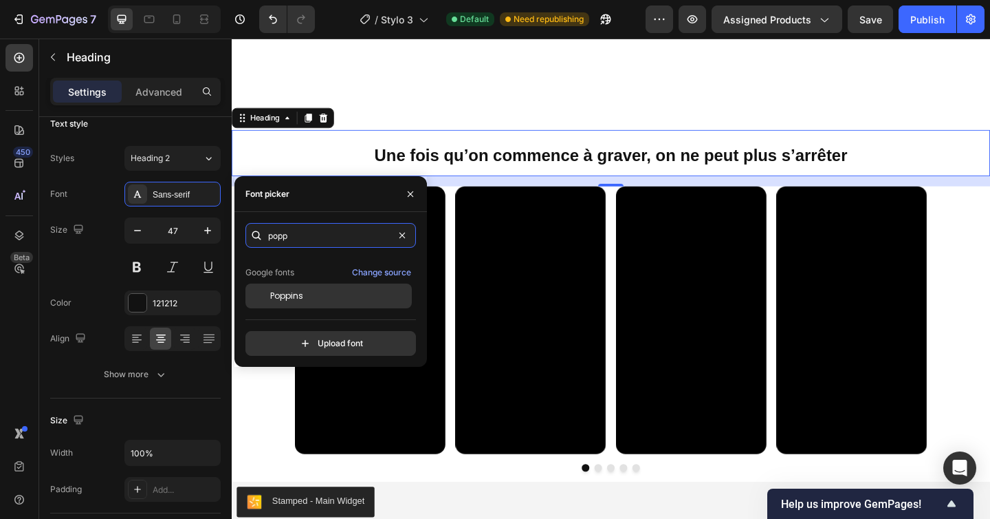
type input "popp"
click at [290, 292] on span "Poppins" at bounding box center [286, 296] width 33 height 12
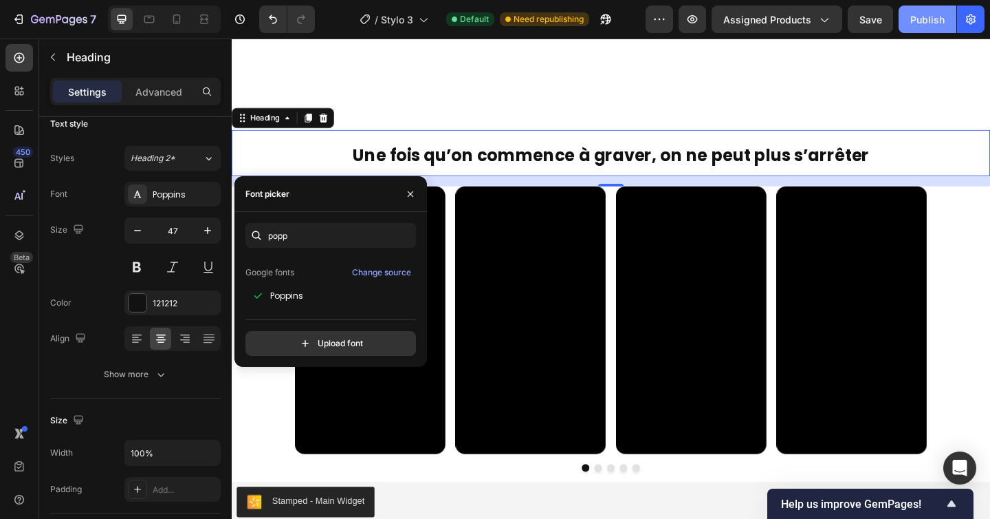
click at [938, 17] on div "Publish" at bounding box center [928, 19] width 34 height 14
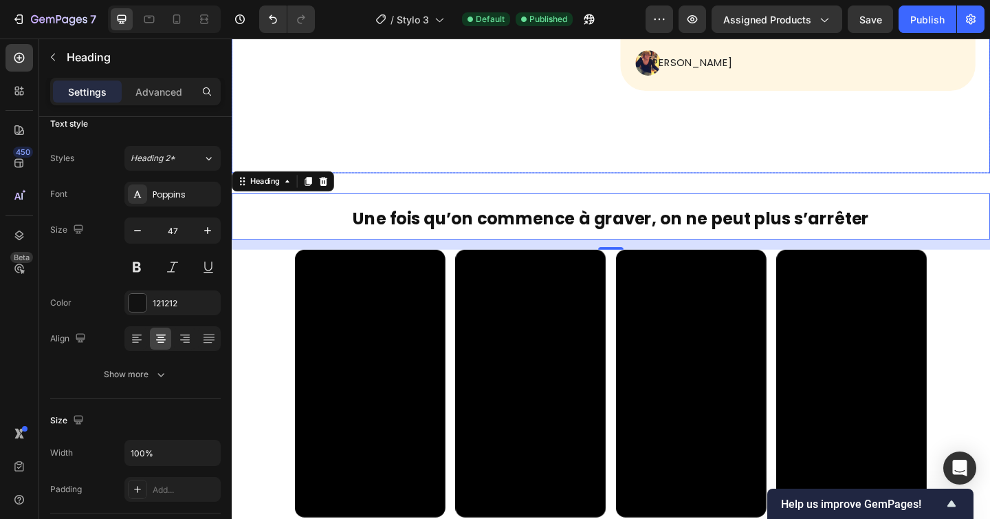
scroll to position [863, 0]
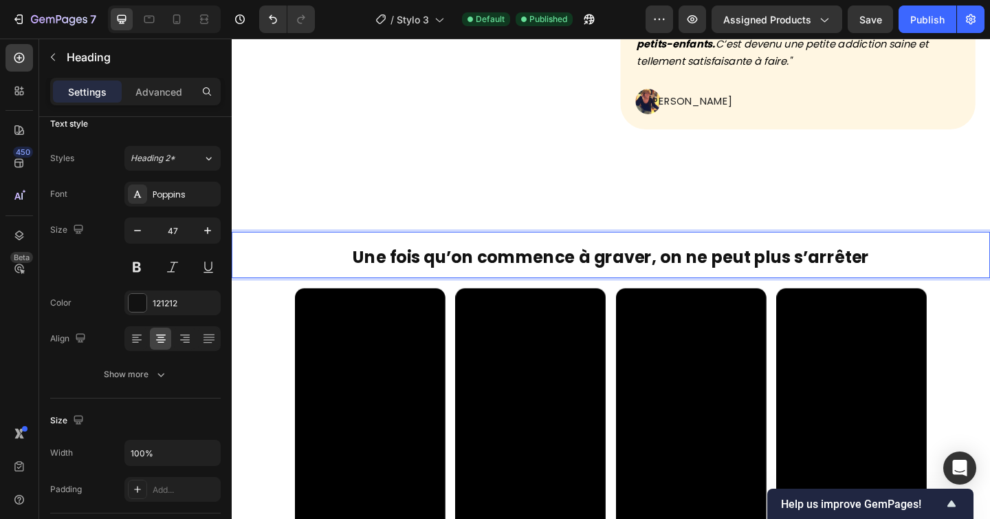
click at [250, 316] on div "Video Video Video Video Video Carousel" at bounding box center [644, 470] width 825 height 321
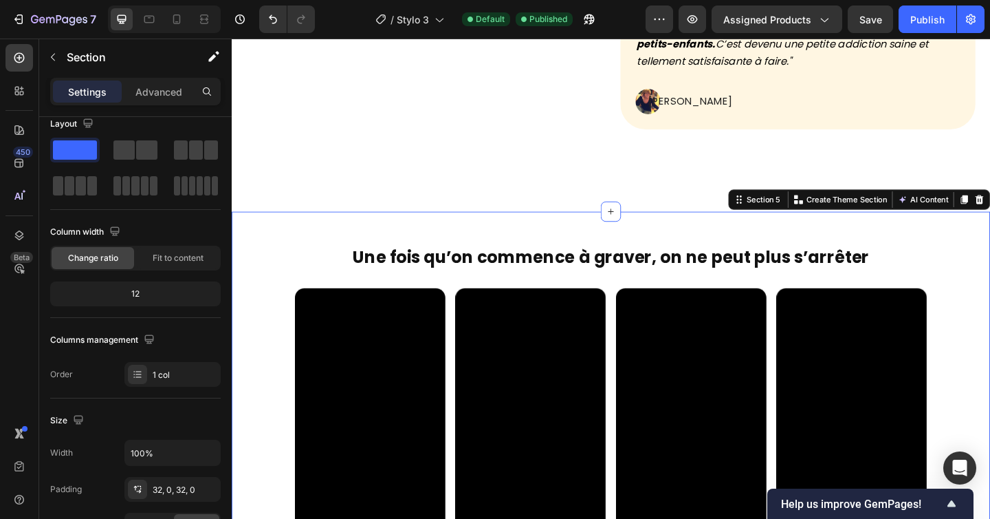
scroll to position [0, 0]
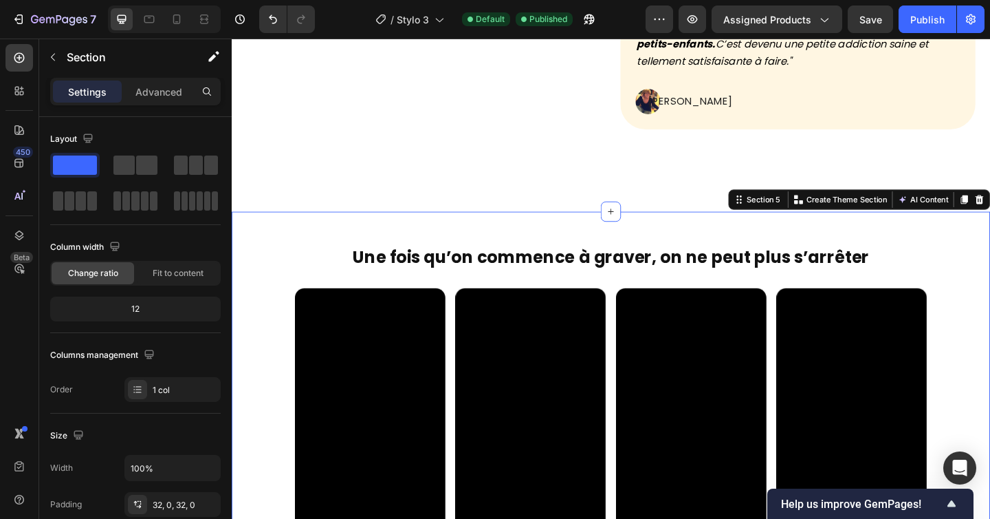
click at [286, 236] on div "⁠⁠⁠⁠⁠⁠⁠ Une fois qu’on commence à graver, on ne peut plus s’arrêter Heading Vid…" at bounding box center [644, 462] width 825 height 470
click at [292, 237] on div "⁠⁠⁠⁠⁠⁠⁠ Une fois qu’on commence à graver, on ne peut plus s’arrêter Heading Vid…" at bounding box center [644, 462] width 825 height 470
click at [122, 78] on div "Settings Advanced" at bounding box center [135, 92] width 171 height 28
click at [143, 85] on p "Advanced" at bounding box center [159, 92] width 47 height 14
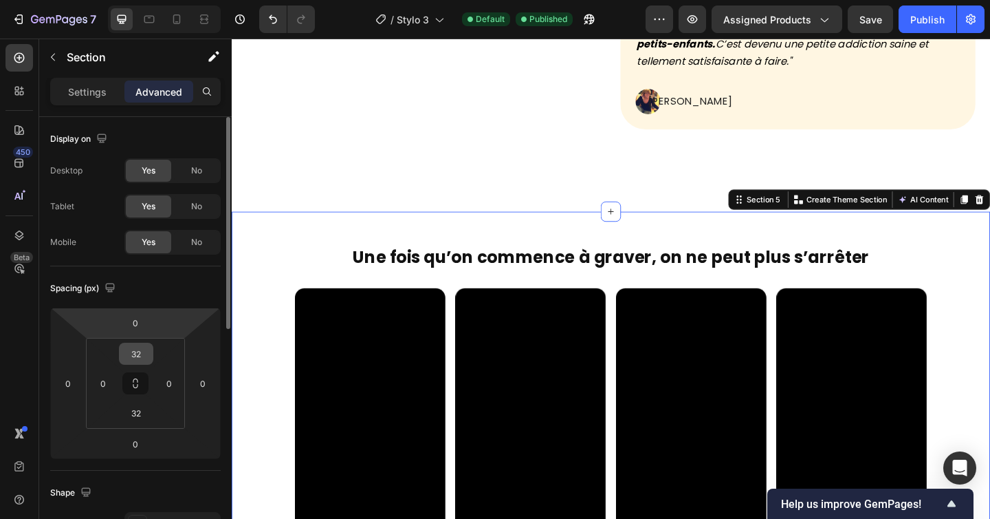
click at [138, 353] on input "32" at bounding box center [136, 353] width 28 height 21
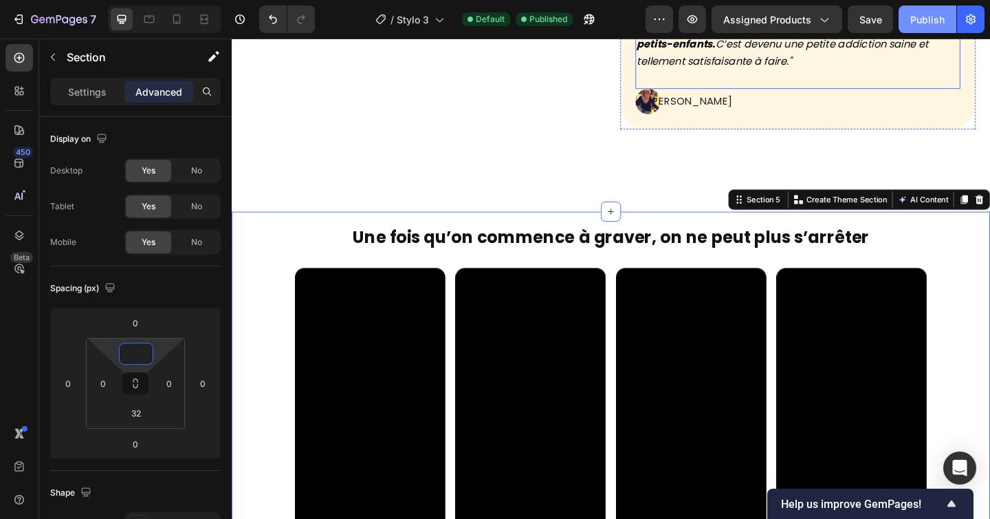
type input "0"
click at [931, 21] on div "Publish" at bounding box center [928, 19] width 34 height 14
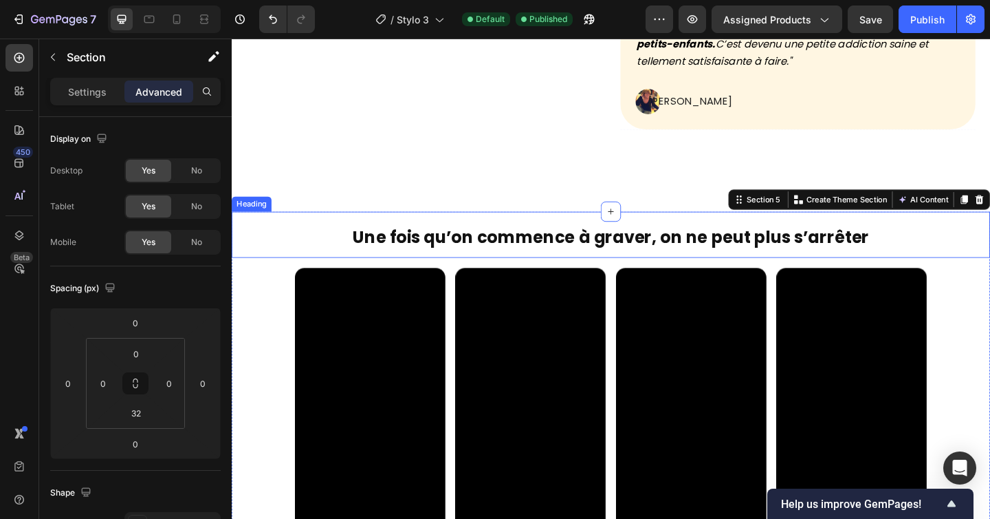
click at [288, 239] on p "⁠⁠⁠⁠⁠⁠⁠ Une fois qu’on commence à graver, on ne peut plus s’arrêter" at bounding box center [644, 251] width 823 height 47
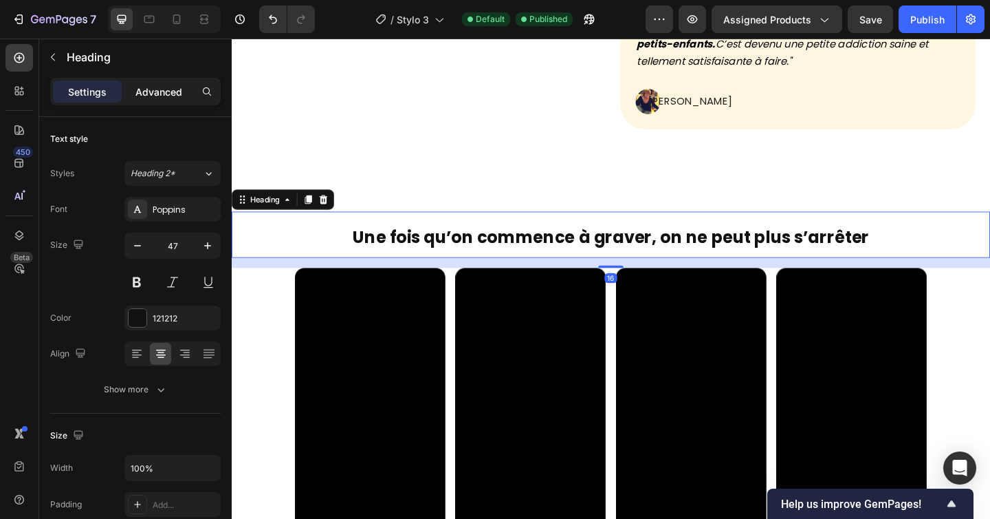
click at [163, 86] on p "Advanced" at bounding box center [159, 92] width 47 height 14
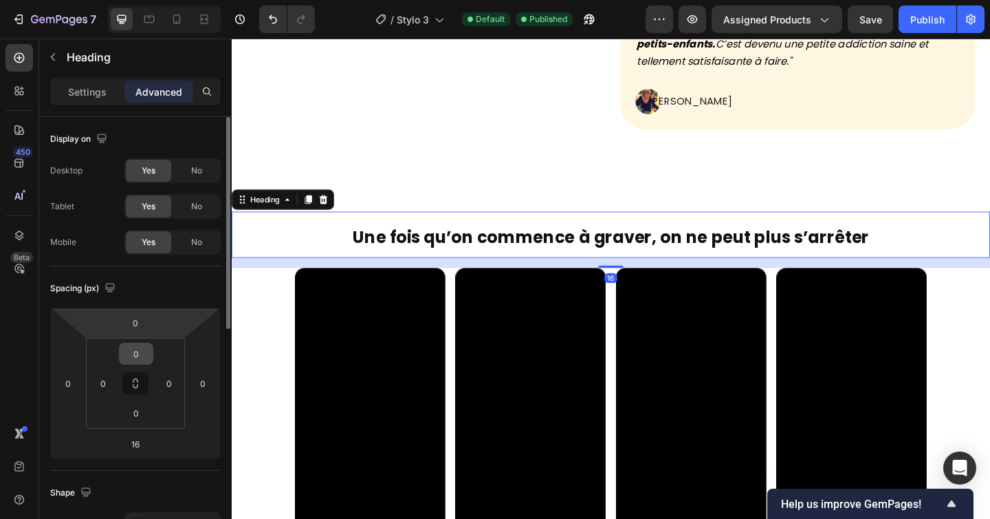
click at [134, 343] on input "0" at bounding box center [136, 353] width 28 height 21
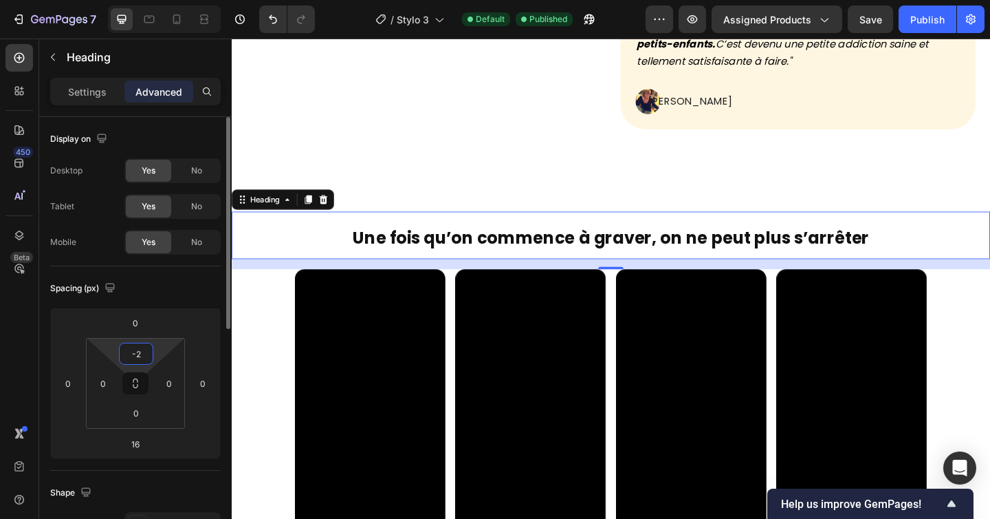
type input "-"
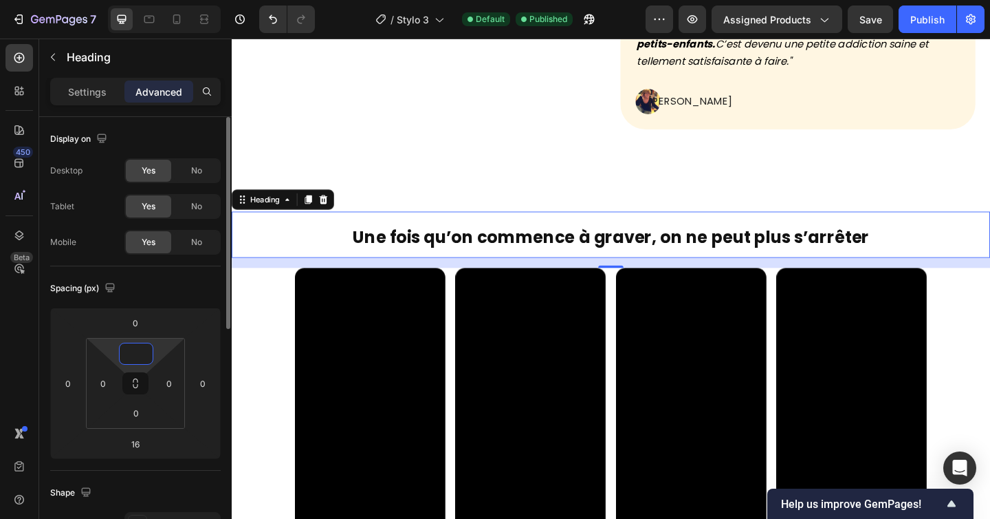
type input "6"
click at [135, 321] on input "0" at bounding box center [136, 322] width 28 height 21
type input "0"
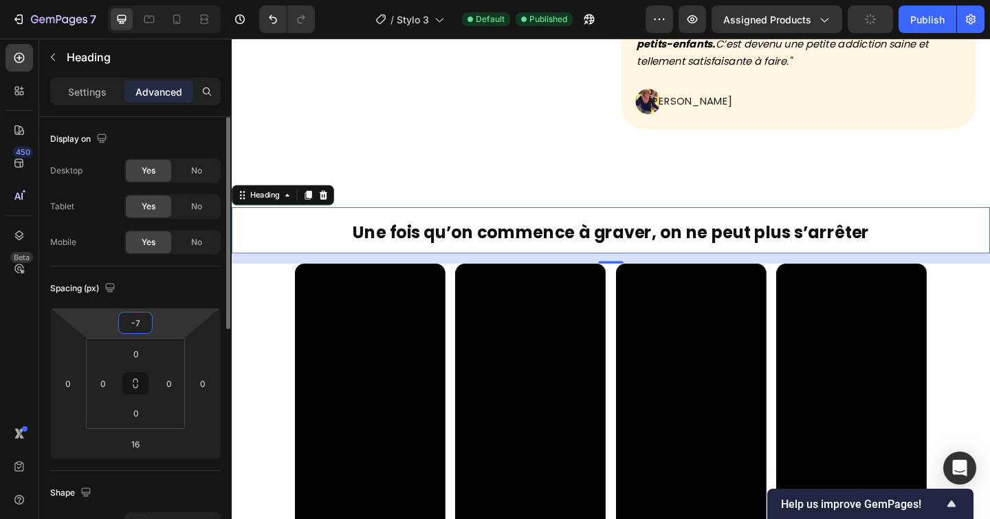
type input "-70"
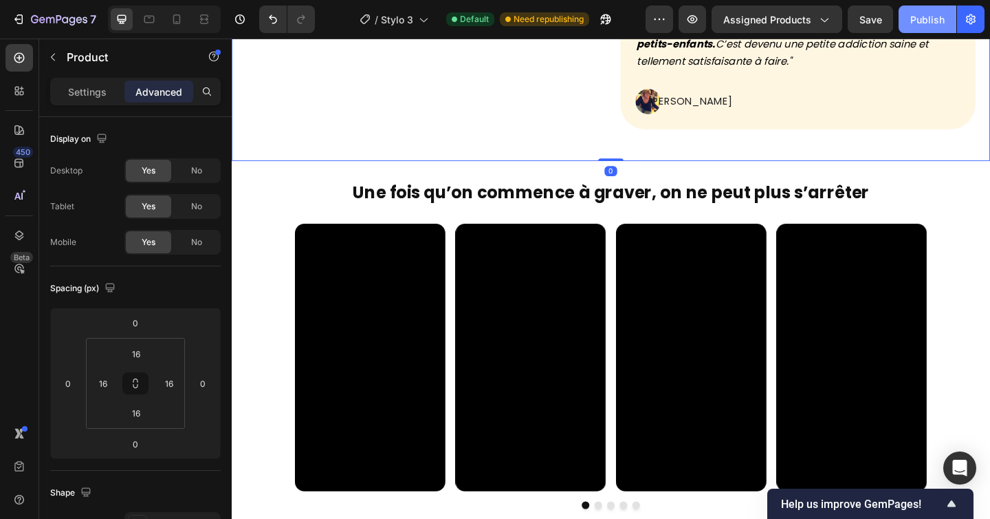
click at [916, 18] on div "Publish" at bounding box center [928, 19] width 34 height 14
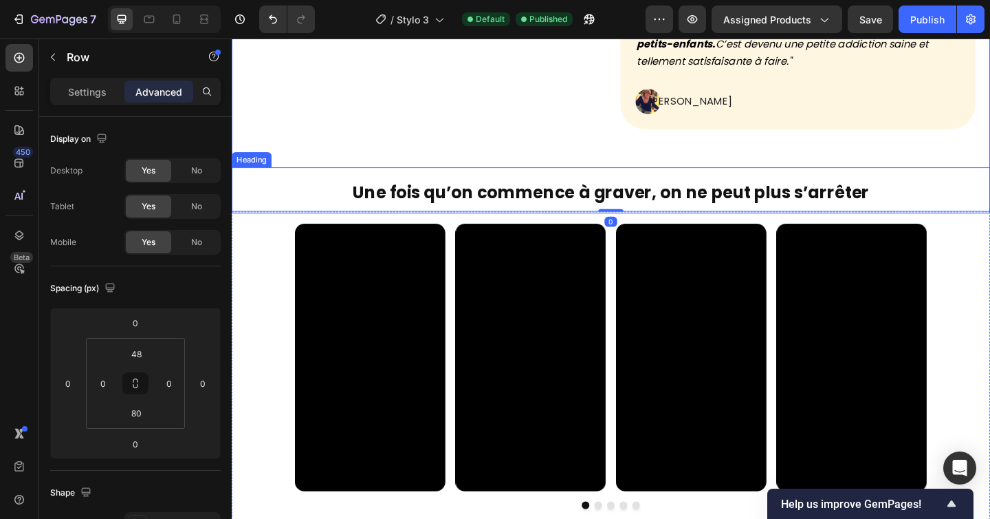
click at [336, 203] on p "⁠⁠⁠⁠⁠⁠⁠ Une fois qu’on commence à graver, on ne peut plus s’arrêter" at bounding box center [644, 203] width 823 height 47
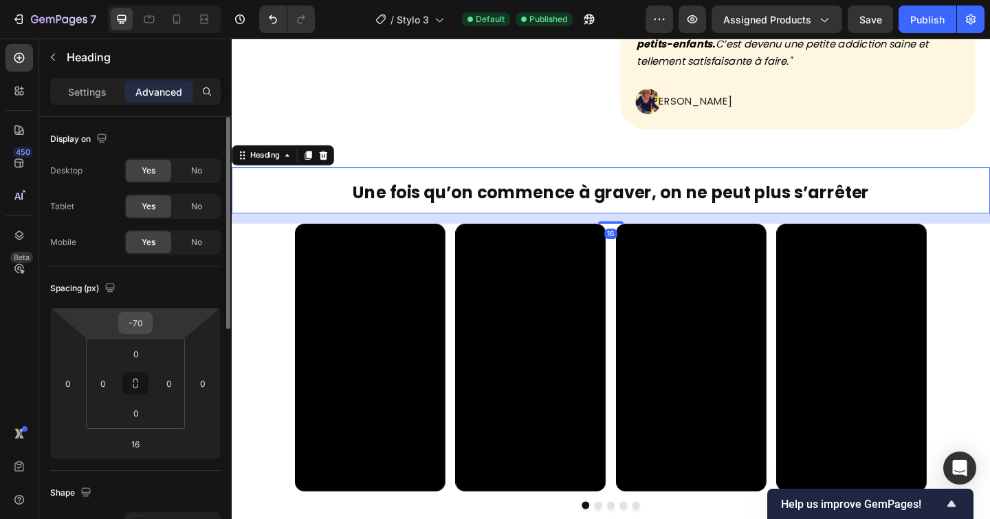
click at [147, 321] on input "-70" at bounding box center [136, 322] width 28 height 21
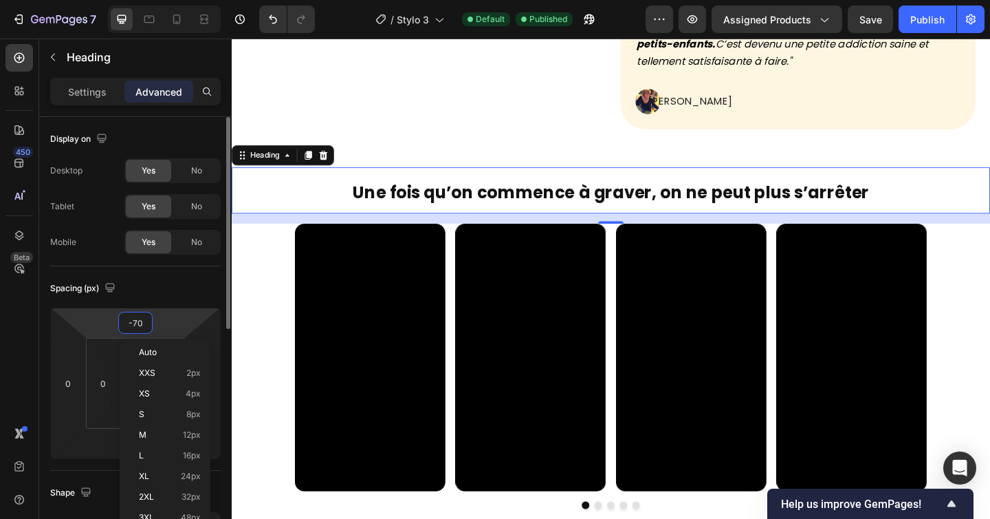
type input "-7"
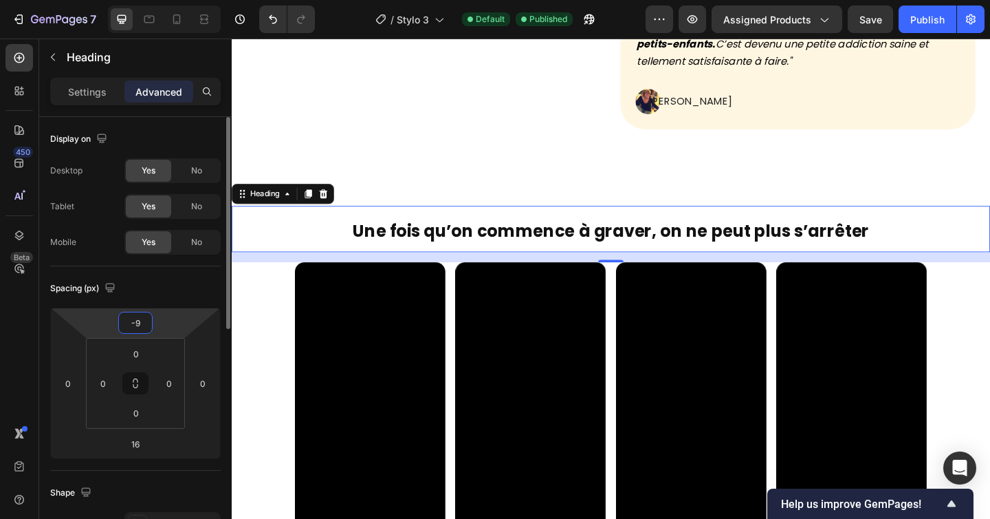
type input "-90"
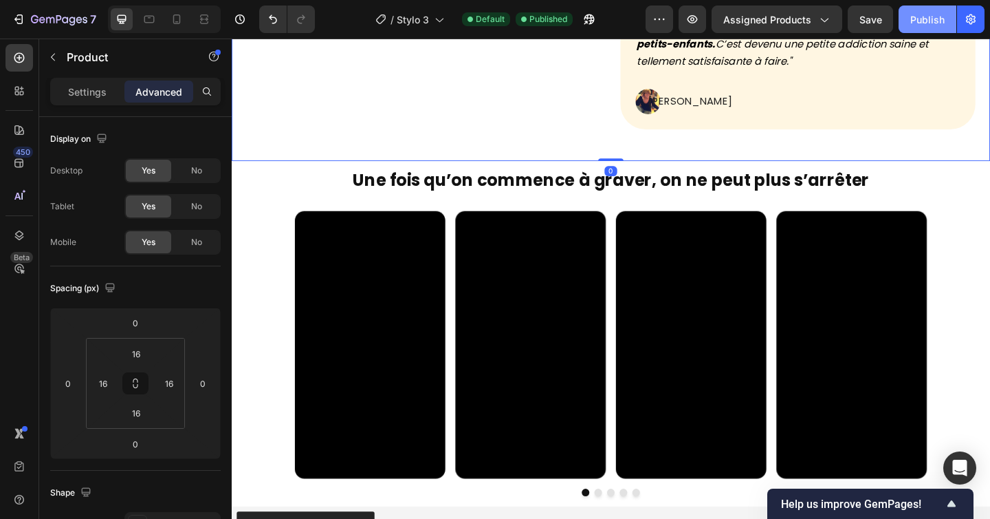
click at [914, 16] on div "Publish" at bounding box center [928, 19] width 34 height 14
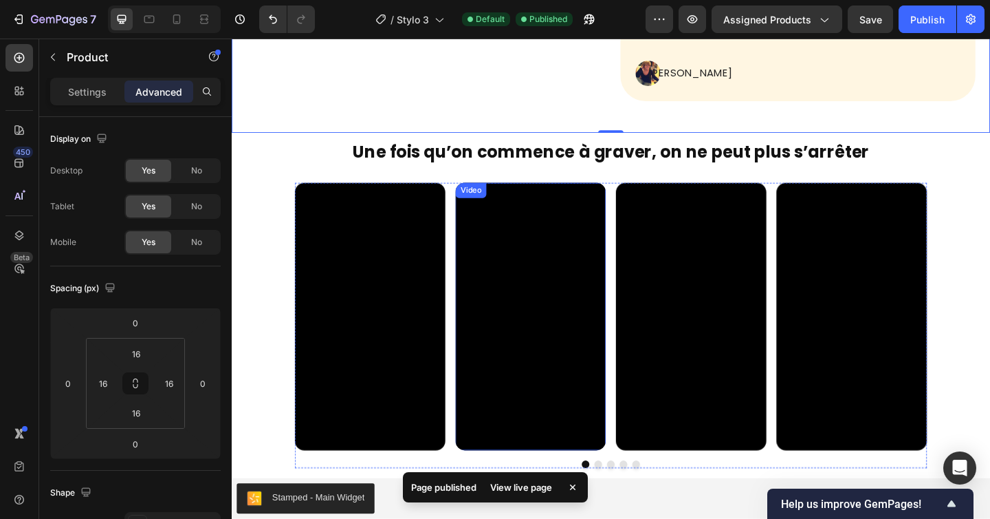
scroll to position [966, 0]
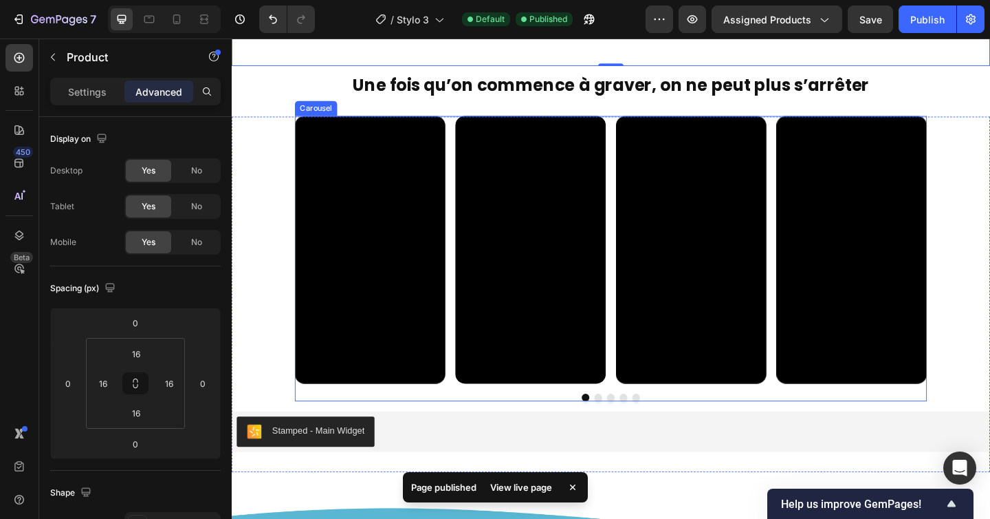
click at [583, 429] on div at bounding box center [645, 429] width 688 height 8
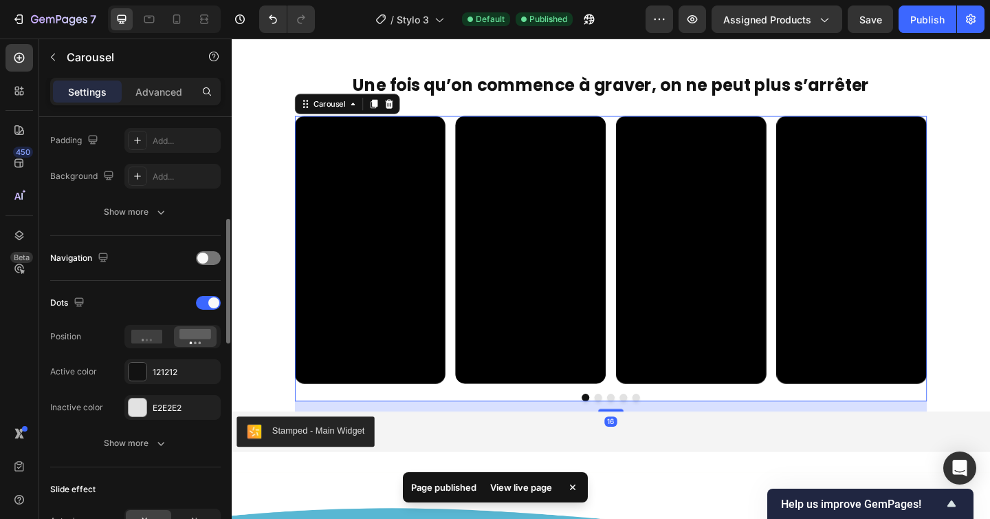
scroll to position [433, 0]
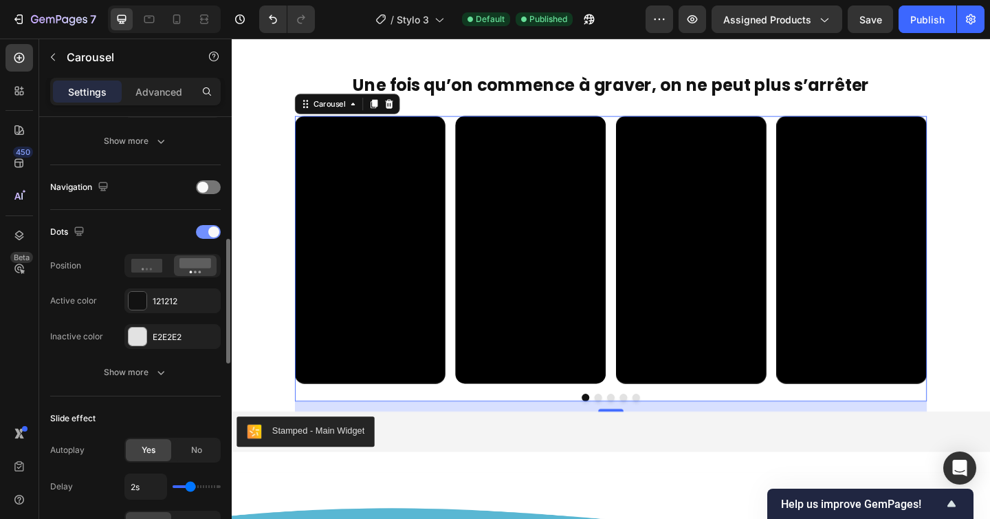
click at [206, 232] on div at bounding box center [208, 232] width 25 height 14
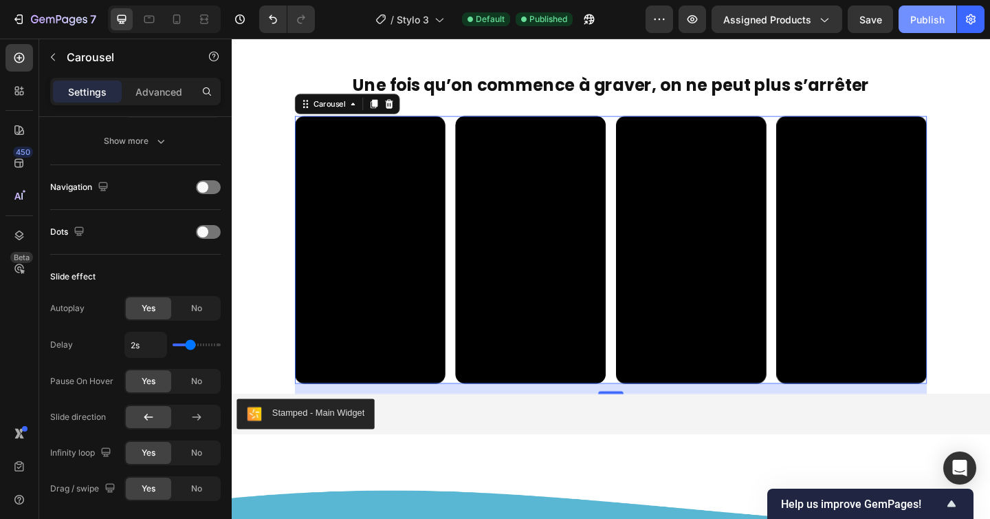
click at [913, 19] on div "Publish" at bounding box center [928, 19] width 34 height 14
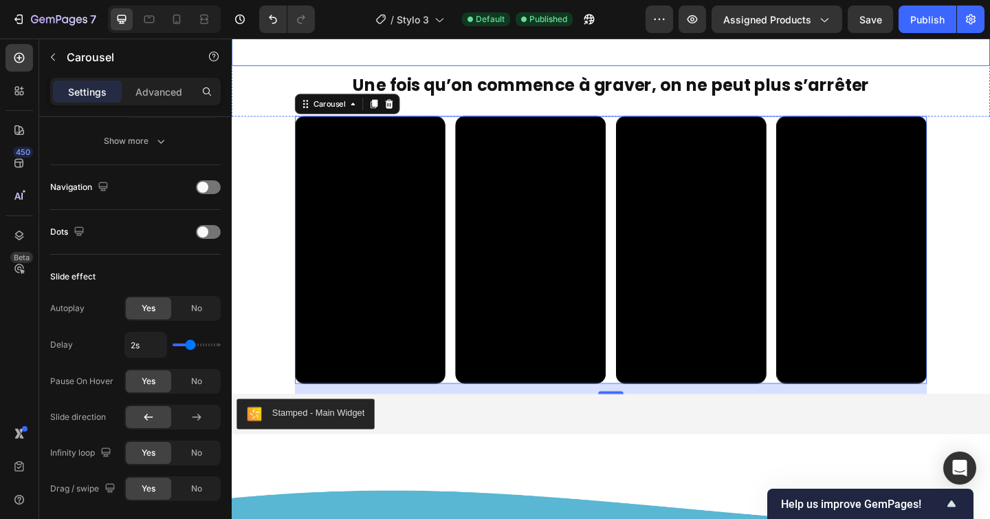
scroll to position [921, 0]
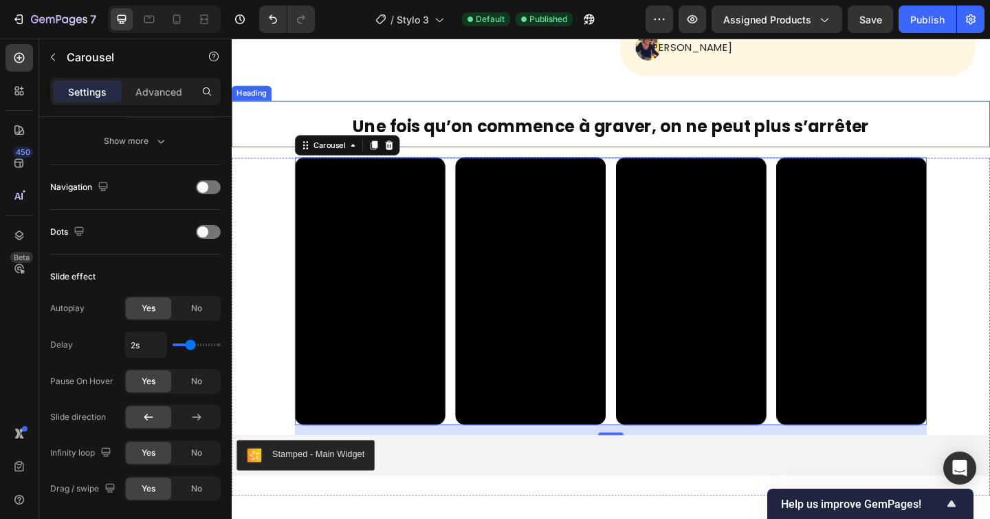
click at [367, 125] on strong "Une fois qu’on commence à graver, on ne peut plus s’arrêter" at bounding box center [644, 134] width 563 height 25
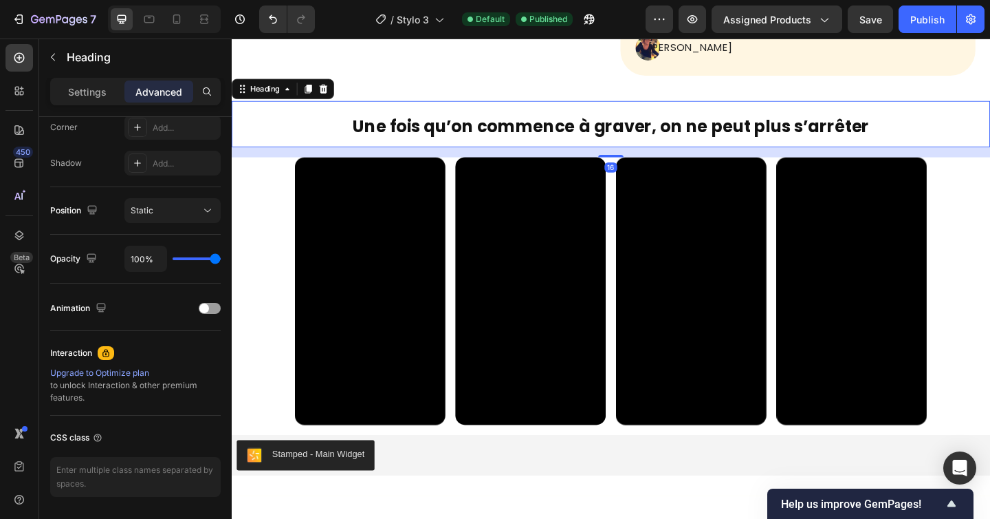
scroll to position [0, 0]
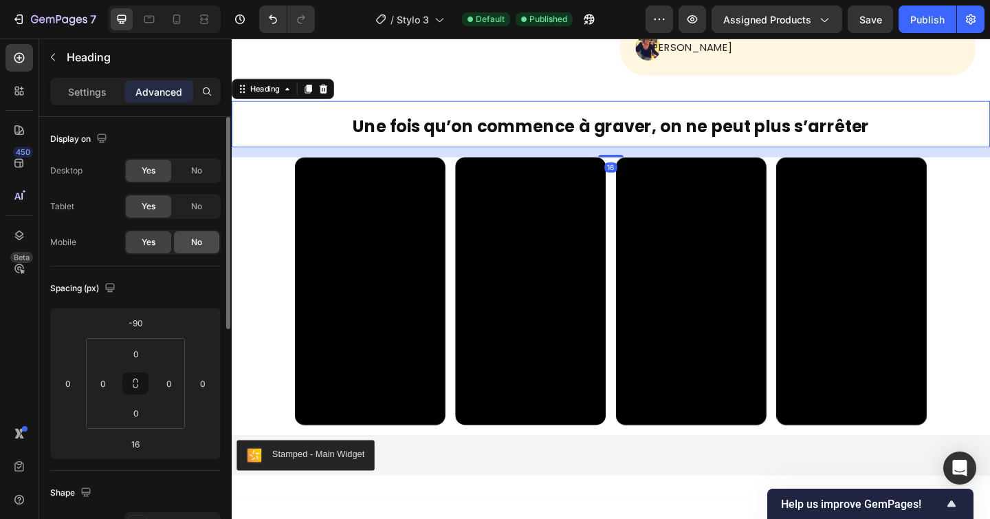
click at [188, 241] on div "No" at bounding box center [196, 242] width 45 height 22
click at [191, 204] on div "No" at bounding box center [196, 206] width 45 height 22
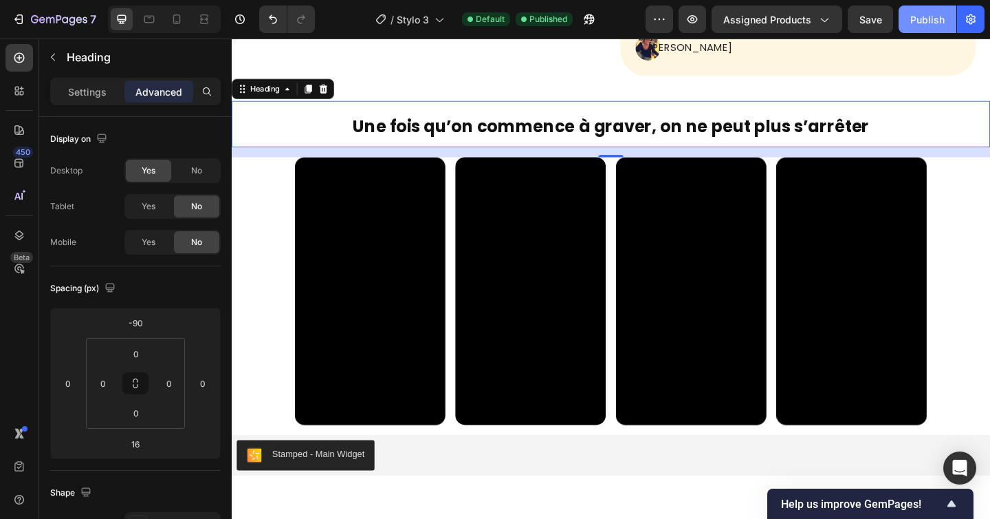
click at [934, 8] on button "Publish" at bounding box center [928, 20] width 58 height 28
click at [151, 15] on icon at bounding box center [149, 19] width 14 height 14
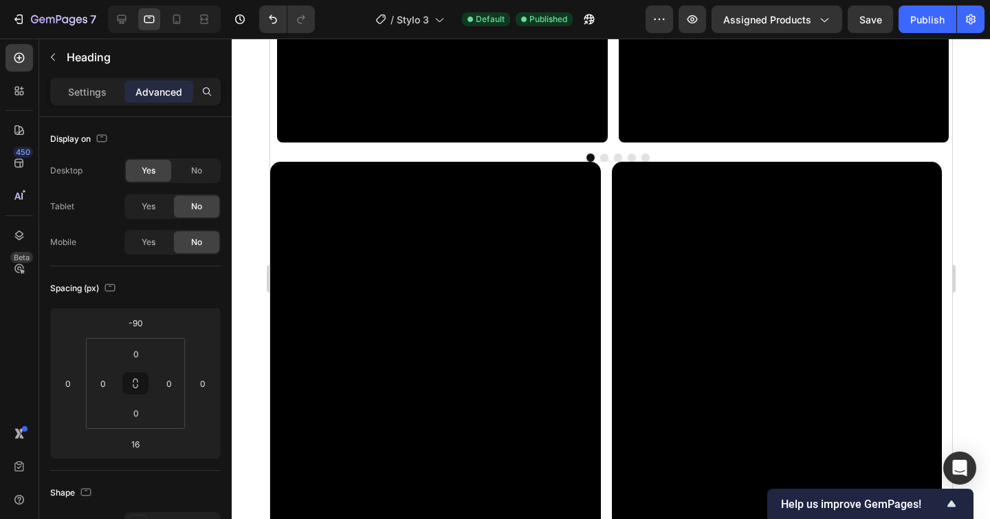
scroll to position [1839, 0]
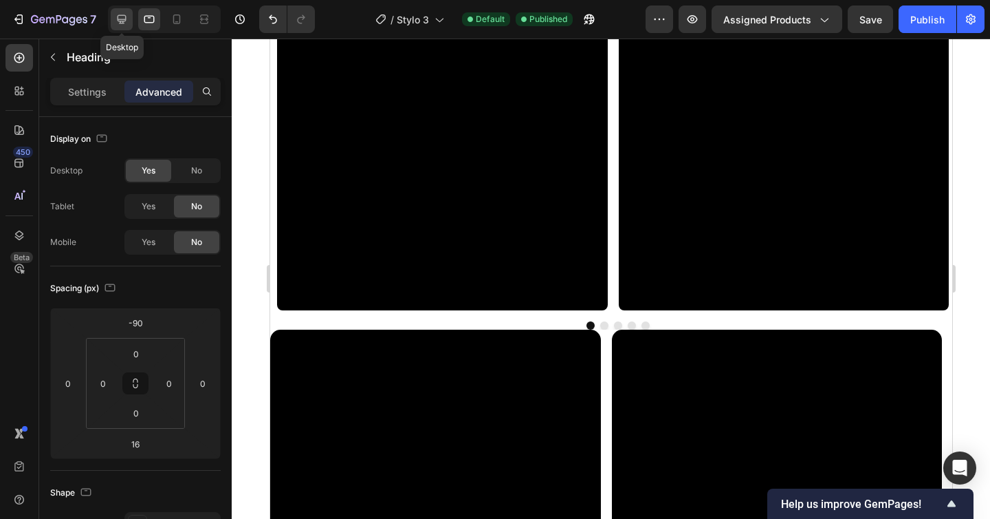
click at [122, 21] on icon at bounding box center [122, 19] width 9 height 9
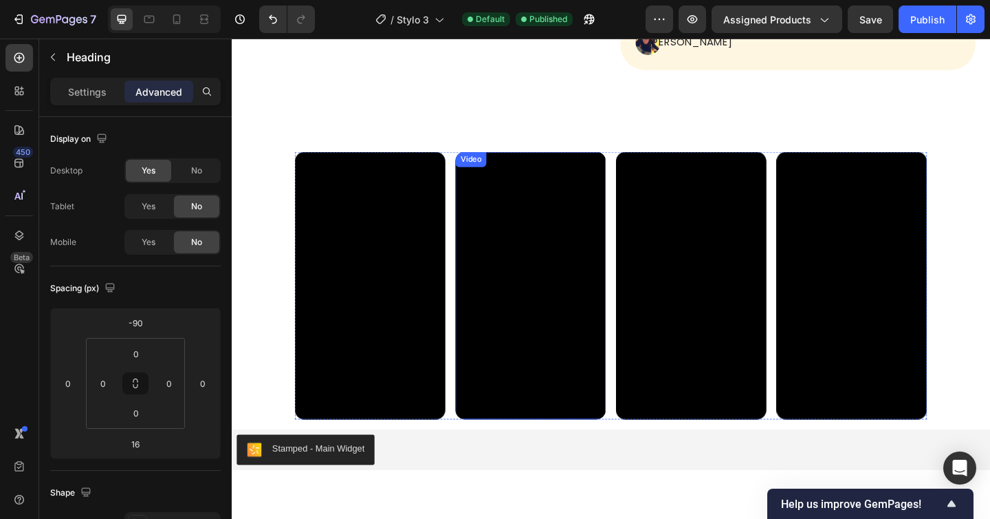
scroll to position [1019, 0]
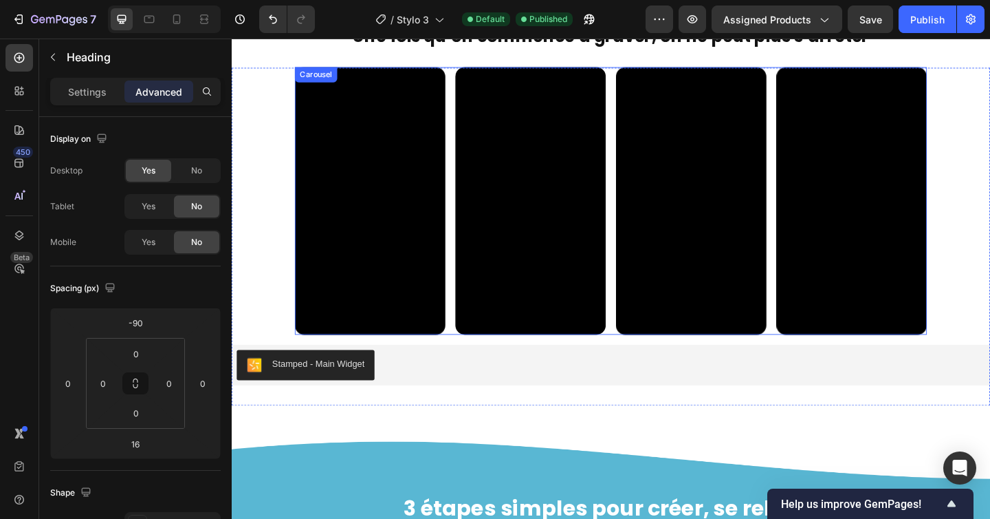
click at [462, 208] on div "Video Video Video Video Video" at bounding box center [645, 215] width 688 height 291
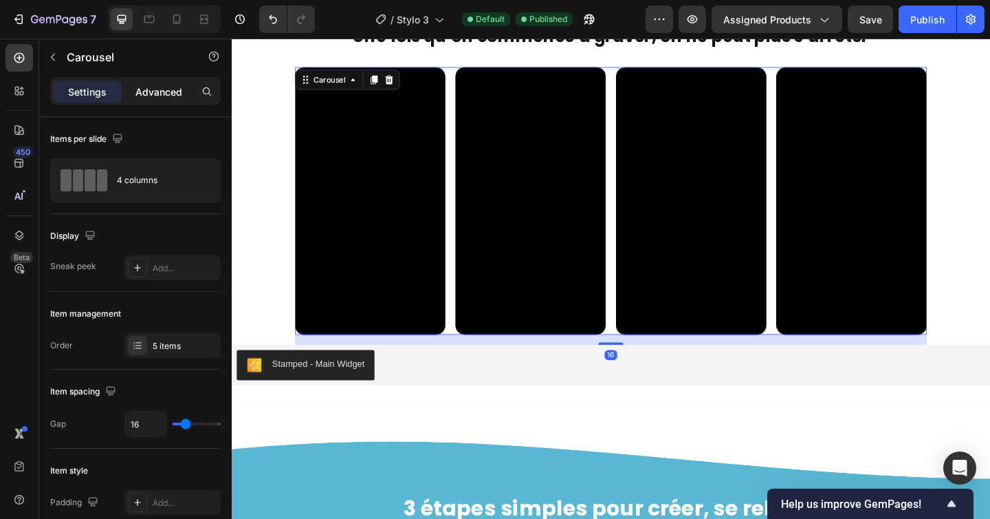
click at [187, 92] on div "Advanced" at bounding box center [158, 91] width 69 height 22
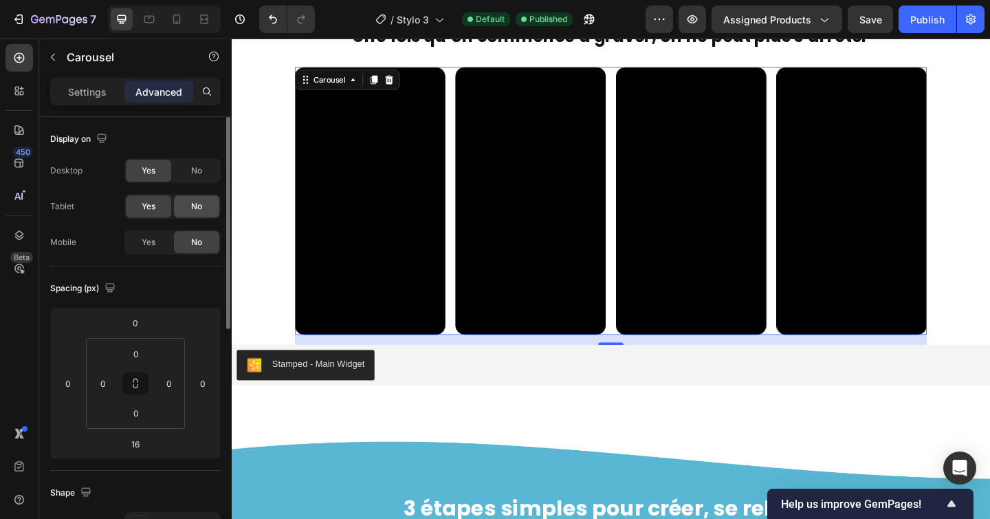
click at [195, 202] on span "No" at bounding box center [196, 206] width 11 height 12
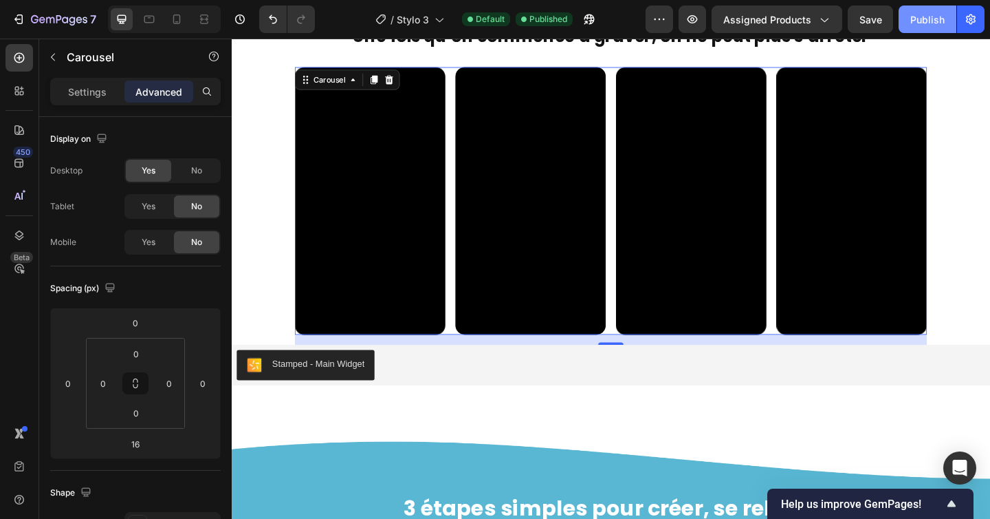
click at [931, 21] on div "Publish" at bounding box center [928, 19] width 34 height 14
click at [147, 16] on icon at bounding box center [149, 20] width 10 height 8
type input "0"
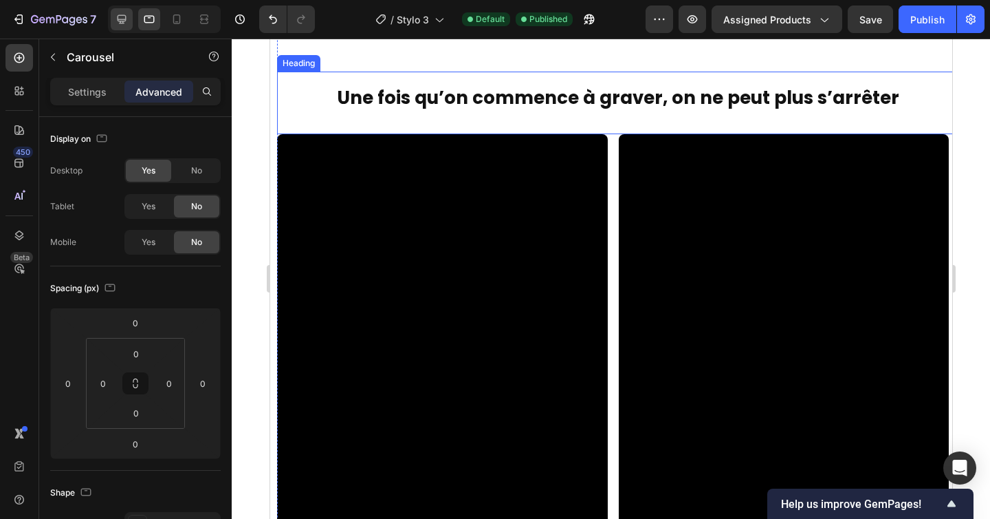
scroll to position [1413, 0]
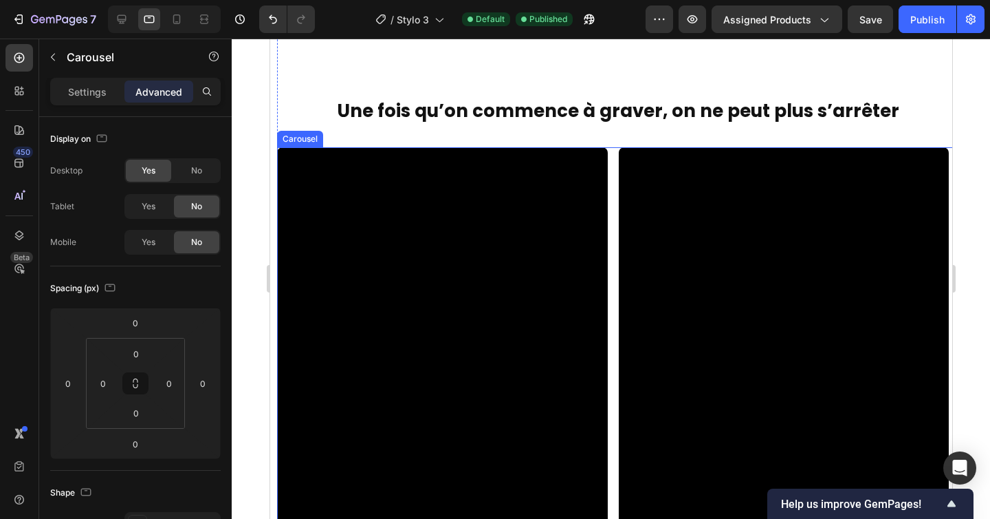
click at [613, 177] on div "Video Video Video Video Video" at bounding box center [618, 440] width 682 height 587
click at [361, 137] on icon at bounding box center [363, 134] width 8 height 10
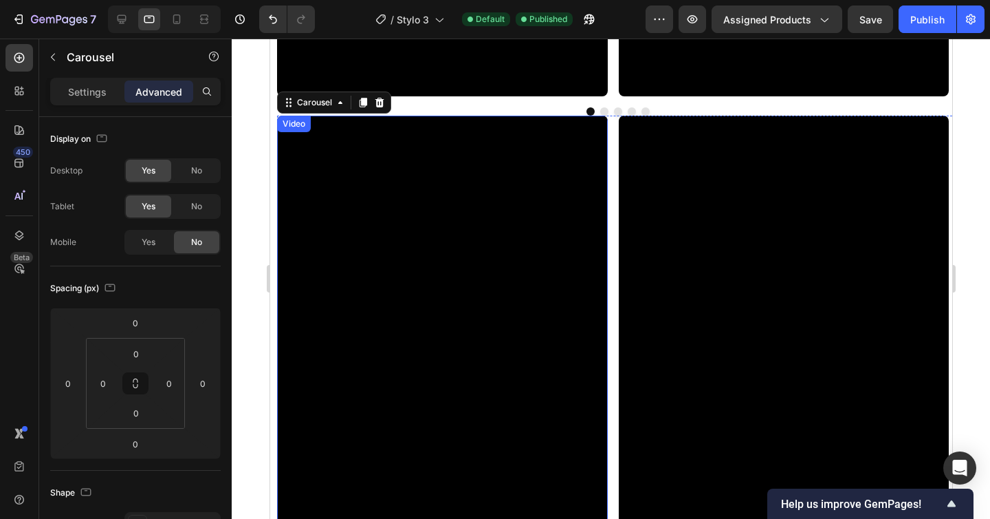
scroll to position [2081, 0]
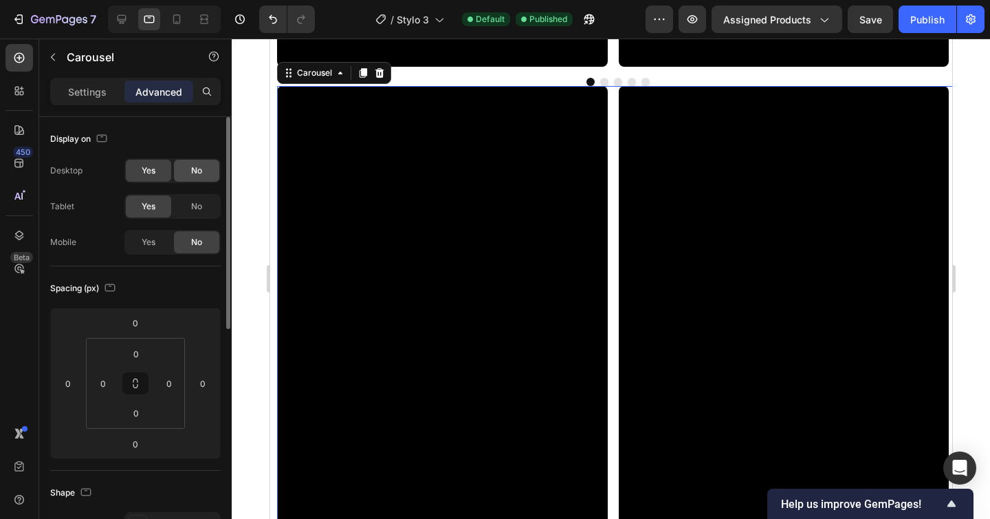
click at [190, 176] on div "No" at bounding box center [196, 171] width 45 height 22
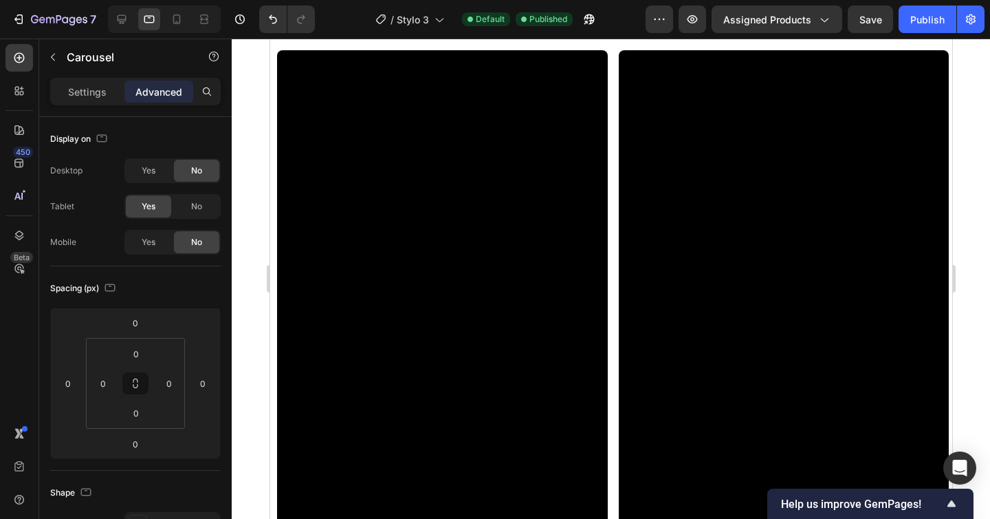
scroll to position [1498, 0]
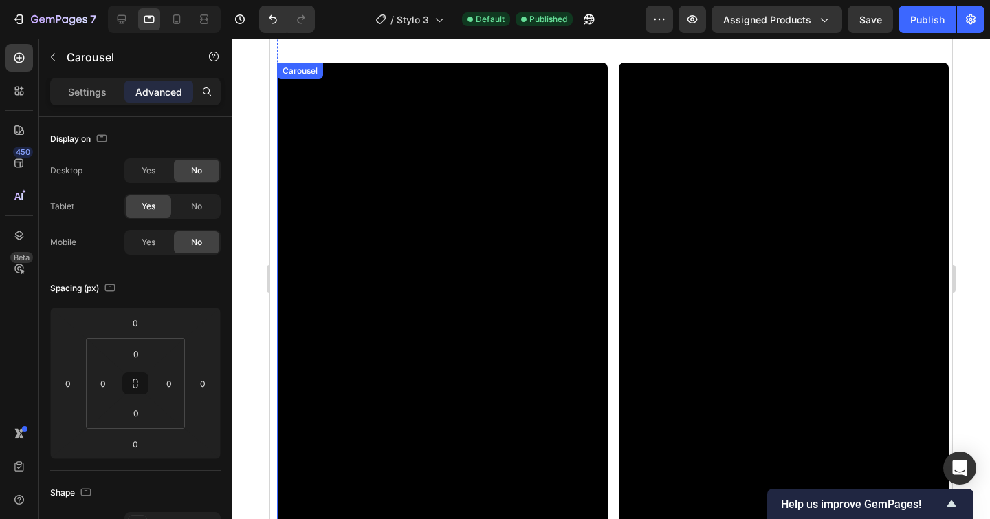
click at [609, 96] on div "Video Video Video Video Video" at bounding box center [618, 356] width 682 height 587
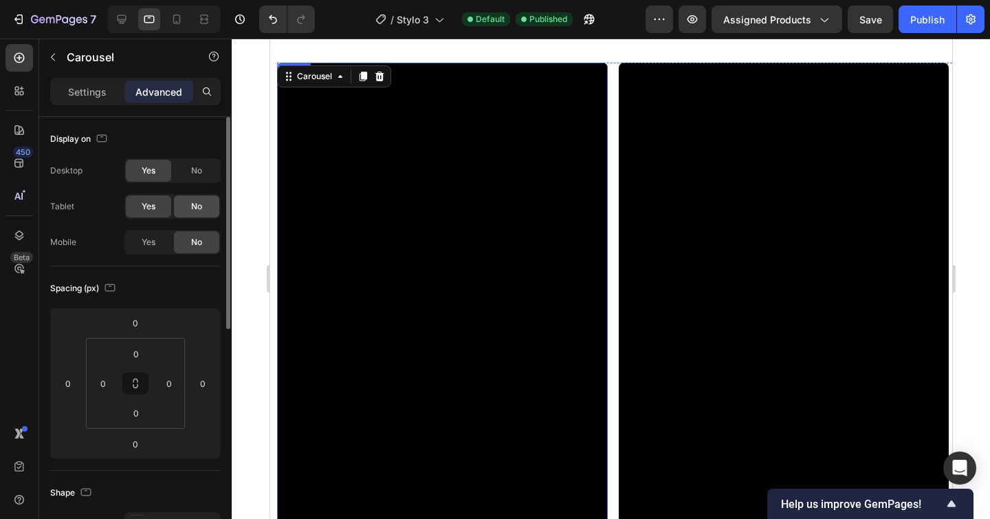
click at [205, 210] on div "No" at bounding box center [196, 206] width 45 height 22
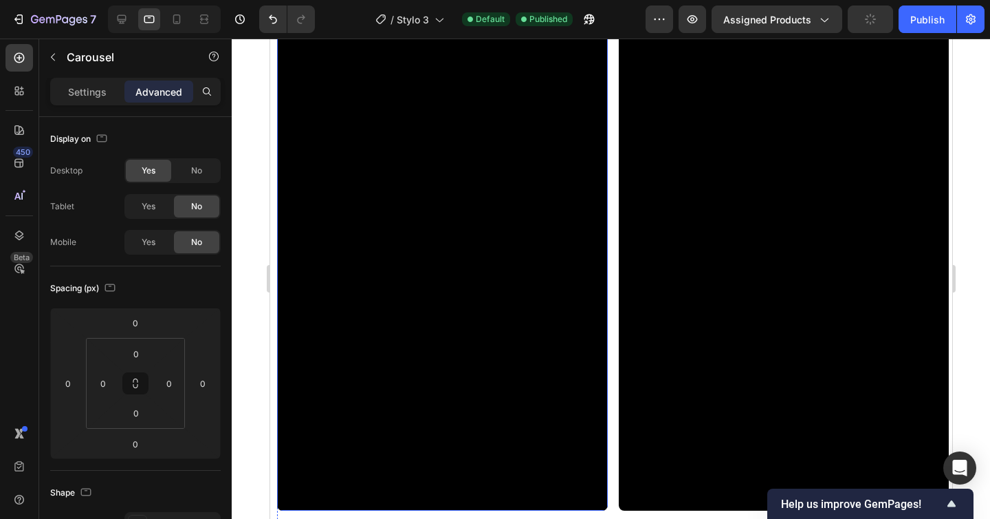
scroll to position [1545, 0]
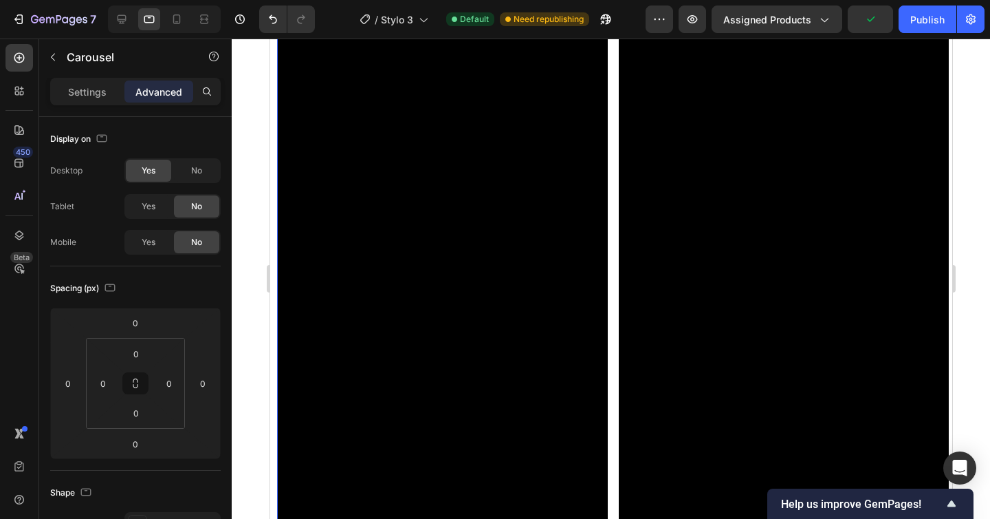
click at [613, 127] on div "Video Video Video Video Video" at bounding box center [618, 309] width 682 height 587
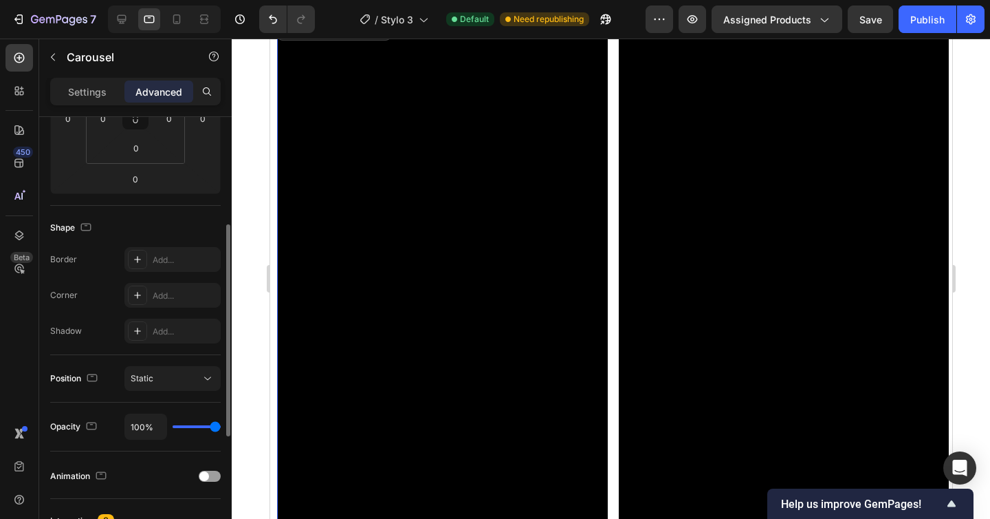
scroll to position [267, 0]
click at [100, 102] on div "Settings Advanced" at bounding box center [135, 92] width 171 height 28
click at [102, 91] on p "Settings" at bounding box center [87, 92] width 39 height 14
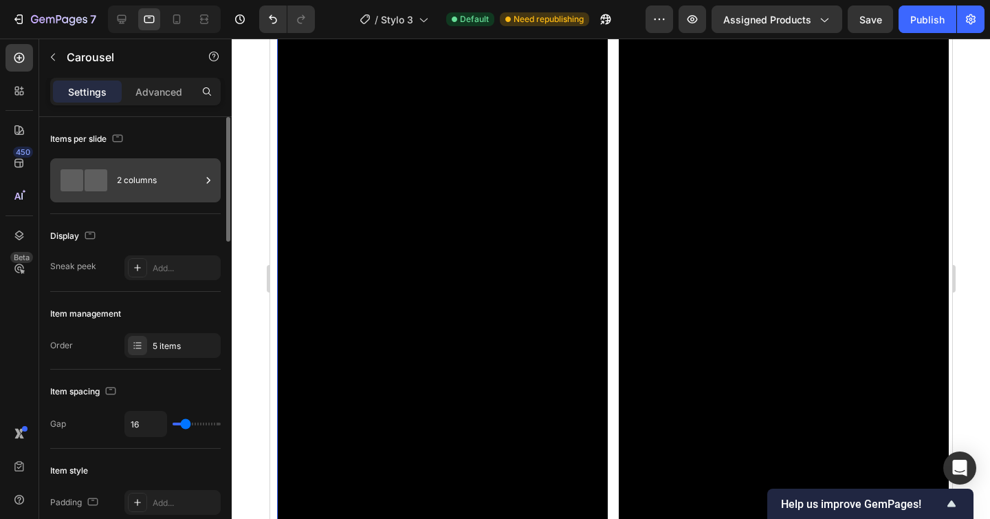
click at [155, 185] on div "2 columns" at bounding box center [159, 180] width 84 height 32
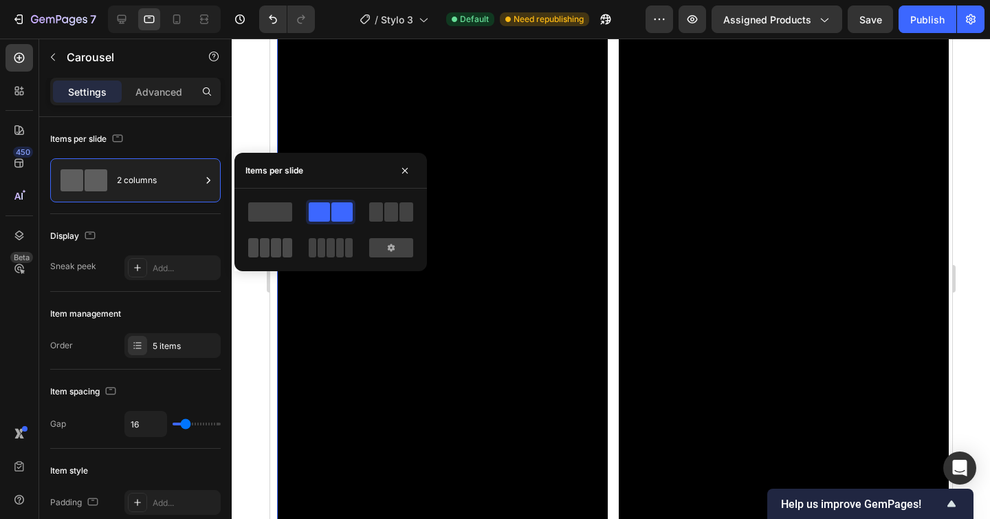
click at [276, 251] on span at bounding box center [276, 247] width 10 height 19
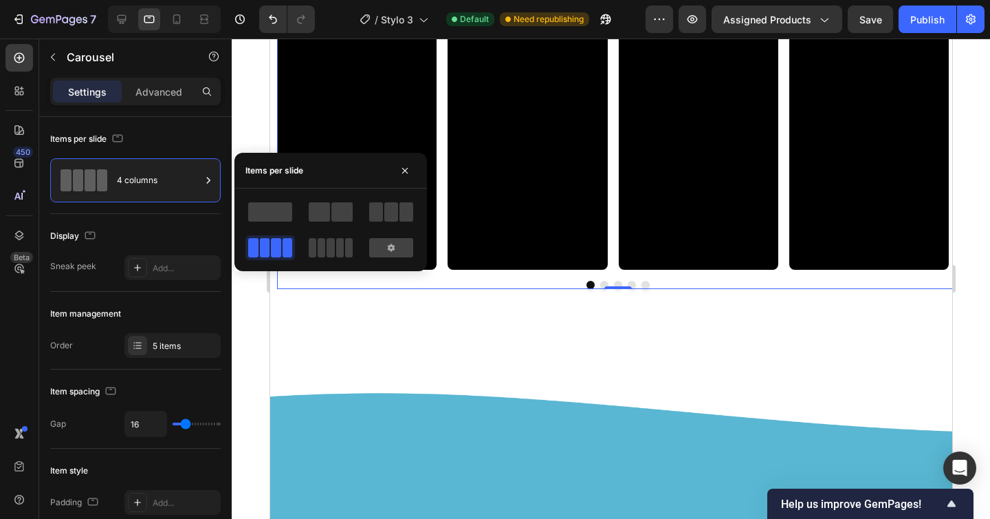
drag, startPoint x: 324, startPoint y: 243, endPoint x: 273, endPoint y: 248, distance: 51.1
click at [324, 243] on span at bounding box center [322, 247] width 8 height 19
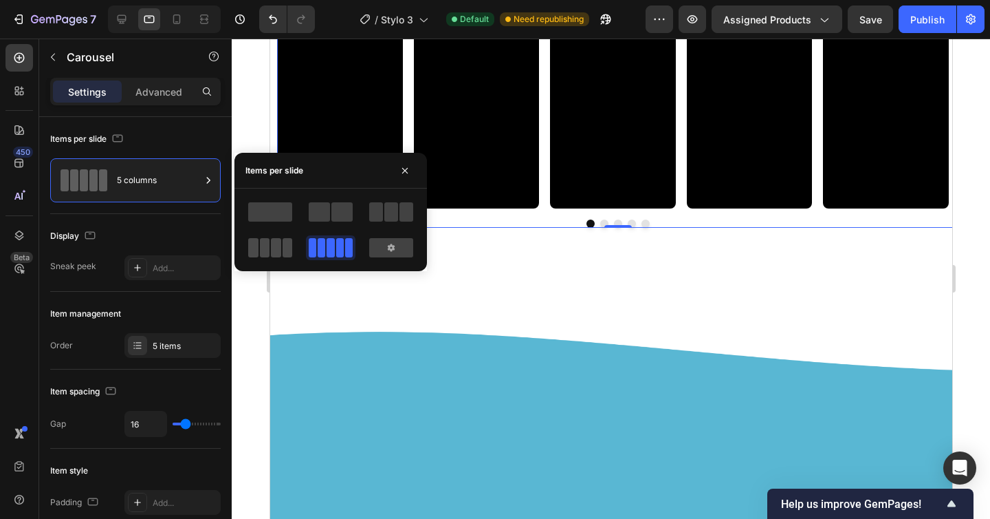
click at [268, 248] on span at bounding box center [265, 247] width 10 height 19
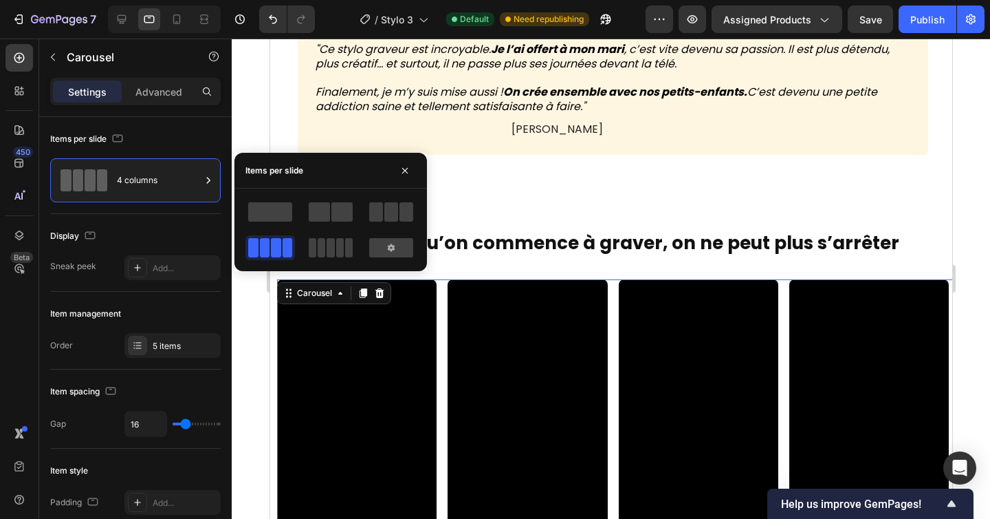
scroll to position [1271, 0]
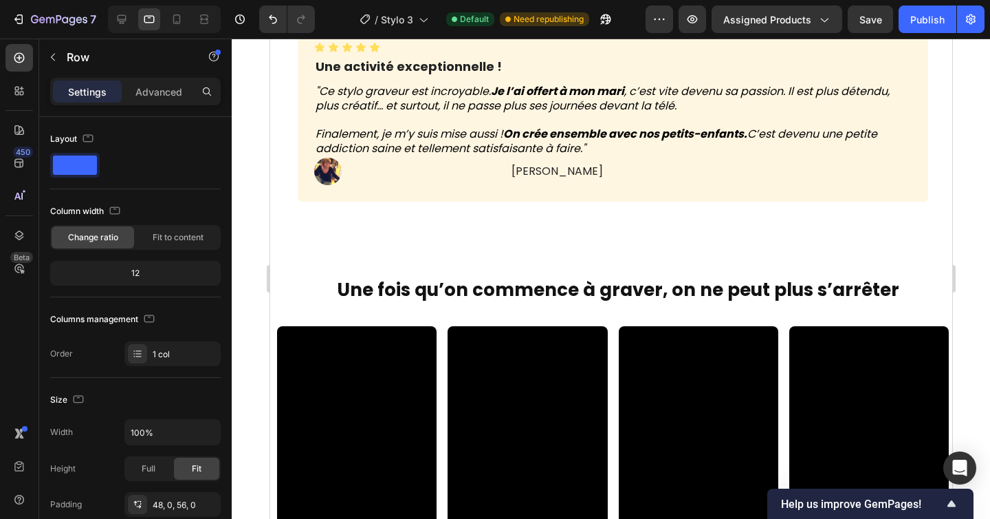
scroll to position [1244, 0]
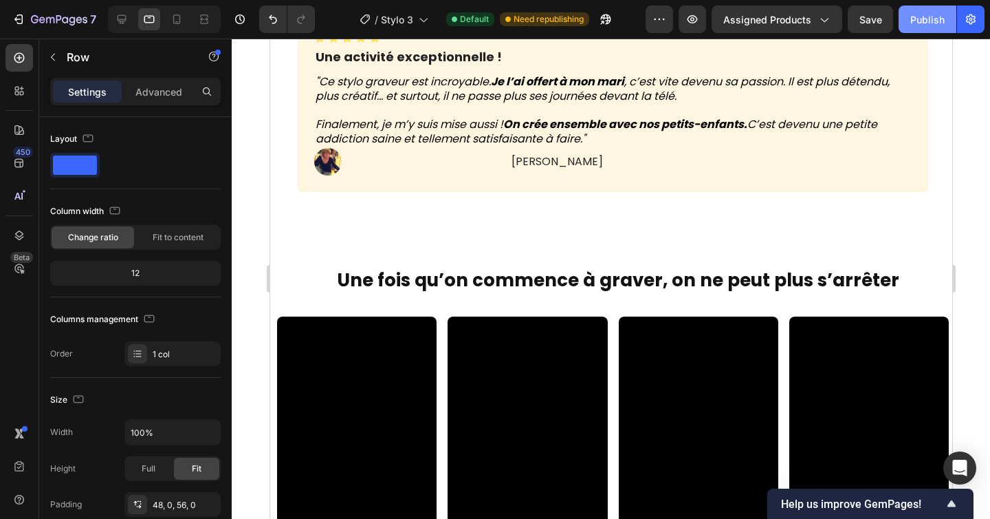
click at [925, 23] on div "Publish" at bounding box center [928, 19] width 34 height 14
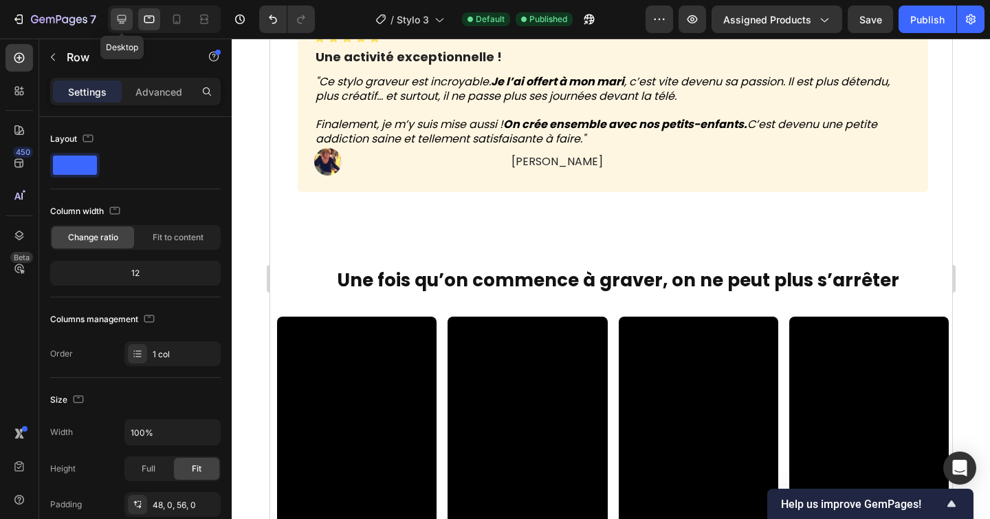
click at [124, 20] on icon at bounding box center [122, 19] width 14 height 14
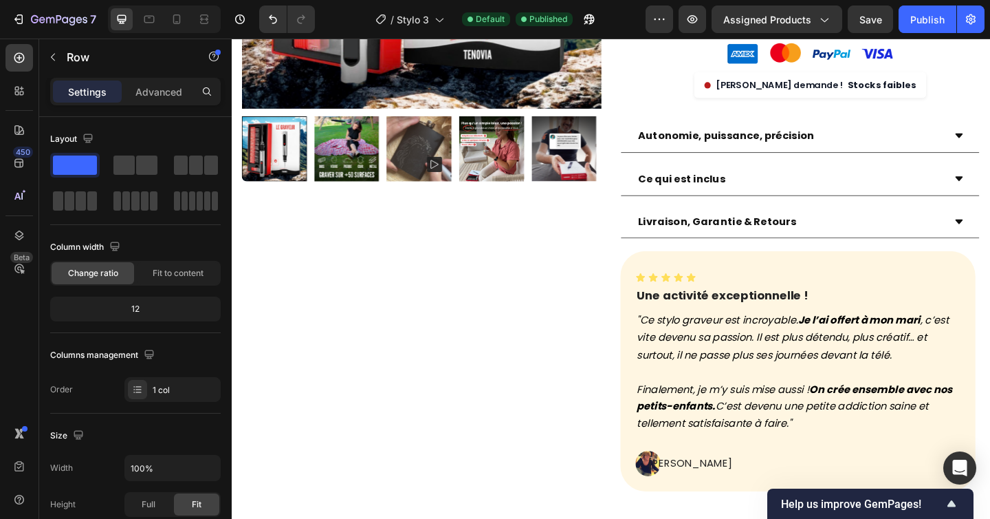
scroll to position [842, 0]
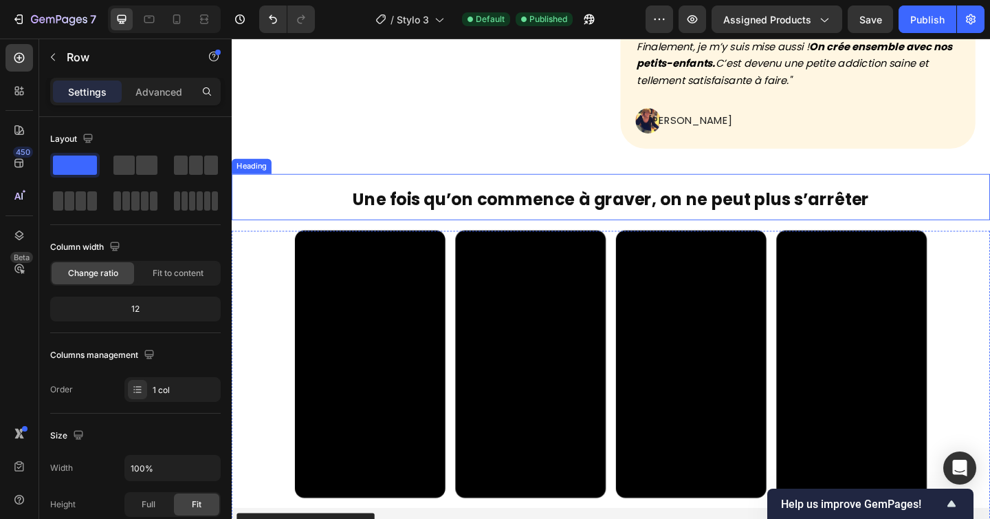
click at [450, 204] on strong "Une fois qu’on commence à graver, on ne peut plus s’arrêter" at bounding box center [644, 213] width 563 height 25
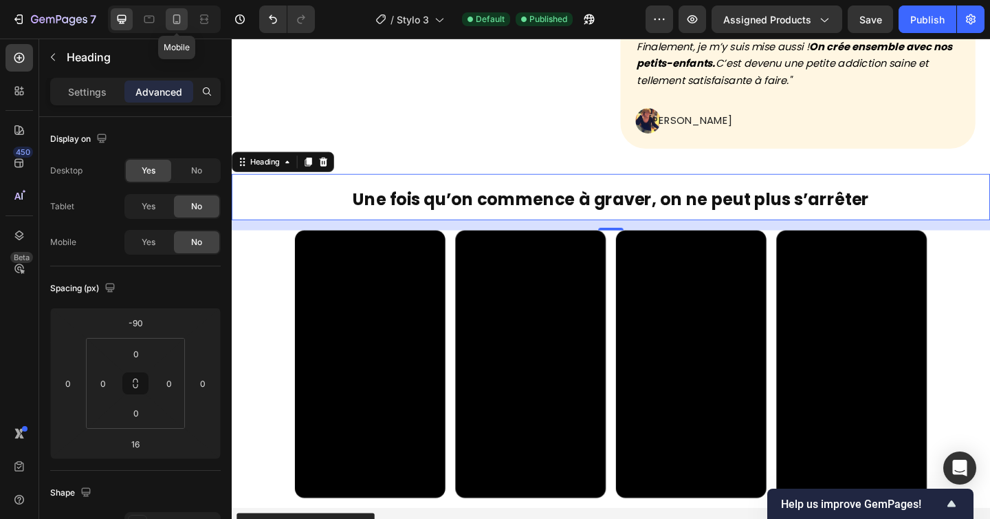
click at [173, 19] on icon at bounding box center [177, 19] width 14 height 14
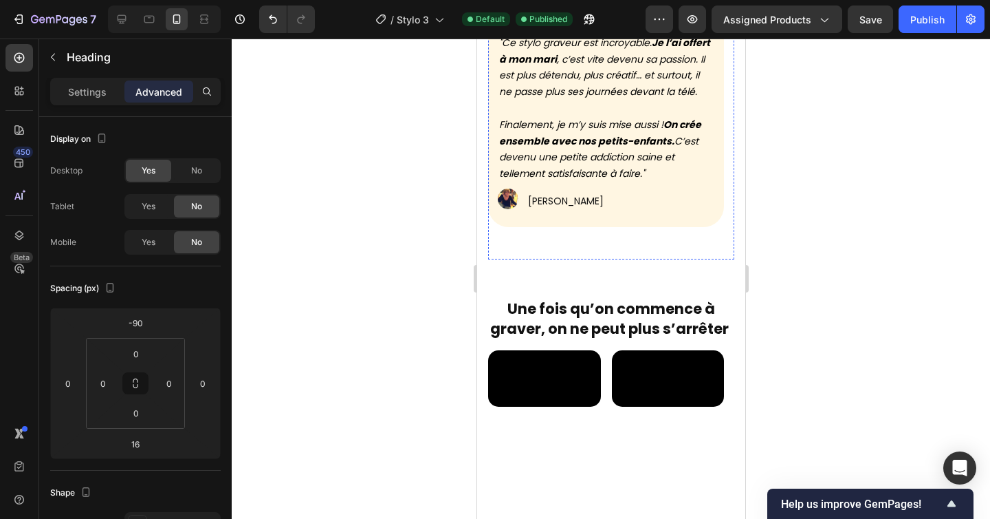
scroll to position [1174, 0]
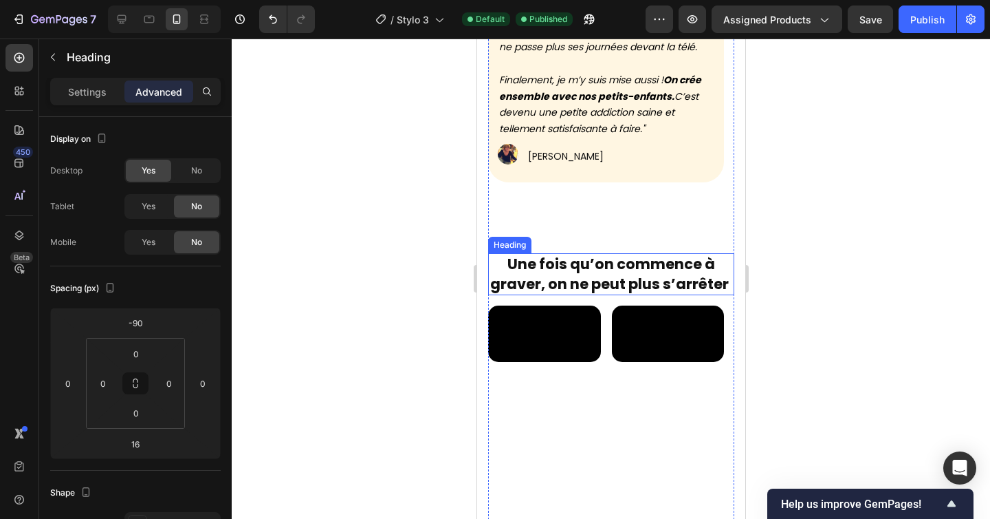
click at [507, 268] on strong "Une fois qu’on commence à graver, on ne peut plus s’arrêter" at bounding box center [609, 274] width 239 height 40
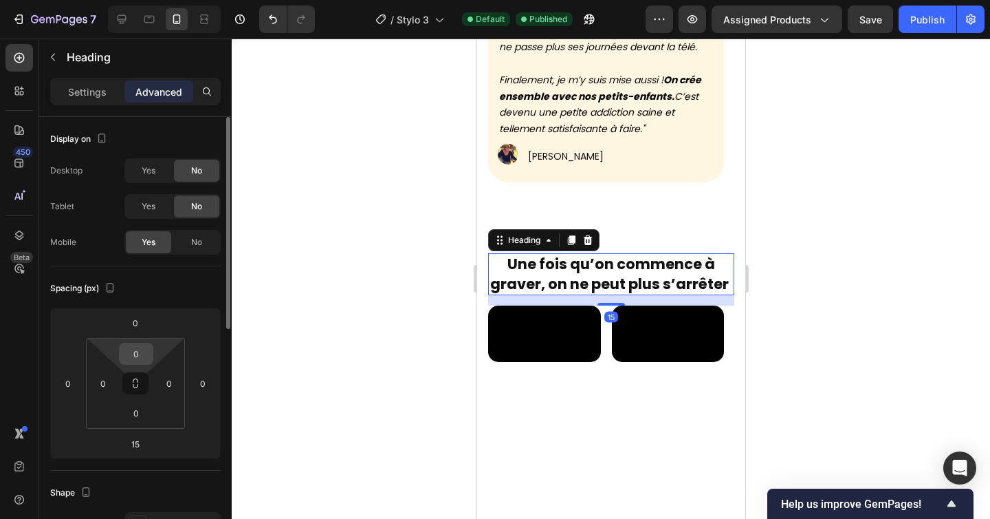
click at [142, 361] on input "0" at bounding box center [136, 353] width 28 height 21
type input "5"
type input "10"
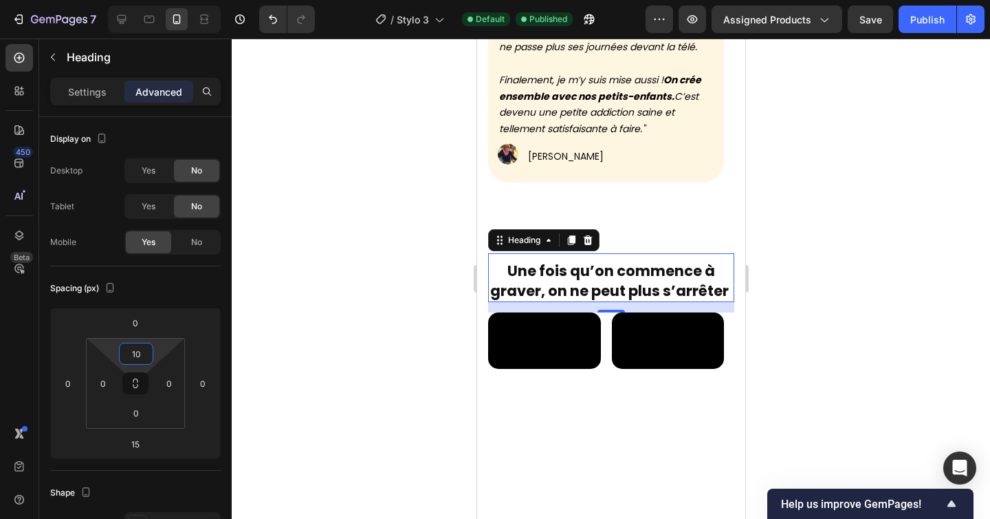
click at [371, 328] on div at bounding box center [611, 279] width 759 height 480
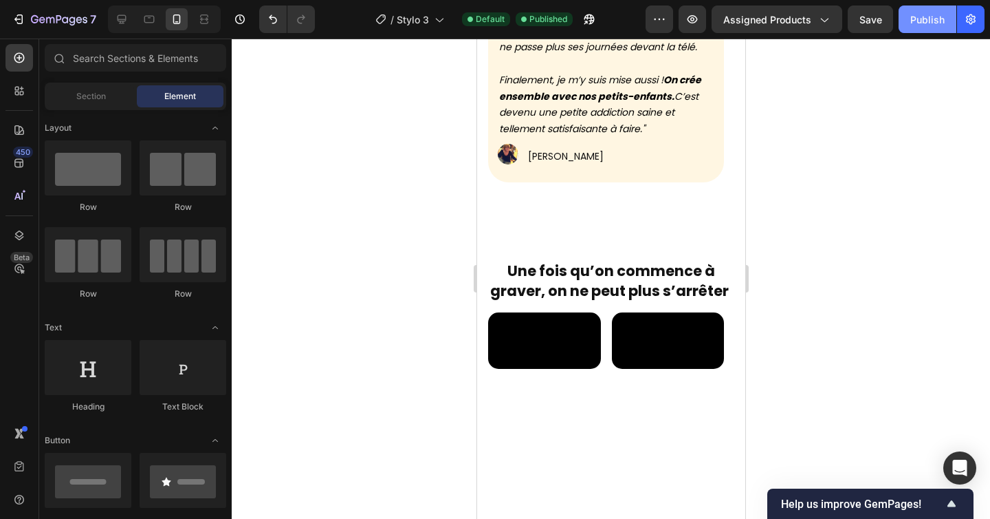
click at [926, 25] on div "Publish" at bounding box center [928, 19] width 34 height 14
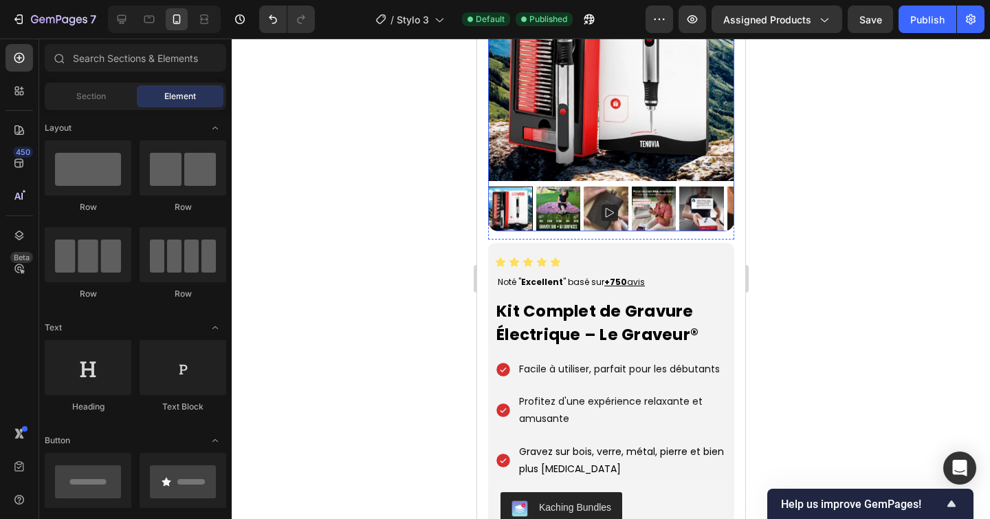
scroll to position [251, 0]
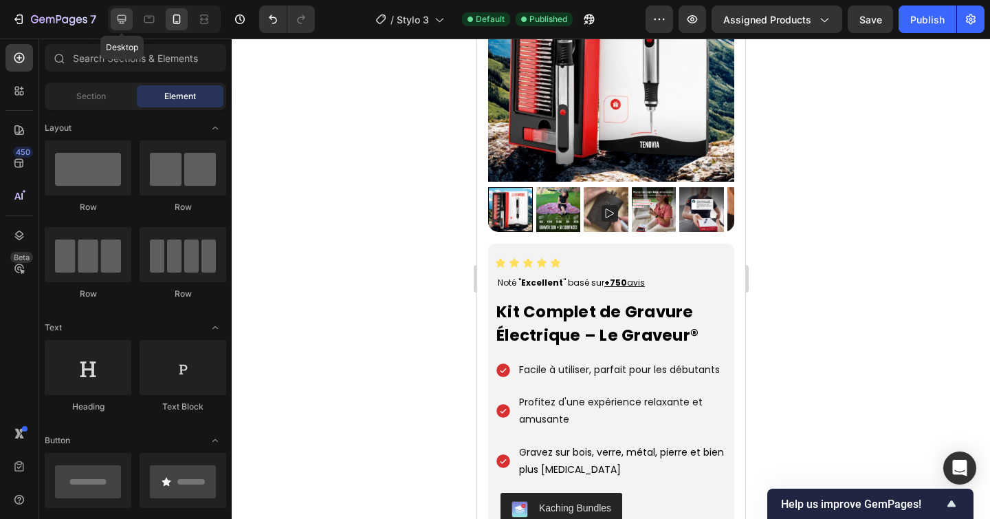
click at [124, 19] on icon at bounding box center [122, 19] width 14 height 14
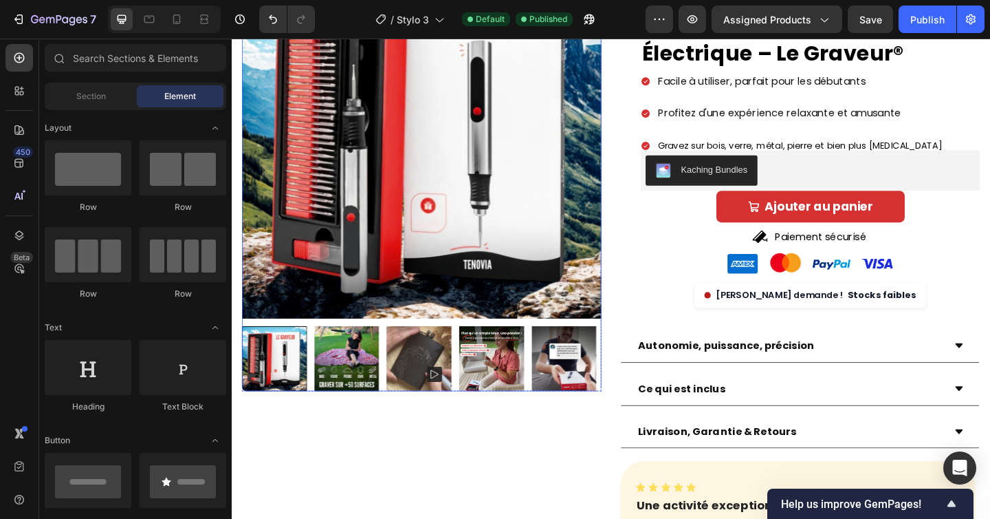
scroll to position [117, 0]
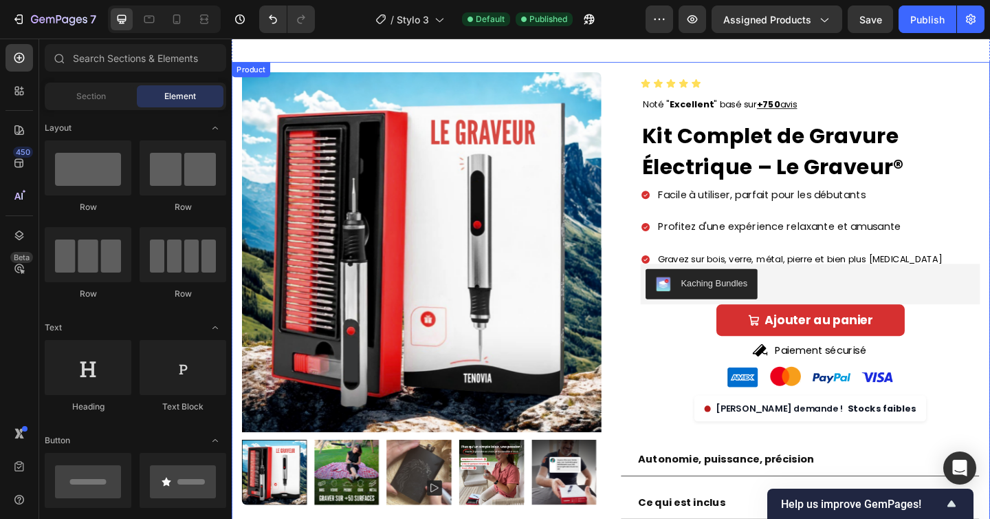
click at [641, 68] on div "Product Images Row Icon Icon Icon Icon Icon Icon List Noté " Excellent " basé s…" at bounding box center [644, 491] width 825 height 853
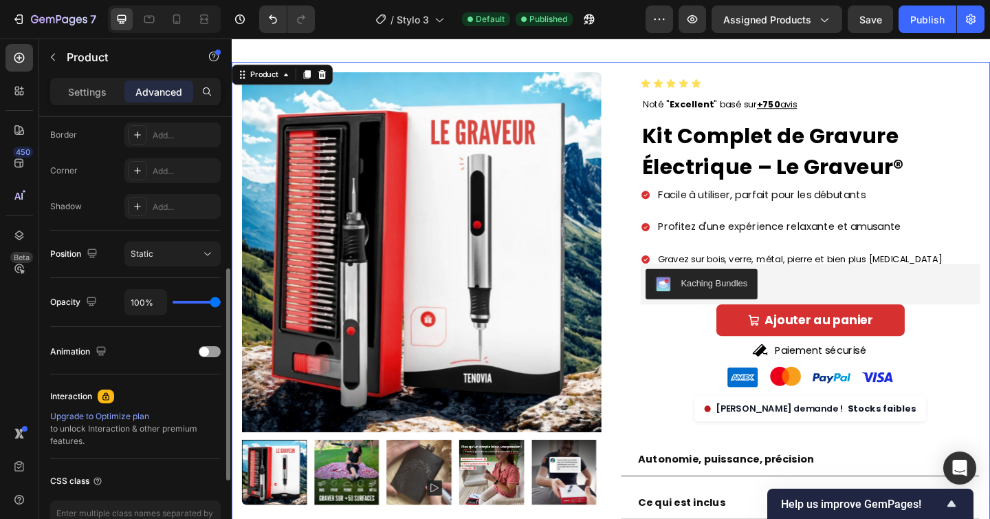
scroll to position [389, 0]
click at [157, 256] on div "Static" at bounding box center [166, 254] width 70 height 12
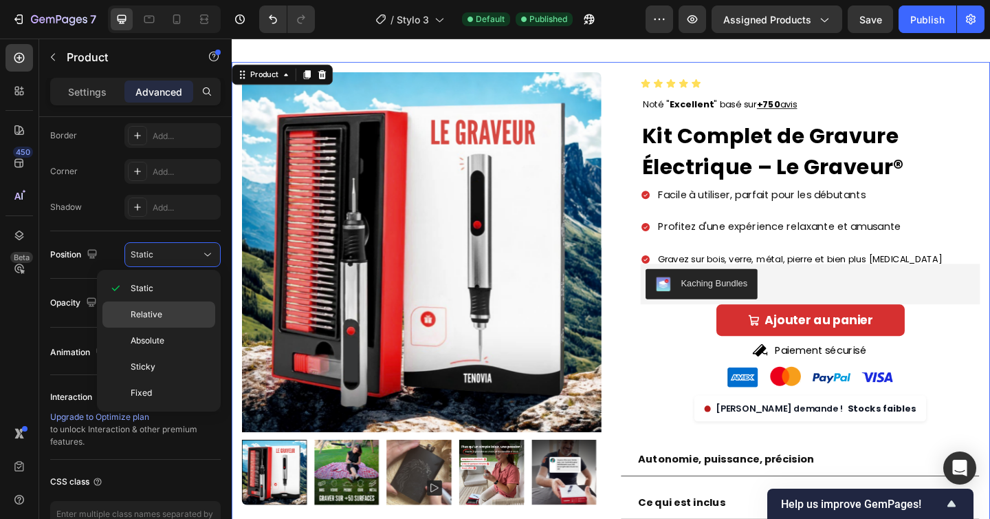
click at [150, 314] on span "Relative" at bounding box center [147, 314] width 32 height 12
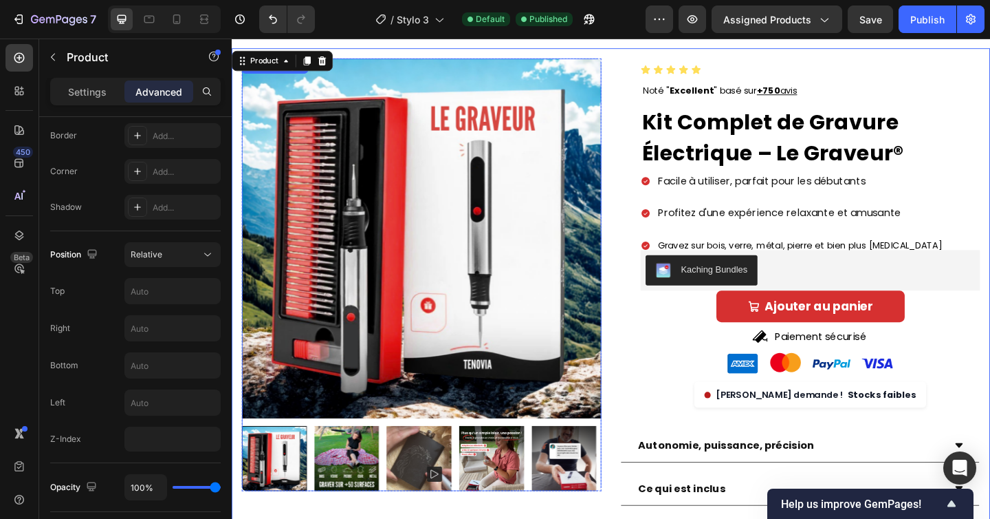
scroll to position [113, 0]
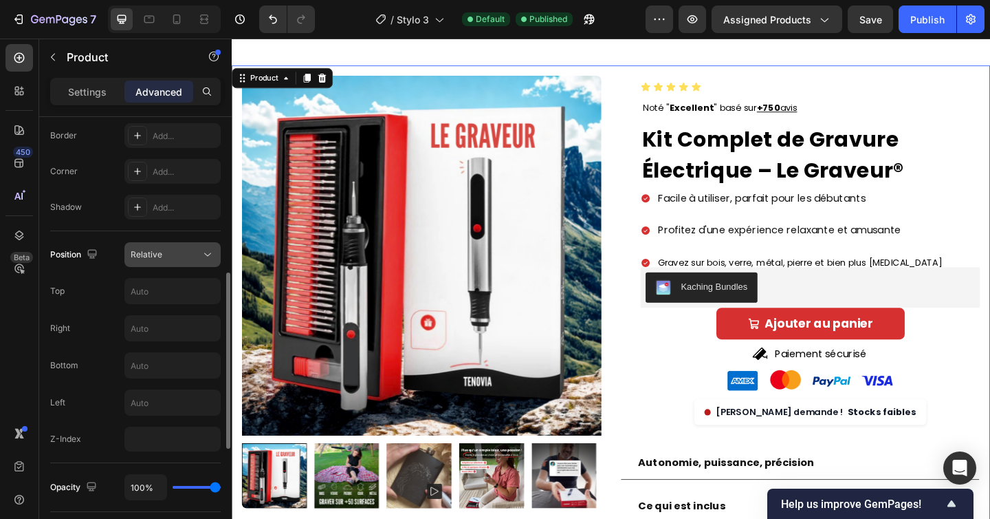
click at [190, 255] on div "Relative" at bounding box center [166, 254] width 70 height 12
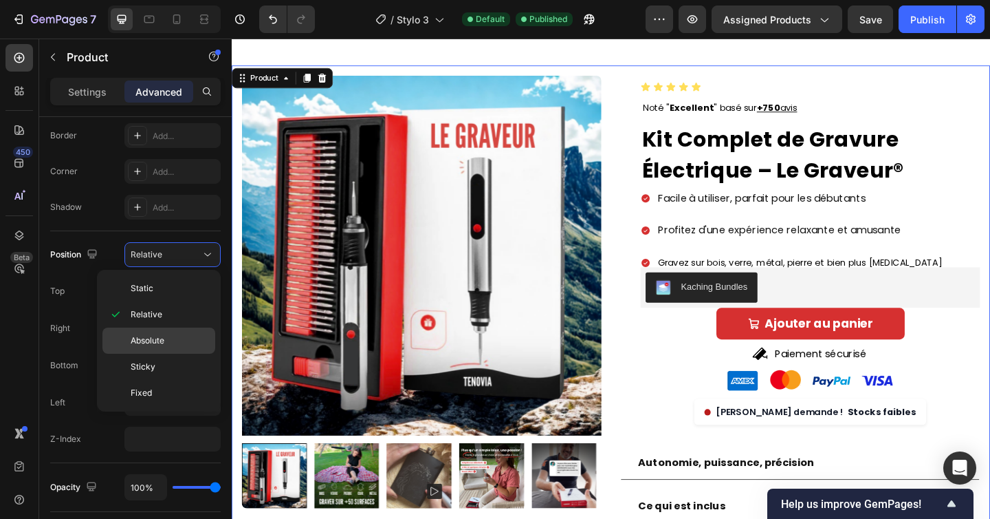
click at [180, 343] on p "Absolute" at bounding box center [170, 340] width 78 height 12
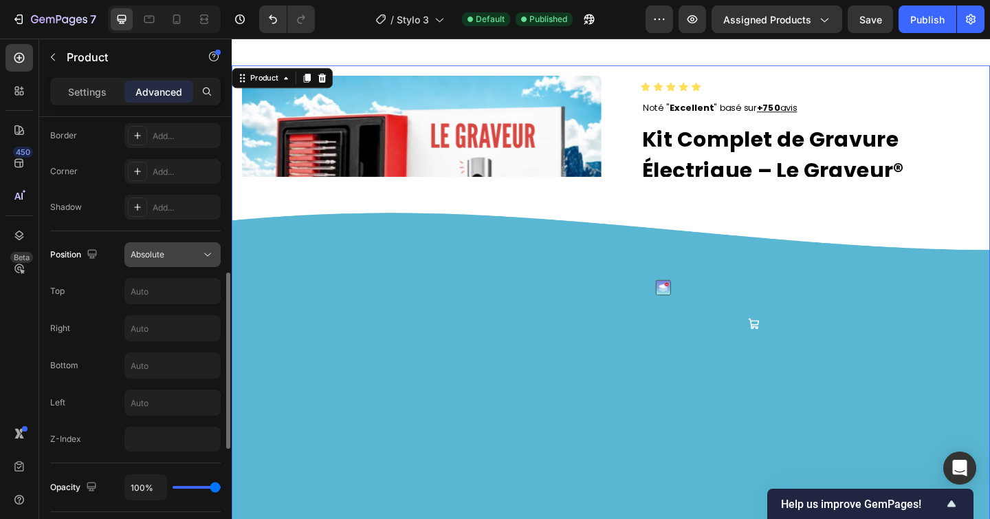
click at [176, 248] on div "Absolute" at bounding box center [166, 254] width 70 height 12
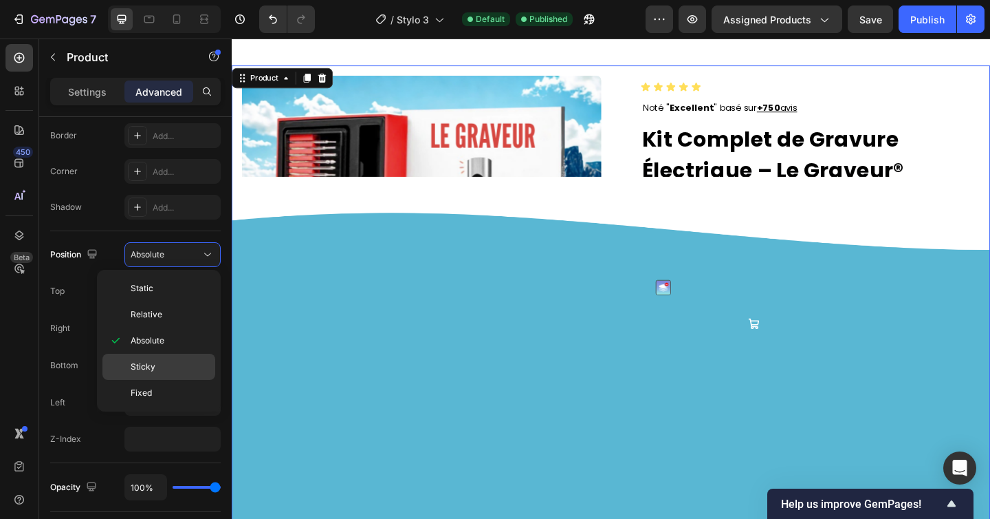
click at [160, 369] on p "Sticky" at bounding box center [170, 366] width 78 height 12
type input "0"
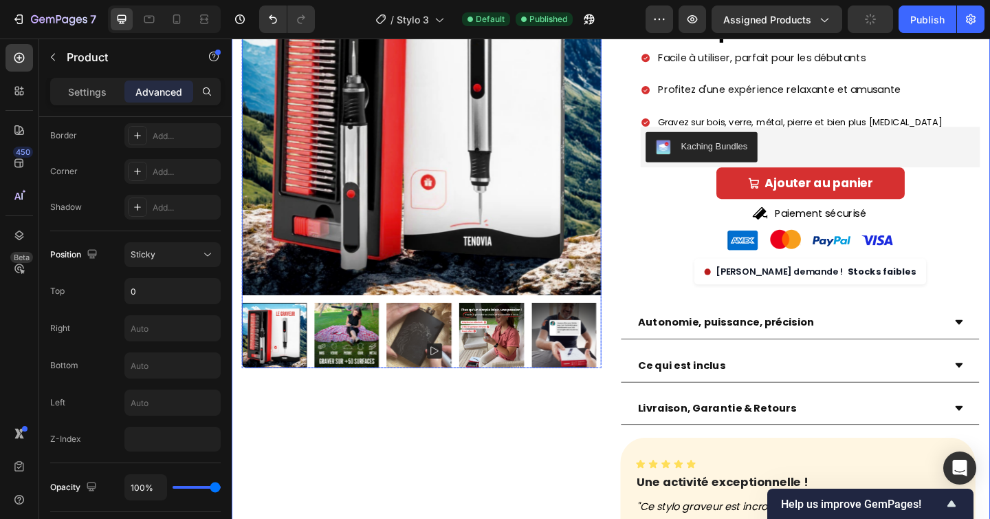
scroll to position [0, 0]
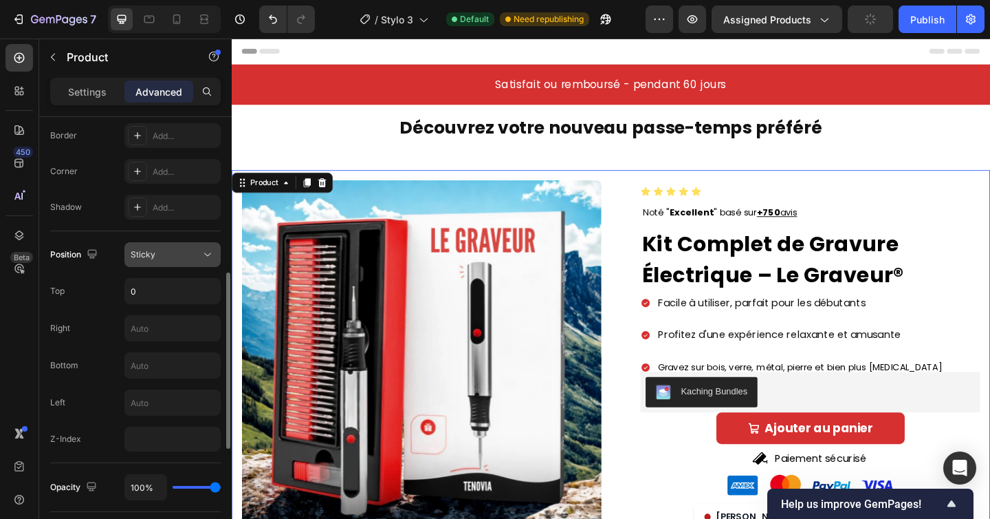
click at [151, 251] on span "Sticky" at bounding box center [143, 254] width 25 height 10
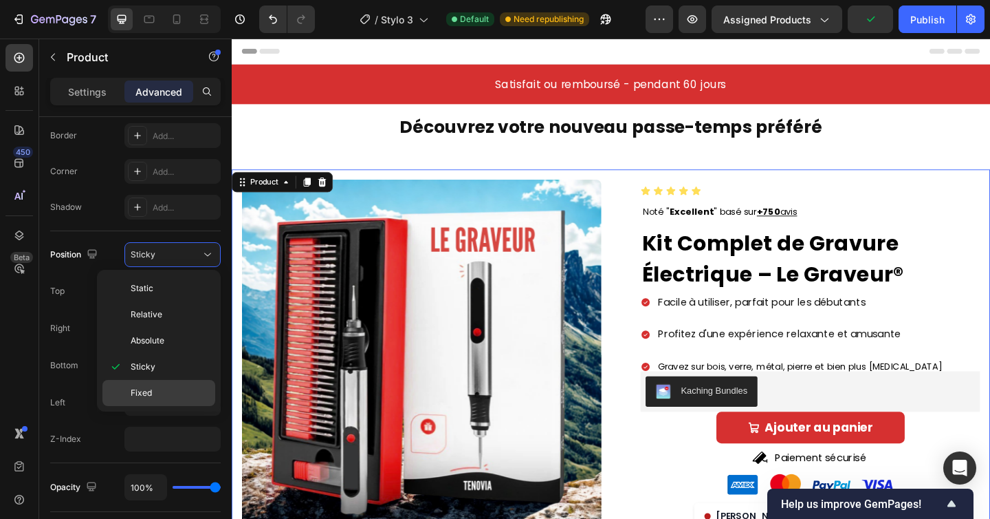
click at [155, 393] on p "Fixed" at bounding box center [170, 393] width 78 height 12
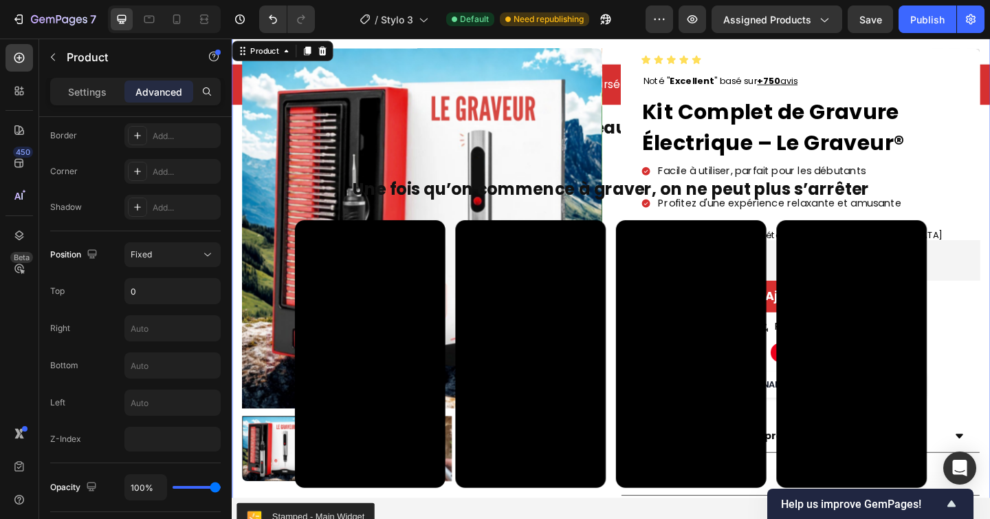
scroll to position [1, 0]
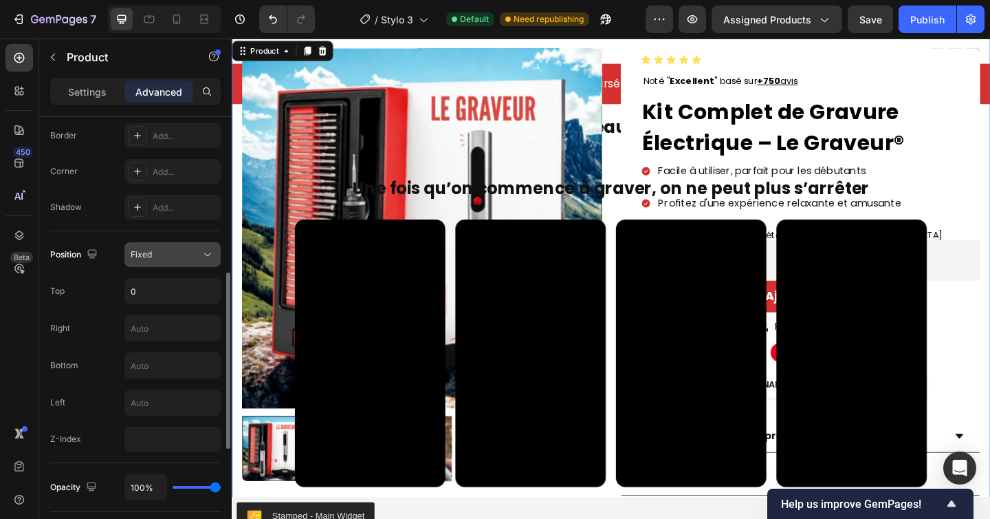
click at [180, 252] on div "Fixed" at bounding box center [166, 254] width 70 height 12
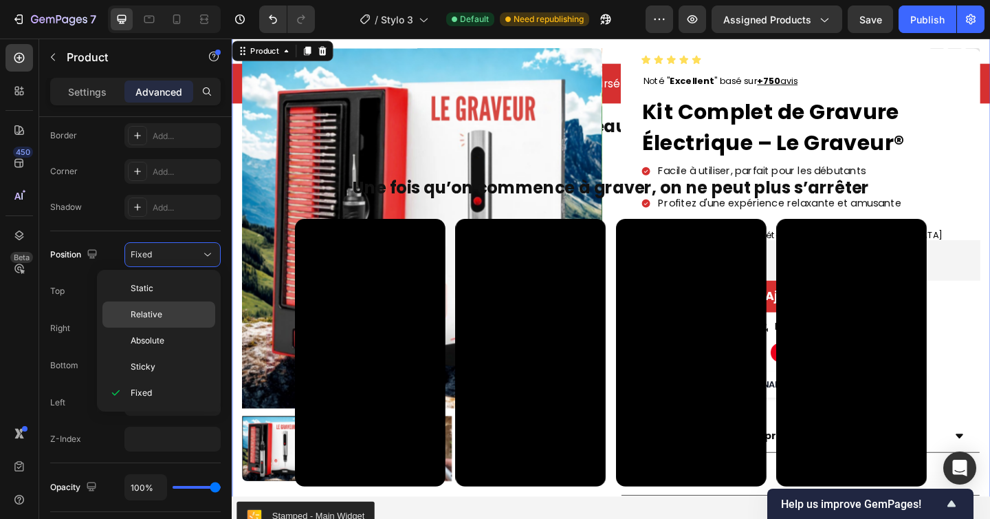
click at [172, 307] on div "Relative" at bounding box center [158, 314] width 113 height 26
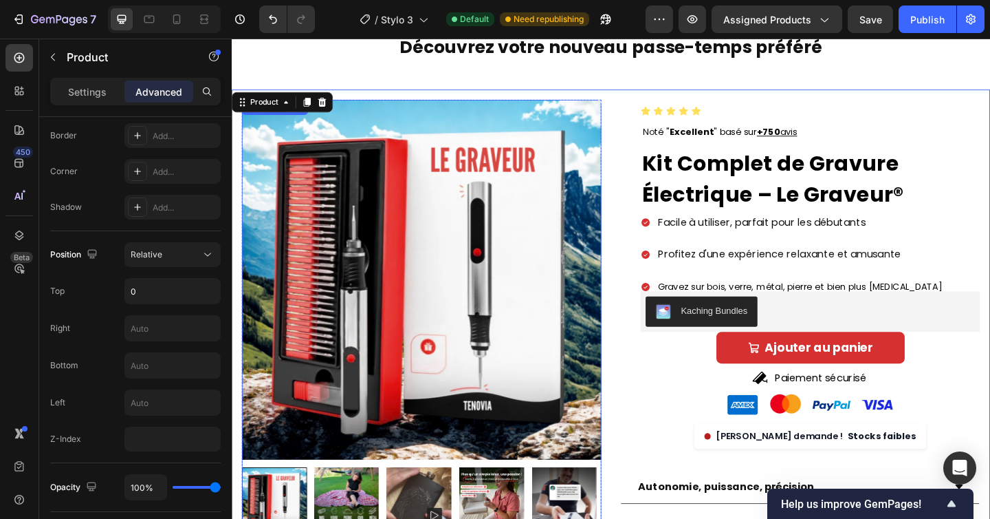
scroll to position [0, 0]
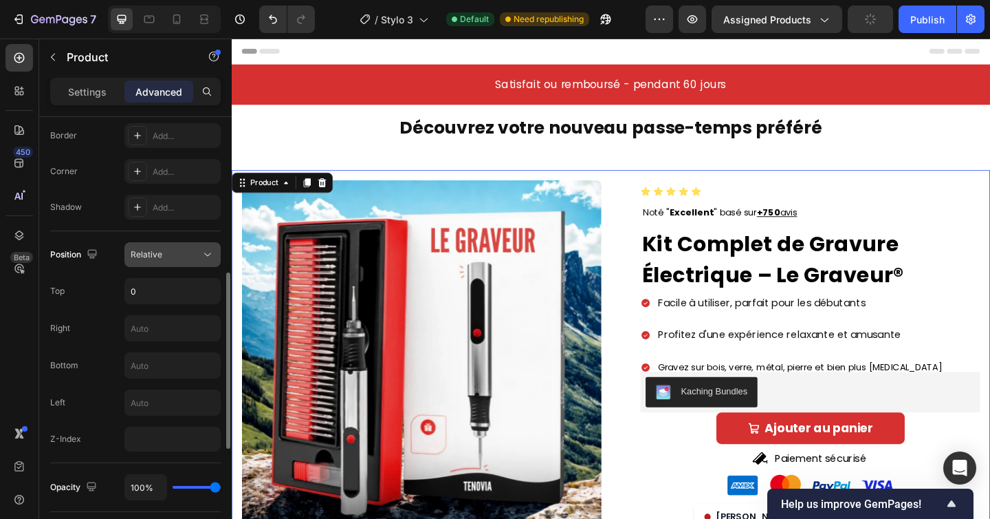
click at [184, 254] on div "Relative" at bounding box center [166, 254] width 70 height 12
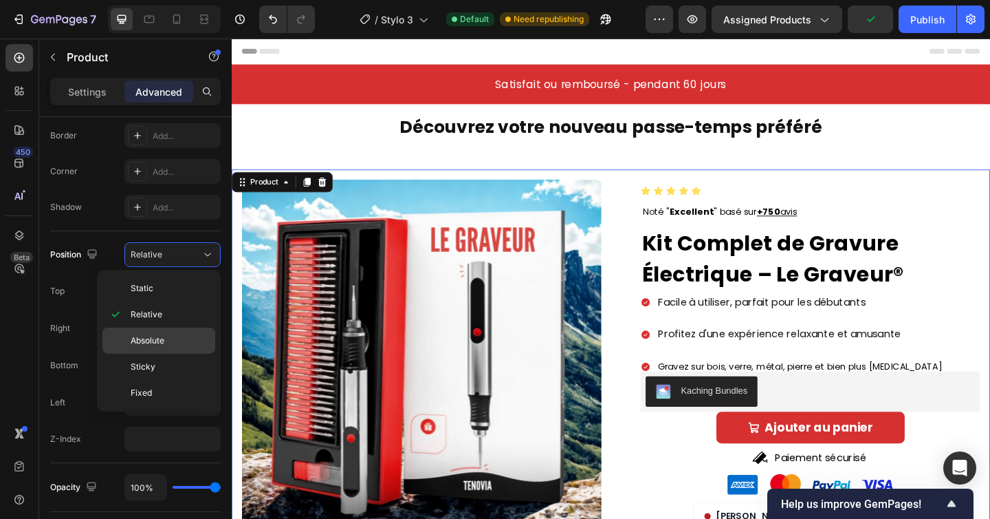
click at [169, 338] on p "Absolute" at bounding box center [170, 340] width 78 height 12
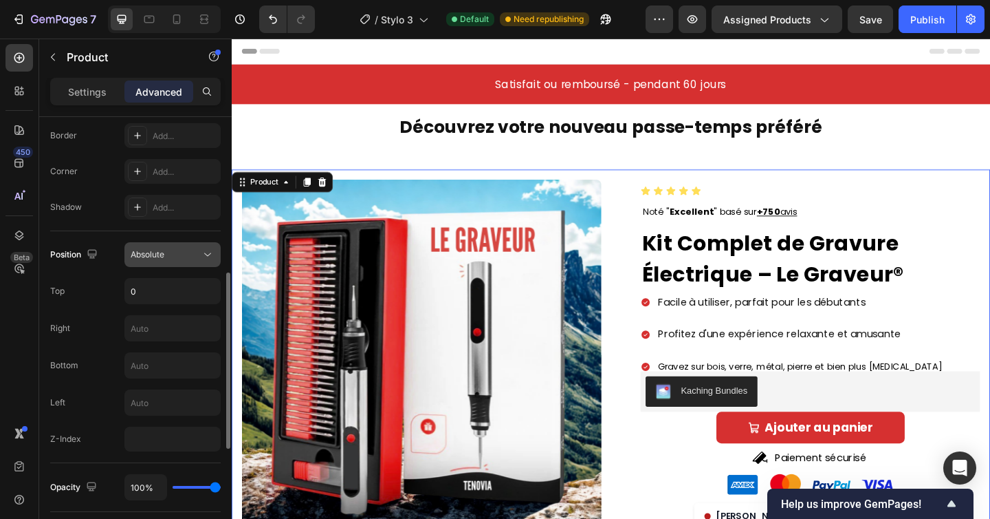
click at [193, 257] on div "Absolute" at bounding box center [166, 254] width 70 height 12
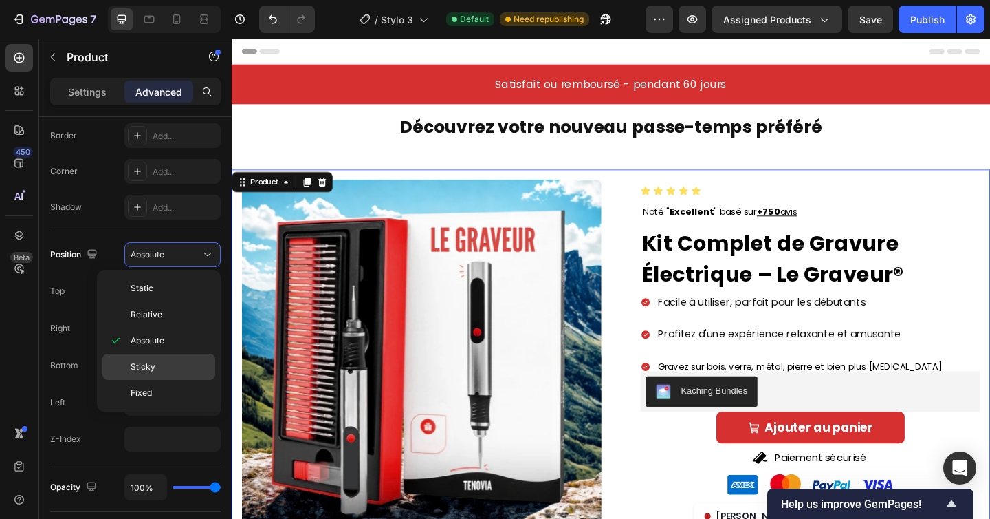
click at [171, 364] on p "Sticky" at bounding box center [170, 366] width 78 height 12
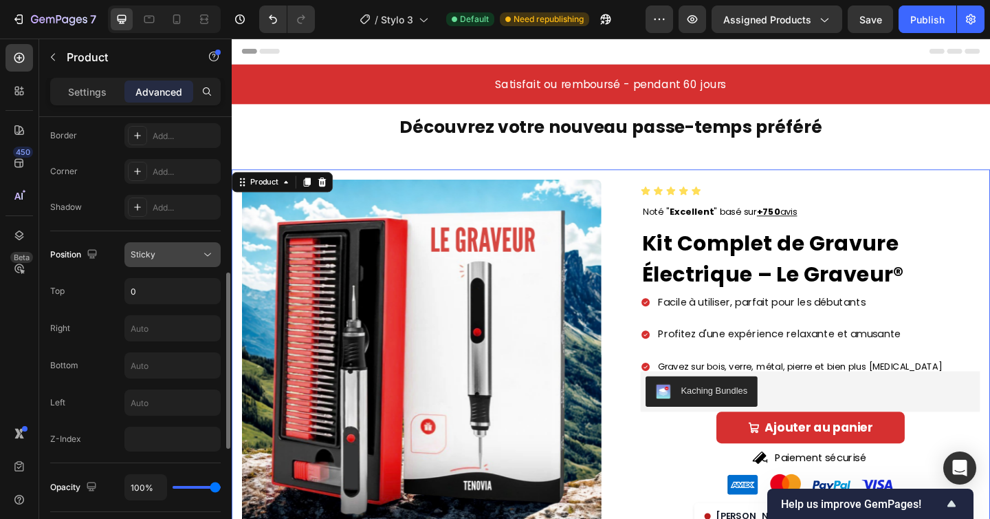
click at [180, 252] on div "Sticky" at bounding box center [166, 254] width 70 height 12
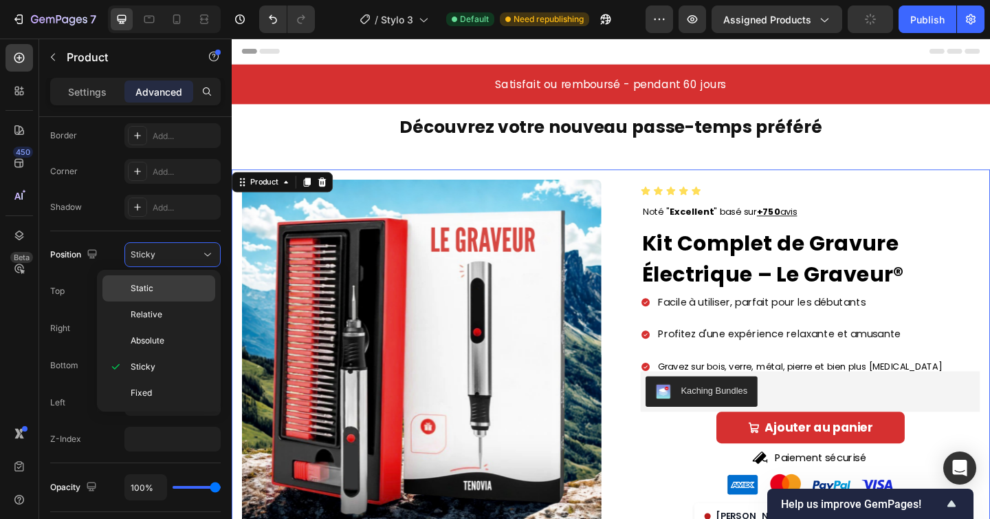
click at [175, 288] on p "Static" at bounding box center [170, 288] width 78 height 12
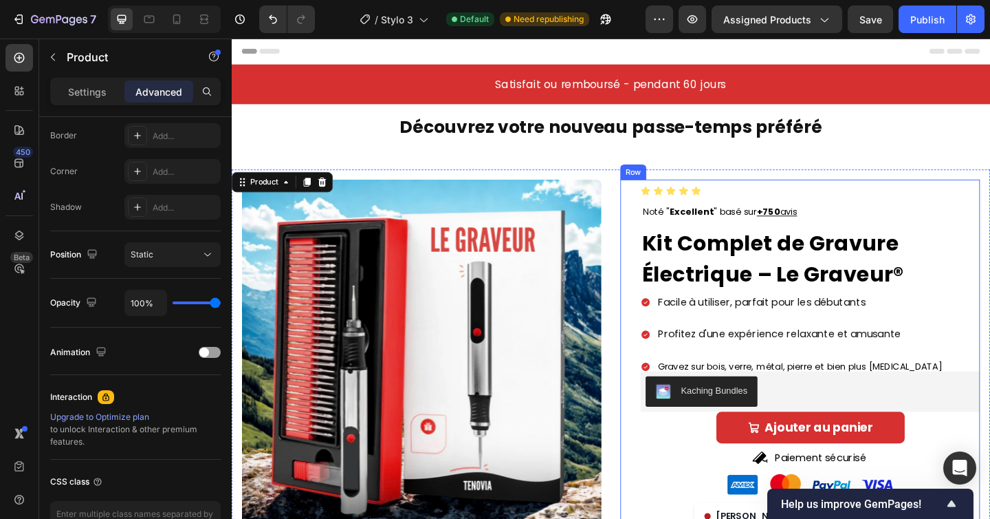
click at [655, 214] on div "Icon Icon Icon Icon Icon Icon List Noté " Excellent " basé sur +750 avis Button…" at bounding box center [850, 394] width 391 height 404
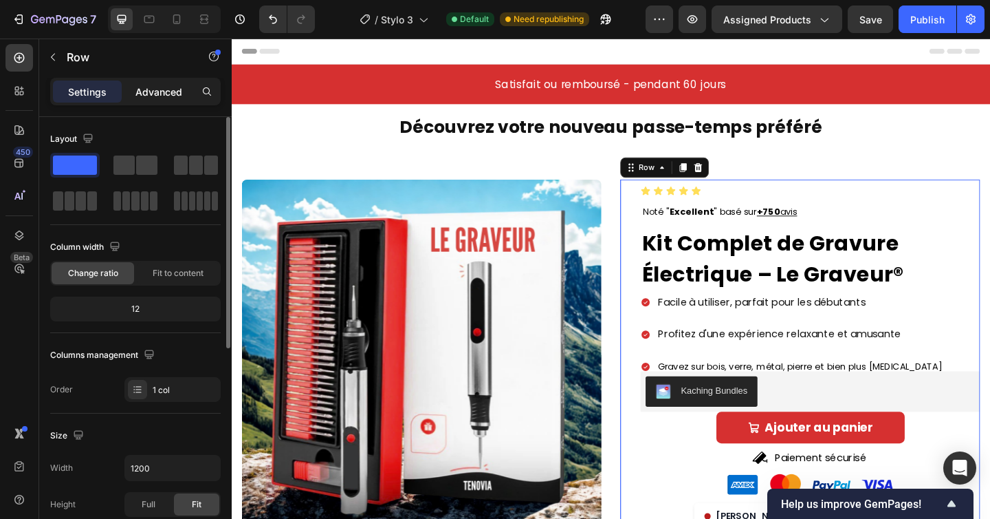
click at [139, 94] on p "Advanced" at bounding box center [159, 92] width 47 height 14
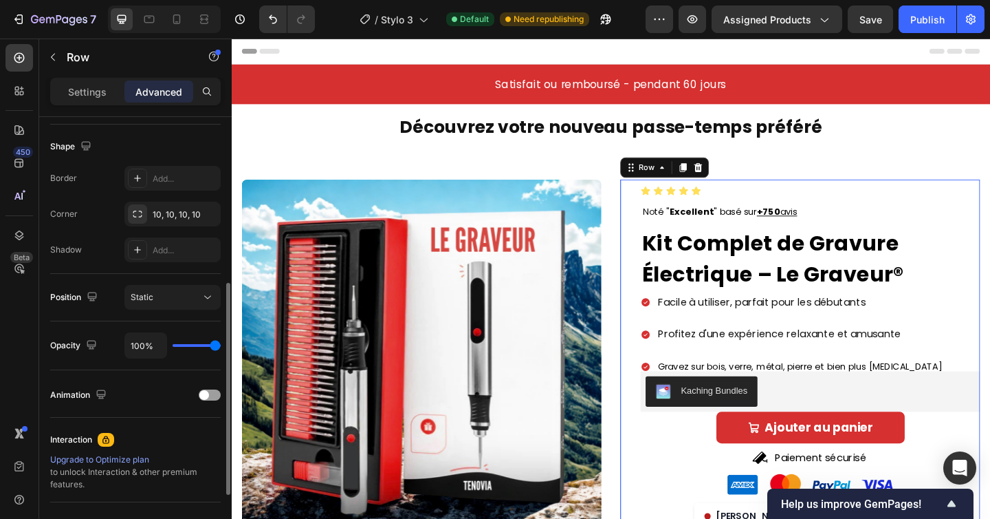
scroll to position [345, 0]
click at [149, 298] on span "Static" at bounding box center [142, 297] width 23 height 10
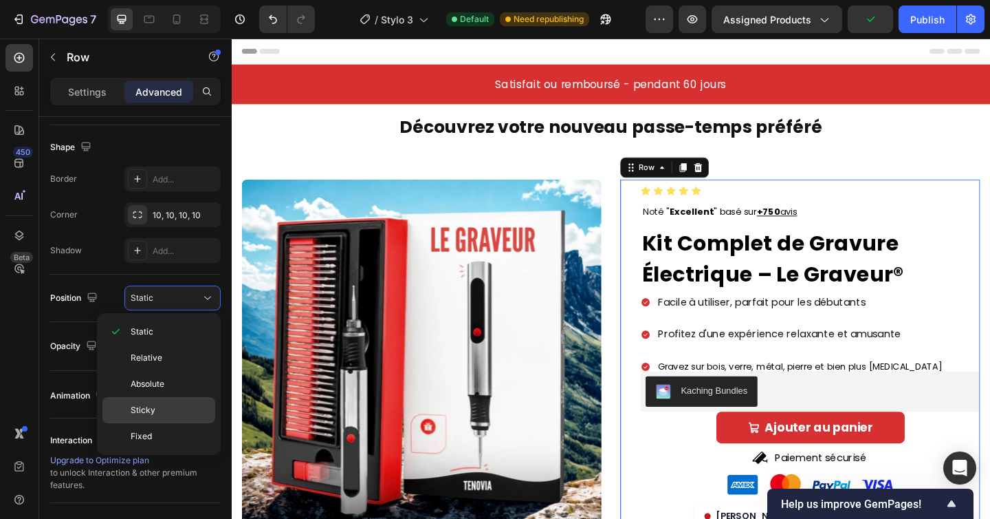
click at [155, 404] on p "Sticky" at bounding box center [170, 410] width 78 height 12
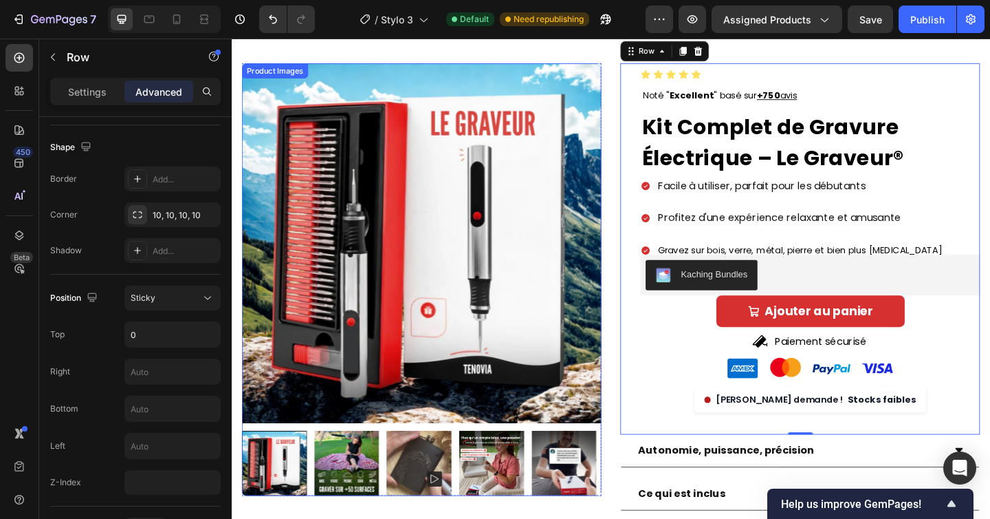
scroll to position [0, 0]
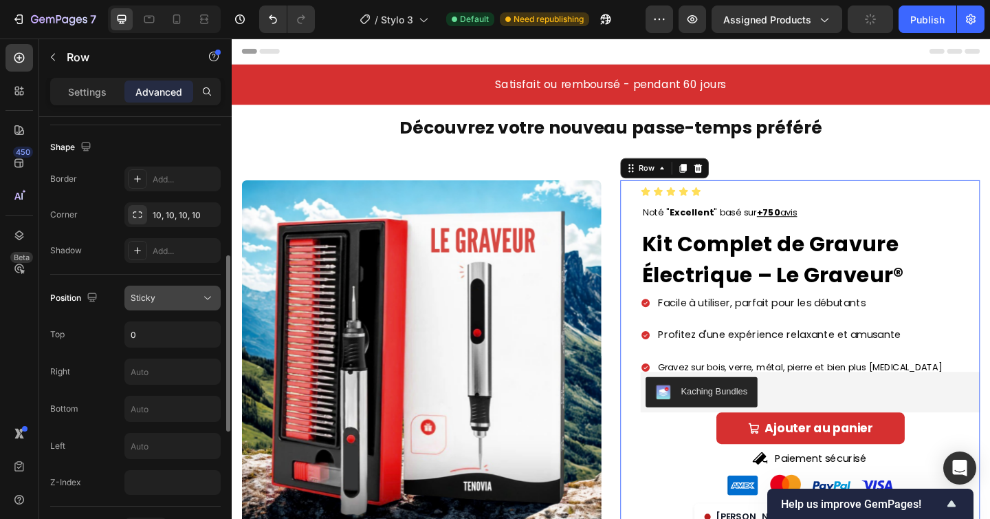
click at [192, 294] on div "Sticky" at bounding box center [166, 298] width 70 height 12
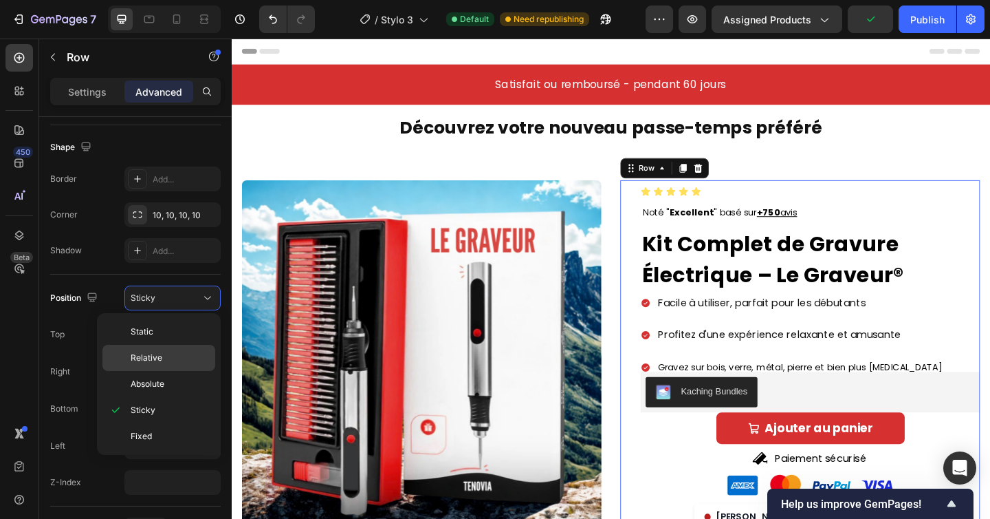
click at [175, 351] on p "Relative" at bounding box center [170, 357] width 78 height 12
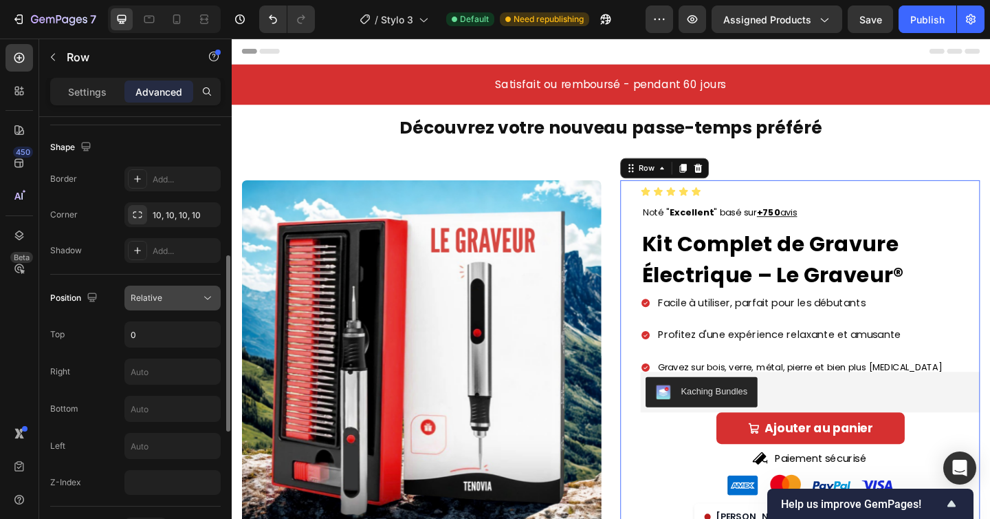
click at [152, 292] on span "Relative" at bounding box center [147, 298] width 32 height 12
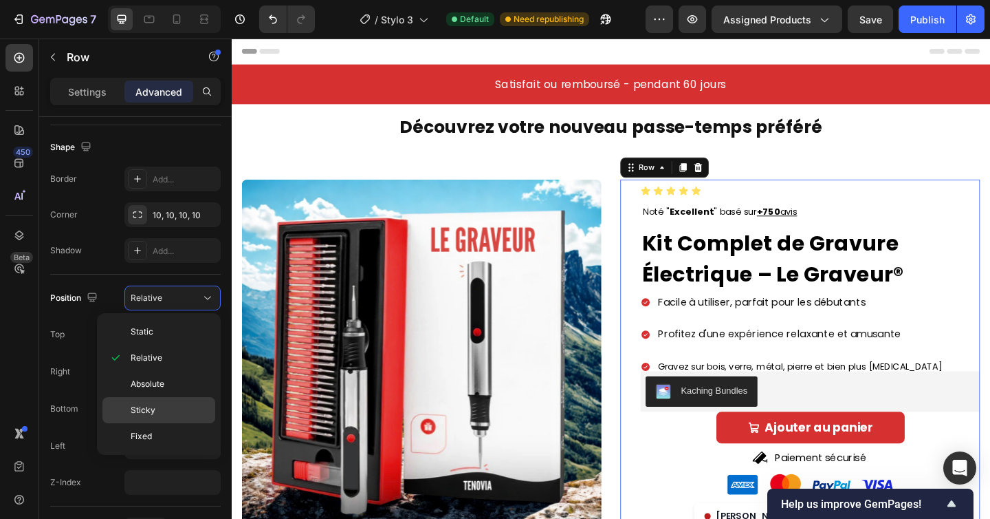
click at [165, 406] on p "Sticky" at bounding box center [170, 410] width 78 height 12
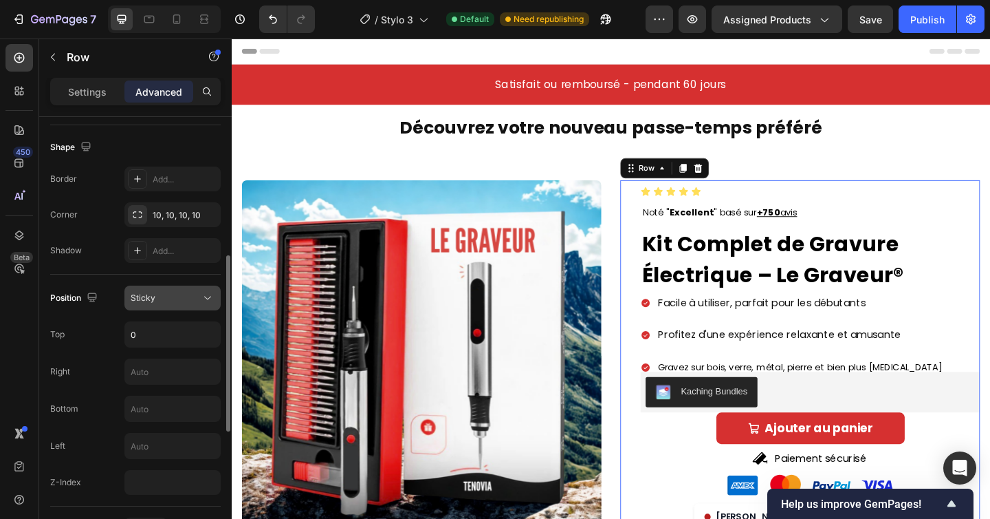
click at [162, 291] on div "Sticky" at bounding box center [173, 298] width 84 height 14
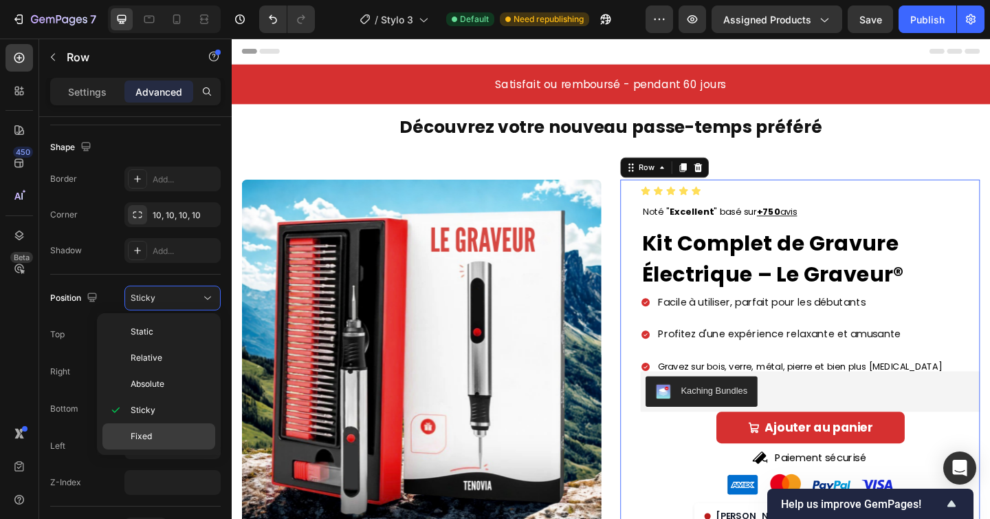
click at [158, 433] on p "Fixed" at bounding box center [170, 436] width 78 height 12
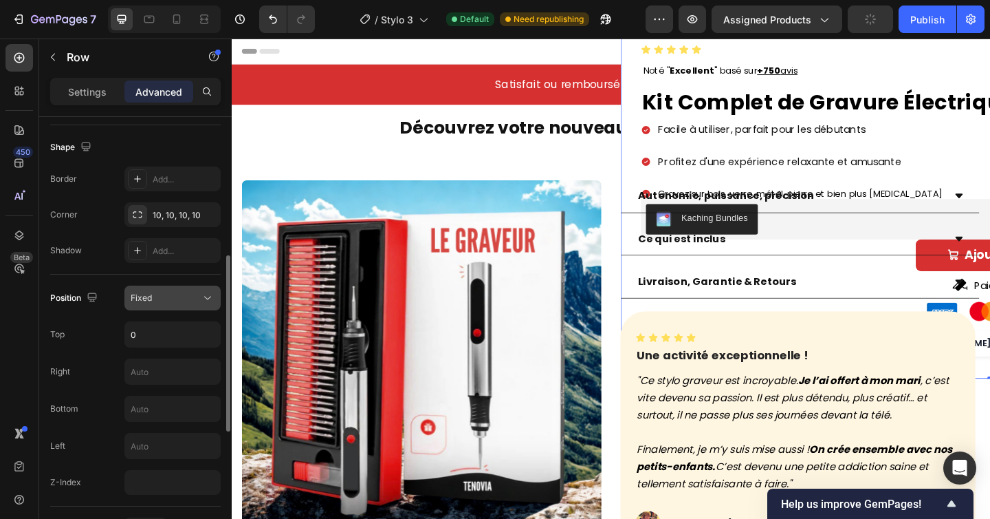
click at [184, 294] on div "Fixed" at bounding box center [166, 298] width 70 height 12
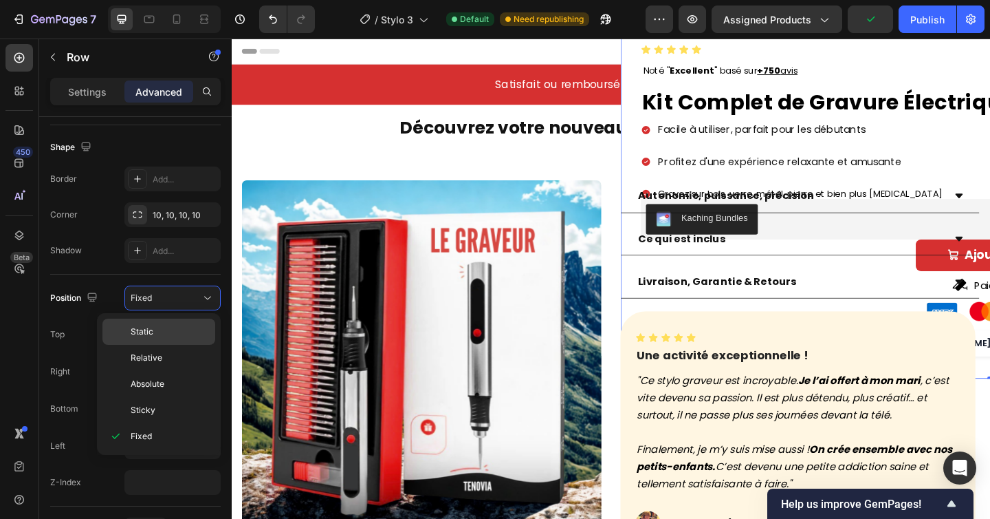
click at [169, 327] on p "Static" at bounding box center [170, 331] width 78 height 12
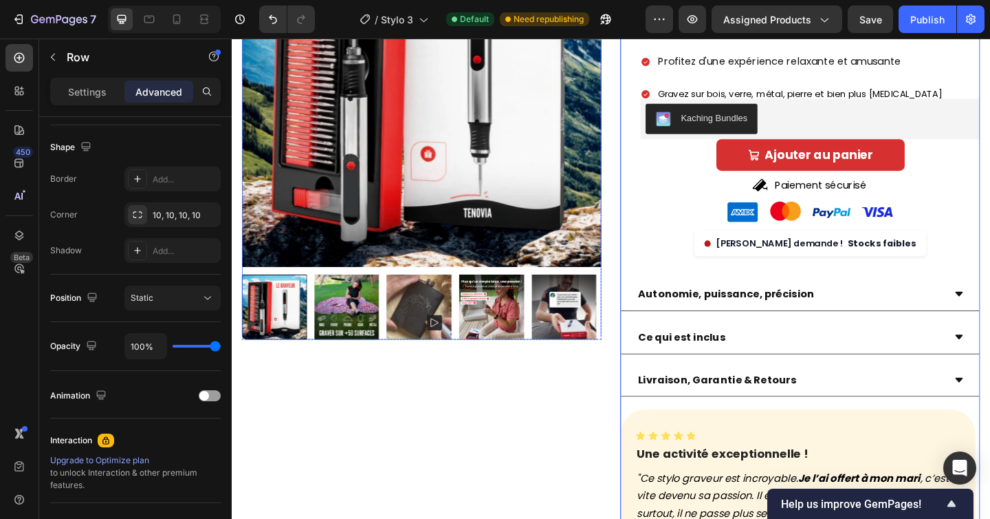
scroll to position [389, 0]
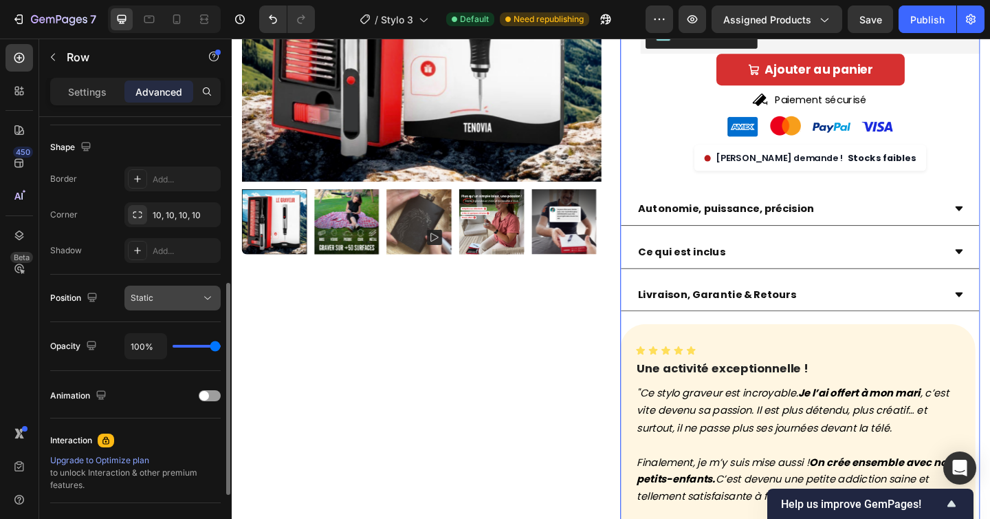
click at [175, 294] on div "Static" at bounding box center [166, 298] width 70 height 12
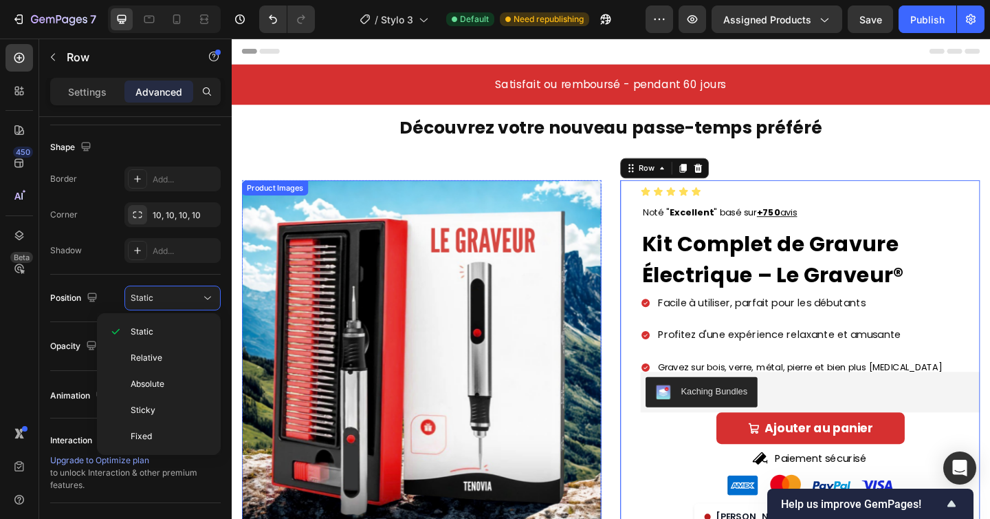
scroll to position [54, 0]
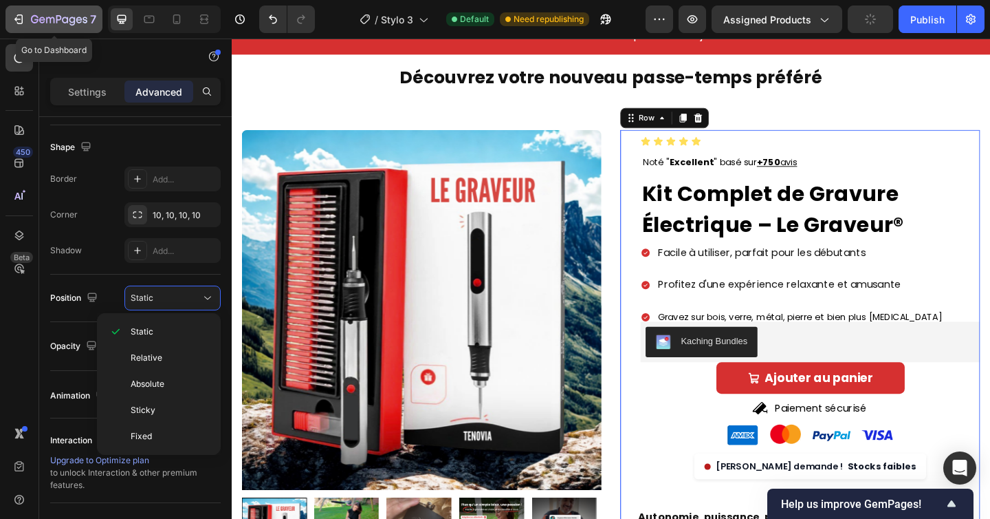
click at [28, 22] on div "7" at bounding box center [54, 19] width 85 height 17
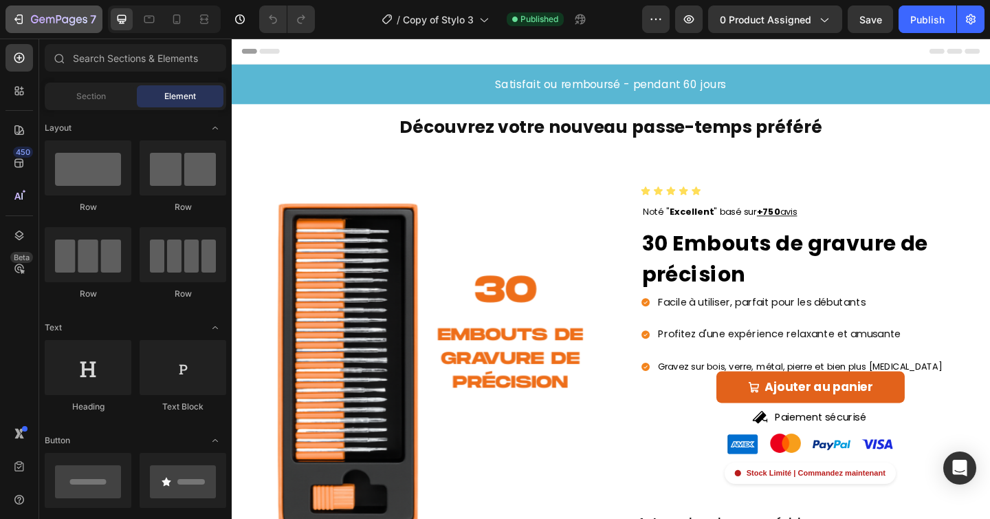
click at [33, 21] on icon "button" at bounding box center [59, 20] width 56 height 12
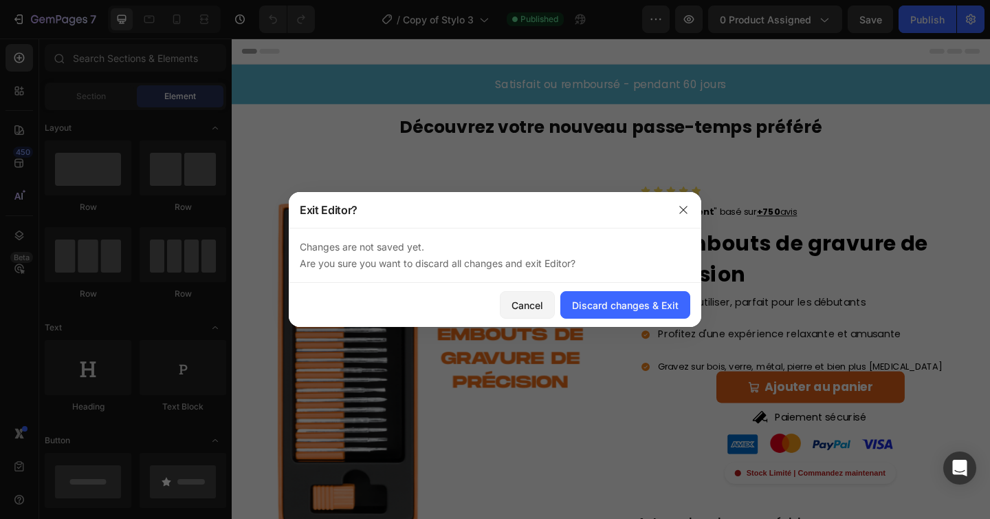
click at [35, 21] on div at bounding box center [495, 259] width 990 height 519
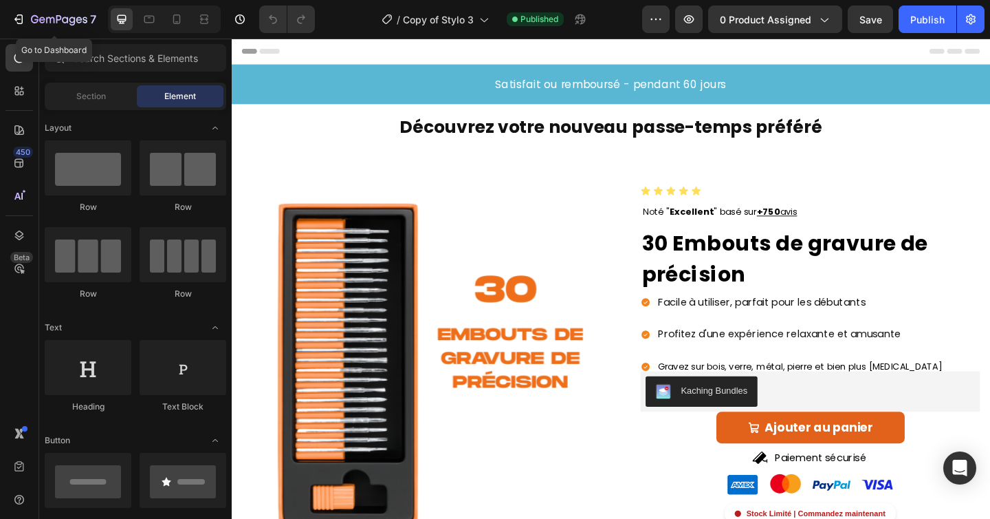
click at [35, 21] on icon "button" at bounding box center [59, 20] width 56 height 12
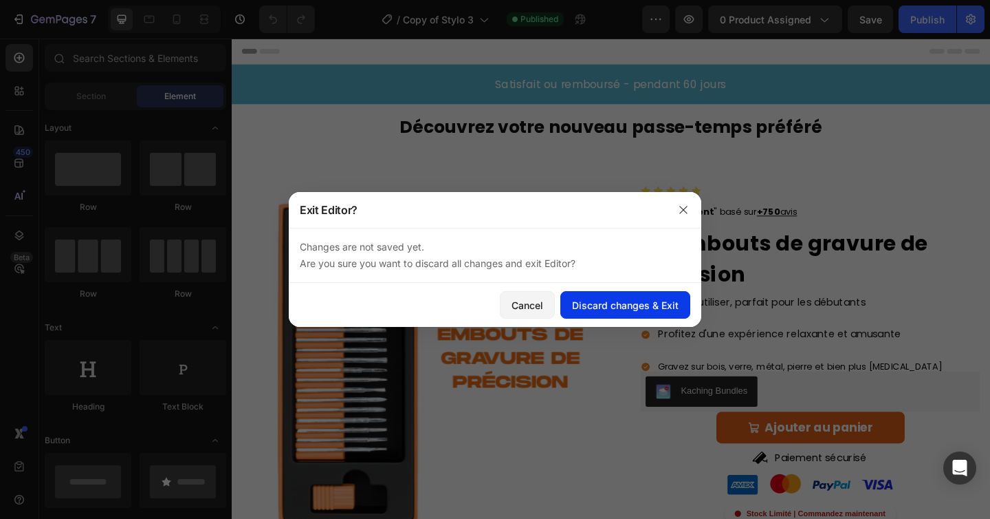
click at [574, 301] on div "Discard changes & Exit" at bounding box center [625, 305] width 107 height 14
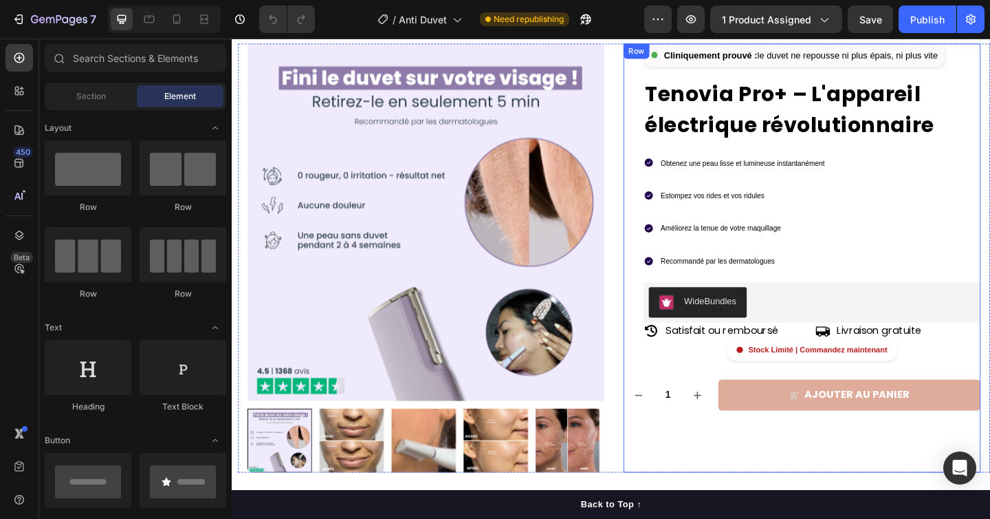
scroll to position [91, 0]
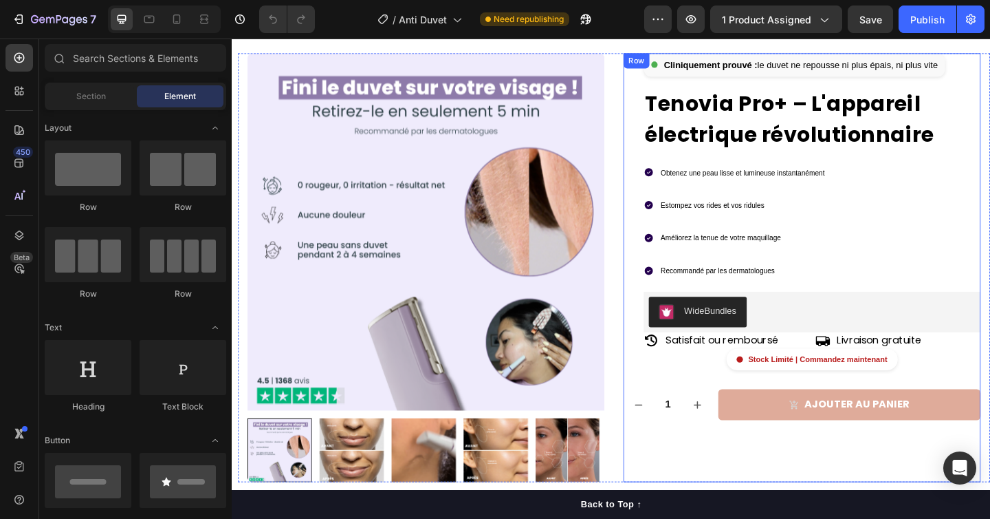
click at [666, 106] on div "Cliniquement prouvé : le duvet ne repousse ni plus épais, ni plus vite Custom C…" at bounding box center [852, 238] width 389 height 366
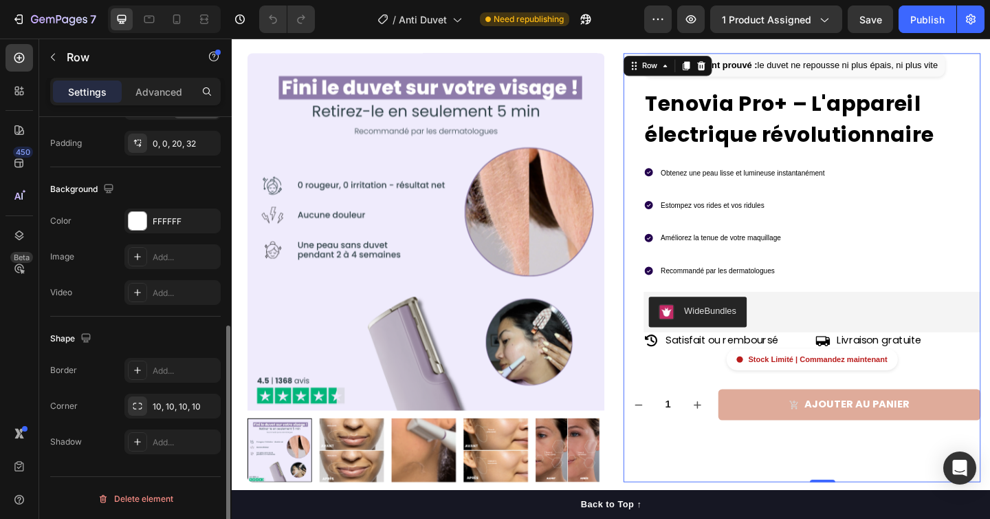
scroll to position [398, 0]
click at [172, 91] on p "Advanced" at bounding box center [159, 92] width 47 height 14
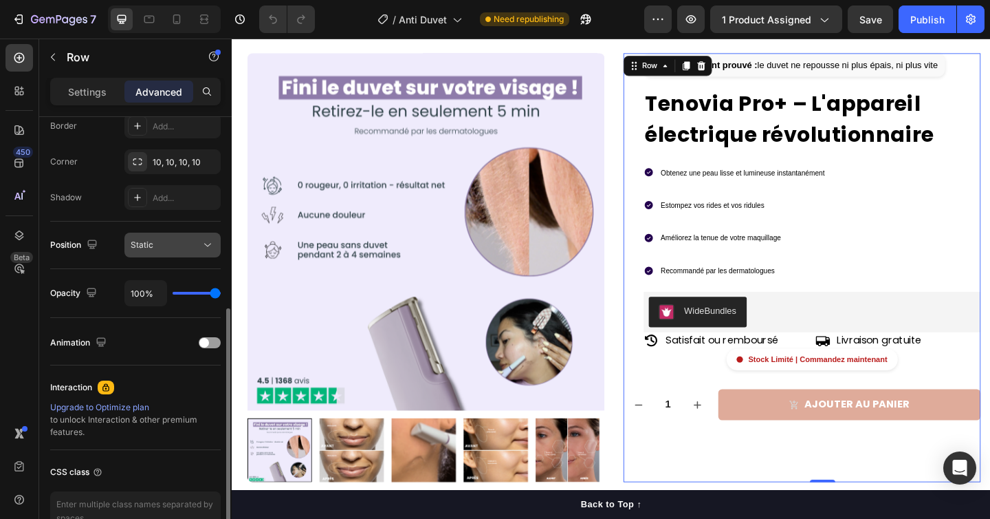
click at [170, 242] on div "Static" at bounding box center [166, 245] width 70 height 12
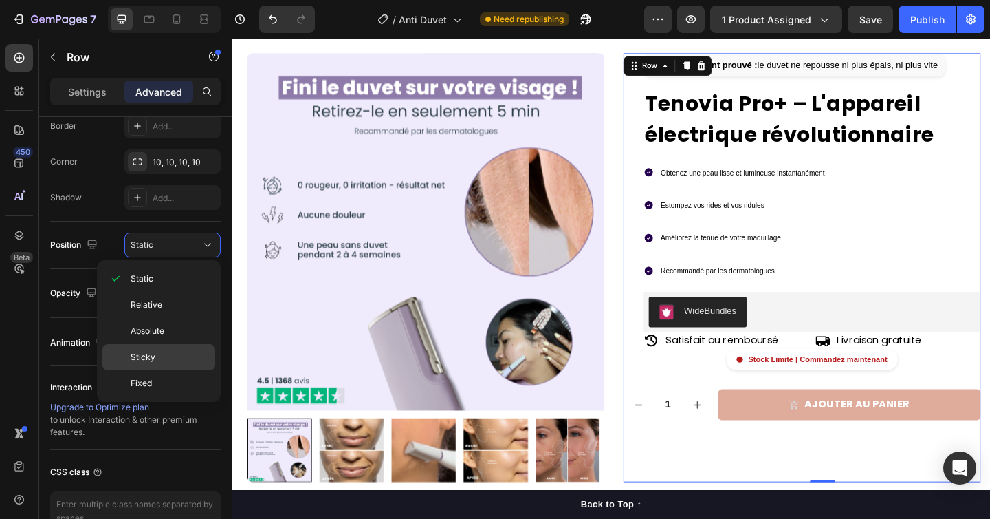
click at [145, 359] on span "Sticky" at bounding box center [143, 357] width 25 height 12
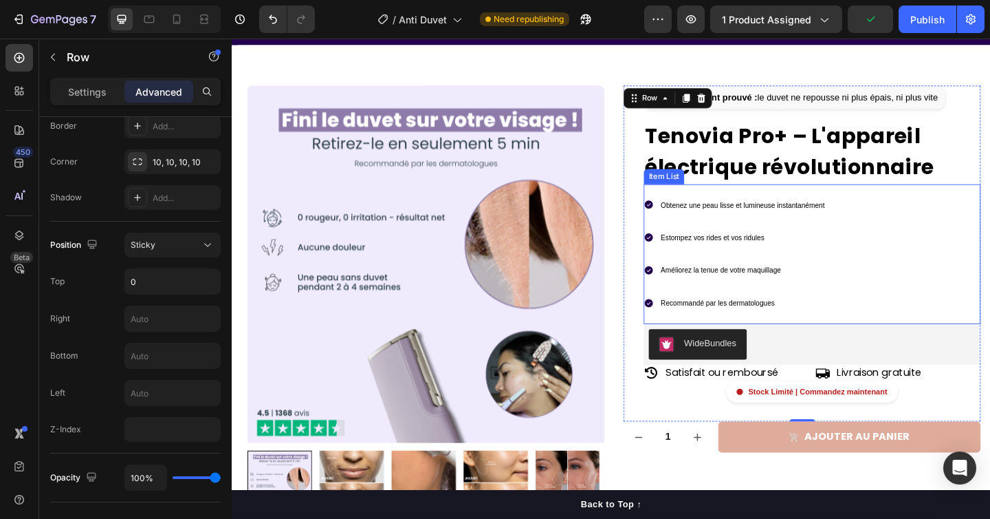
scroll to position [0, 0]
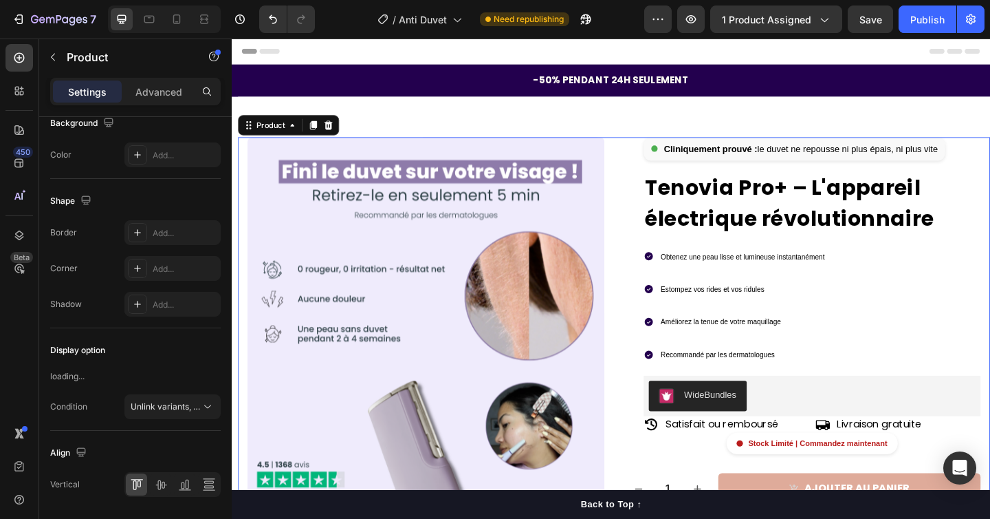
click at [246, 160] on div "Product Images Row Cliniquement prouvé : le duvet ne repousse ni plus épais, ni…" at bounding box center [648, 379] width 819 height 467
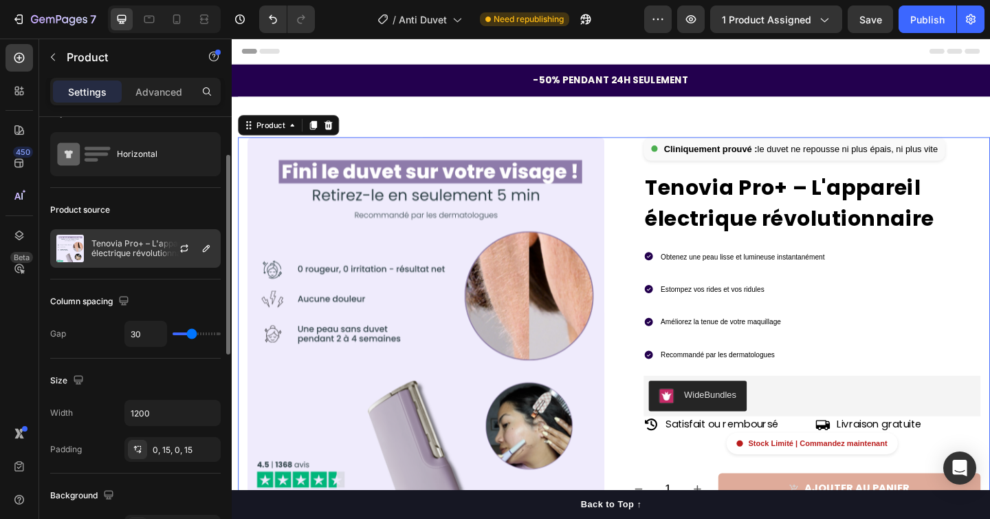
scroll to position [46, 0]
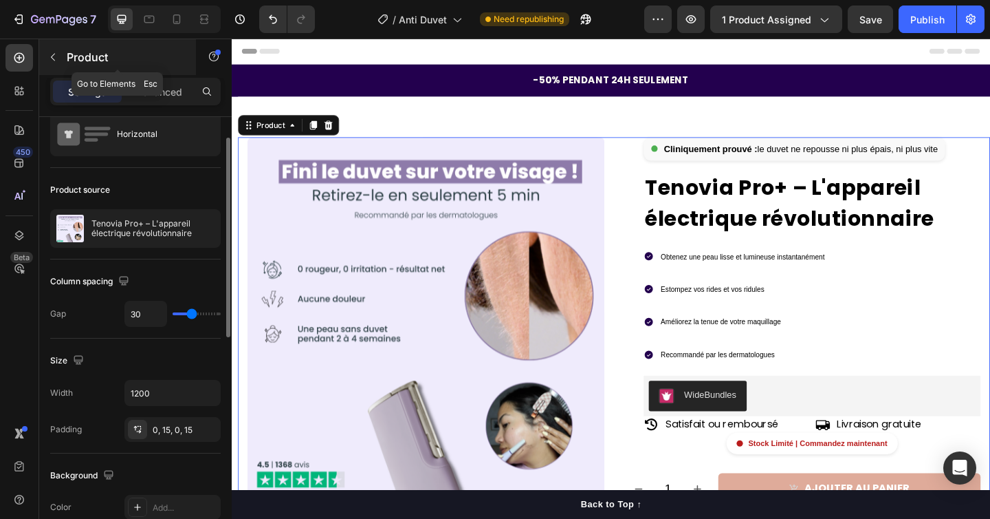
click at [158, 74] on div "Product" at bounding box center [117, 57] width 157 height 36
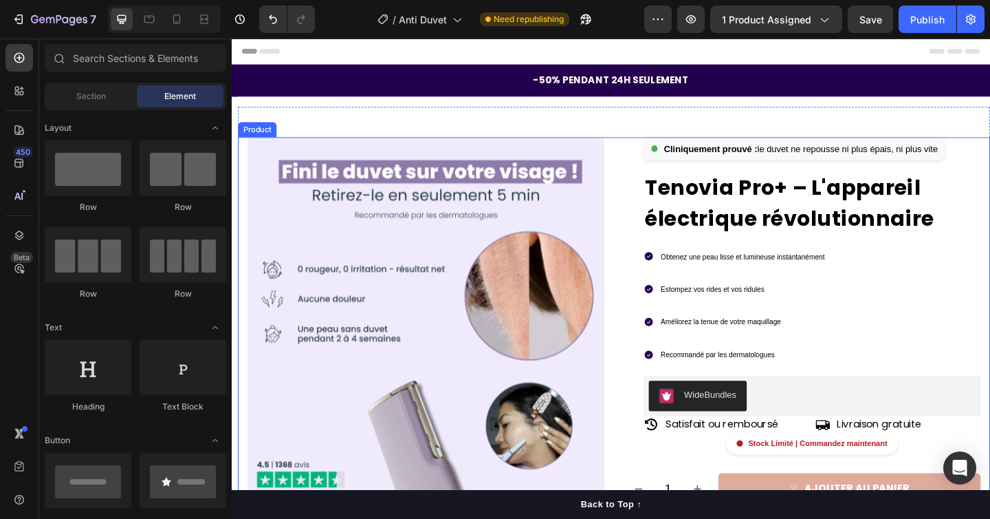
click at [243, 188] on div "Product Images Row Cliniquement prouvé : le duvet ne repousse ni plus épais, ni…" at bounding box center [648, 379] width 819 height 467
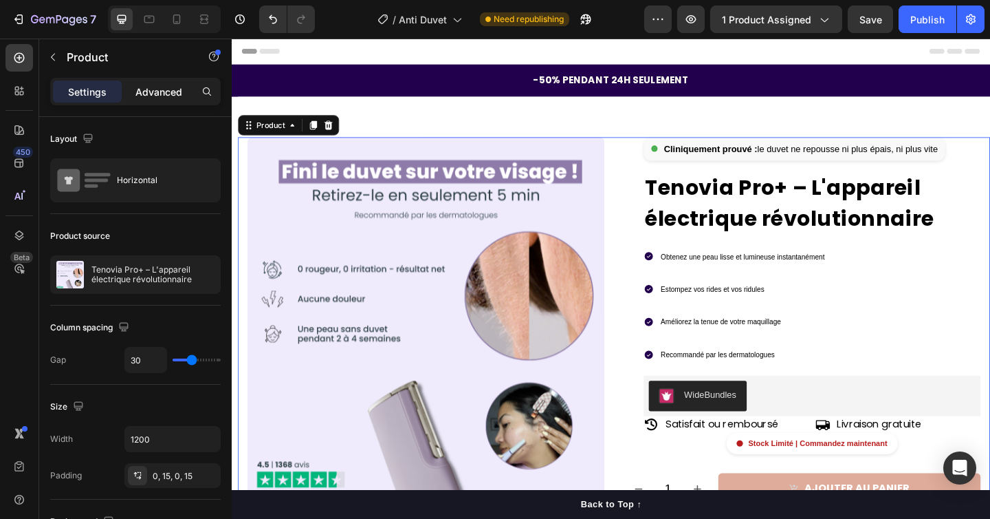
click at [151, 96] on p "Advanced" at bounding box center [159, 92] width 47 height 14
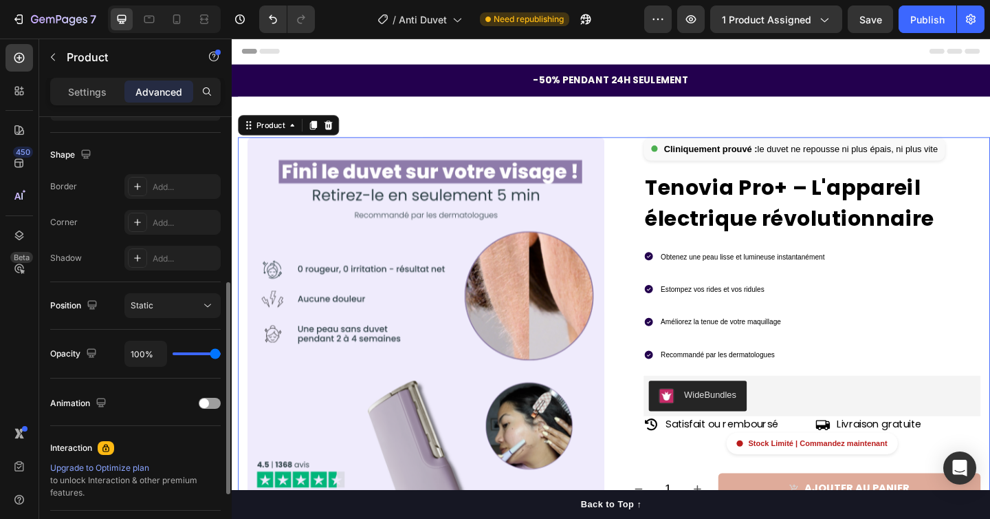
scroll to position [340, 0]
click at [173, 277] on div "Shape Border Add... Corner Add... Shadow Add..." at bounding box center [135, 205] width 171 height 149
click at [173, 296] on div "Static" at bounding box center [173, 303] width 84 height 14
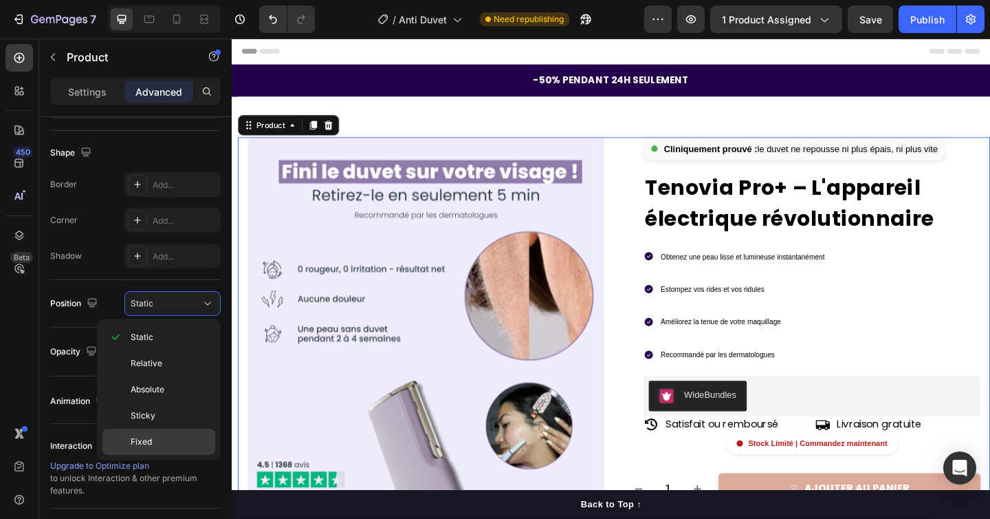
click at [153, 445] on p "Fixed" at bounding box center [170, 441] width 78 height 12
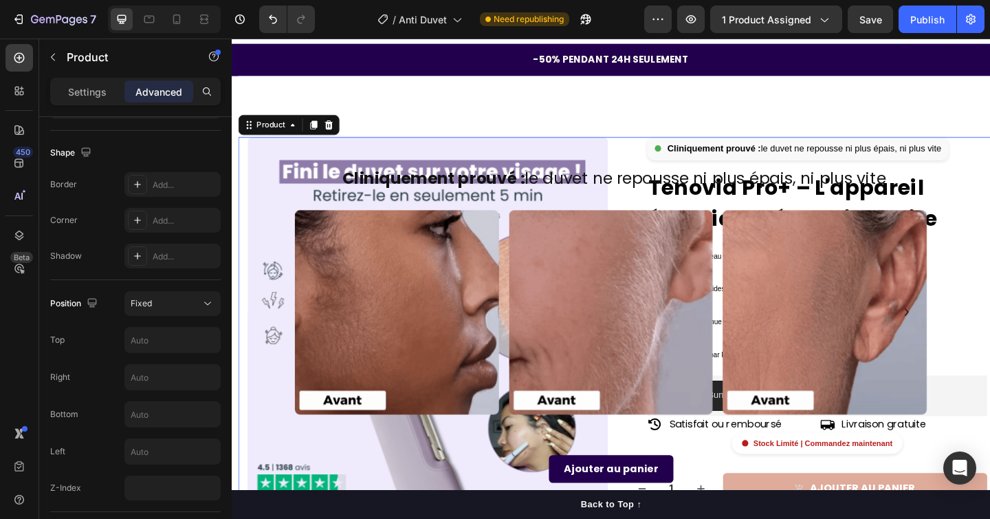
scroll to position [0, 0]
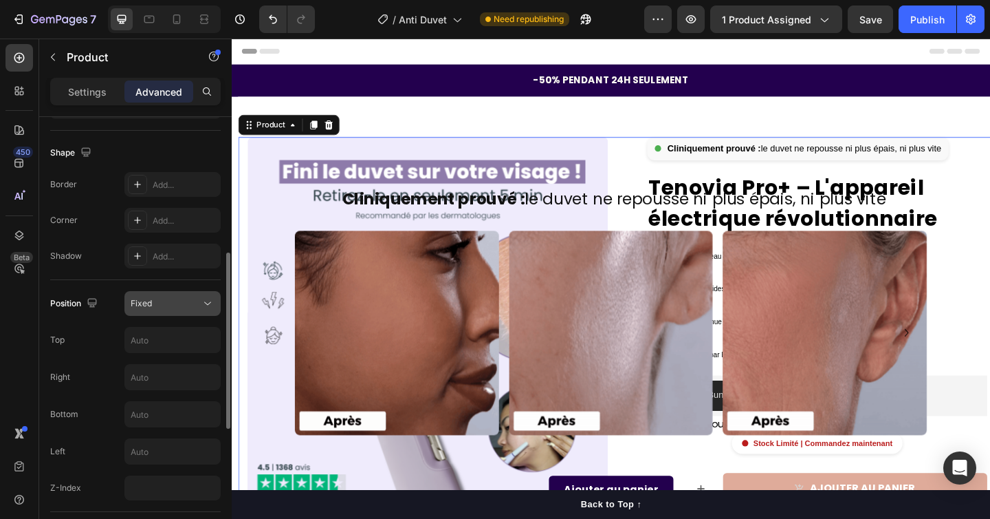
click at [213, 304] on icon at bounding box center [208, 303] width 14 height 14
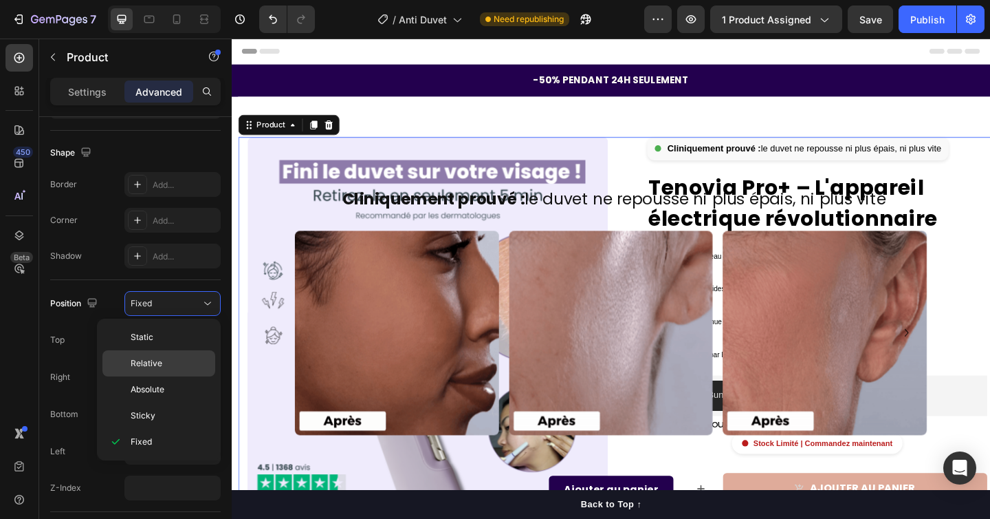
click at [171, 369] on p "Relative" at bounding box center [170, 363] width 78 height 12
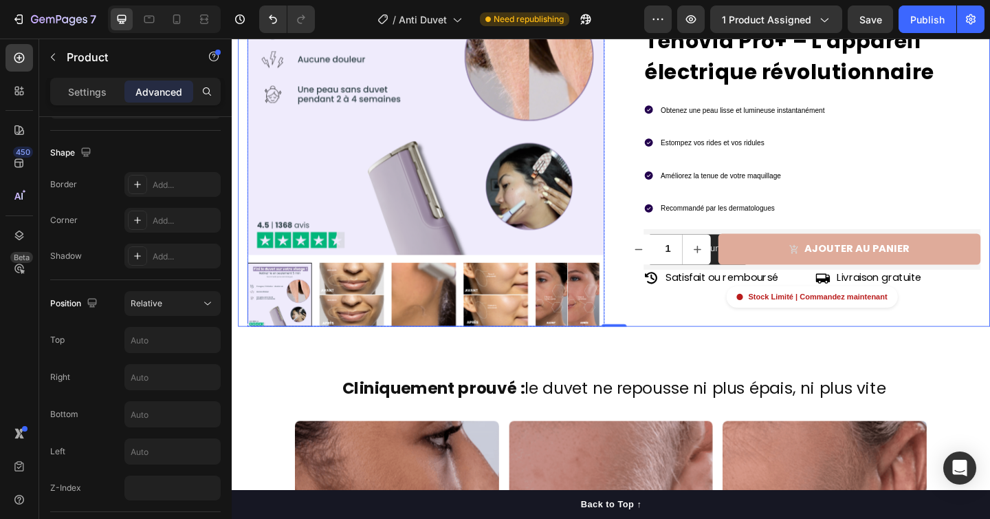
scroll to position [97, 0]
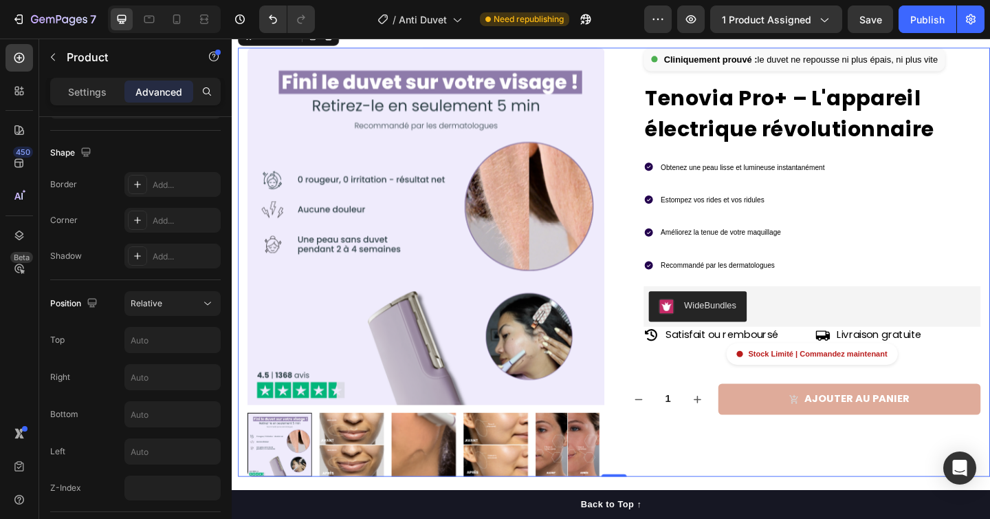
click at [246, 122] on div "Product Images Row Cliniquement prouvé : le duvet ne repousse ni plus épais, ni…" at bounding box center [648, 282] width 819 height 467
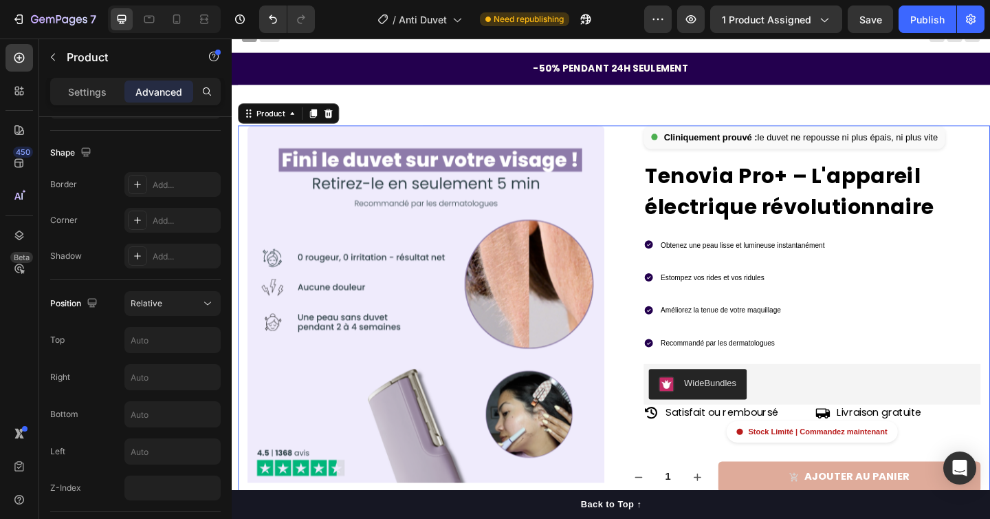
scroll to position [0, 0]
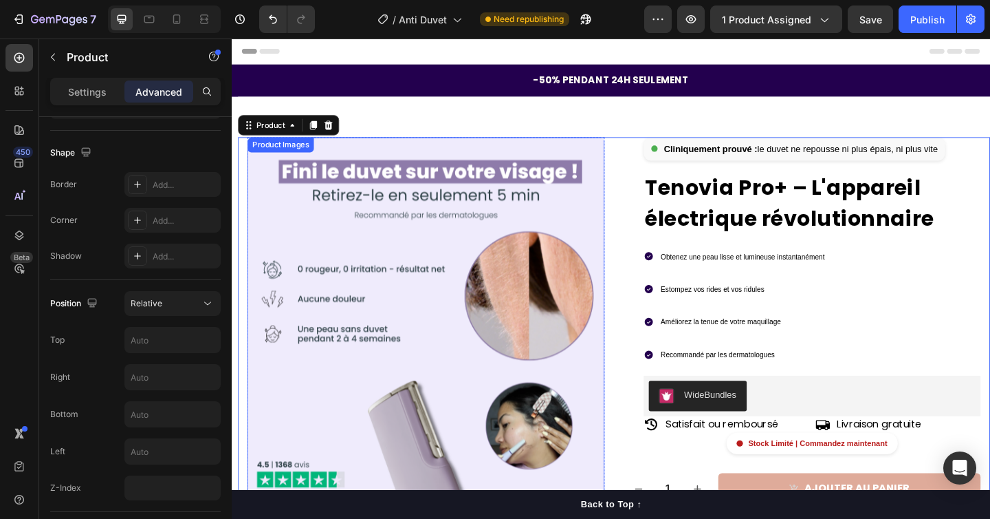
click at [296, 155] on div "Product Images" at bounding box center [285, 154] width 67 height 12
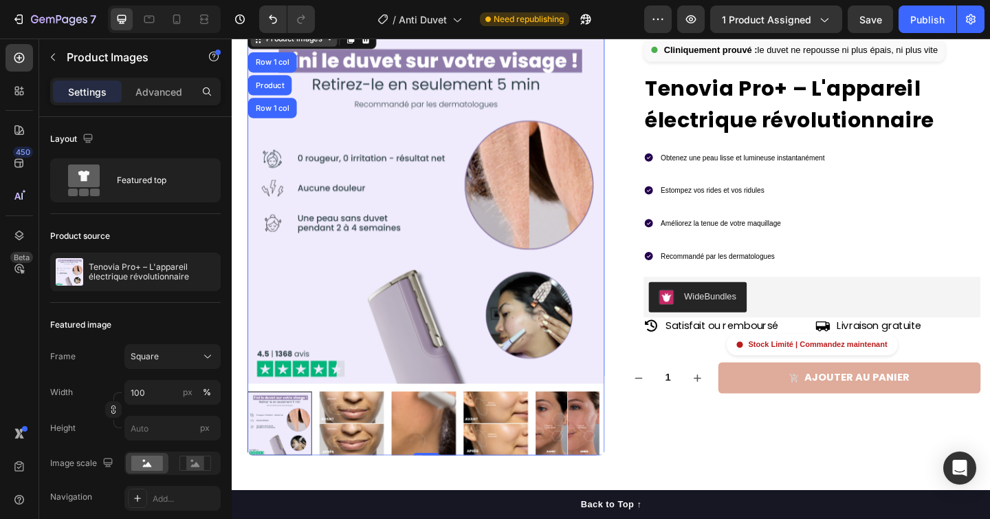
scroll to position [56, 0]
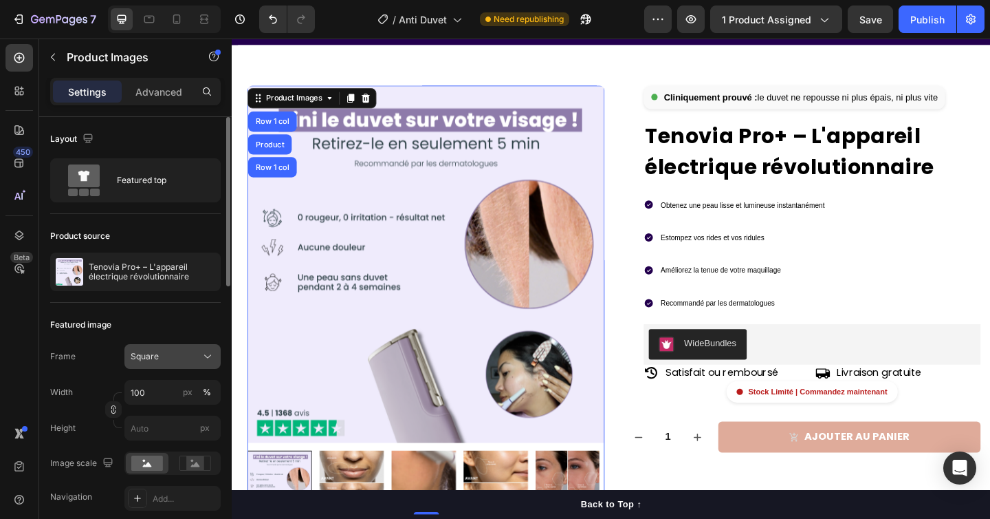
click at [171, 360] on div "Square" at bounding box center [164, 356] width 67 height 12
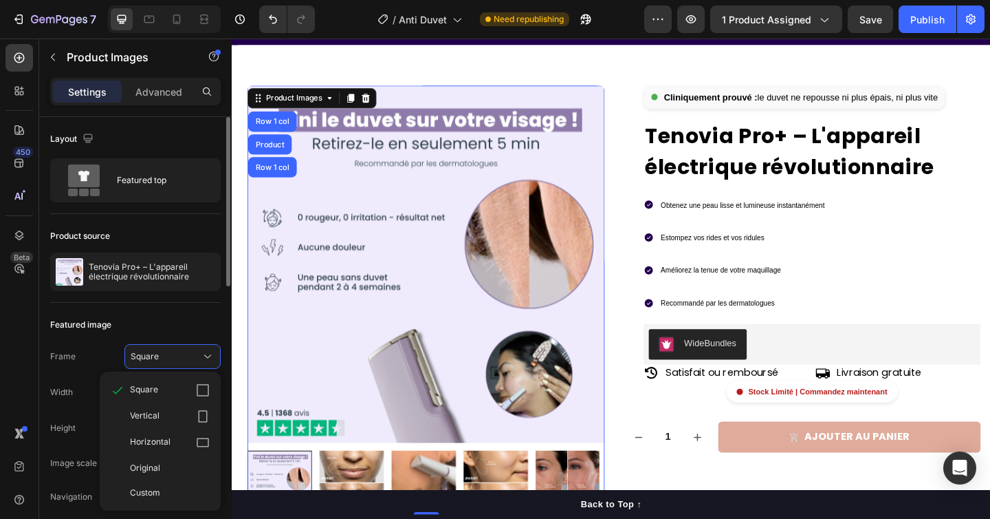
click at [168, 332] on div "Featured image" at bounding box center [135, 325] width 171 height 22
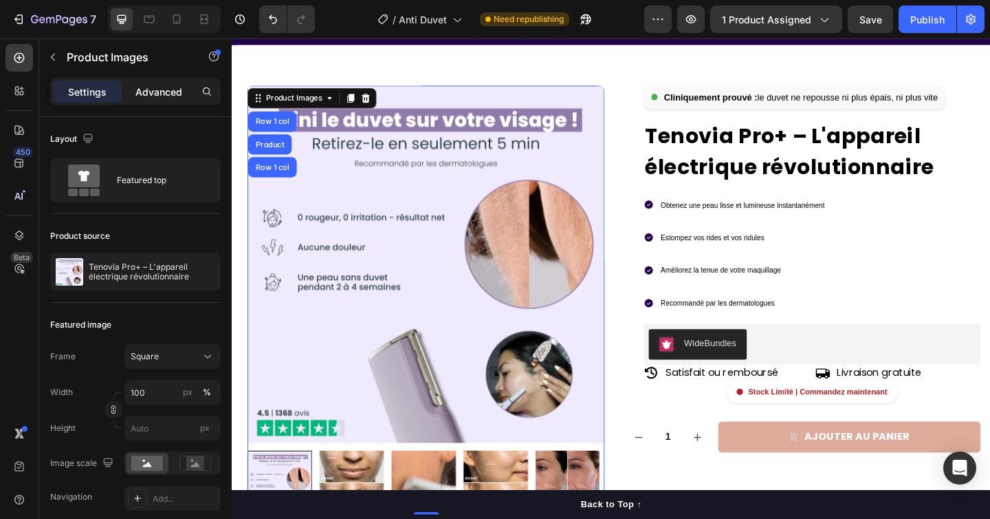
click at [162, 85] on p "Advanced" at bounding box center [159, 92] width 47 height 14
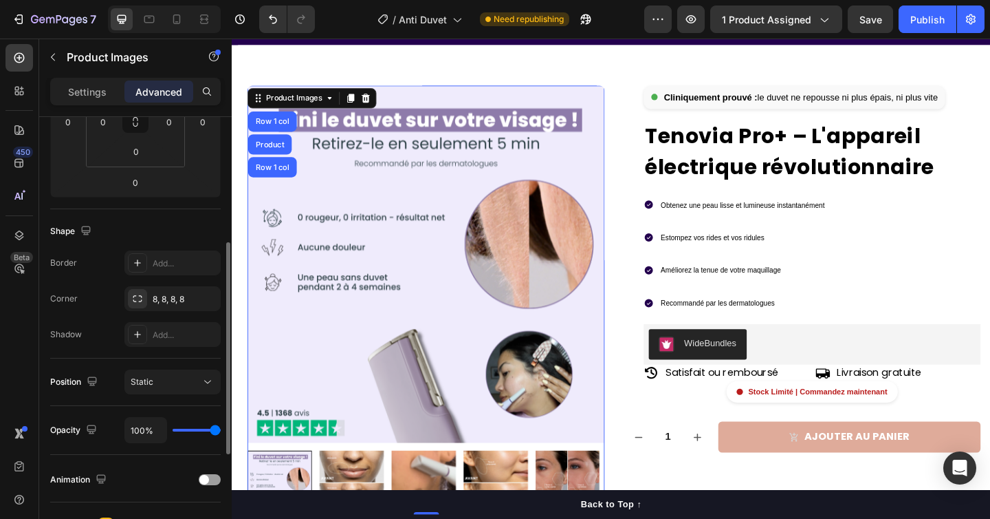
scroll to position [385, 0]
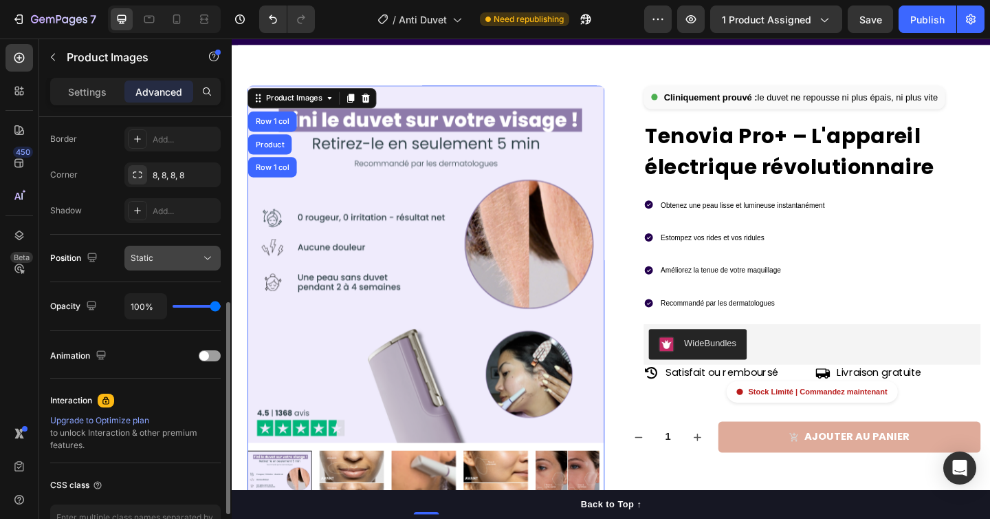
click at [156, 255] on div "Static" at bounding box center [166, 258] width 70 height 12
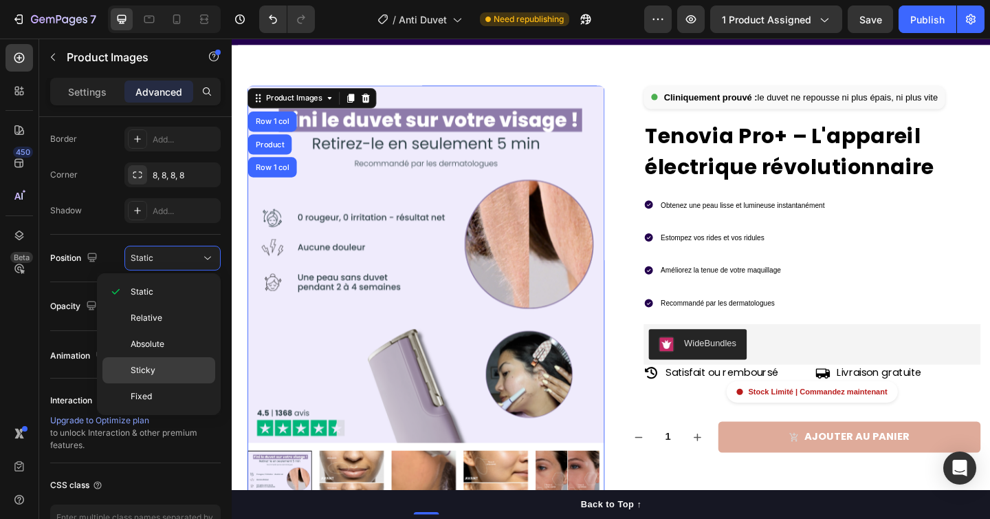
click at [155, 370] on p "Sticky" at bounding box center [170, 370] width 78 height 12
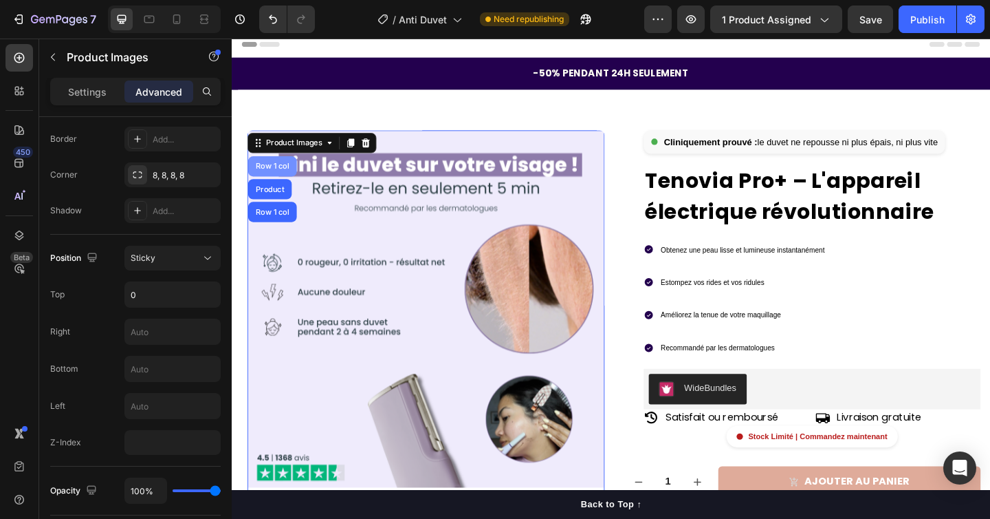
scroll to position [0, 0]
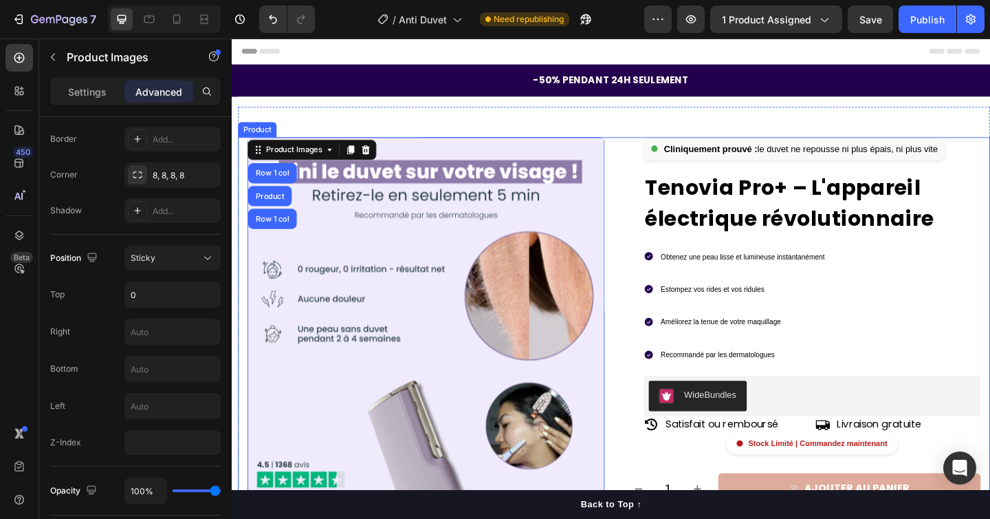
click at [244, 154] on div "Product Images Row 1 col Product Row 1 col 0 Row Cliniquement prouvé : le duvet…" at bounding box center [648, 379] width 819 height 467
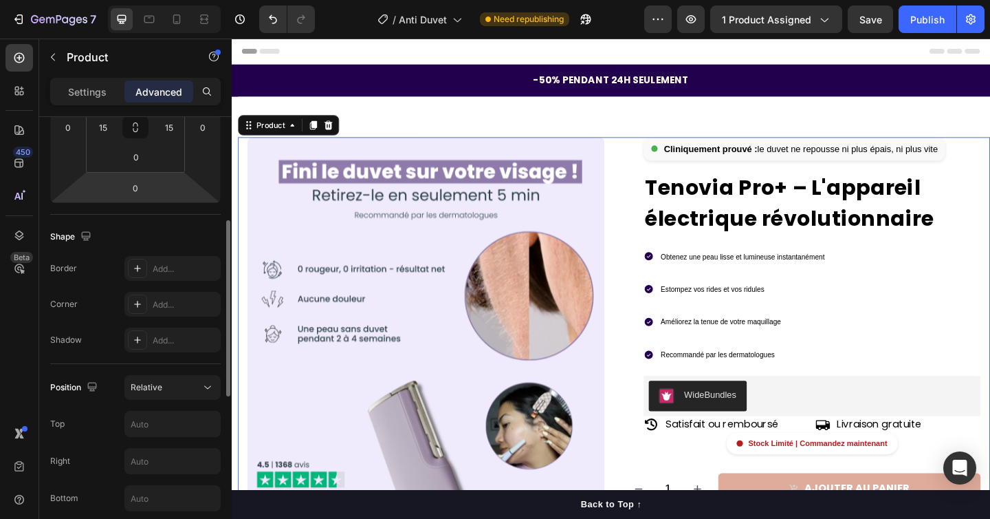
scroll to position [274, 0]
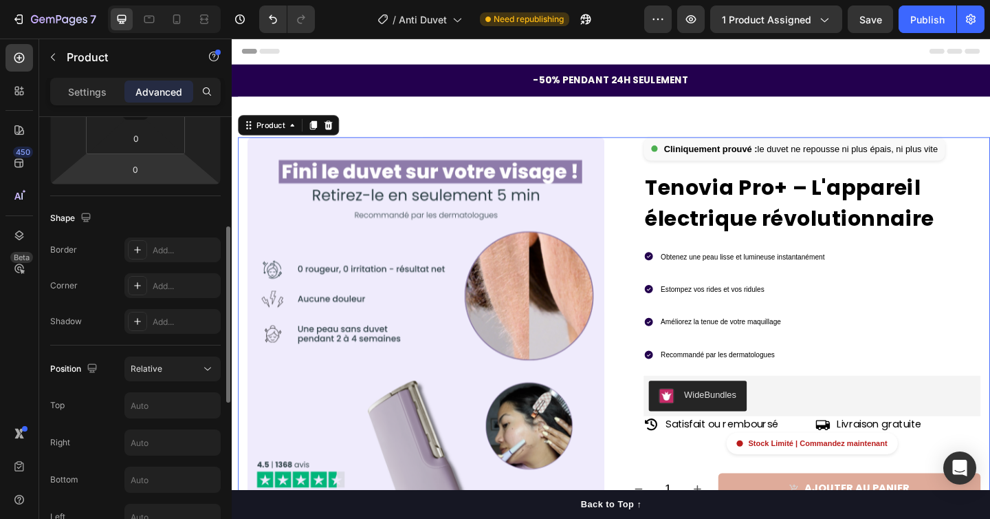
click at [168, 354] on div "Position Relative Top Right Bottom Left Z-Index" at bounding box center [135, 461] width 171 height 232
click at [167, 367] on div "Relative" at bounding box center [166, 368] width 70 height 12
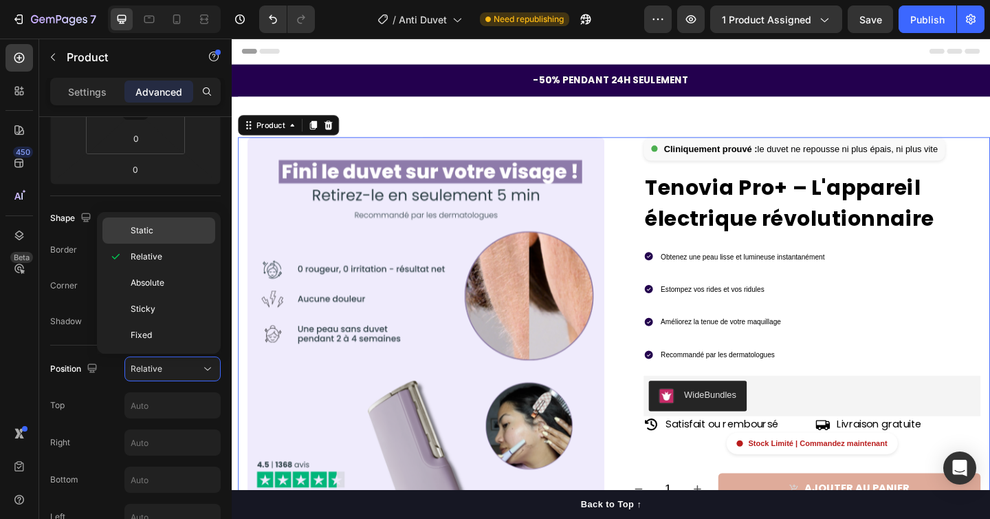
click at [141, 232] on span "Static" at bounding box center [142, 230] width 23 height 12
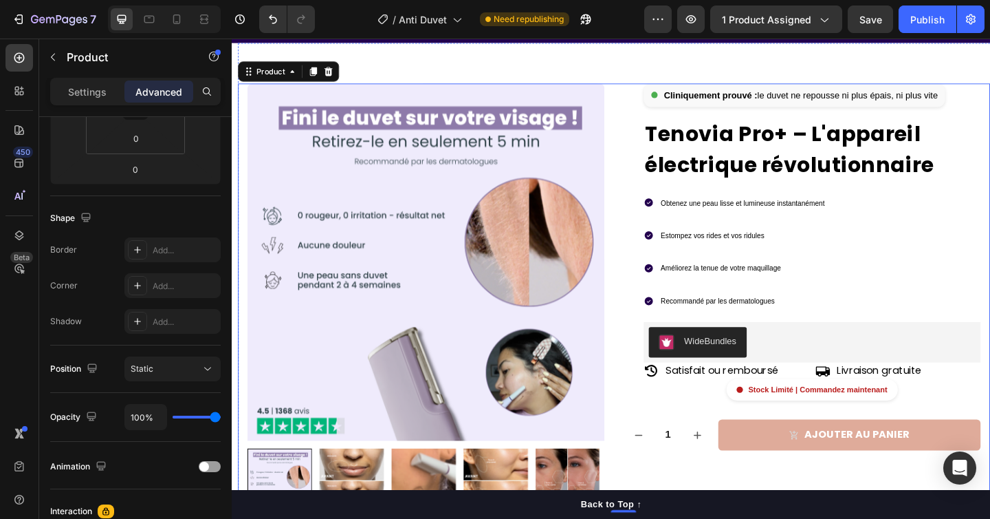
scroll to position [0, 0]
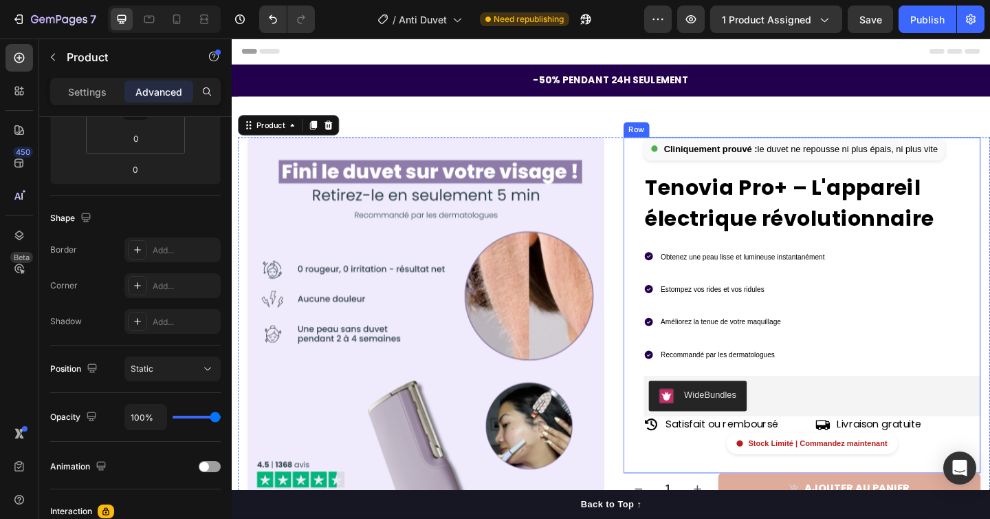
click at [667, 162] on div "Cliniquement prouvé : le duvet ne repousse ni plus épais, ni plus vite Custom C…" at bounding box center [852, 329] width 389 height 366
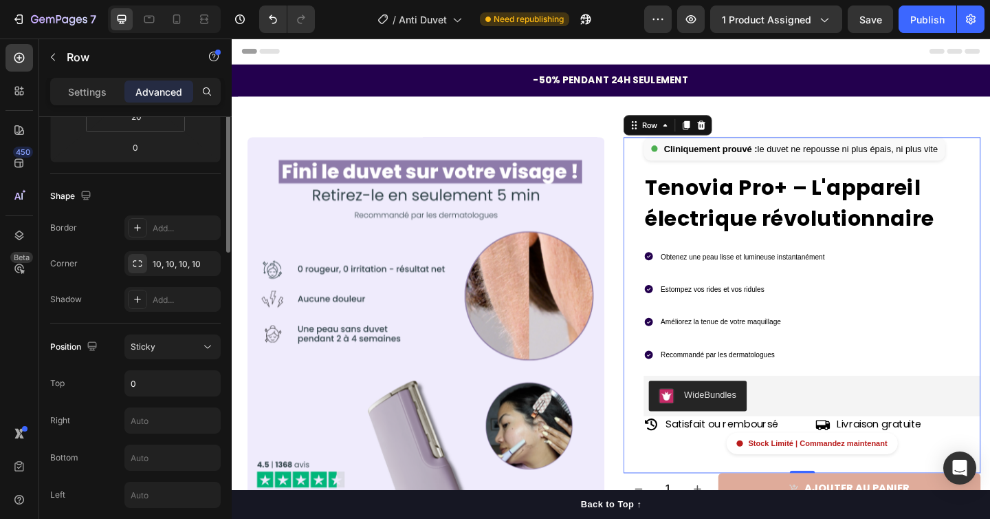
scroll to position [371, 0]
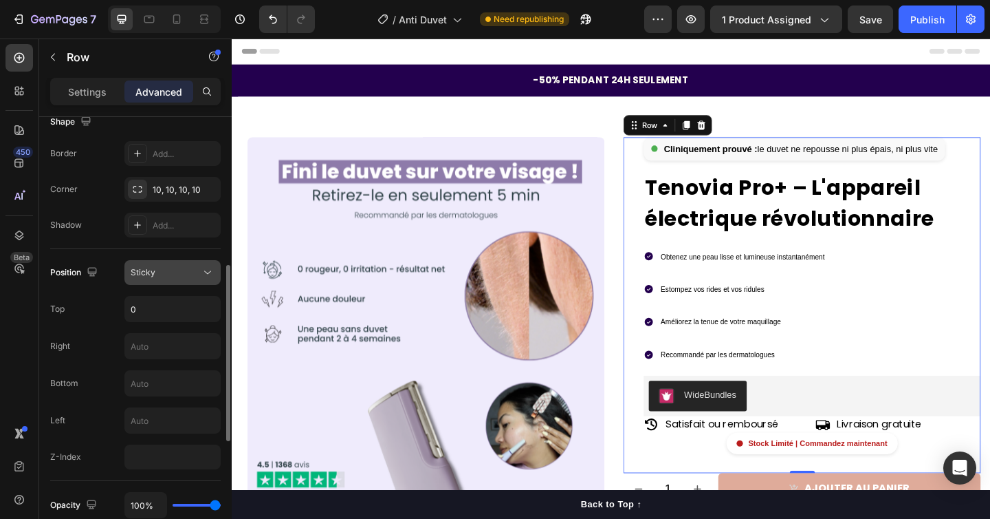
click at [173, 265] on div "Sticky" at bounding box center [173, 272] width 84 height 14
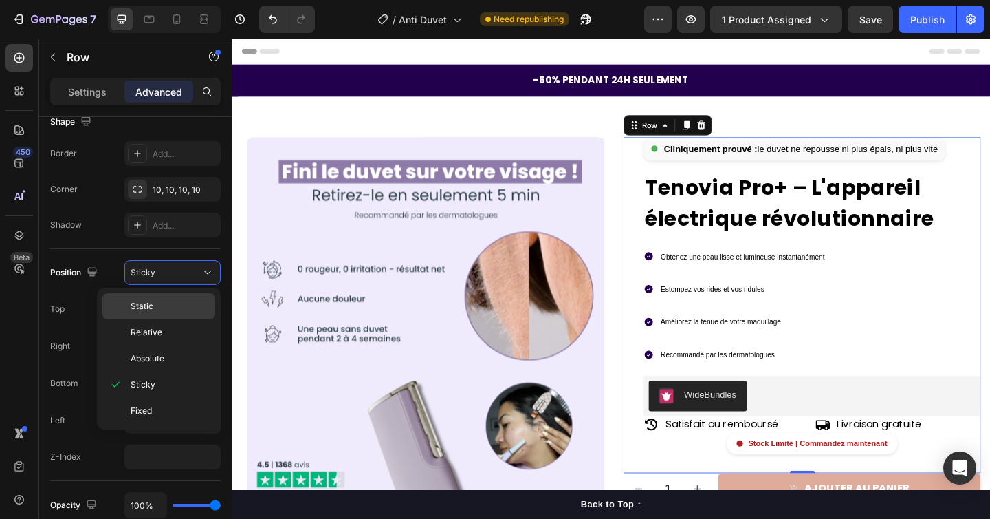
click at [174, 303] on p "Static" at bounding box center [170, 306] width 78 height 12
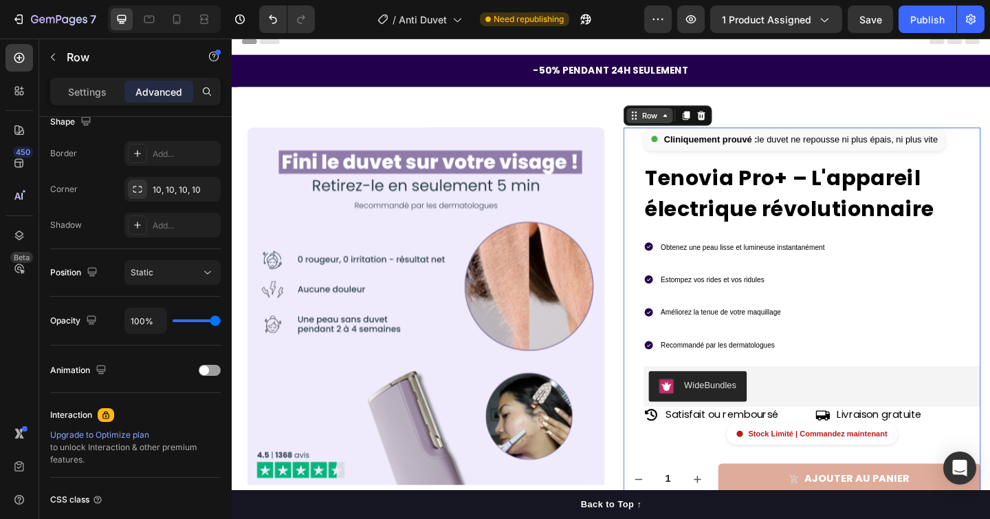
scroll to position [9, 0]
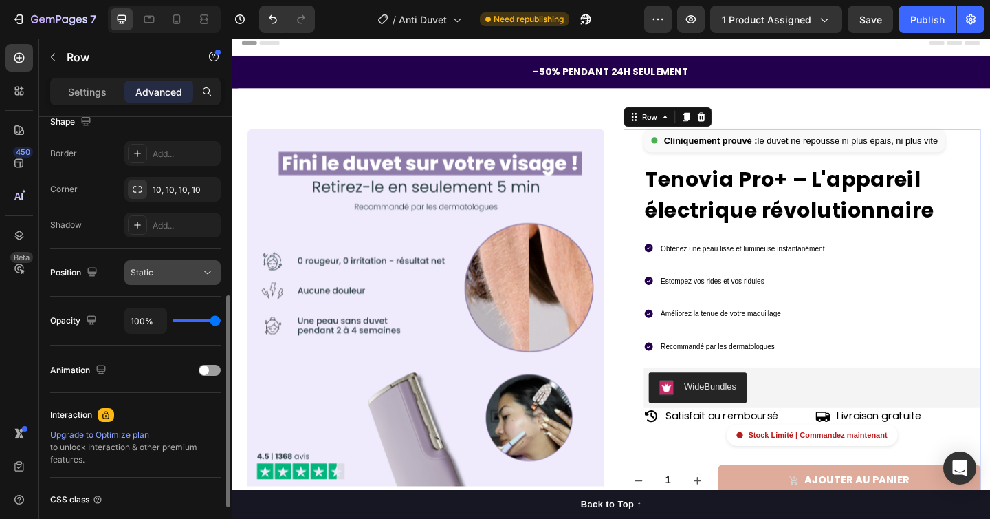
click at [184, 272] on div "Static" at bounding box center [166, 272] width 70 height 12
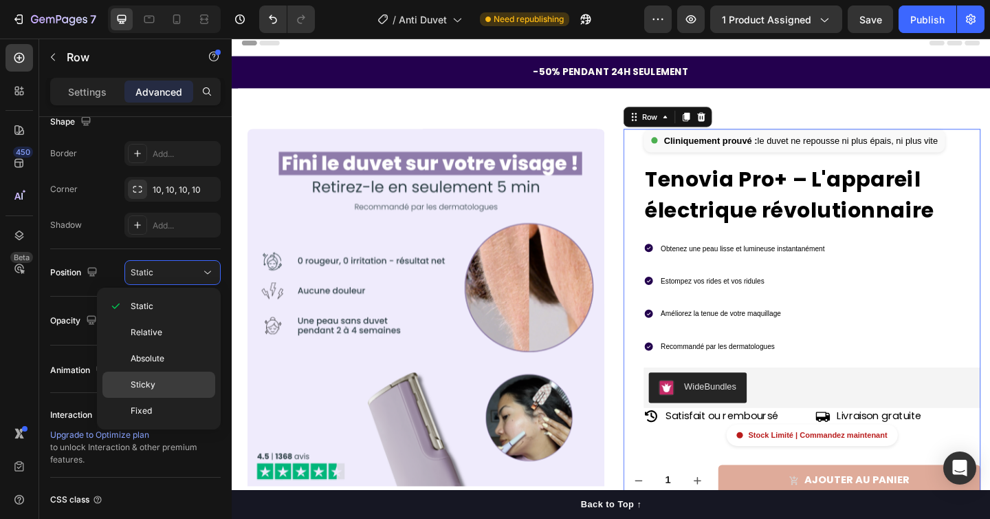
click at [171, 381] on p "Sticky" at bounding box center [170, 384] width 78 height 12
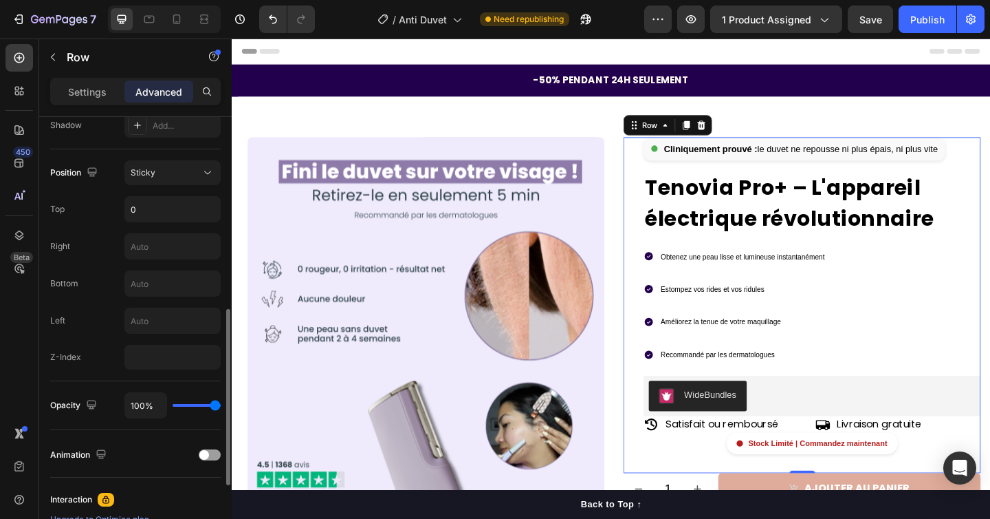
scroll to position [498, 0]
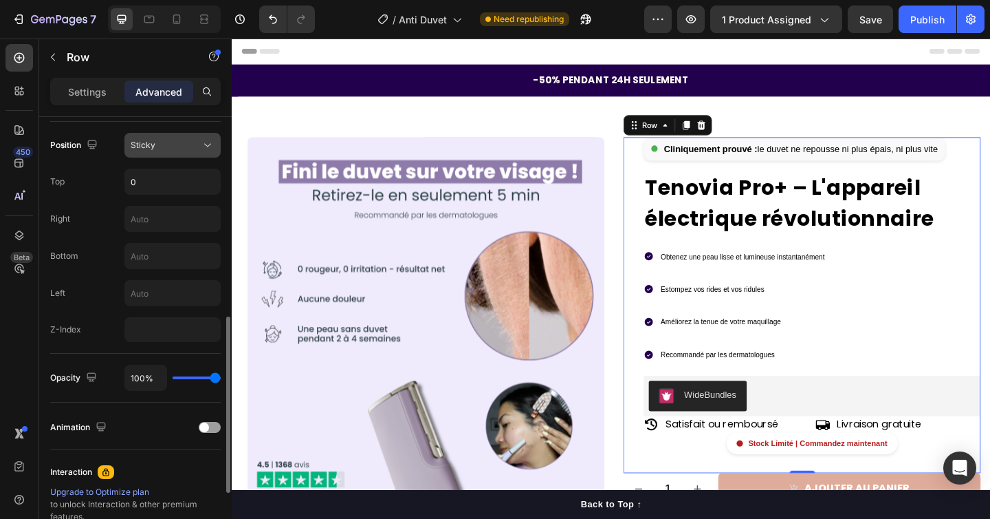
click at [167, 148] on div "Sticky" at bounding box center [166, 145] width 70 height 12
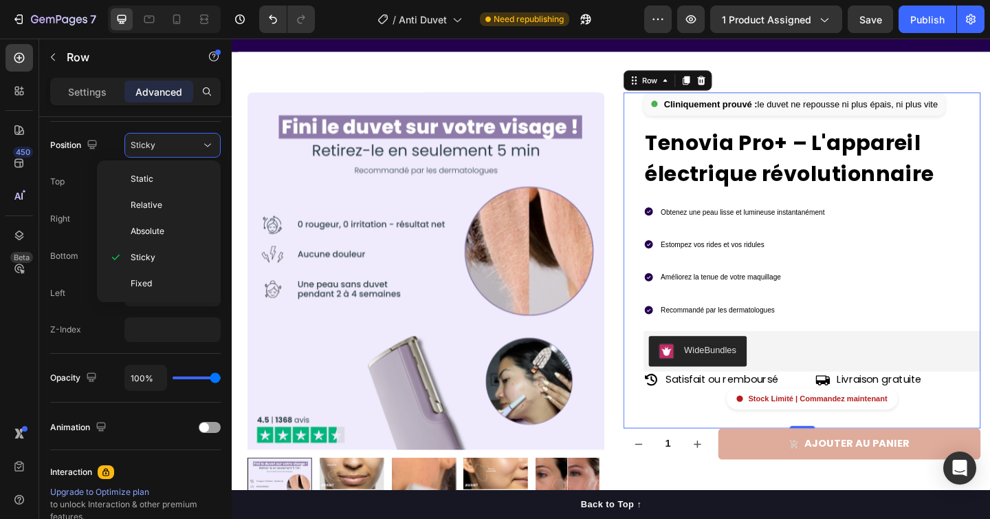
scroll to position [0, 0]
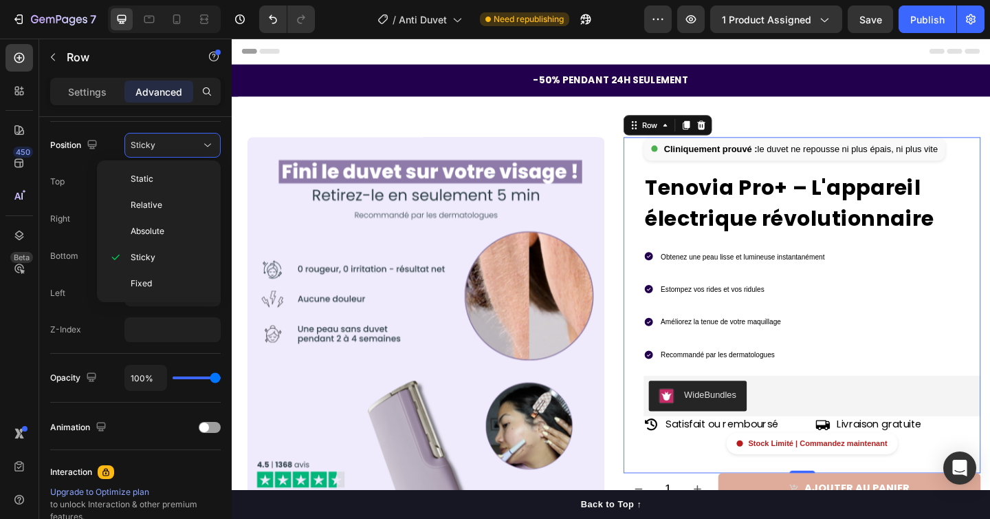
click at [664, 188] on div "Cliniquement prouvé : le duvet ne repousse ni plus épais, ni plus vite Custom C…" at bounding box center [852, 329] width 389 height 366
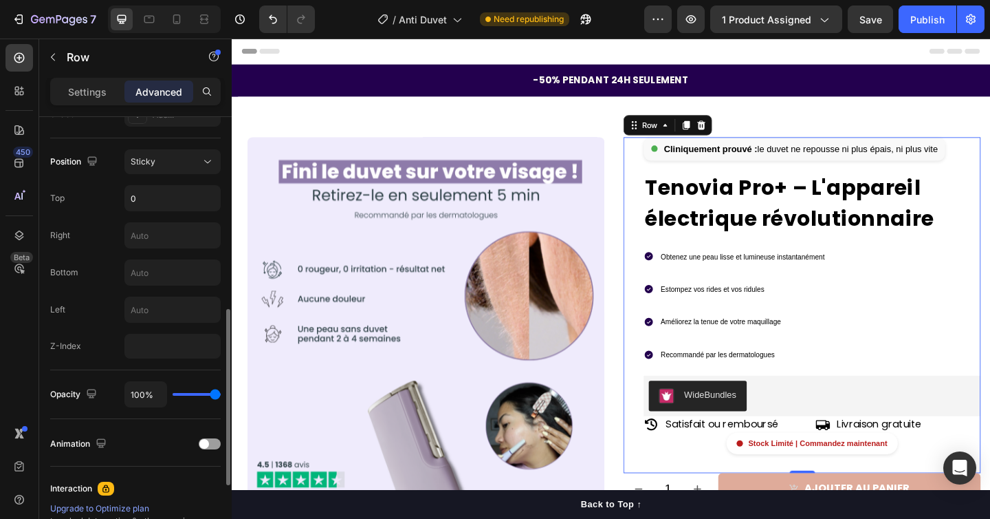
scroll to position [480, 0]
click at [183, 164] on div "Sticky" at bounding box center [166, 163] width 70 height 12
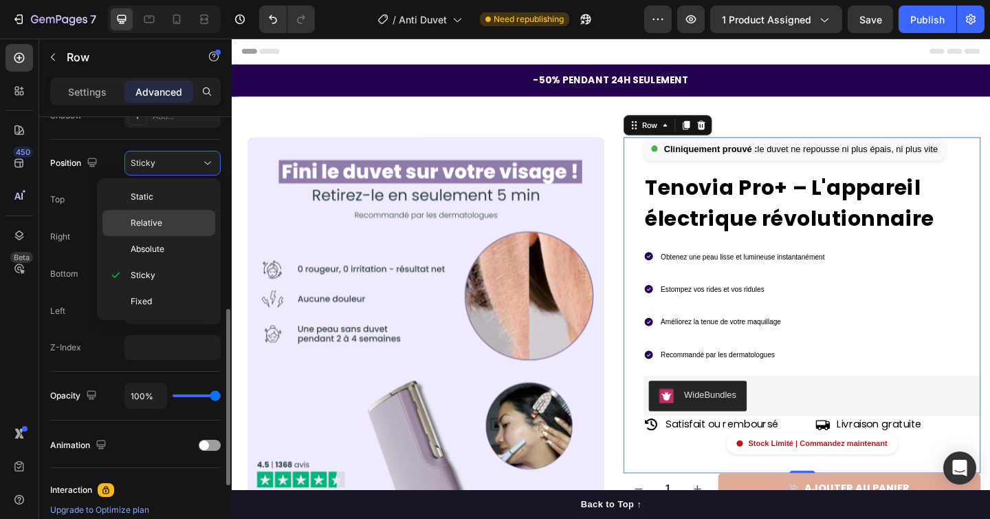
click at [162, 219] on p "Relative" at bounding box center [170, 223] width 78 height 12
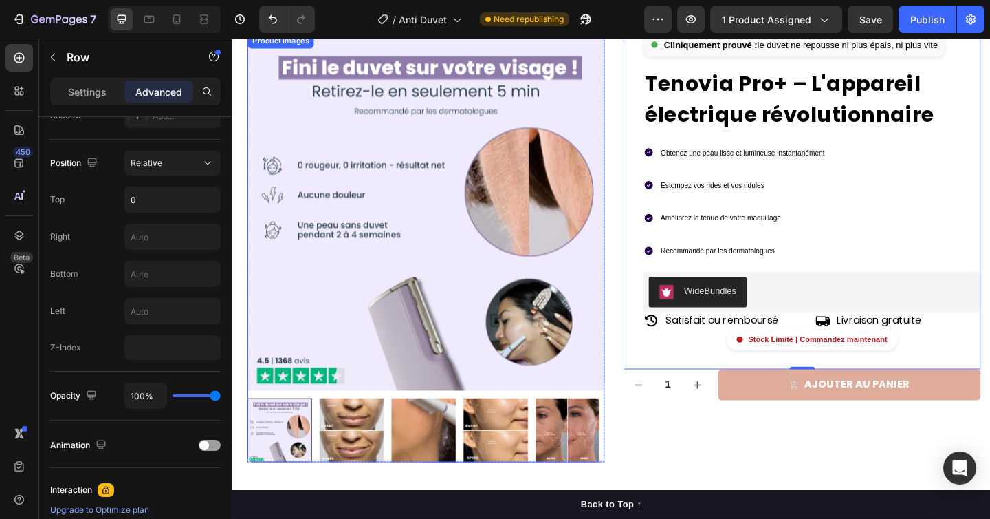
scroll to position [102, 0]
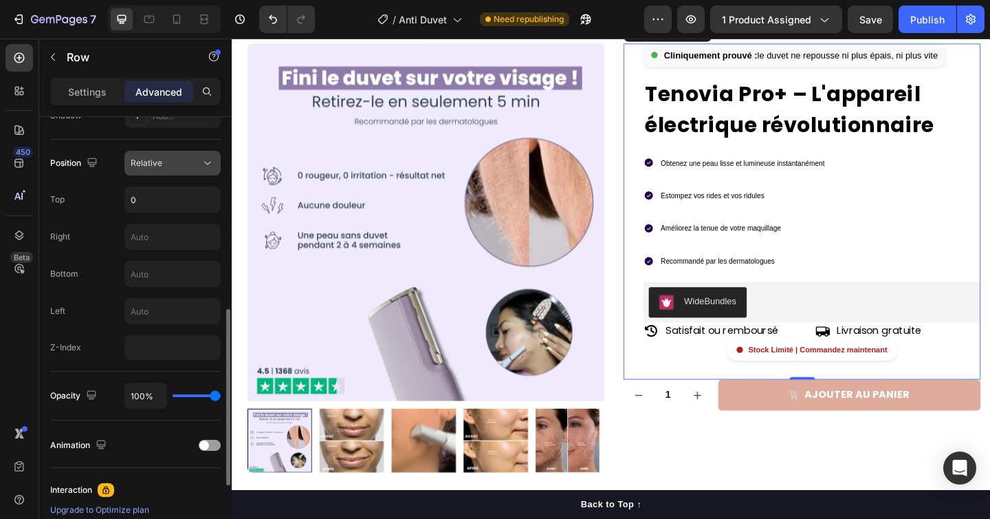
click at [166, 168] on div "Relative" at bounding box center [166, 163] width 70 height 12
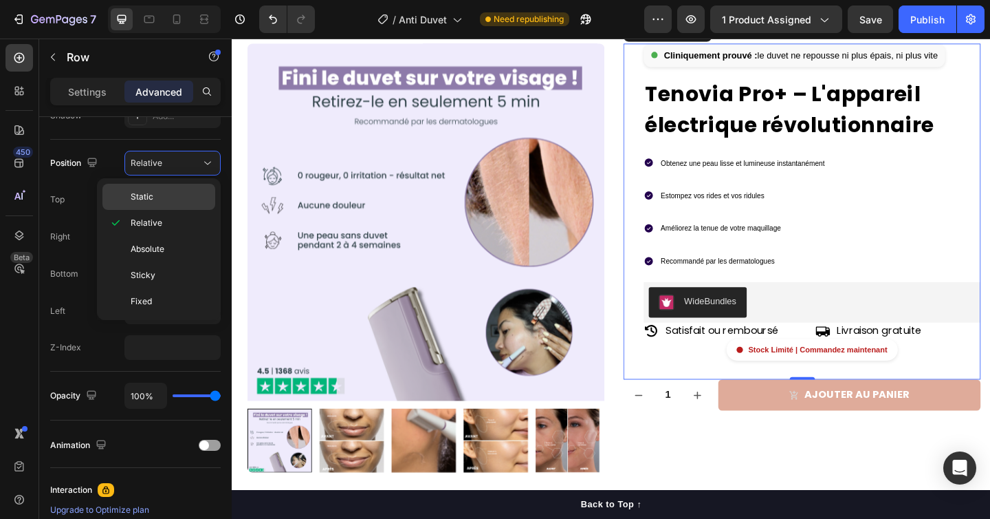
click at [162, 198] on p "Static" at bounding box center [170, 197] width 78 height 12
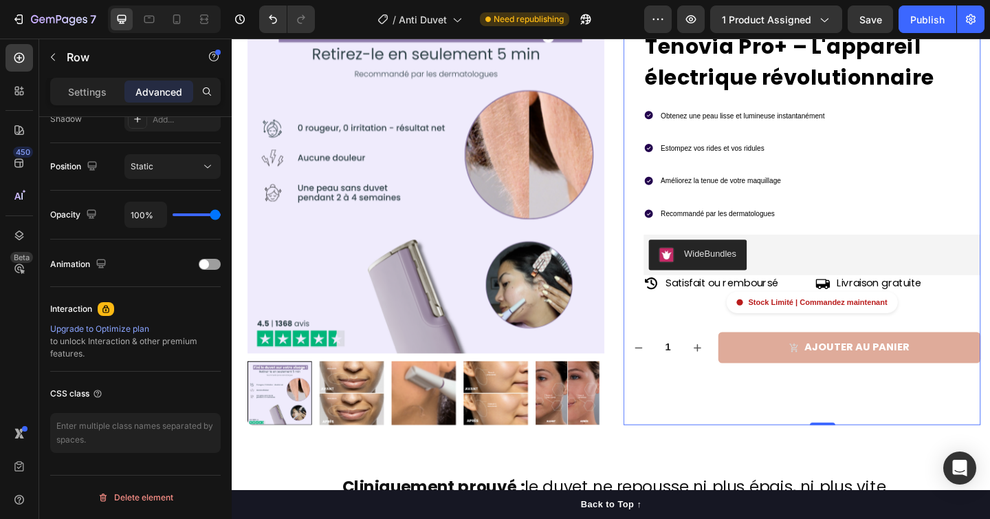
scroll to position [0, 0]
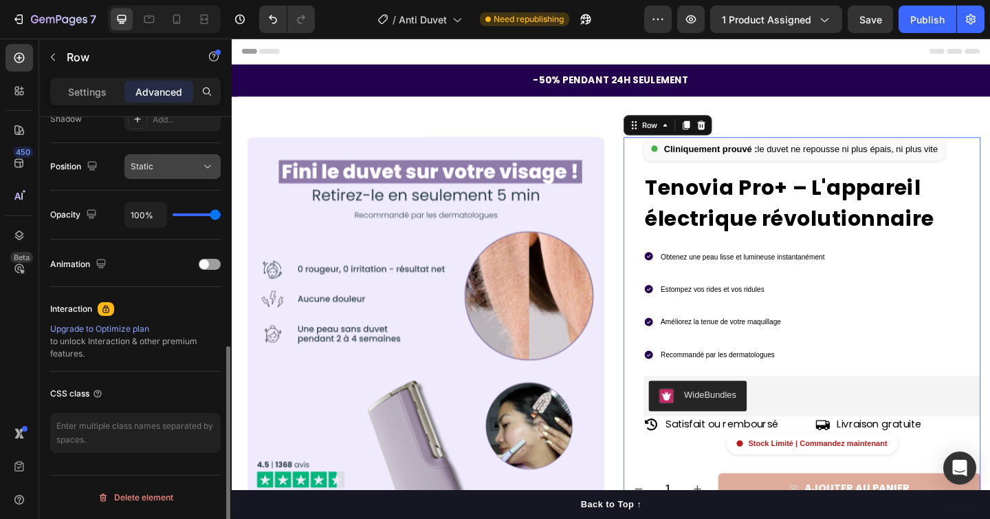
click at [142, 169] on span "Static" at bounding box center [142, 166] width 23 height 10
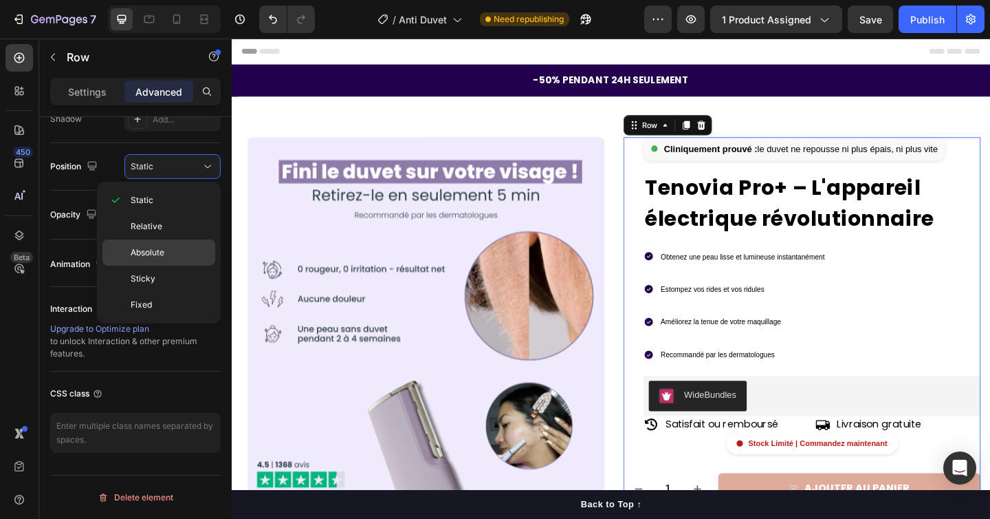
click at [151, 249] on span "Absolute" at bounding box center [148, 252] width 34 height 12
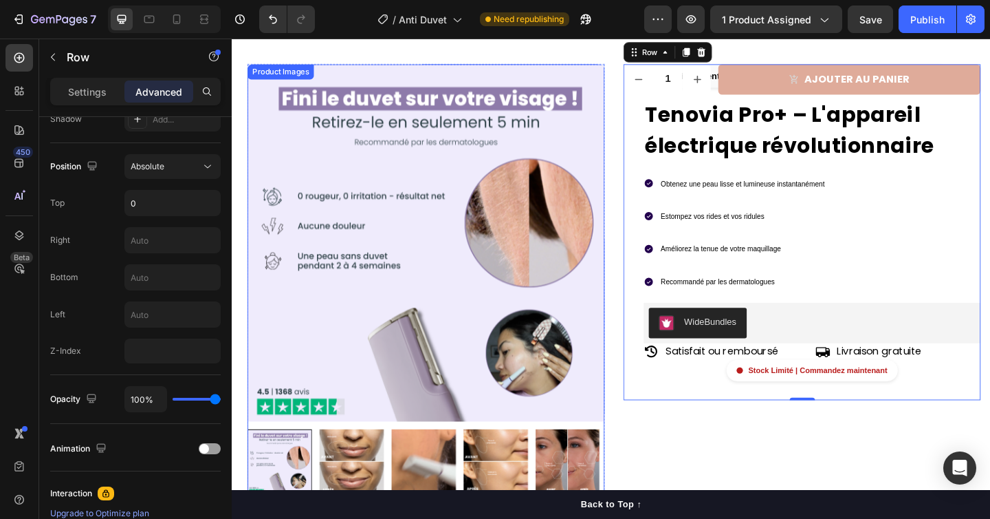
scroll to position [65, 0]
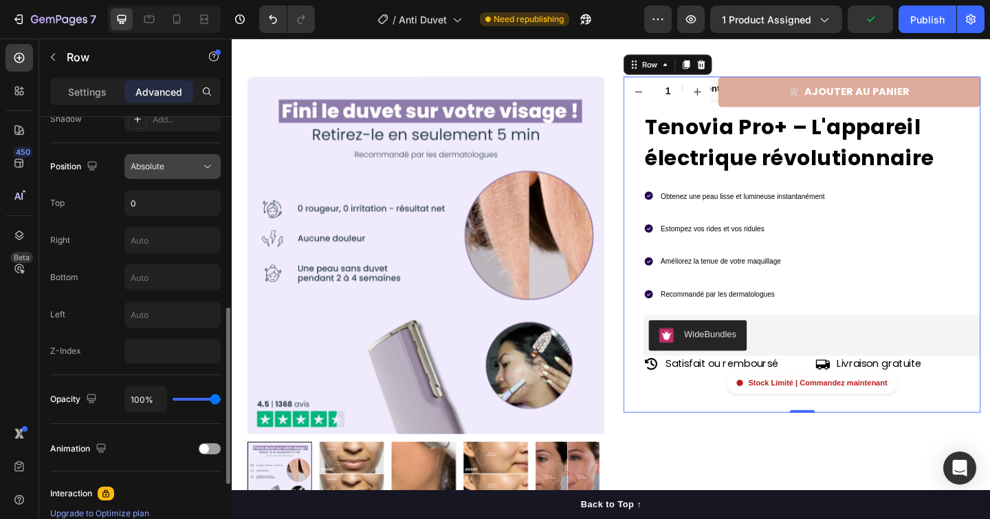
click at [169, 169] on div "Absolute" at bounding box center [166, 166] width 70 height 12
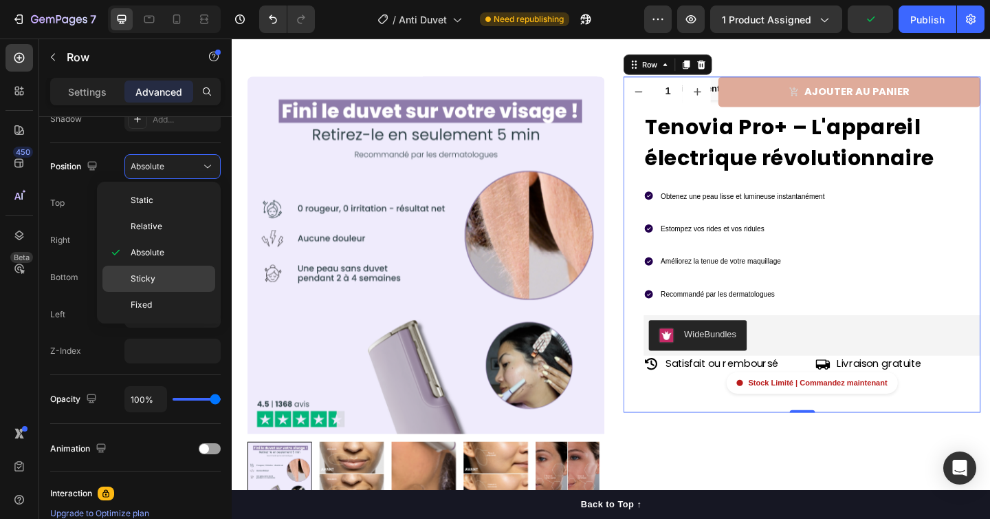
click at [175, 271] on div "Sticky" at bounding box center [158, 278] width 113 height 26
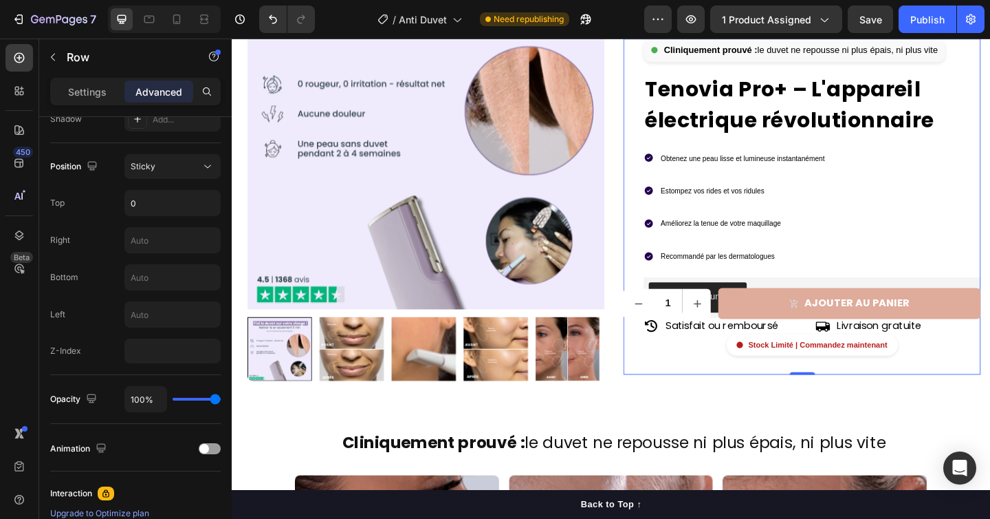
scroll to position [202, 0]
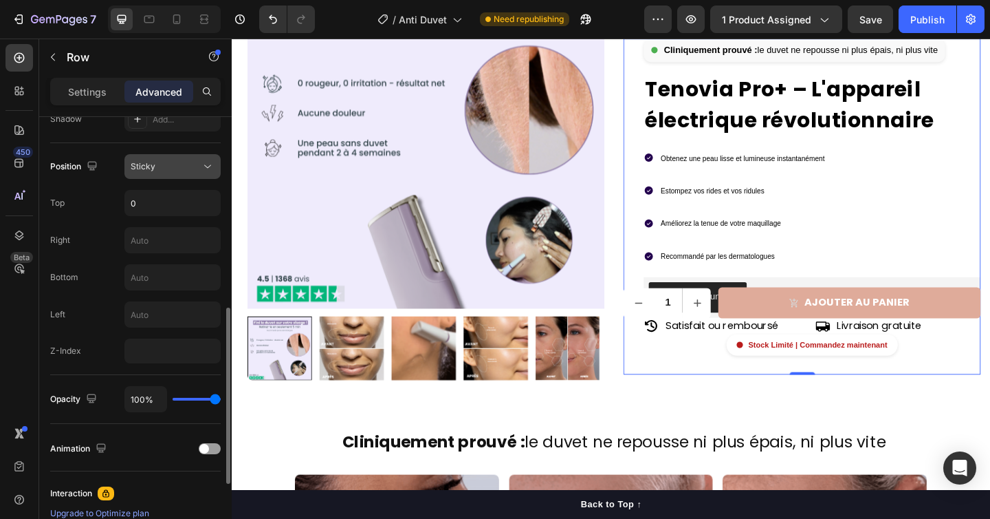
click at [189, 166] on div "Sticky" at bounding box center [166, 166] width 70 height 12
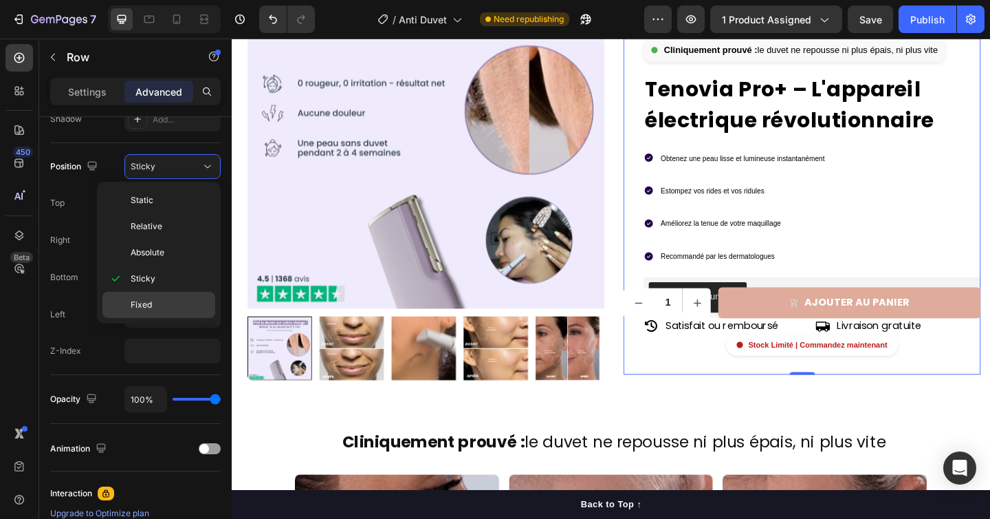
click at [169, 295] on div "Fixed" at bounding box center [158, 305] width 113 height 26
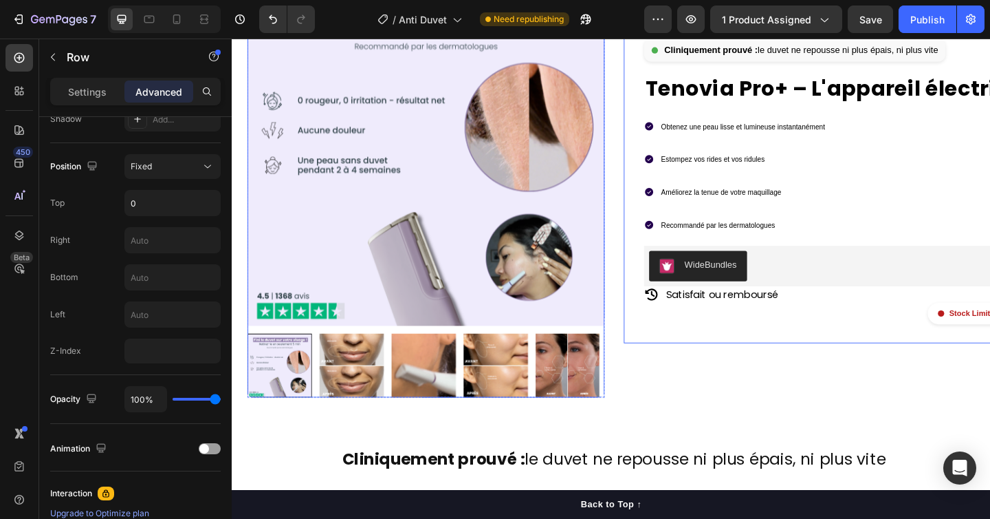
scroll to position [184, 0]
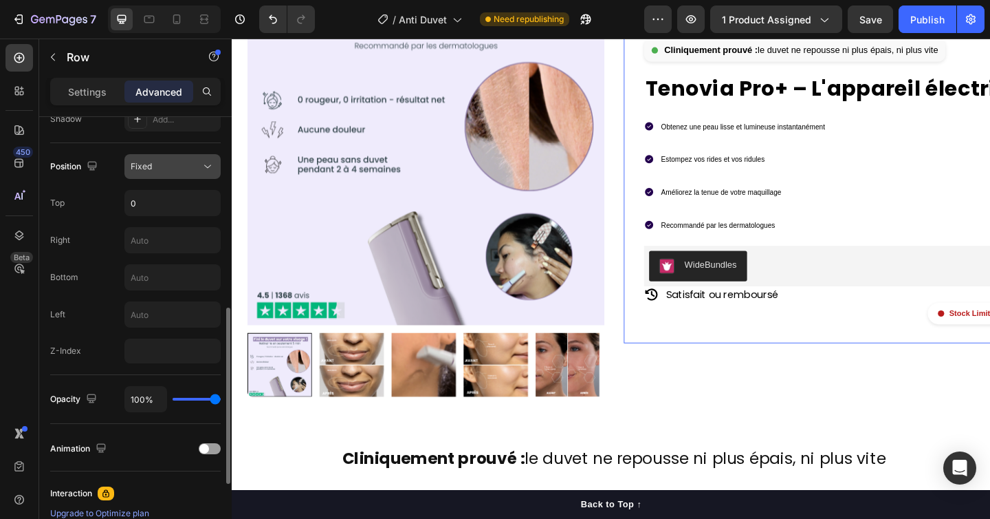
click at [204, 169] on icon at bounding box center [208, 167] width 14 height 14
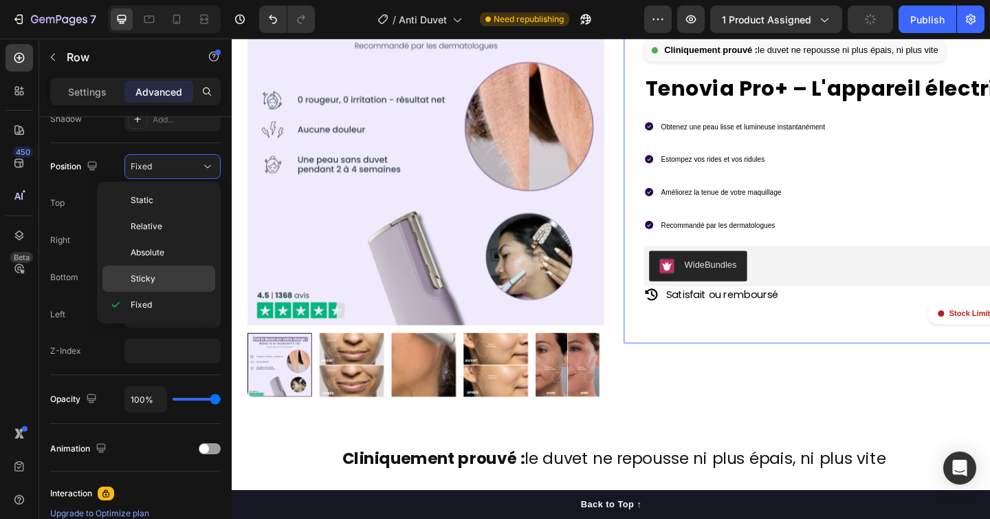
click at [173, 277] on p "Sticky" at bounding box center [170, 278] width 78 height 12
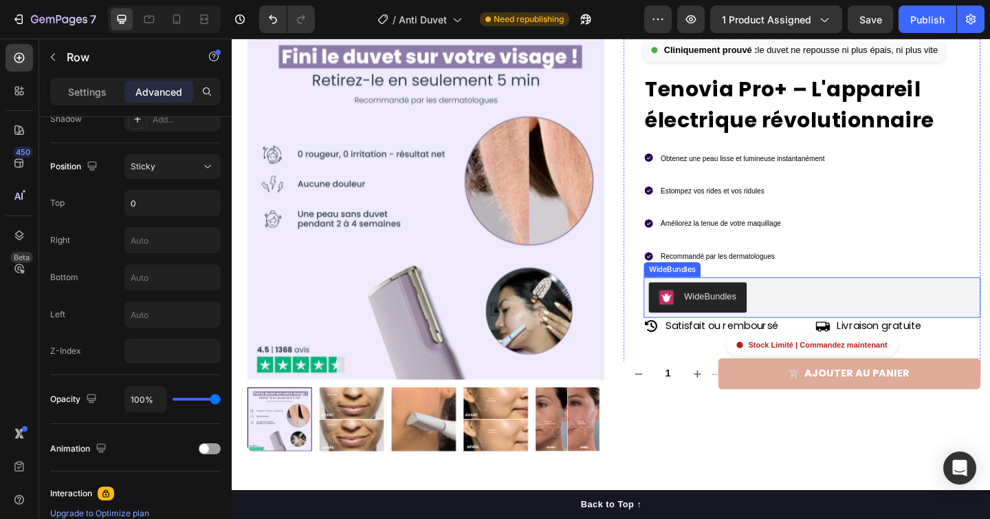
scroll to position [130, 0]
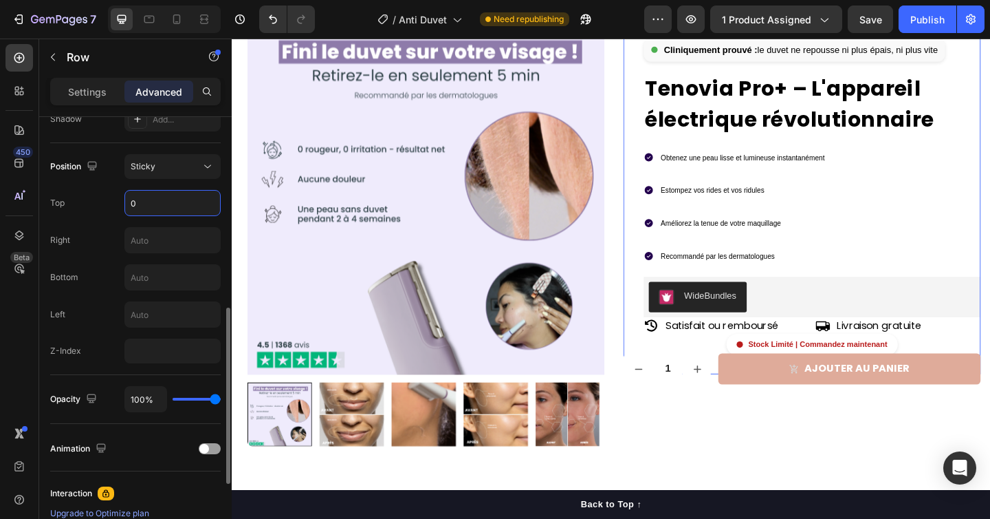
click at [192, 205] on input "0" at bounding box center [172, 203] width 95 height 25
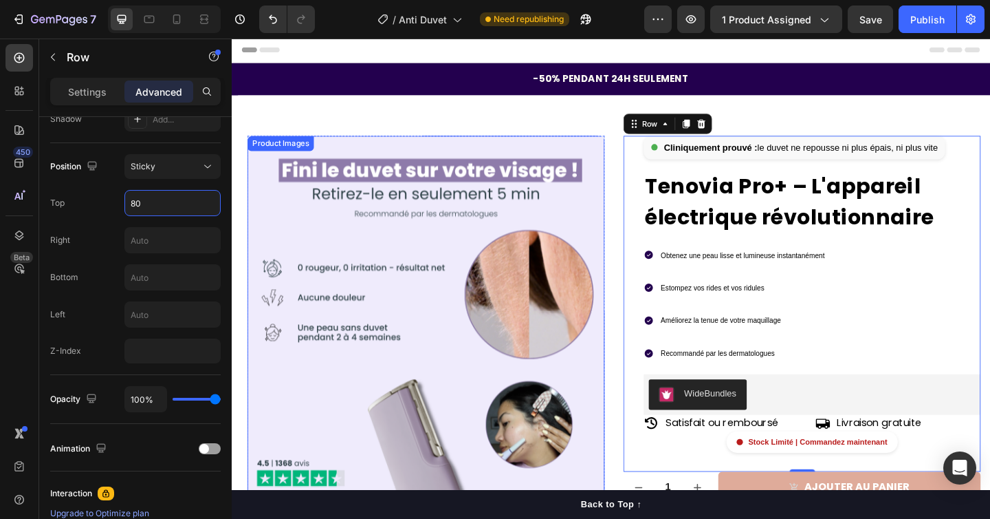
scroll to position [0, 0]
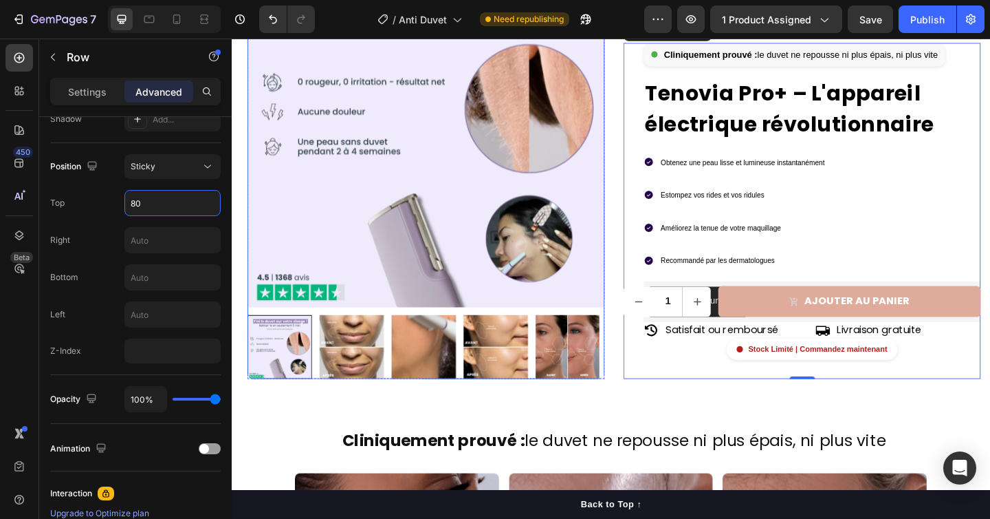
type input "8"
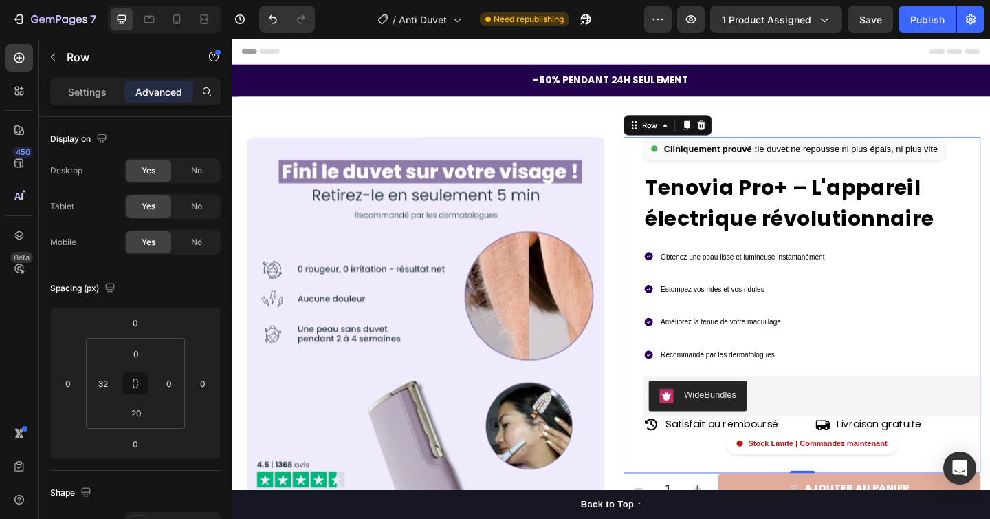
click at [662, 169] on div "Cliniquement prouvé : le duvet ne repousse ni plus épais, ni plus vite Custom C…" at bounding box center [852, 329] width 389 height 366
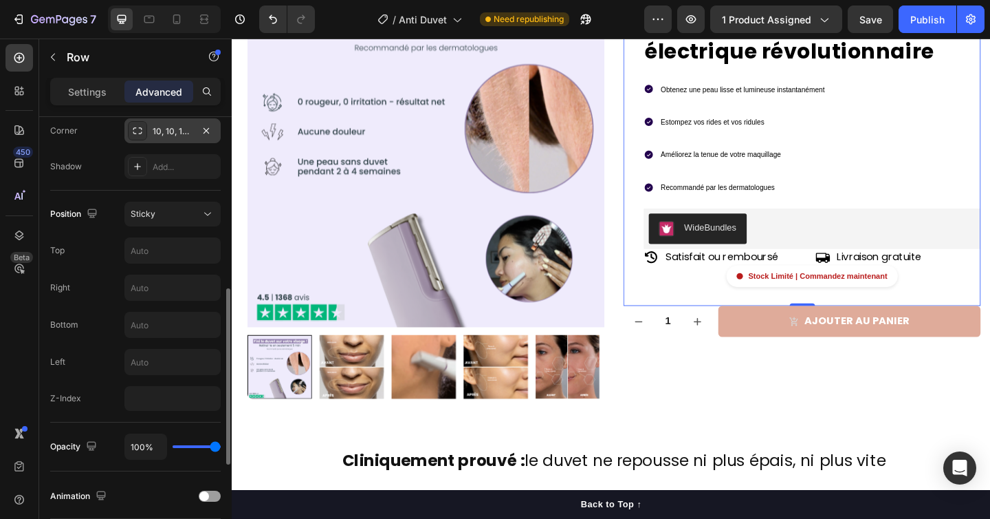
scroll to position [447, 0]
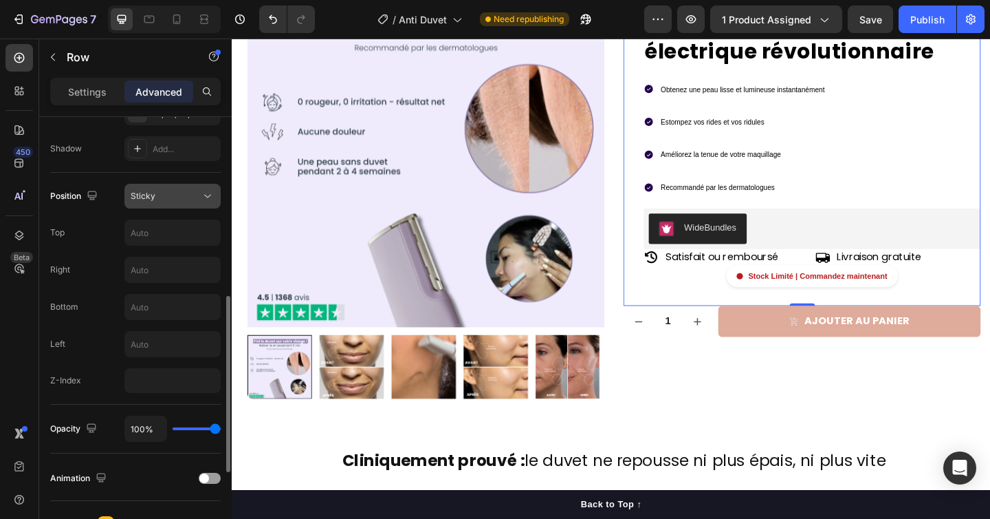
click at [163, 189] on div "Sticky" at bounding box center [173, 196] width 84 height 14
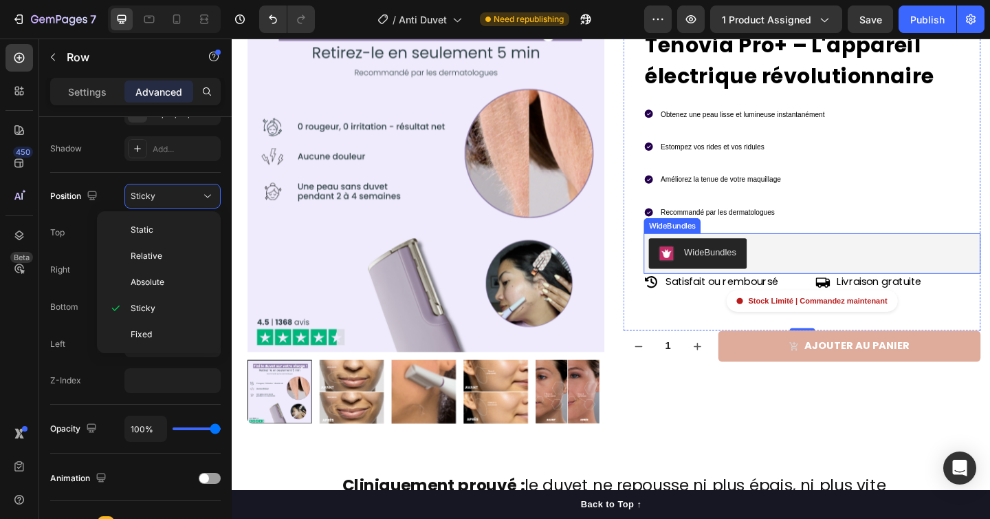
scroll to position [0, 0]
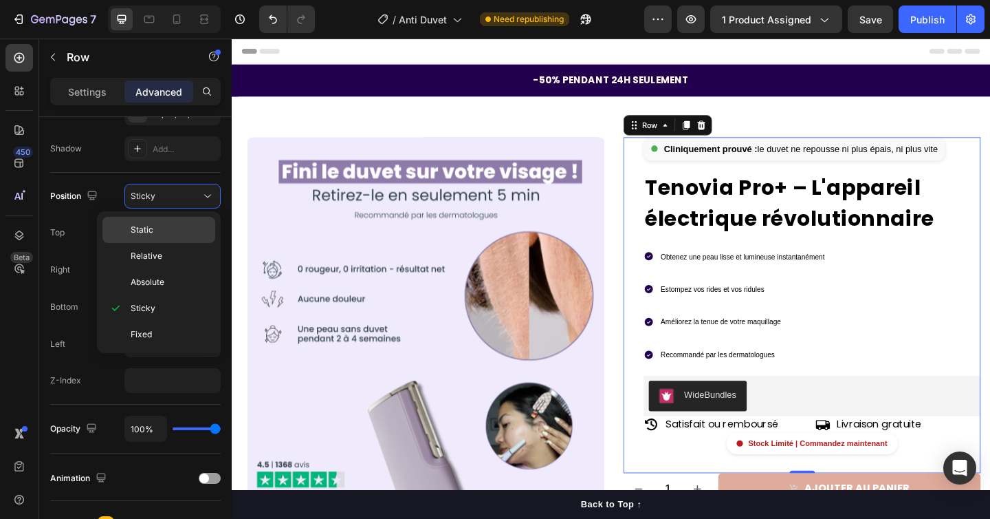
click at [162, 235] on p "Static" at bounding box center [170, 230] width 78 height 12
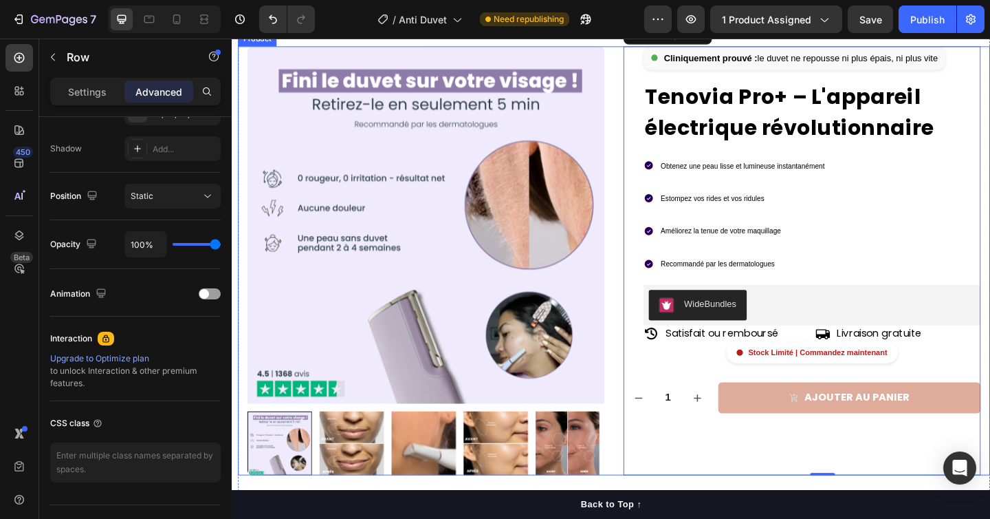
scroll to position [97, 0]
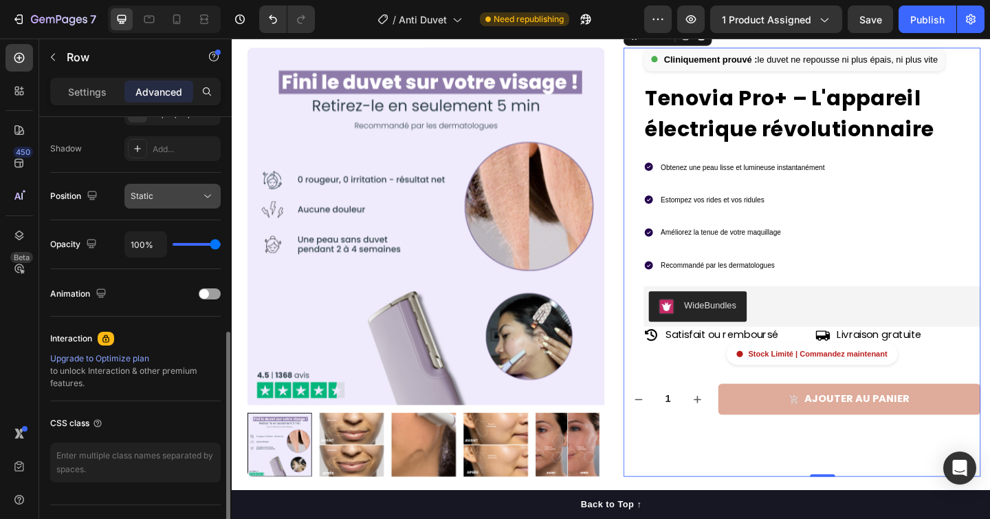
click at [166, 187] on button "Static" at bounding box center [172, 196] width 96 height 25
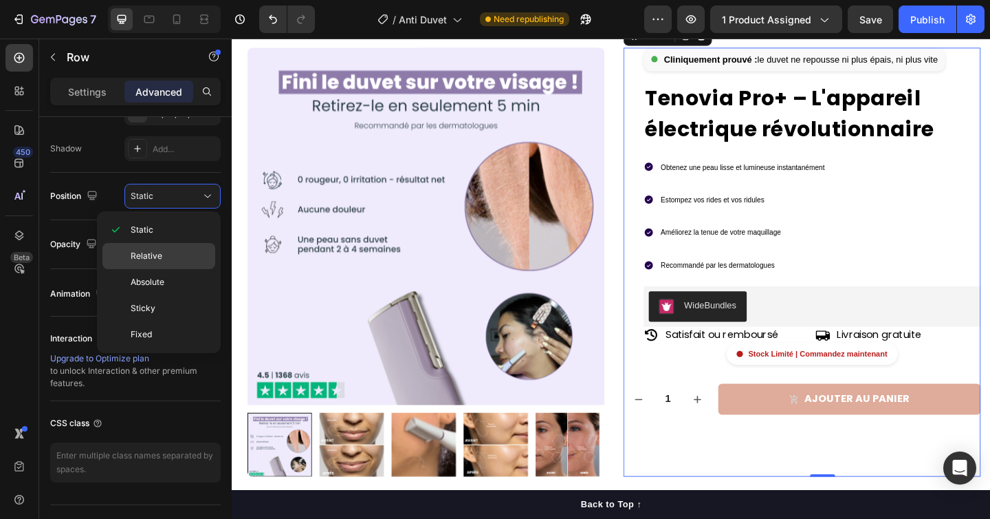
click at [164, 250] on p "Relative" at bounding box center [170, 256] width 78 height 12
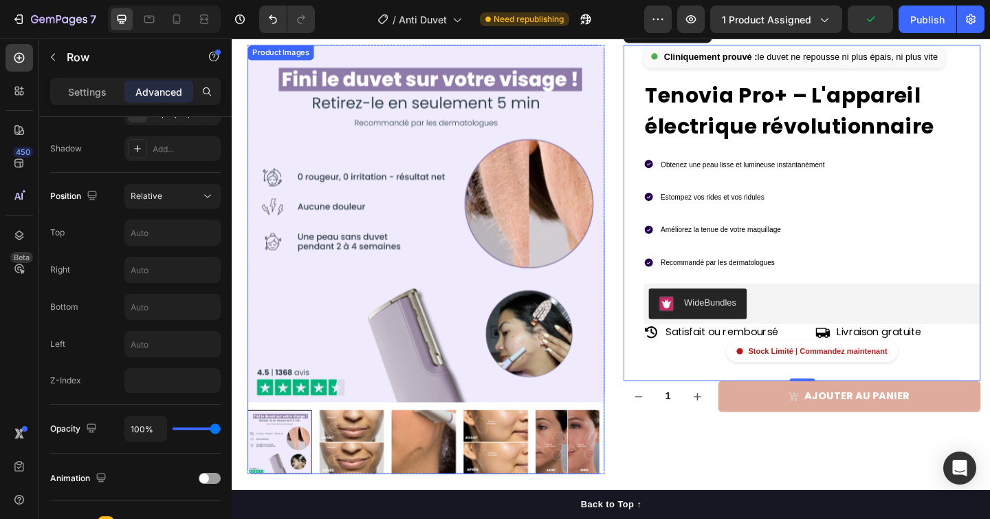
scroll to position [12, 0]
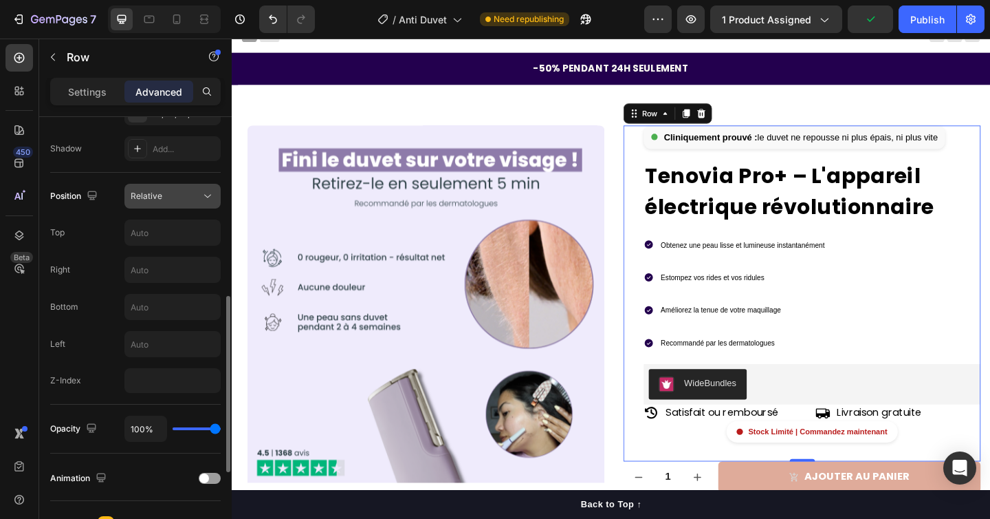
click at [177, 197] on div "Relative" at bounding box center [166, 196] width 70 height 12
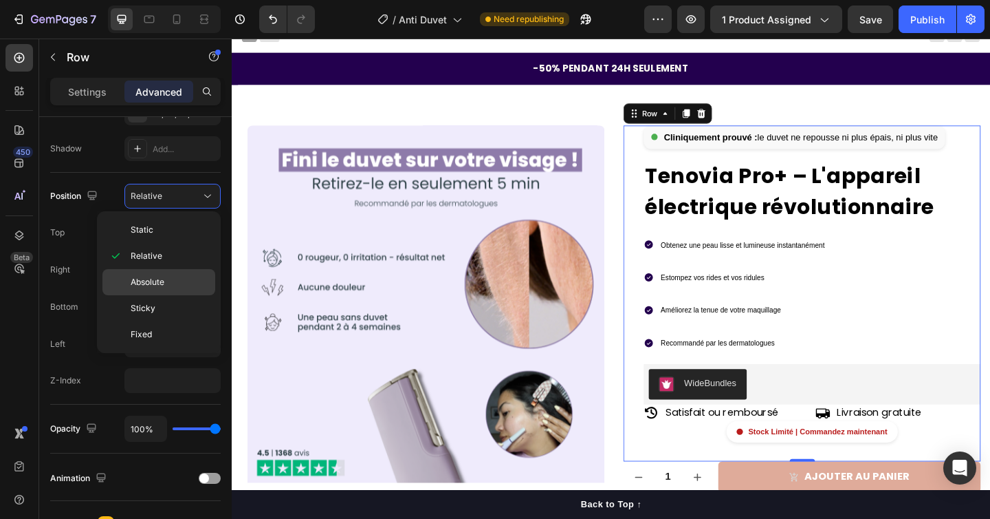
click at [160, 282] on span "Absolute" at bounding box center [148, 282] width 34 height 12
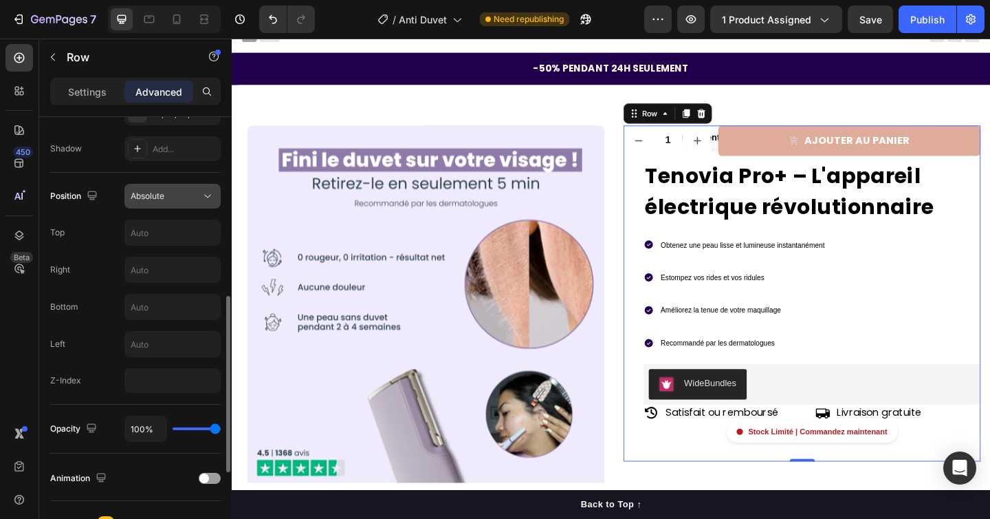
click at [177, 206] on button "Absolute" at bounding box center [172, 196] width 96 height 25
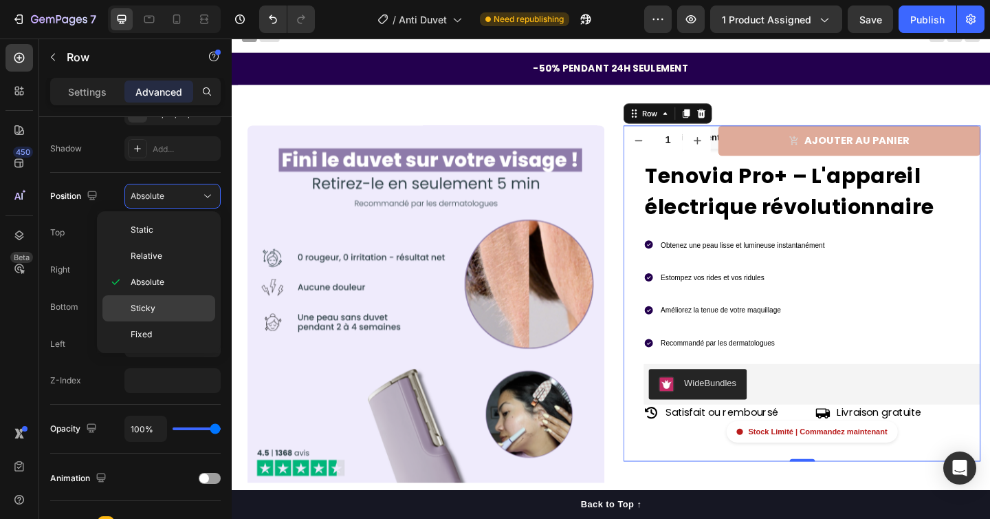
click at [160, 316] on div "Sticky" at bounding box center [158, 308] width 113 height 26
type input "0"
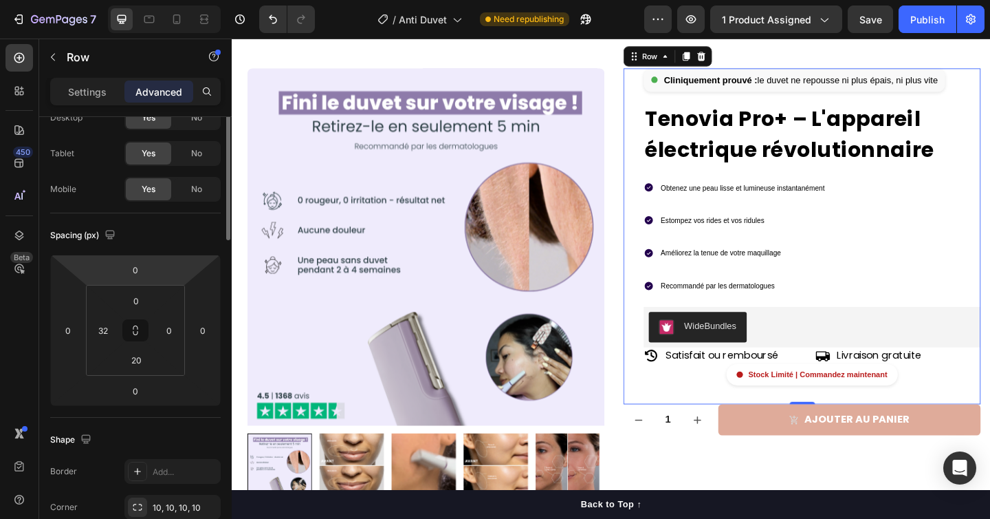
scroll to position [0, 0]
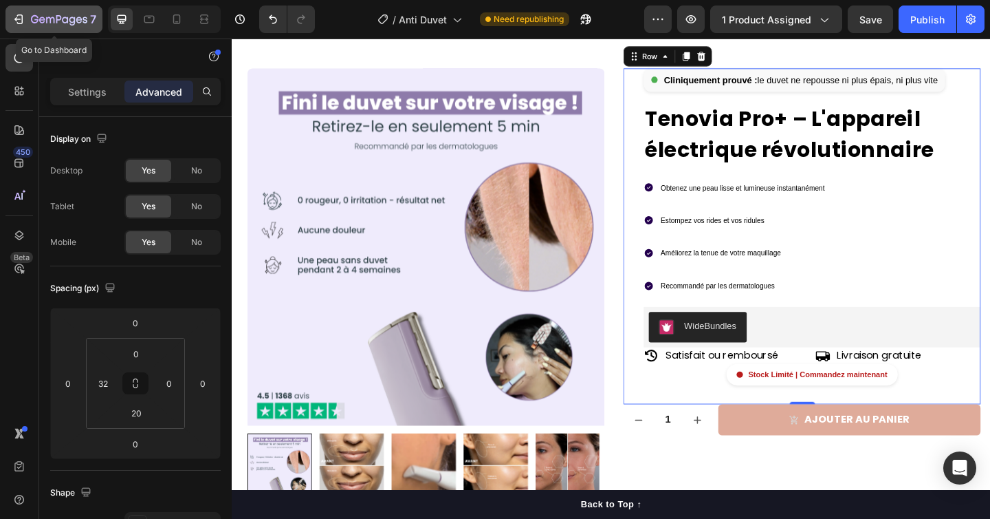
click at [44, 12] on div "7" at bounding box center [63, 19] width 65 height 17
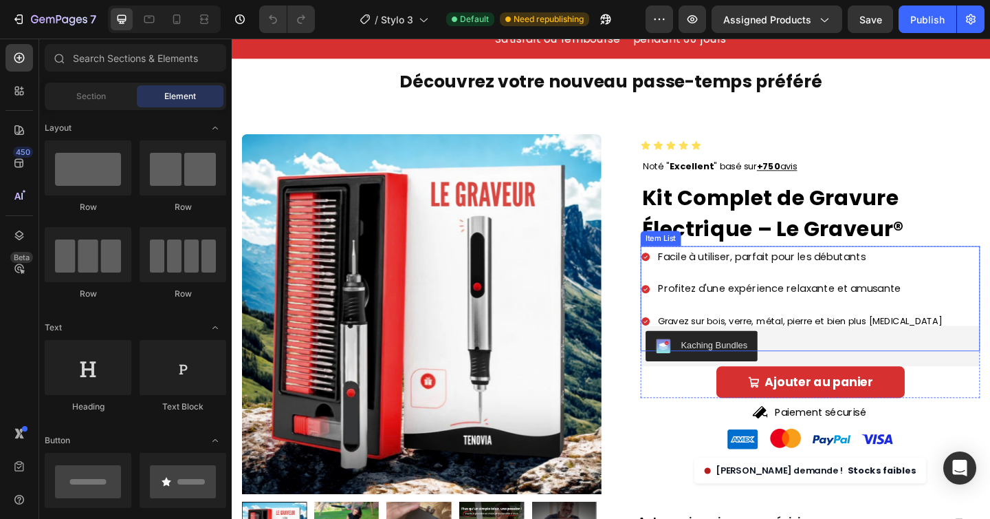
scroll to position [62, 0]
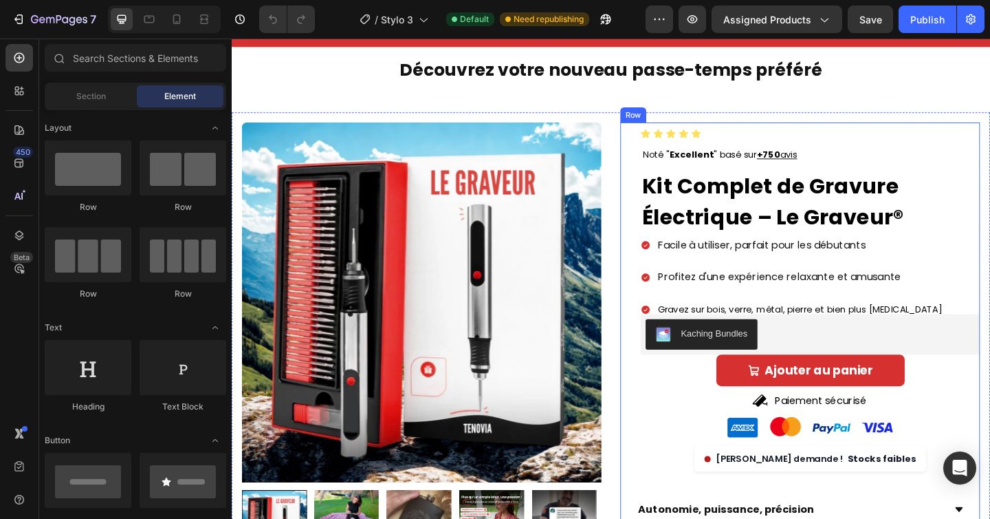
click at [655, 138] on div "Icon Icon Icon Icon Icon Icon List Noté " Excellent " basé sur +750 avis Button…" at bounding box center [850, 332] width 391 height 404
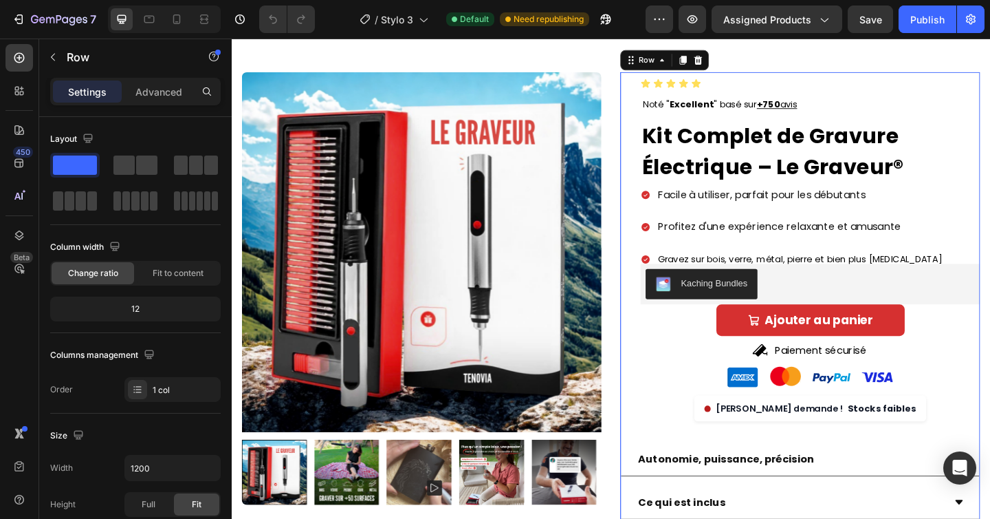
scroll to position [116, 0]
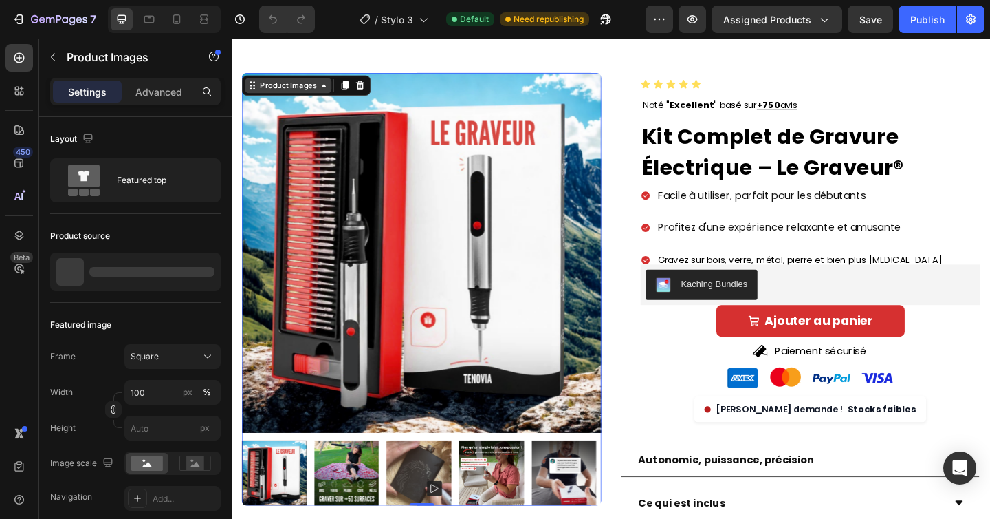
click at [297, 84] on div "Product Images" at bounding box center [293, 90] width 67 height 12
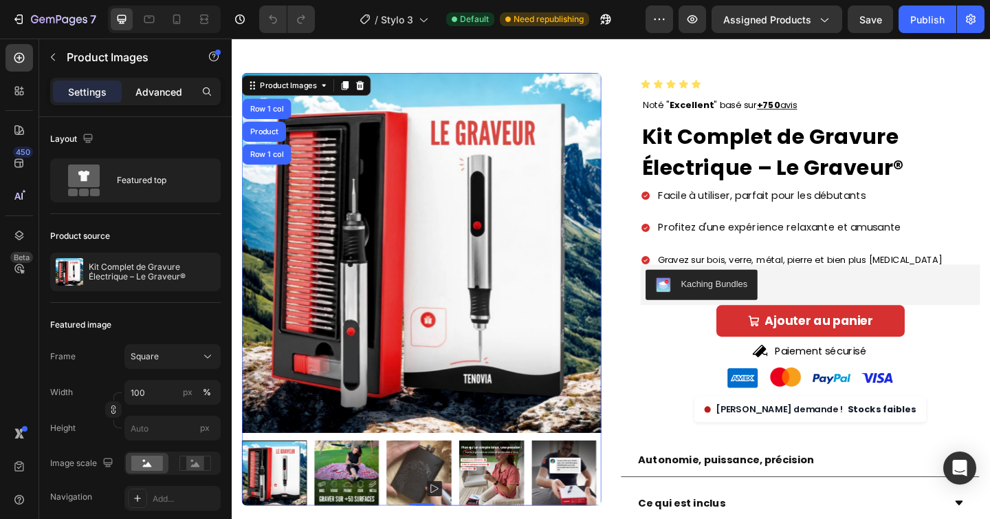
click at [170, 97] on p "Advanced" at bounding box center [159, 92] width 47 height 14
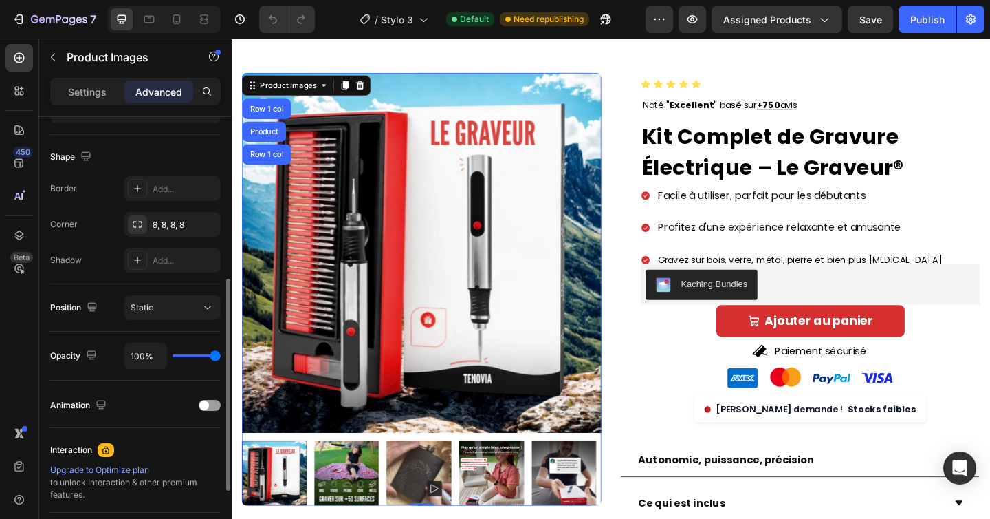
scroll to position [336, 0]
click at [168, 305] on div "Static" at bounding box center [166, 307] width 70 height 12
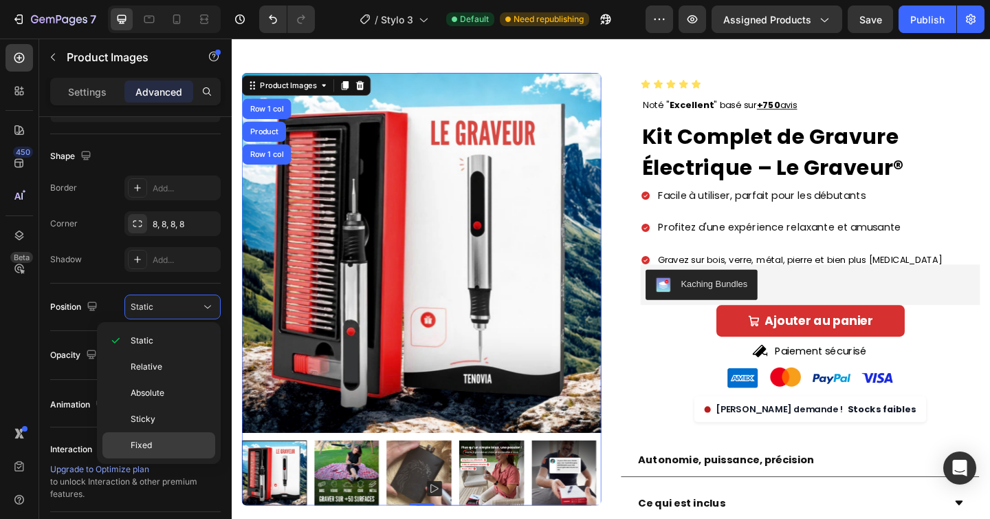
click at [153, 442] on p "Fixed" at bounding box center [170, 445] width 78 height 12
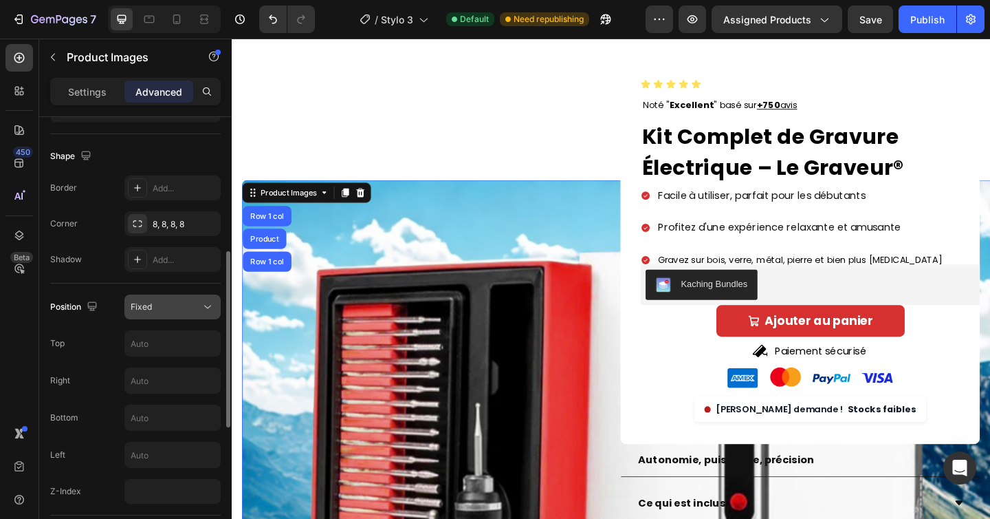
click at [162, 312] on div "Fixed" at bounding box center [166, 307] width 70 height 12
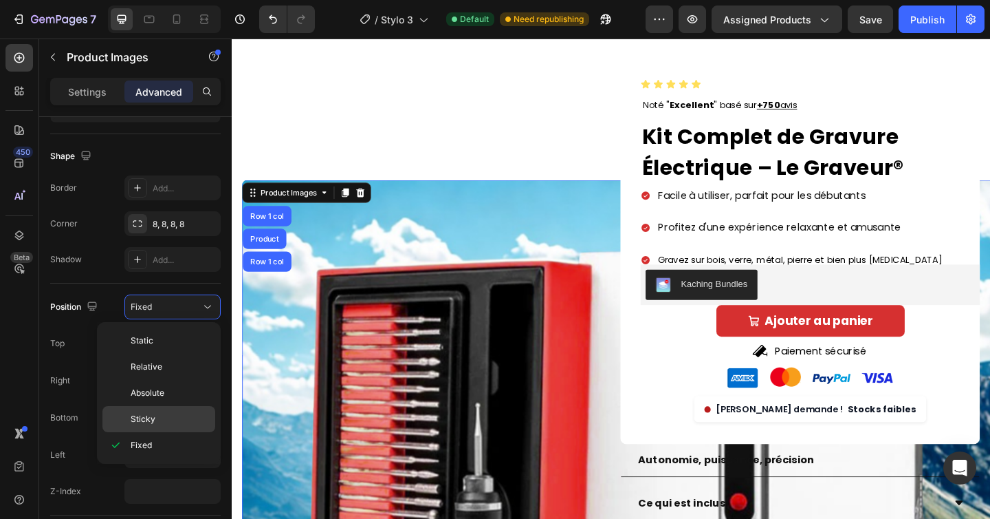
click at [149, 421] on span "Sticky" at bounding box center [143, 419] width 25 height 12
type input "0"
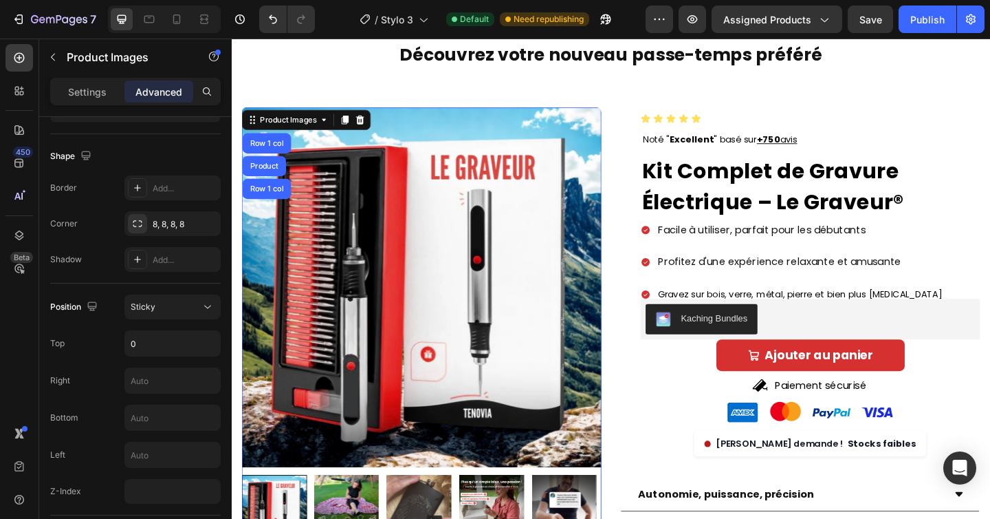
scroll to position [80, 0]
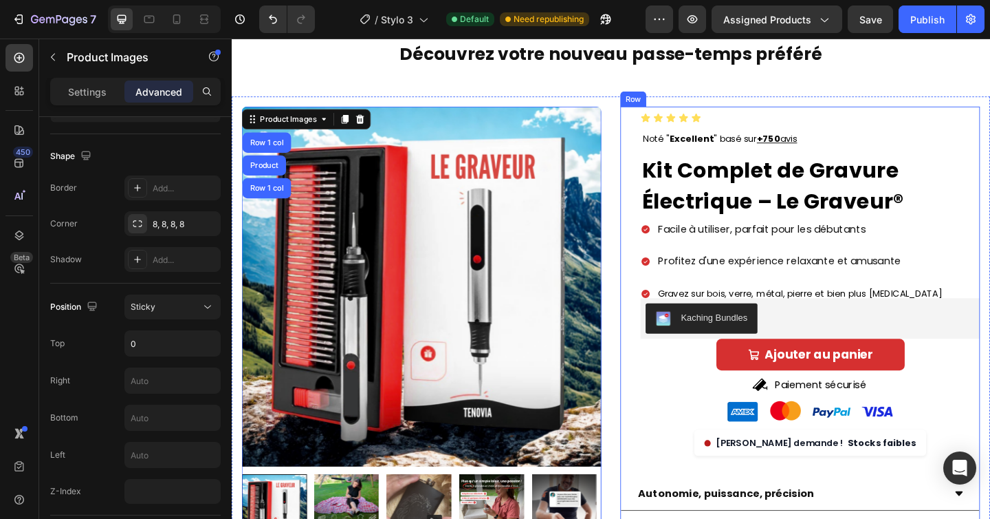
click at [663, 133] on div "Noté " Excellent " basé sur +750 avis Button" at bounding box center [847, 148] width 369 height 31
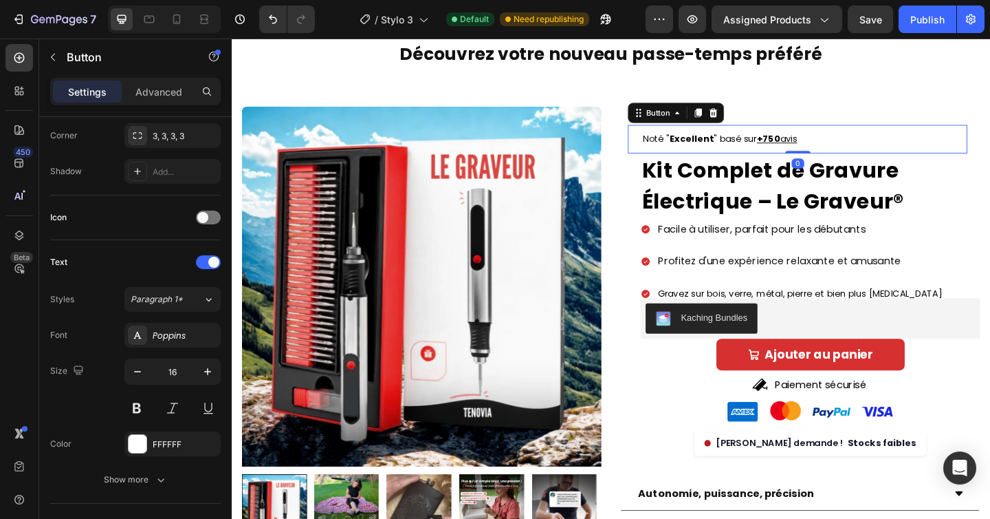
scroll to position [0, 0]
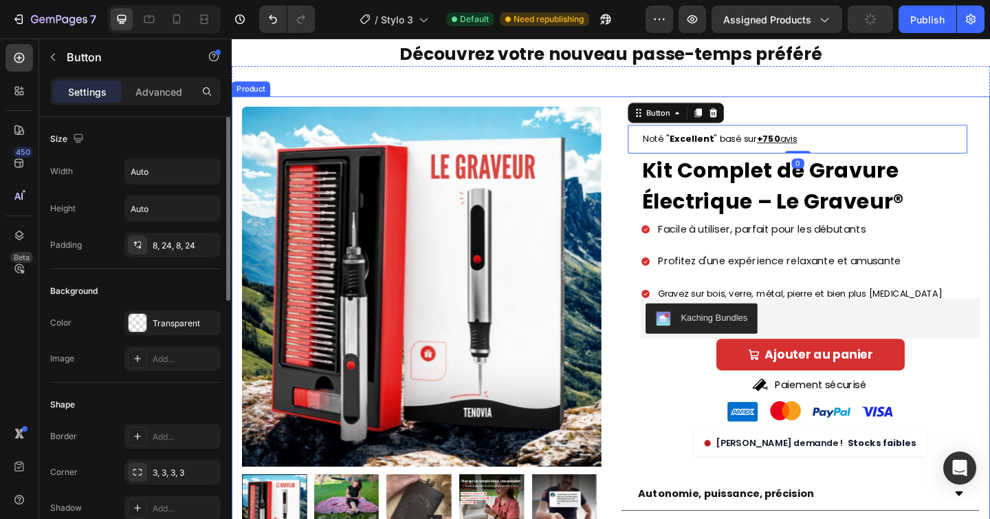
click at [649, 131] on div "Product Images Row Icon Icon Icon Icon Icon Icon List Noté " Excellent " basé s…" at bounding box center [644, 526] width 825 height 848
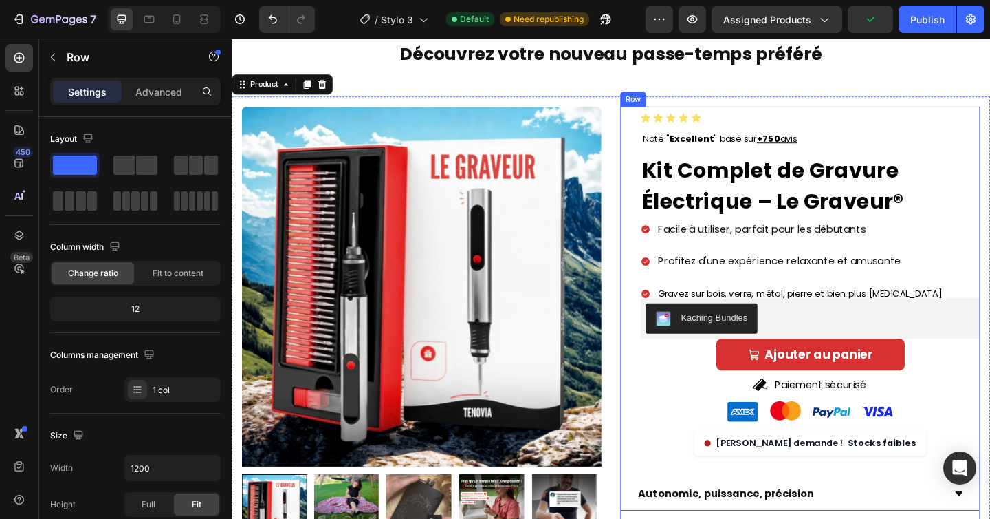
click at [655, 131] on div "Icon Icon Icon Icon Icon Icon List Noté " Excellent " basé sur +750 avis Button…" at bounding box center [850, 315] width 391 height 404
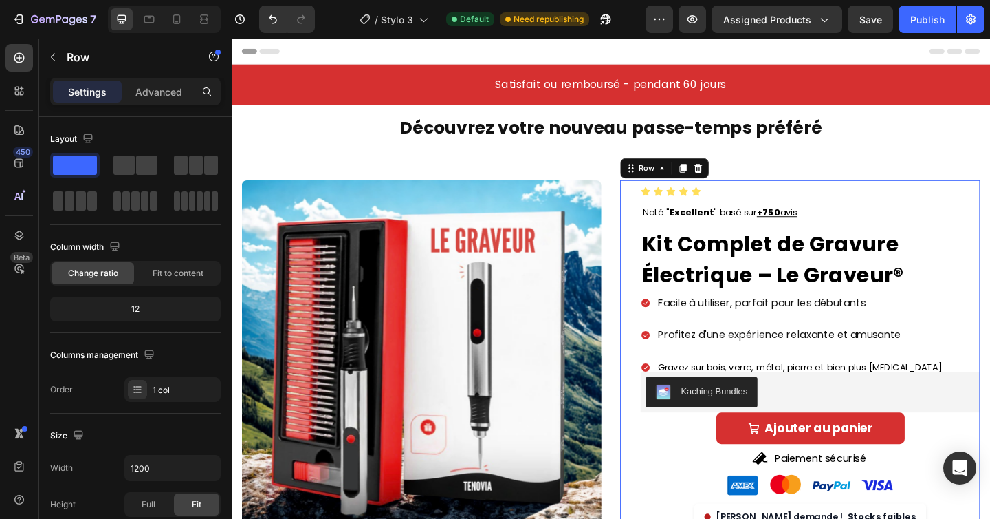
scroll to position [29, 0]
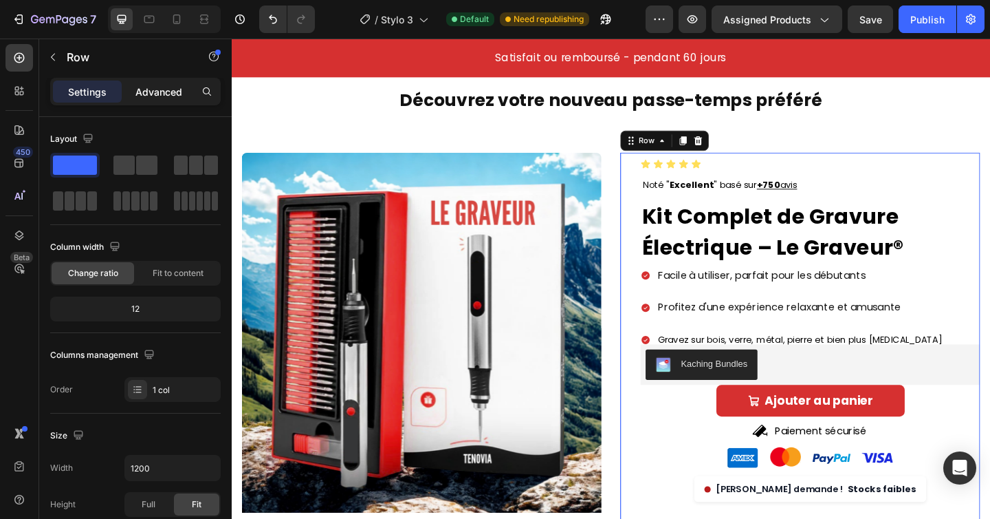
click at [175, 94] on p "Advanced" at bounding box center [159, 92] width 47 height 14
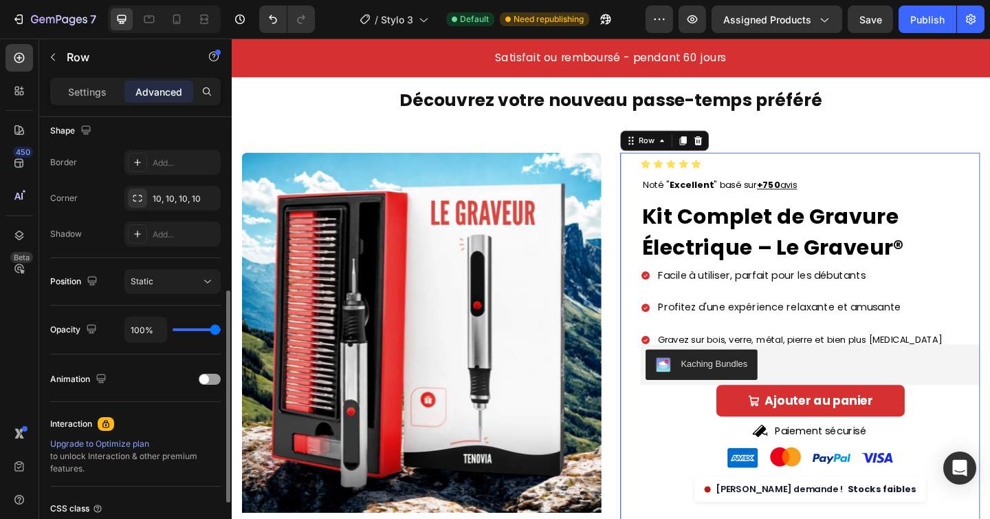
scroll to position [372, 0]
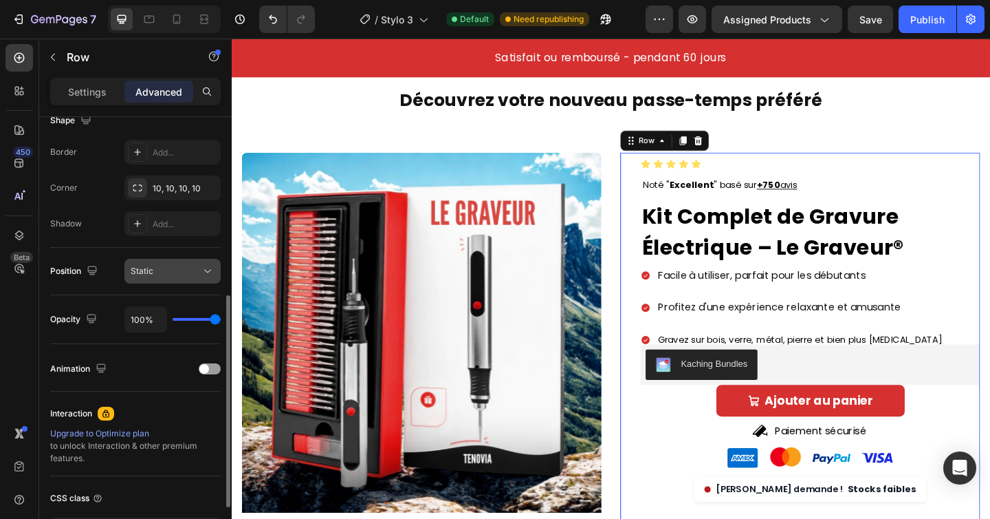
click at [180, 282] on button "Static" at bounding box center [172, 271] width 96 height 25
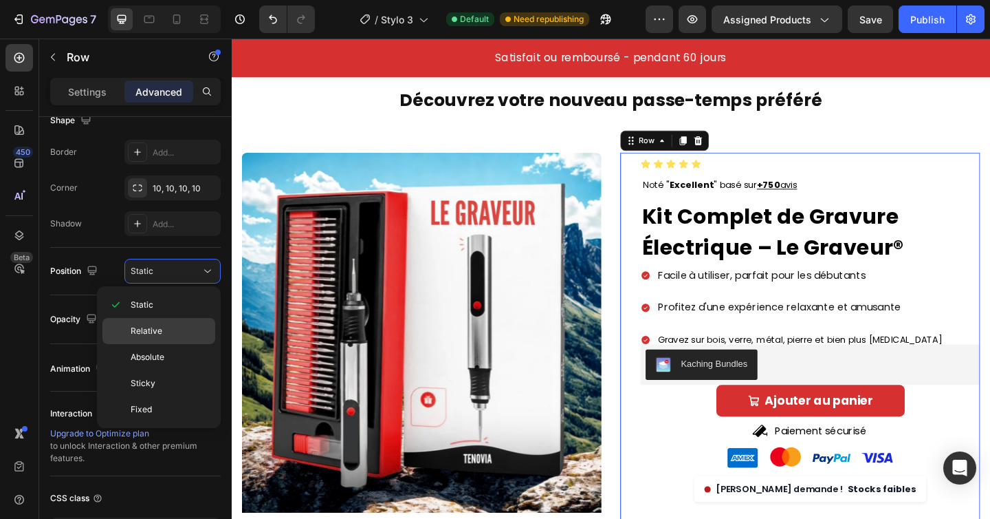
click at [164, 328] on p "Relative" at bounding box center [170, 331] width 78 height 12
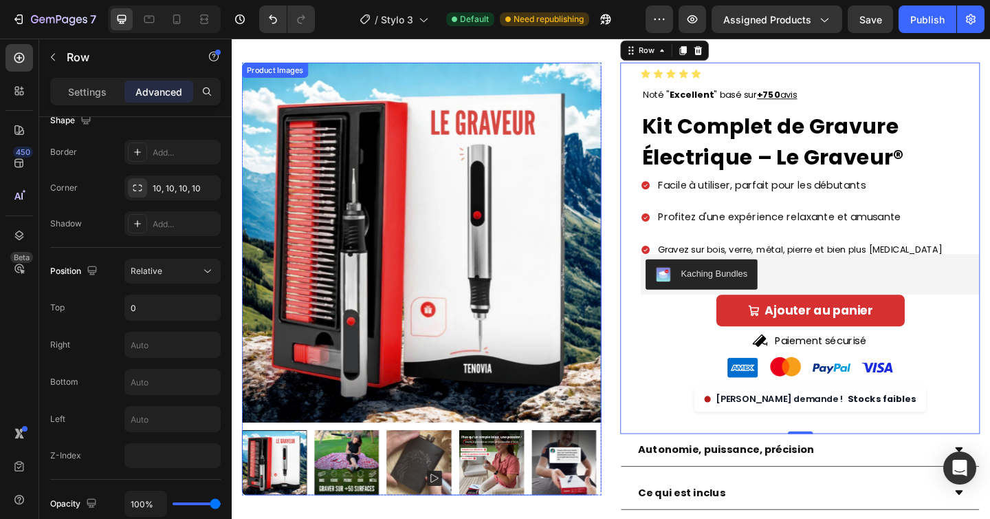
scroll to position [125, 0]
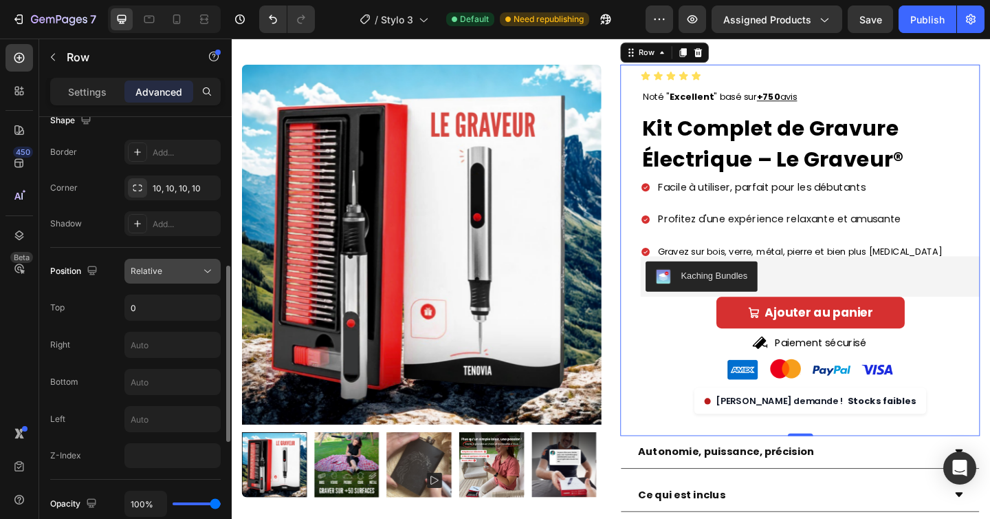
click at [180, 269] on div "Relative" at bounding box center [166, 271] width 70 height 12
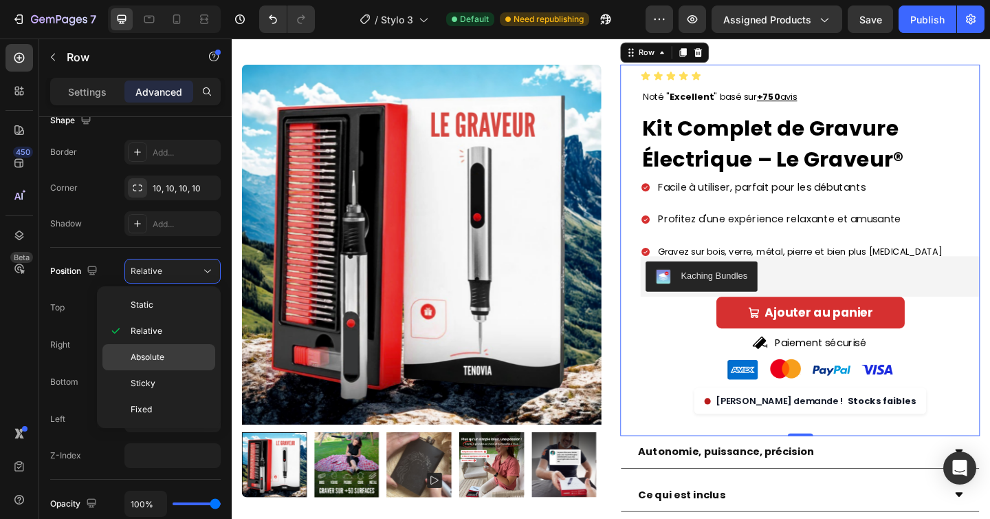
click at [161, 349] on div "Absolute" at bounding box center [158, 357] width 113 height 26
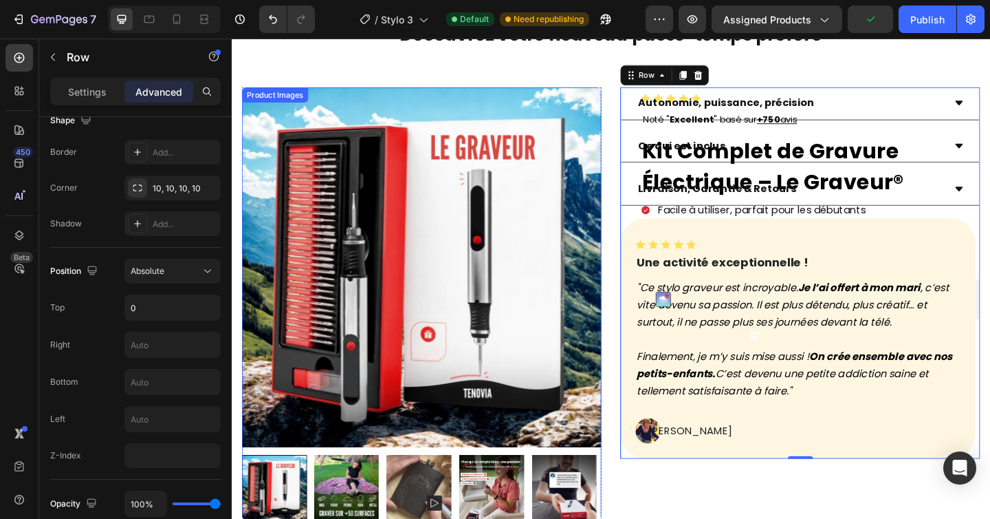
scroll to position [89, 0]
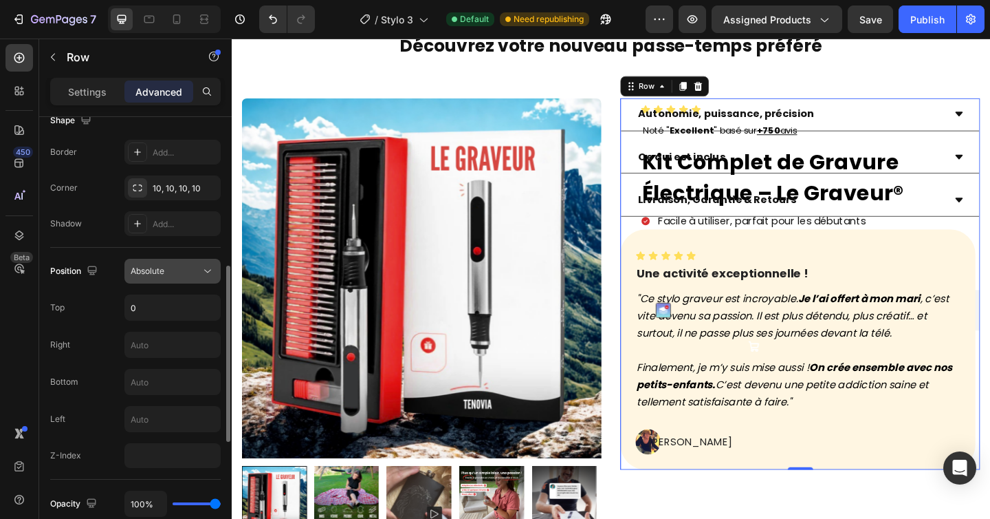
click at [149, 270] on span "Absolute" at bounding box center [148, 270] width 34 height 10
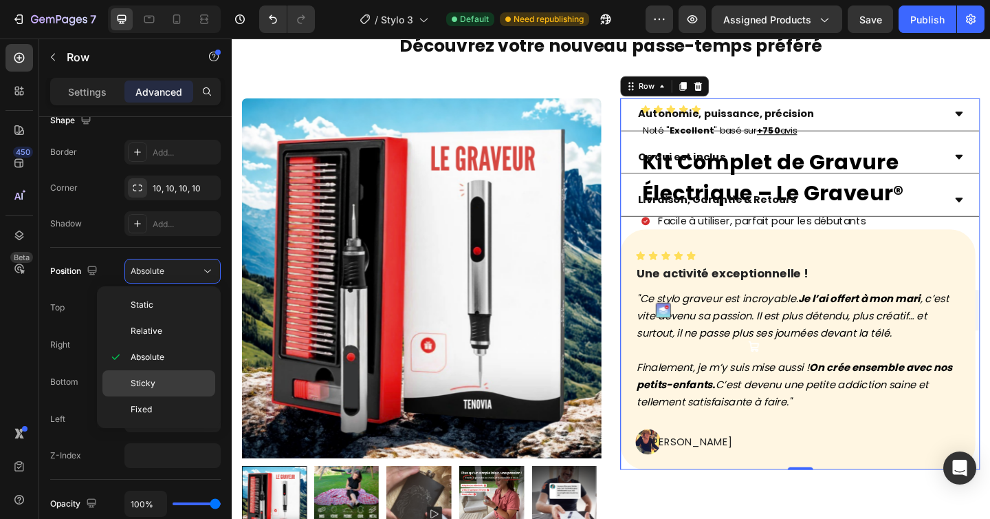
click at [162, 381] on p "Sticky" at bounding box center [170, 383] width 78 height 12
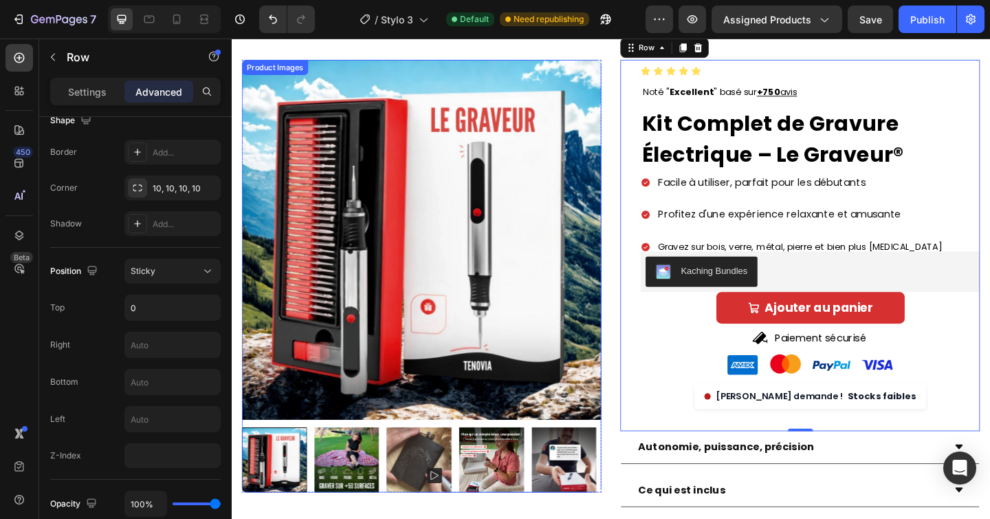
scroll to position [132, 0]
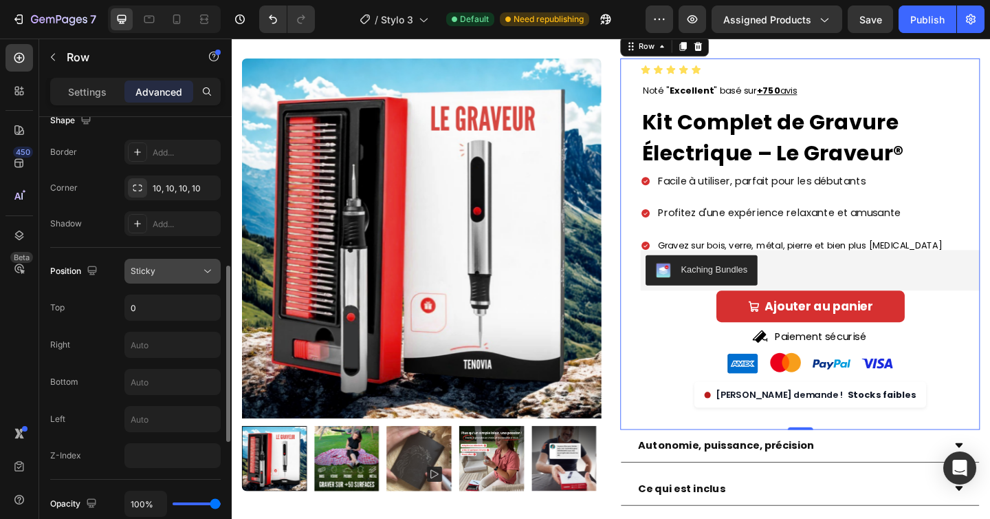
click at [192, 273] on div "Sticky" at bounding box center [166, 271] width 70 height 12
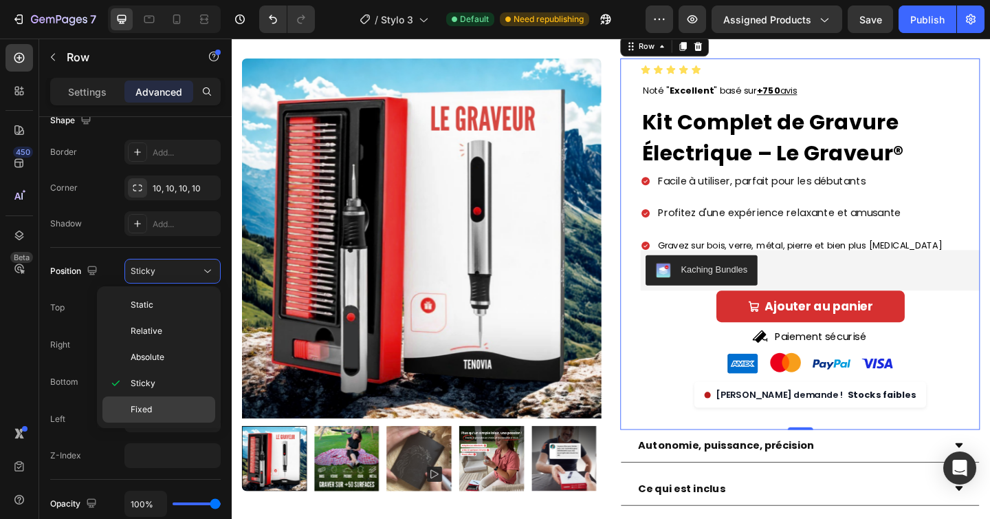
click at [148, 404] on span "Fixed" at bounding box center [141, 409] width 21 height 12
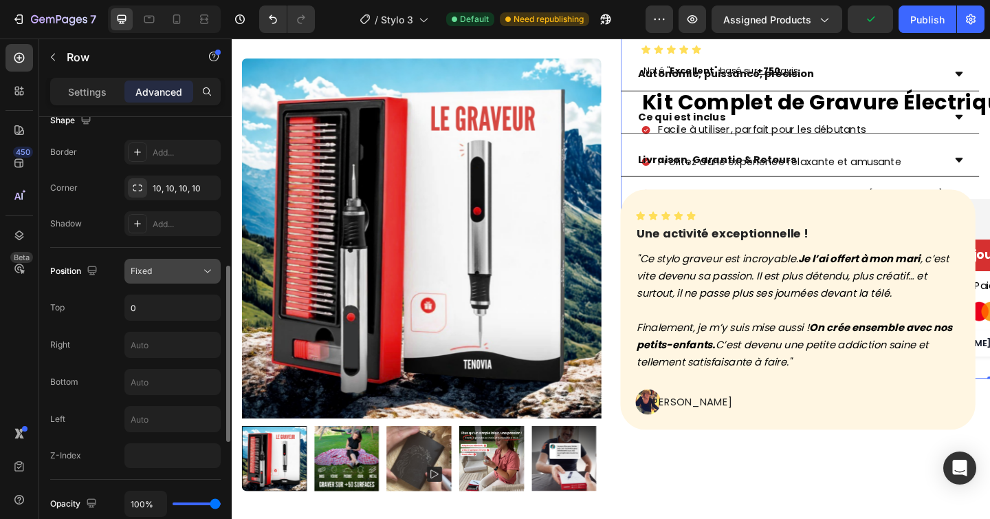
click at [193, 264] on div "Fixed" at bounding box center [173, 271] width 84 height 14
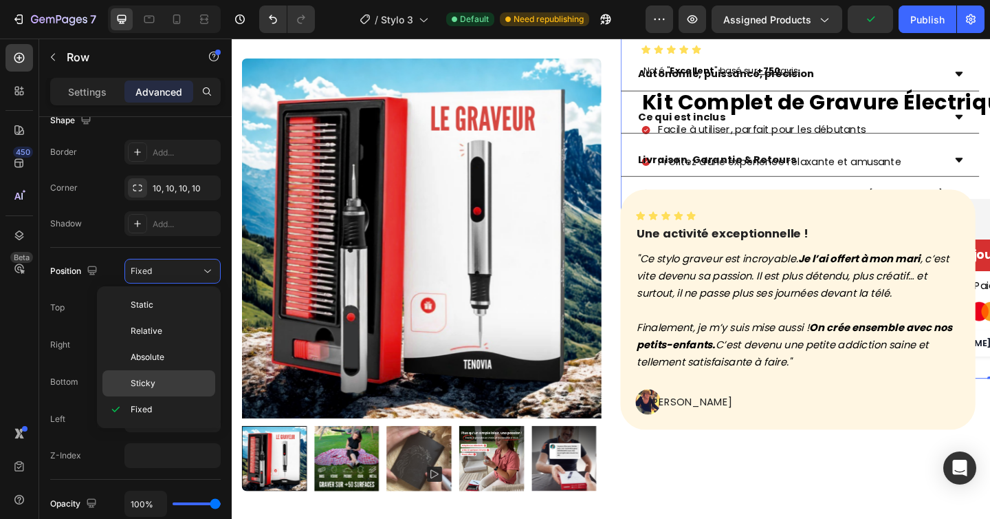
click at [169, 382] on p "Sticky" at bounding box center [170, 383] width 78 height 12
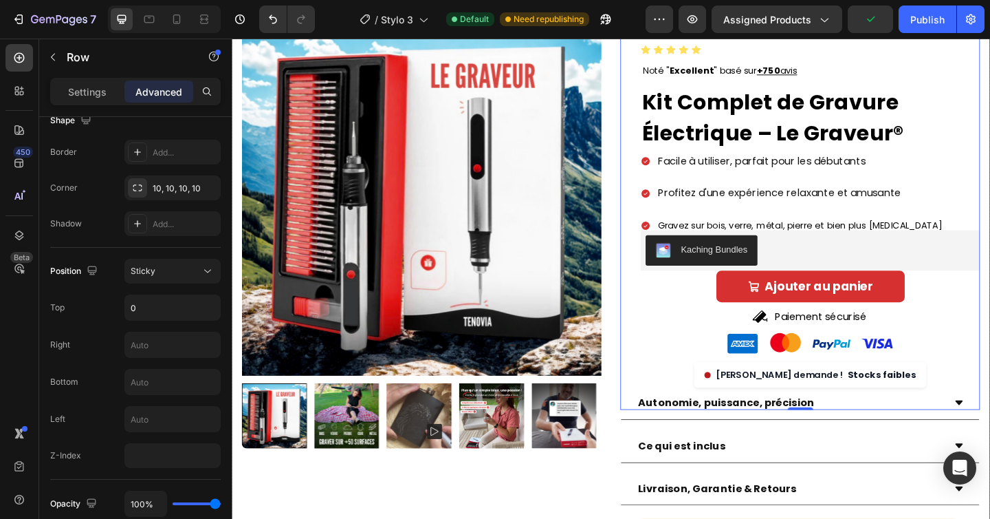
scroll to position [159, 0]
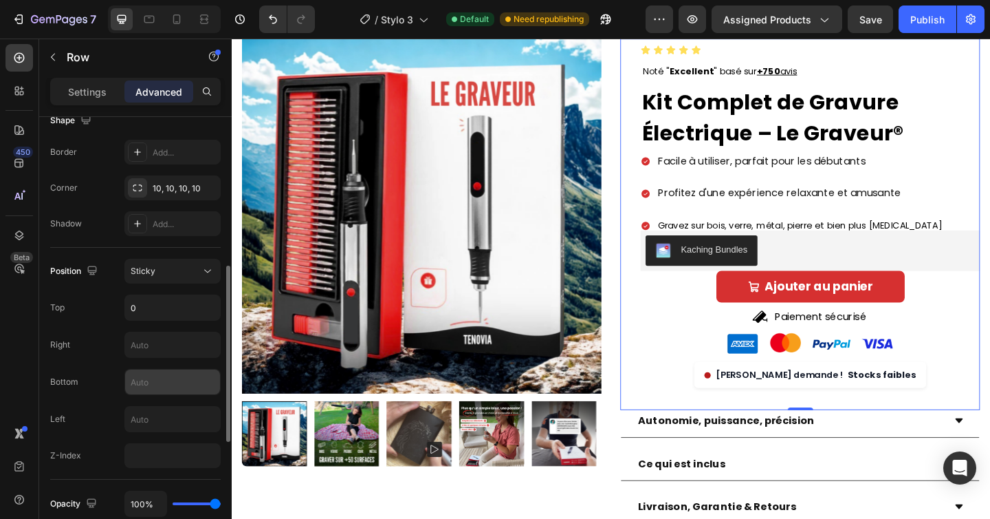
click at [180, 381] on input "text" at bounding box center [172, 381] width 95 height 25
type input "80"
click at [100, 380] on div "Bottom 80" at bounding box center [135, 382] width 171 height 26
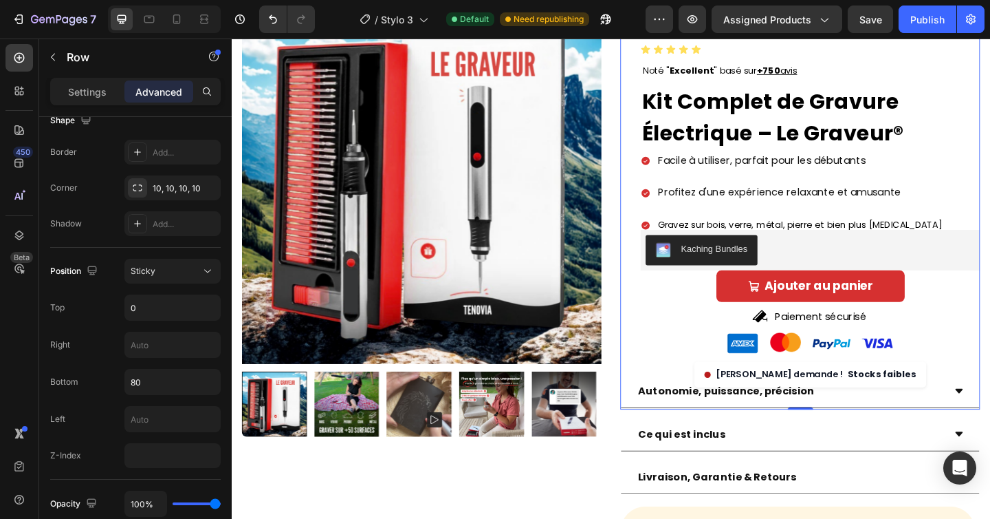
scroll to position [193, 0]
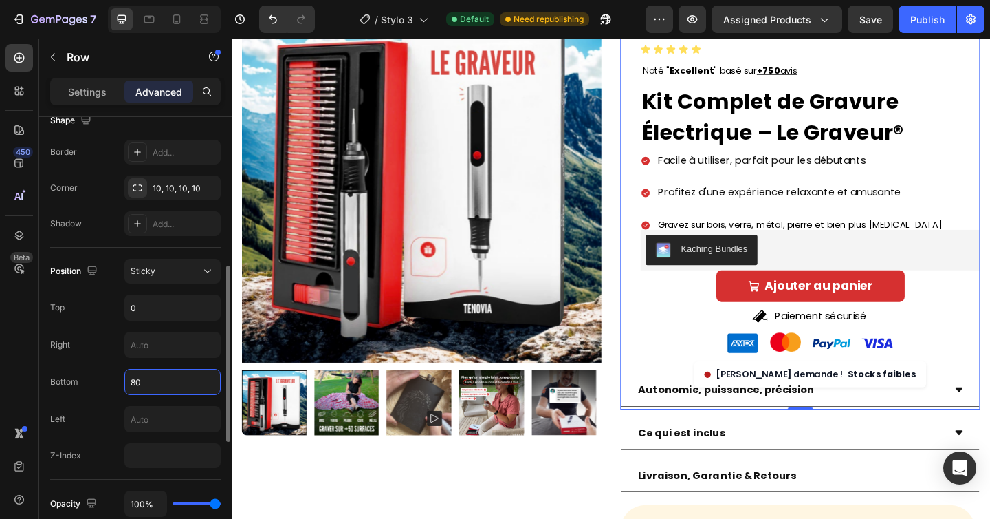
click at [155, 379] on input "80" at bounding box center [172, 381] width 95 height 25
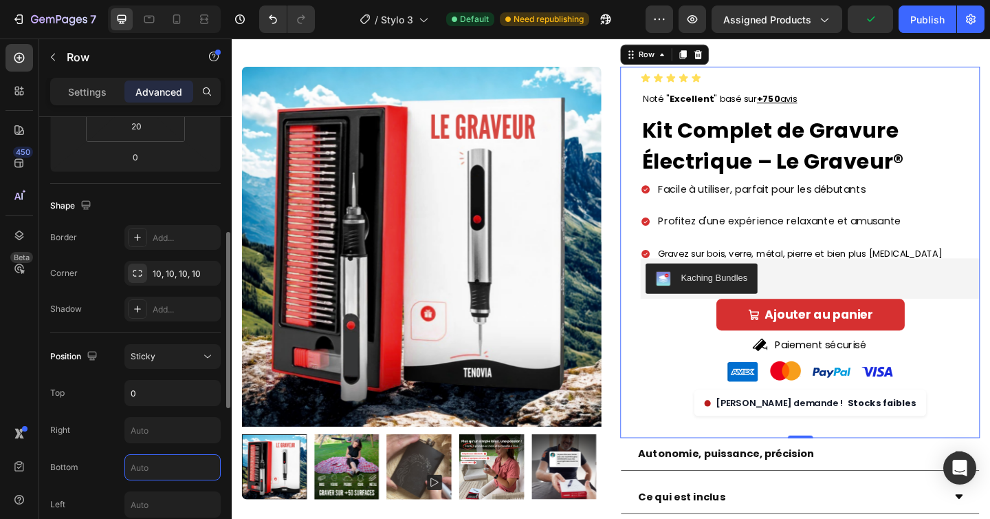
scroll to position [286, 0]
click at [175, 351] on div "Sticky" at bounding box center [166, 357] width 70 height 12
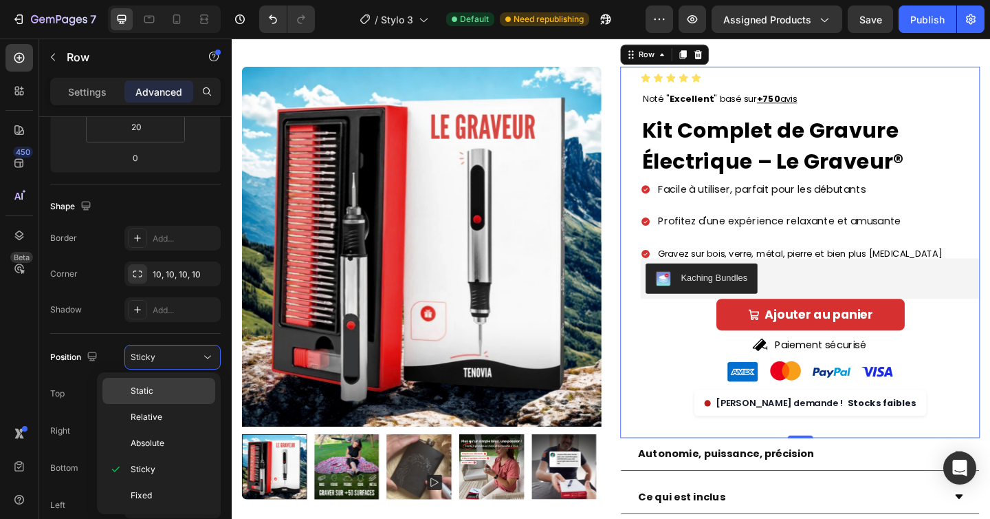
click at [151, 401] on div "Static" at bounding box center [158, 391] width 113 height 26
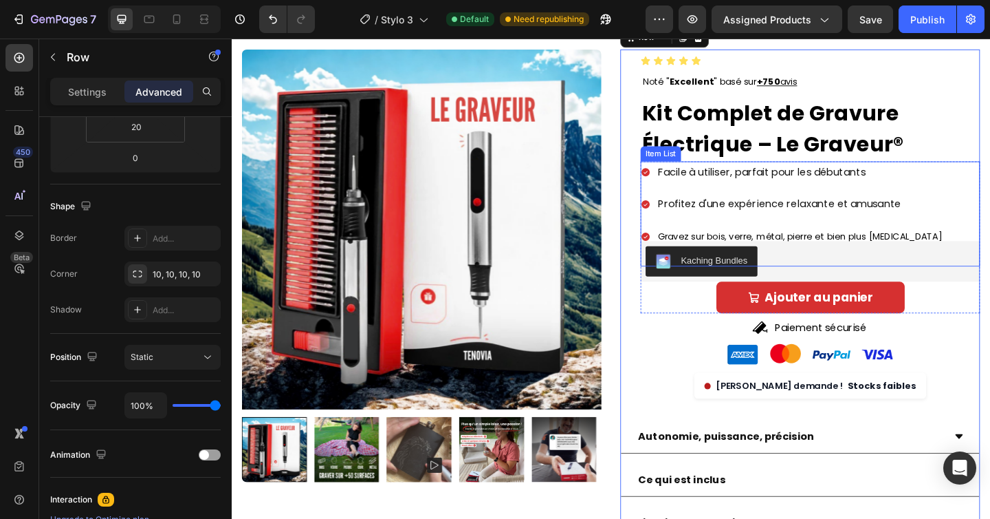
scroll to position [0, 0]
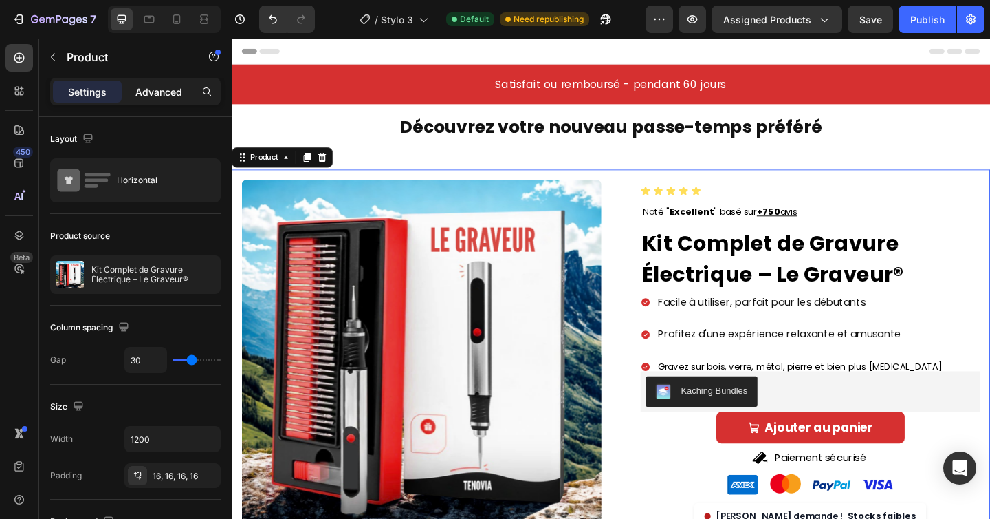
click at [175, 90] on p "Advanced" at bounding box center [159, 92] width 47 height 14
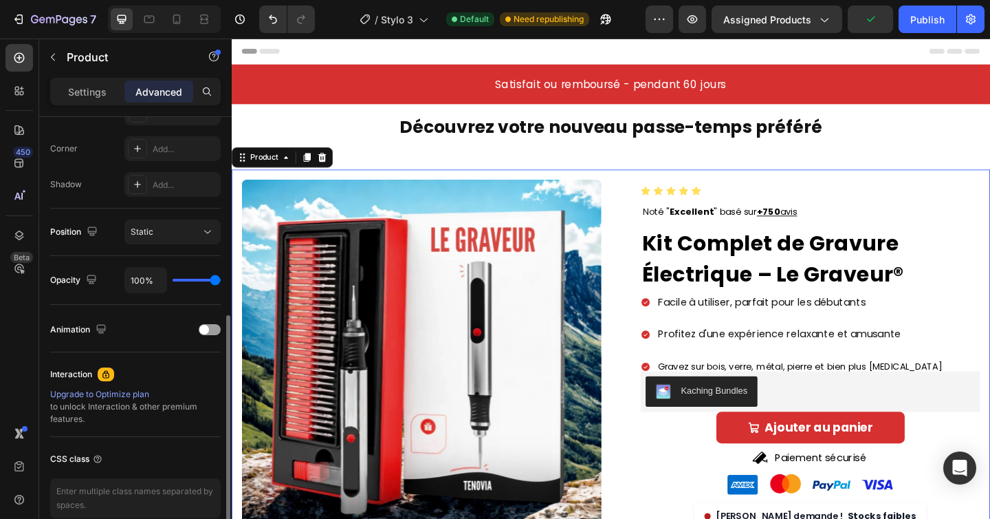
scroll to position [412, 0]
click at [179, 241] on button "Static" at bounding box center [172, 231] width 96 height 25
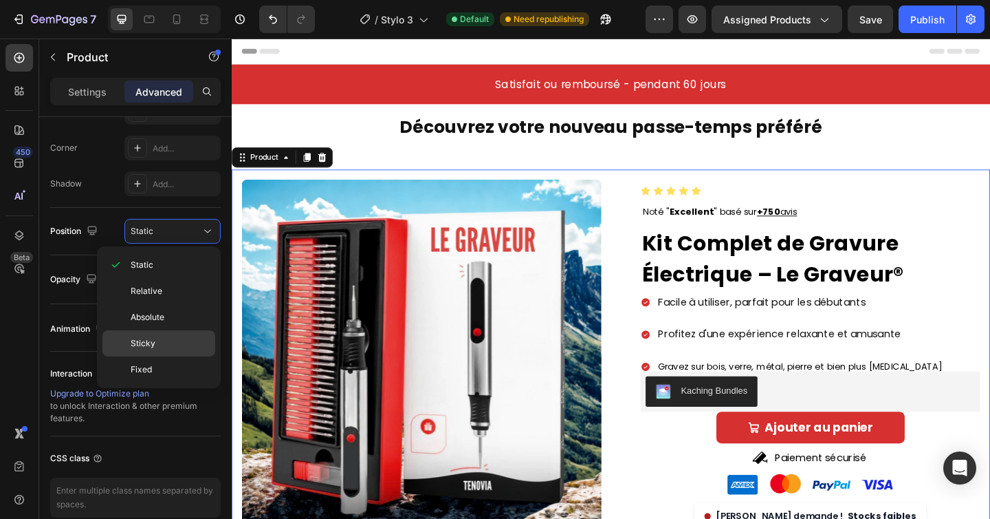
click at [155, 346] on p "Sticky" at bounding box center [170, 343] width 78 height 12
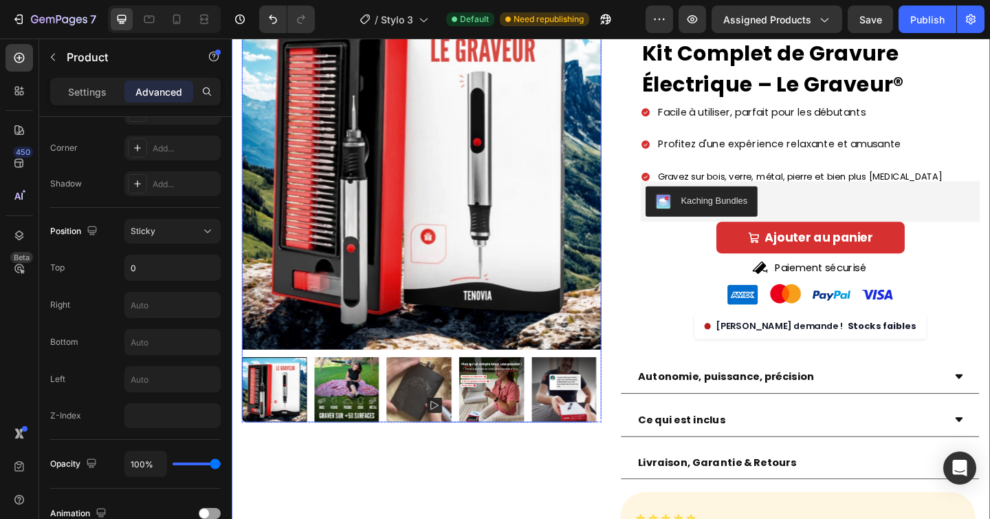
scroll to position [230, 0]
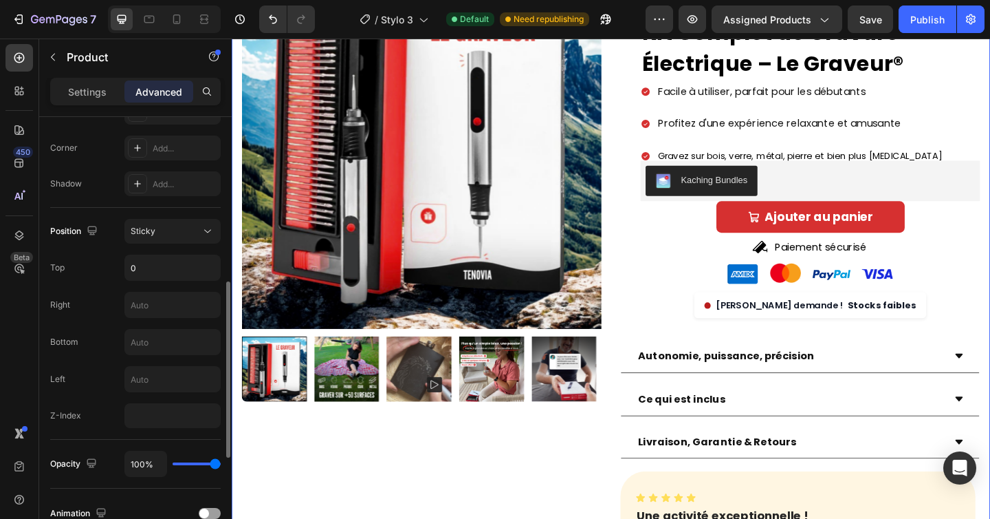
click at [169, 247] on div "Position Sticky Top 0 Right Bottom Left Z-Index" at bounding box center [135, 323] width 171 height 209
click at [173, 234] on div "Sticky" at bounding box center [166, 231] width 70 height 12
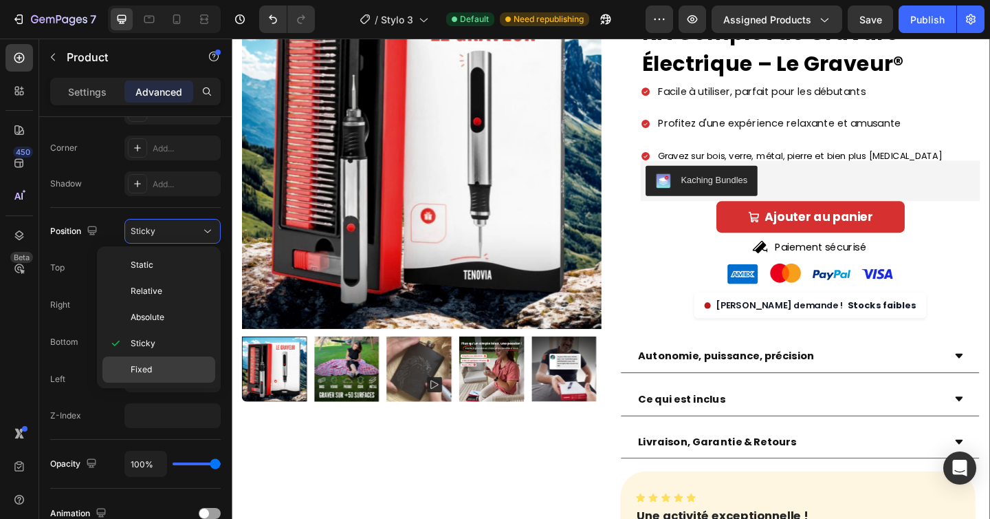
click at [155, 362] on div "Fixed" at bounding box center [158, 369] width 113 height 26
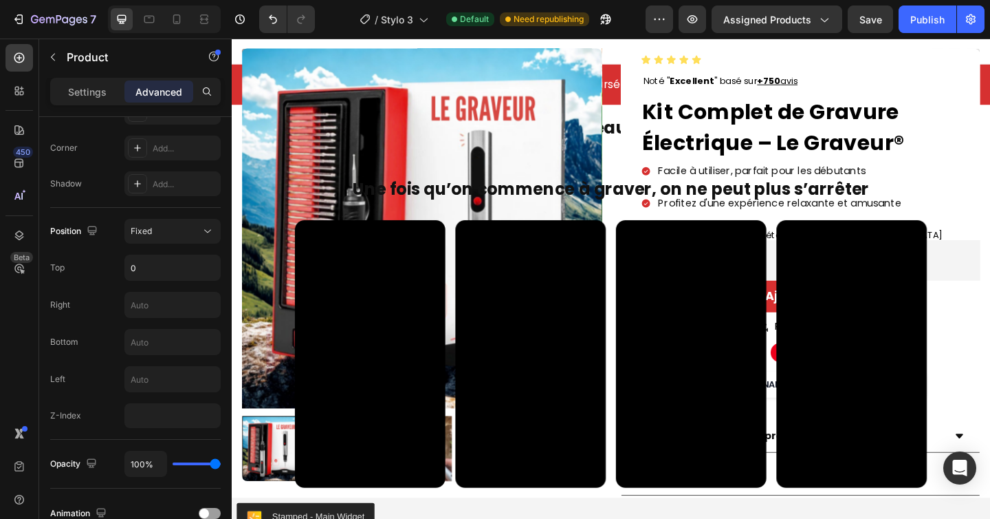
scroll to position [46, 0]
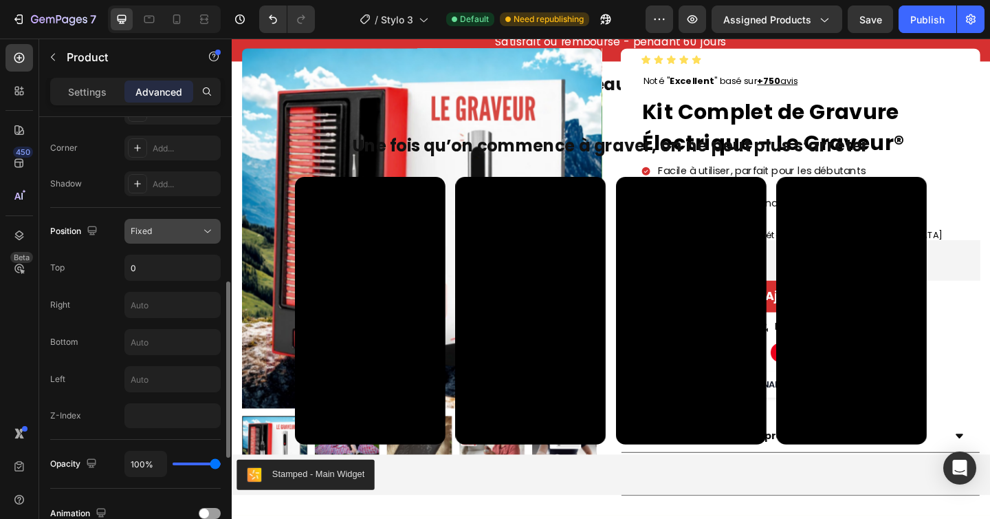
click at [172, 228] on div "Fixed" at bounding box center [166, 231] width 70 height 12
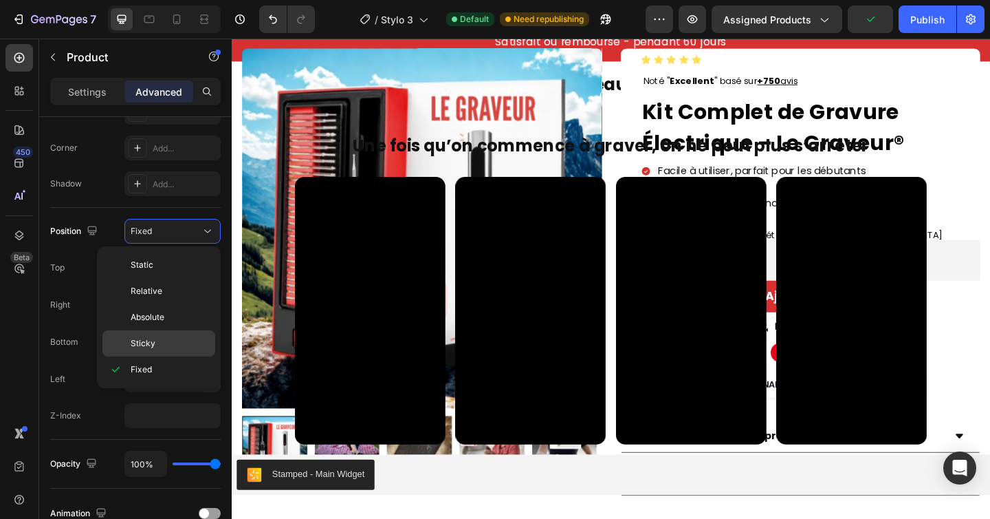
click at [158, 342] on p "Sticky" at bounding box center [170, 343] width 78 height 12
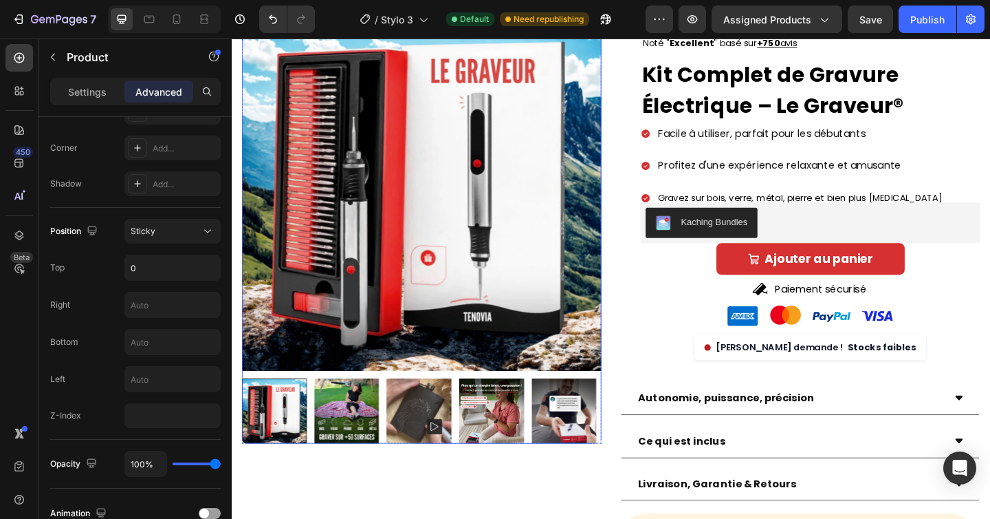
scroll to position [171, 0]
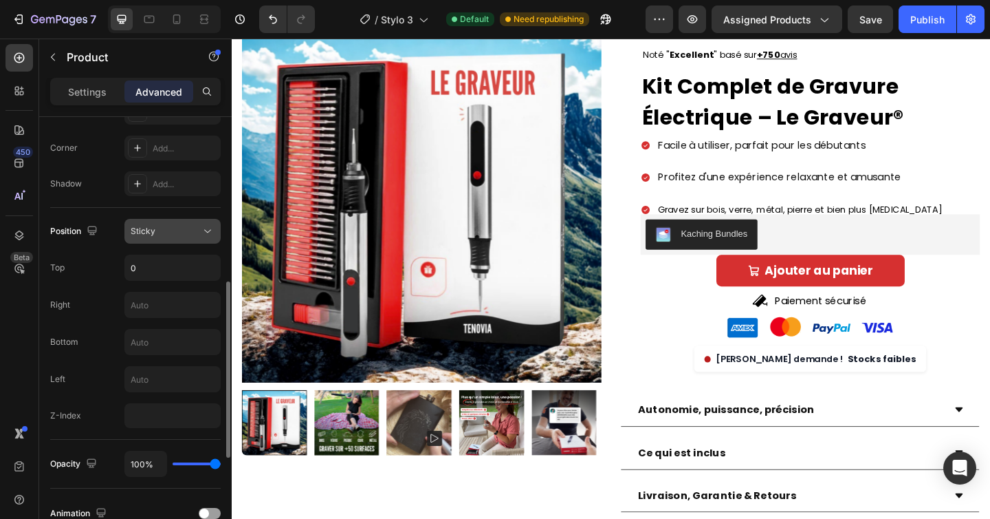
click at [147, 225] on span "Sticky" at bounding box center [143, 231] width 25 height 12
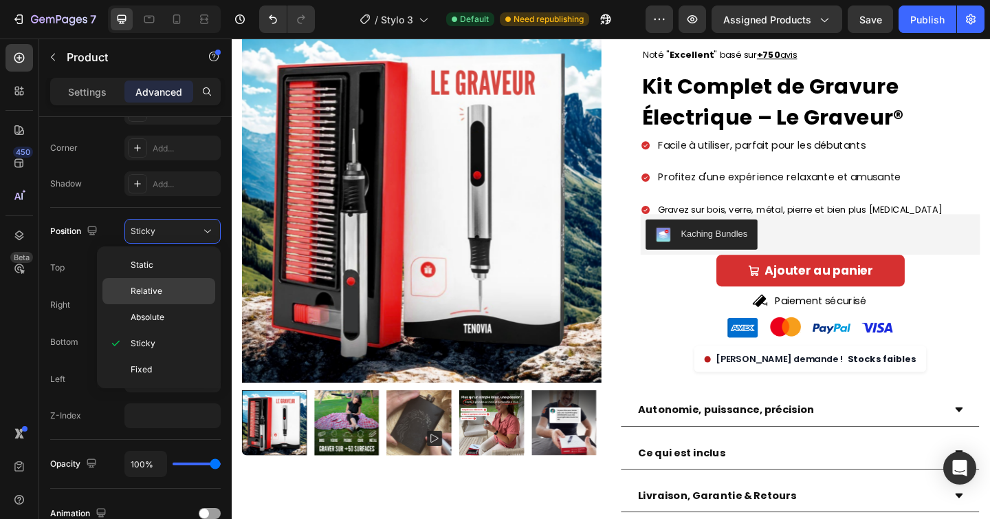
click at [164, 292] on p "Relative" at bounding box center [170, 291] width 78 height 12
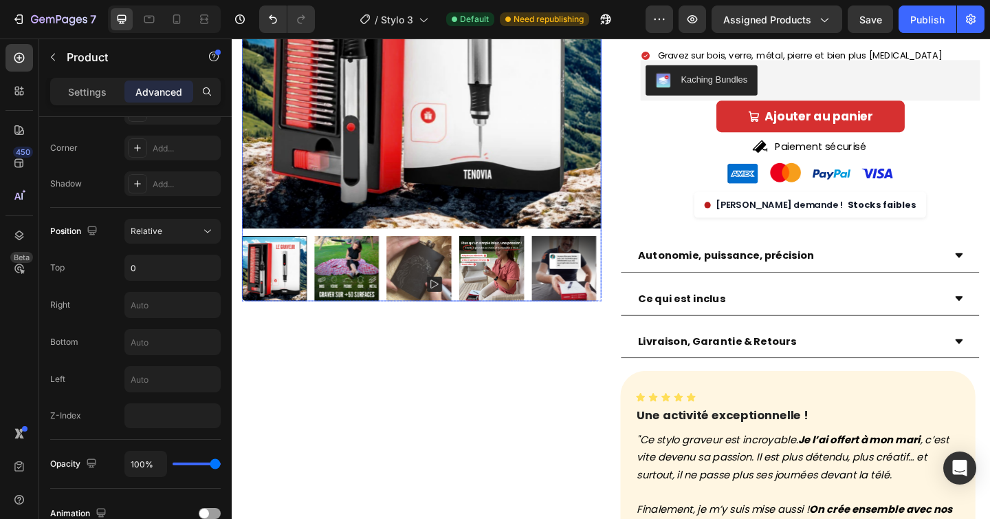
scroll to position [0, 0]
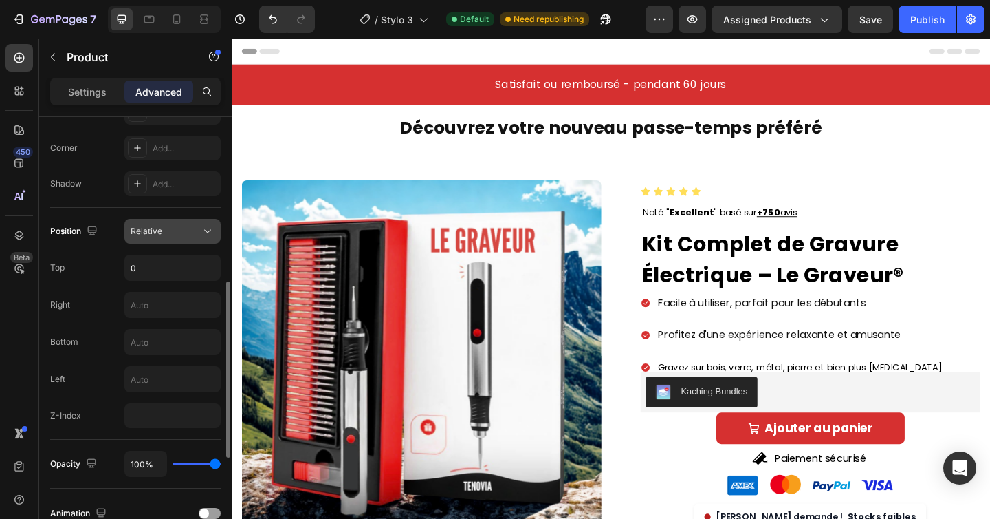
click at [194, 229] on div "Relative" at bounding box center [166, 231] width 70 height 12
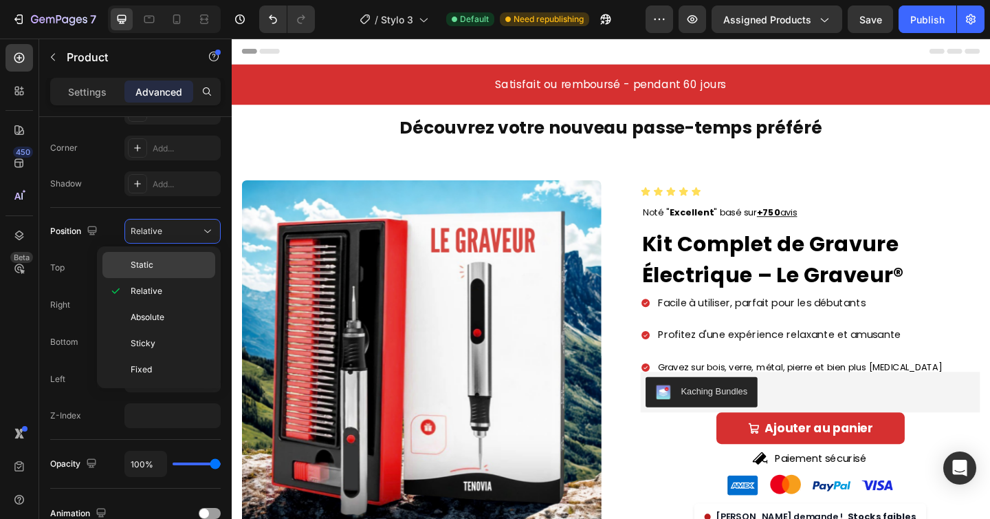
click at [170, 260] on p "Static" at bounding box center [170, 265] width 78 height 12
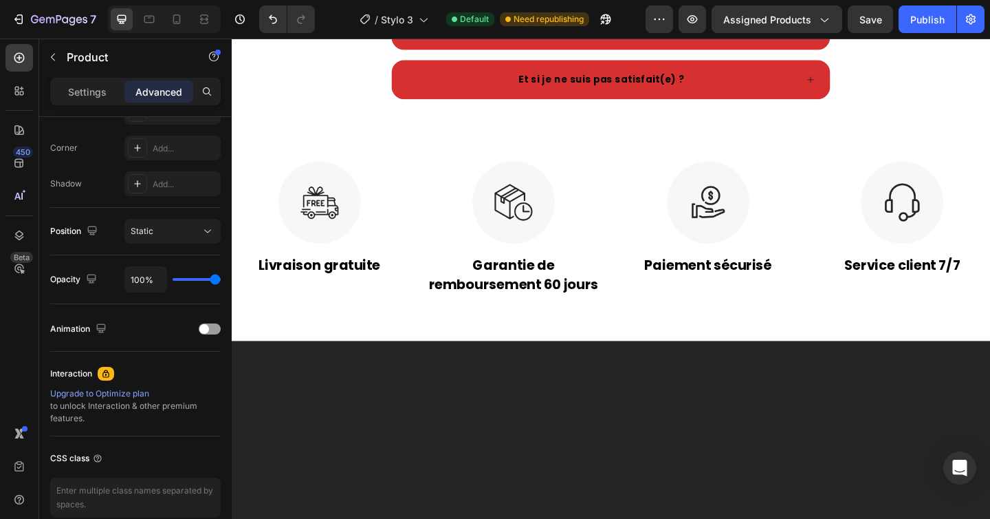
scroll to position [3432, 0]
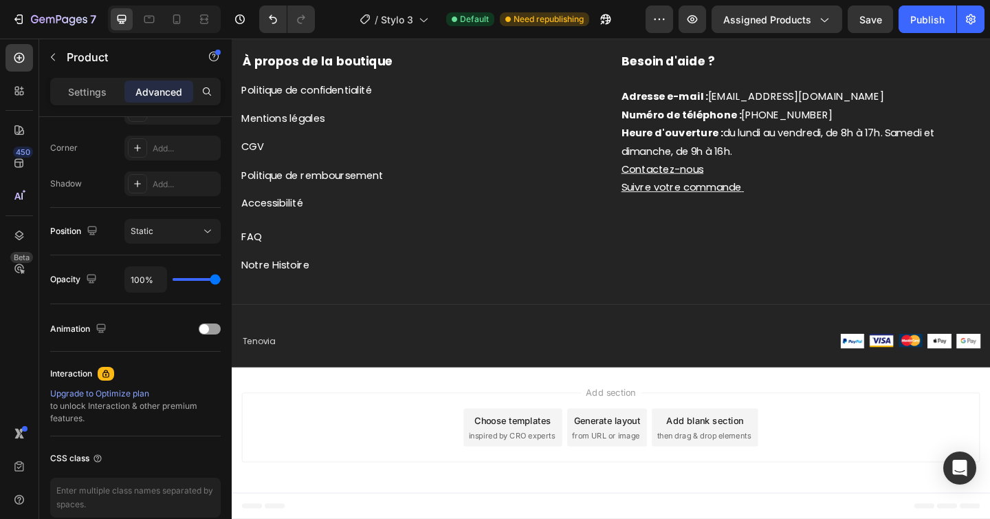
click at [636, 462] on div "Generate layout from URL or image" at bounding box center [640, 461] width 87 height 41
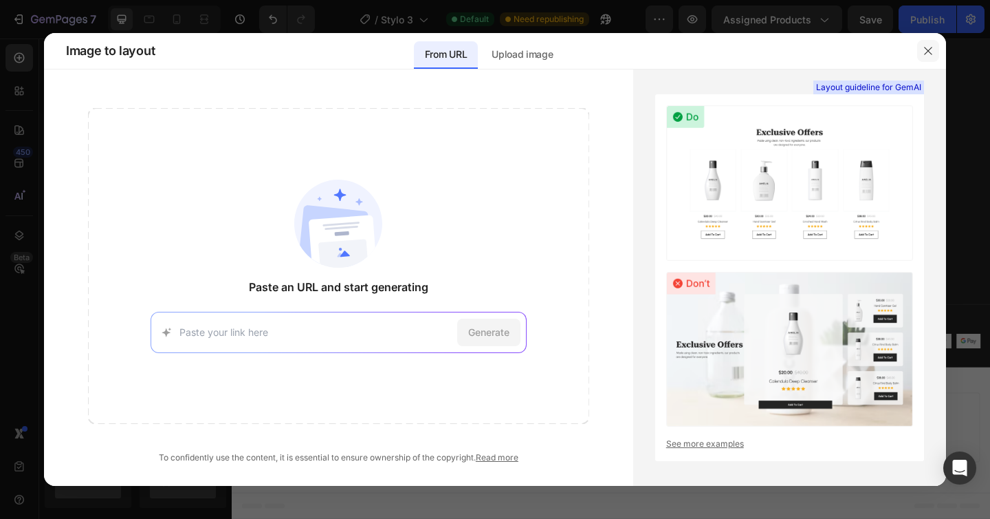
click at [921, 52] on button "button" at bounding box center [929, 51] width 22 height 22
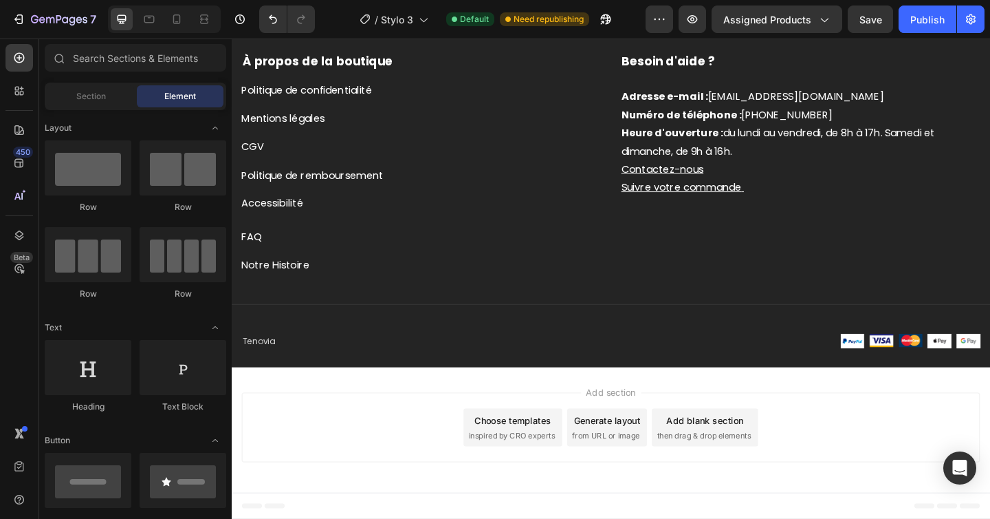
click at [548, 461] on div "Choose templates inspired by CRO experts" at bounding box center [537, 461] width 107 height 41
